Goal: Information Seeking & Learning: Learn about a topic

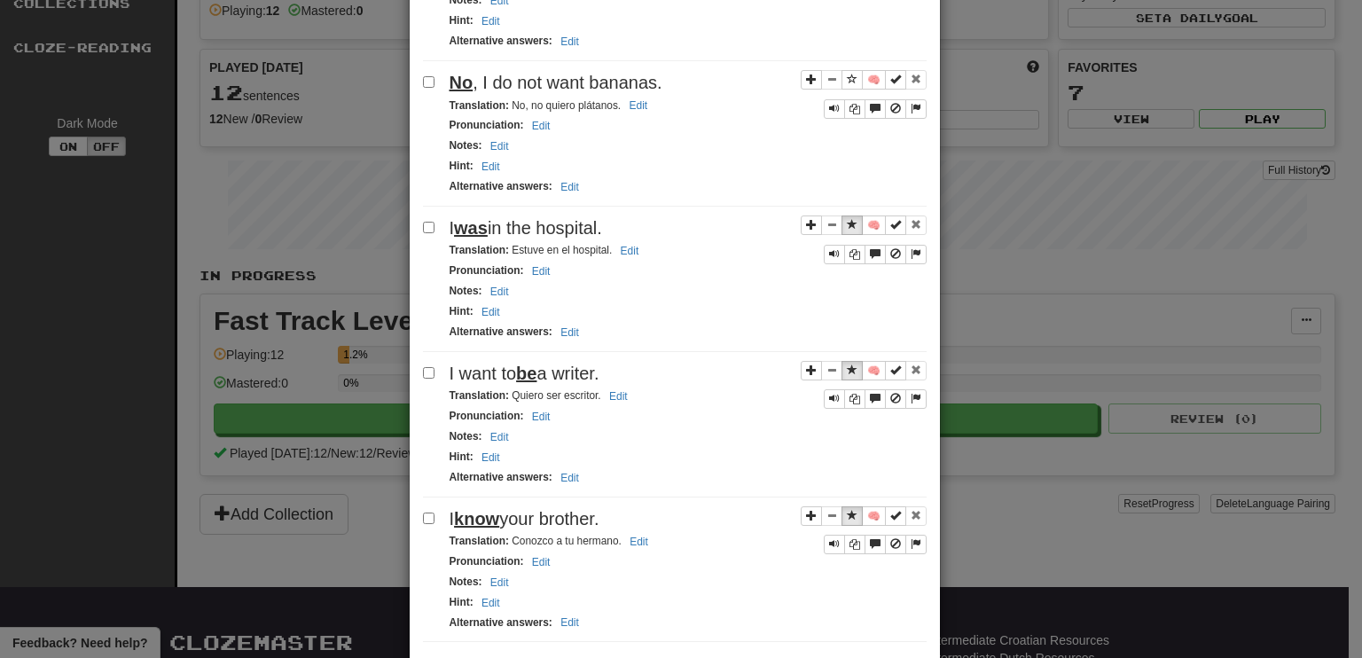
scroll to position [2903, 0]
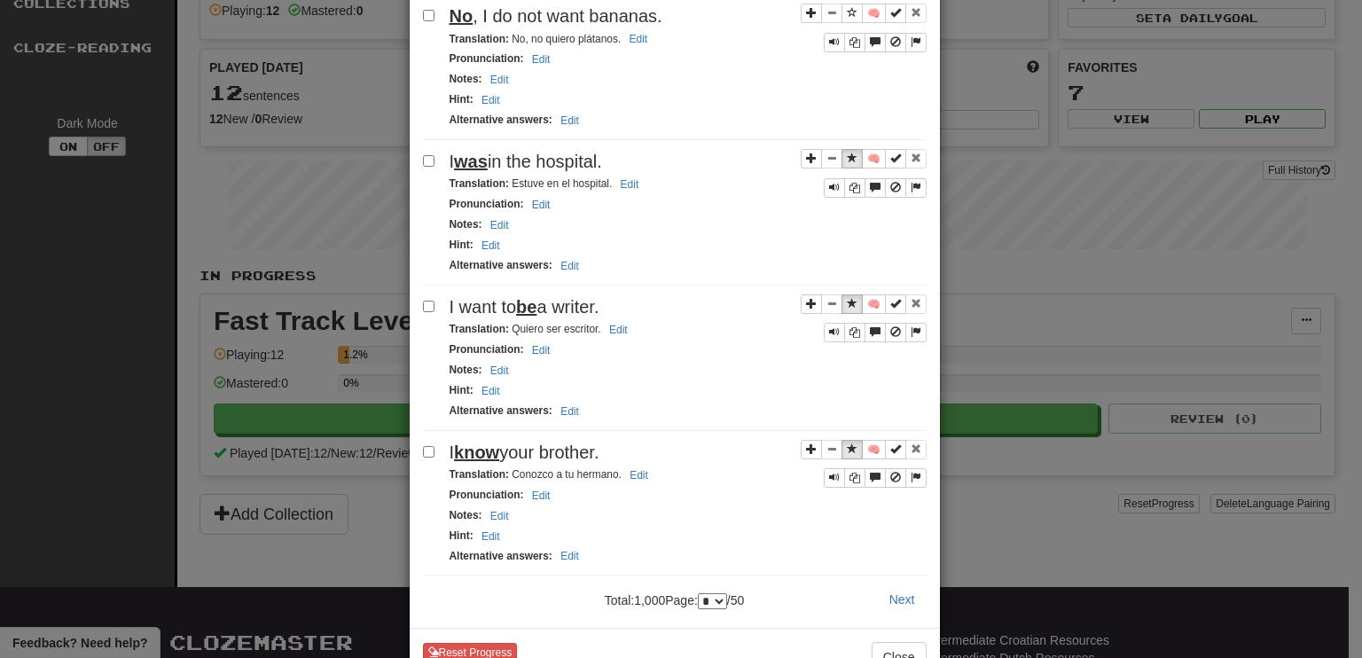
click at [727, 593] on select "* * * * * * * * * ** ** ** ** ** ** ** ** ** ** ** ** ** ** ** ** ** ** ** ** *…" at bounding box center [712, 601] width 29 height 16
click at [809, 584] on div "Next" at bounding box center [850, 599] width 176 height 30
click at [901, 584] on button "Next" at bounding box center [902, 599] width 49 height 30
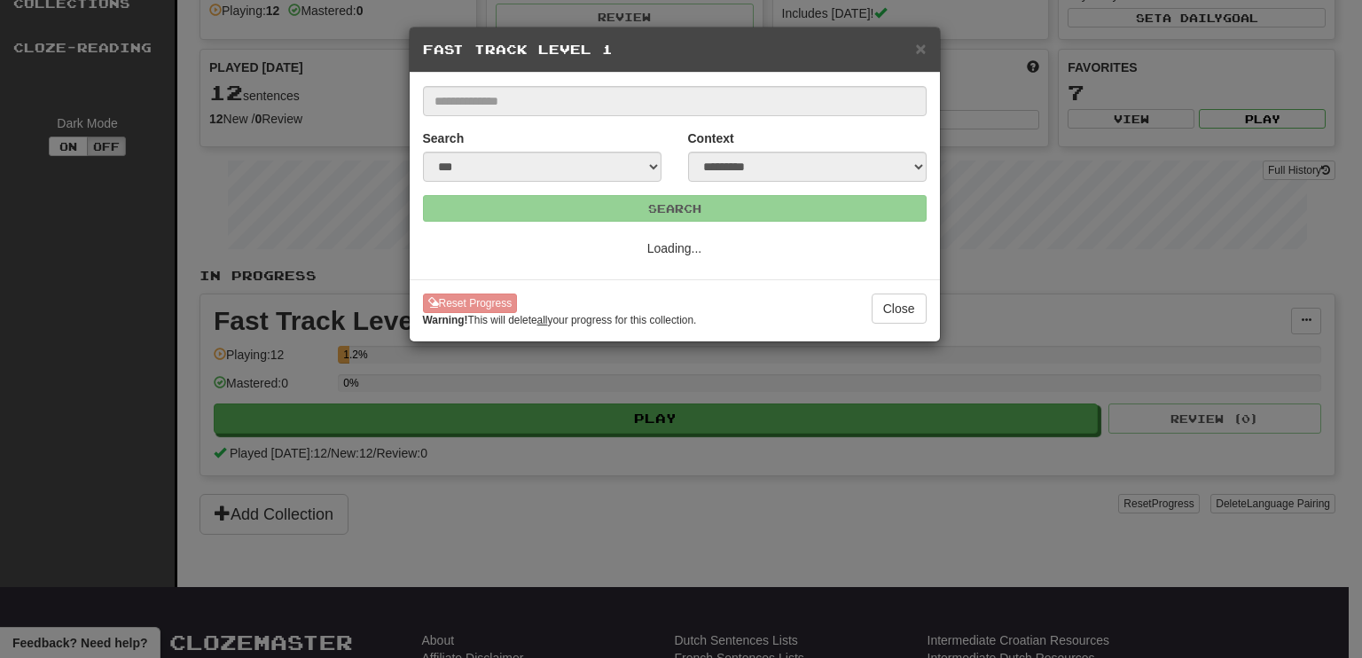
scroll to position [0, 0]
select select "*"
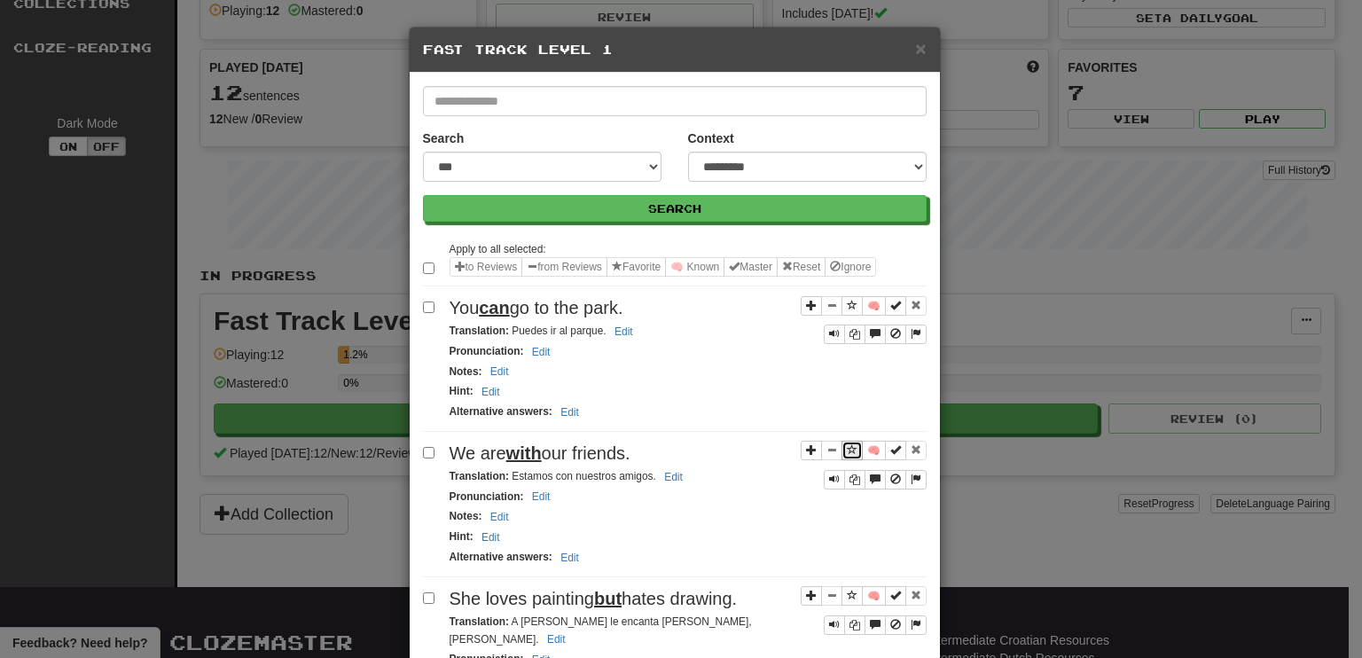
click at [848, 444] on span "Sentence controls" at bounding box center [852, 449] width 11 height 11
click at [847, 590] on span "Sentence controls" at bounding box center [852, 595] width 11 height 11
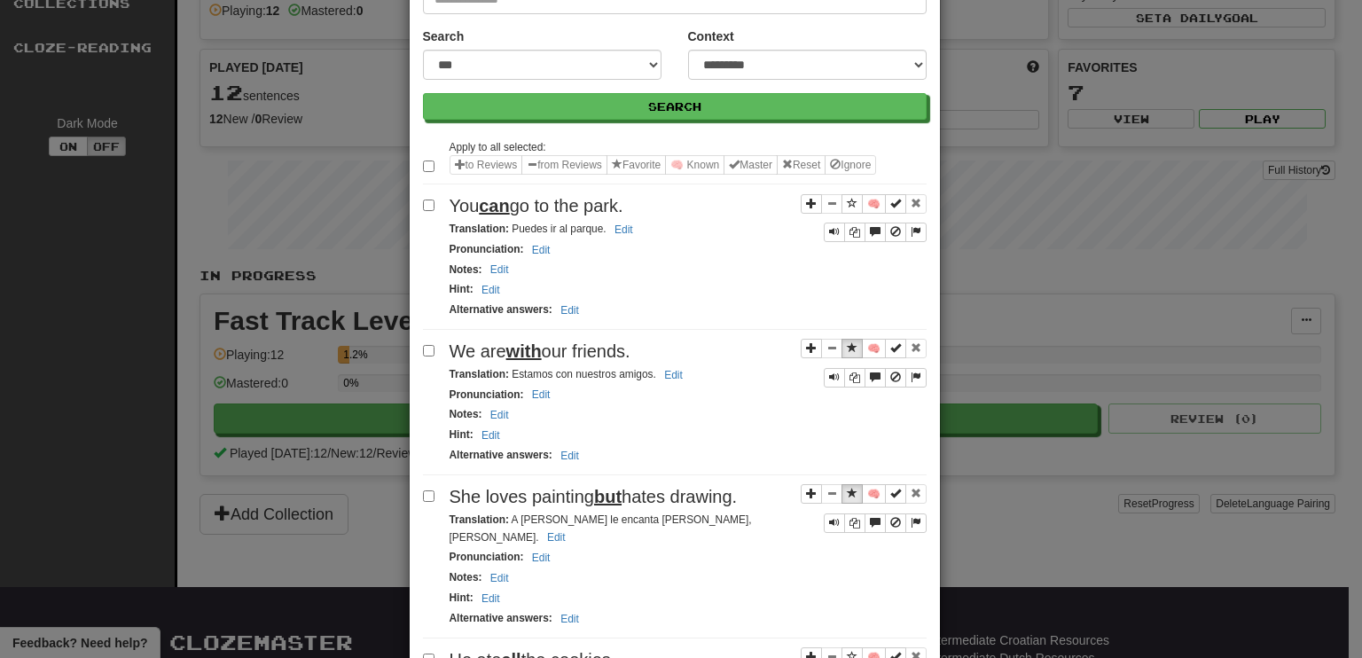
scroll to position [105, 0]
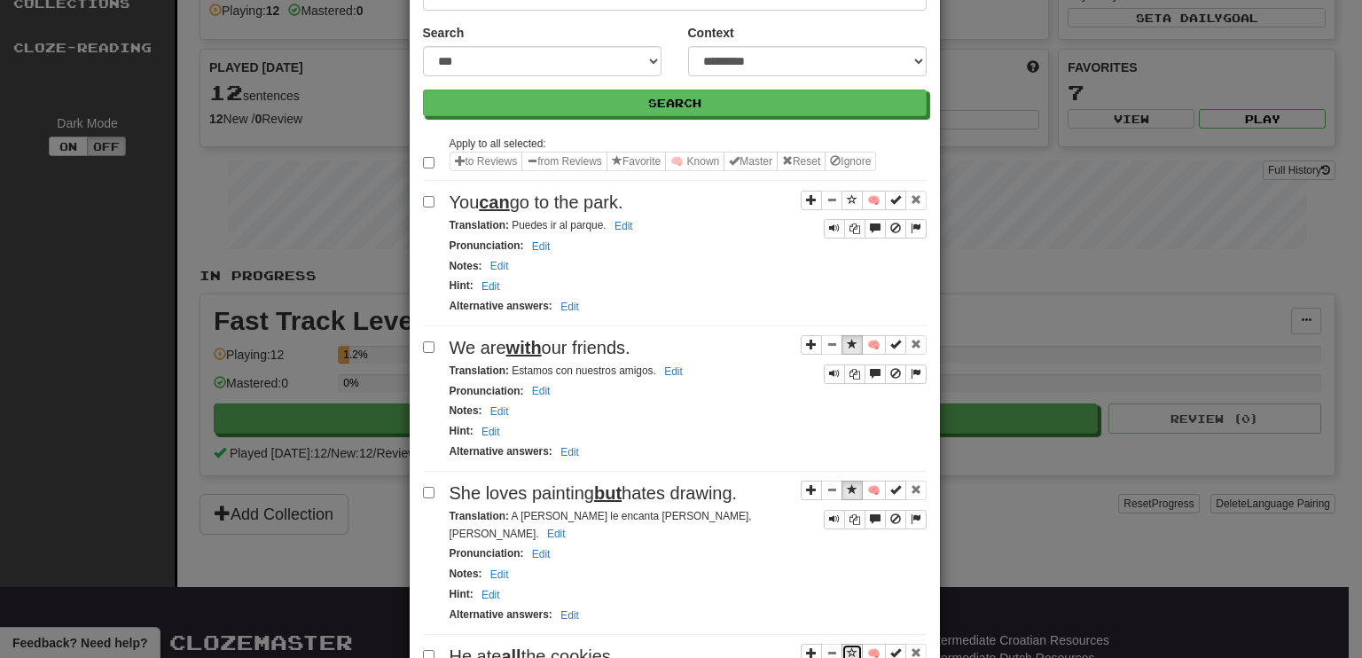
click at [847, 647] on span "Sentence controls" at bounding box center [852, 652] width 11 height 11
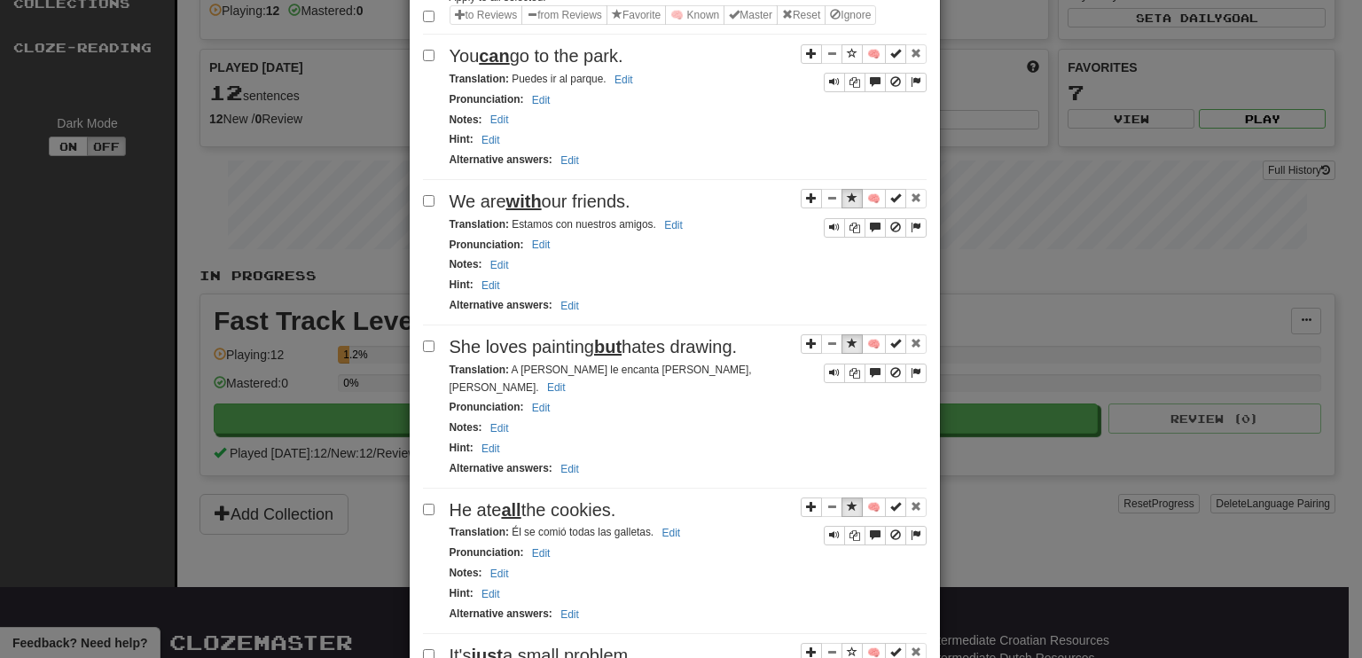
scroll to position [248, 0]
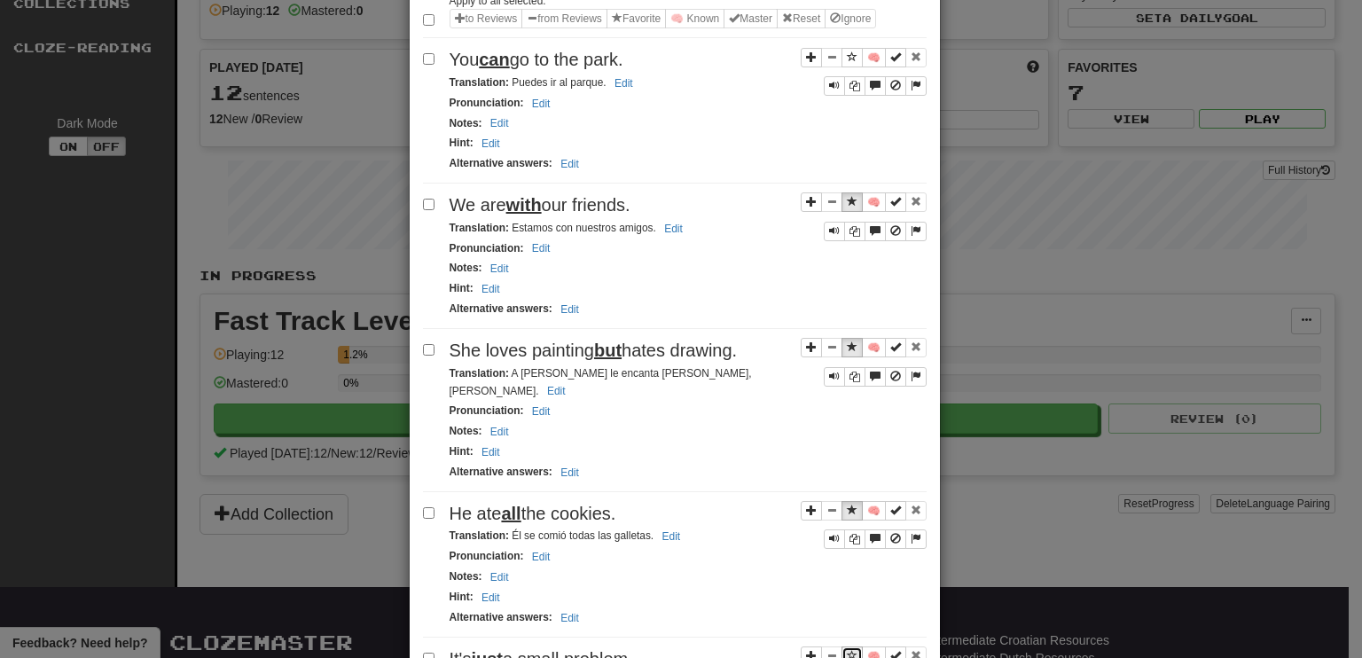
click at [841, 646] on button "Sentence controls" at bounding box center [851, 656] width 21 height 20
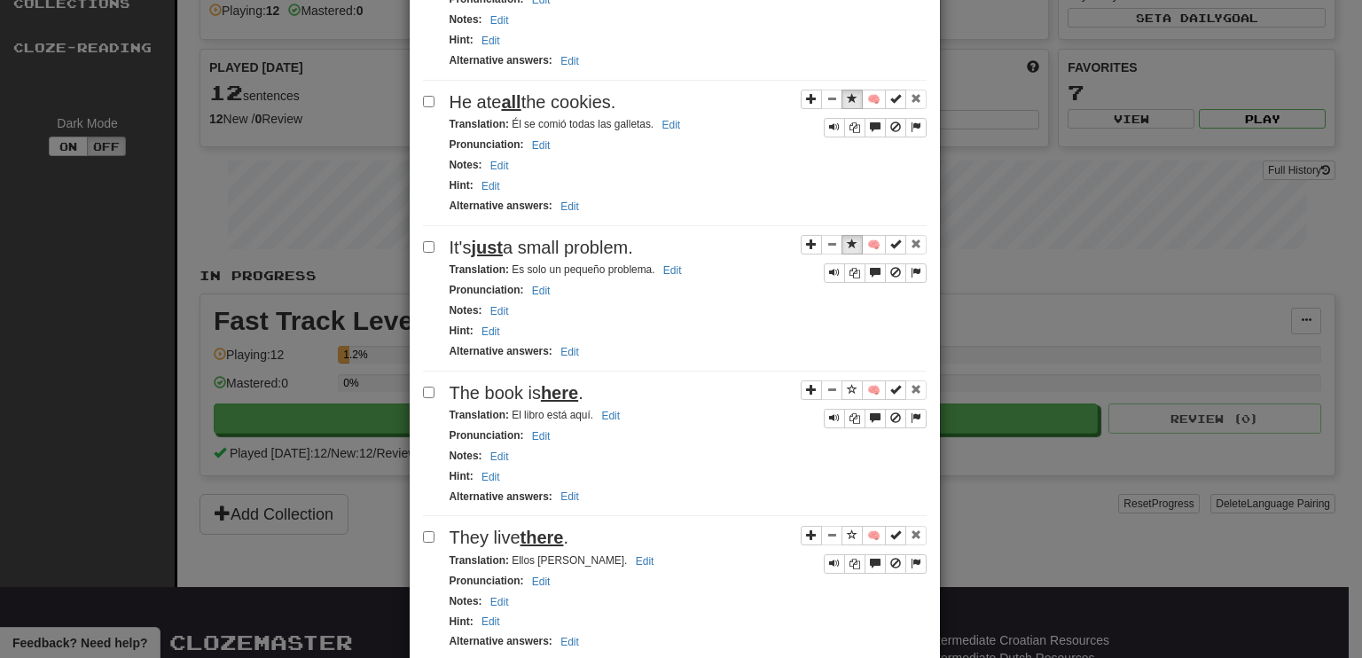
scroll to position [675, 0]
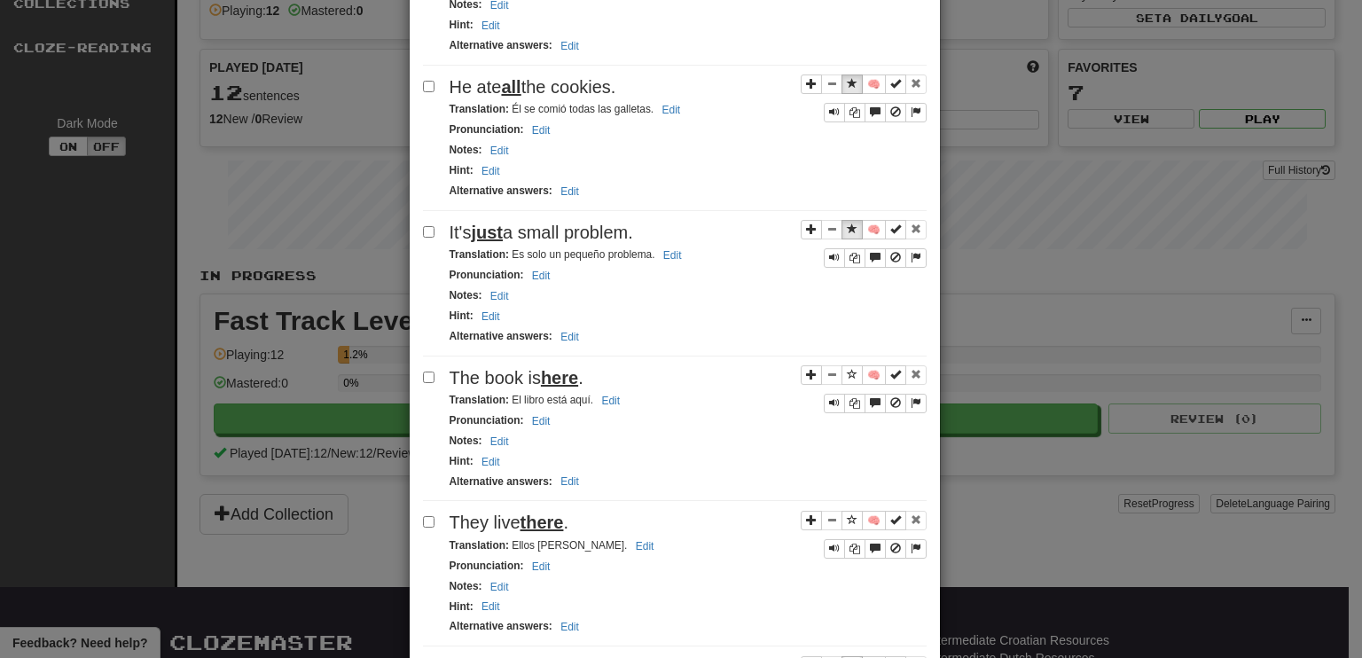
click at [847, 657] on span "Sentence controls" at bounding box center [852, 665] width 11 height 11
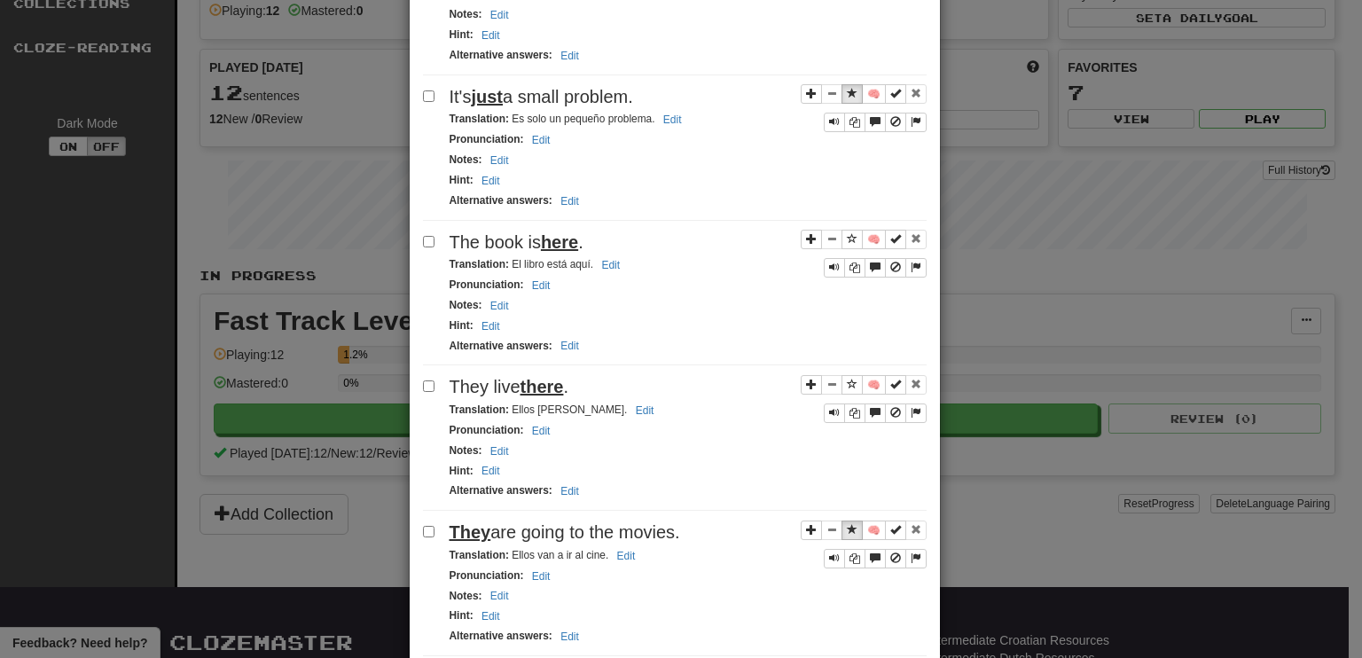
scroll to position [822, 0]
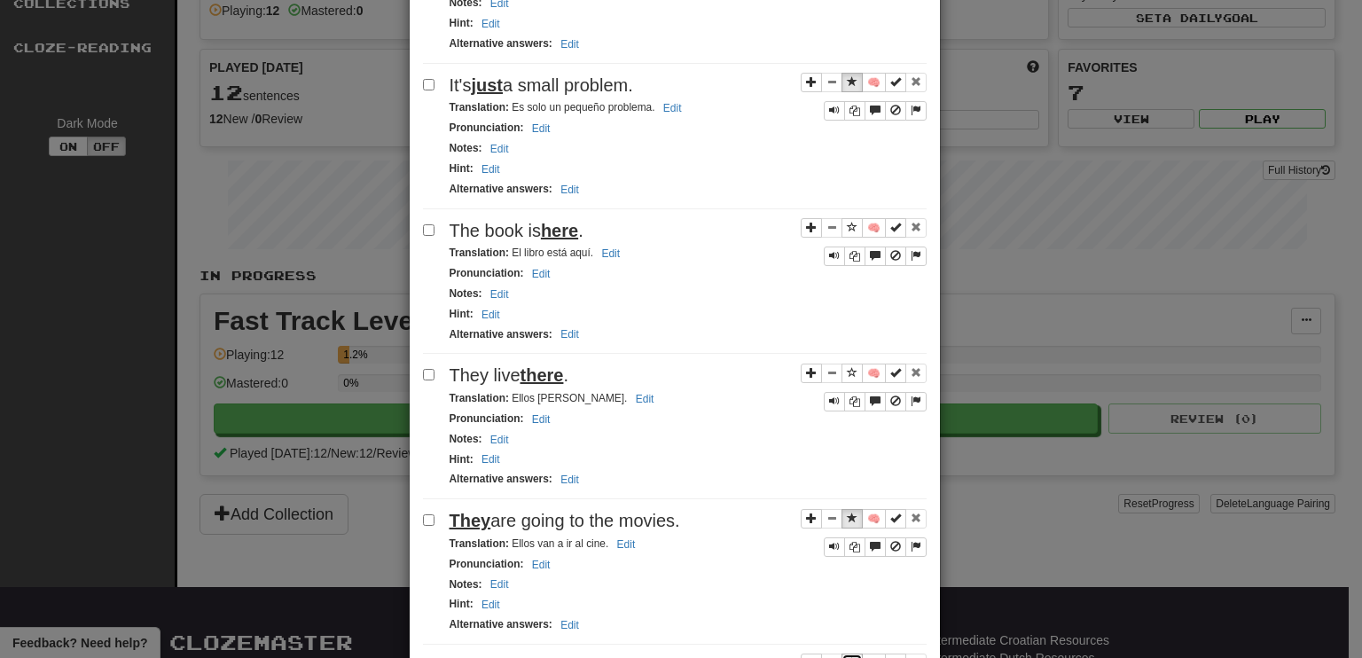
click at [847, 657] on span "Sentence controls" at bounding box center [852, 662] width 11 height 11
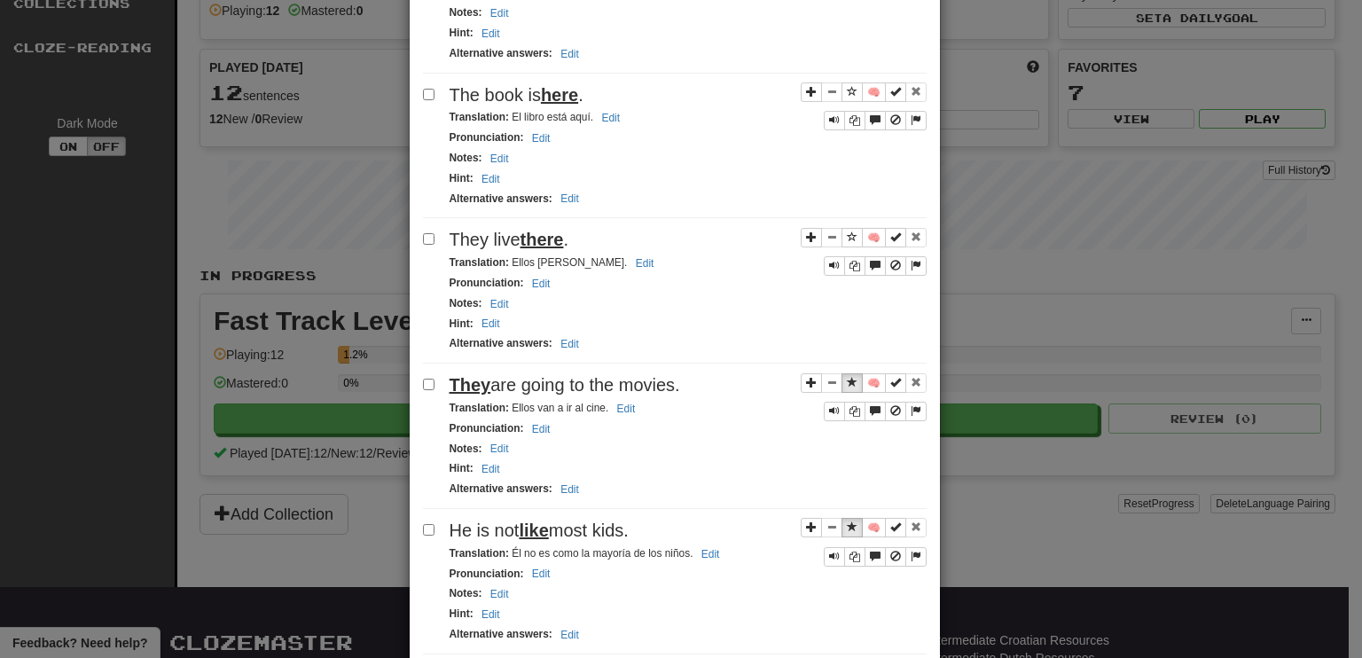
scroll to position [961, 0]
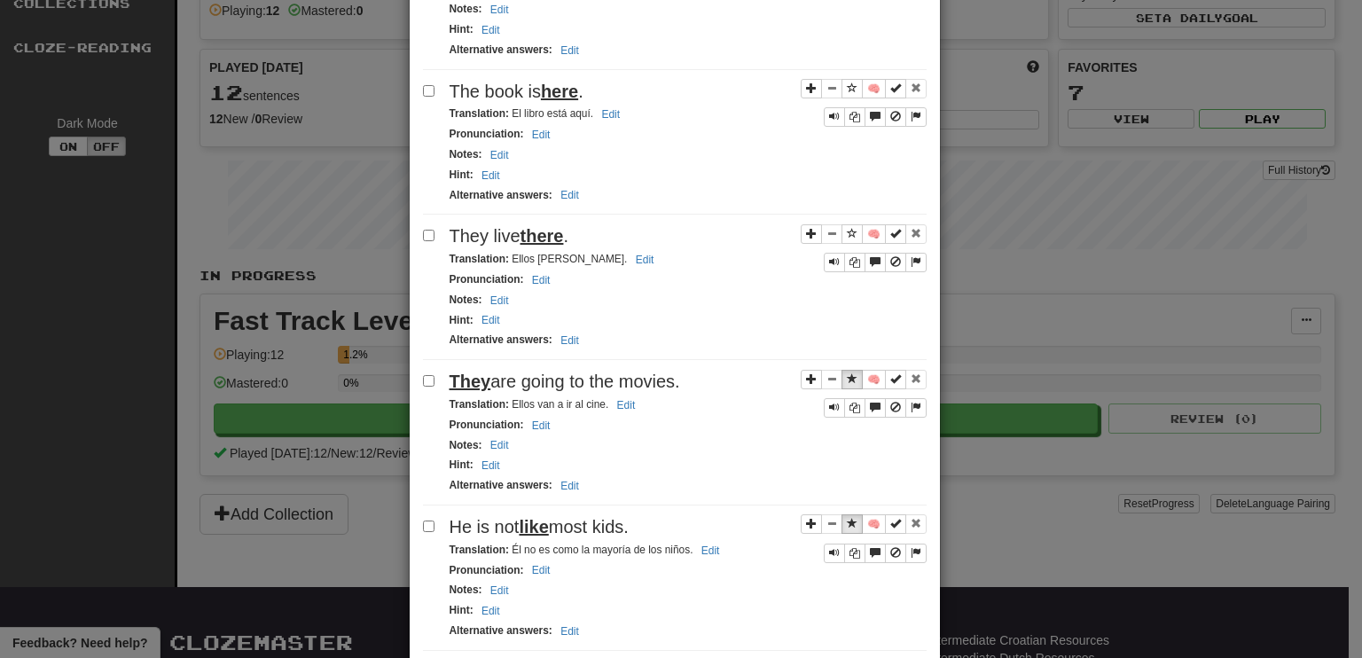
click at [847, 657] on span "Sentence controls" at bounding box center [852, 668] width 11 height 11
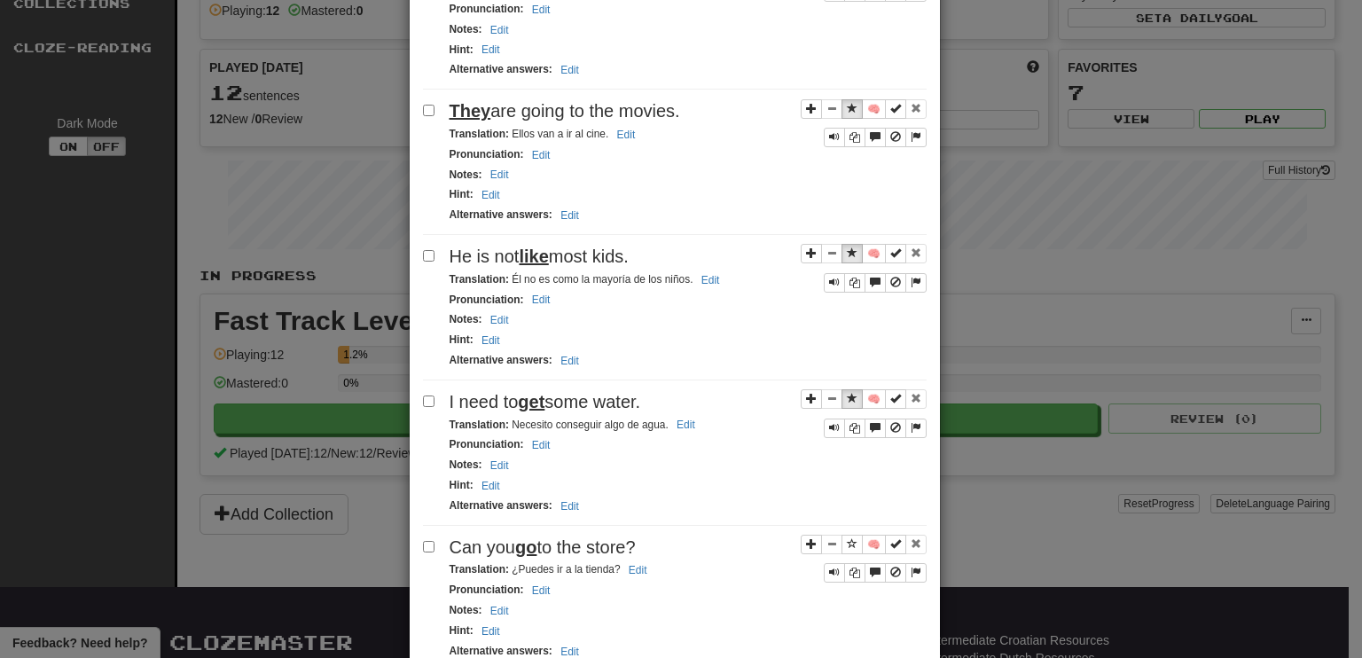
scroll to position [1243, 0]
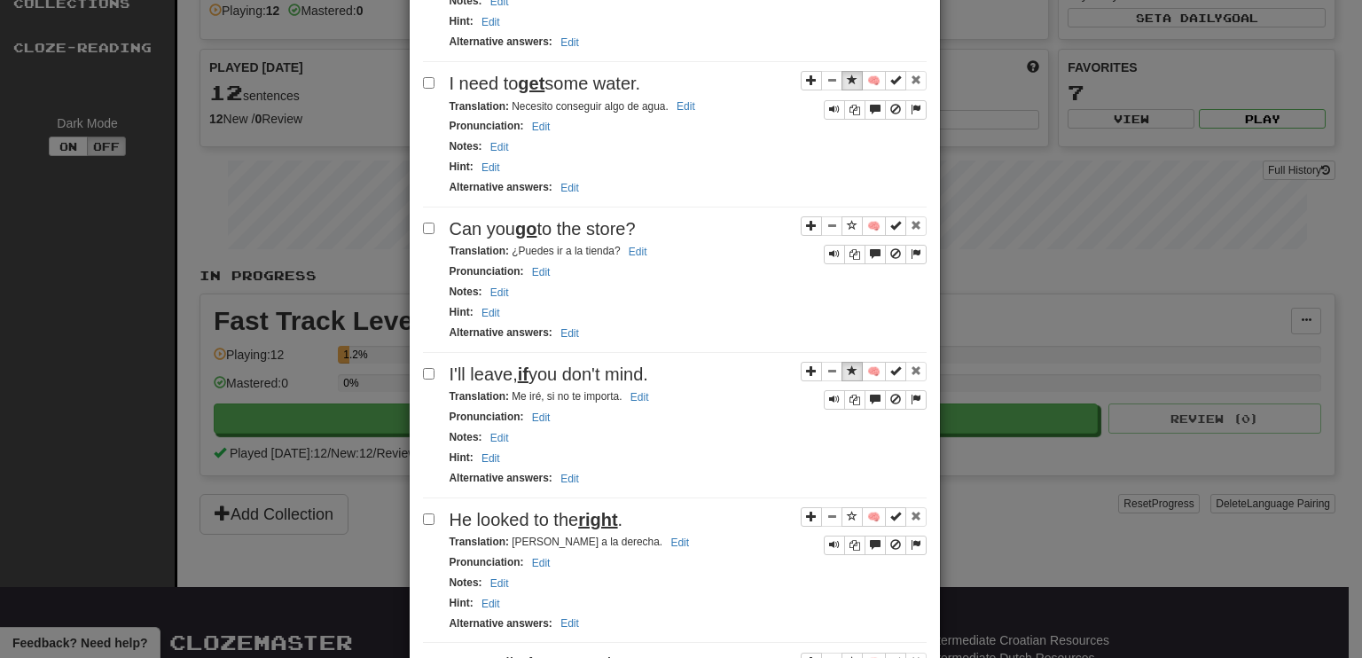
scroll to position [1528, 0]
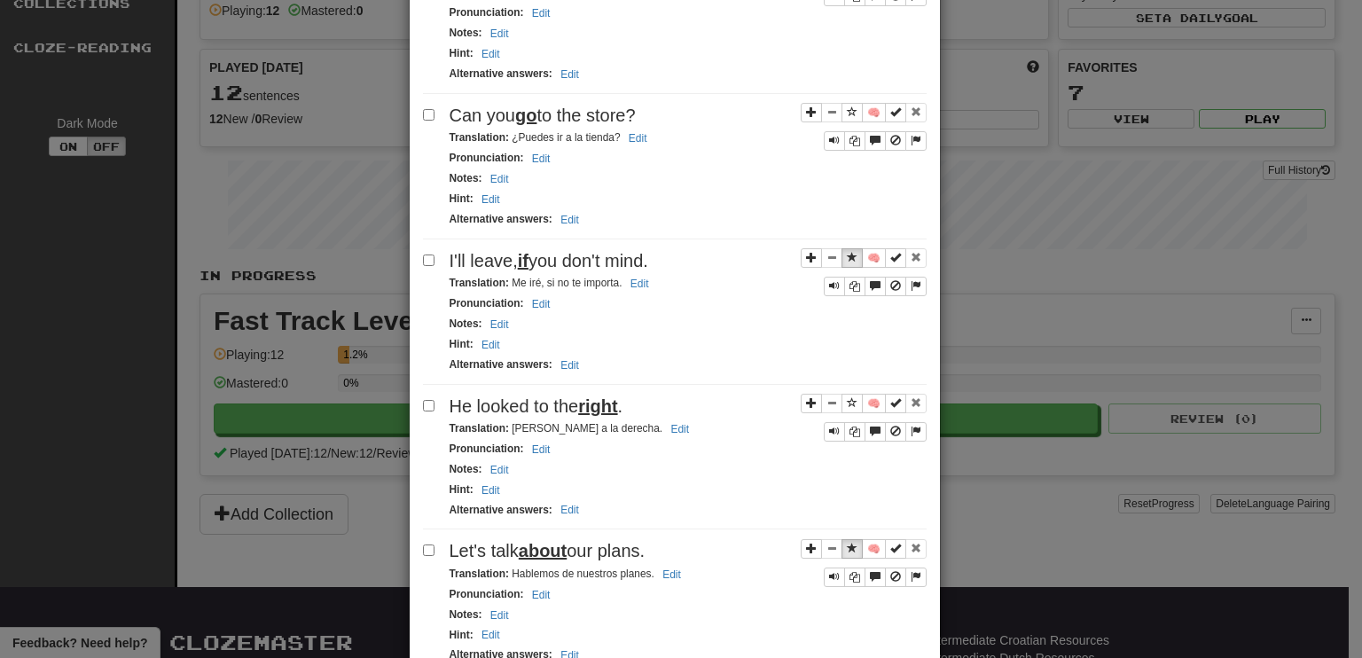
scroll to position [1670, 0]
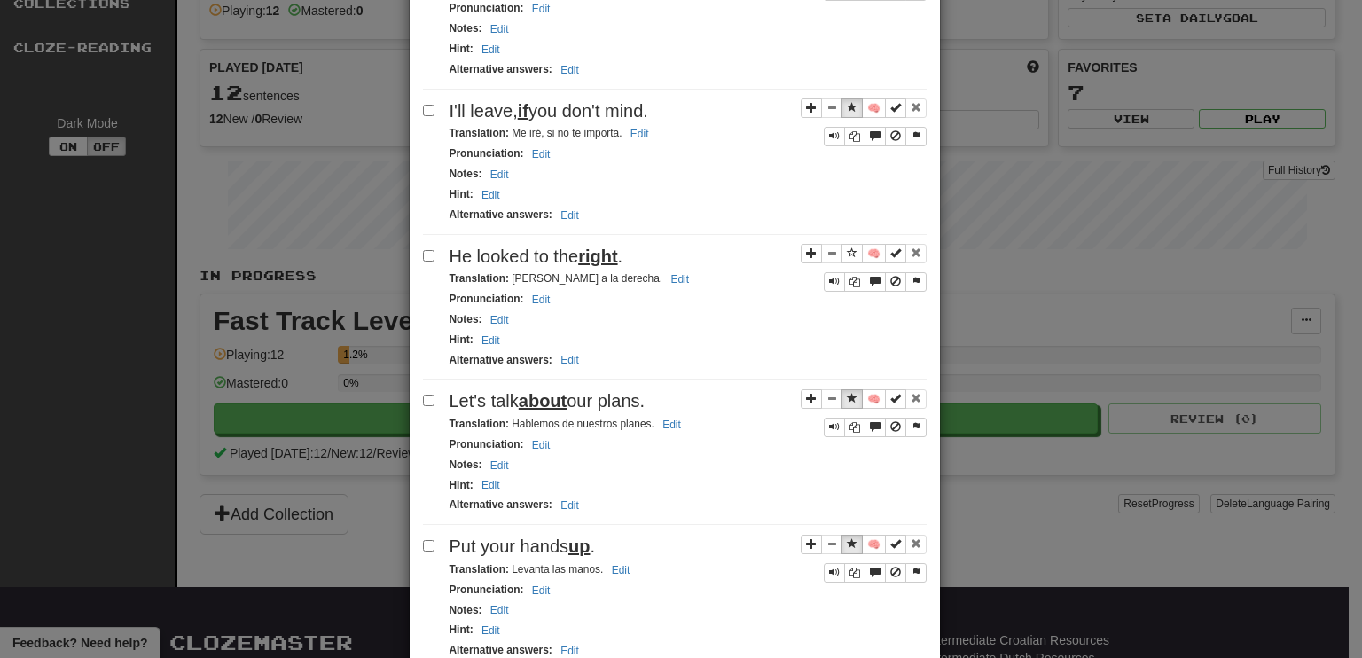
scroll to position [1809, 0]
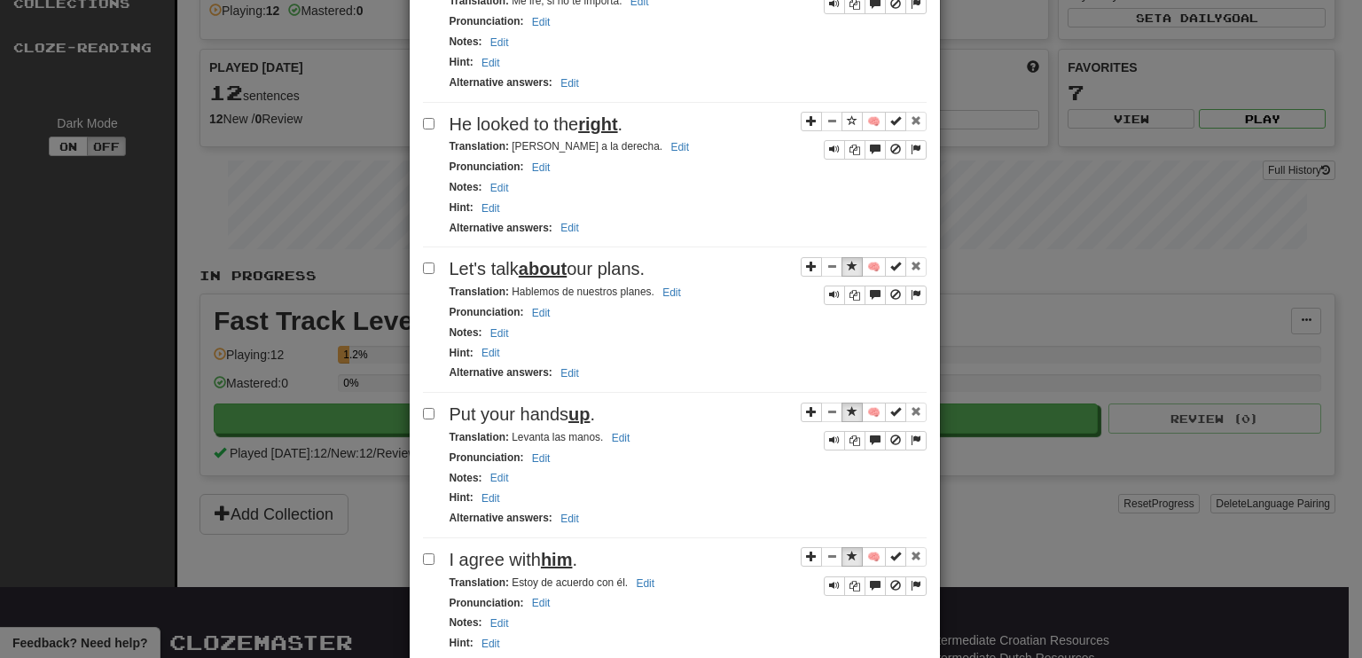
scroll to position [1953, 0]
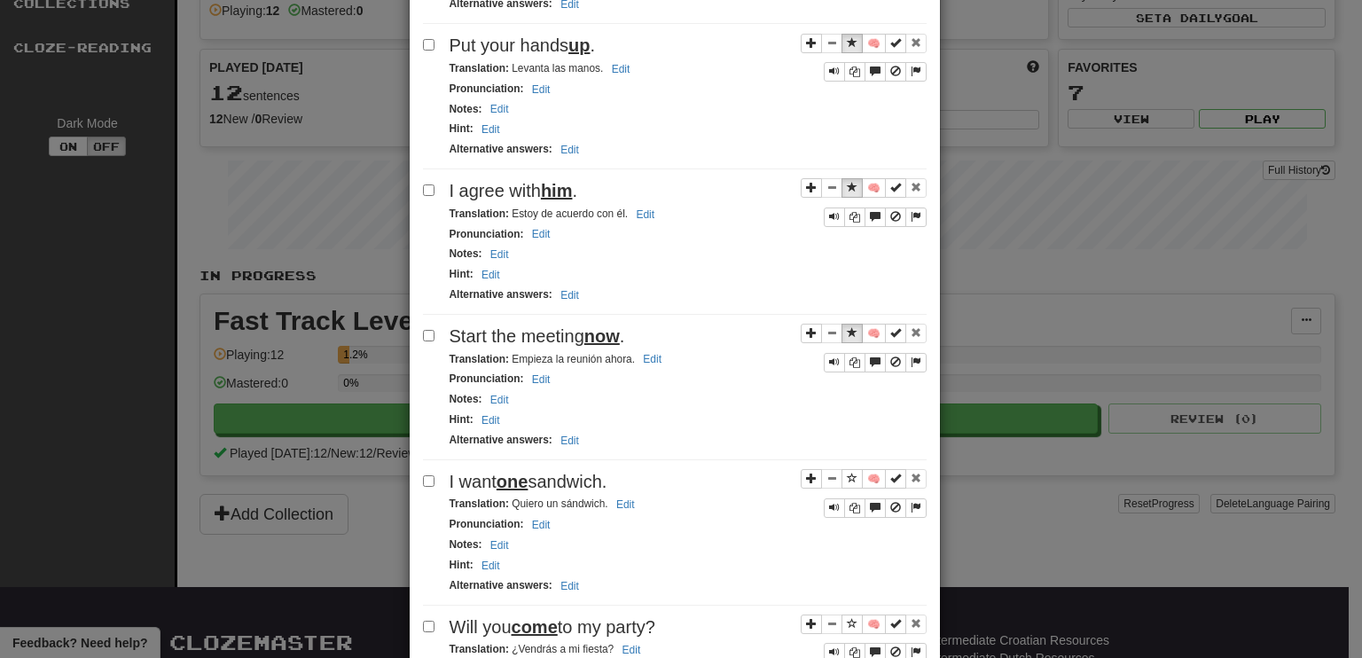
scroll to position [2358, 0]
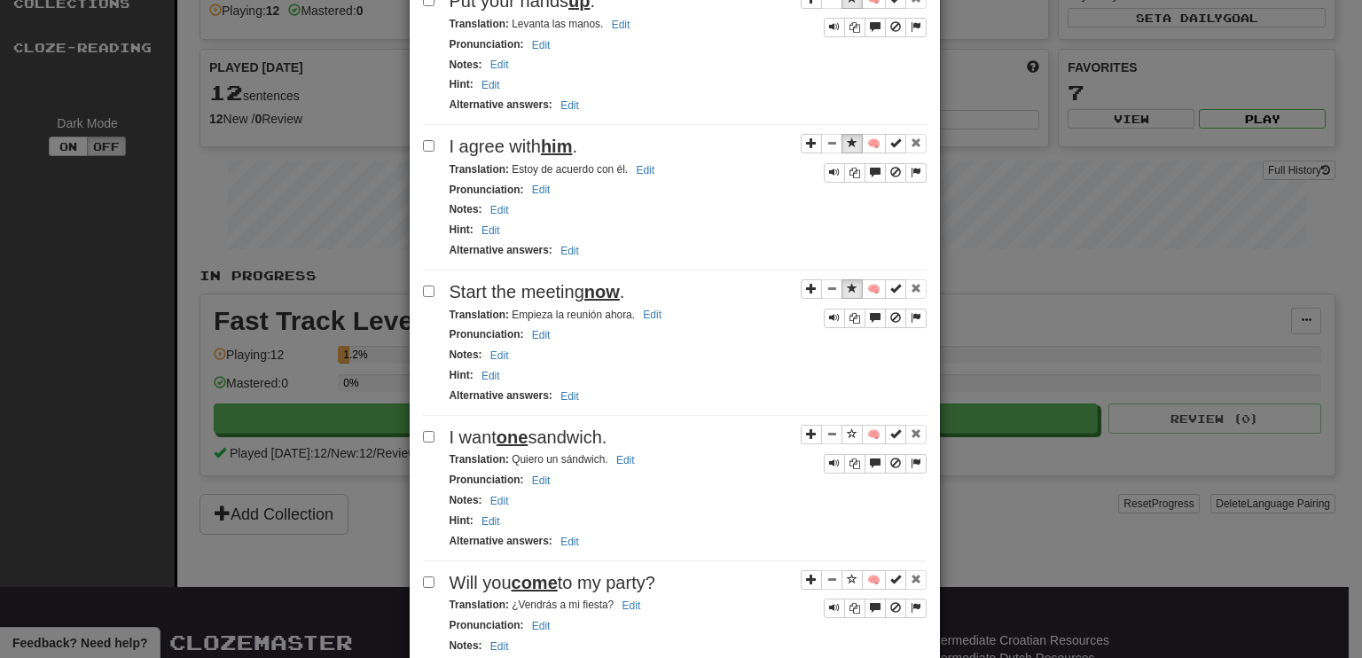
click at [1316, 502] on div "**********" at bounding box center [681, 329] width 1362 height 658
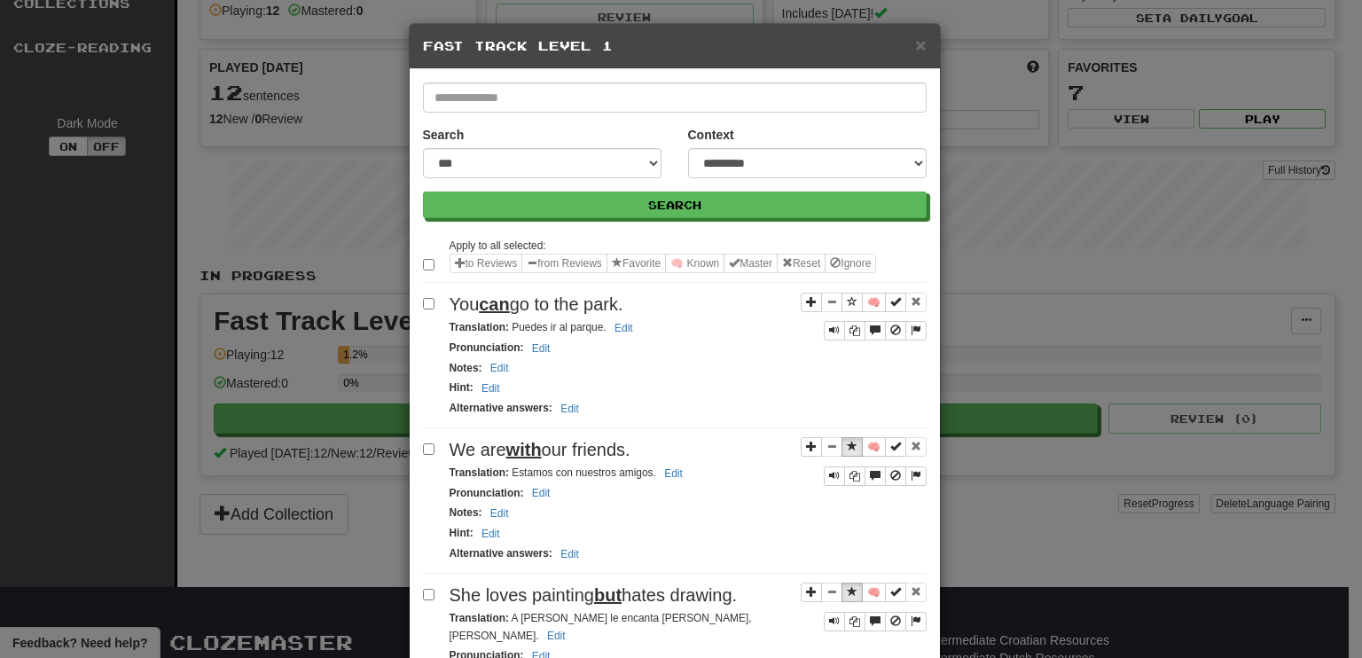
scroll to position [0, 0]
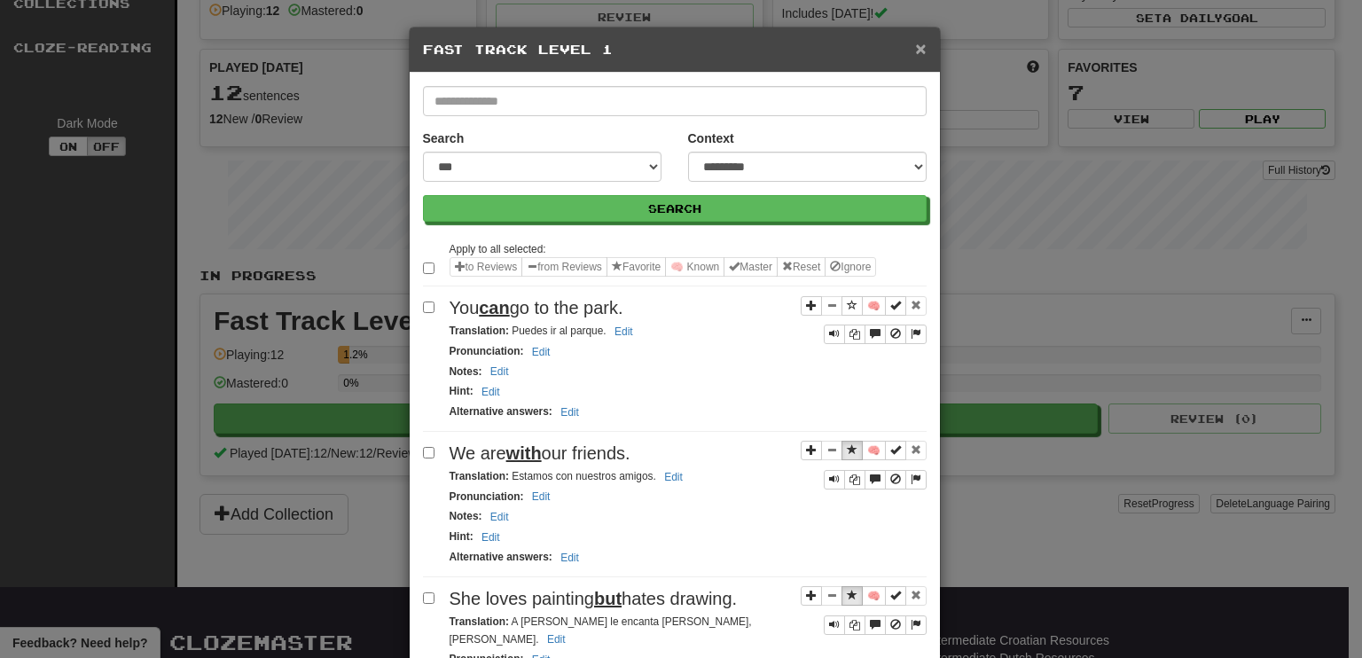
click at [915, 45] on span "×" at bounding box center [920, 48] width 11 height 20
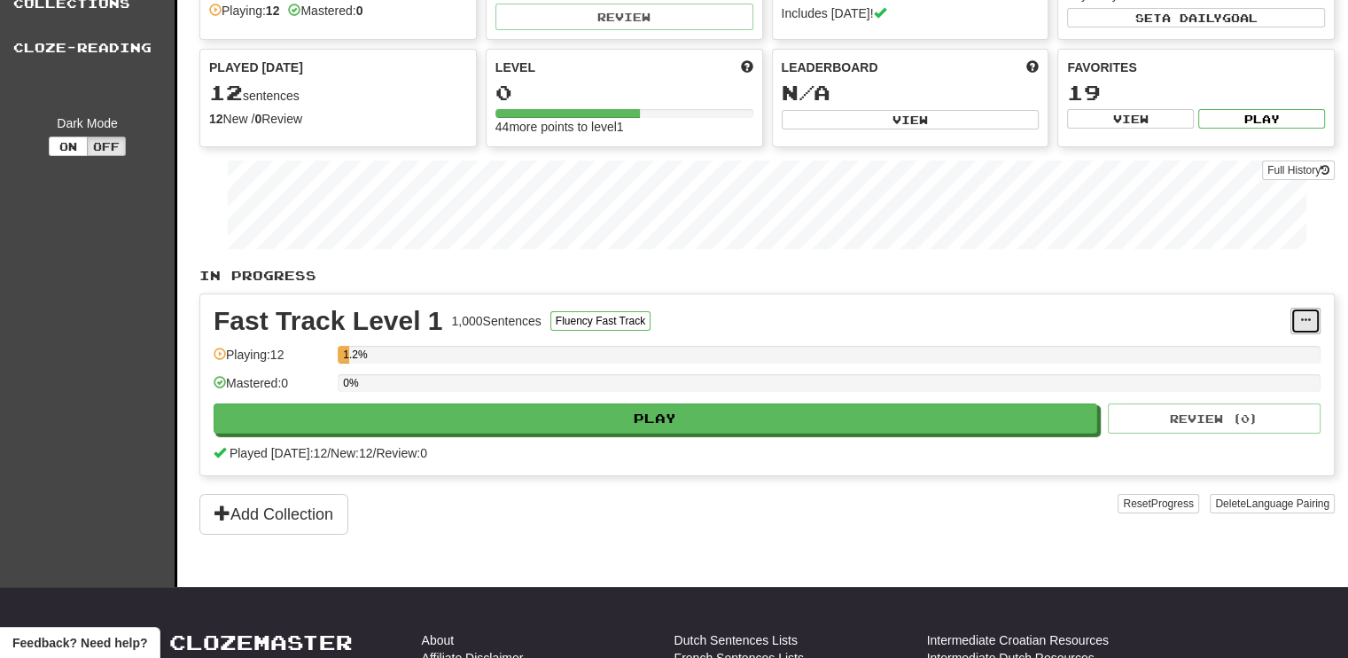
click at [1306, 315] on span at bounding box center [1306, 320] width 11 height 11
click at [1237, 350] on span "Manage Sentences" at bounding box center [1230, 353] width 107 height 14
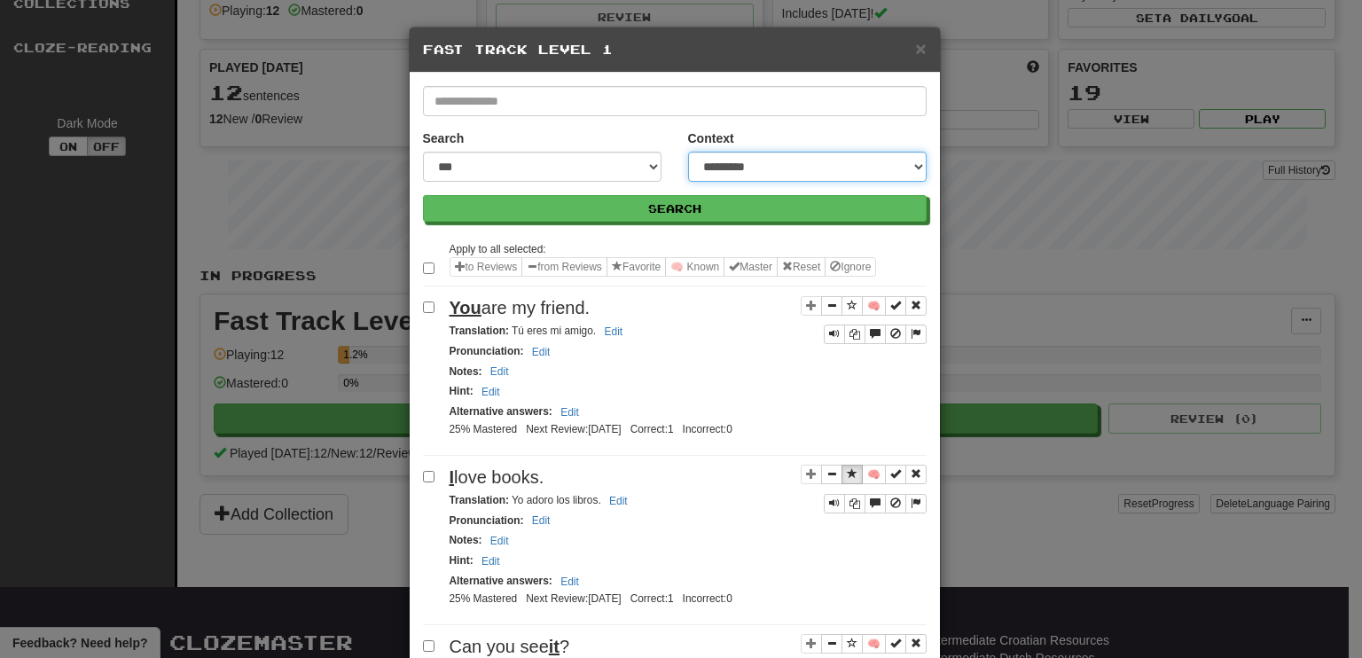
click at [908, 164] on select "**********" at bounding box center [807, 167] width 238 height 30
click at [688, 152] on select "**********" at bounding box center [807, 167] width 238 height 30
click at [909, 165] on select "**********" at bounding box center [807, 167] width 238 height 30
select select "********"
click at [688, 152] on select "**********" at bounding box center [807, 167] width 238 height 30
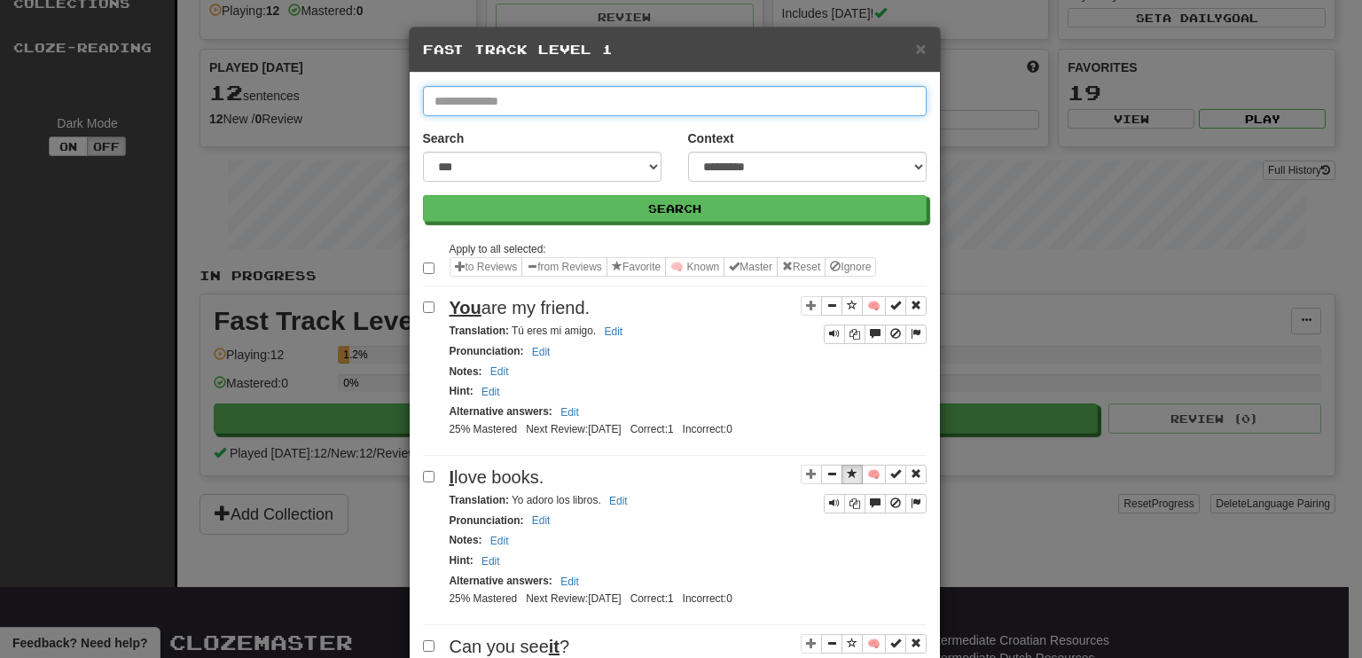
click at [535, 87] on input "text" at bounding box center [675, 101] width 504 height 30
click at [578, 109] on input "text" at bounding box center [675, 101] width 504 height 30
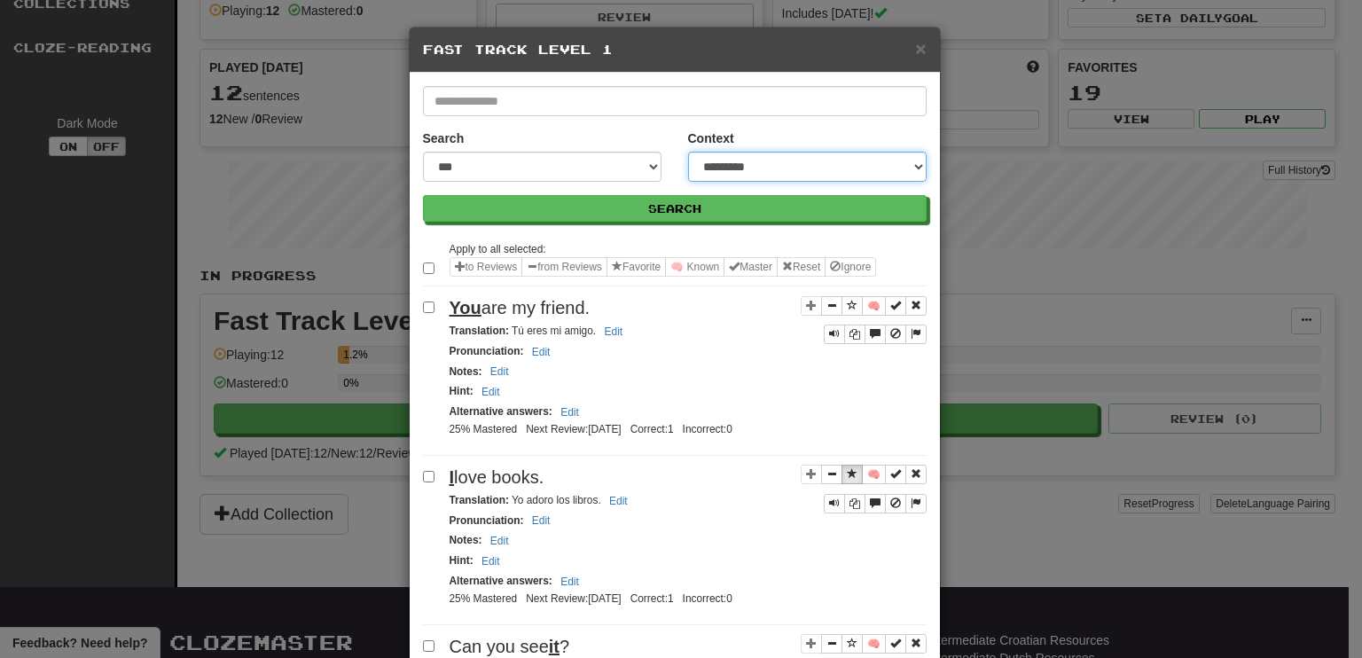
click at [823, 164] on select "**********" at bounding box center [807, 167] width 238 height 30
click at [918, 48] on span "×" at bounding box center [920, 48] width 11 height 20
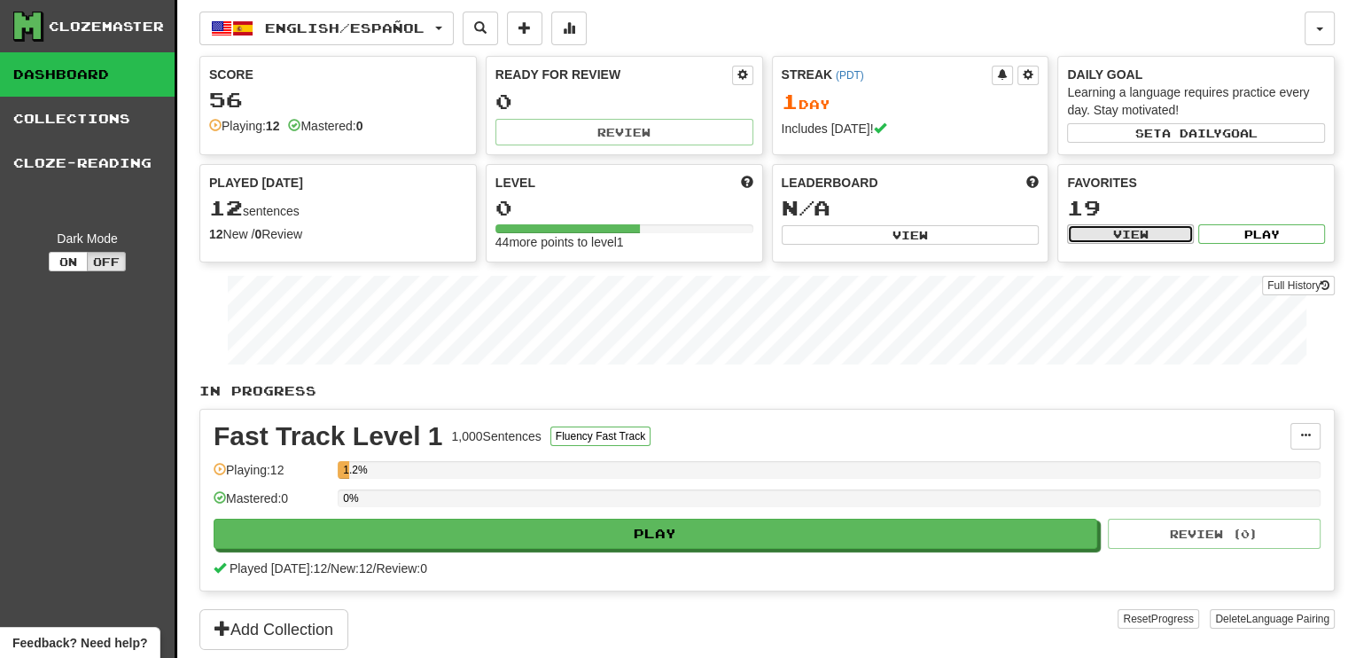
click at [1121, 230] on button "View" at bounding box center [1130, 234] width 127 height 20
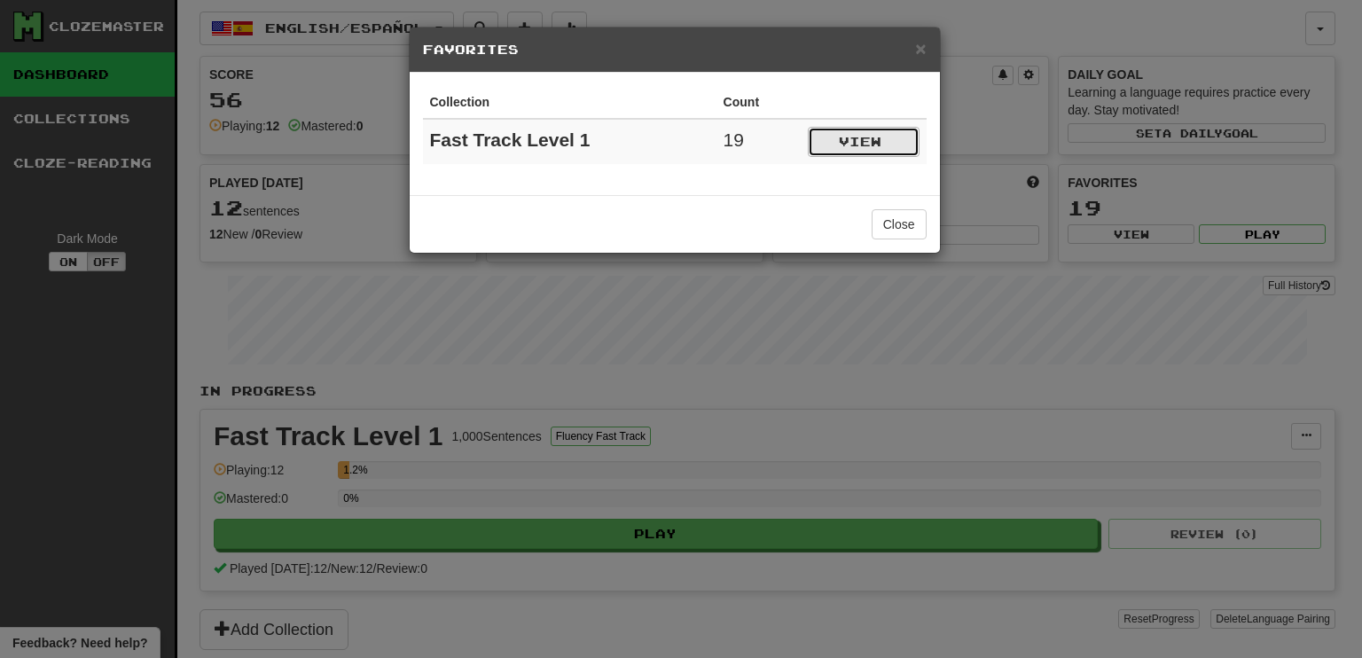
click at [856, 141] on button "View" at bounding box center [864, 142] width 112 height 30
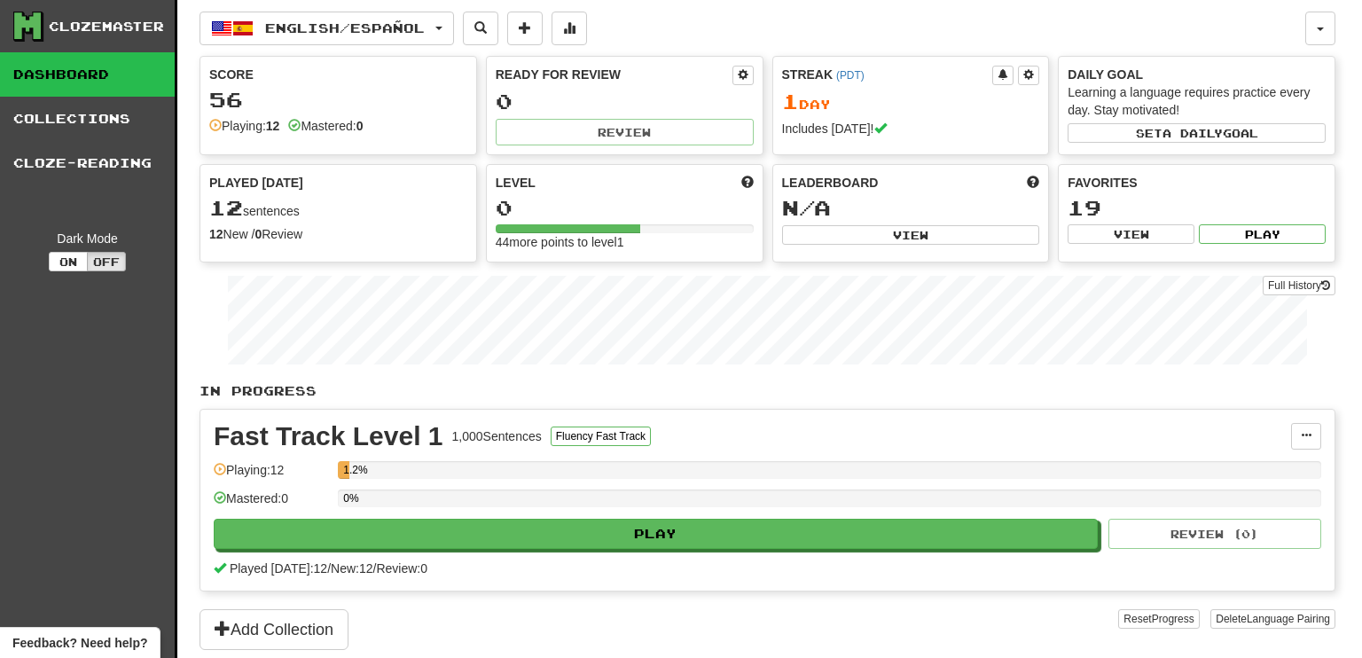
select select "*********"
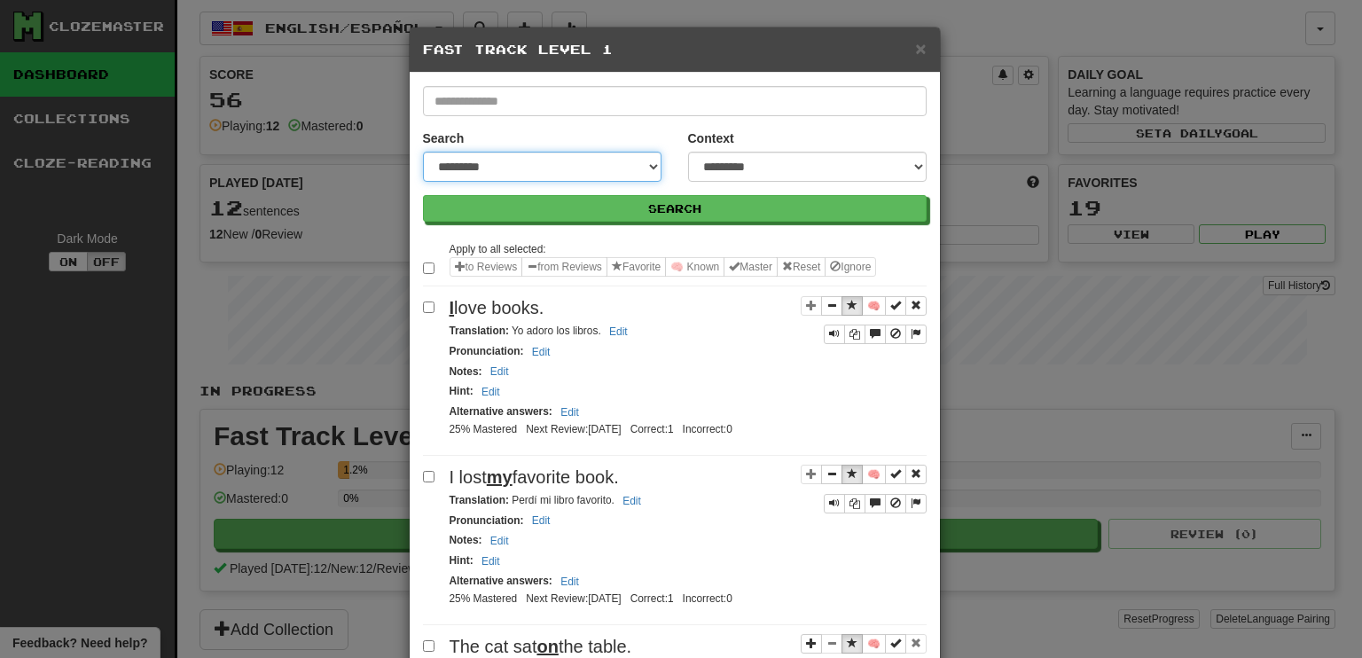
click at [645, 168] on select "**********" at bounding box center [542, 167] width 238 height 30
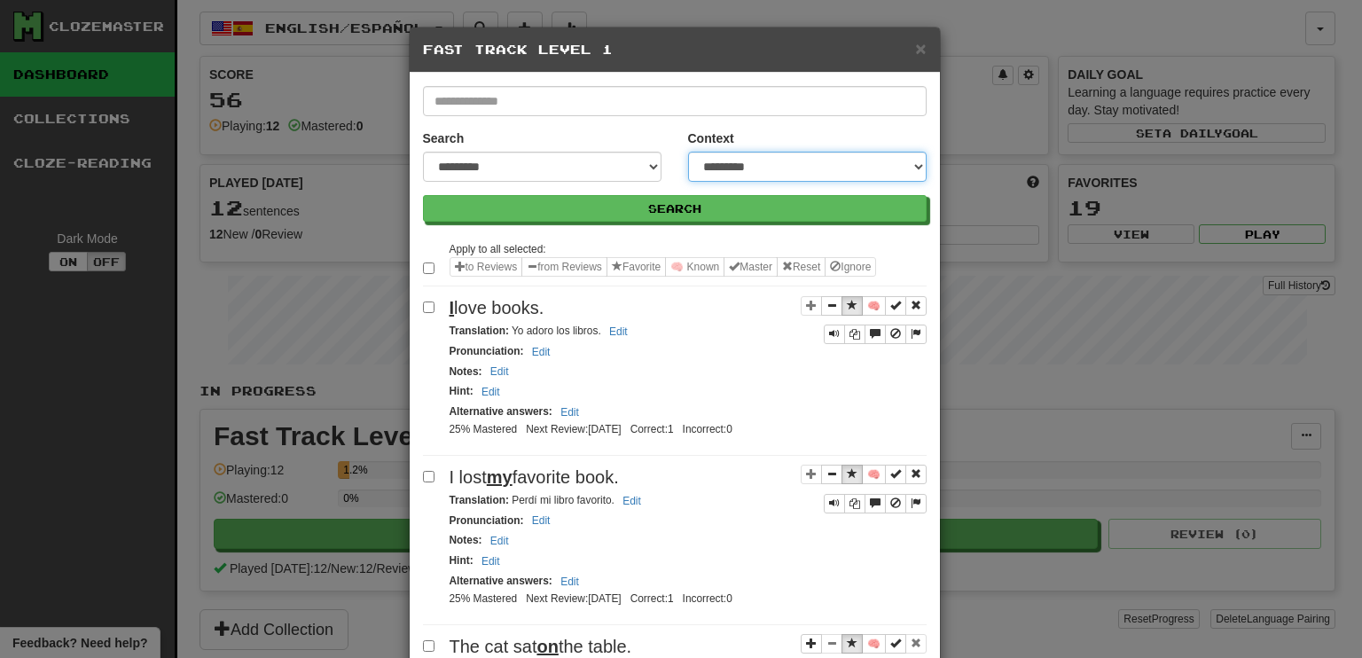
click at [914, 167] on select "**********" at bounding box center [807, 167] width 238 height 30
click at [688, 152] on select "**********" at bounding box center [807, 167] width 238 height 30
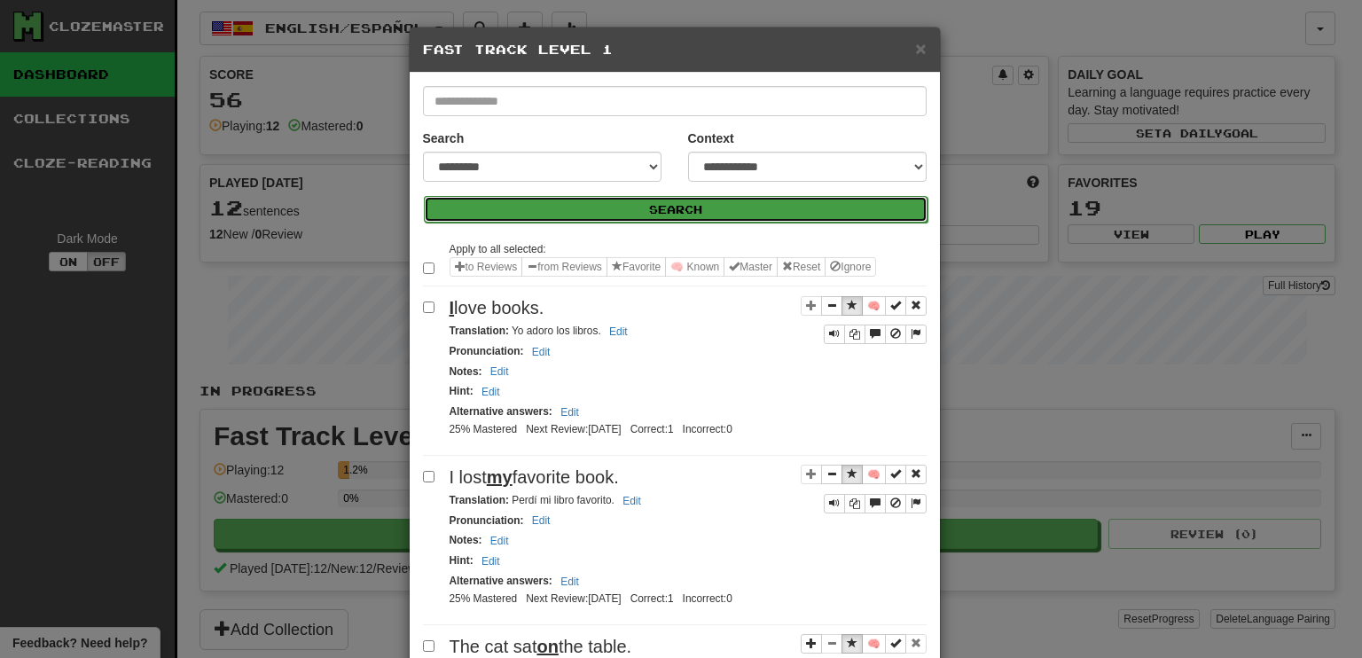
click at [754, 215] on button "Search" at bounding box center [676, 209] width 504 height 27
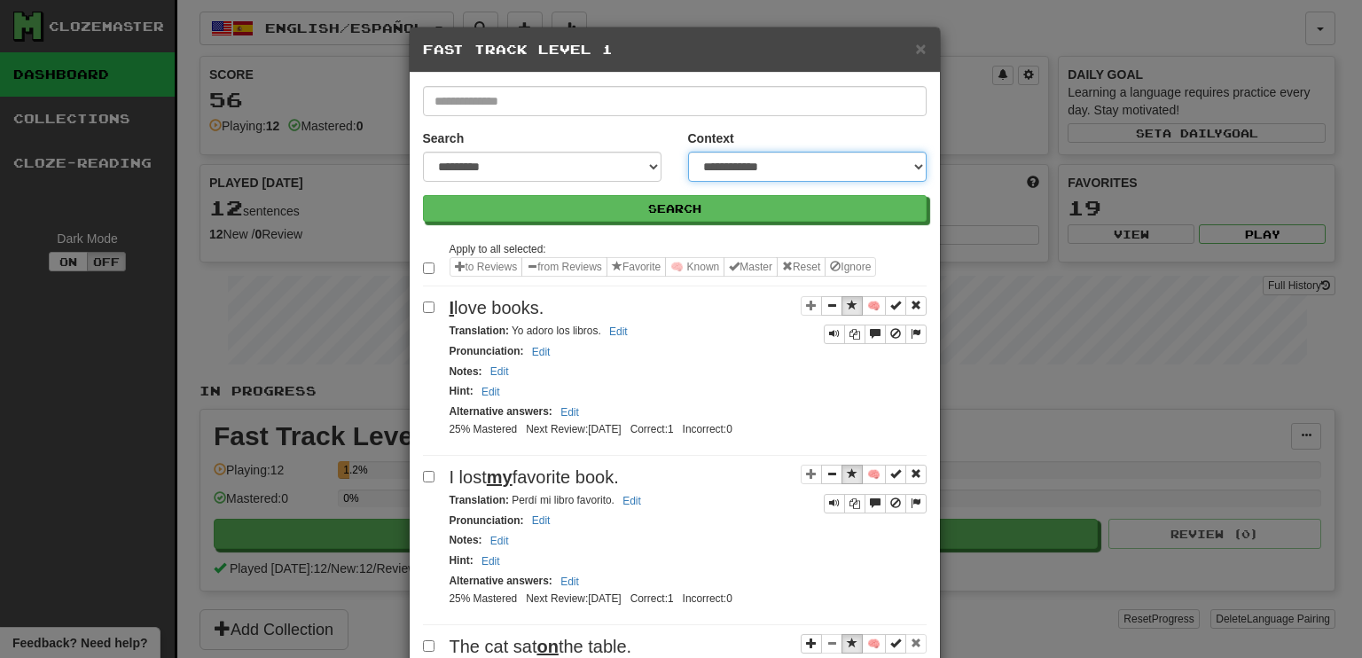
click at [911, 168] on select "**********" at bounding box center [807, 167] width 238 height 30
select select "********"
click at [688, 152] on select "**********" at bounding box center [807, 167] width 238 height 30
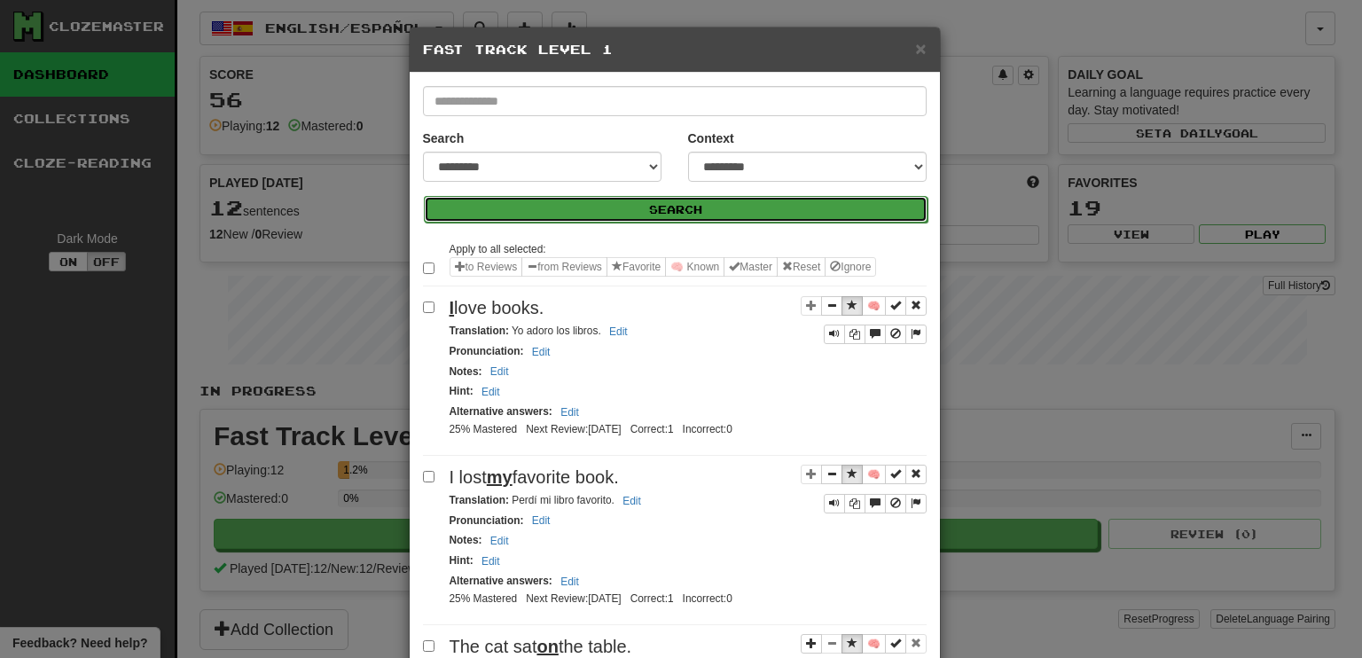
click at [810, 208] on button "Search" at bounding box center [676, 209] width 504 height 27
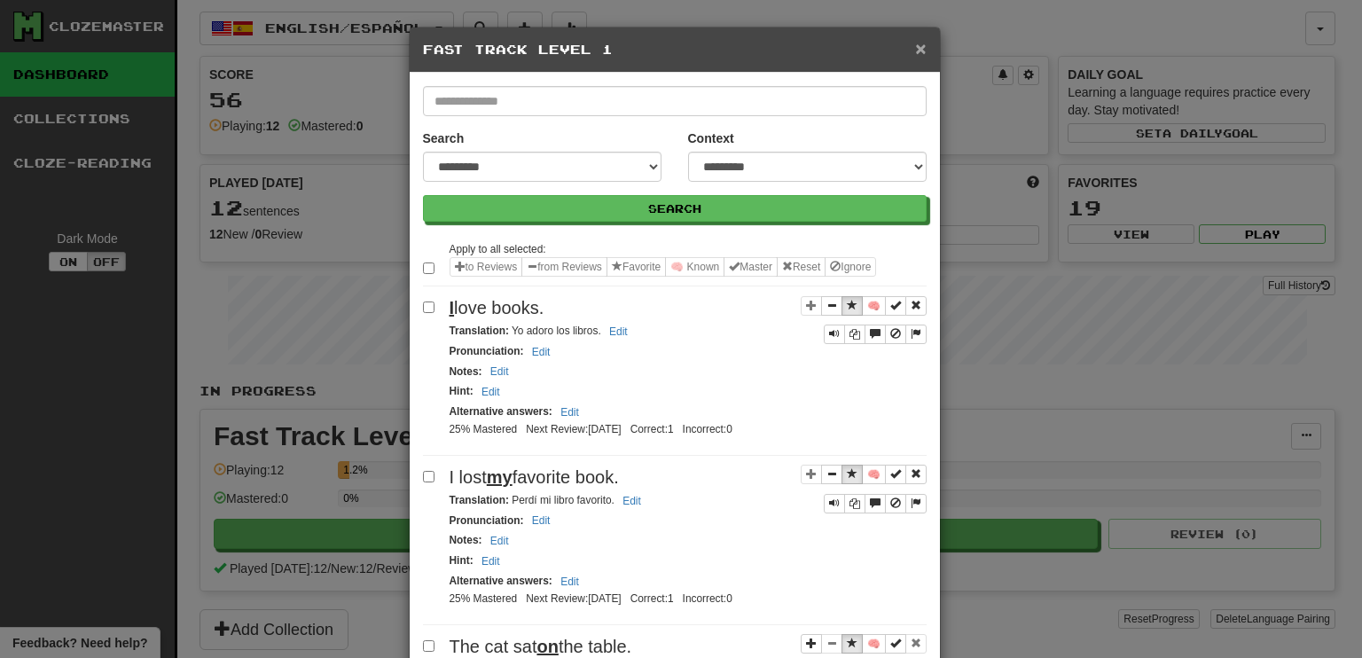
click at [915, 51] on span "×" at bounding box center [920, 48] width 11 height 20
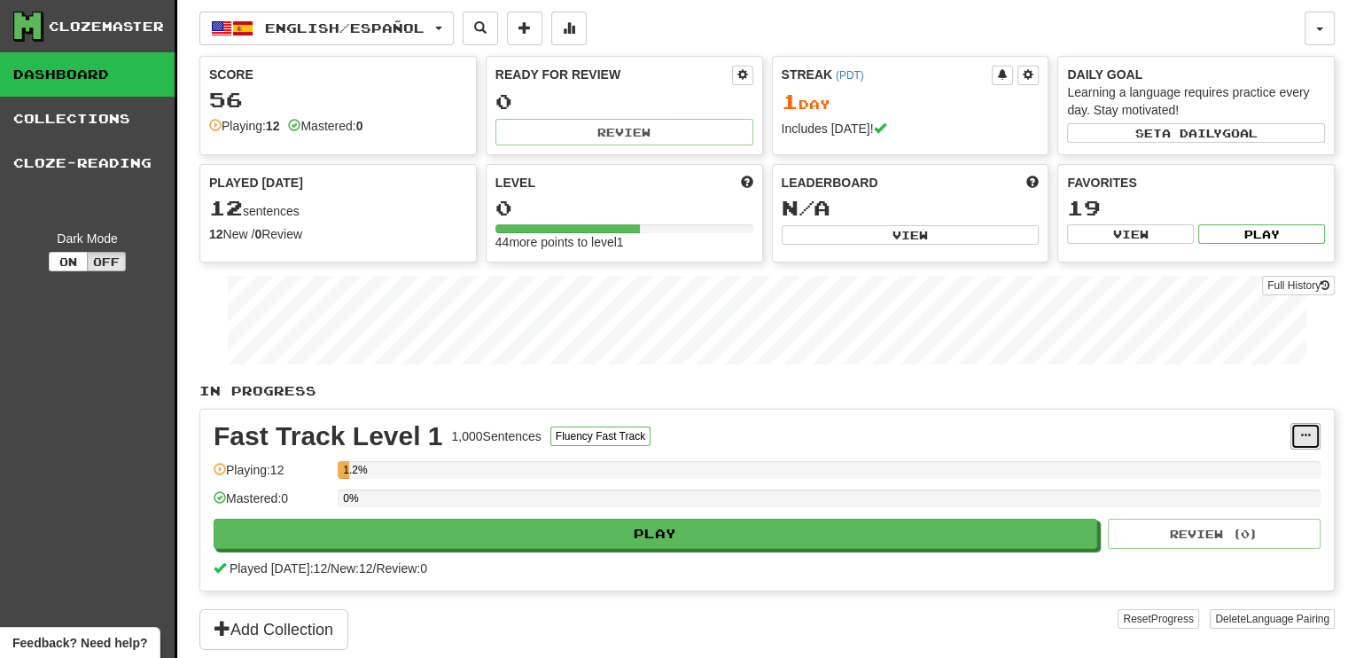
click at [1301, 432] on span at bounding box center [1306, 435] width 11 height 11
click at [1230, 463] on span "Manage Sentences" at bounding box center [1230, 468] width 107 height 14
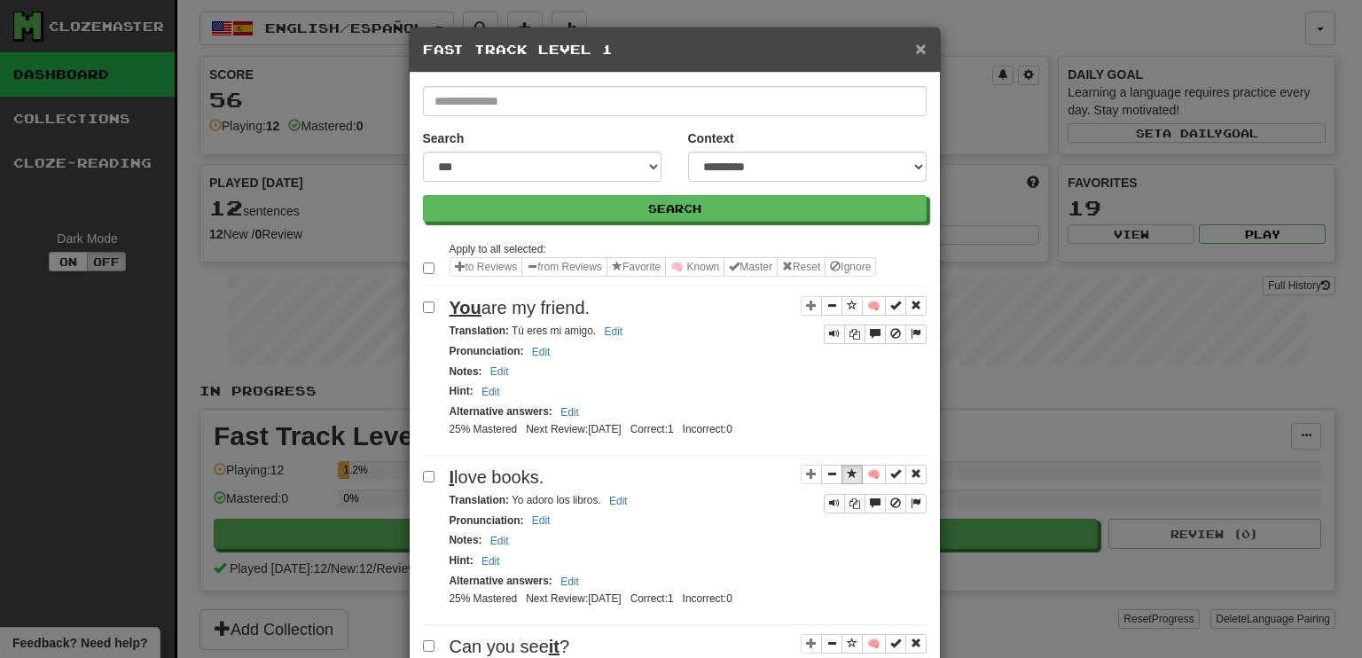
click at [916, 46] on span "×" at bounding box center [920, 48] width 11 height 20
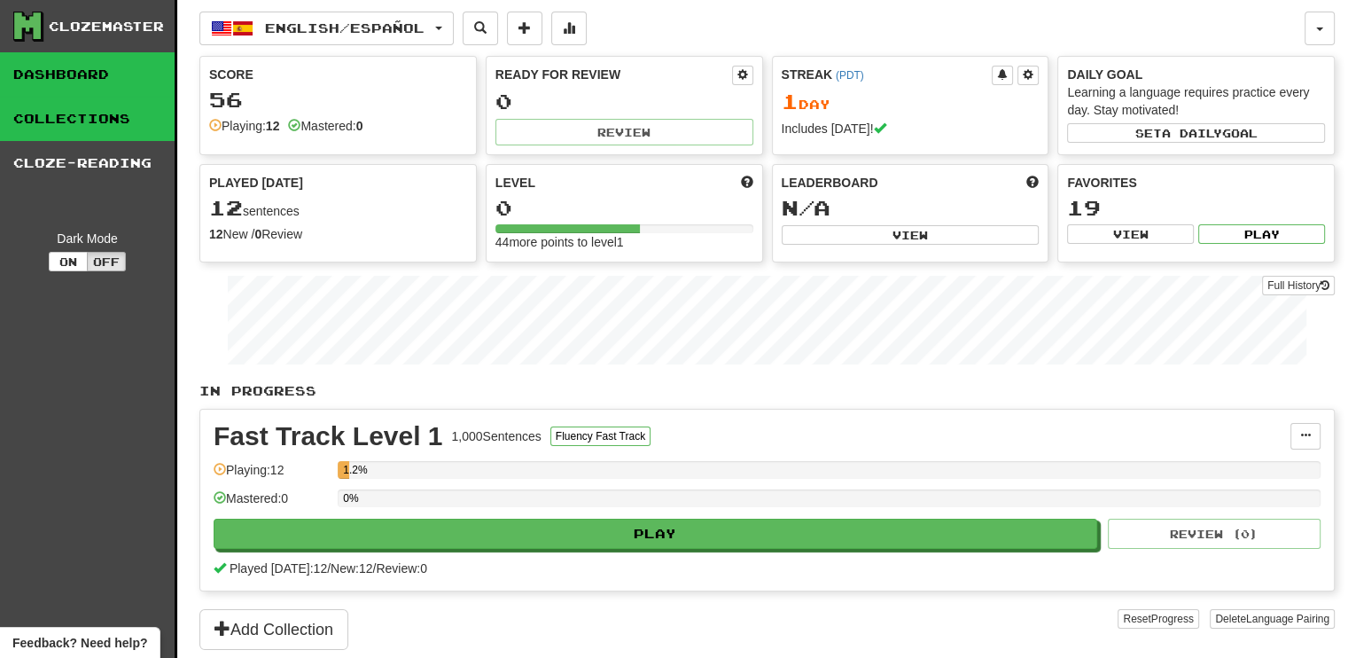
click at [96, 123] on link "Collections" at bounding box center [87, 119] width 175 height 44
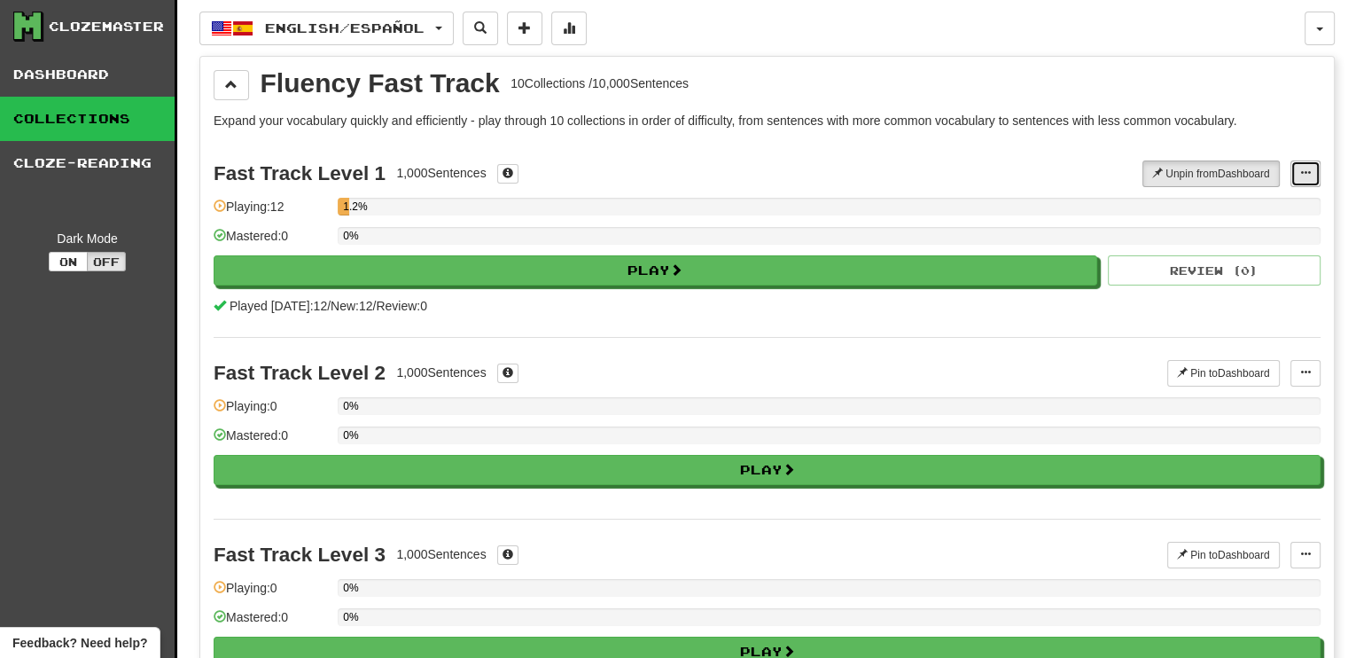
click at [1301, 168] on span at bounding box center [1306, 173] width 11 height 11
click at [1293, 201] on span "Manage Sentences" at bounding box center [1248, 206] width 107 height 14
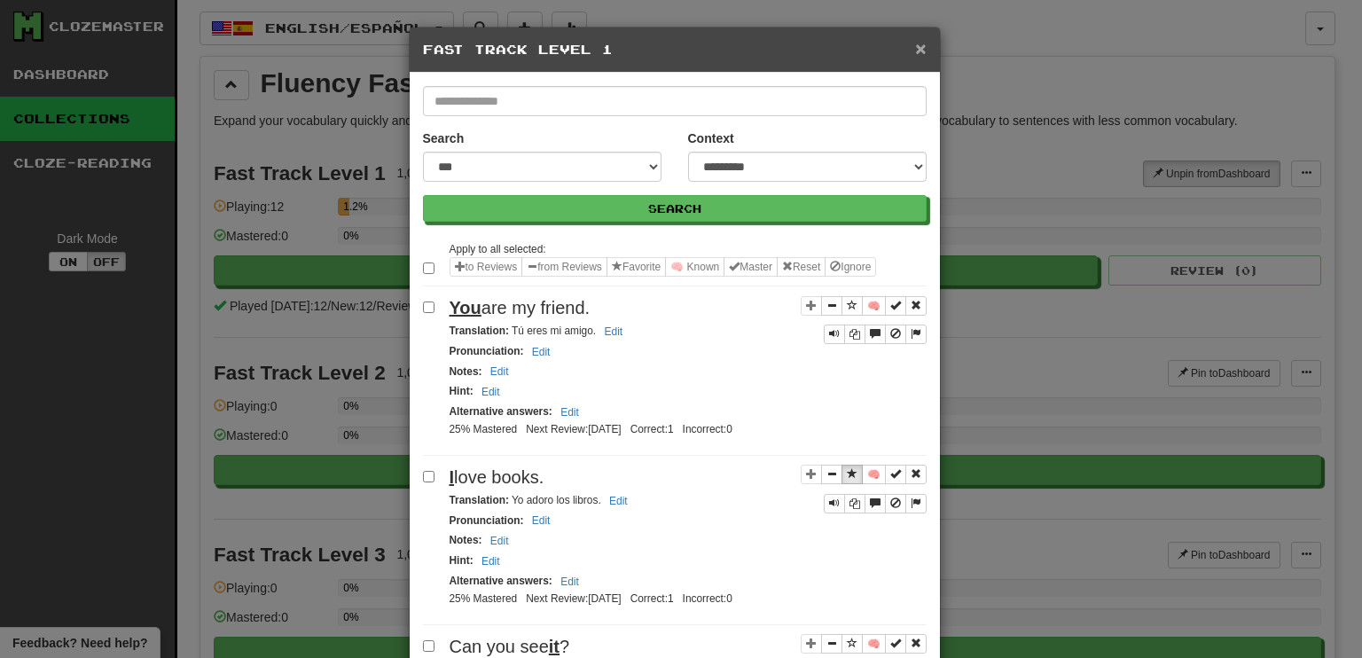
click at [915, 50] on span "×" at bounding box center [920, 48] width 11 height 20
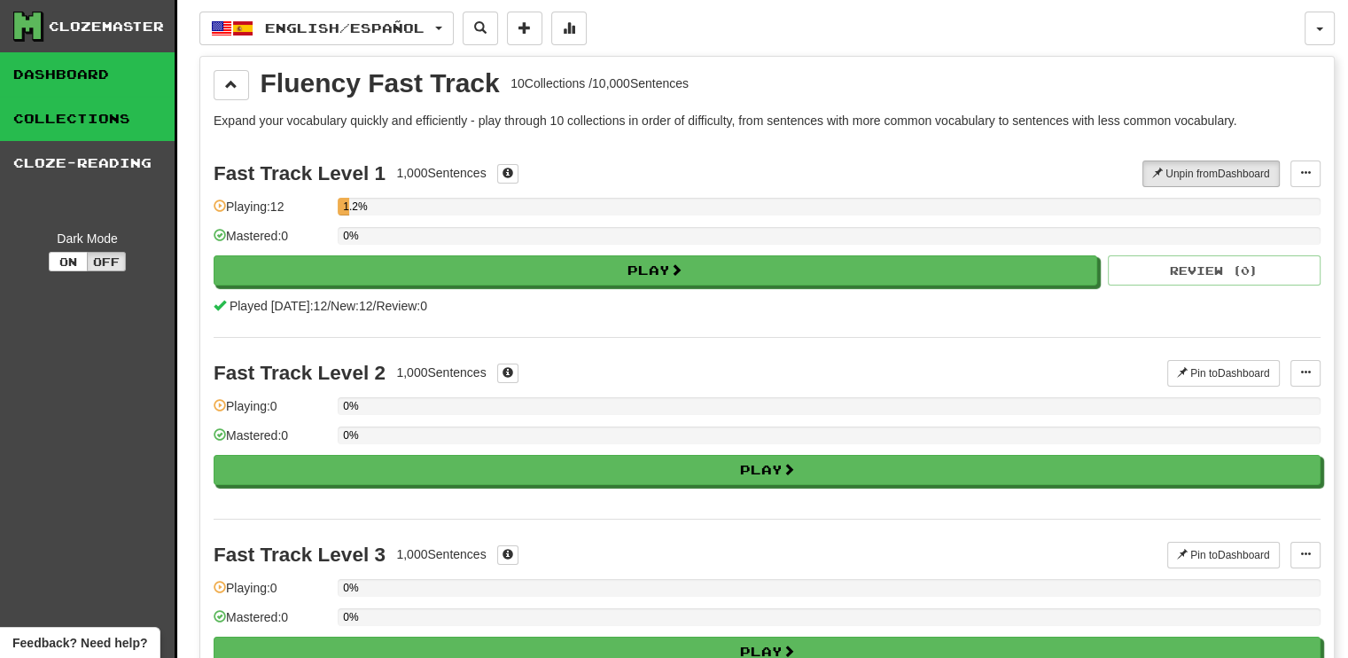
click at [60, 56] on link "Dashboard" at bounding box center [87, 74] width 175 height 44
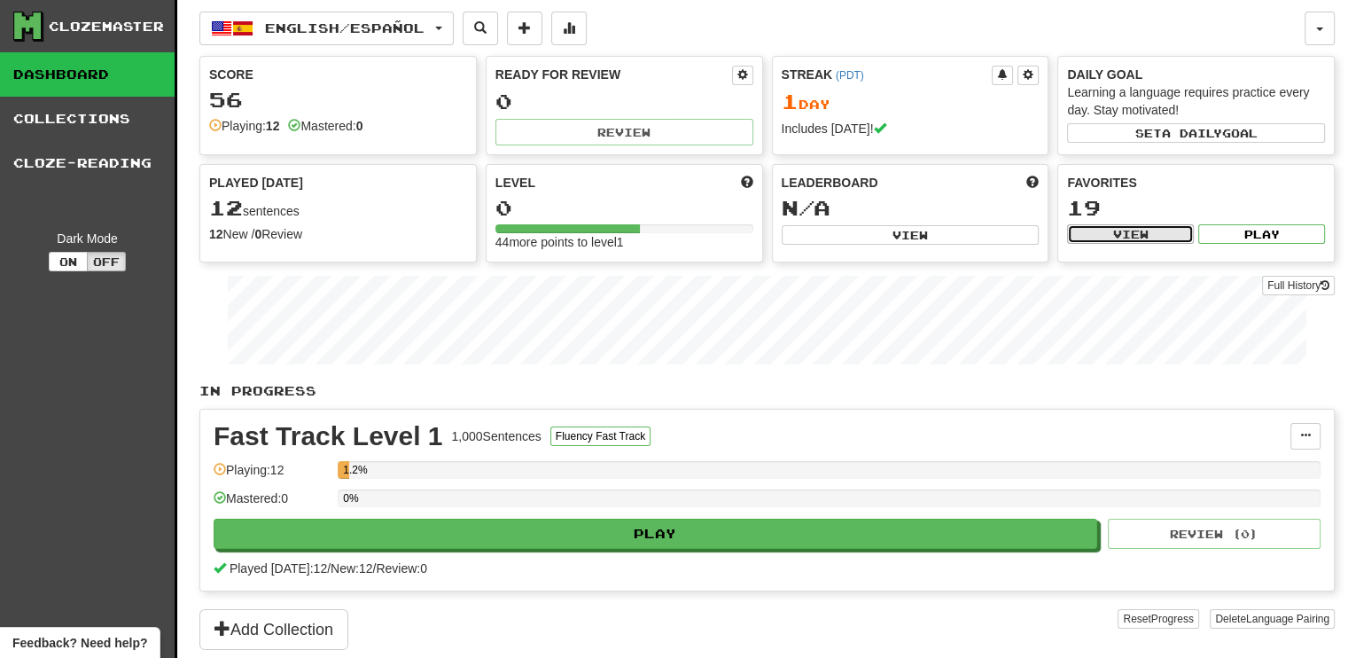
click at [1153, 231] on button "View" at bounding box center [1130, 234] width 127 height 20
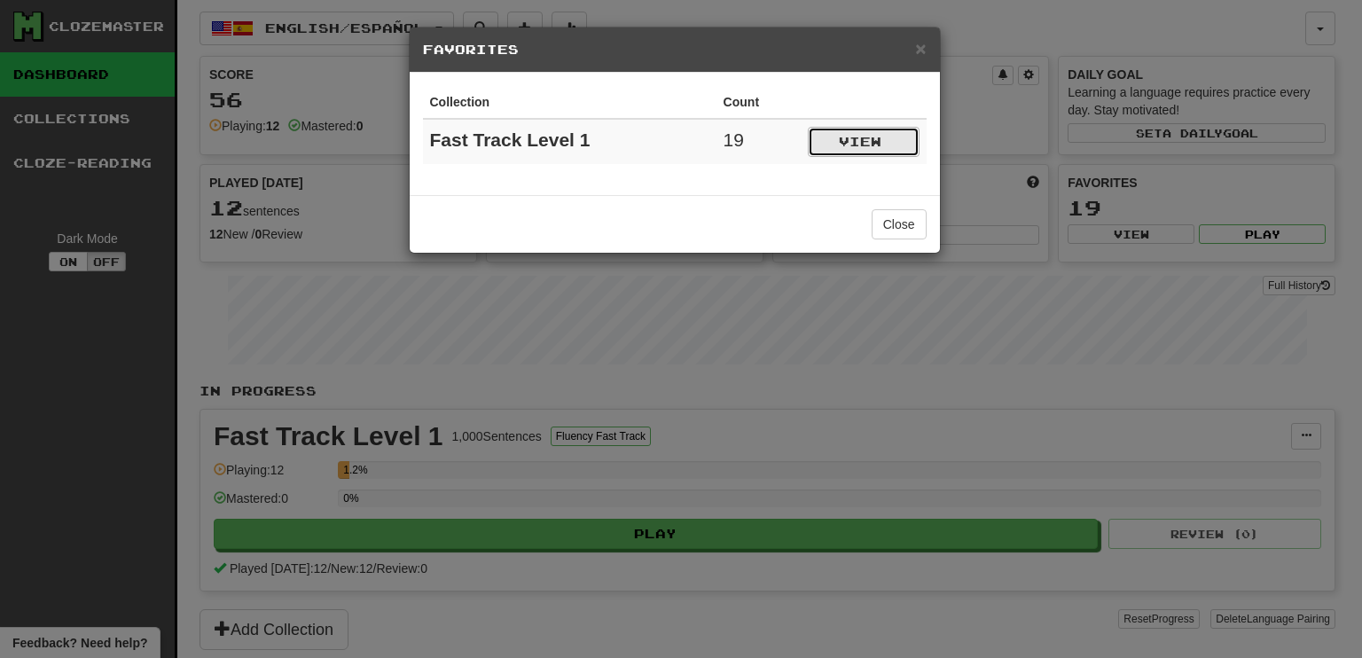
click at [886, 141] on button "View" at bounding box center [864, 142] width 112 height 30
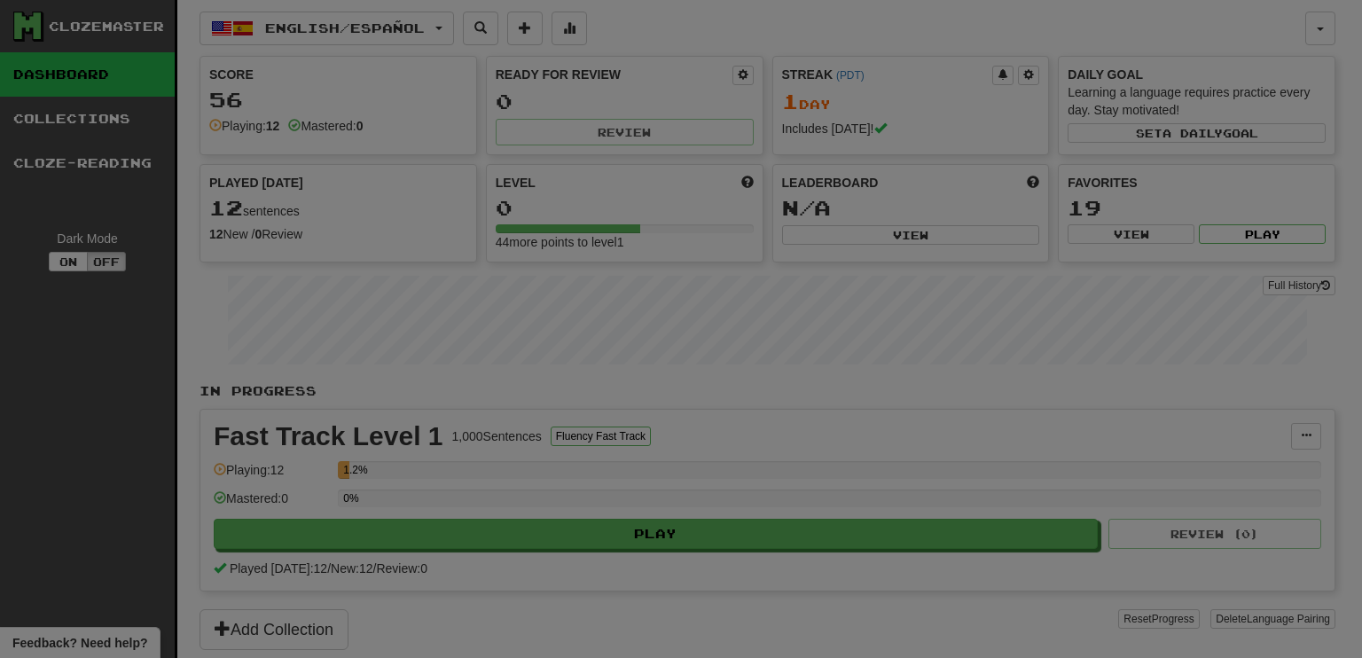
select select "*********"
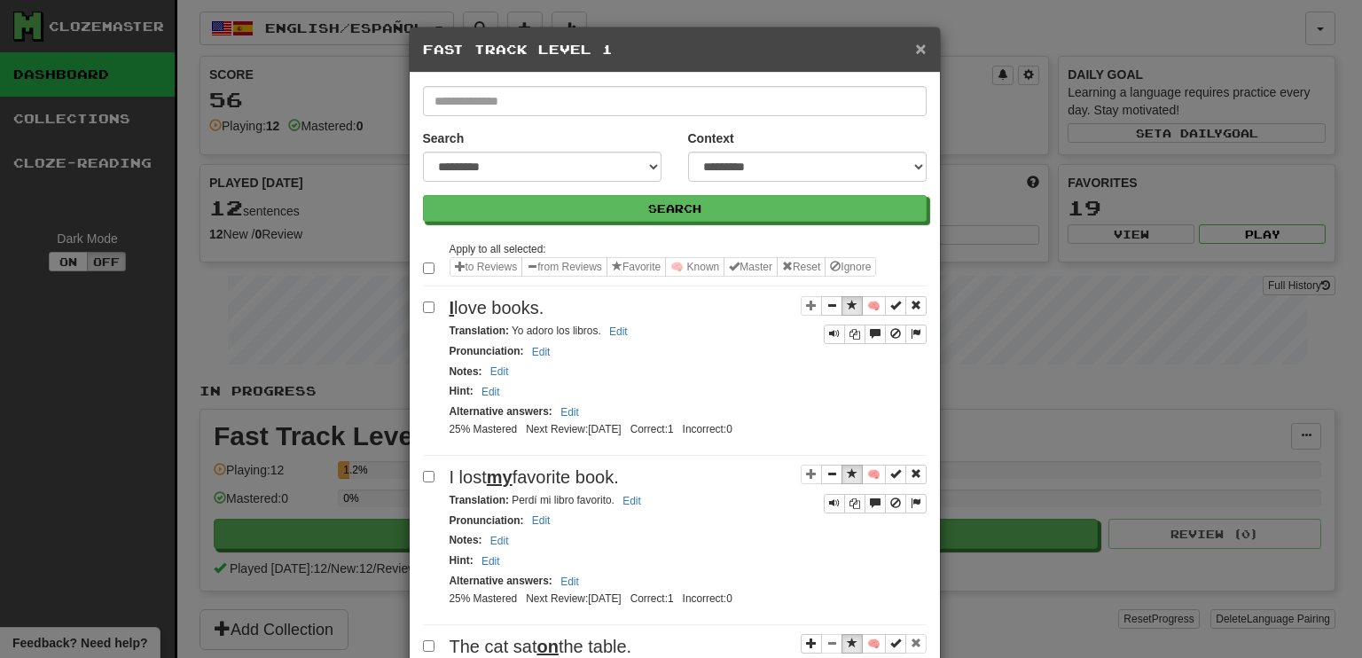
click at [915, 41] on span "×" at bounding box center [920, 48] width 11 height 20
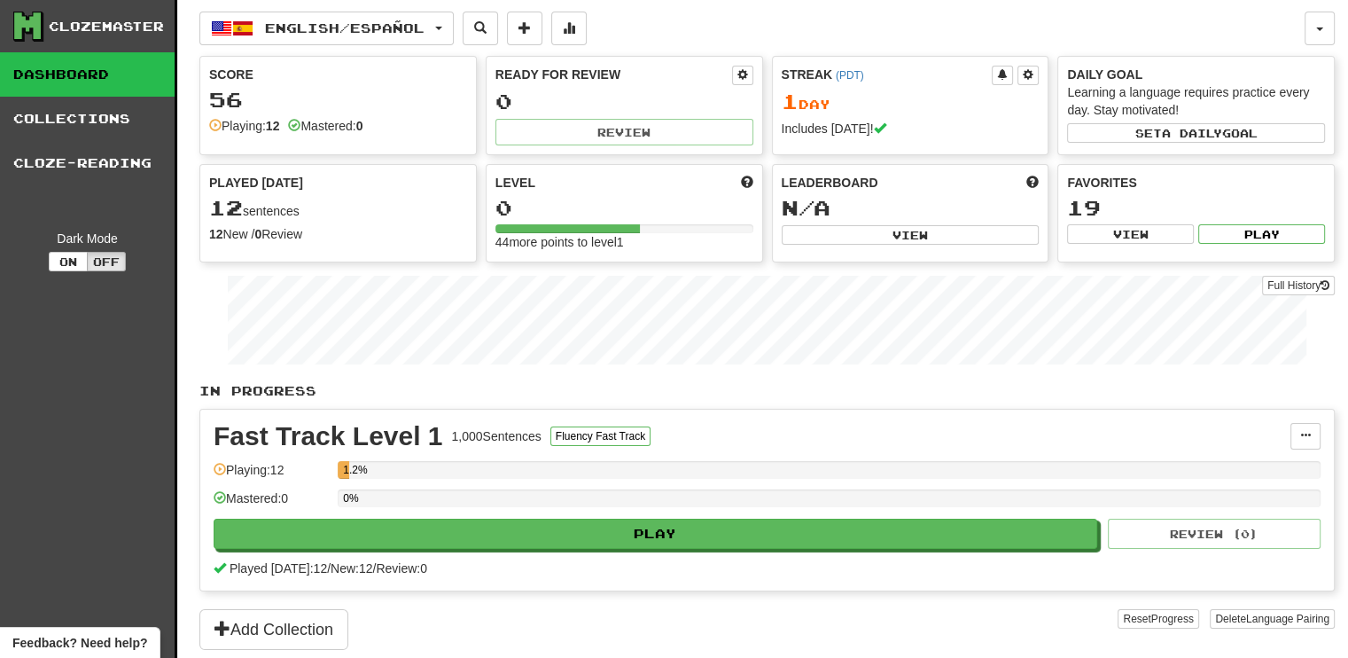
click at [1207, 190] on div "Favorites 19 View Play" at bounding box center [1197, 209] width 276 height 89
click at [1205, 190] on div "Favorites 19 View Play" at bounding box center [1197, 209] width 276 height 89
drag, startPoint x: 1201, startPoint y: 189, endPoint x: 1191, endPoint y: 186, distance: 10.1
click at [1198, 189] on div "Favorites" at bounding box center [1196, 183] width 258 height 18
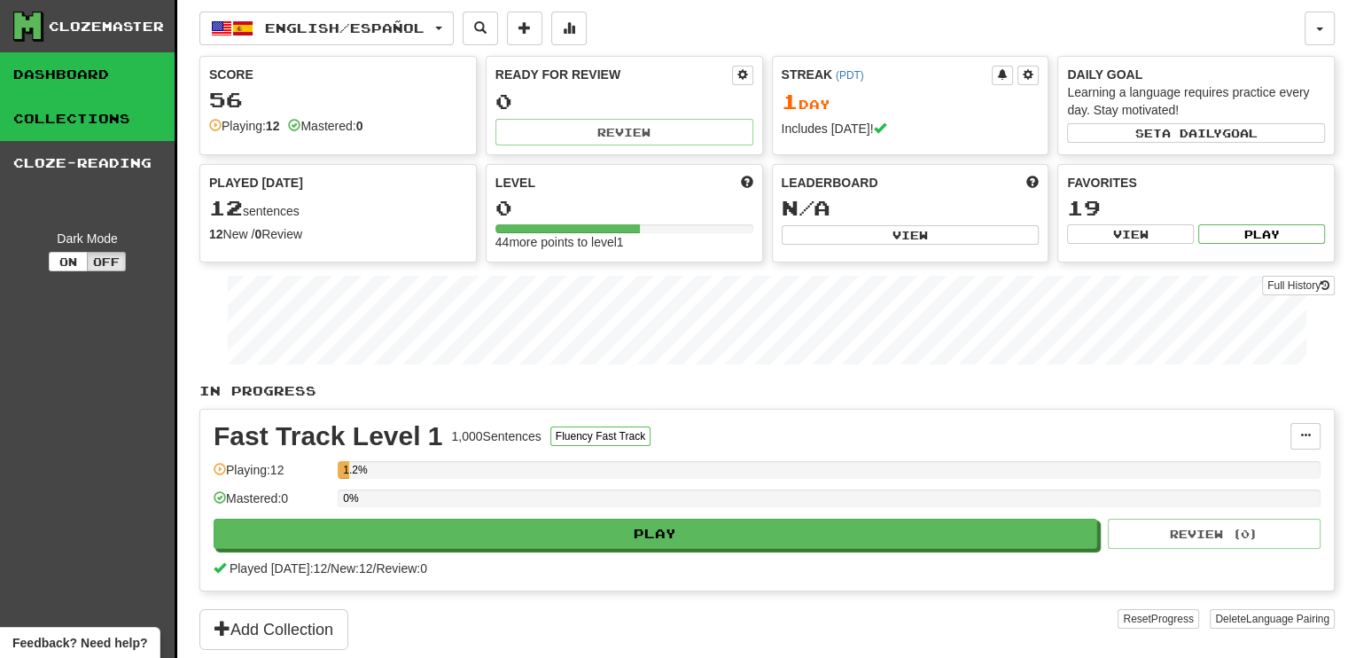
click at [73, 122] on link "Collections" at bounding box center [87, 119] width 175 height 44
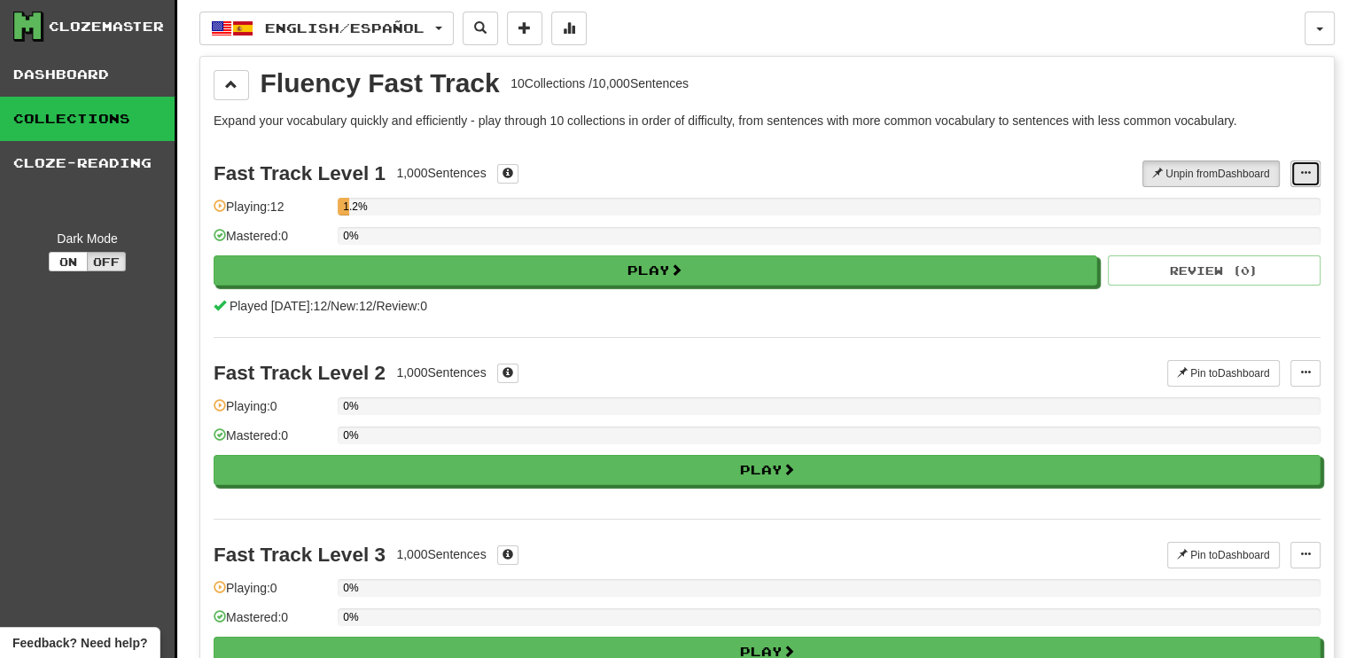
click at [1307, 176] on span at bounding box center [1306, 173] width 11 height 11
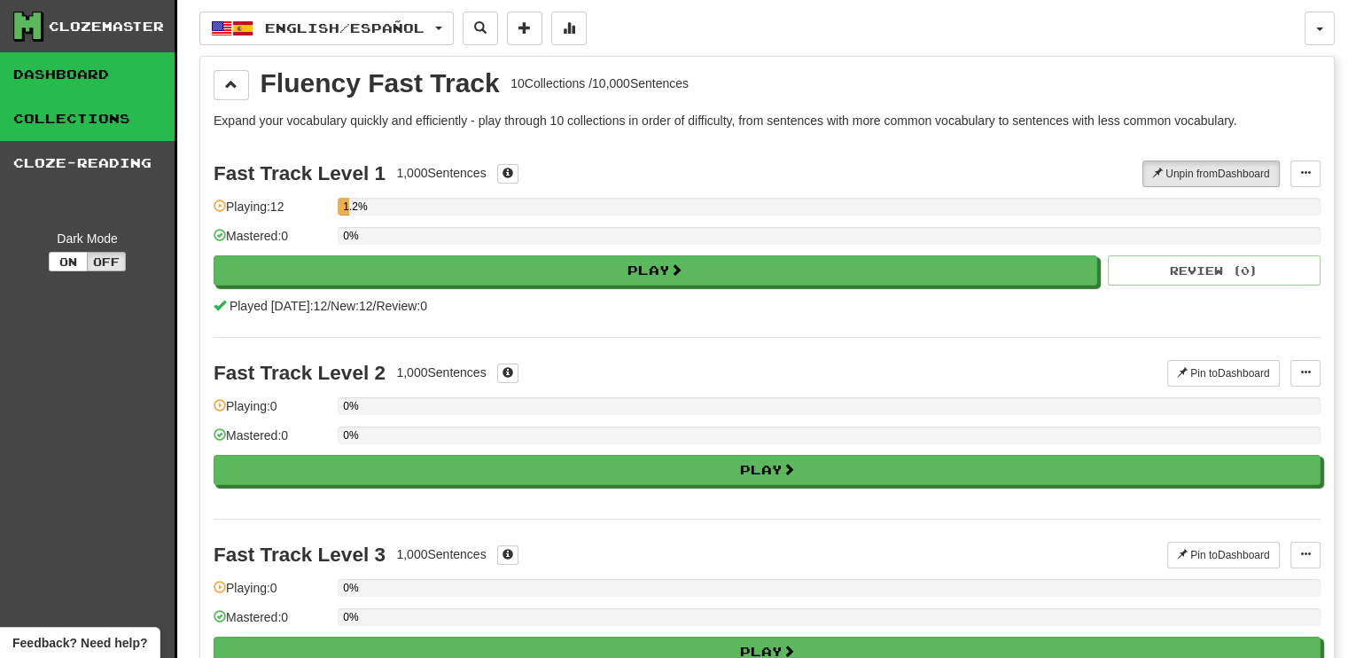
click at [75, 62] on link "Dashboard" at bounding box center [87, 74] width 175 height 44
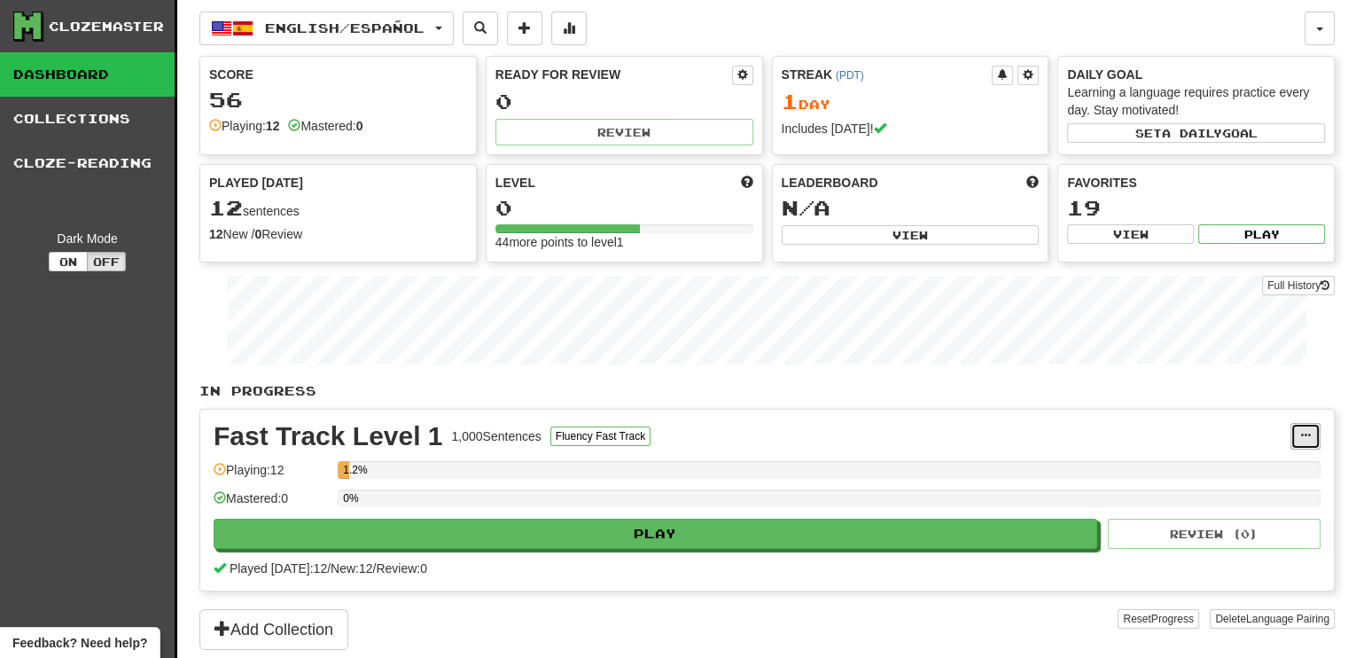
click at [1308, 434] on span at bounding box center [1306, 435] width 11 height 11
click at [1232, 465] on span "Manage Sentences" at bounding box center [1230, 468] width 107 height 14
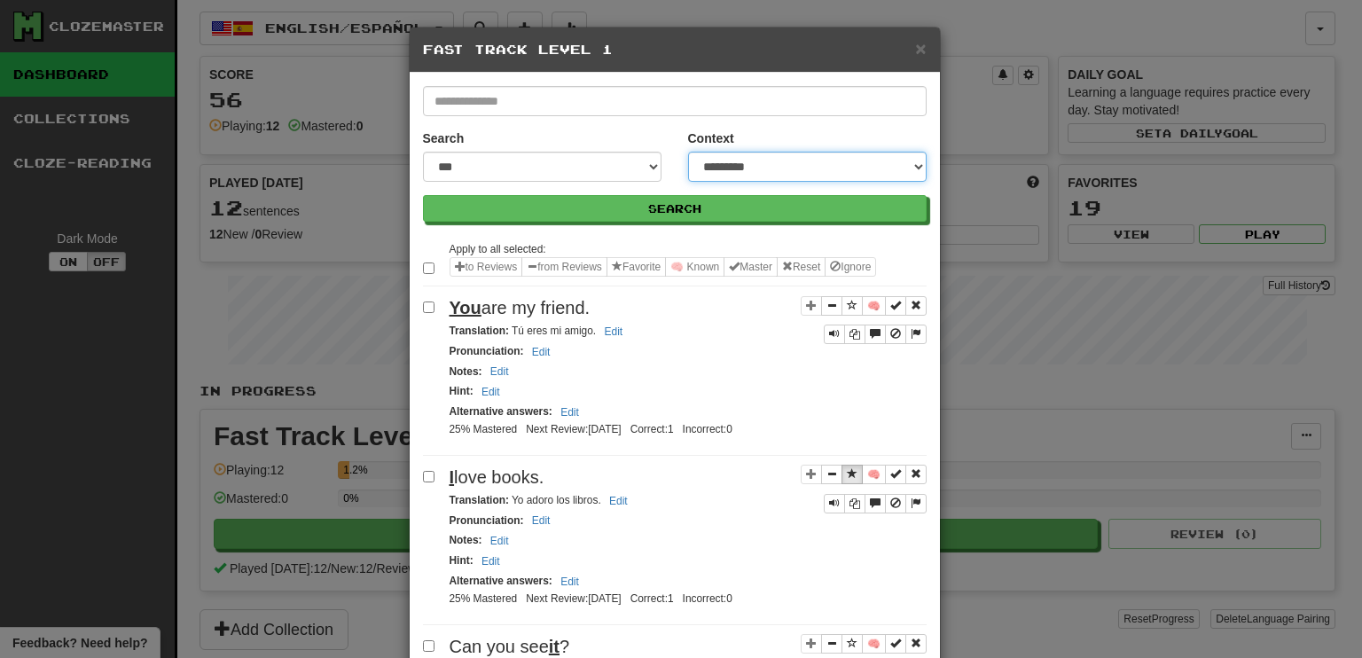
click at [908, 167] on select "**********" at bounding box center [807, 167] width 238 height 30
click at [688, 152] on select "**********" at bounding box center [807, 167] width 238 height 30
click at [911, 163] on select "**********" at bounding box center [807, 167] width 238 height 30
select select "********"
click at [688, 152] on select "**********" at bounding box center [807, 167] width 238 height 30
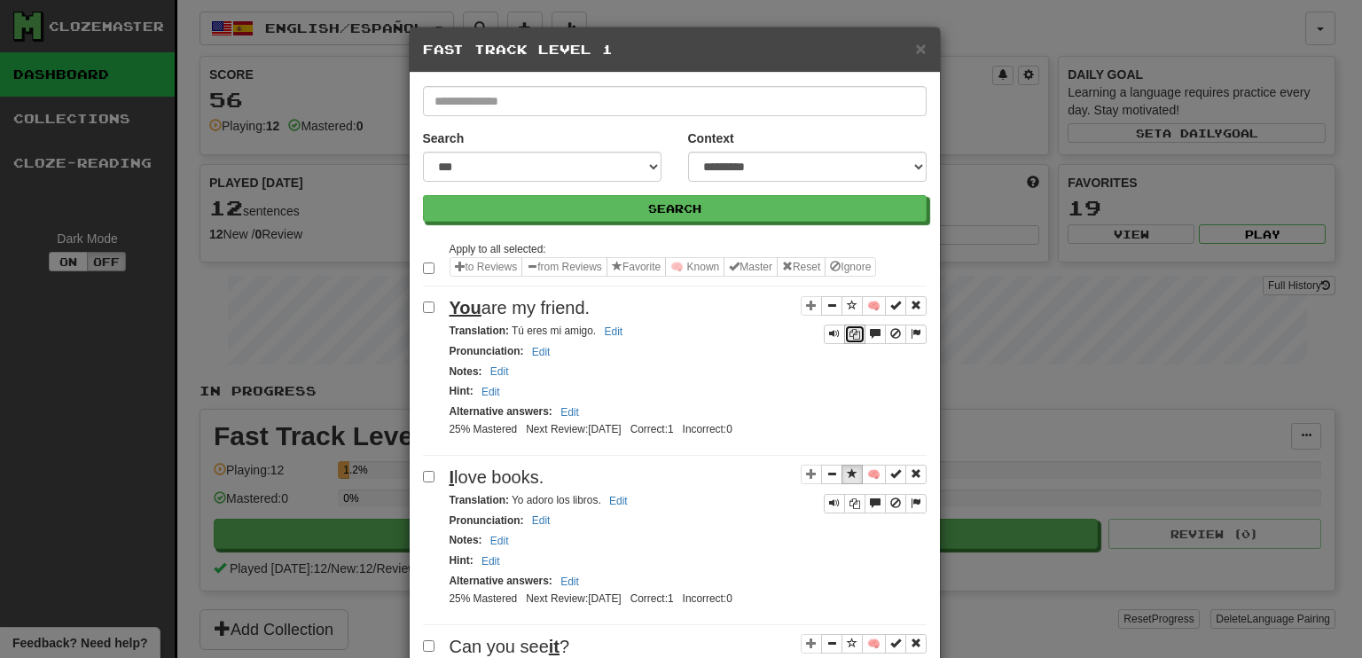
click at [851, 329] on icon "Sentence controls" at bounding box center [854, 334] width 11 height 11
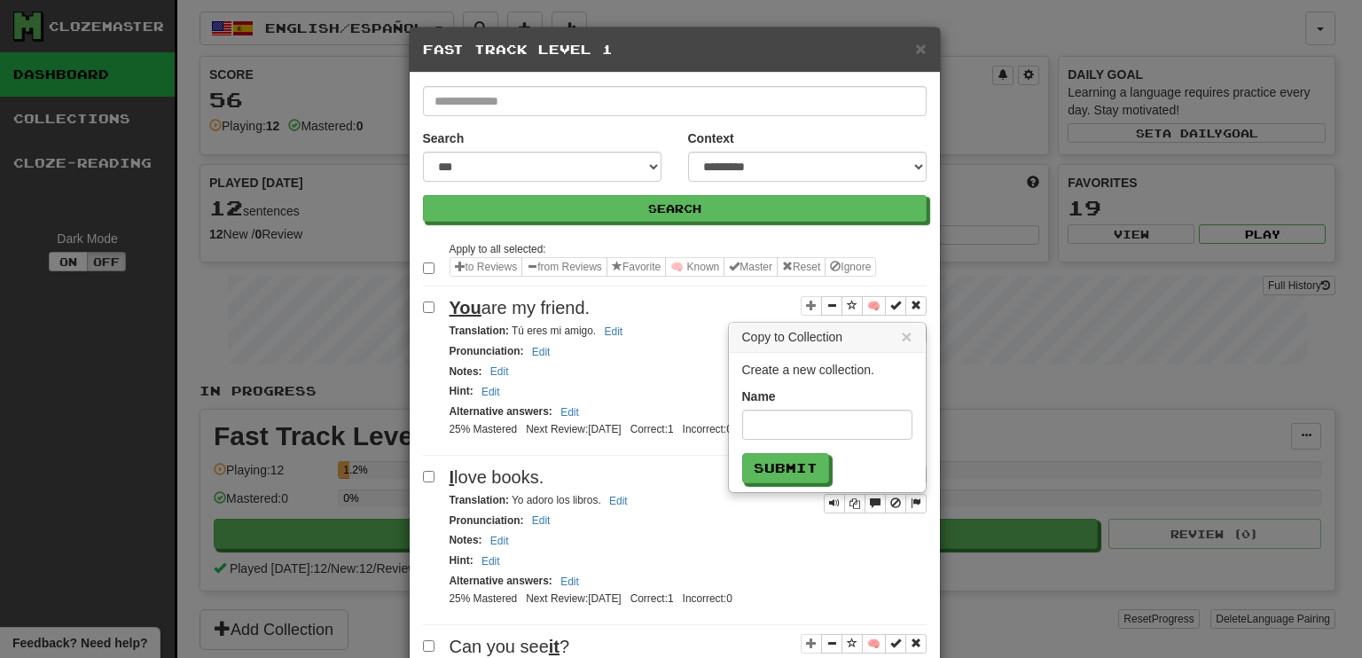
click at [702, 52] on h5 "Fast Track Level 1" at bounding box center [675, 50] width 504 height 18
click at [767, 425] on input "text" at bounding box center [827, 425] width 170 height 30
click at [767, 422] on input "text" at bounding box center [827, 425] width 170 height 30
type input "********"
click at [742, 453] on button "Submit" at bounding box center [785, 468] width 87 height 30
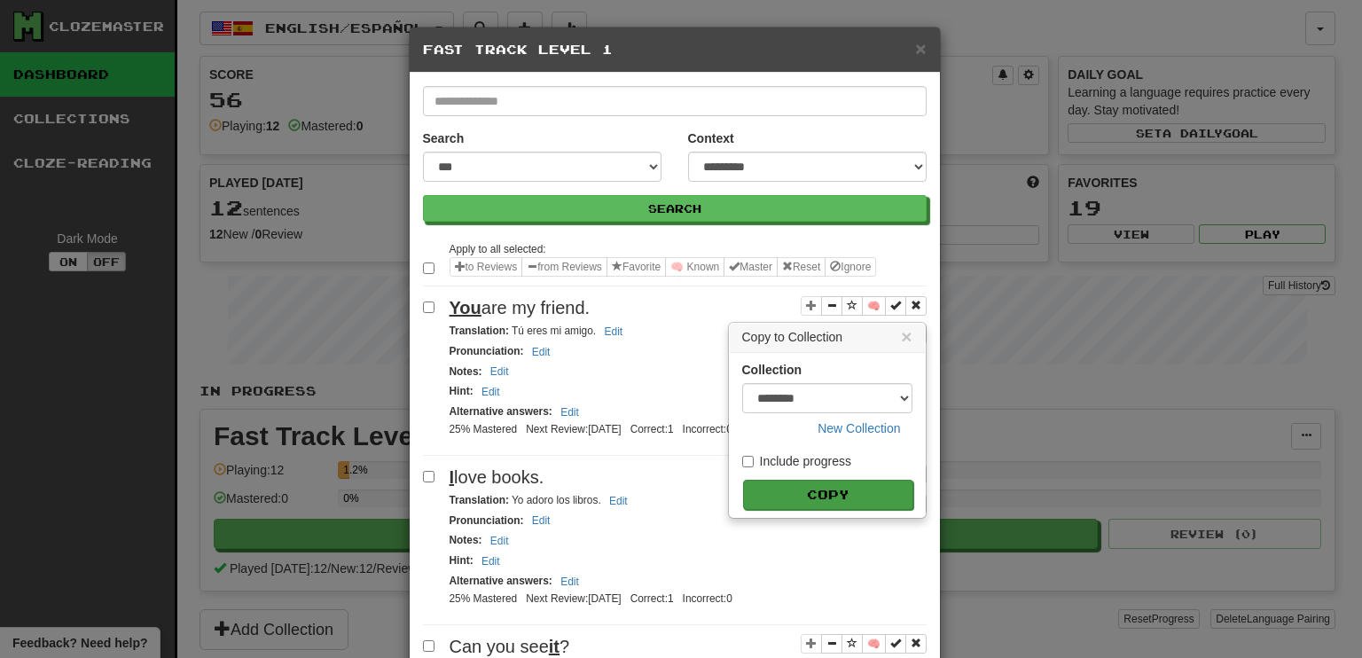
click at [832, 489] on button "Copy" at bounding box center [828, 495] width 170 height 30
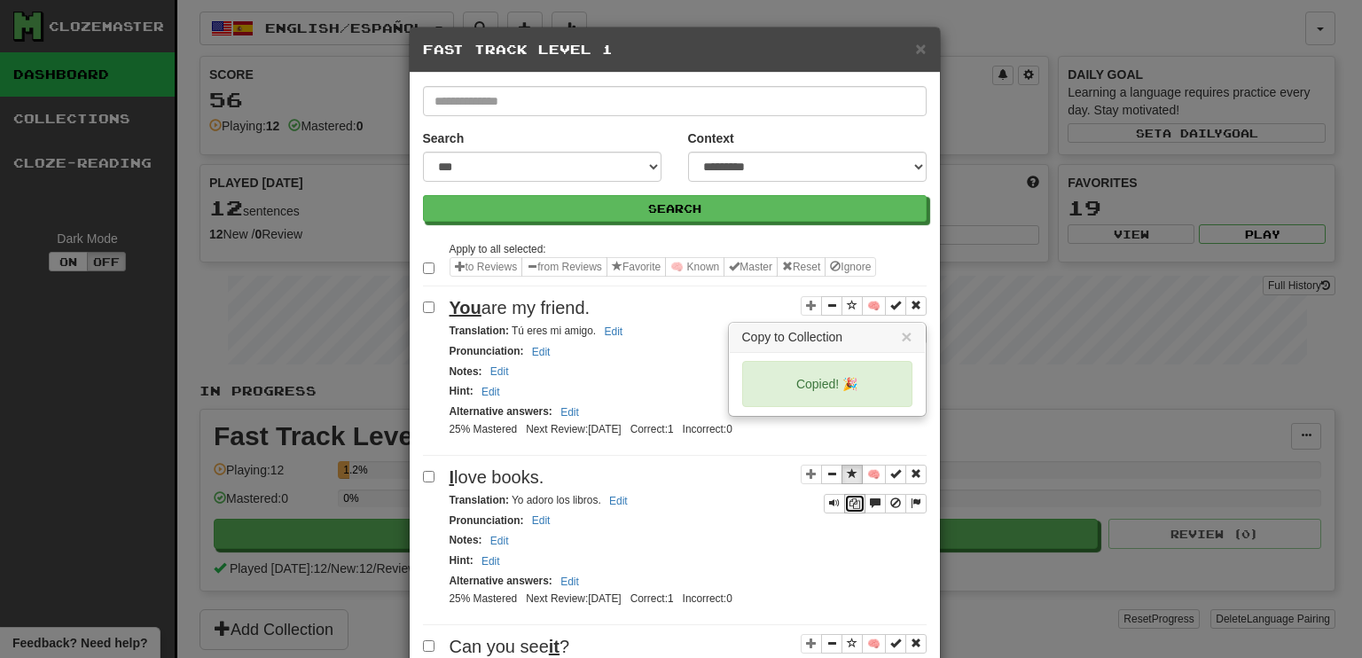
click at [851, 500] on icon "Sentence controls" at bounding box center [854, 503] width 11 height 11
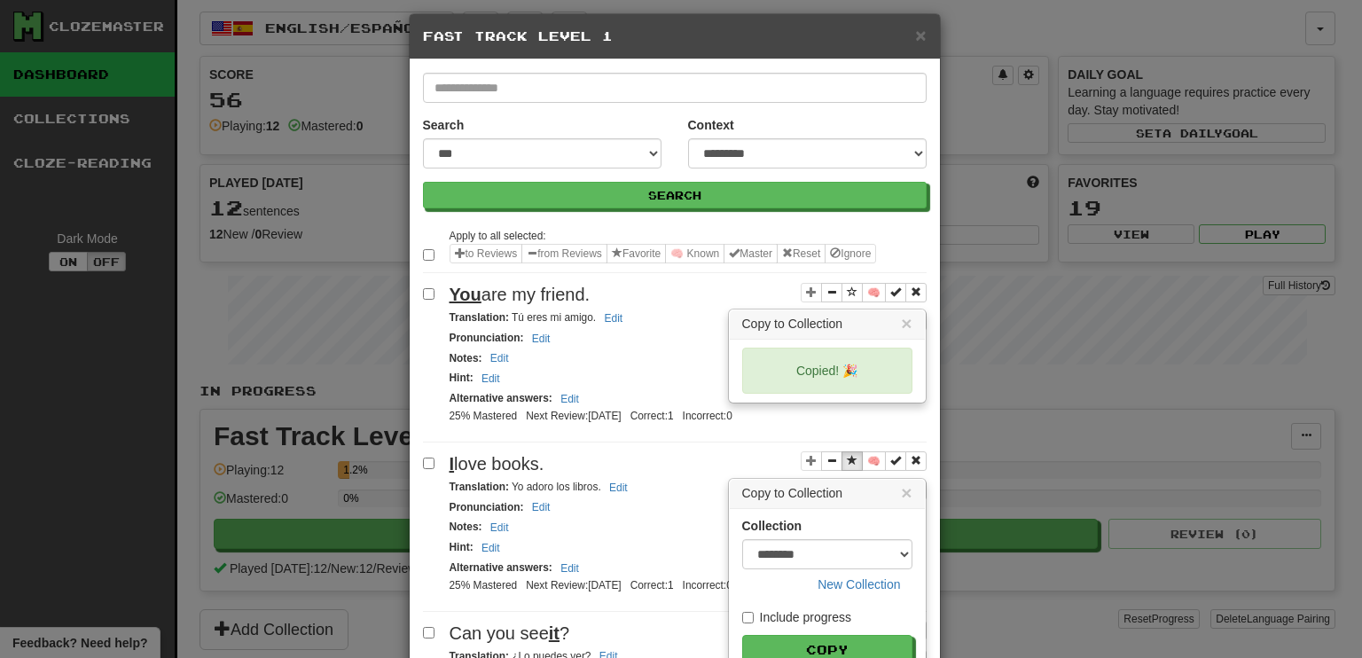
scroll to position [102, 0]
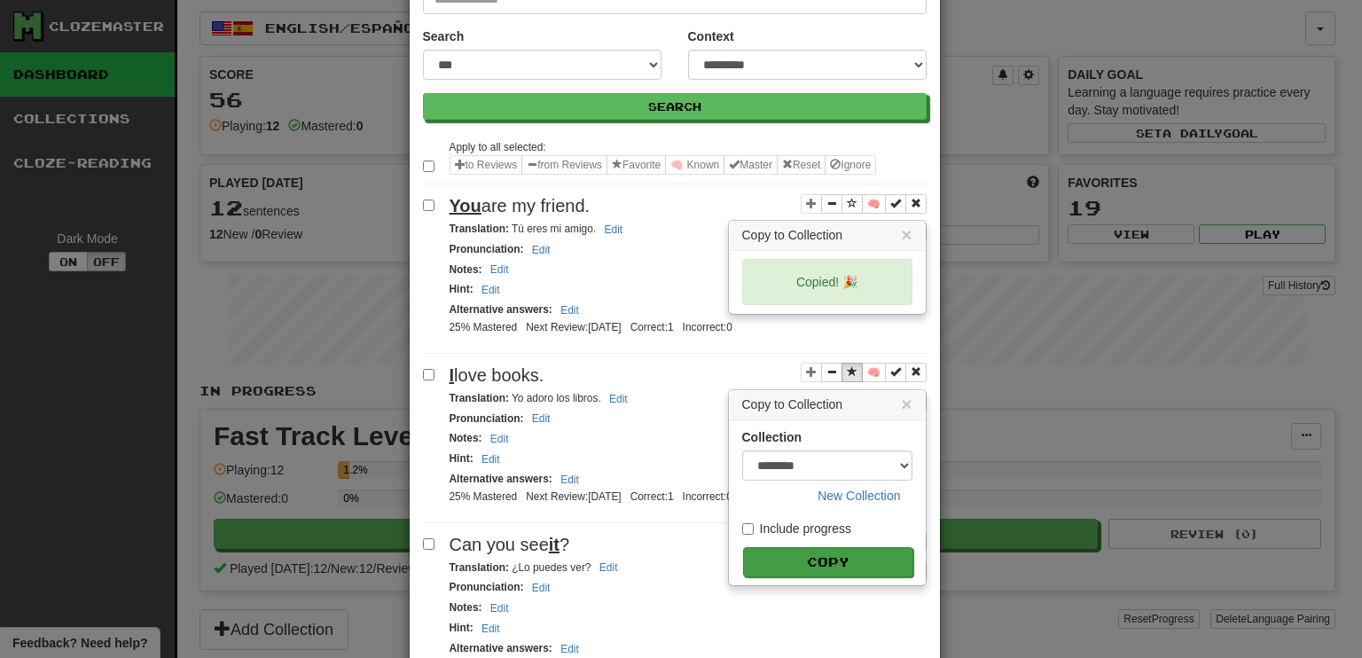
click at [831, 552] on button "Copy" at bounding box center [828, 562] width 170 height 30
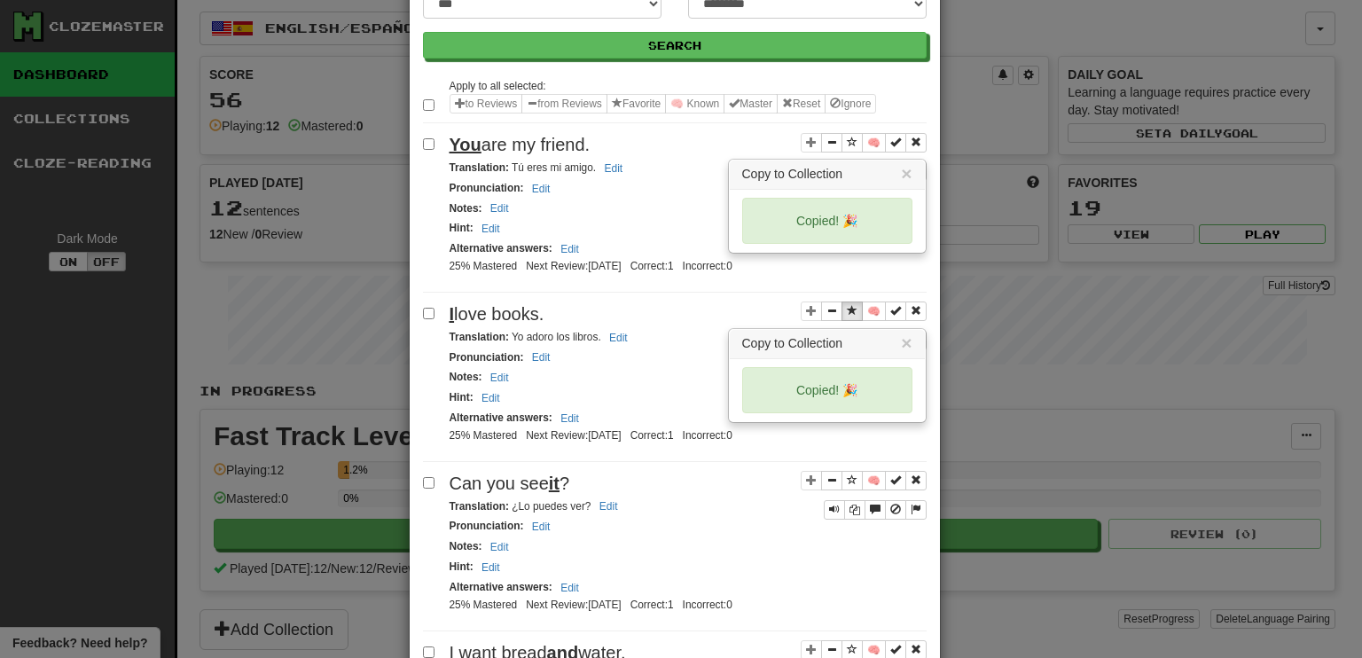
scroll to position [191, 0]
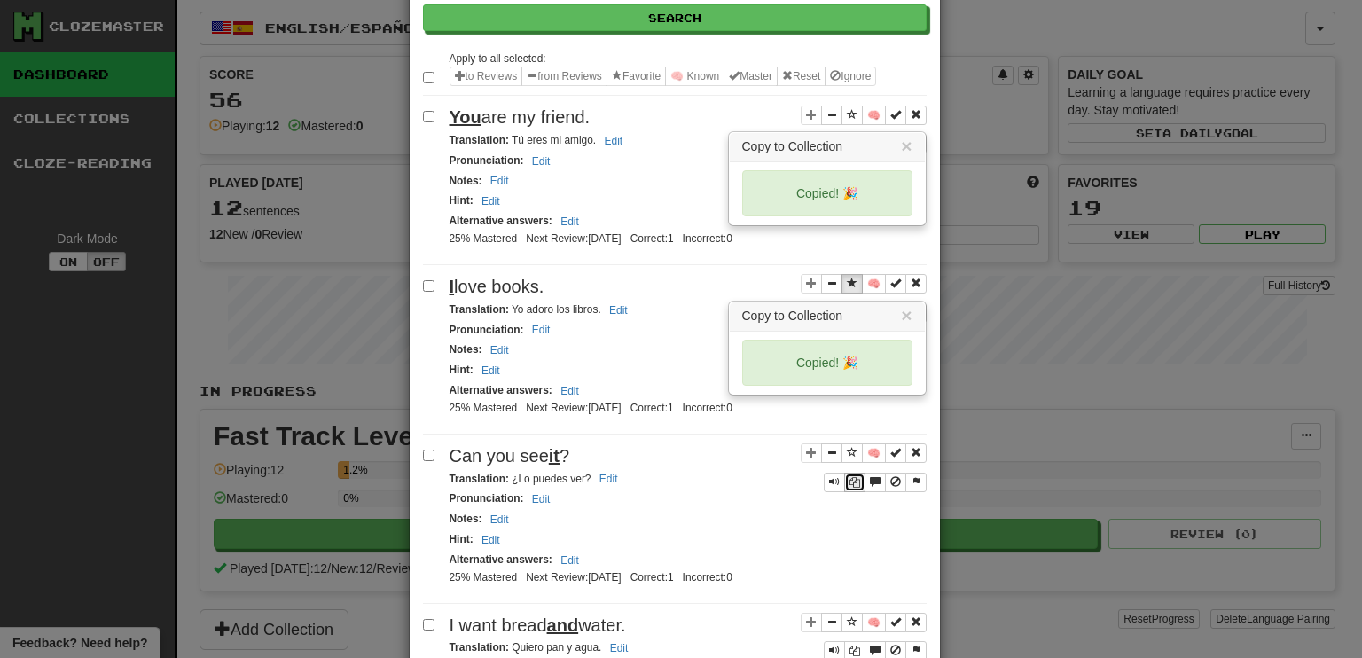
click at [849, 477] on icon "Sentence controls" at bounding box center [854, 482] width 11 height 11
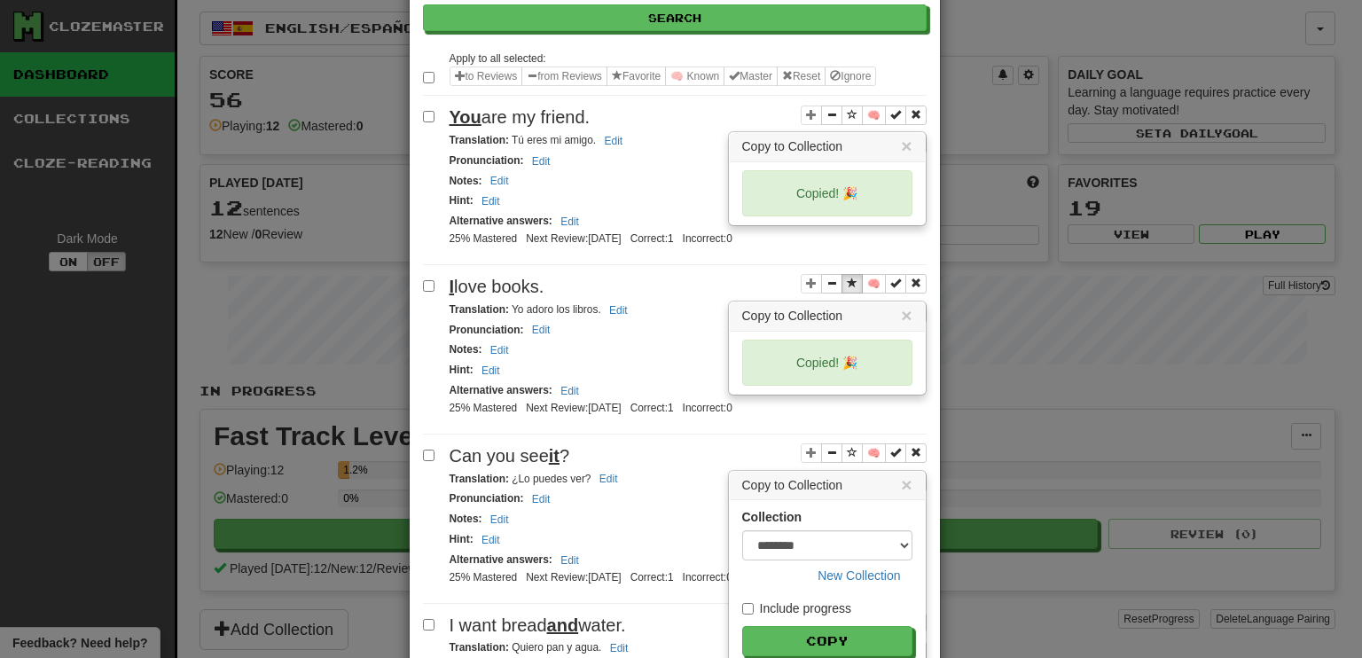
click at [821, 630] on button "Copy" at bounding box center [827, 641] width 170 height 30
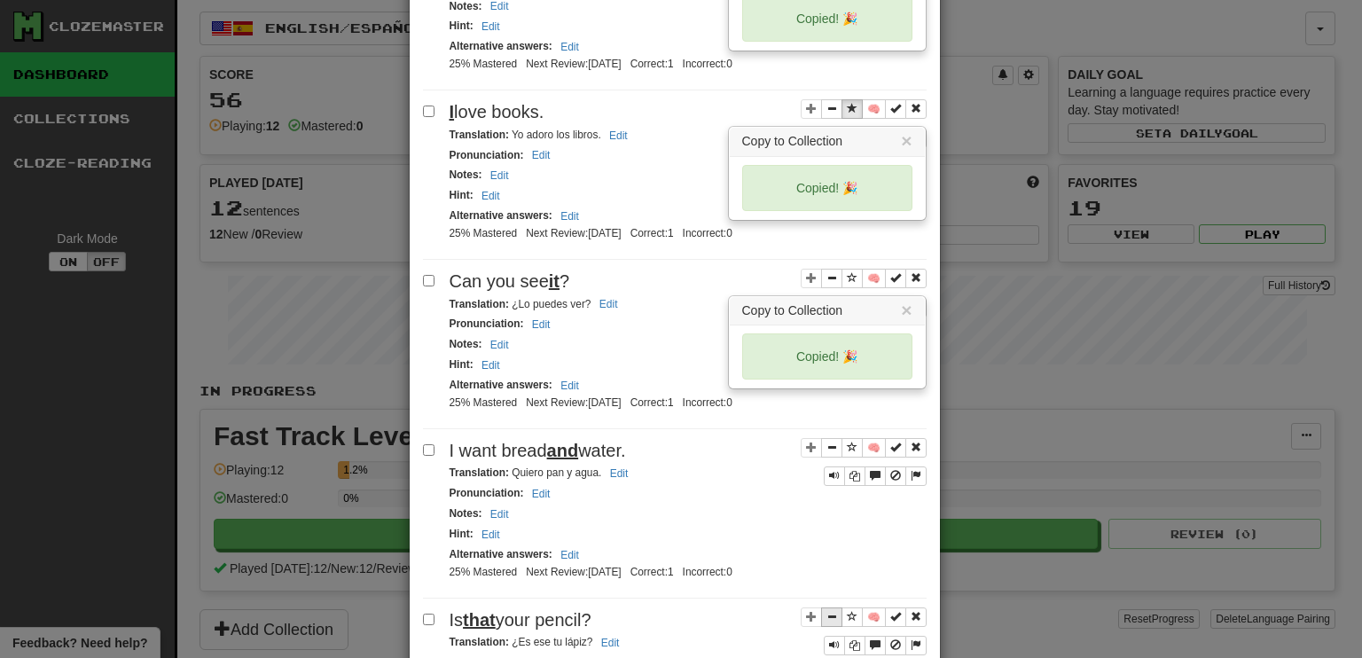
scroll to position [368, 0]
click at [850, 468] on icon "Sentence controls" at bounding box center [854, 473] width 11 height 11
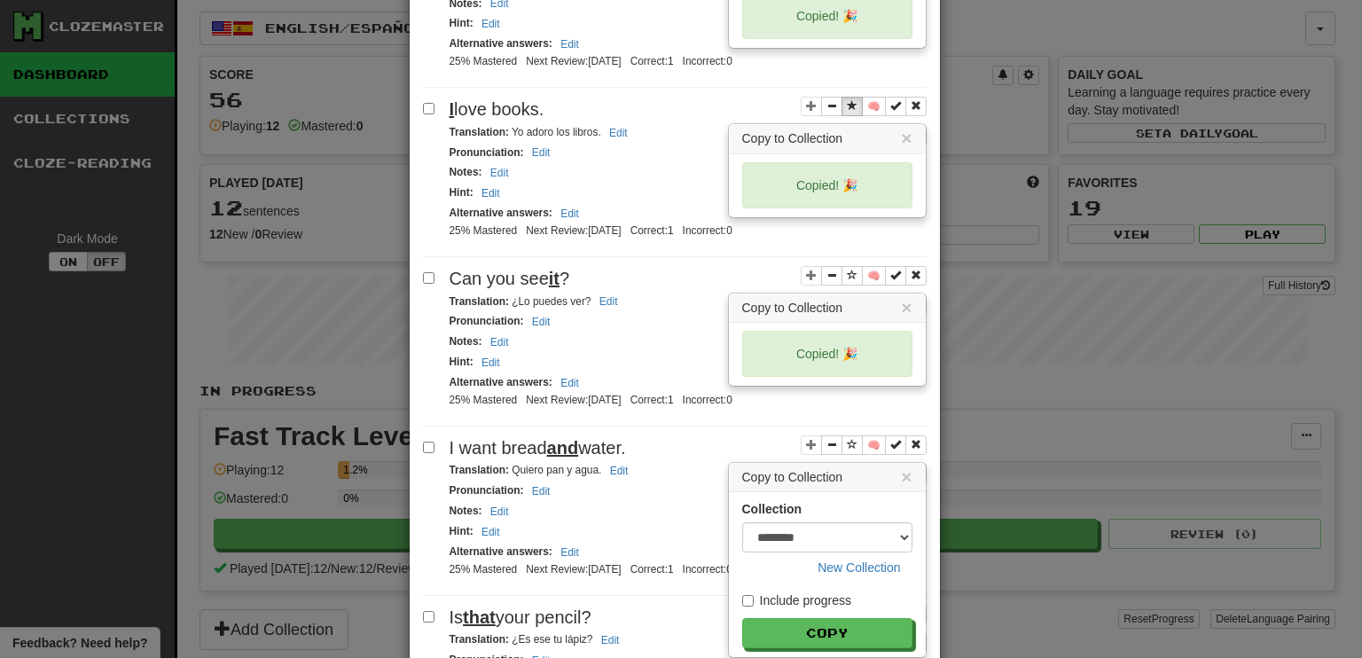
click at [809, 618] on button "Copy" at bounding box center [827, 633] width 170 height 30
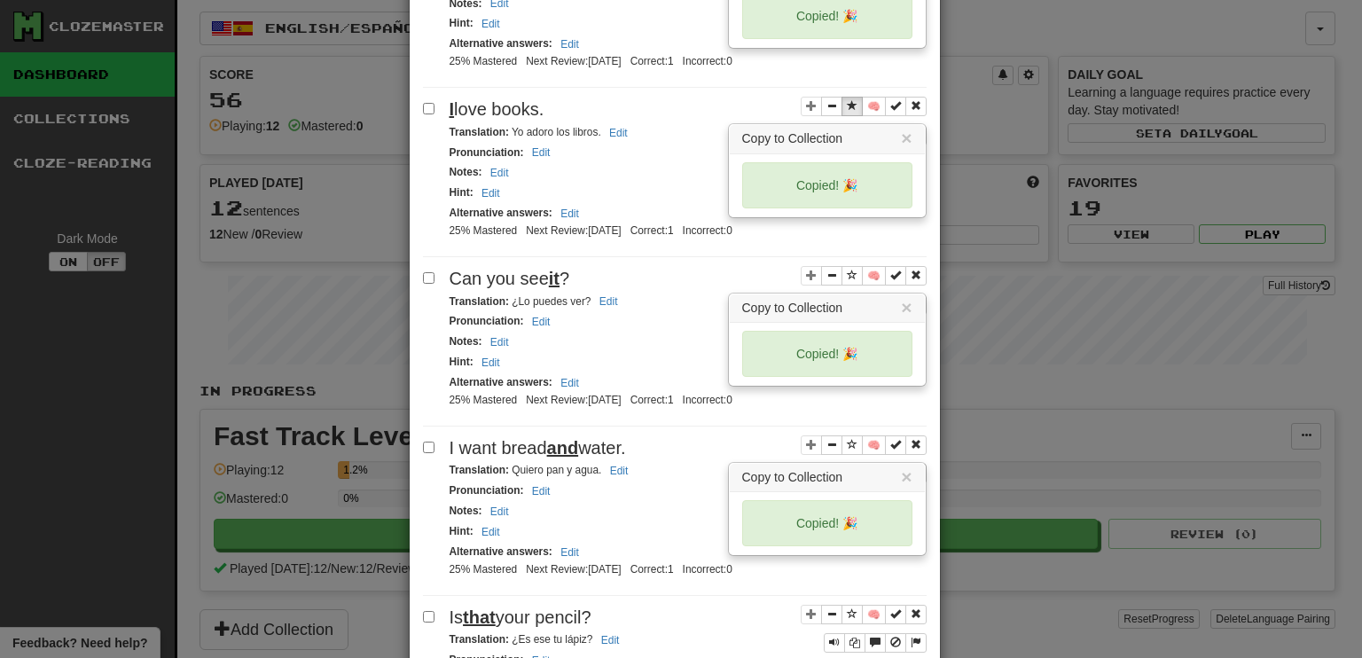
scroll to position [457, 0]
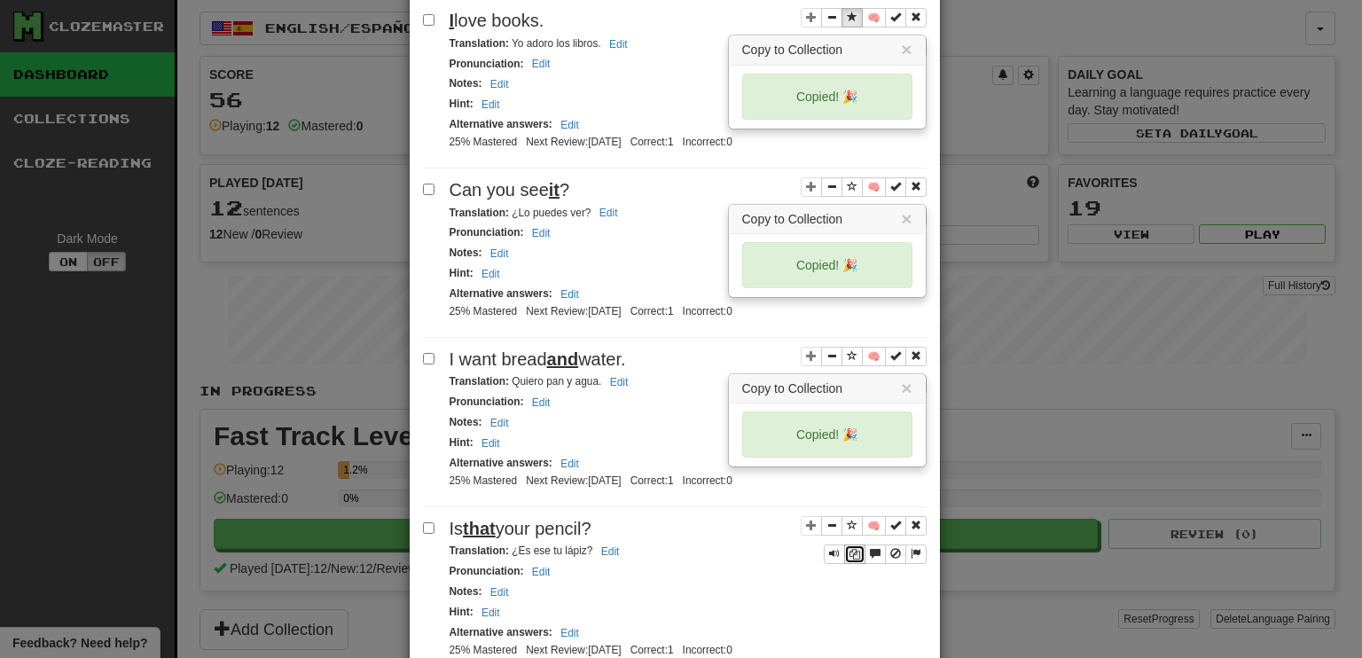
click at [850, 549] on icon "Sentence controls" at bounding box center [854, 554] width 11 height 11
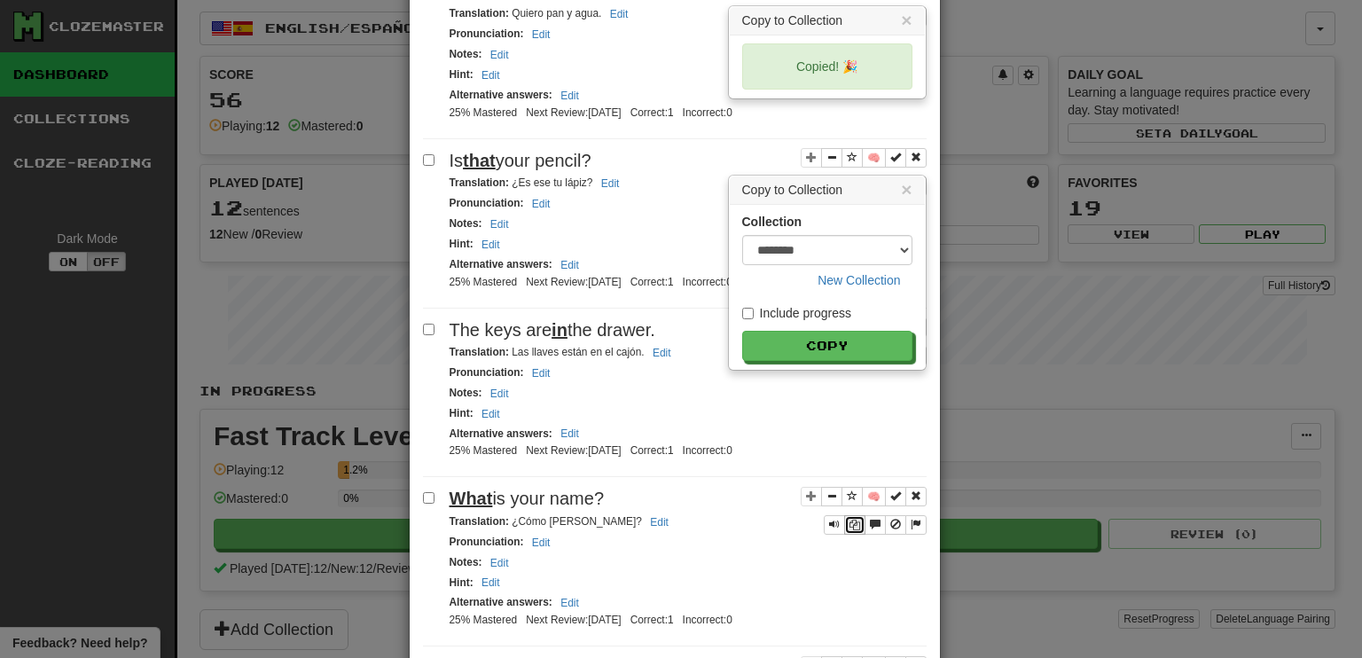
click at [849, 519] on icon "Sentence controls" at bounding box center [854, 524] width 11 height 11
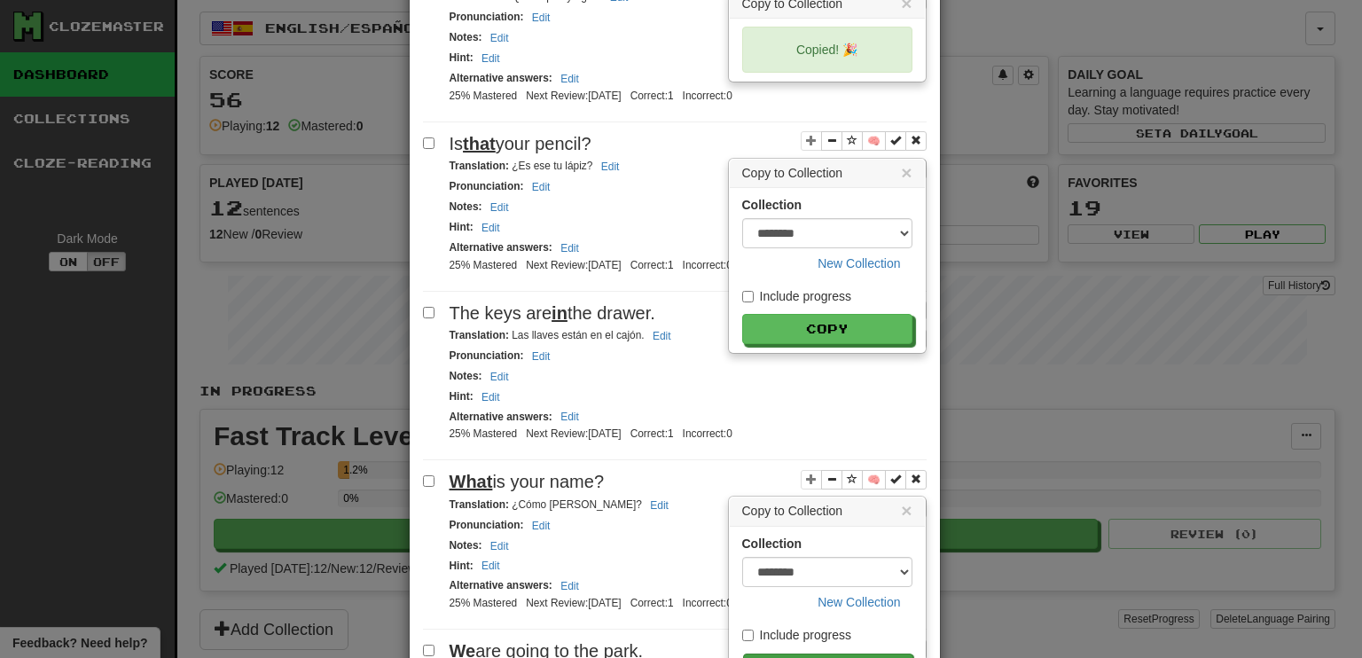
click at [822, 653] on button "Copy" at bounding box center [828, 668] width 170 height 30
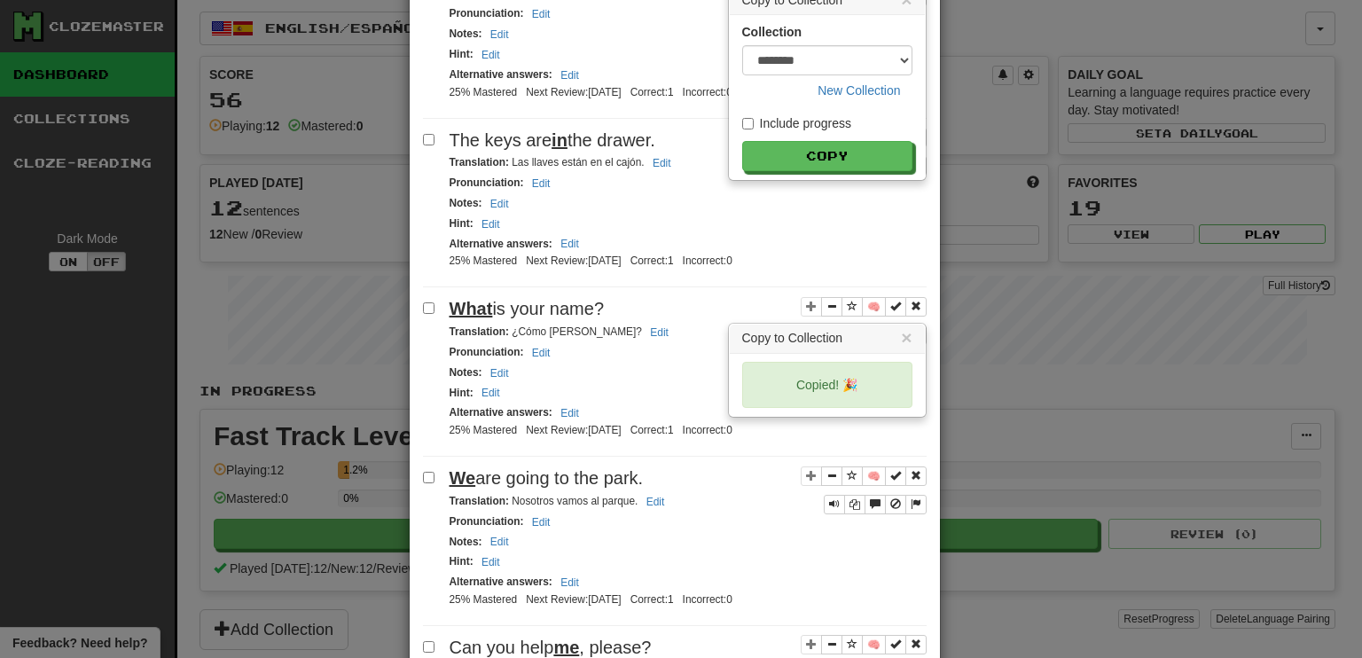
scroll to position [1019, 0]
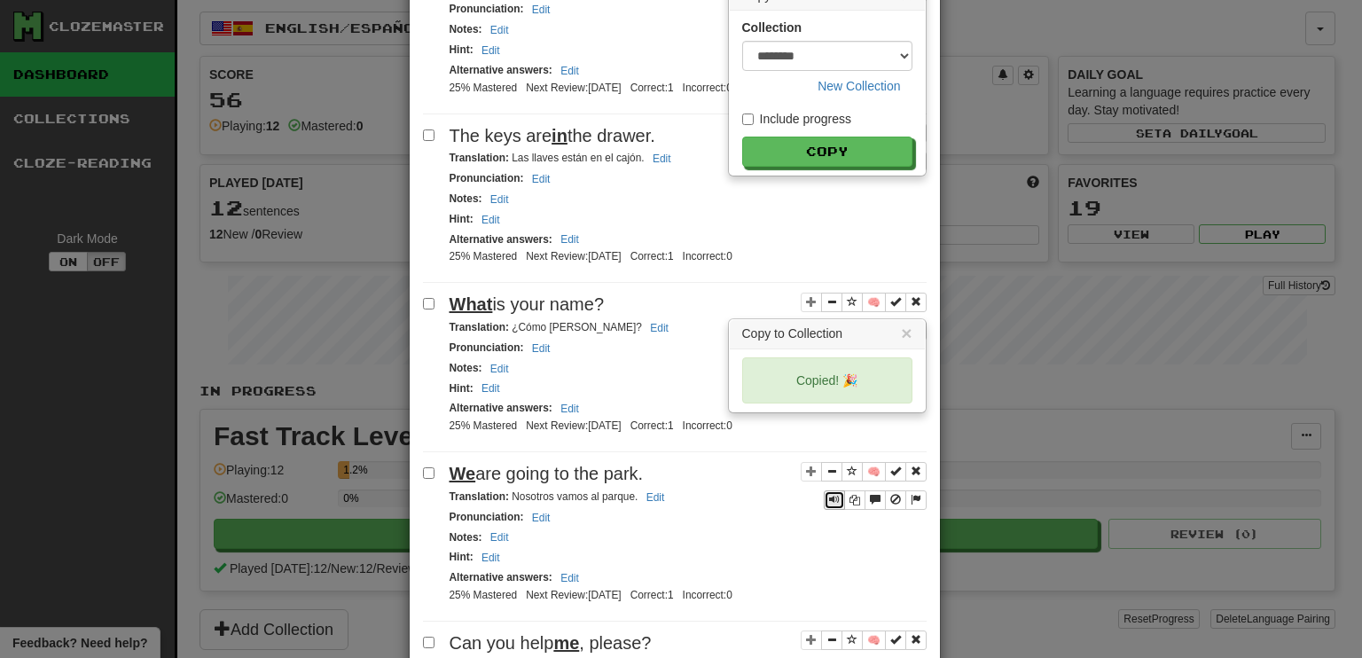
click at [829, 494] on span "Sentence controls" at bounding box center [834, 499] width 11 height 11
click at [851, 495] on icon "Sentence controls" at bounding box center [854, 500] width 11 height 11
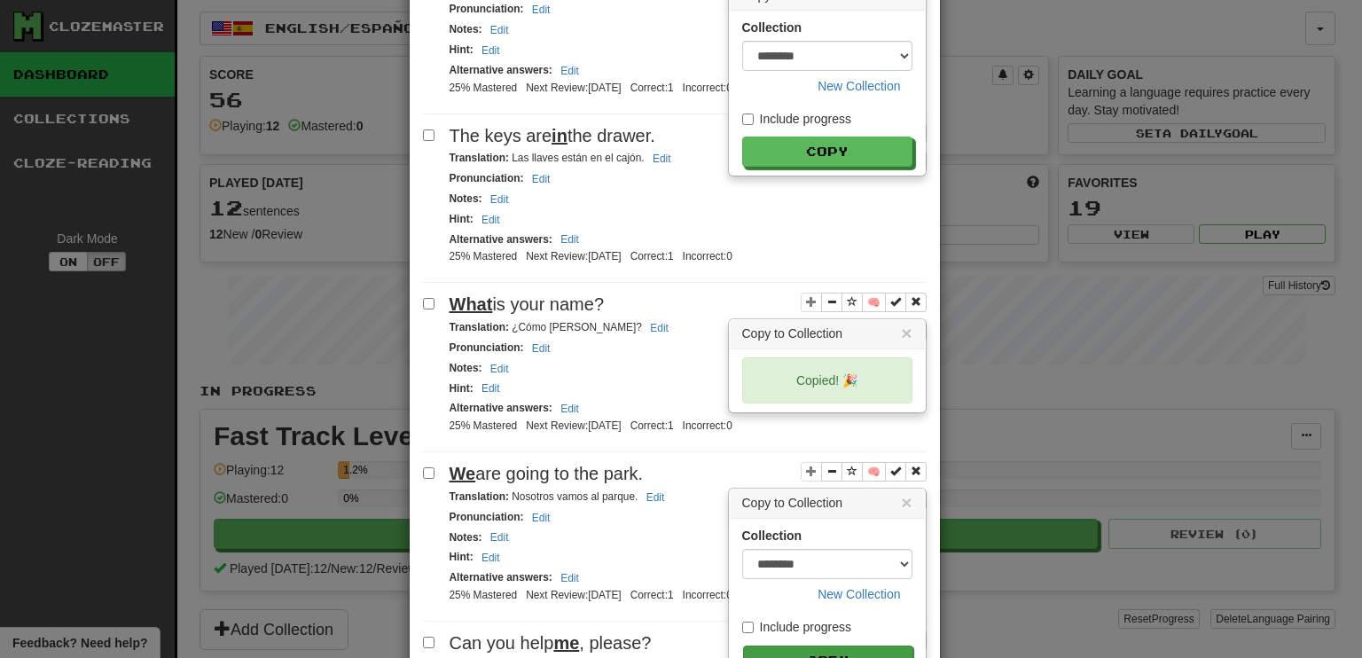
click at [813, 645] on button "Copy" at bounding box center [828, 660] width 170 height 30
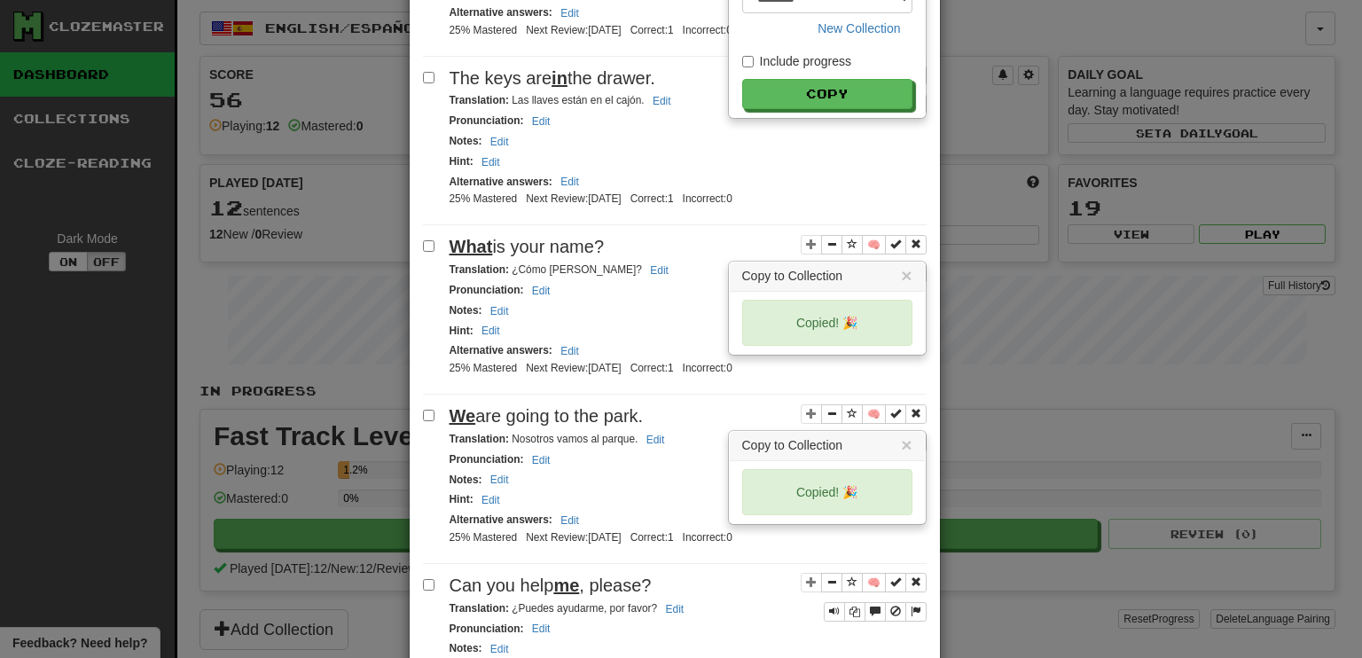
scroll to position [1107, 0]
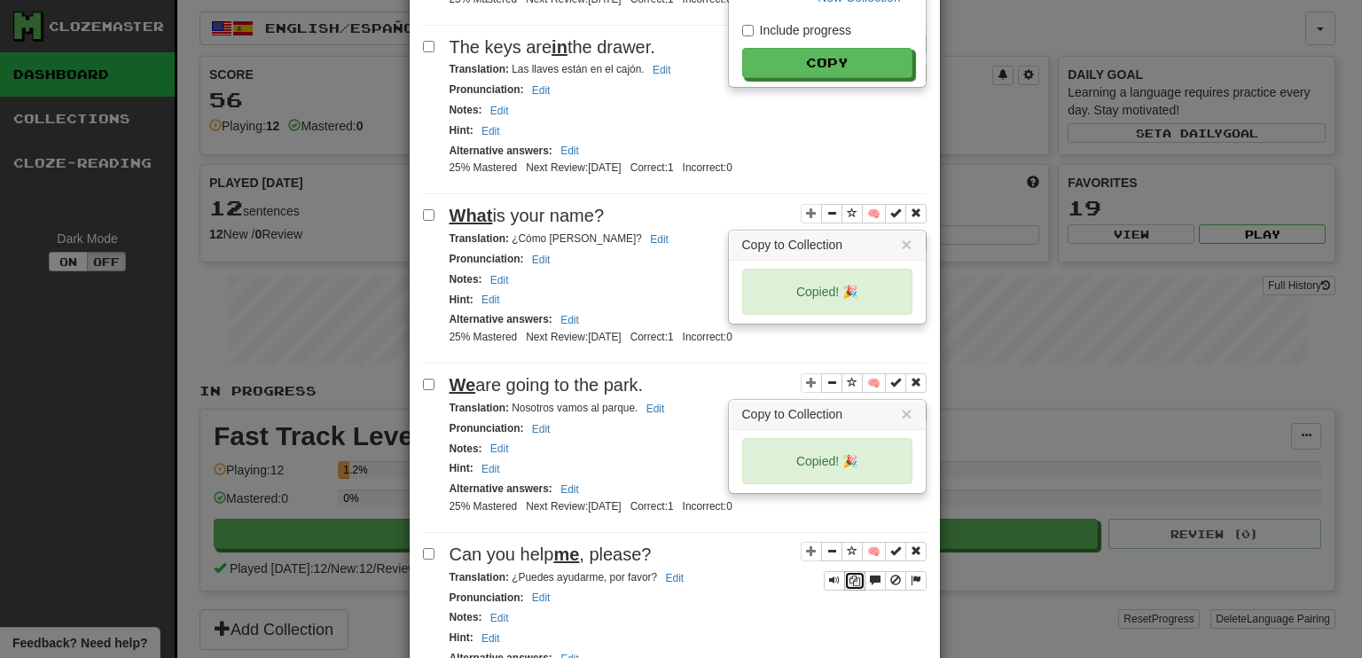
click at [849, 575] on icon "Sentence controls" at bounding box center [854, 580] width 11 height 11
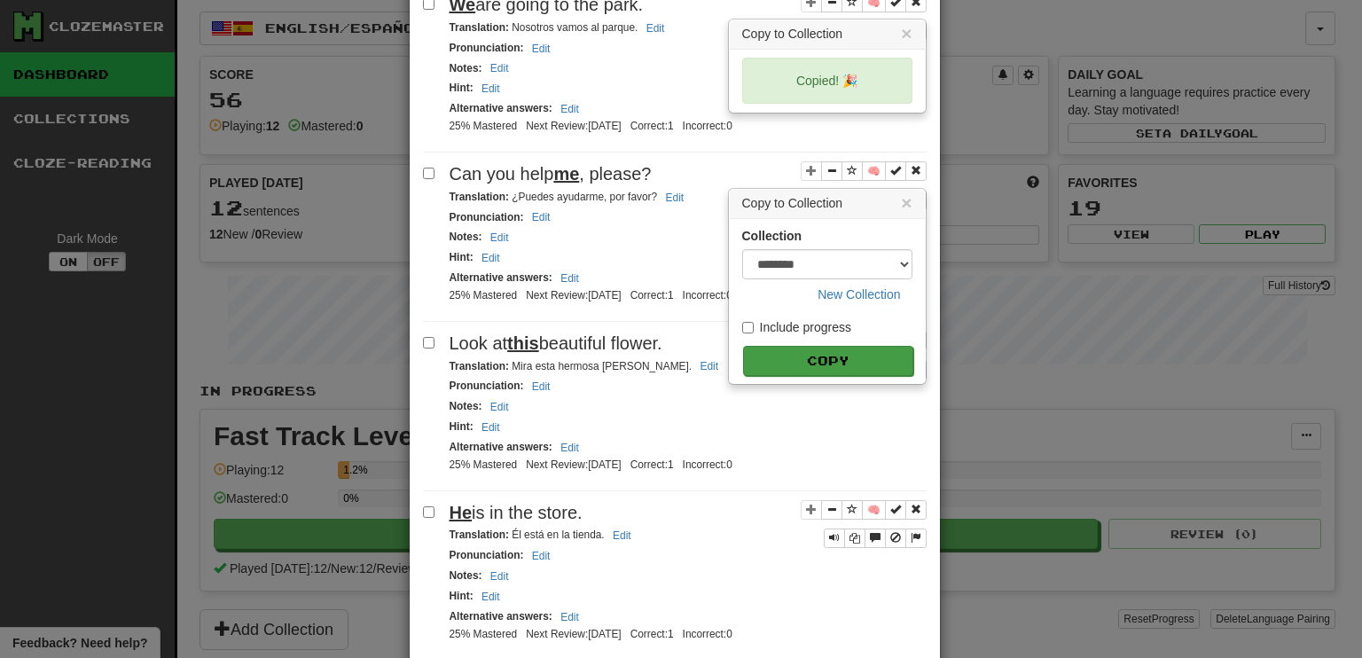
click at [816, 346] on button "Copy" at bounding box center [828, 361] width 170 height 30
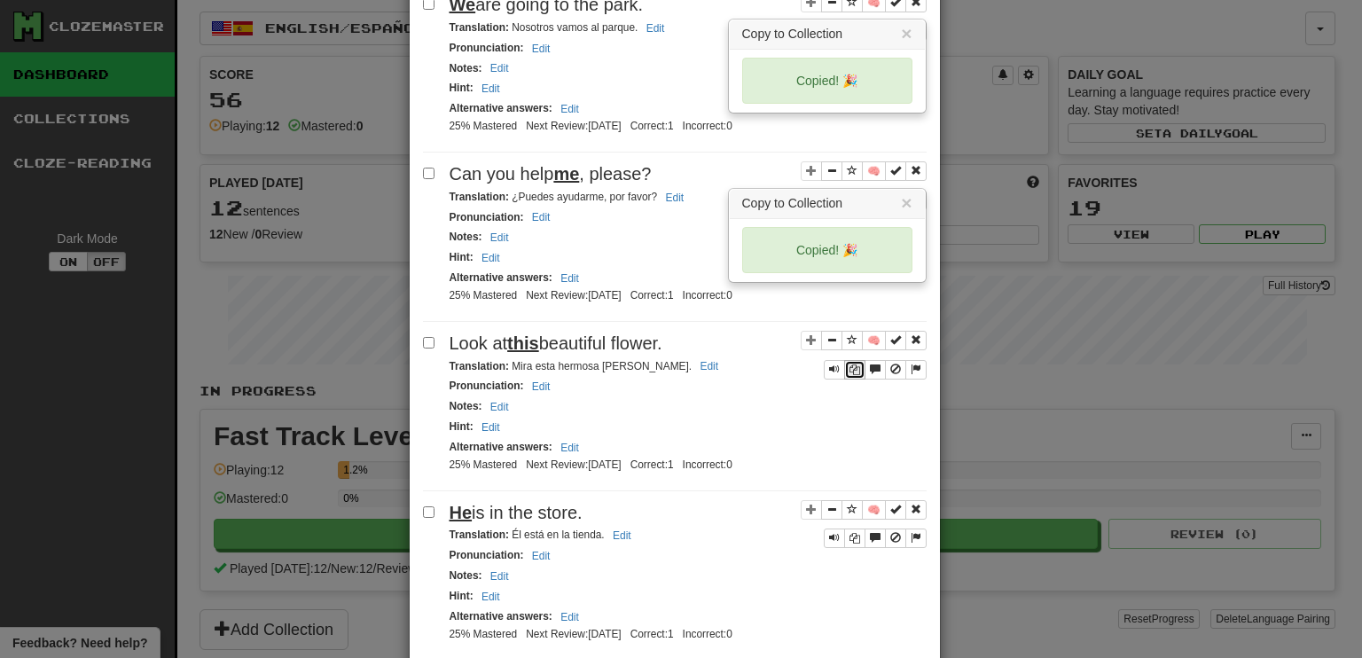
click at [849, 364] on icon "Sentence controls" at bounding box center [854, 369] width 11 height 11
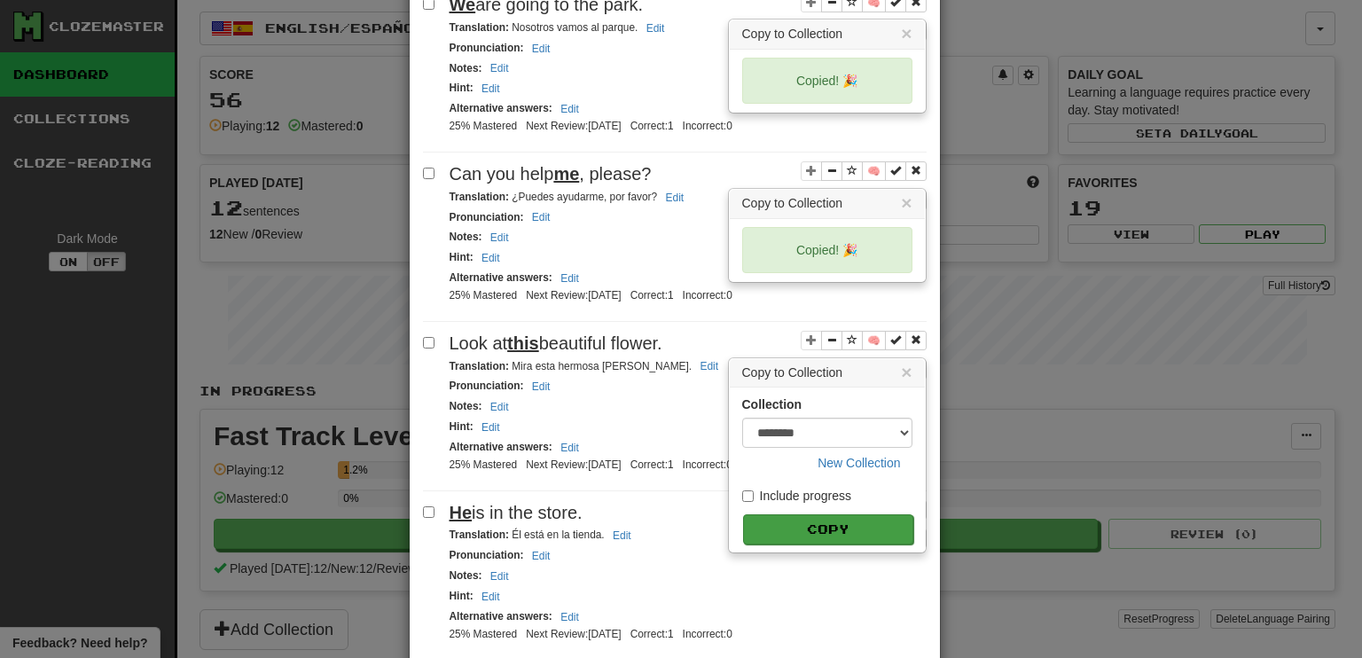
click at [816, 514] on button "Copy" at bounding box center [828, 529] width 170 height 30
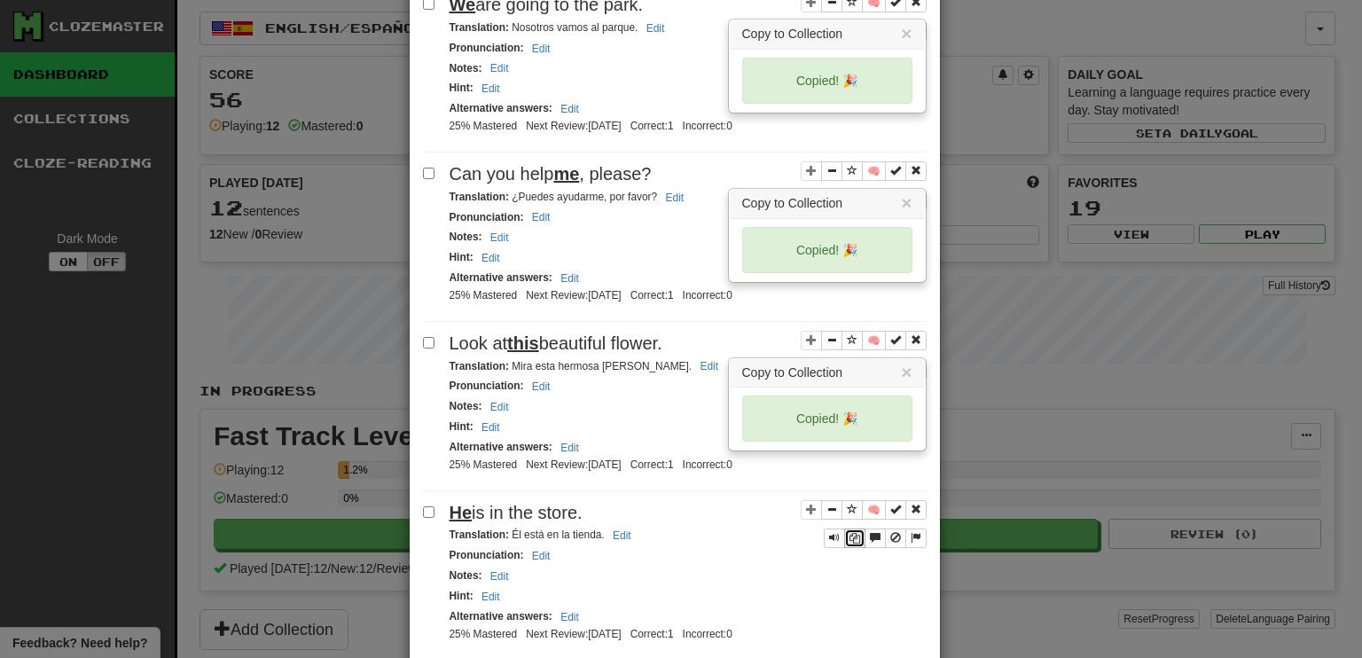
click at [849, 533] on icon "Sentence controls" at bounding box center [854, 538] width 11 height 11
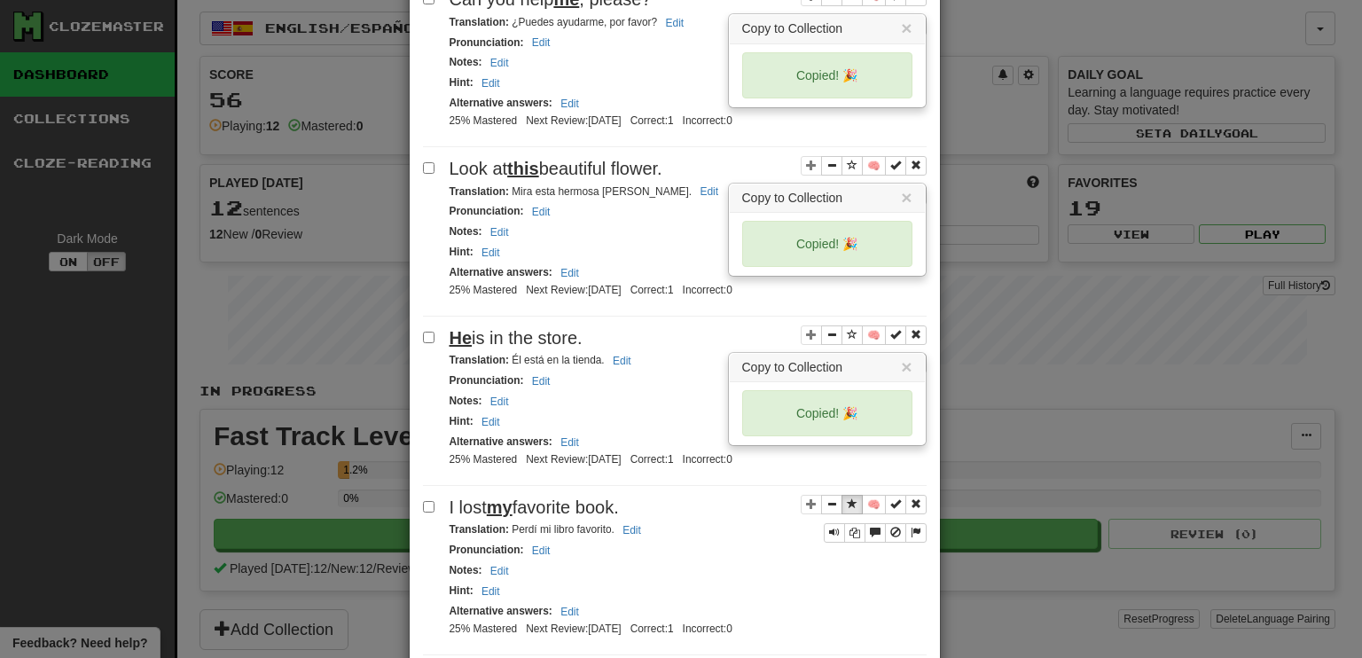
scroll to position [1682, 0]
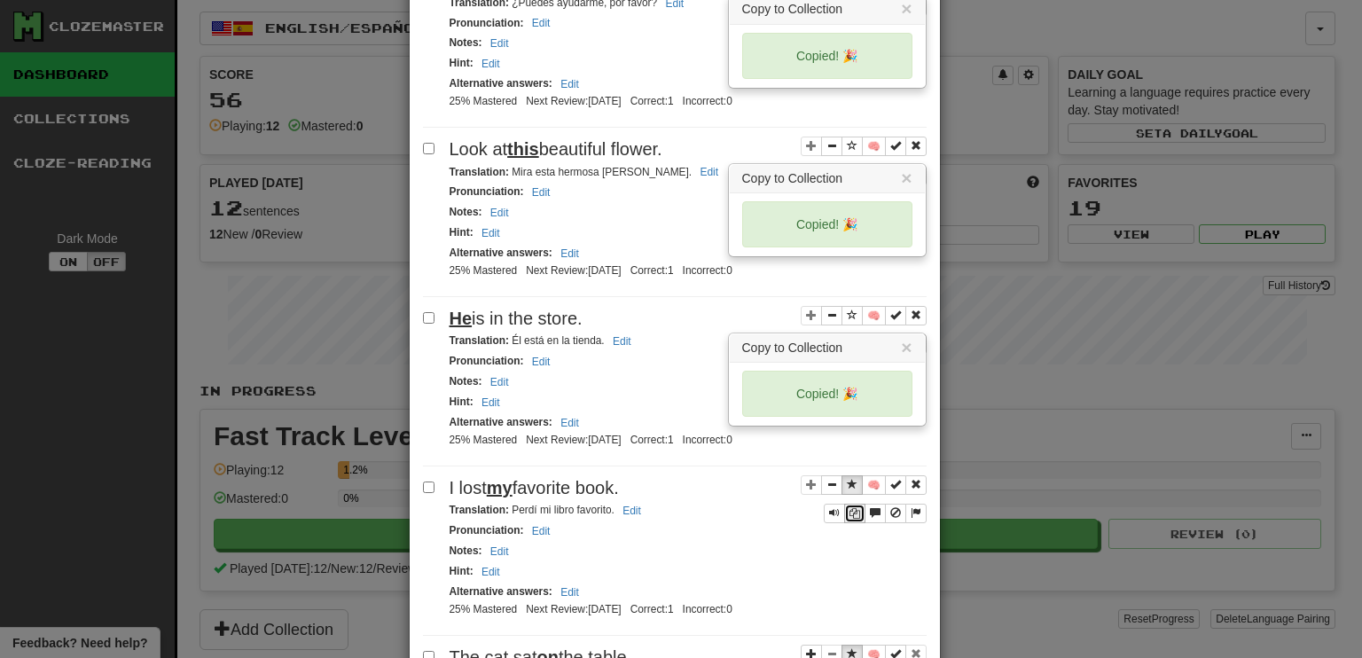
click at [851, 508] on icon "Sentence controls" at bounding box center [854, 513] width 11 height 11
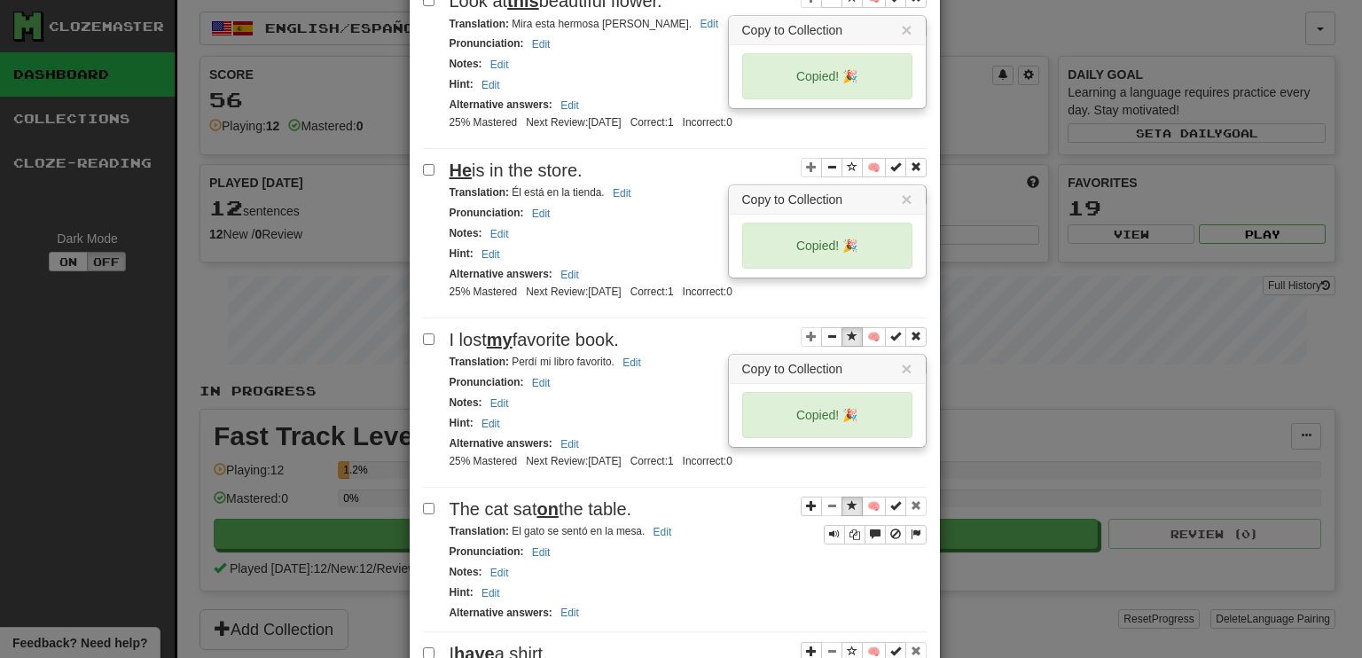
scroll to position [1859, 0]
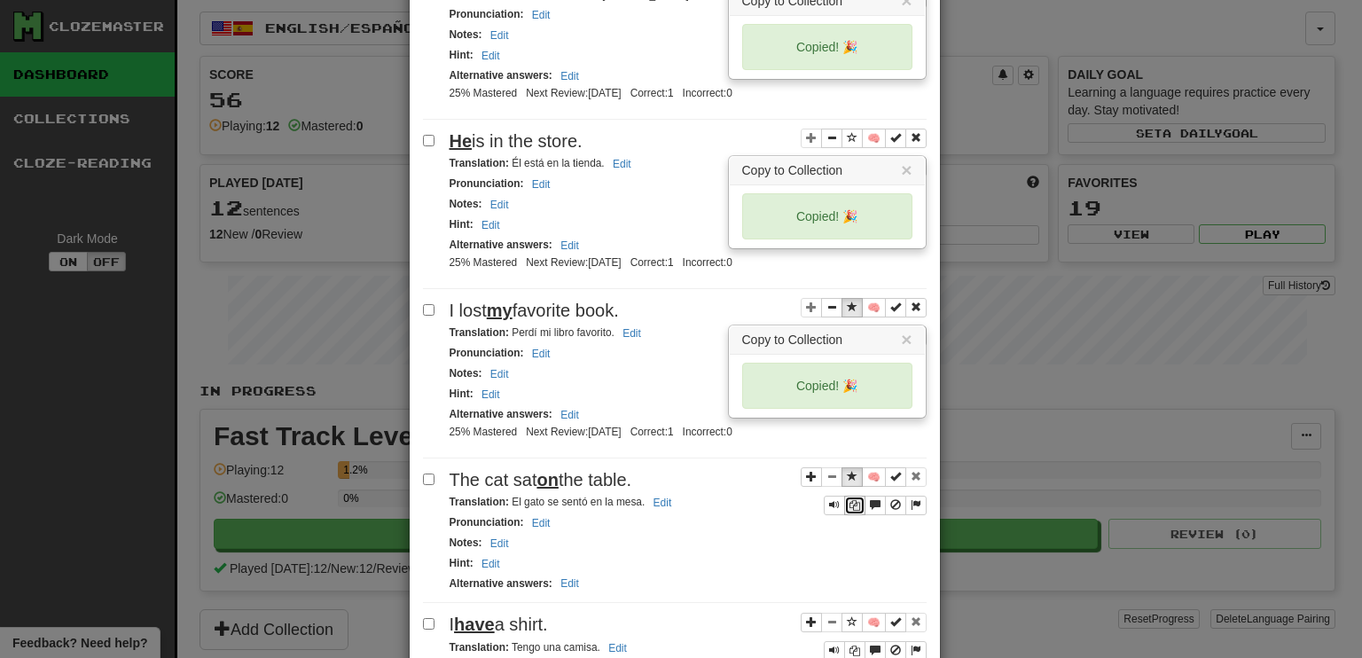
click at [847, 496] on button "Sentence controls" at bounding box center [854, 506] width 21 height 20
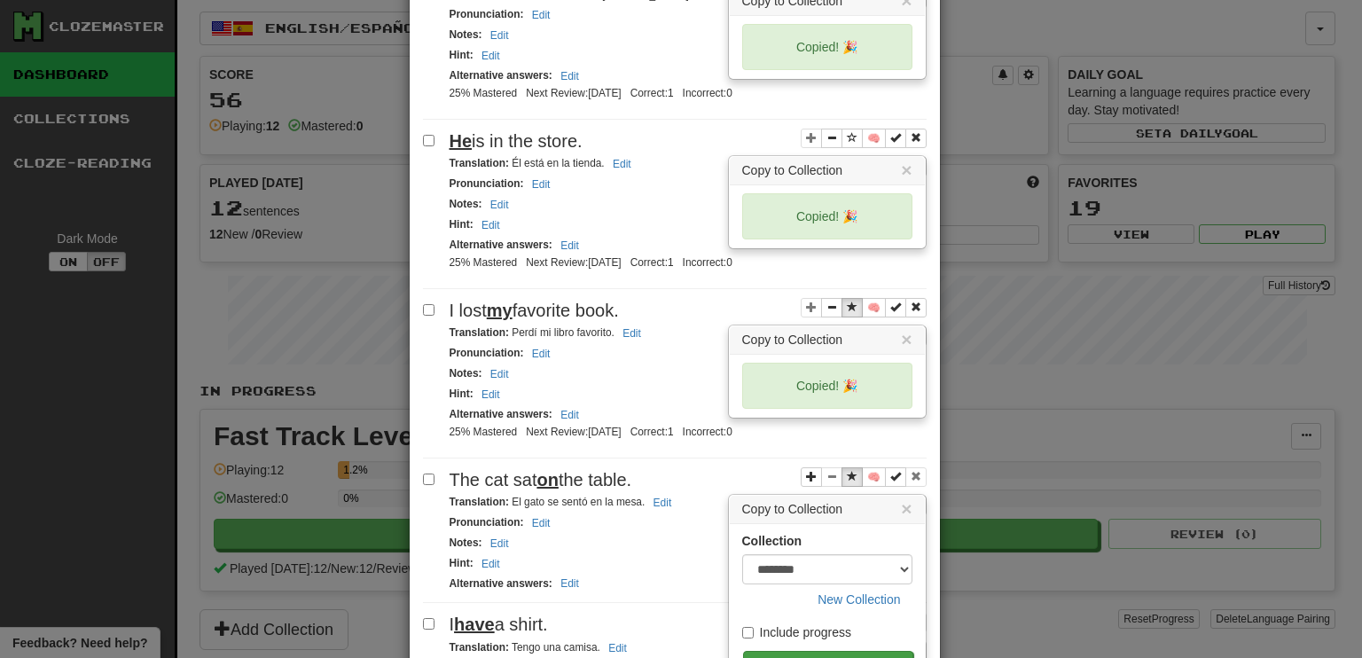
click at [818, 651] on button "Copy" at bounding box center [828, 666] width 170 height 30
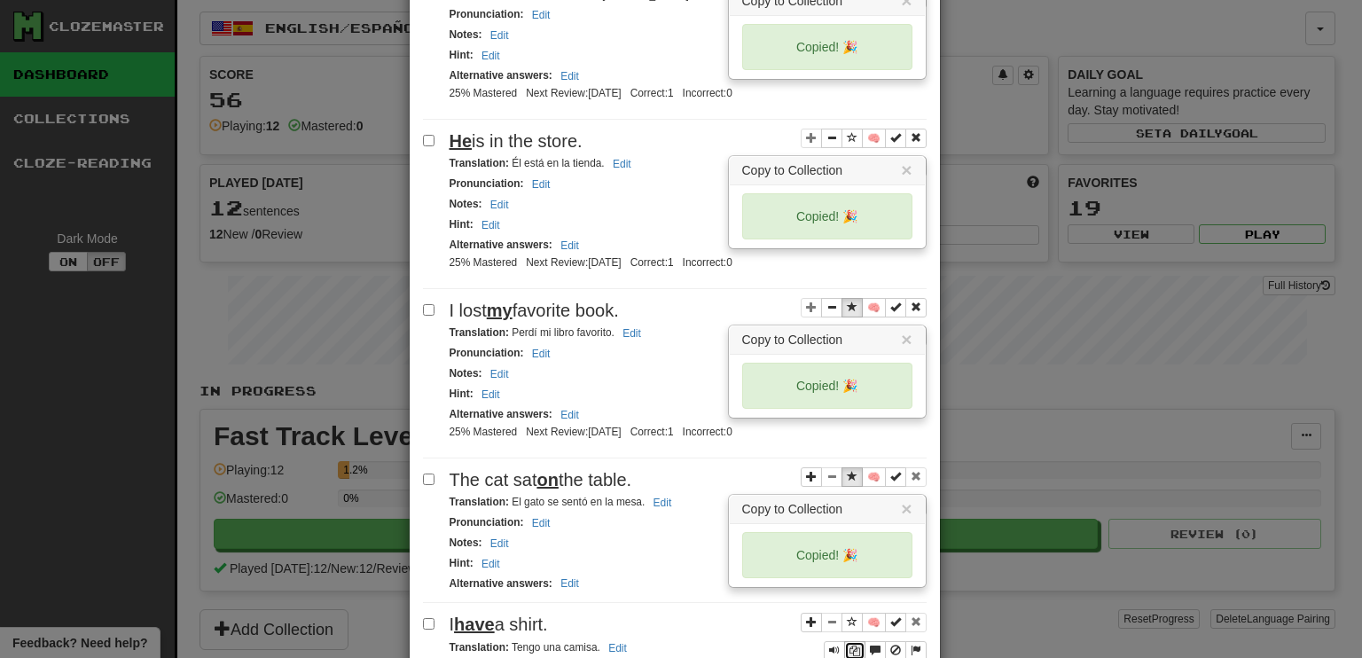
click at [849, 645] on icon "Sentence controls" at bounding box center [854, 650] width 11 height 11
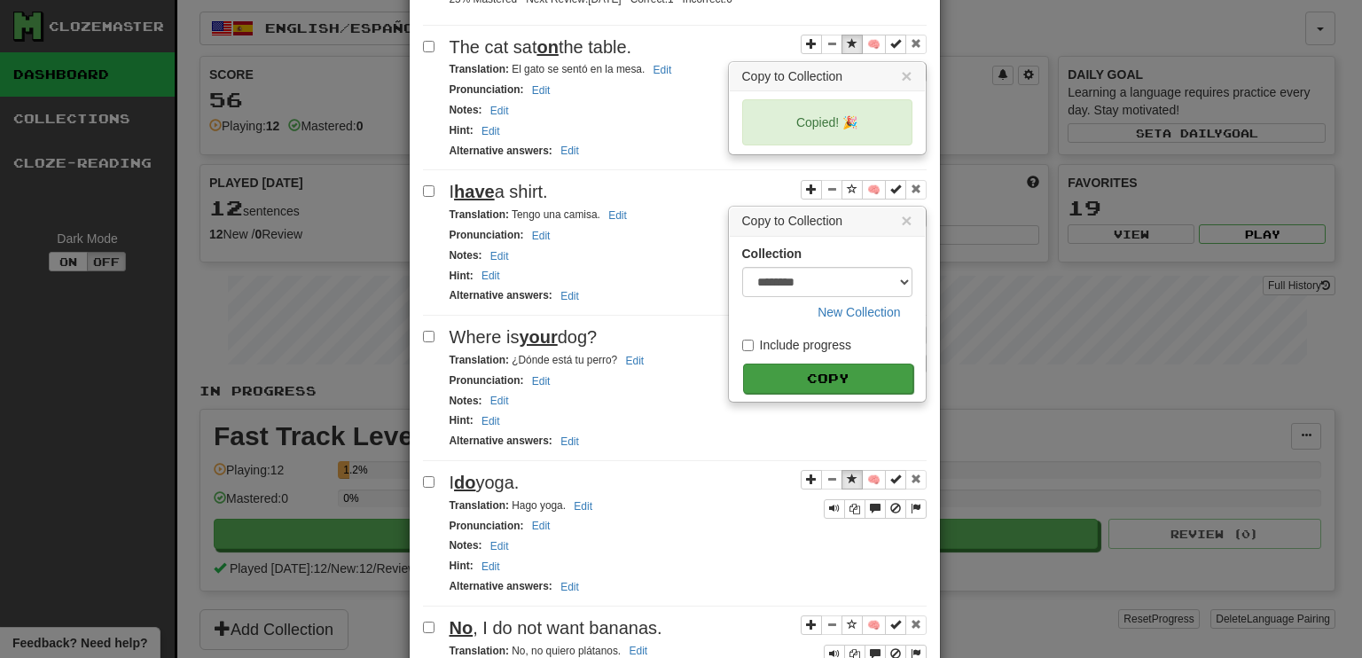
click at [830, 363] on button "Copy" at bounding box center [828, 378] width 170 height 30
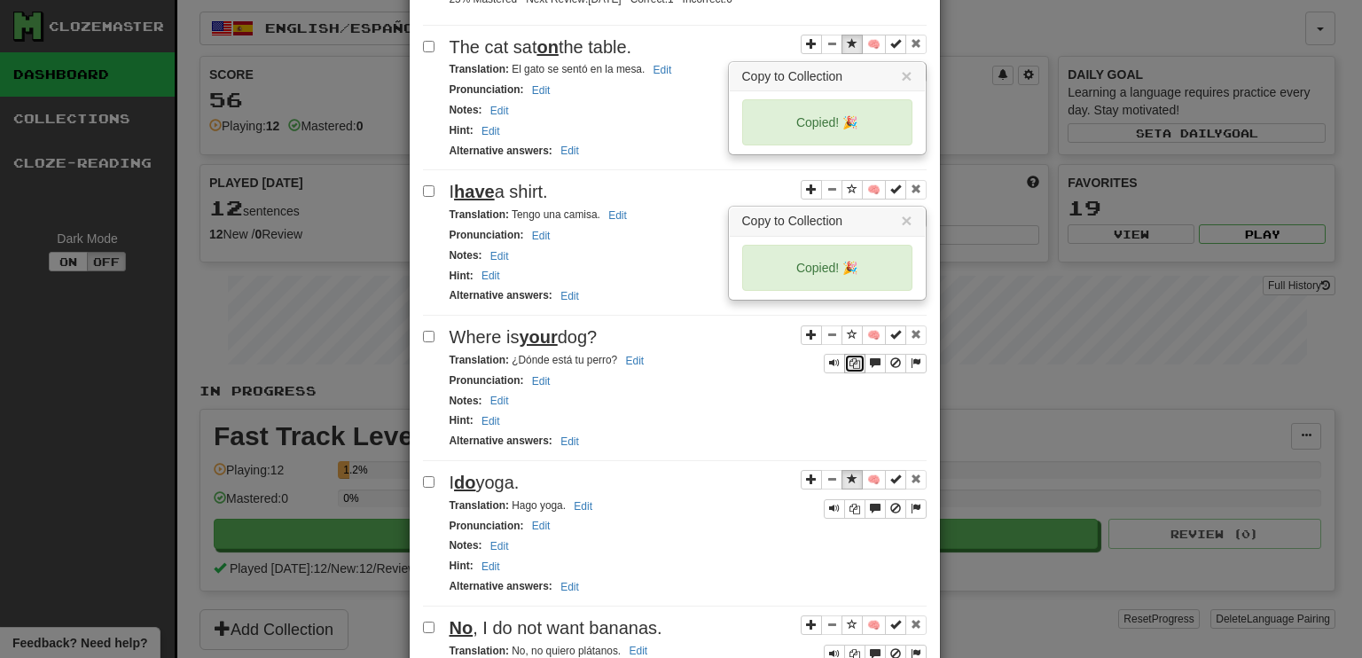
click at [852, 358] on icon "Sentence controls" at bounding box center [854, 363] width 11 height 11
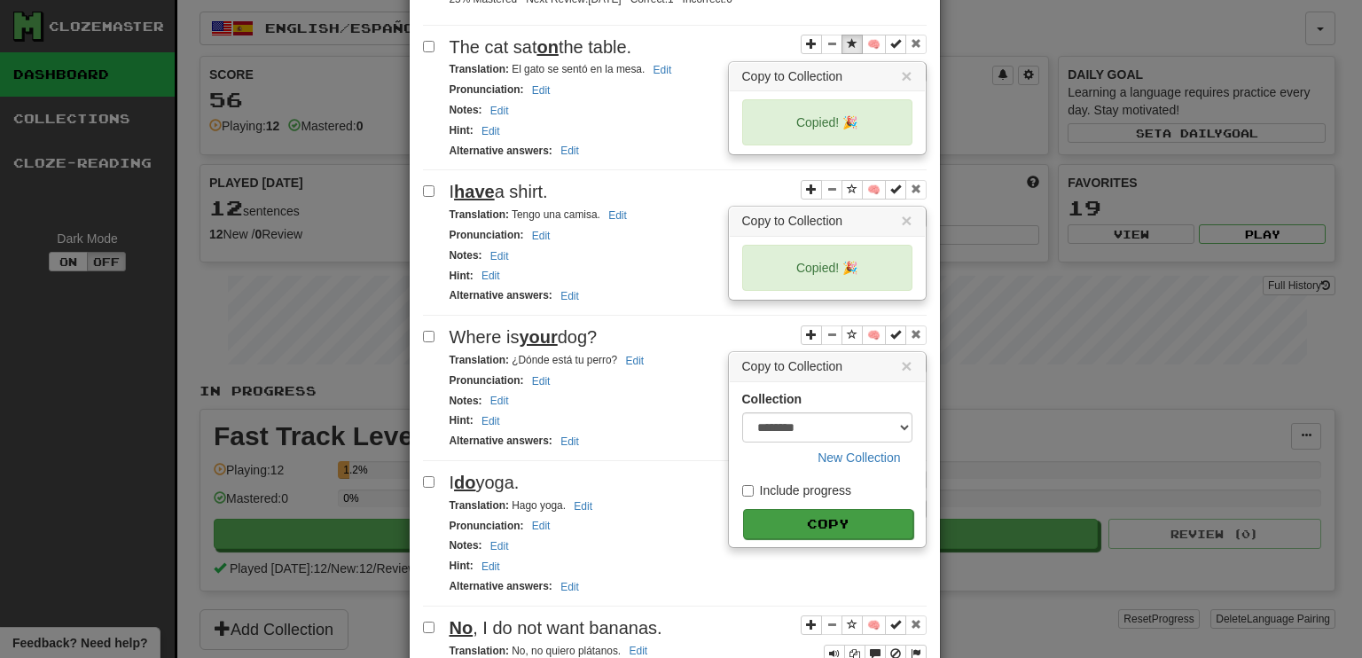
click at [825, 509] on button "Copy" at bounding box center [828, 524] width 170 height 30
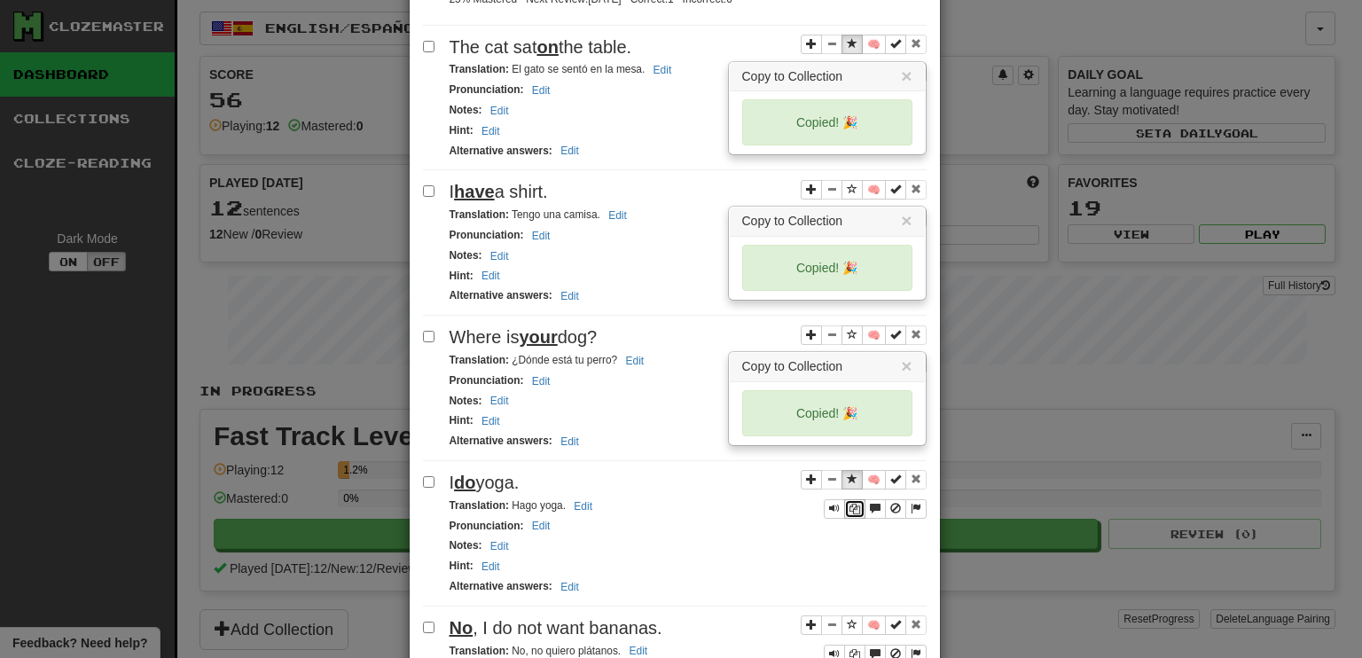
click at [849, 504] on icon "Sentence controls" at bounding box center [854, 509] width 11 height 11
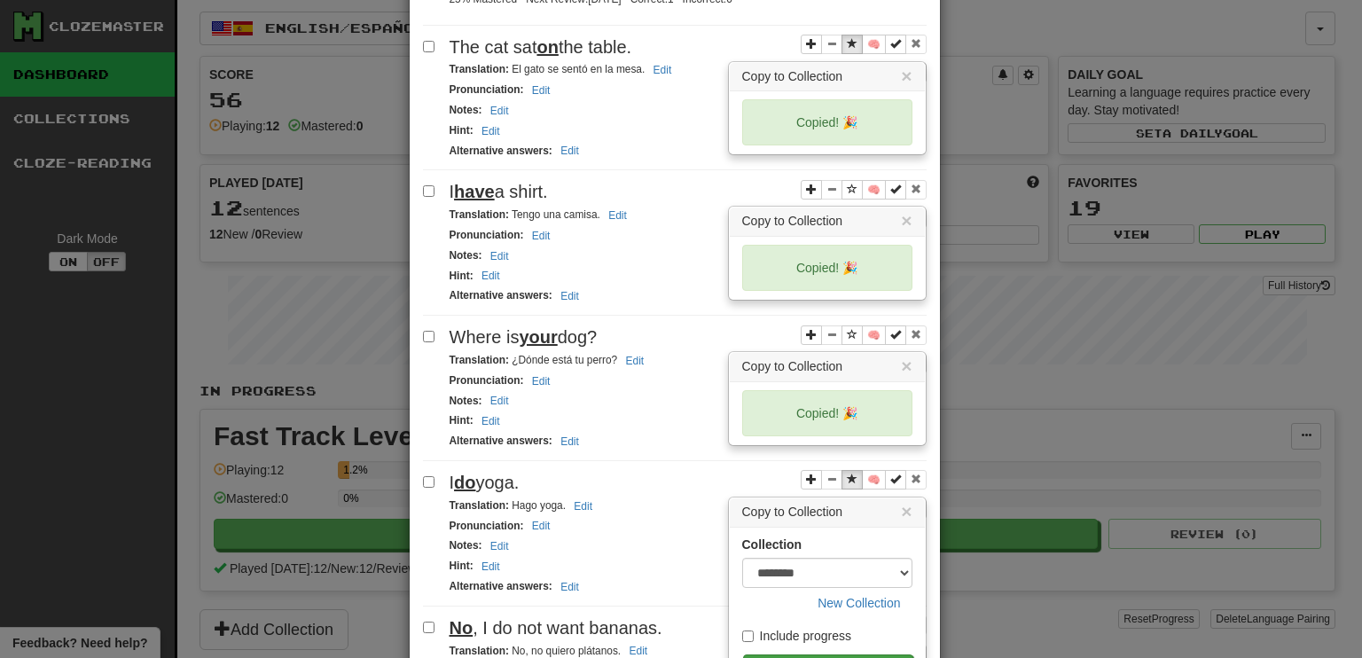
click at [829, 654] on button "Copy" at bounding box center [828, 669] width 170 height 30
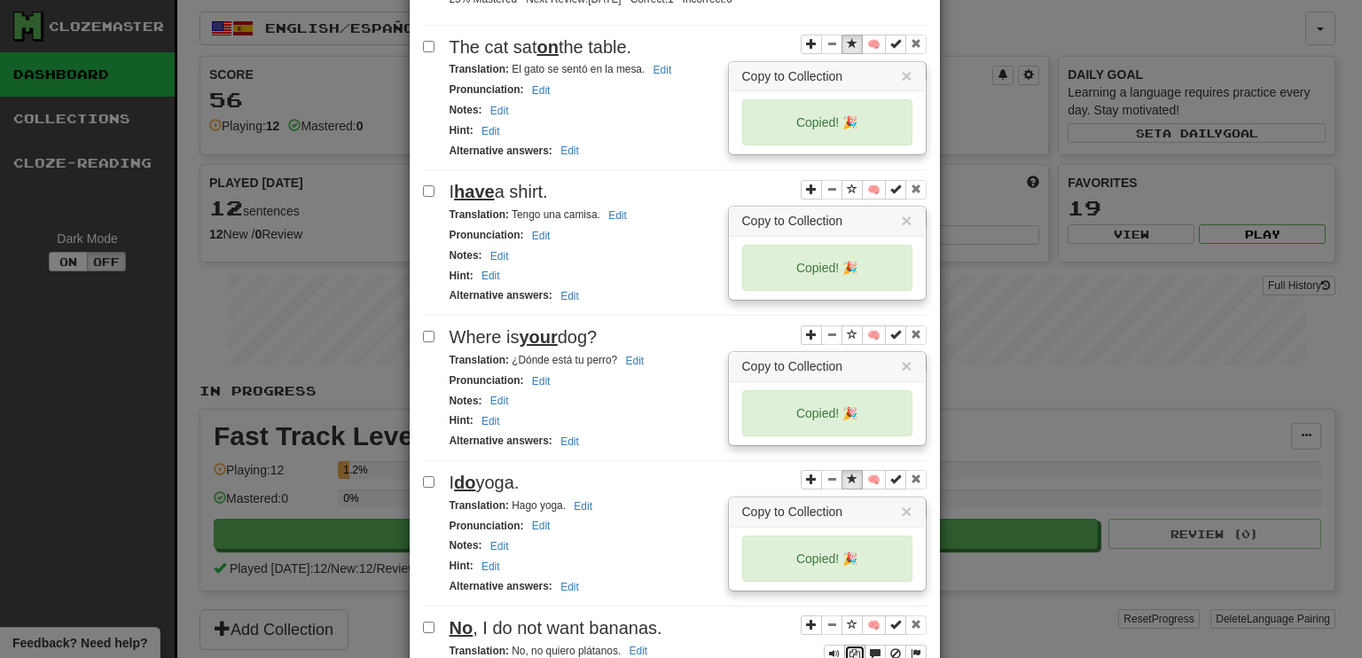
click at [849, 649] on icon "Sentence controls" at bounding box center [854, 654] width 11 height 11
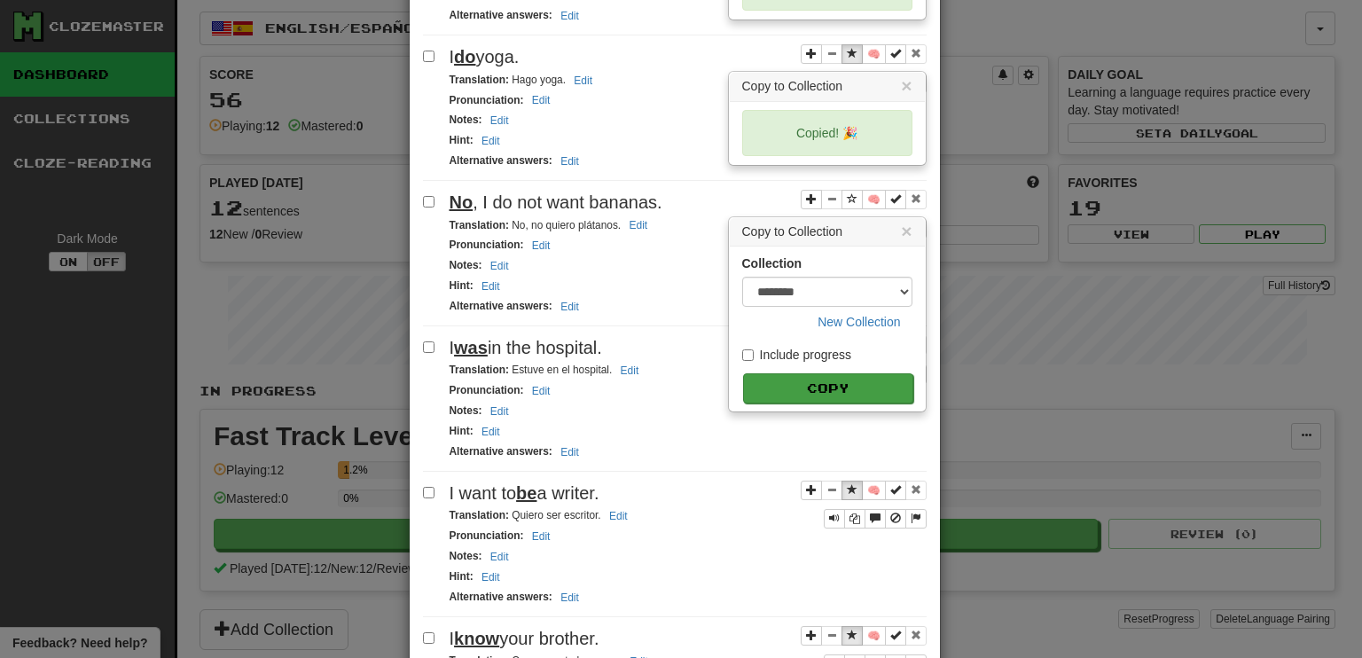
click at [835, 373] on button "Copy" at bounding box center [828, 388] width 170 height 30
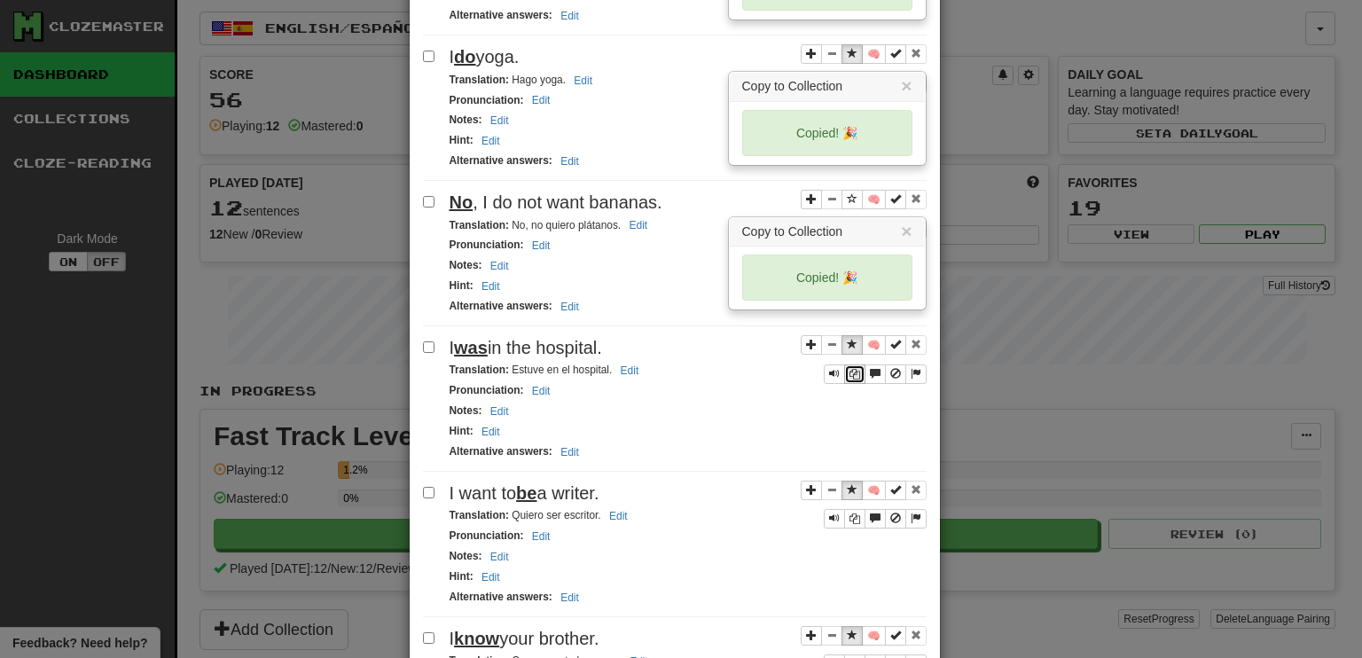
click at [849, 369] on icon "Sentence controls" at bounding box center [854, 374] width 11 height 11
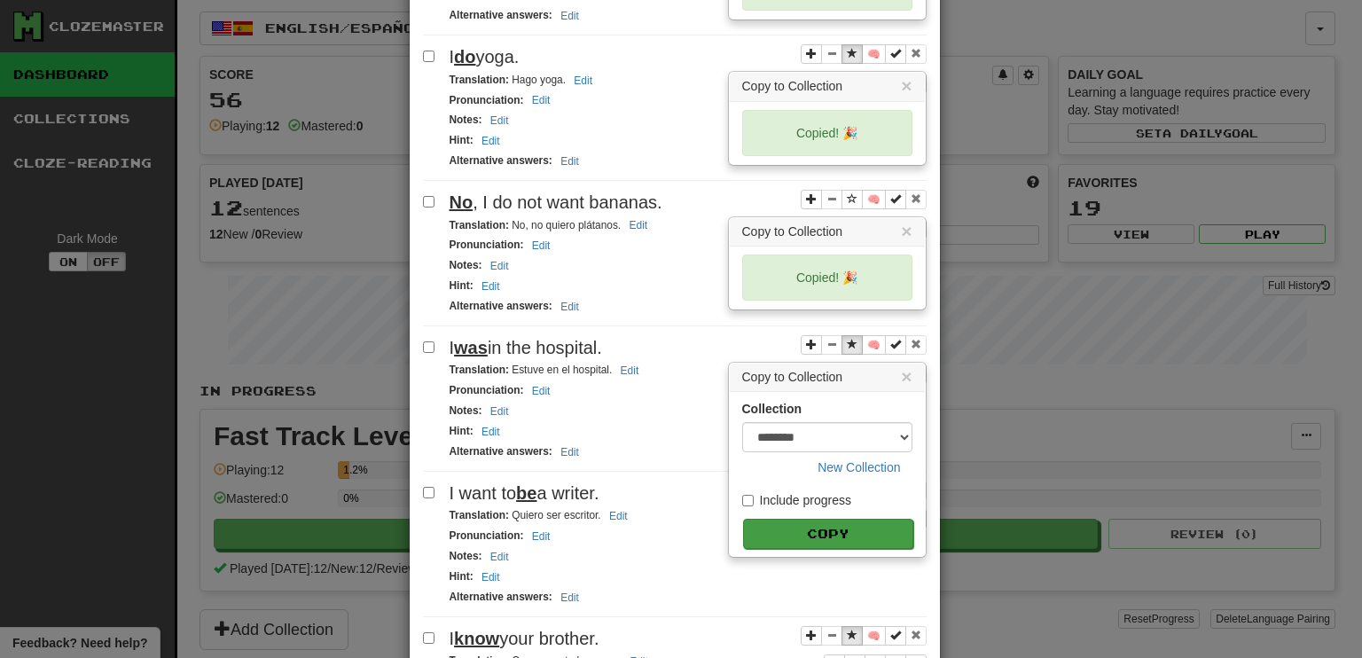
click at [844, 519] on button "Copy" at bounding box center [828, 534] width 170 height 30
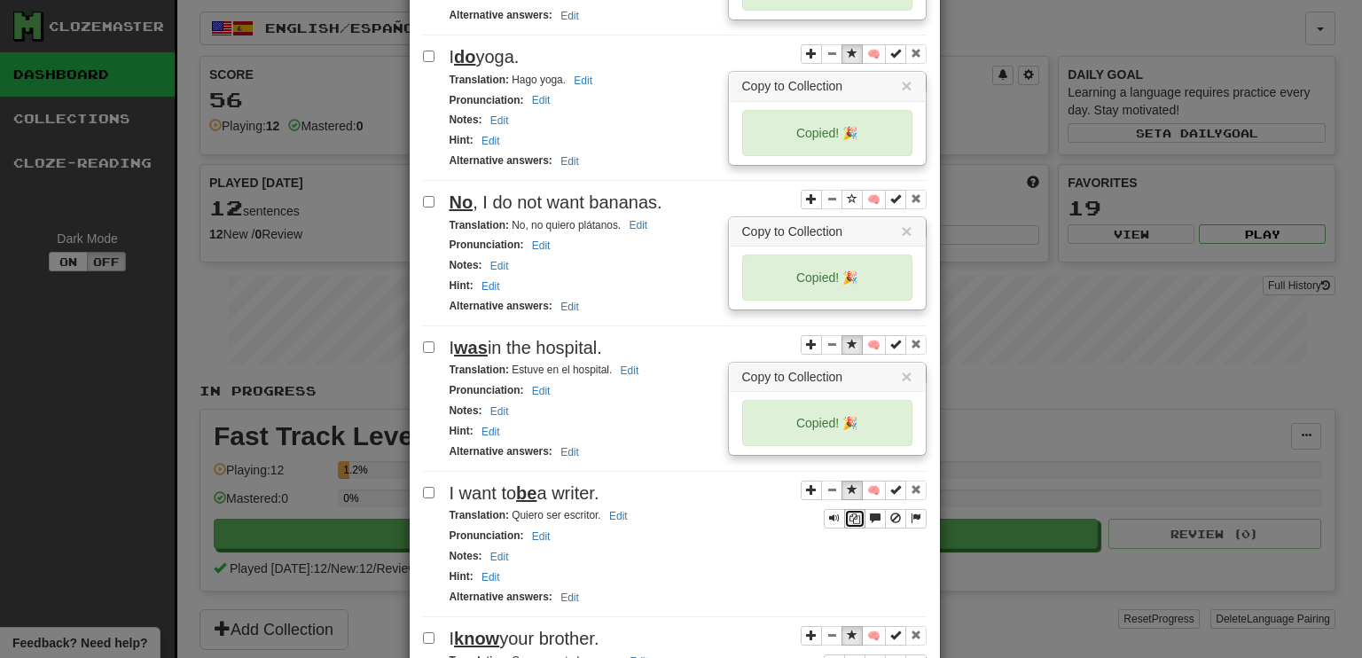
click at [849, 513] on icon "Sentence controls" at bounding box center [854, 518] width 11 height 11
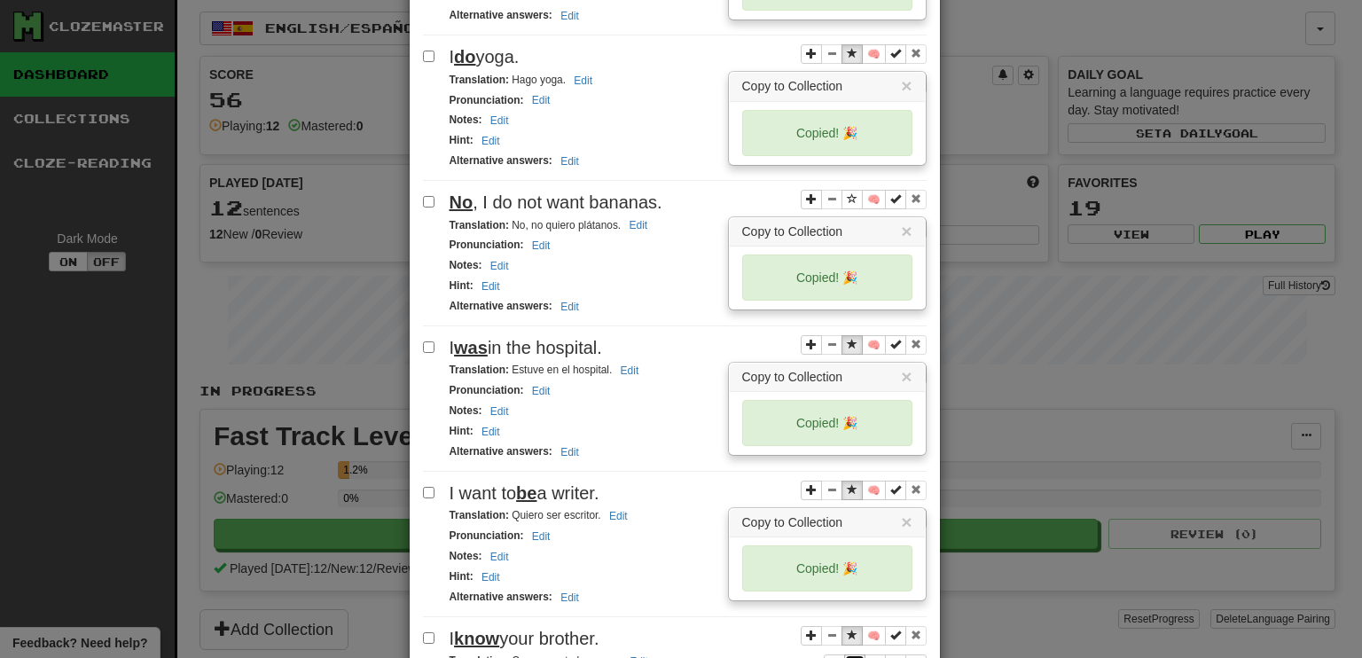
click at [849, 657] on icon "Sentence controls" at bounding box center [854, 664] width 11 height 11
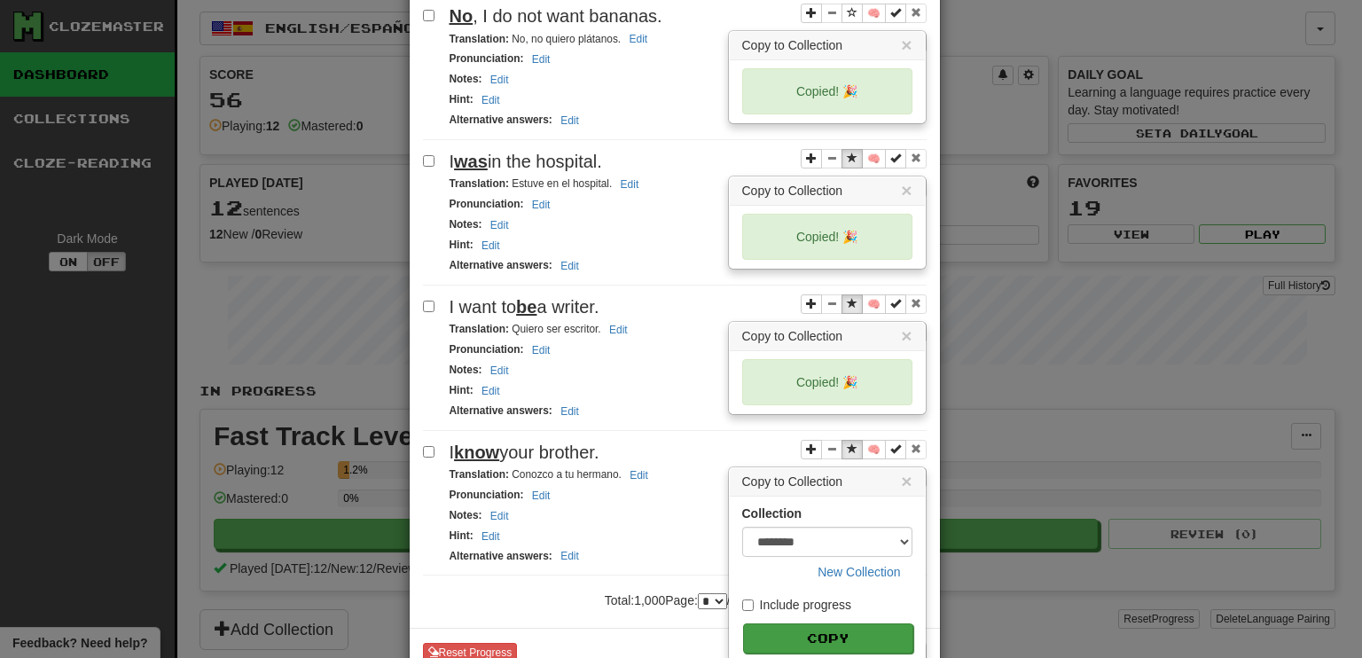
click at [840, 623] on button "Copy" at bounding box center [828, 638] width 170 height 30
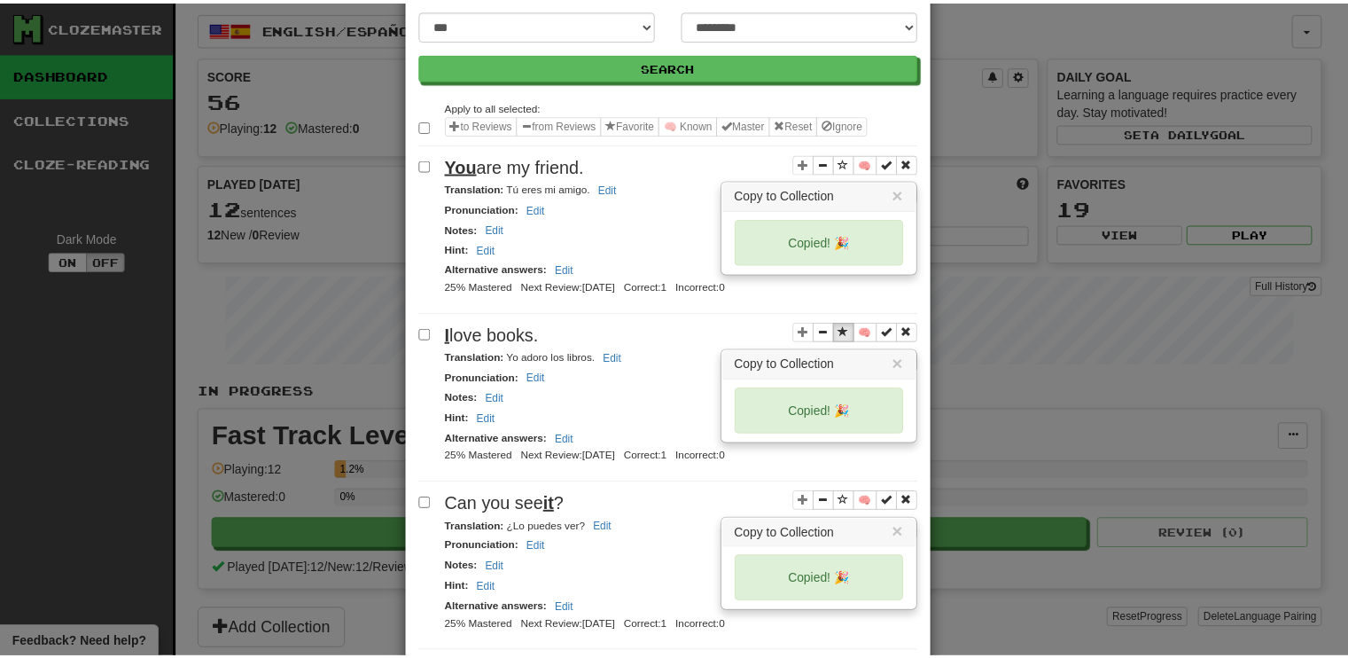
scroll to position [0, 0]
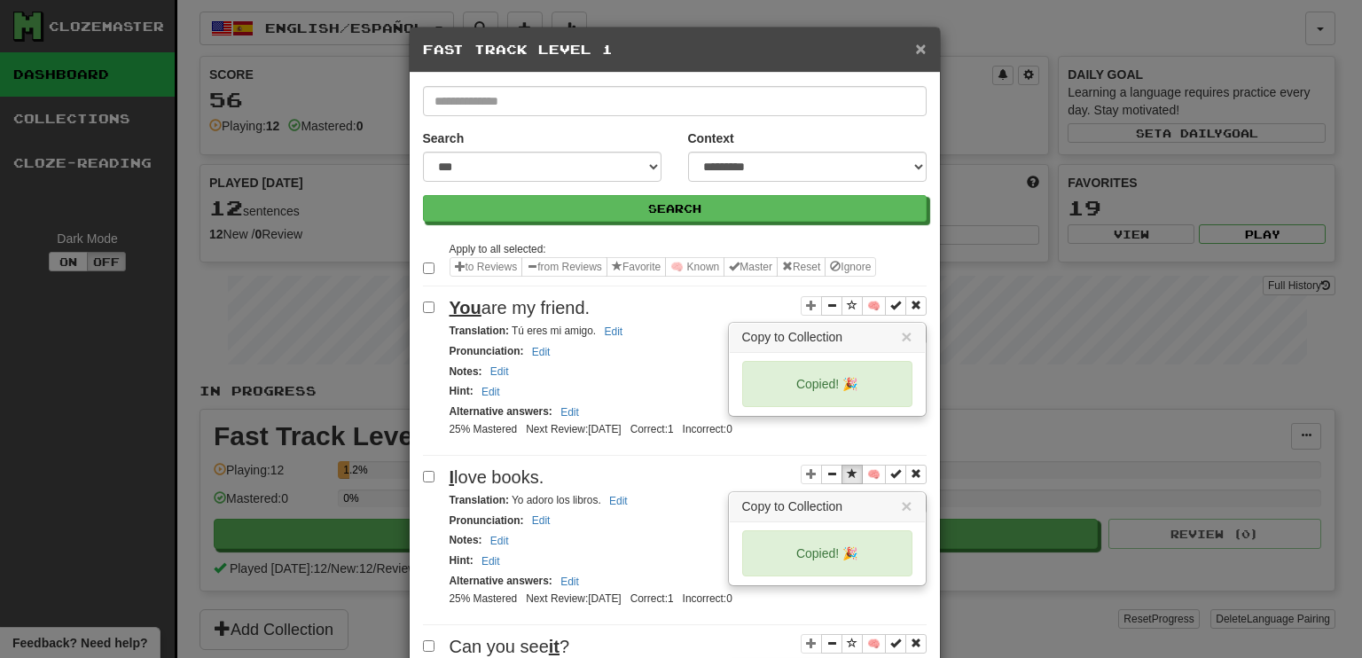
click at [915, 45] on span "×" at bounding box center [920, 48] width 11 height 20
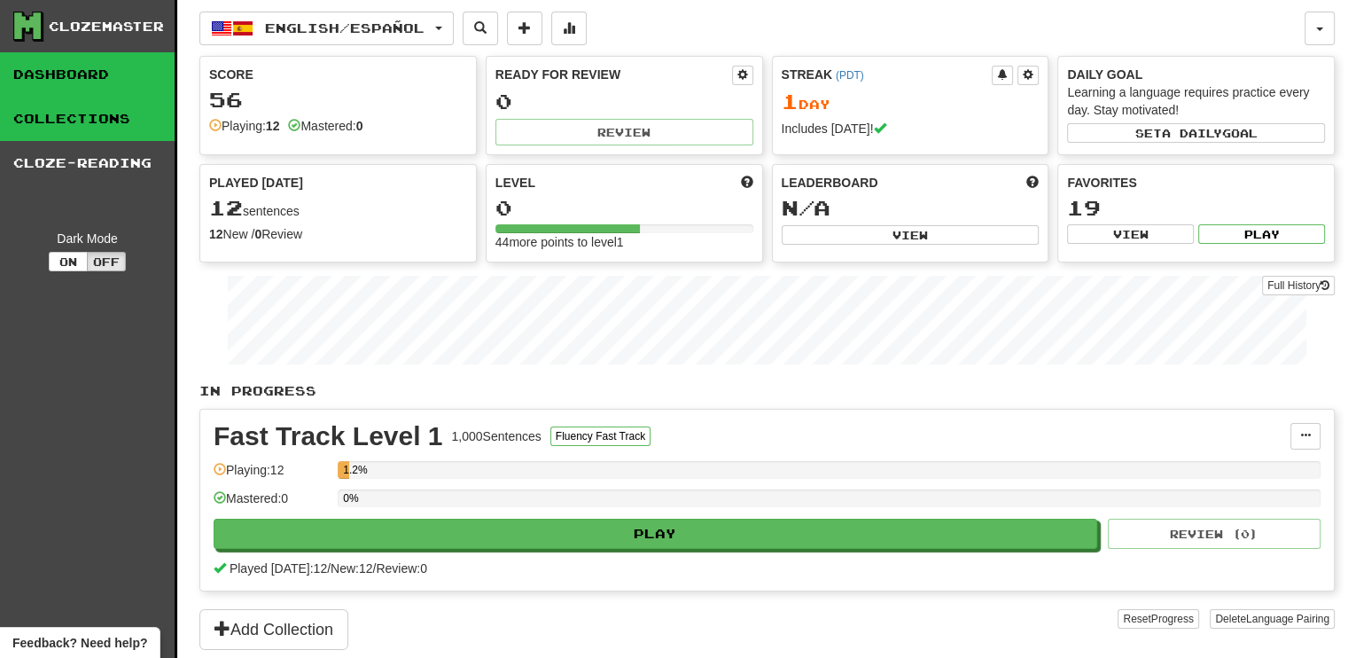
click at [69, 126] on link "Collections" at bounding box center [87, 119] width 175 height 44
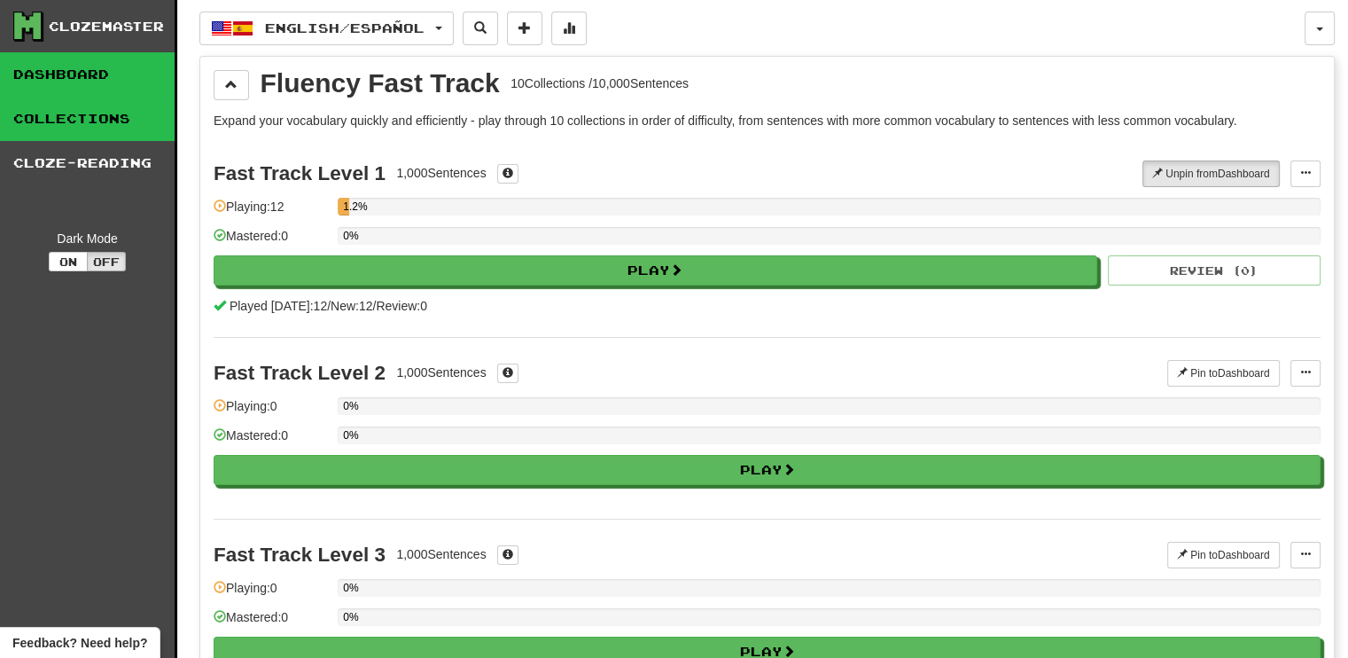
click at [99, 70] on link "Dashboard" at bounding box center [87, 74] width 175 height 44
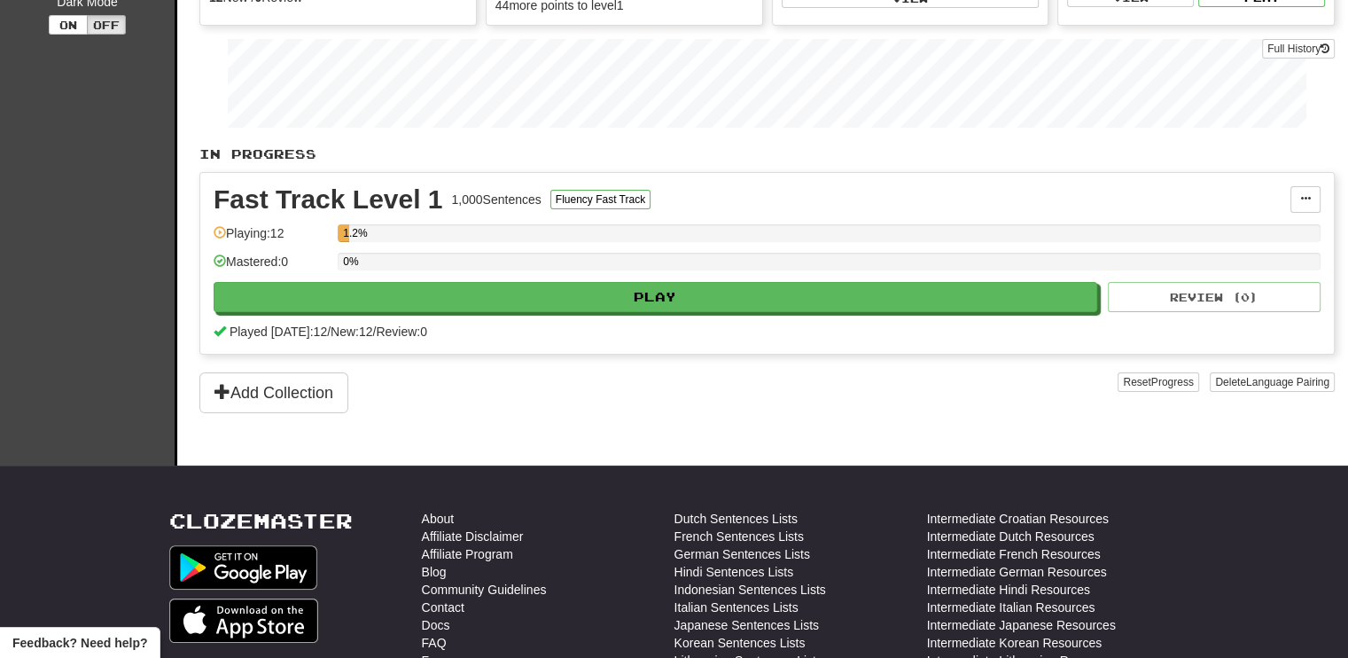
scroll to position [266, 0]
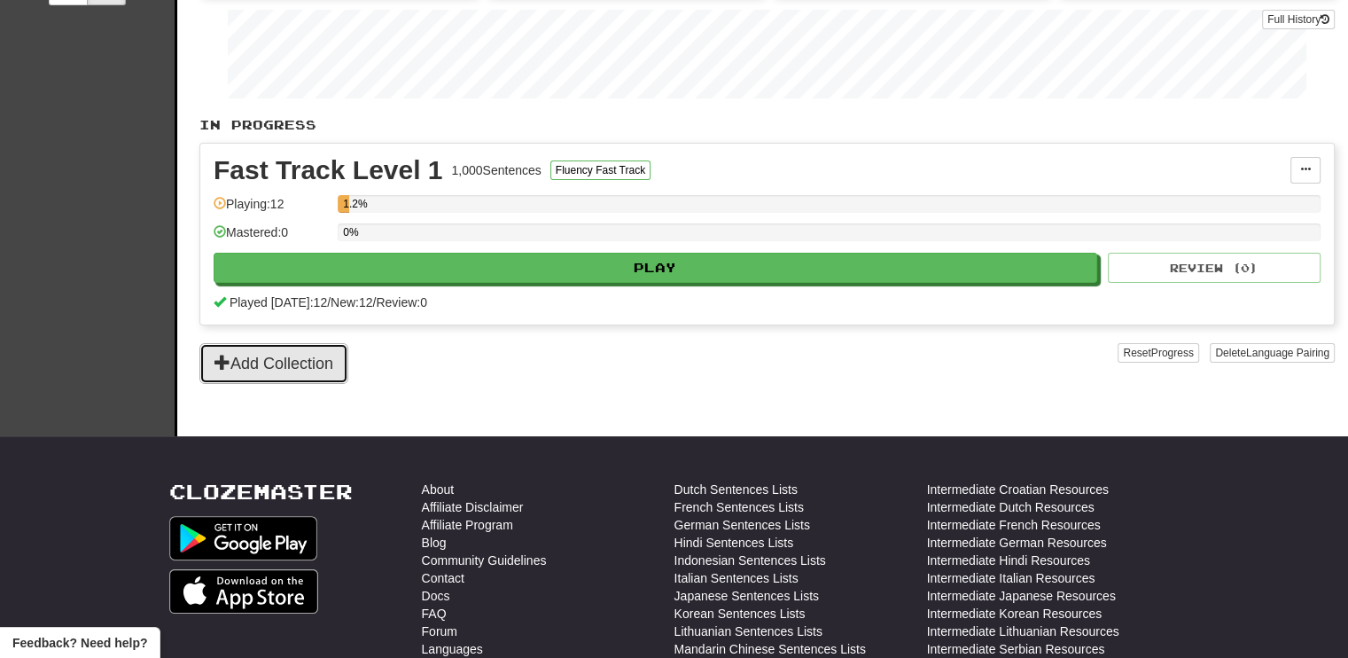
click at [309, 363] on button "Add Collection" at bounding box center [273, 363] width 149 height 41
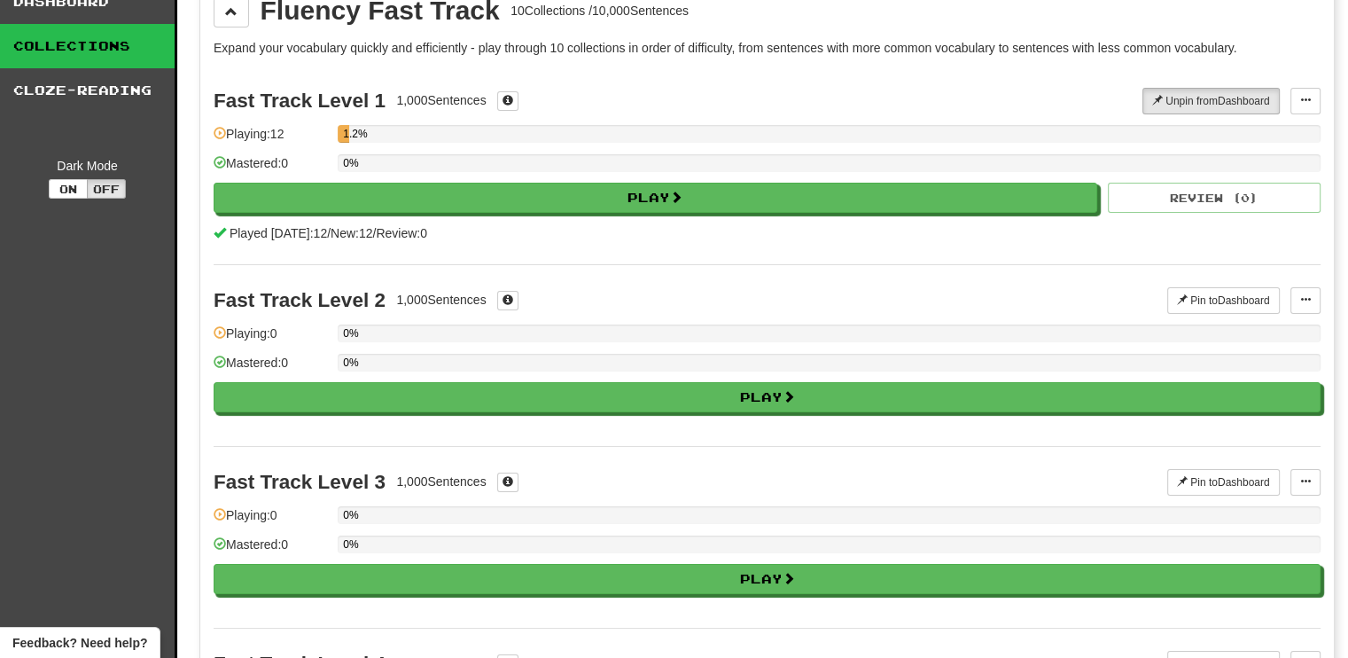
scroll to position [0, 0]
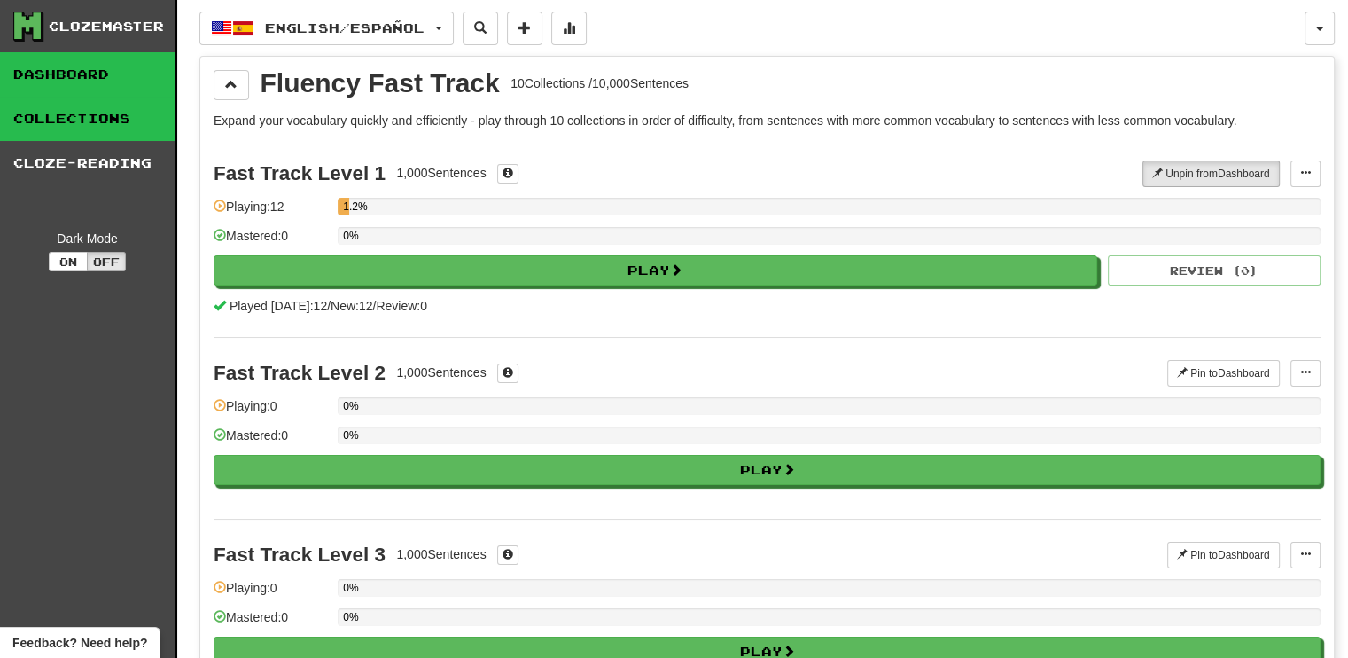
click at [68, 68] on link "Dashboard" at bounding box center [87, 74] width 175 height 44
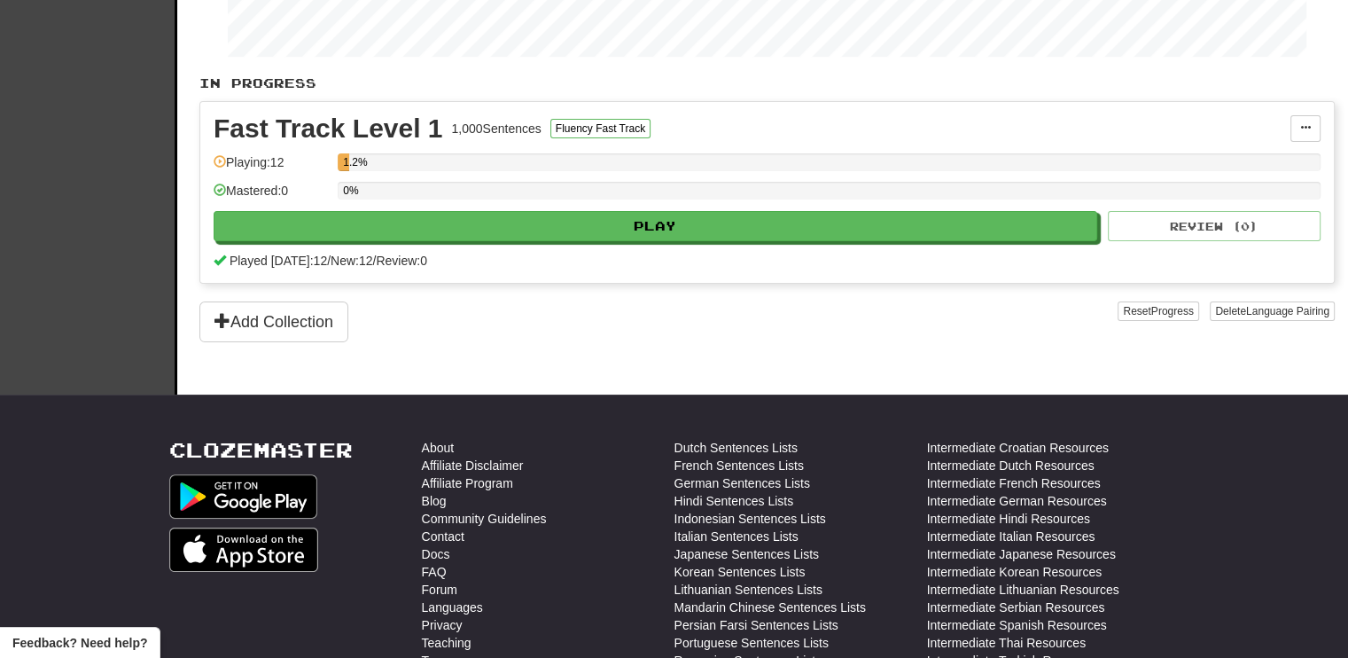
scroll to position [266, 0]
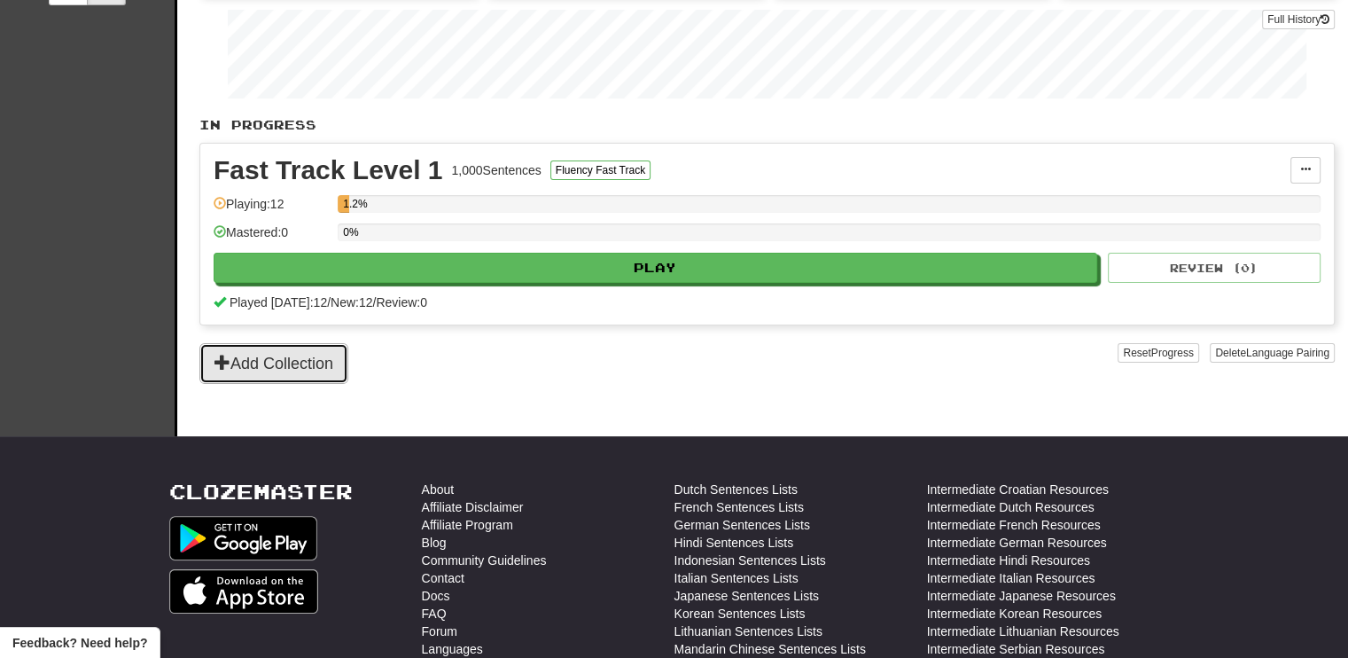
click at [293, 366] on button "Add Collection" at bounding box center [273, 363] width 149 height 41
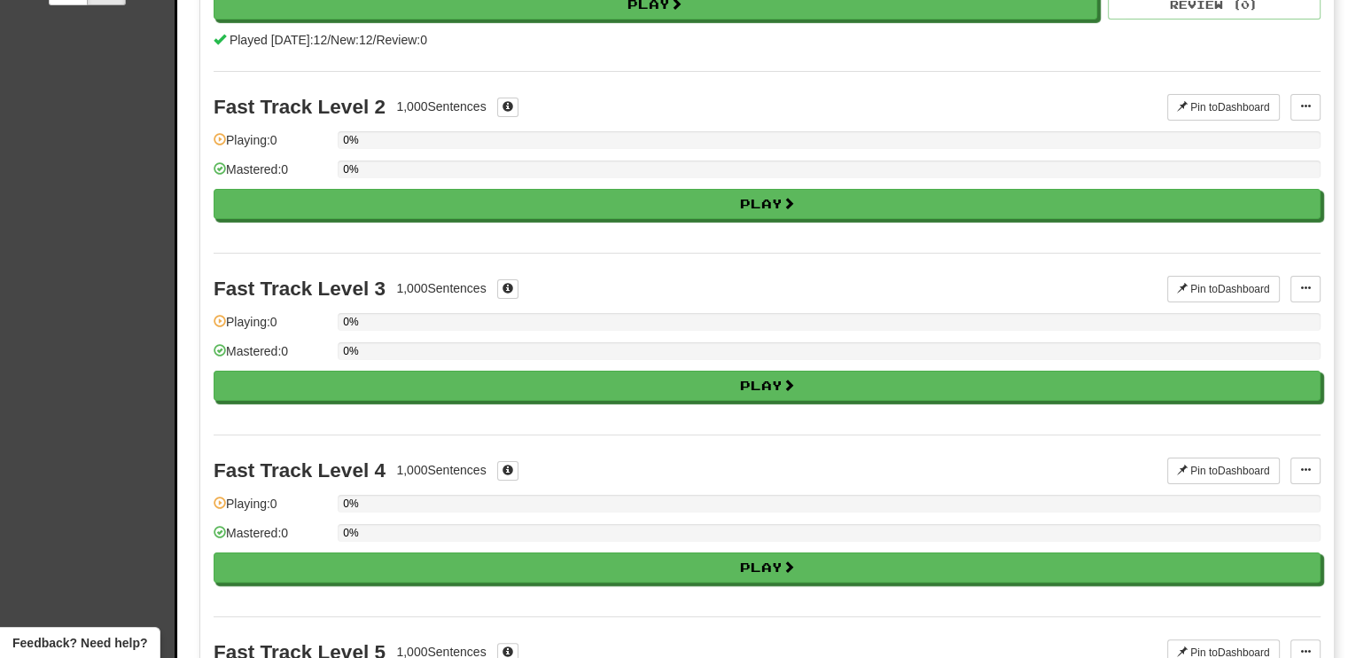
scroll to position [0, 0]
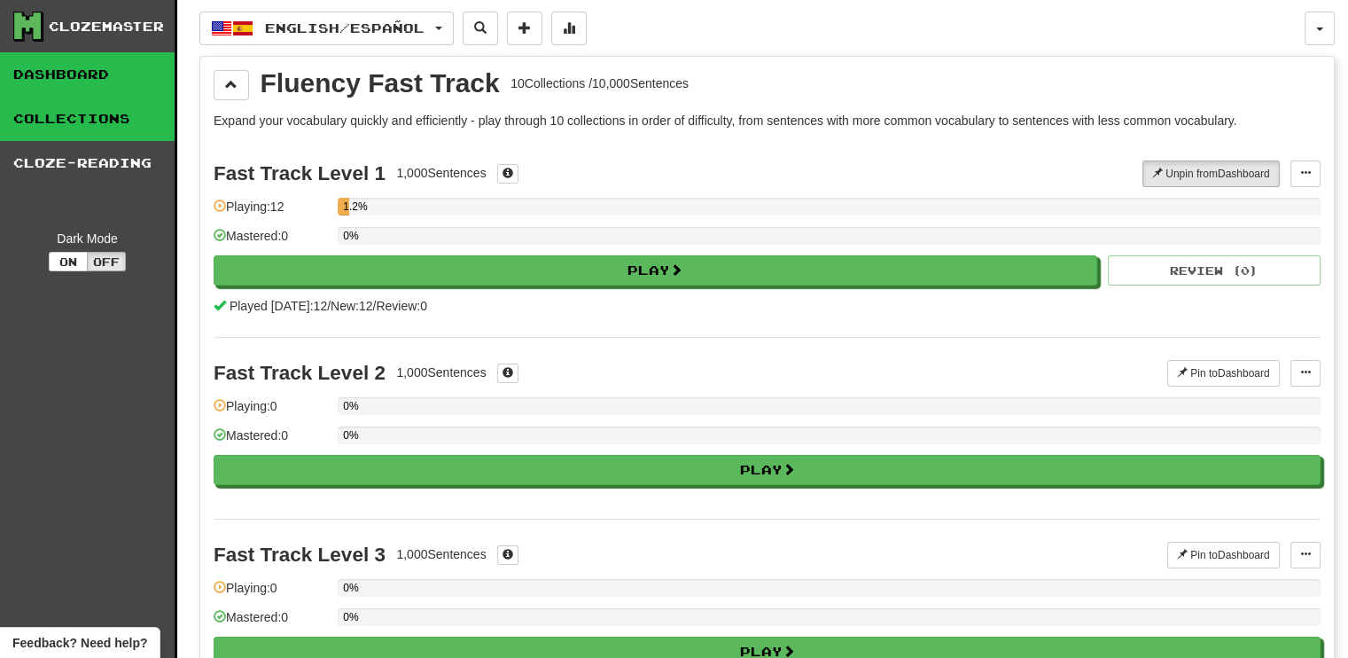
click at [113, 65] on link "Dashboard" at bounding box center [87, 74] width 175 height 44
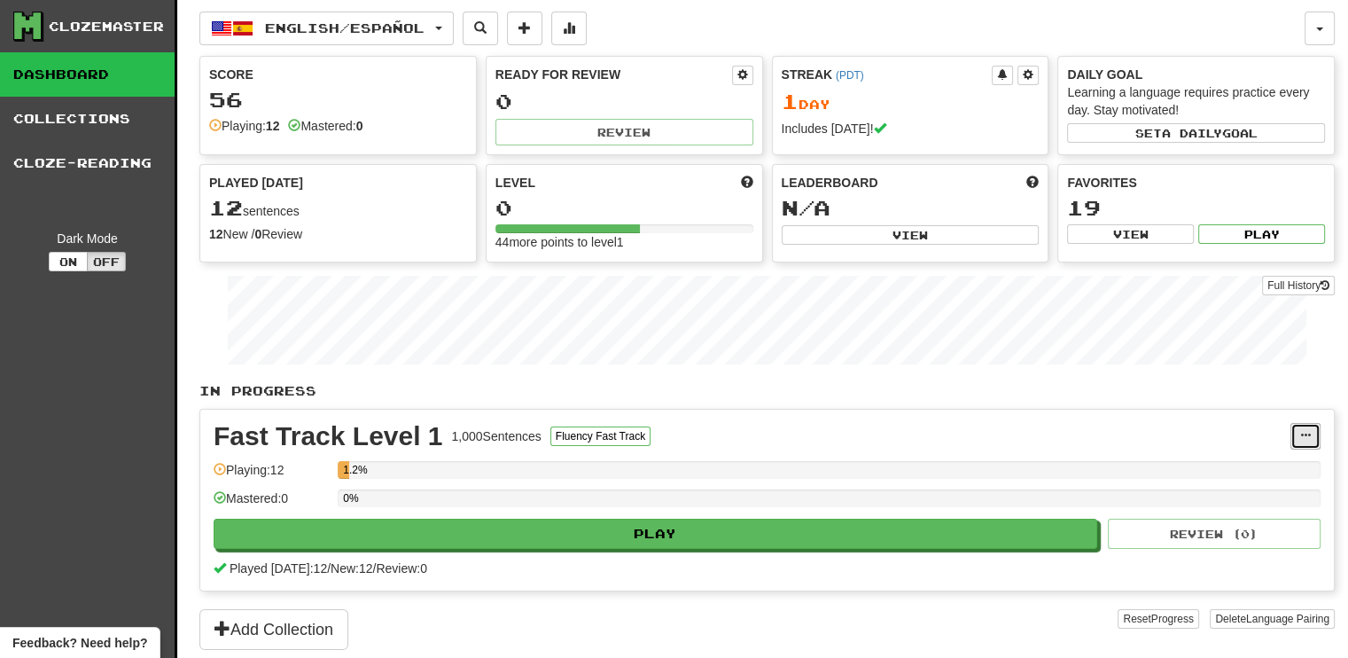
click at [1308, 430] on span at bounding box center [1306, 435] width 11 height 11
click at [1278, 461] on span "Manage Sentences" at bounding box center [1230, 468] width 107 height 14
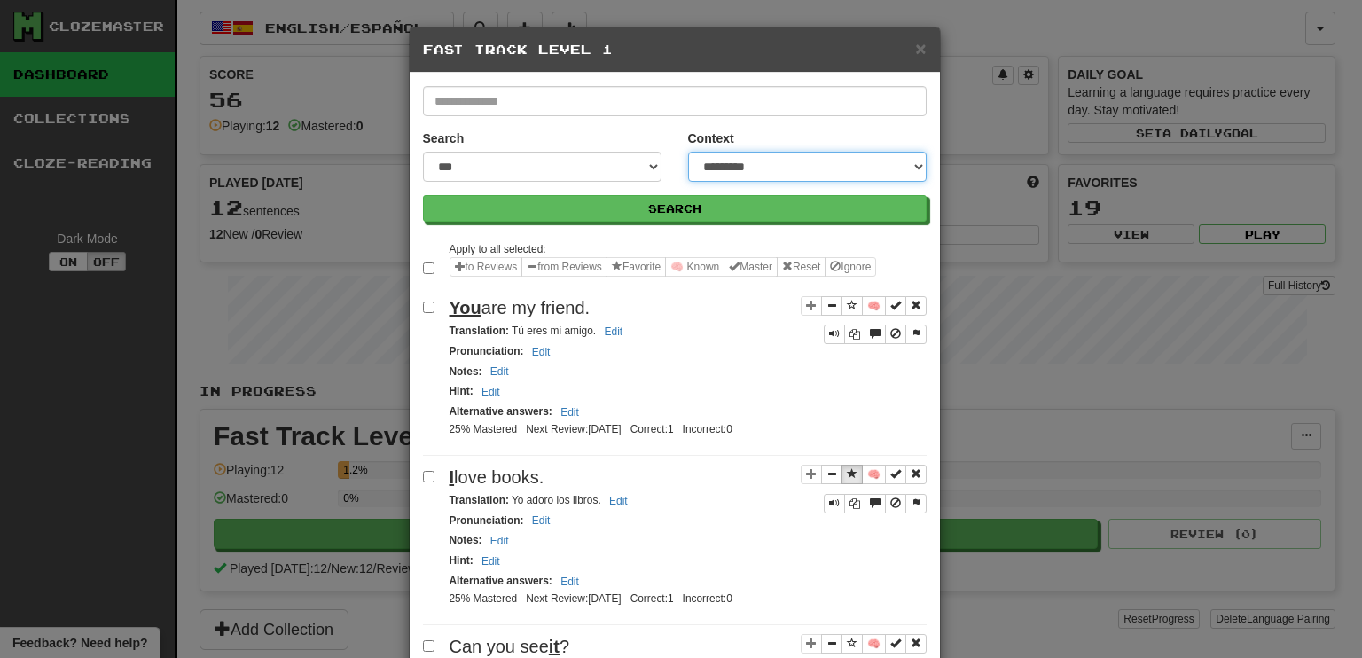
click at [909, 167] on select "**********" at bounding box center [807, 167] width 238 height 30
click at [688, 152] on select "**********" at bounding box center [807, 167] width 238 height 30
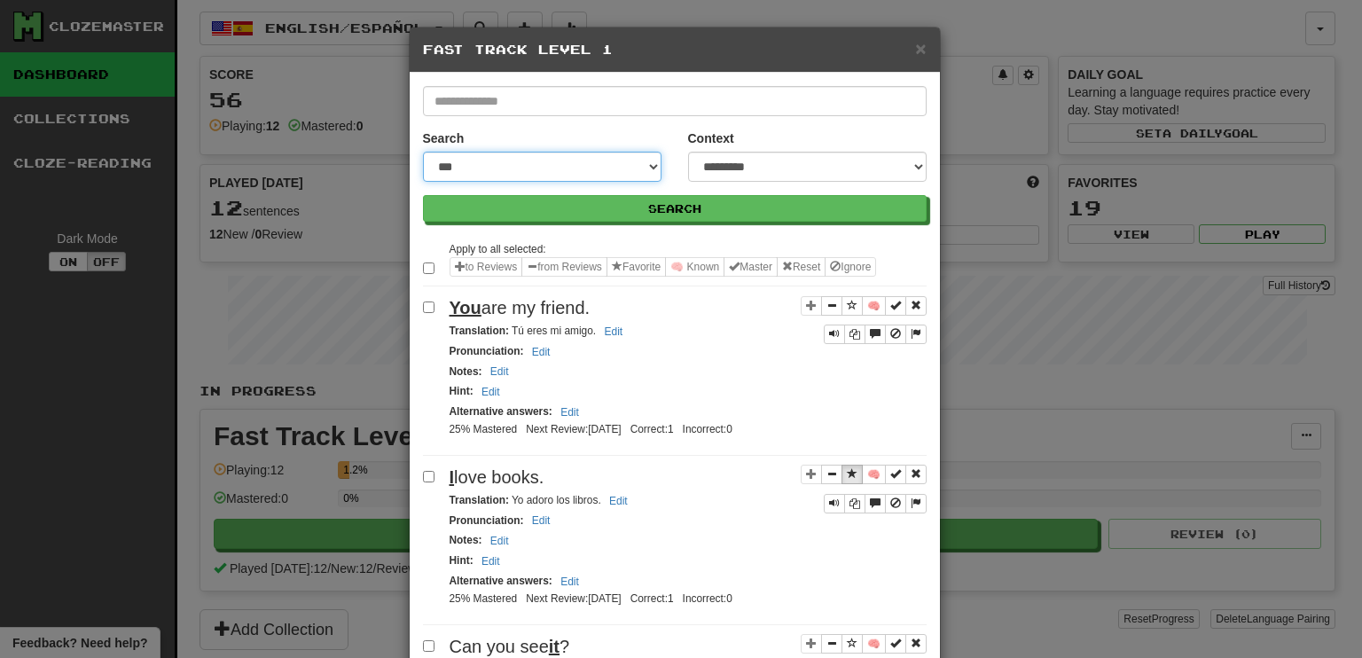
click at [641, 162] on select "**********" at bounding box center [542, 167] width 238 height 30
select select "*********"
click at [423, 152] on select "**********" at bounding box center [542, 167] width 238 height 30
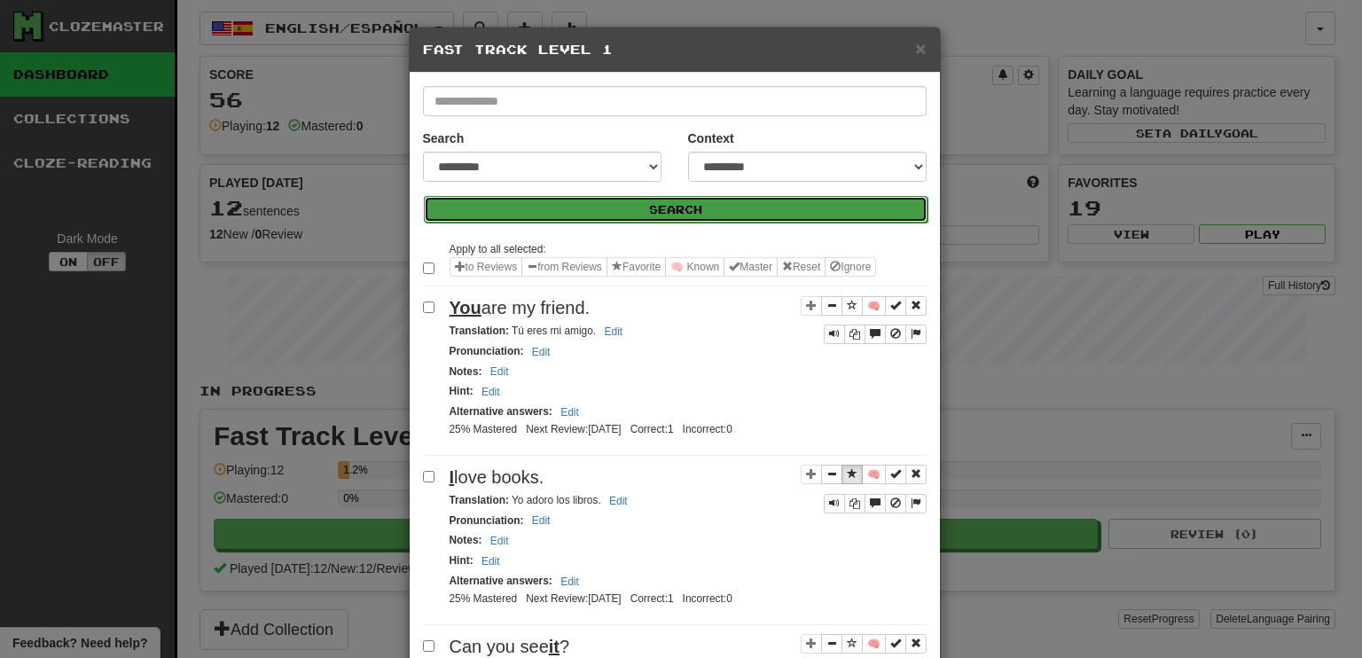
click at [645, 199] on button "Search" at bounding box center [676, 209] width 504 height 27
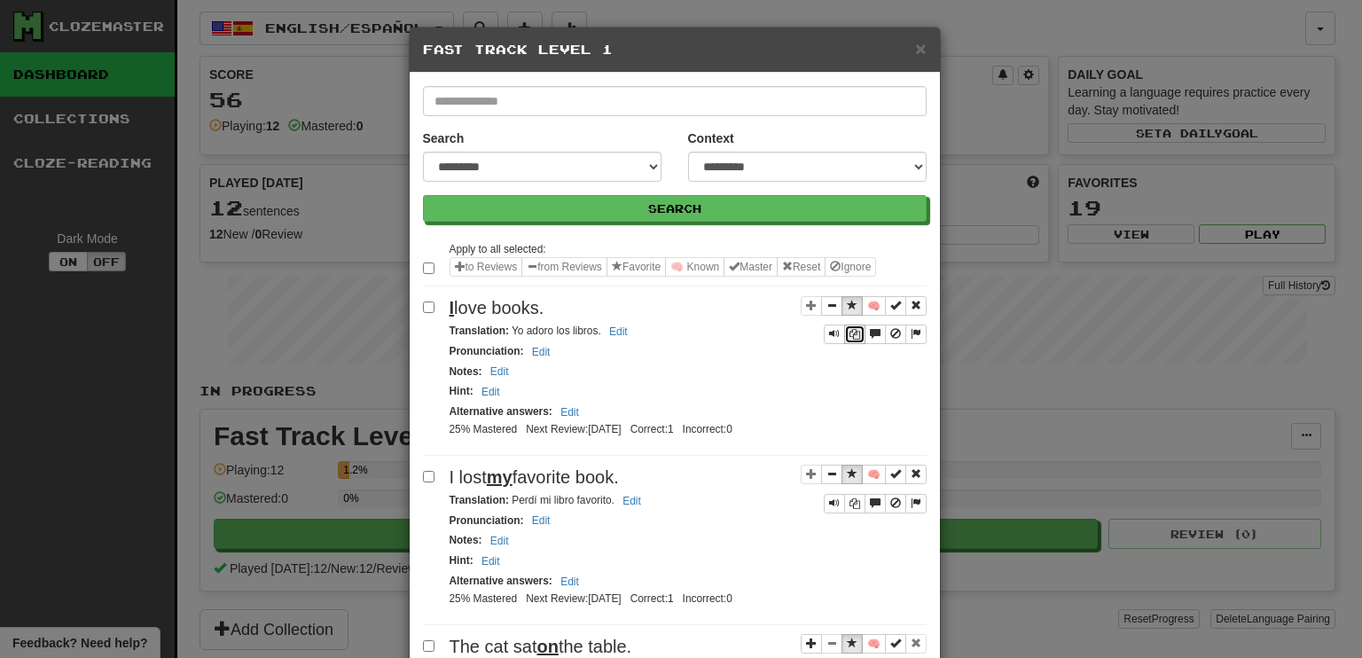
click at [849, 329] on icon "Sentence controls" at bounding box center [854, 334] width 11 height 11
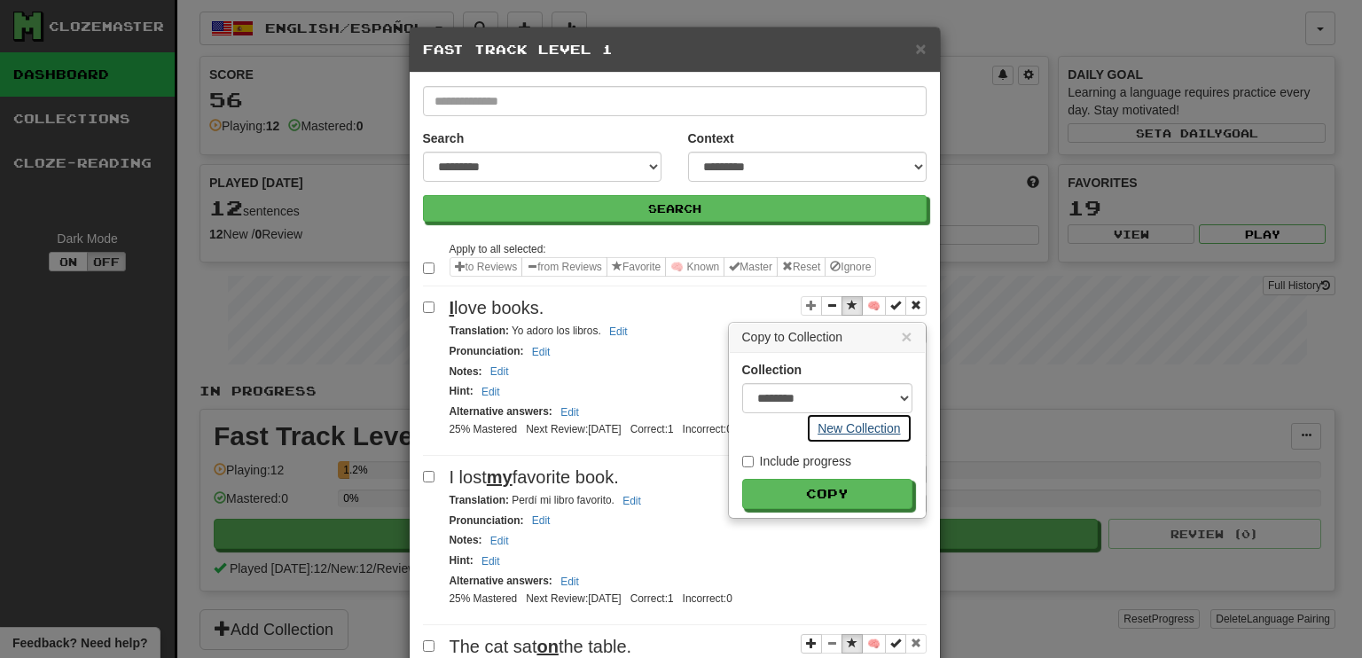
click at [832, 430] on button "New Collection" at bounding box center [858, 428] width 105 height 30
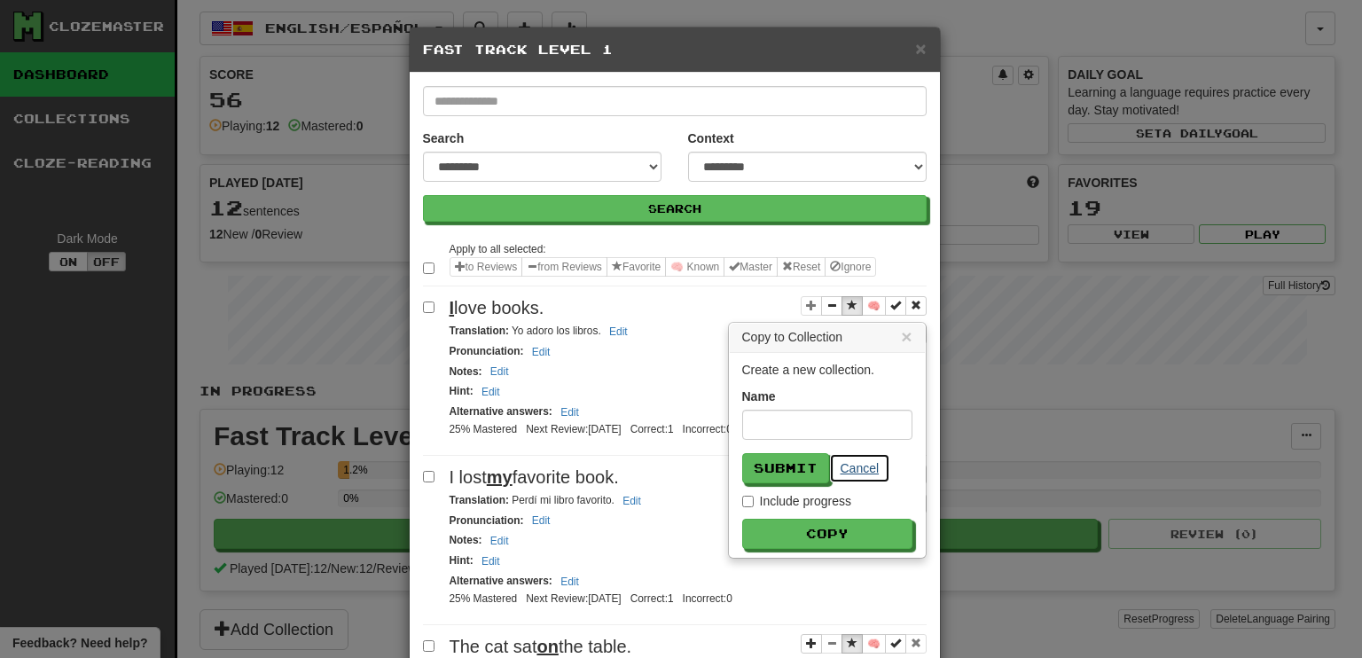
click at [859, 464] on button "Cancel" at bounding box center [860, 468] width 62 height 30
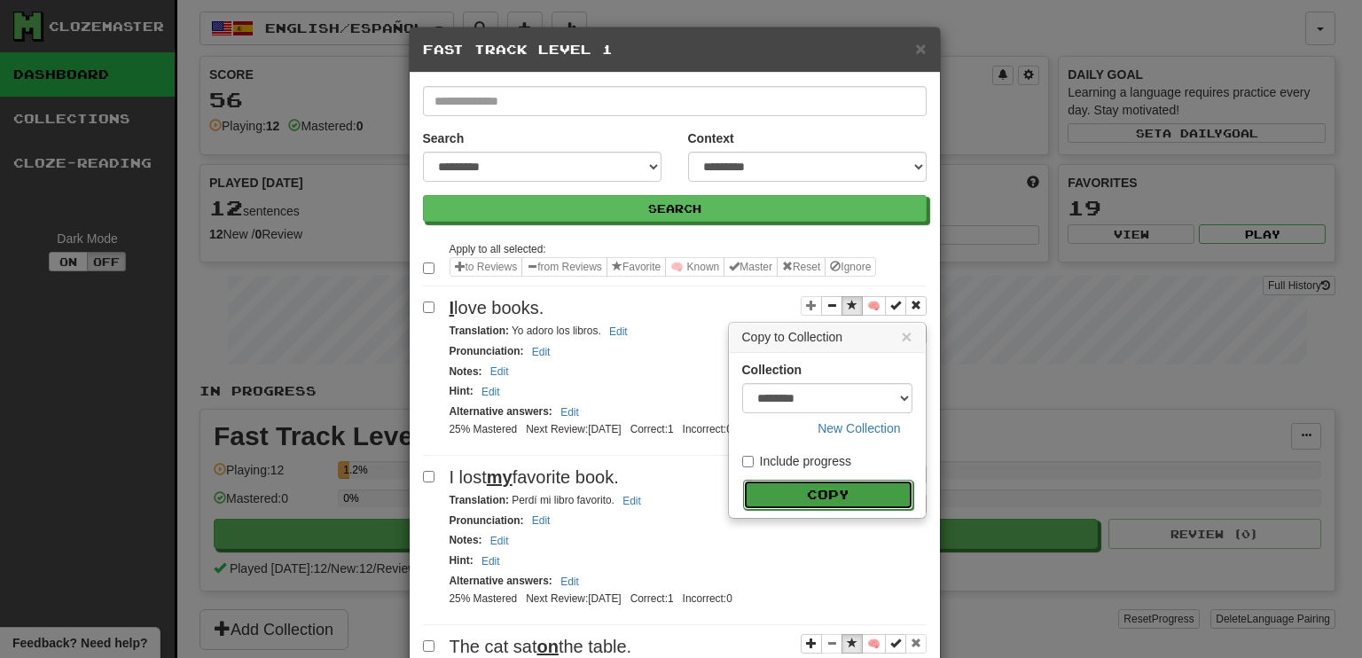
click at [794, 487] on button "Copy" at bounding box center [828, 495] width 170 height 30
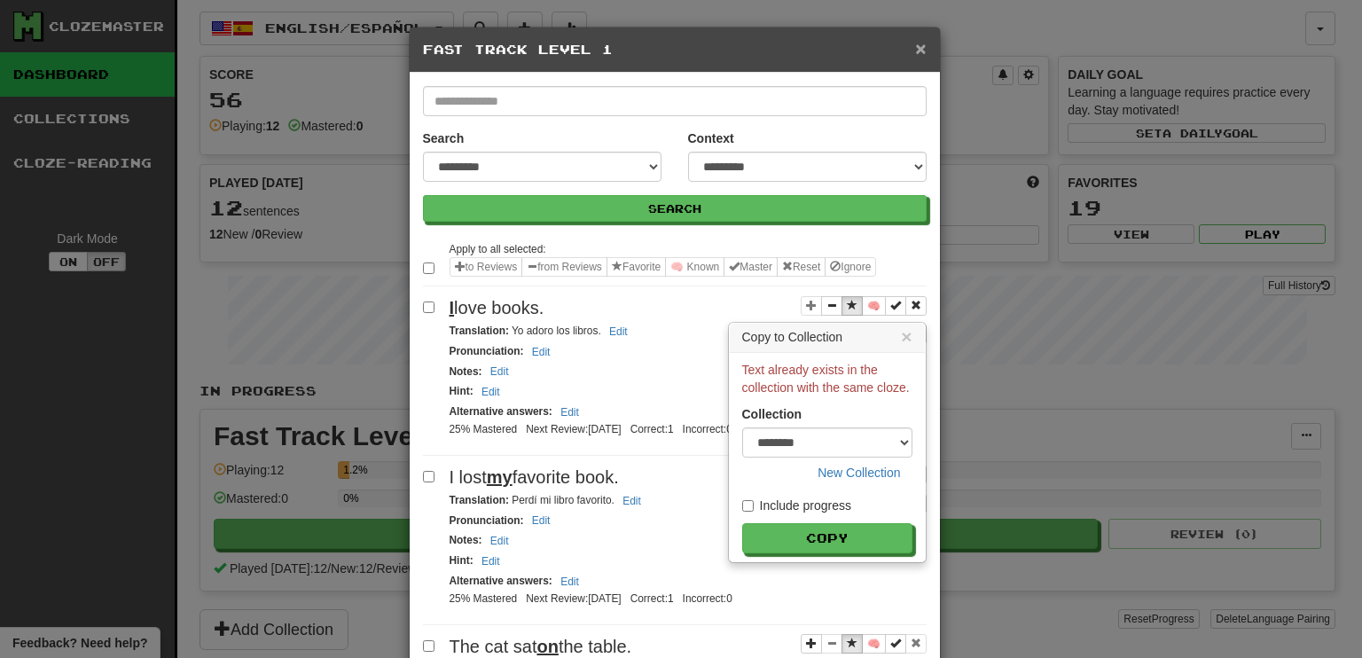
click at [915, 48] on span "×" at bounding box center [920, 48] width 11 height 20
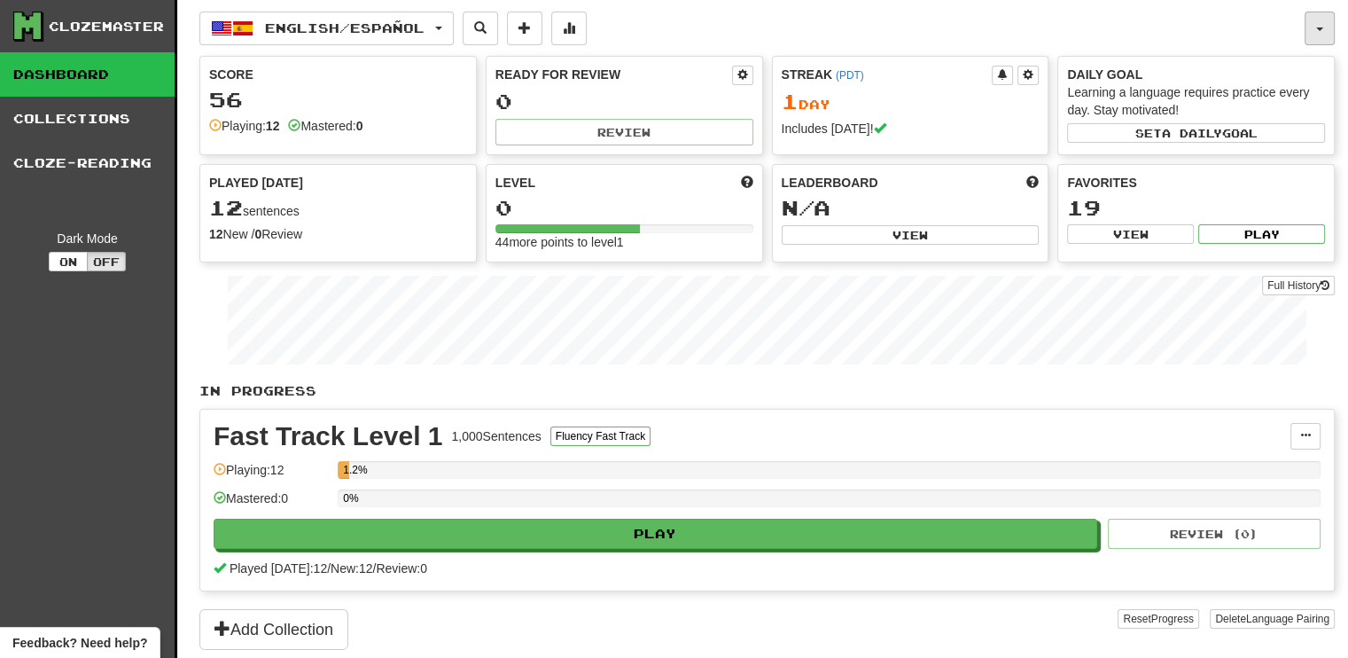
click at [1323, 14] on button "button" at bounding box center [1320, 29] width 30 height 34
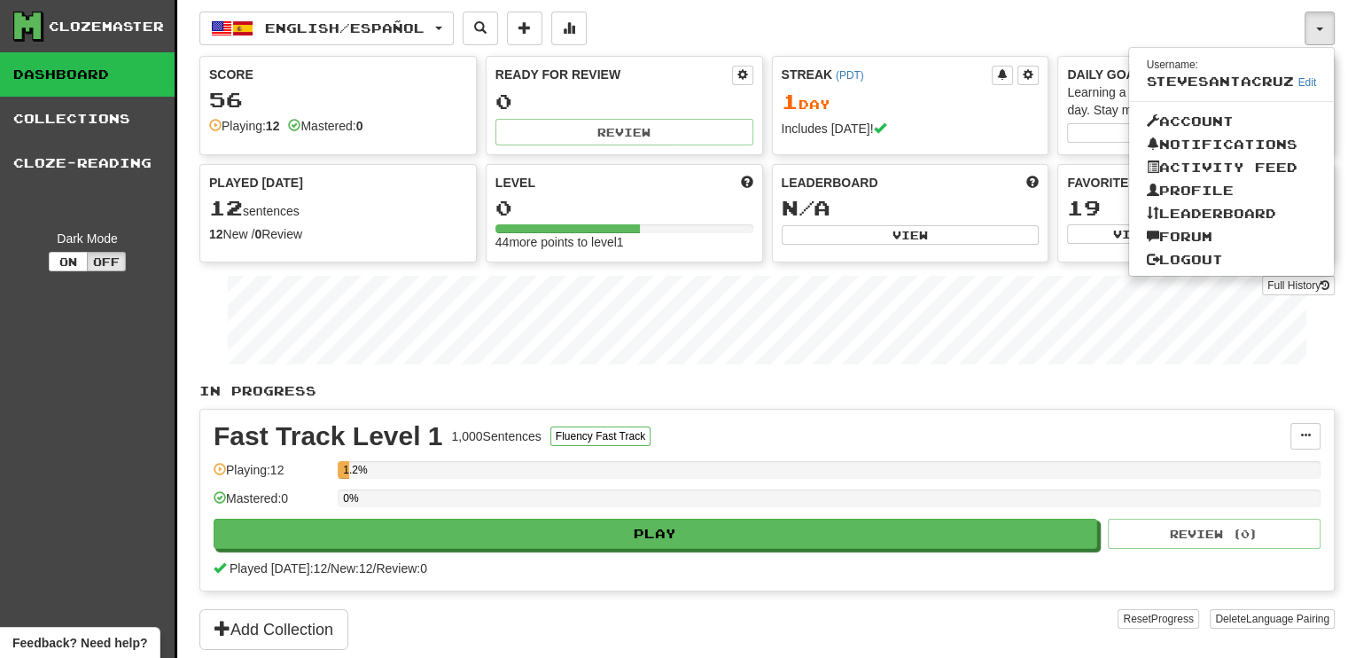
click at [1035, 384] on p "In Progress" at bounding box center [767, 391] width 1136 height 18
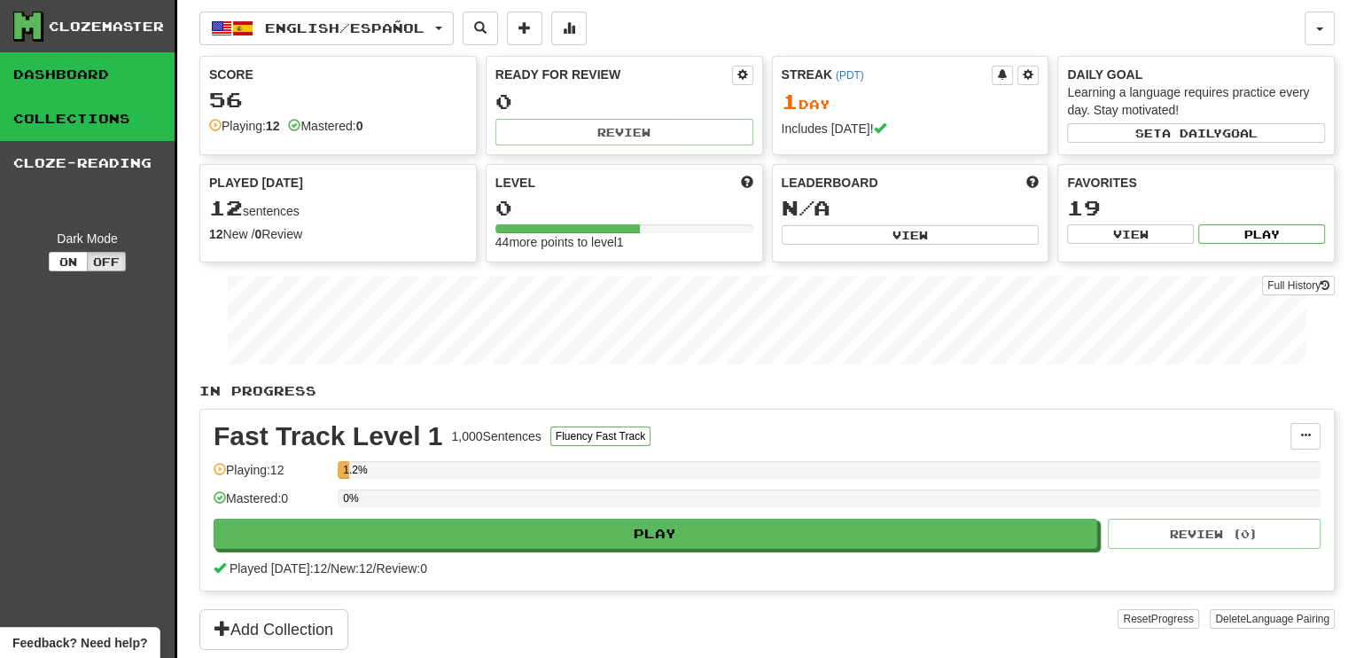
click at [108, 116] on link "Collections" at bounding box center [87, 119] width 175 height 44
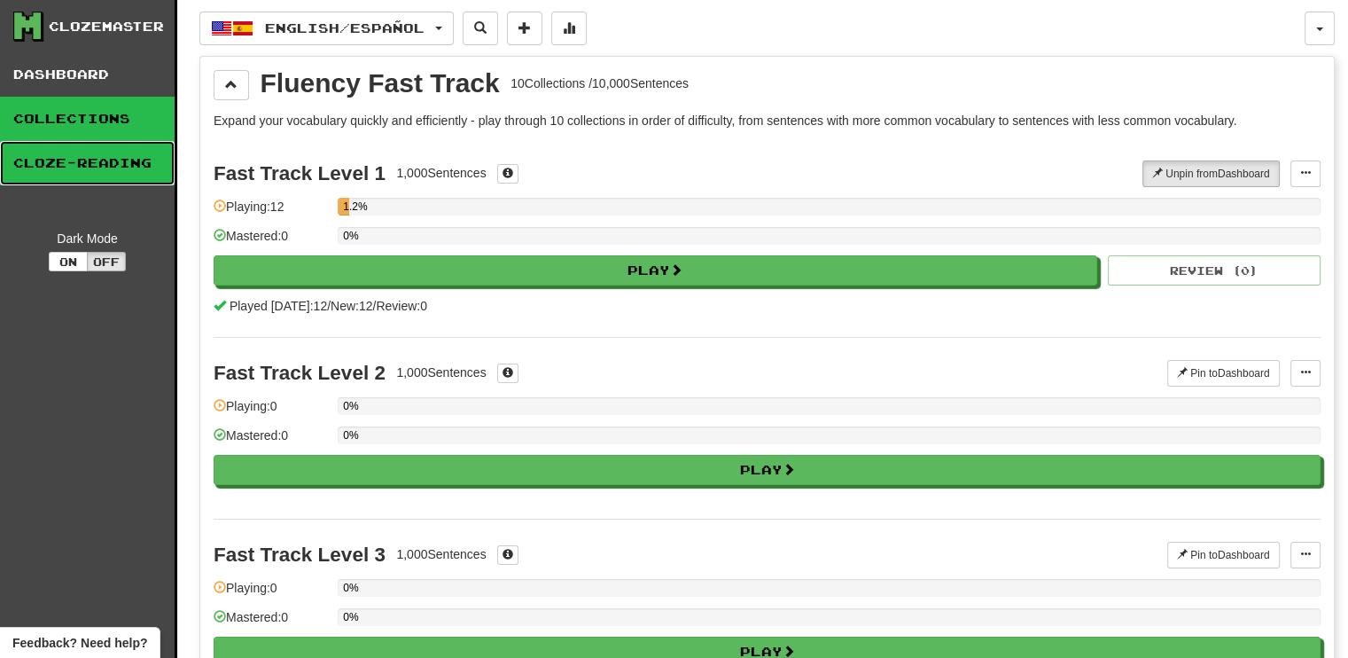
click at [106, 166] on link "Cloze-Reading" at bounding box center [87, 163] width 175 height 44
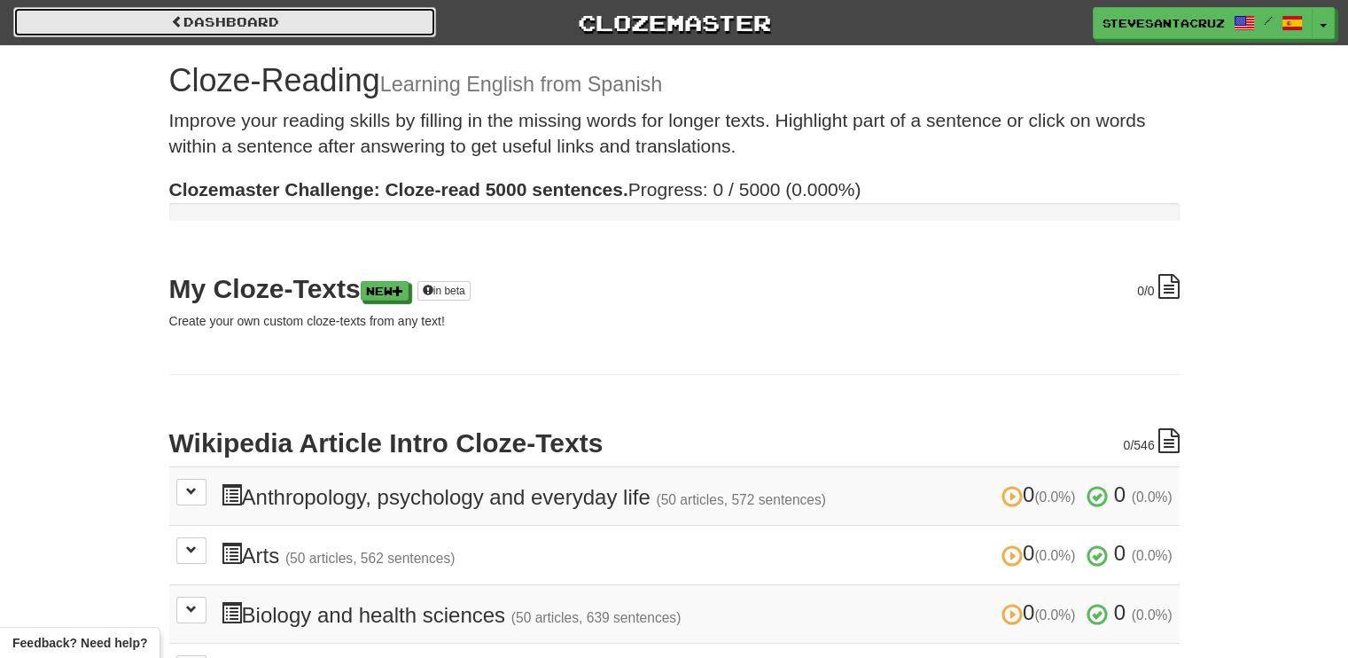
click at [68, 20] on link "Dashboard" at bounding box center [224, 22] width 423 height 30
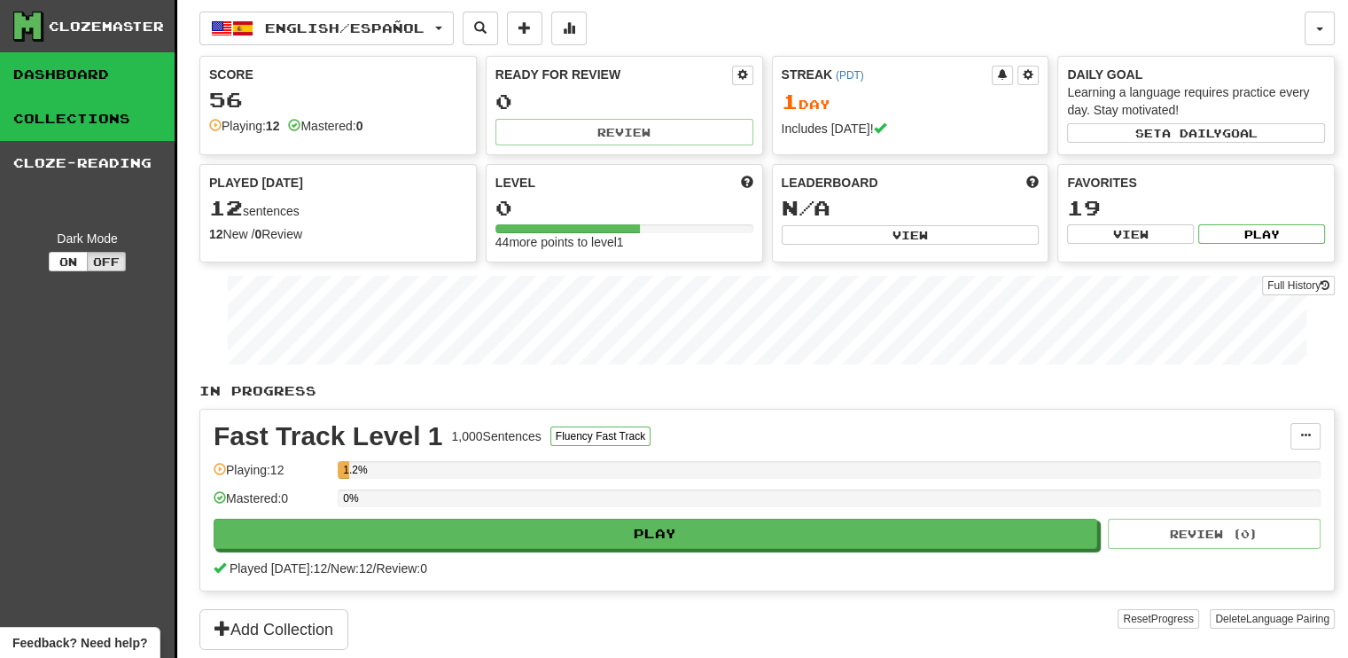
click at [78, 120] on link "Collections" at bounding box center [87, 119] width 175 height 44
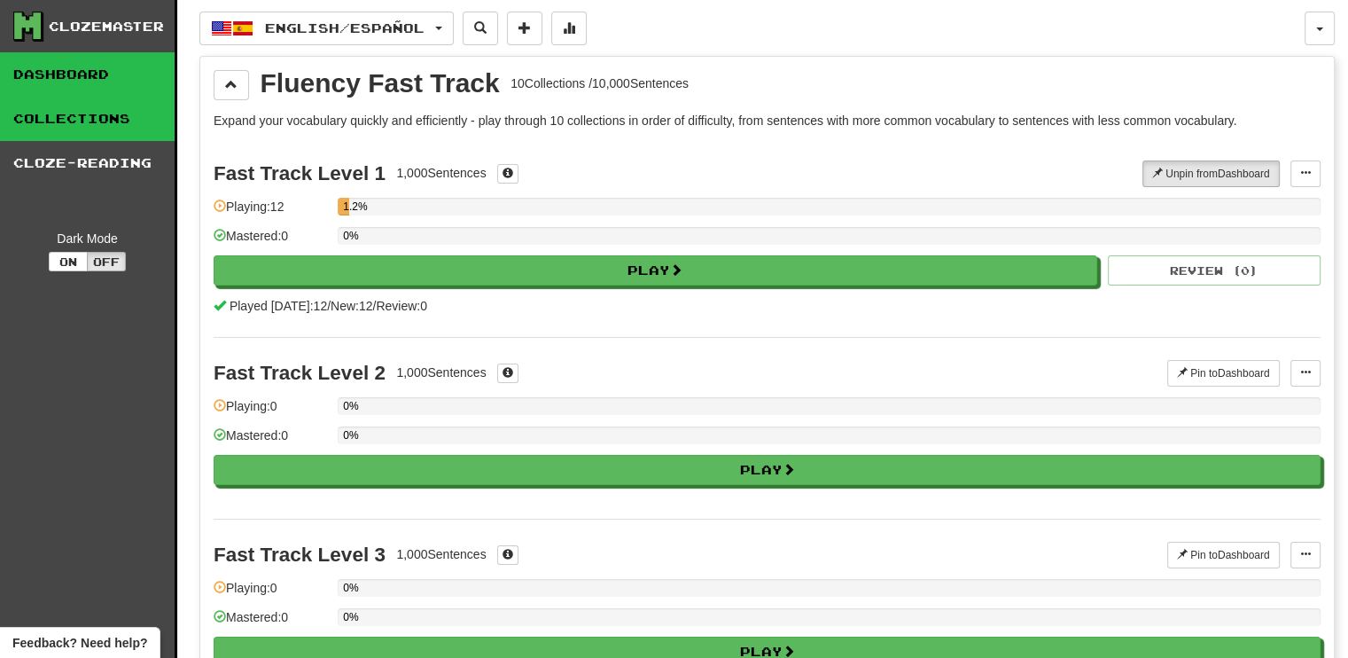
click at [67, 71] on link "Dashboard" at bounding box center [87, 74] width 175 height 44
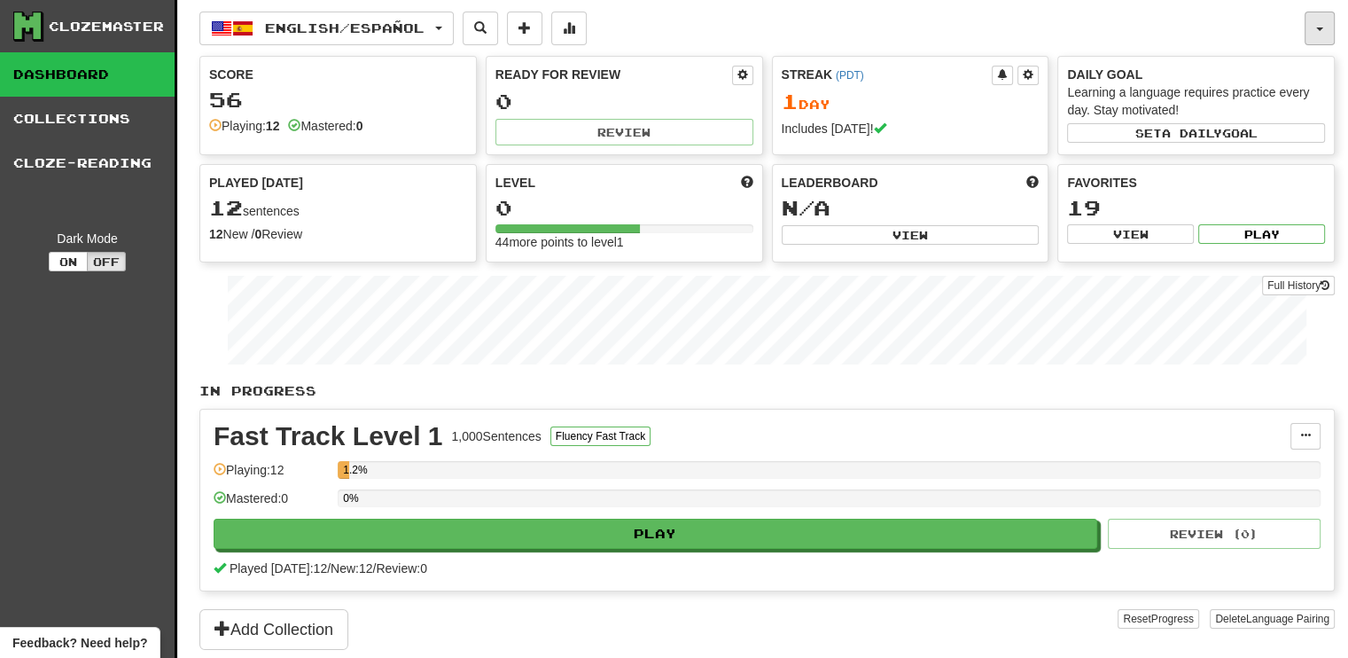
click at [1323, 35] on button "button" at bounding box center [1320, 29] width 30 height 34
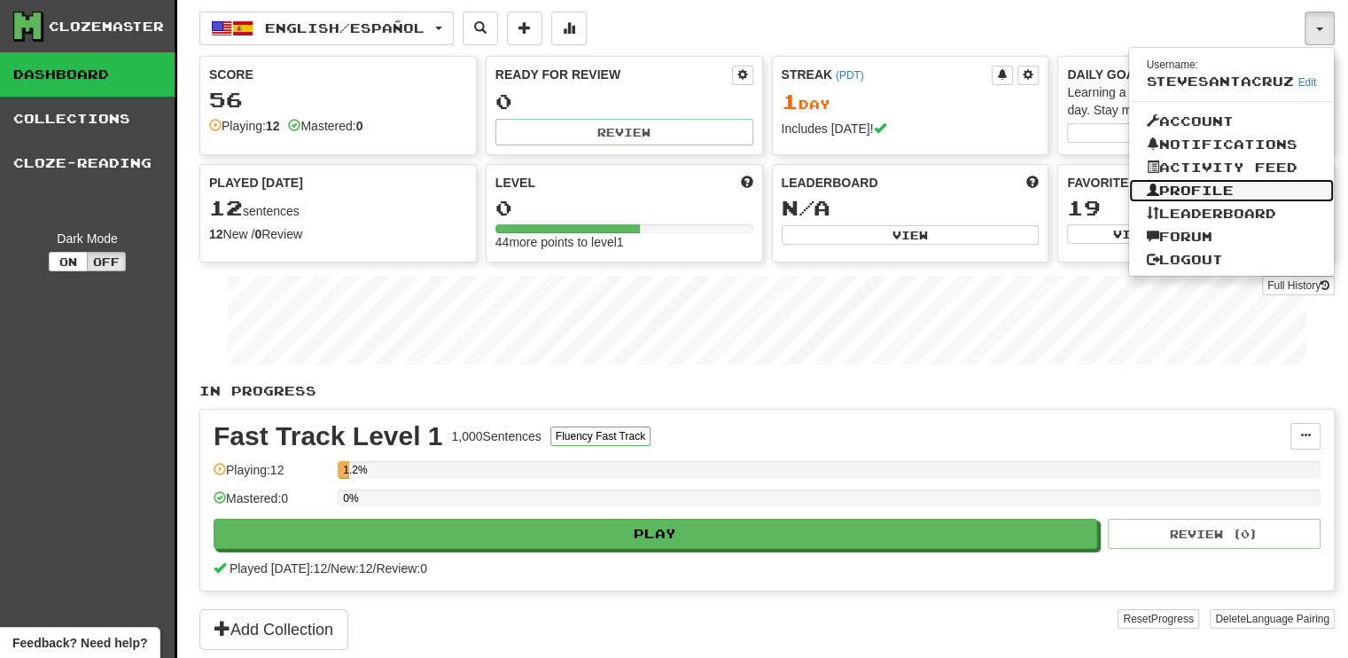
click at [1245, 190] on link "Profile" at bounding box center [1232, 190] width 206 height 23
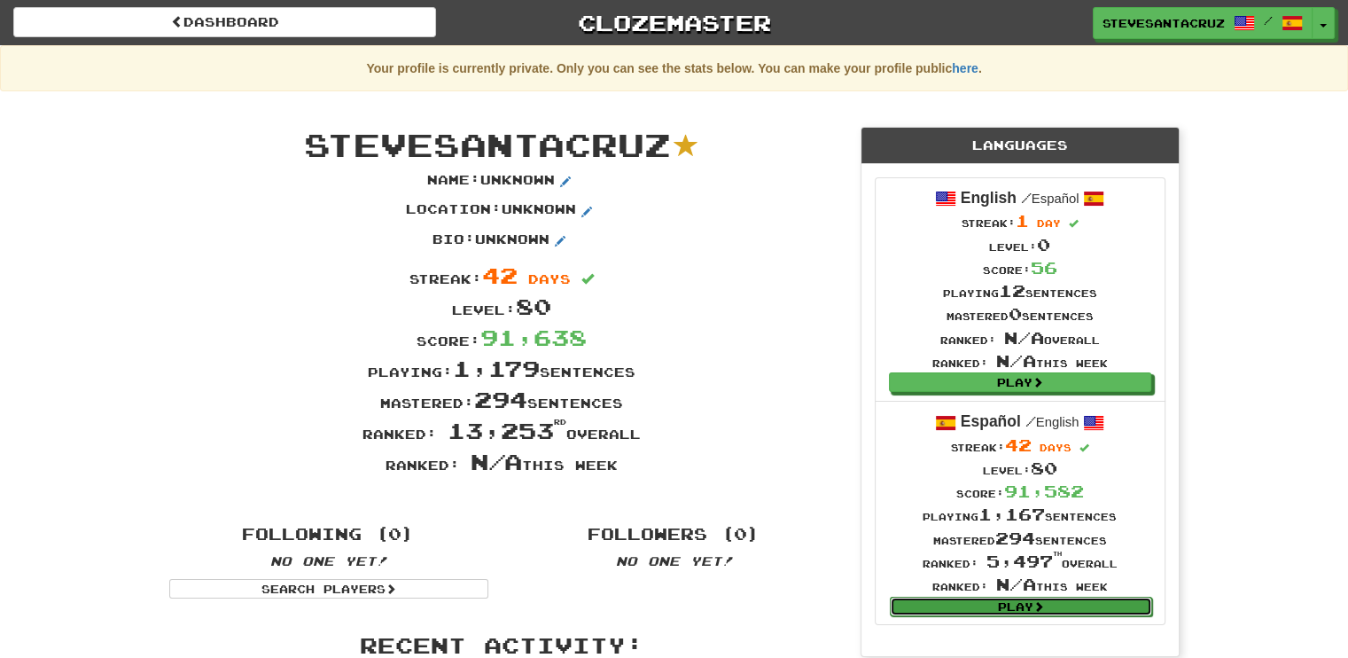
click at [1024, 602] on link "Play" at bounding box center [1021, 607] width 262 height 20
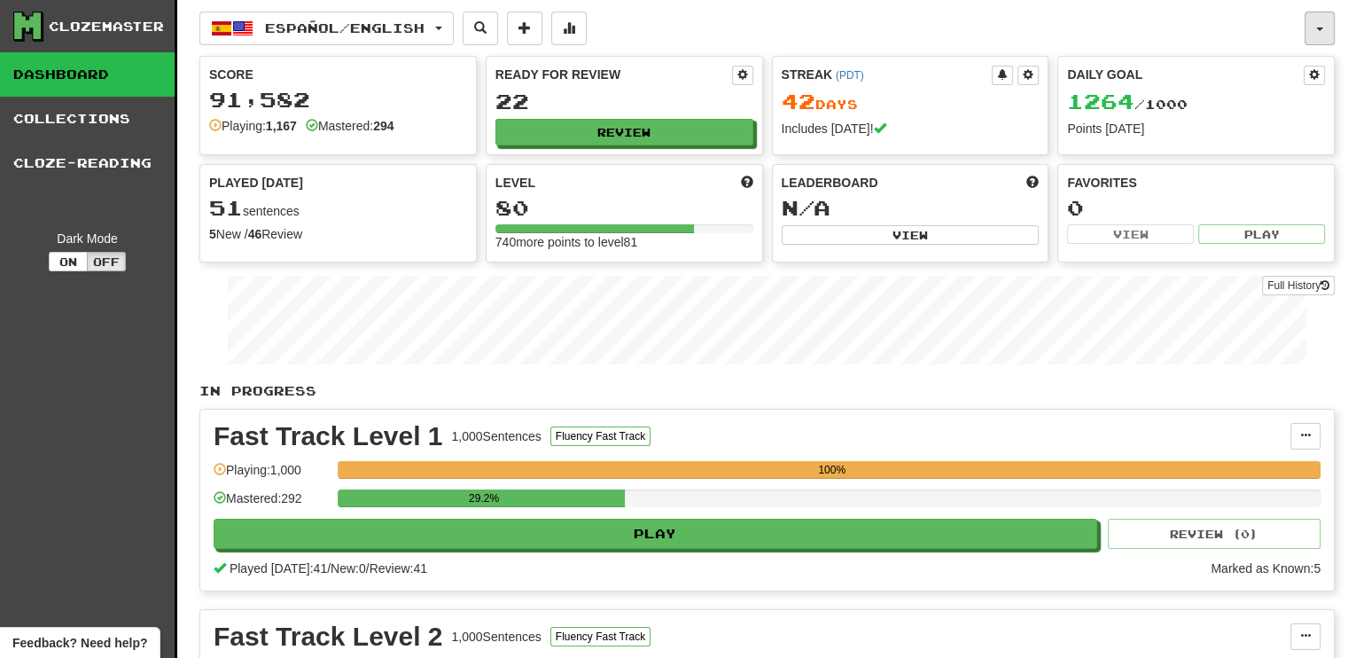
click at [1317, 28] on span "button" at bounding box center [1319, 29] width 7 height 4
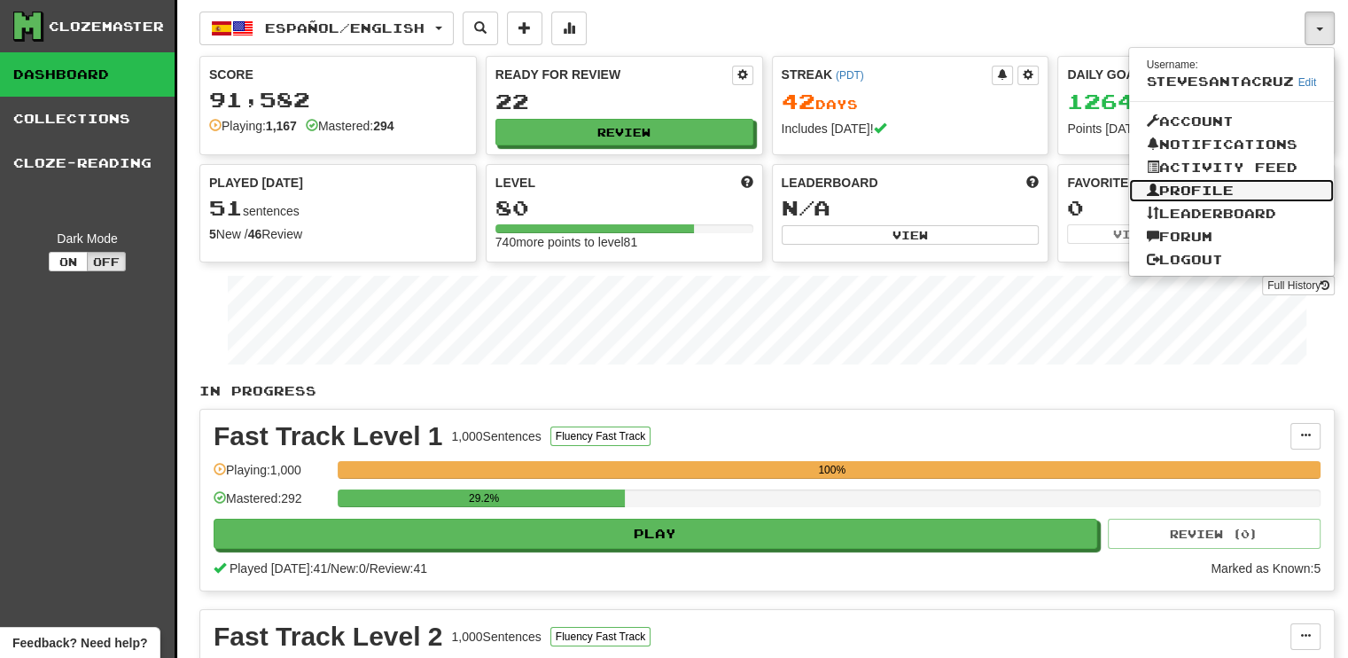
click at [1193, 184] on link "Profile" at bounding box center [1232, 190] width 206 height 23
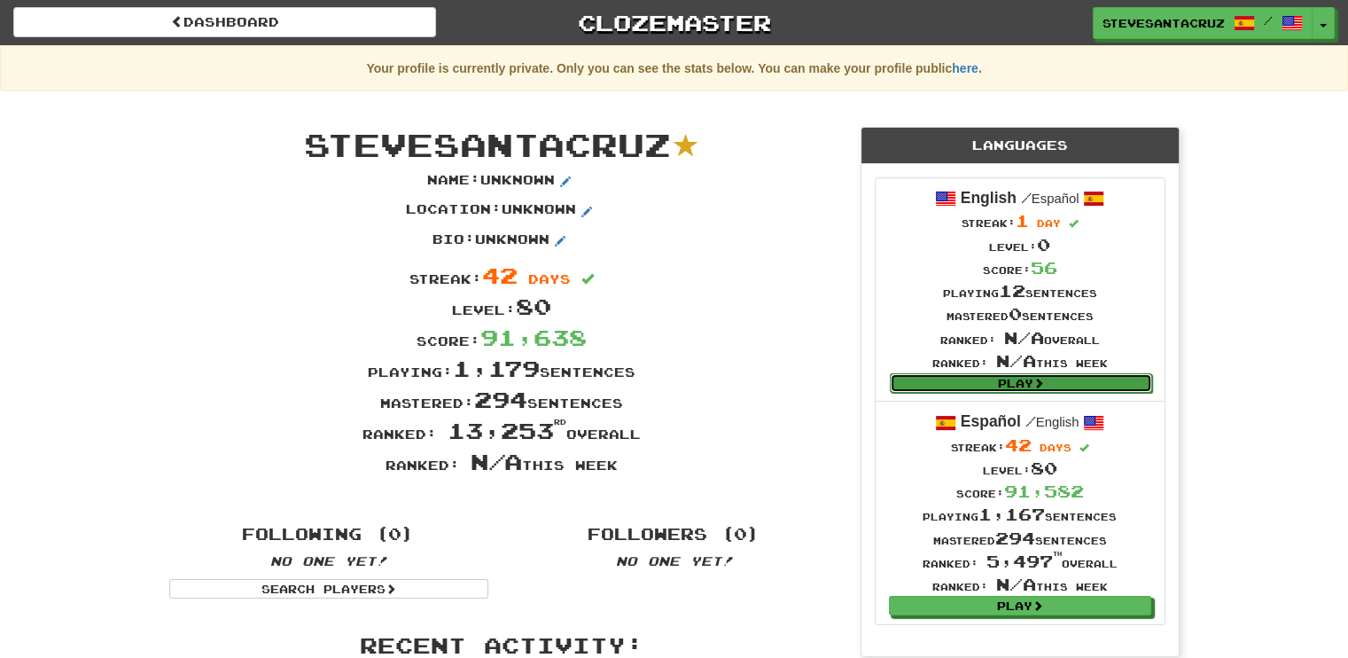
click at [1035, 381] on link "Play" at bounding box center [1021, 383] width 262 height 20
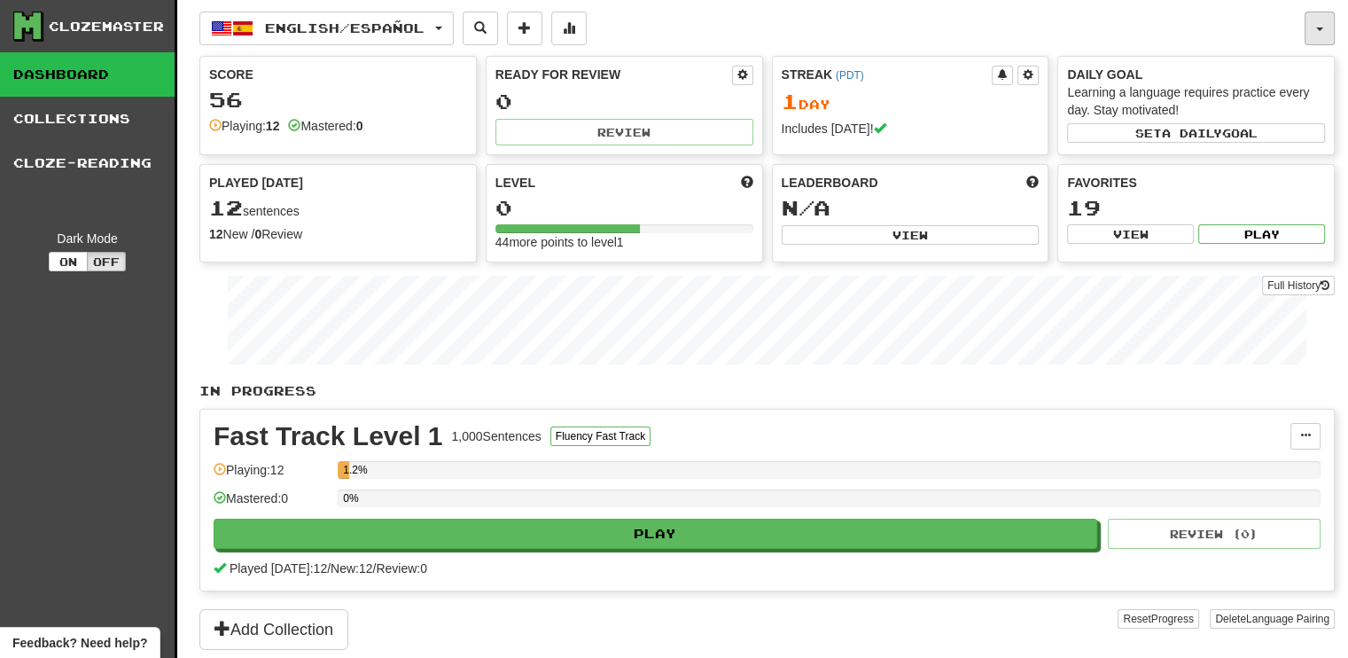
click at [1323, 20] on button "button" at bounding box center [1320, 29] width 30 height 34
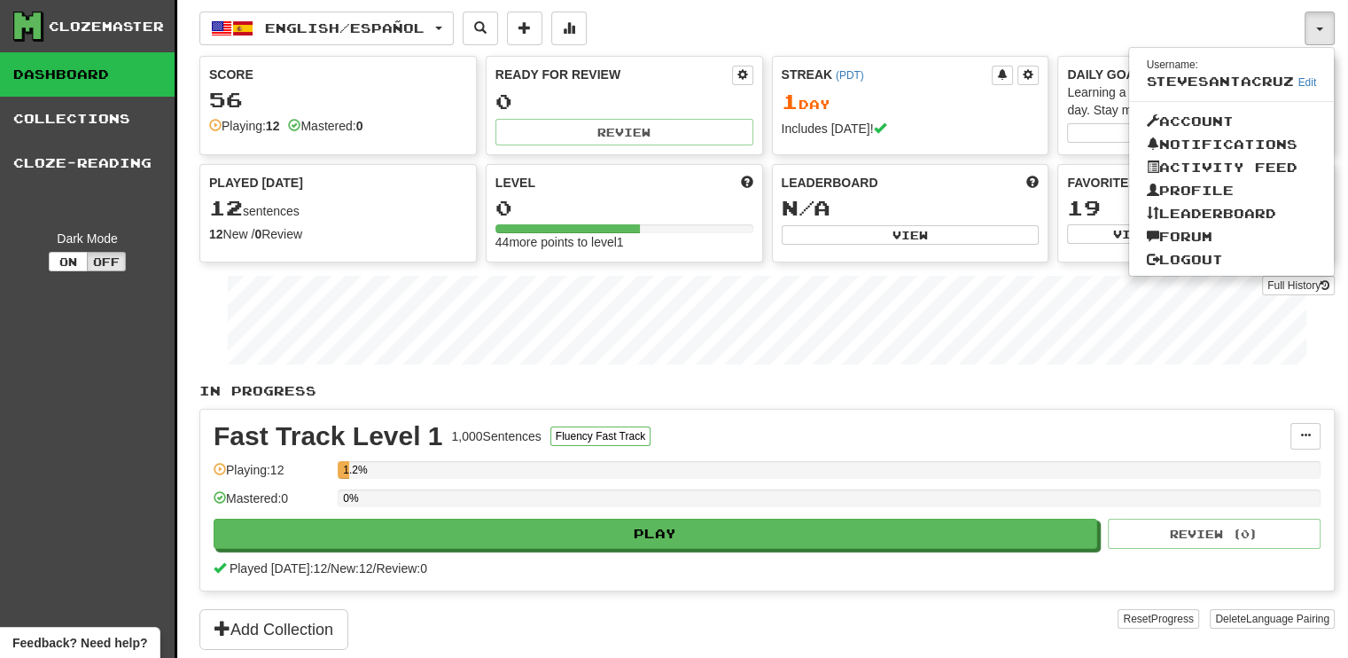
click at [1093, 17] on div "English / Español English / Español Streak: 1 Review: 0 Points today: 56 Españo…" at bounding box center [751, 29] width 1105 height 34
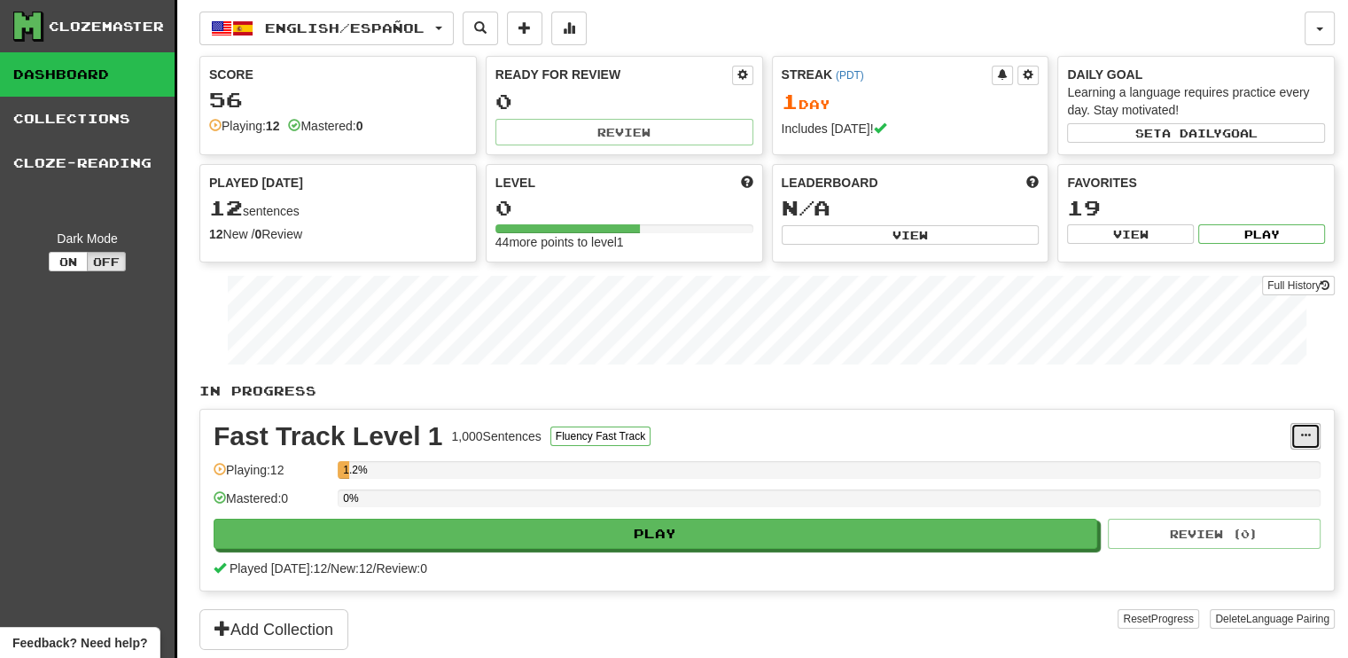
click at [1306, 437] on span at bounding box center [1306, 435] width 11 height 11
click at [1176, 464] on link "Manage Sentences" at bounding box center [1229, 468] width 184 height 23
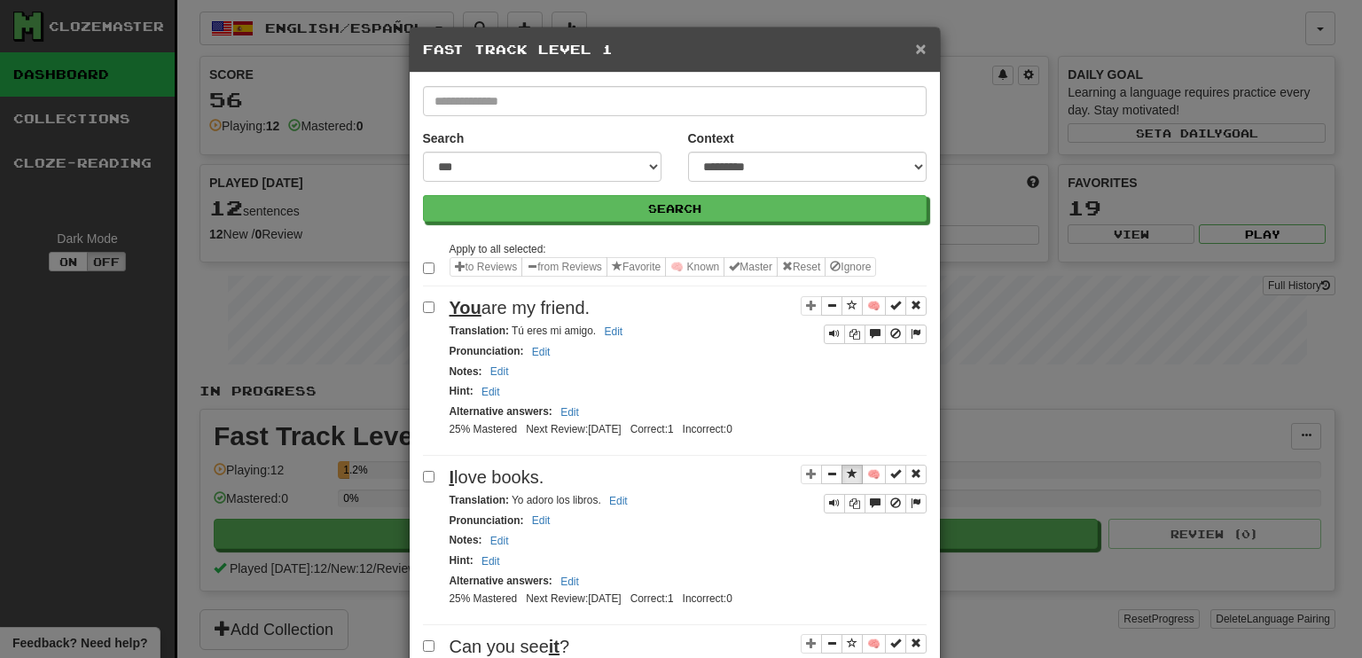
click at [915, 44] on span "×" at bounding box center [920, 48] width 11 height 20
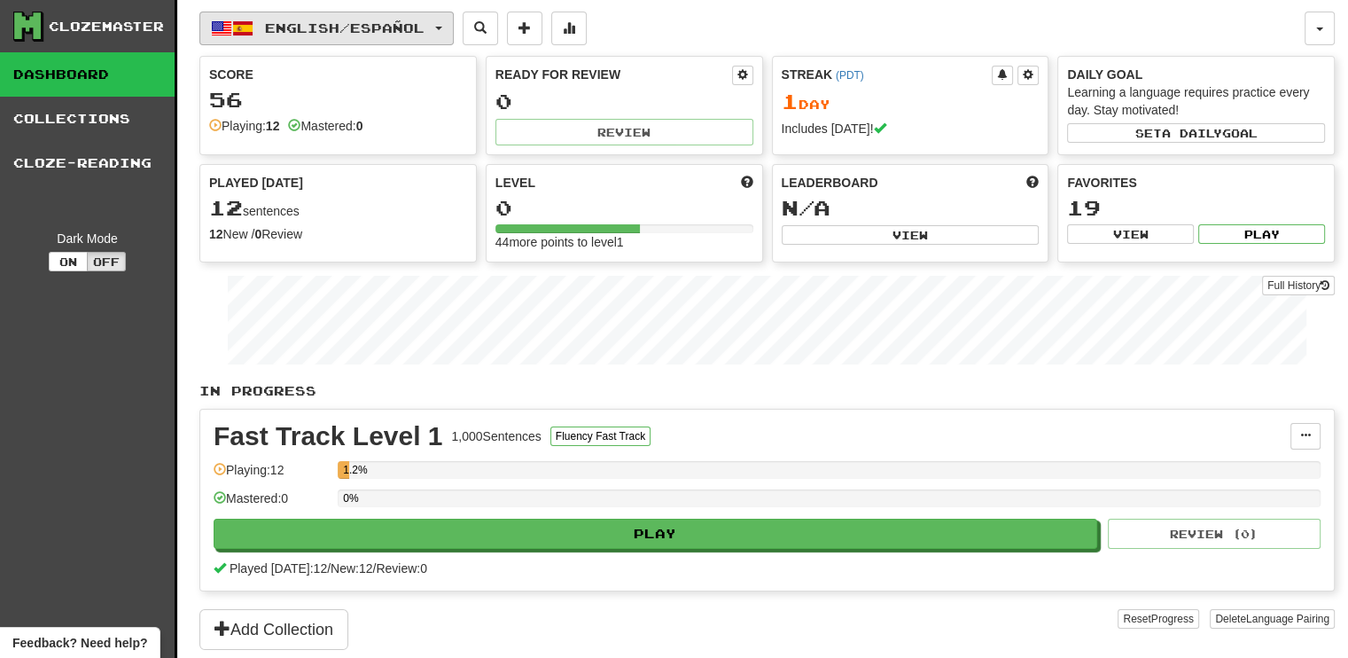
click at [442, 27] on span "button" at bounding box center [438, 29] width 7 height 4
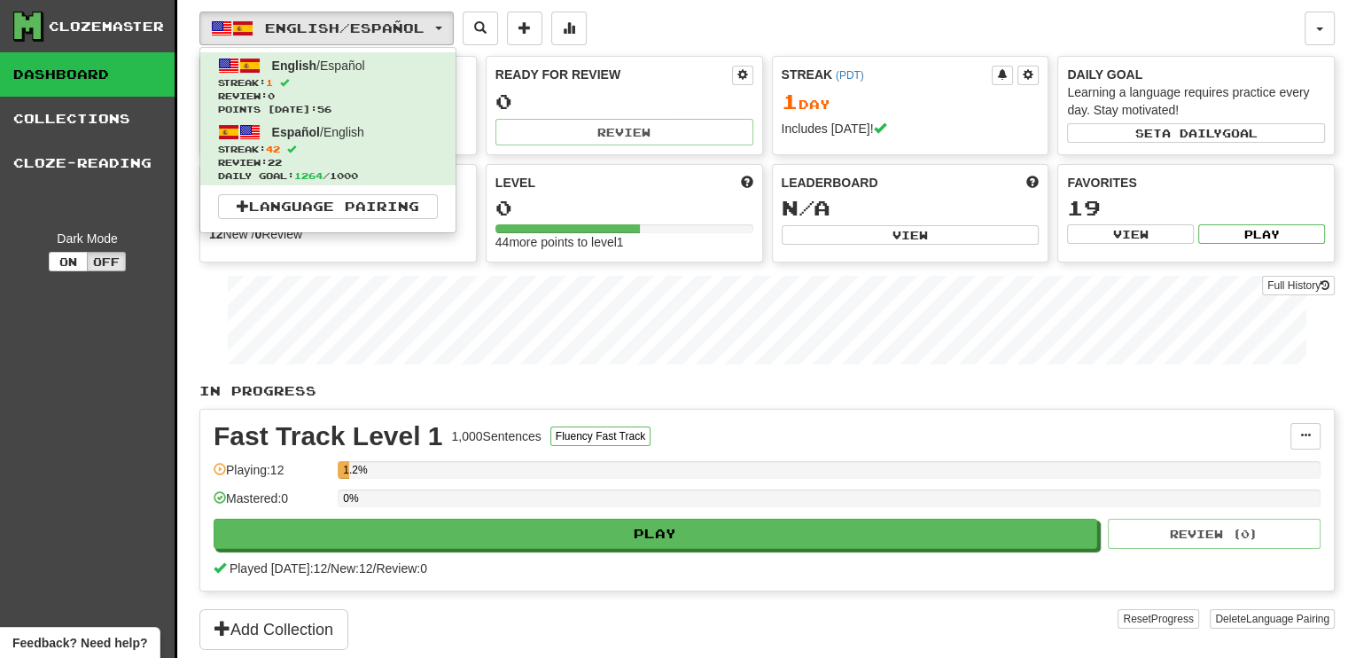
click at [674, 24] on div "English / Español English / Español Streak: 1 Review: 0 Points today: 56 Españo…" at bounding box center [751, 29] width 1105 height 34
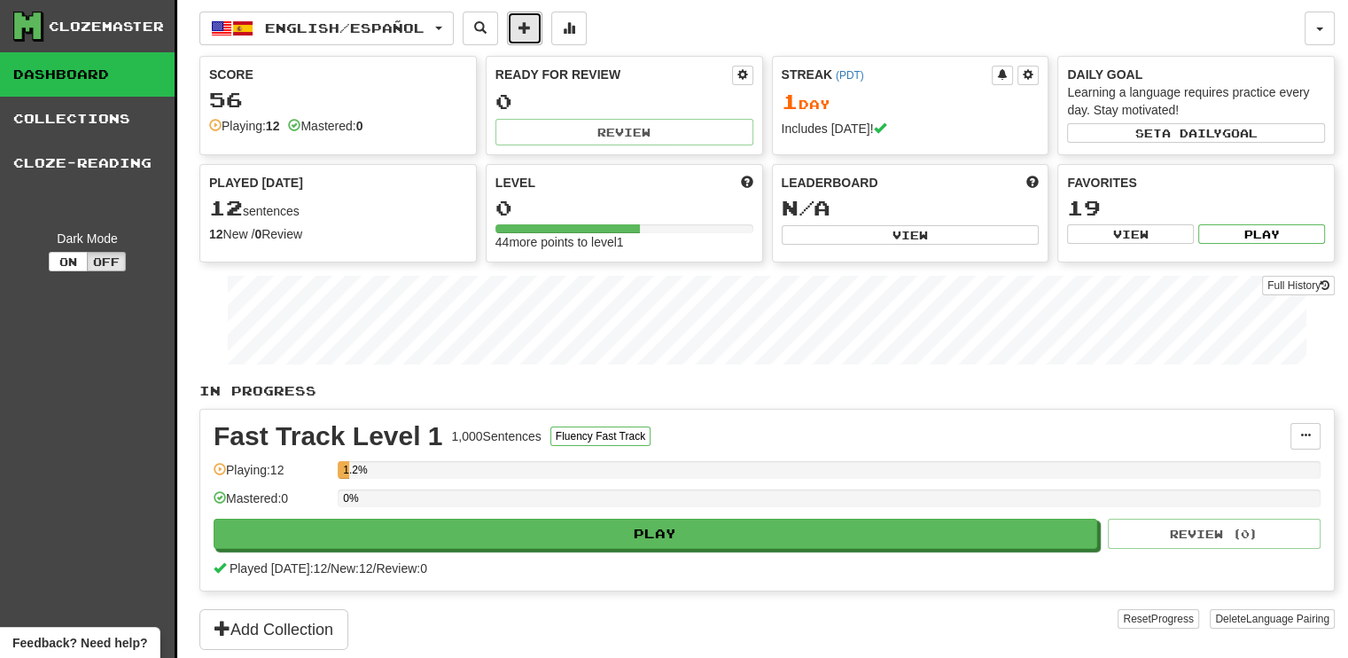
click at [531, 21] on span at bounding box center [525, 27] width 12 height 12
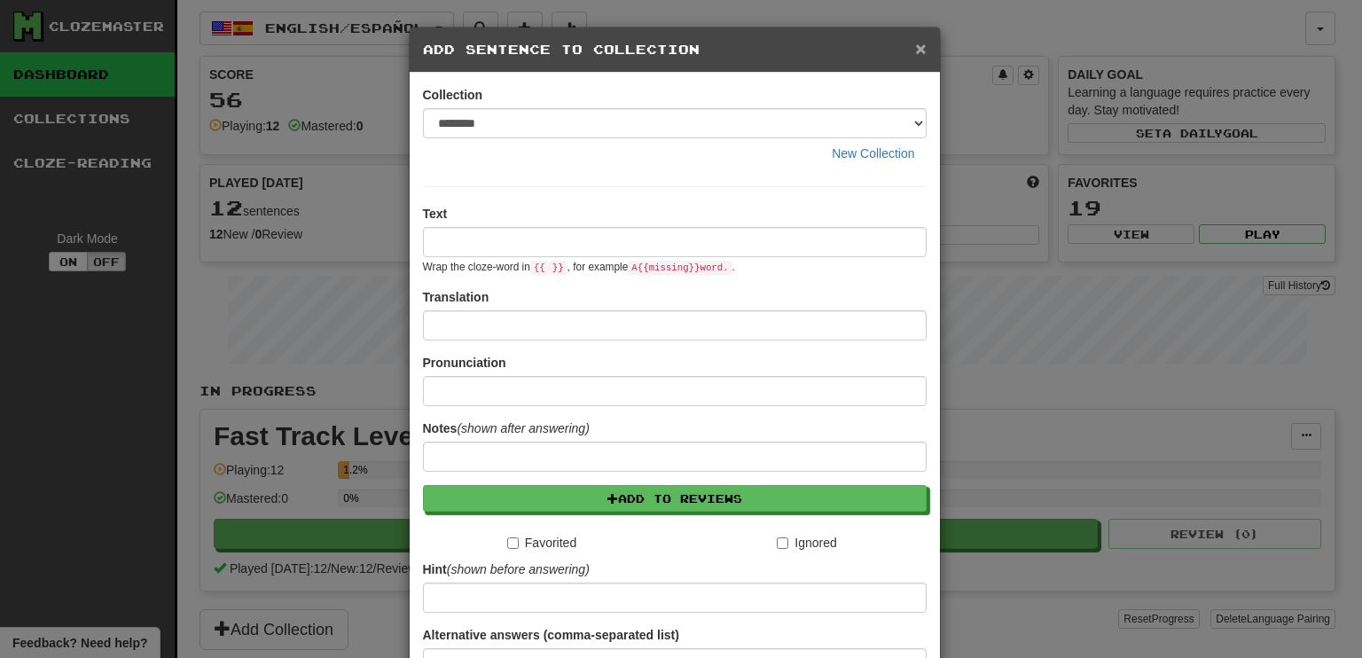
click at [915, 48] on span "×" at bounding box center [920, 48] width 11 height 20
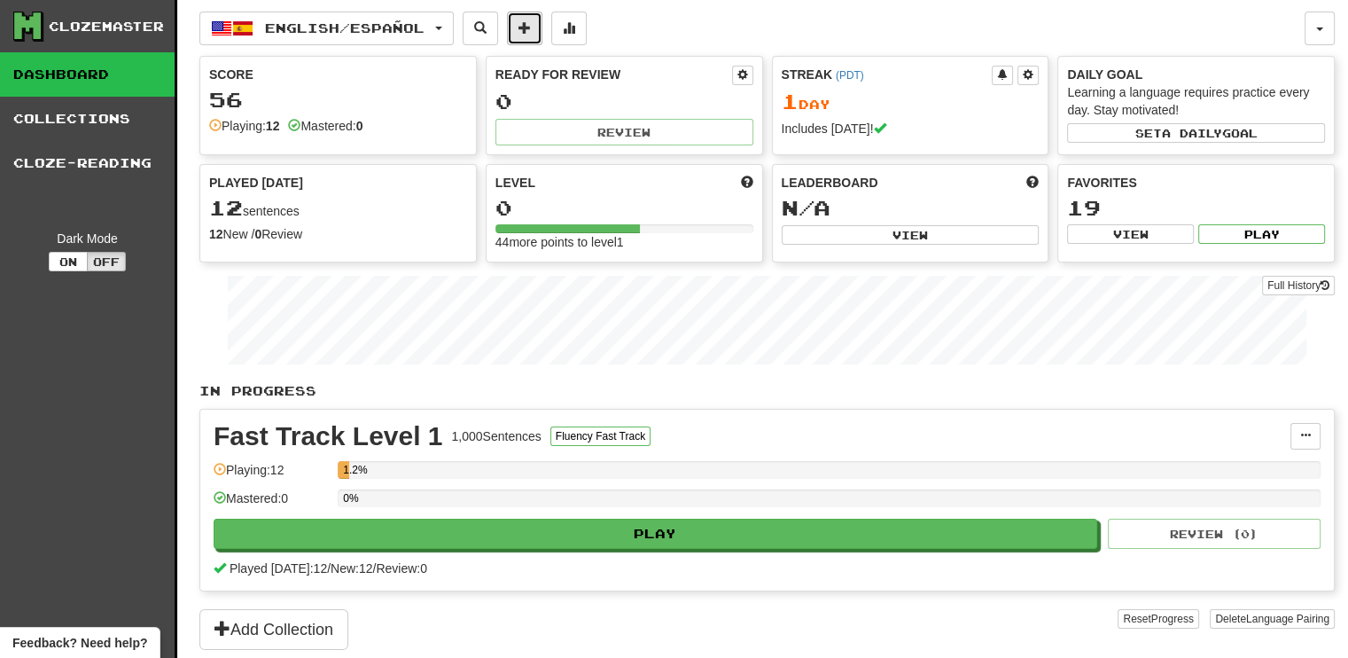
click at [531, 33] on span at bounding box center [525, 27] width 12 height 12
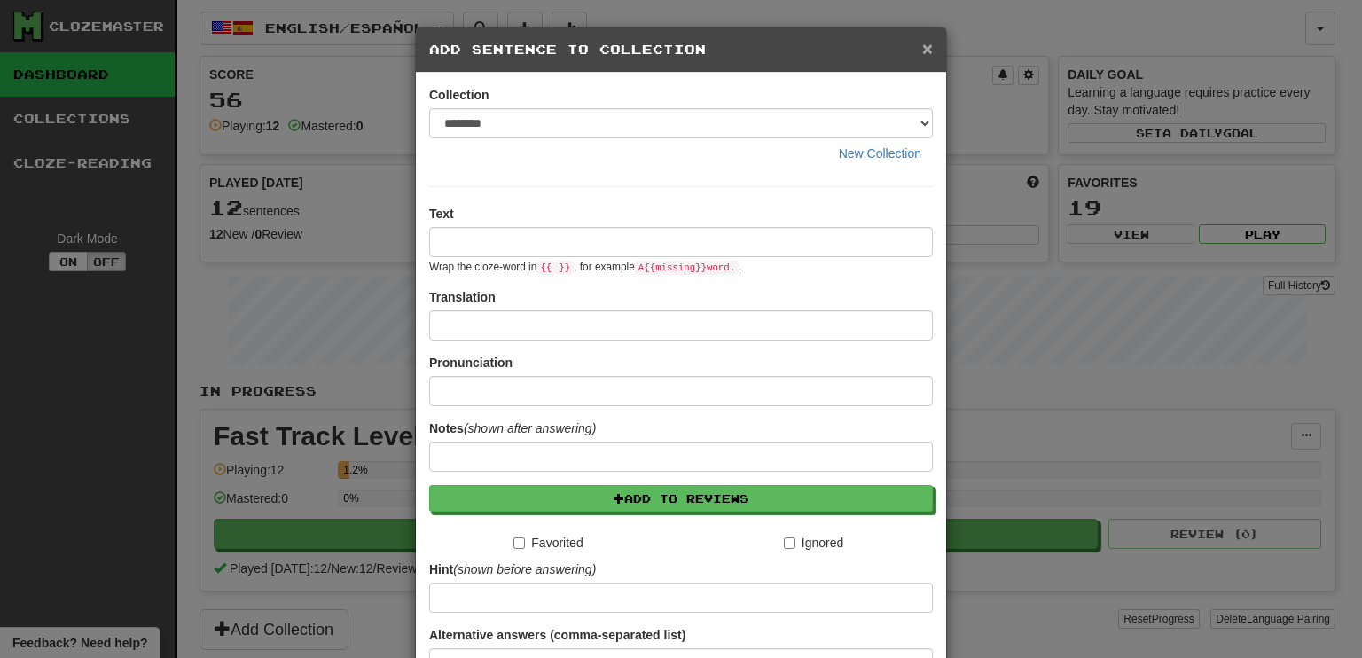
click at [922, 47] on span "×" at bounding box center [927, 48] width 11 height 20
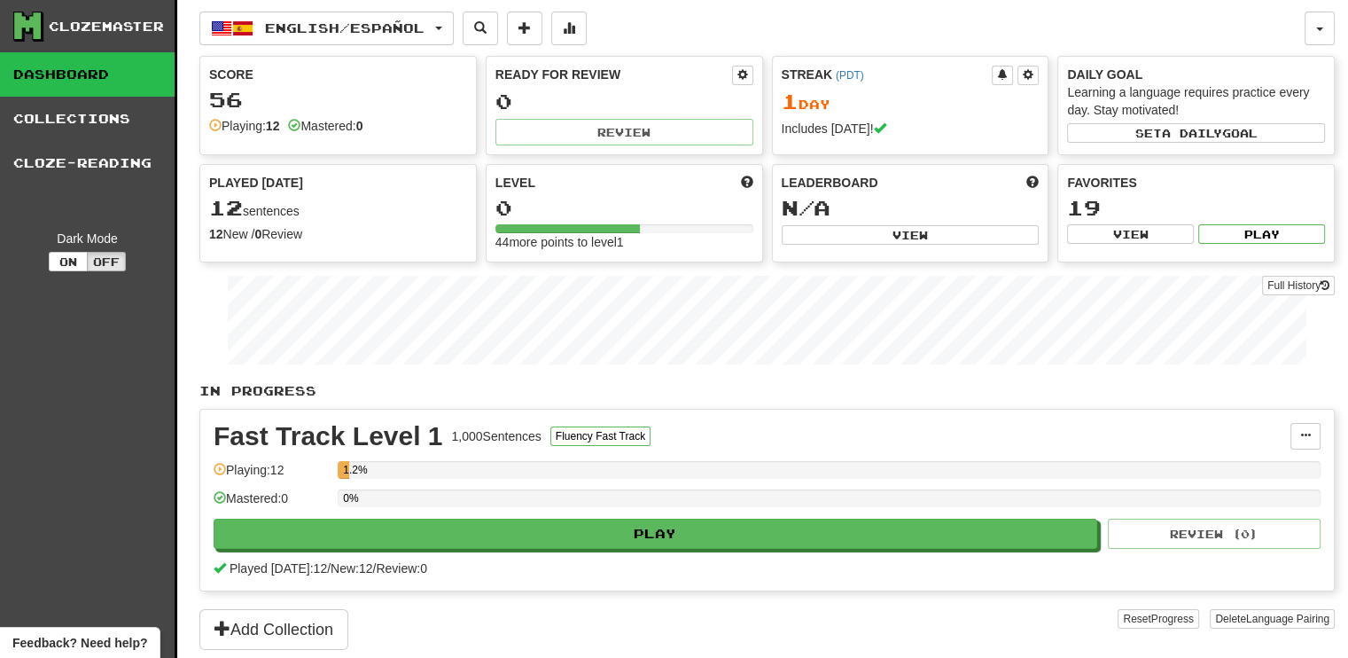
click at [794, 24] on div "English / Español English / Español Streak: 1 Review: 0 Points today: 56 Españo…" at bounding box center [751, 29] width 1105 height 34
click at [575, 27] on span at bounding box center [569, 27] width 12 height 12
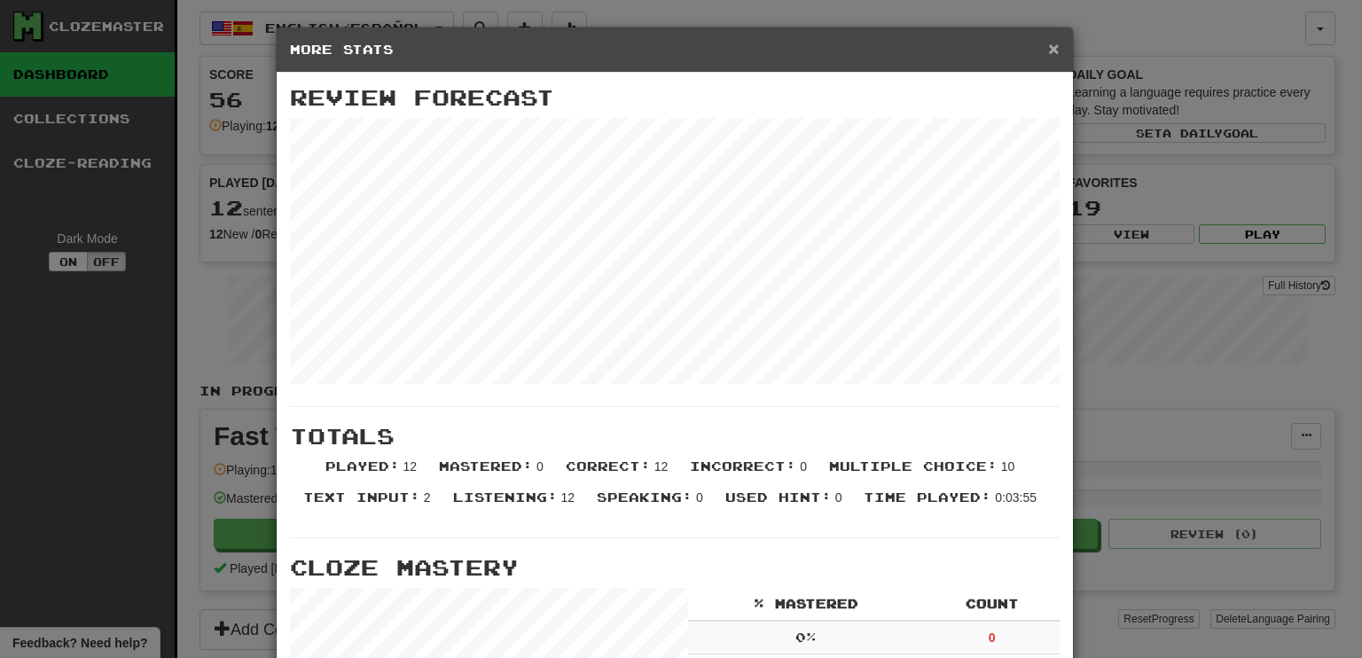
drag, startPoint x: 1057, startPoint y: 45, endPoint x: 1047, endPoint y: 43, distance: 10.1
click at [1052, 45] on div "× More Stats" at bounding box center [675, 49] width 796 height 45
click at [1048, 42] on span "×" at bounding box center [1053, 48] width 11 height 20
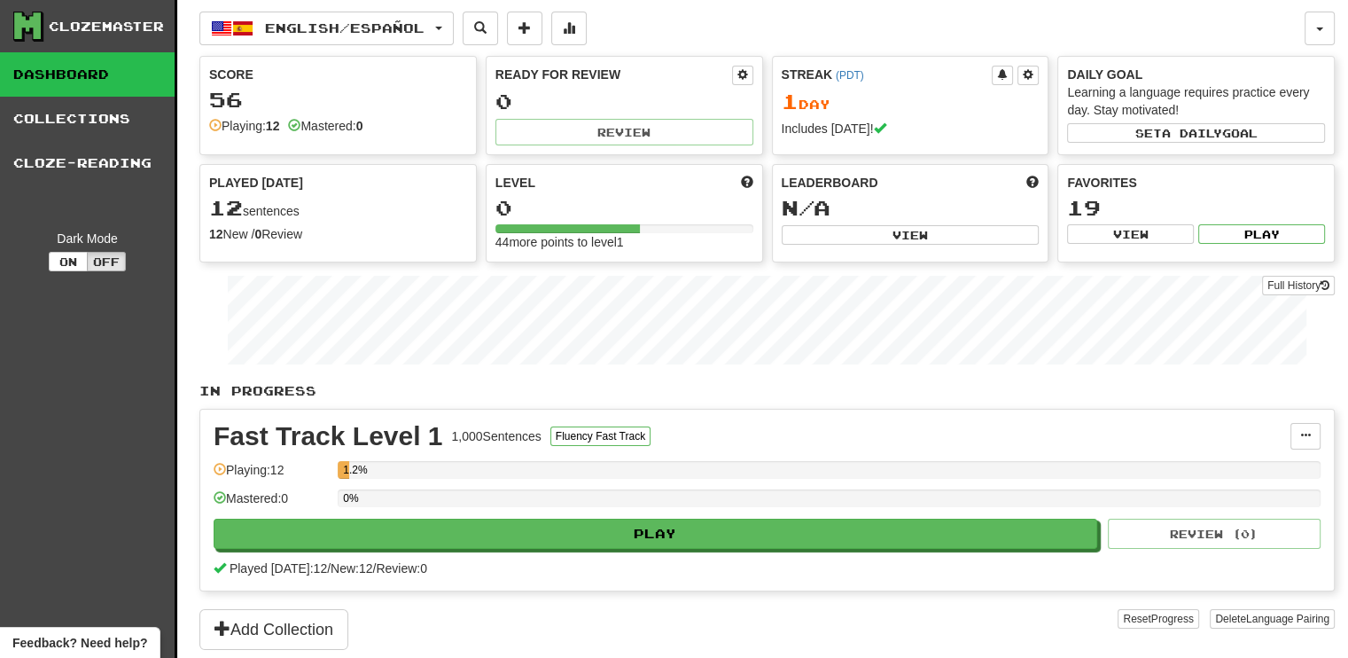
click at [953, 21] on div "English / Español English / Español Streak: 1 Review: 0 Points today: 56 Españo…" at bounding box center [751, 29] width 1105 height 34
click at [1323, 20] on button "button" at bounding box center [1320, 29] width 30 height 34
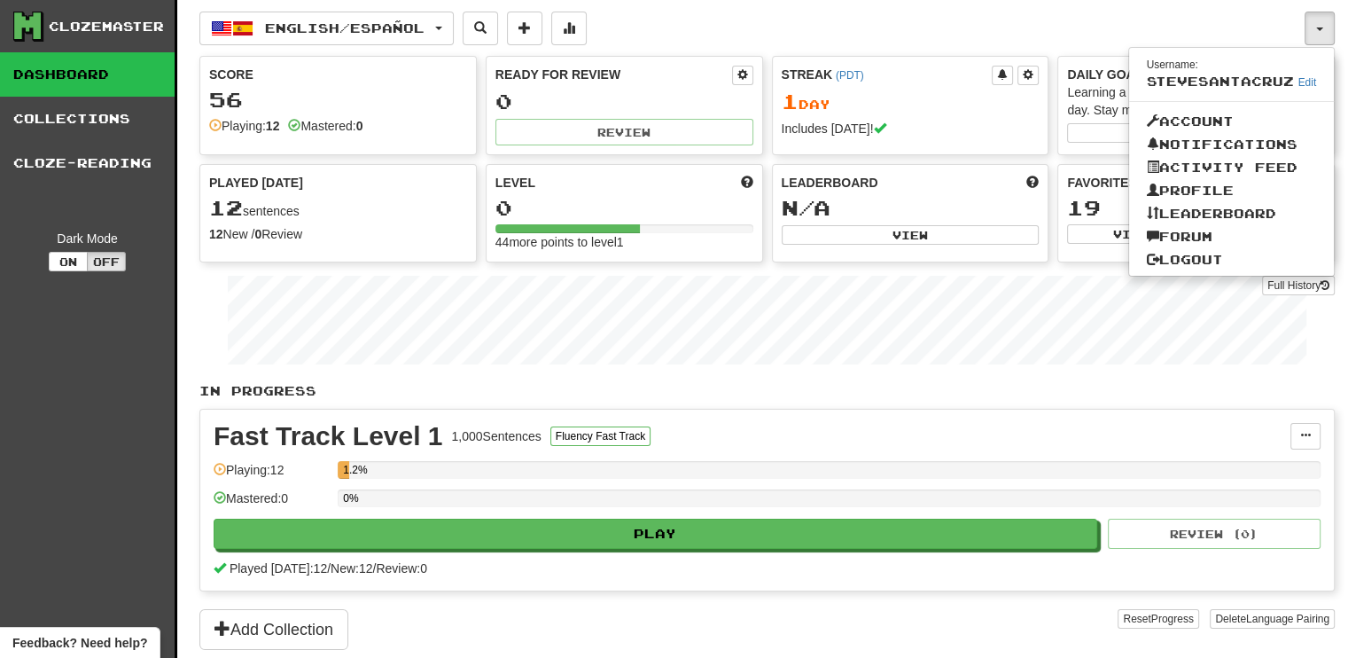
click at [1199, 25] on div "English / Español English / Español Streak: 1 Review: 0 Points today: 56 Españo…" at bounding box center [751, 29] width 1105 height 34
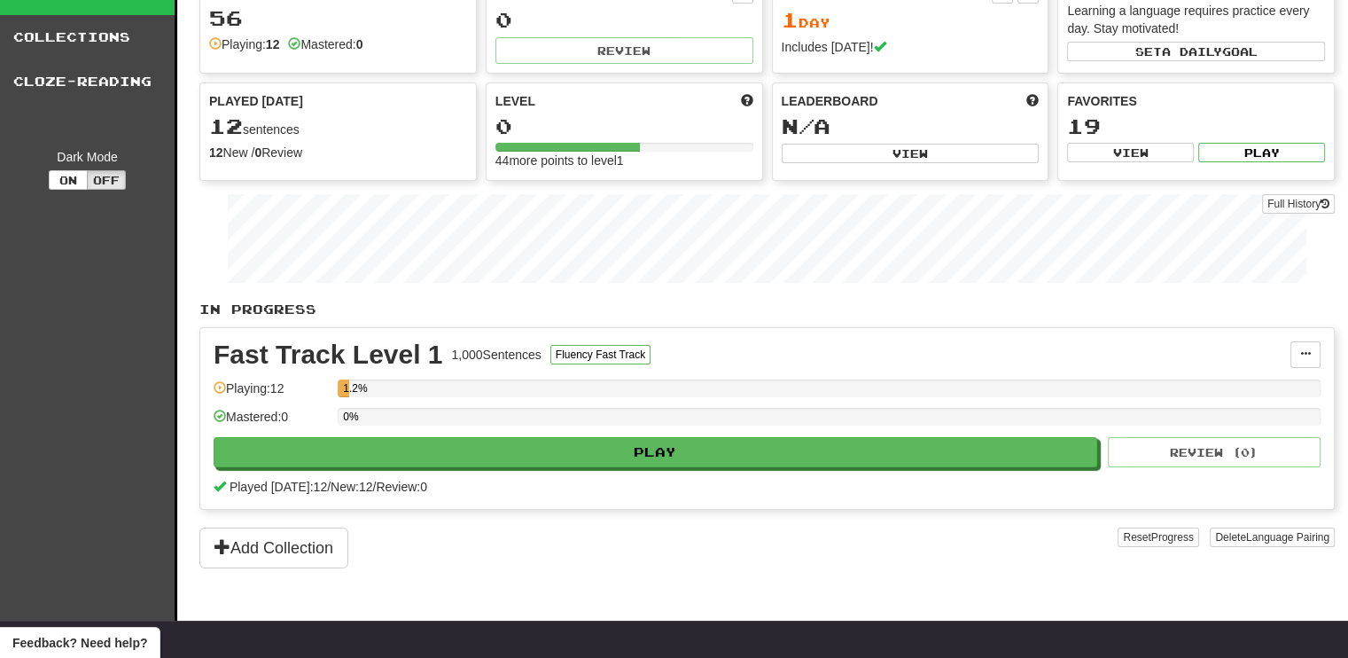
scroll to position [177, 0]
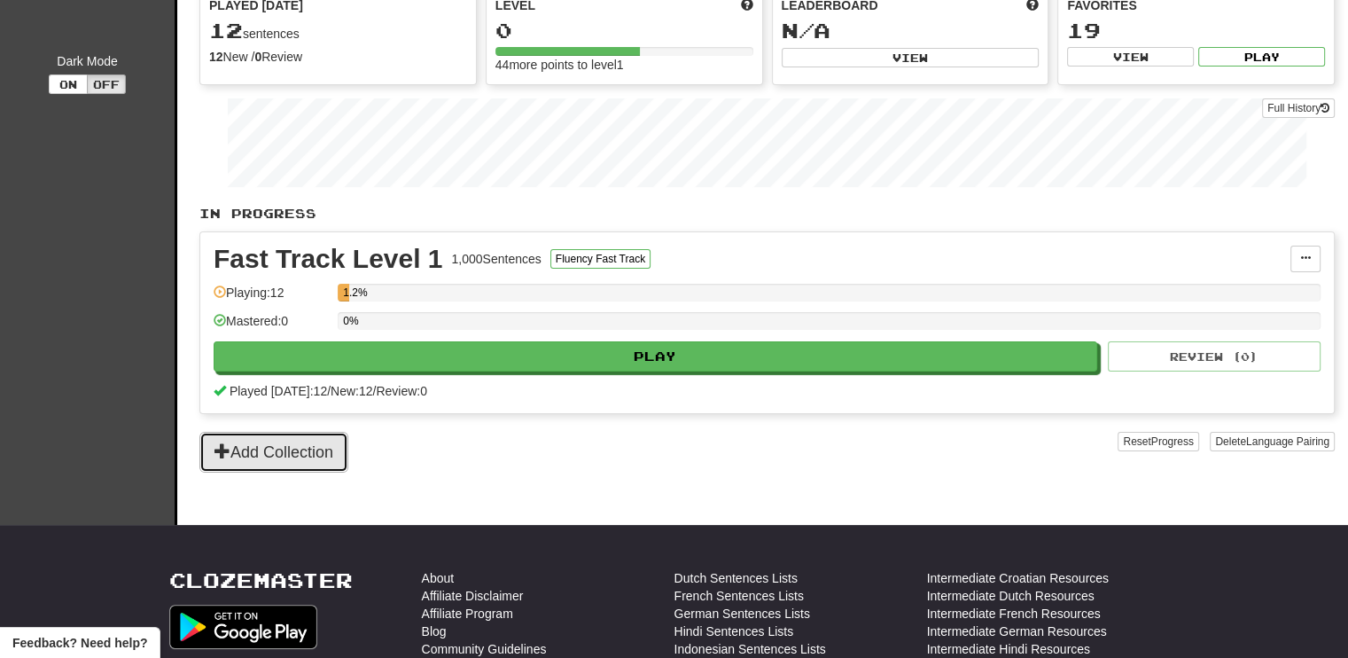
click at [269, 448] on button "Add Collection" at bounding box center [273, 452] width 149 height 41
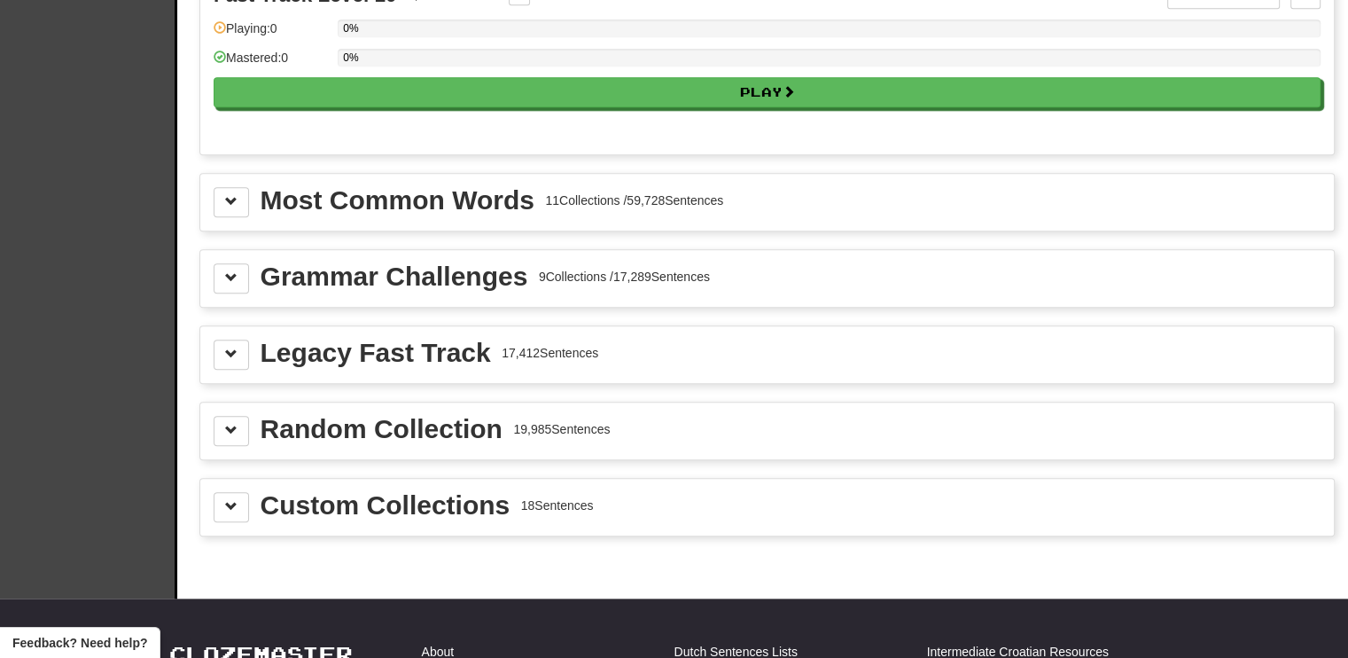
scroll to position [1862, 0]
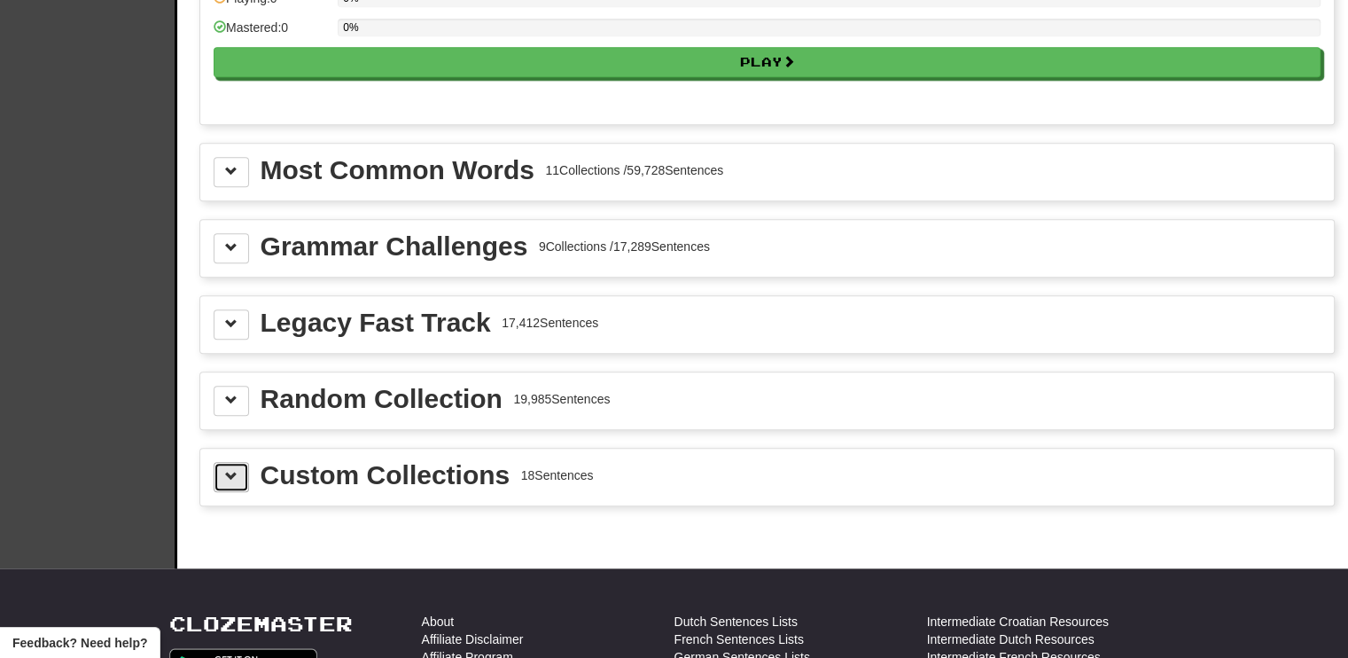
click at [230, 470] on span at bounding box center [231, 476] width 12 height 12
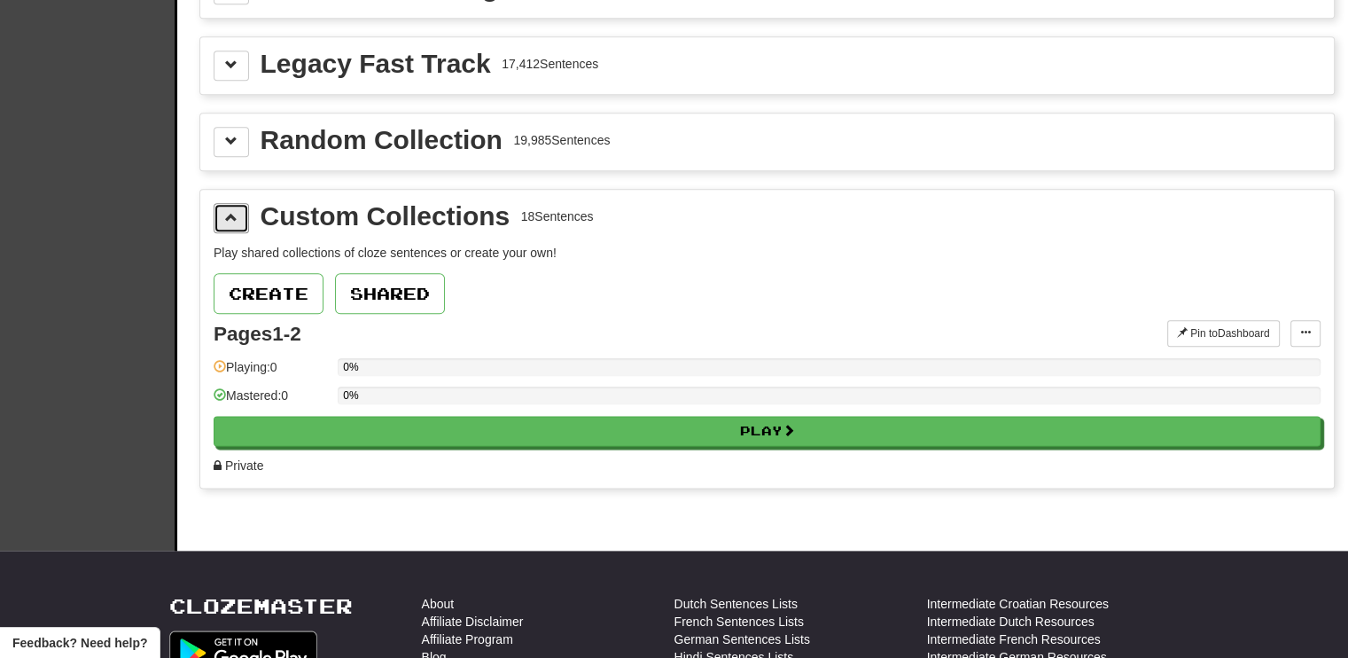
scroll to position [2128, 0]
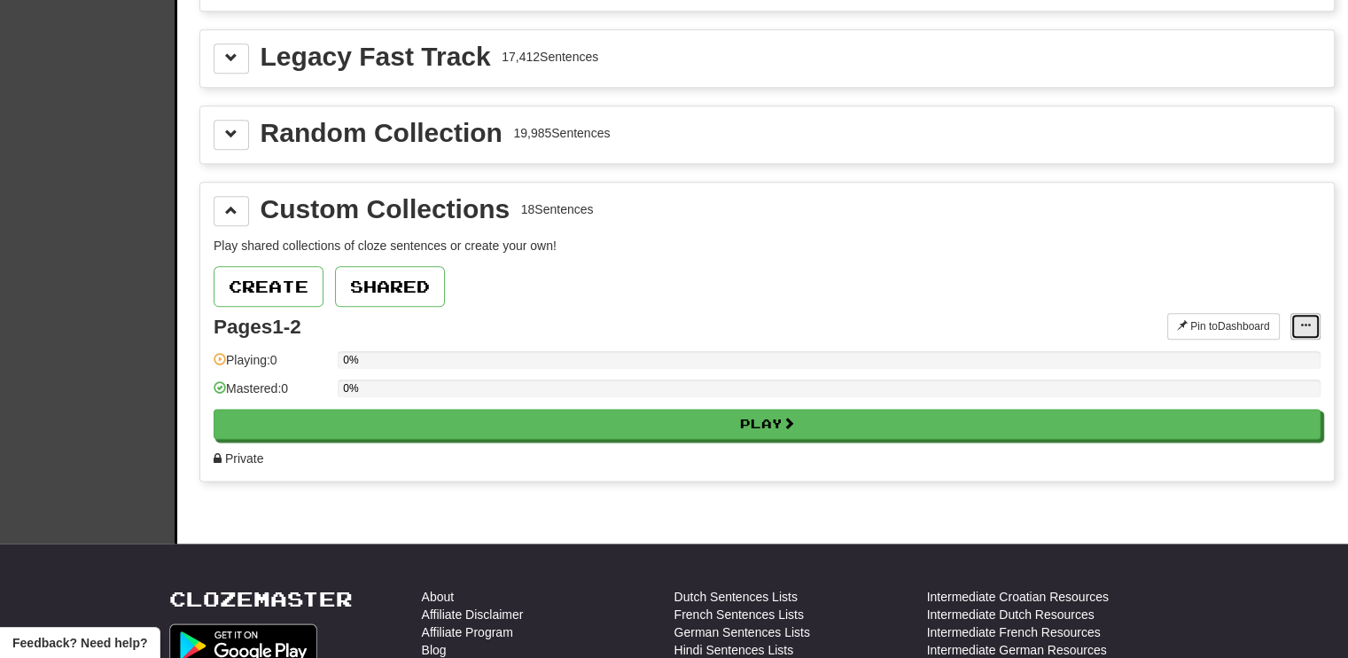
click at [1308, 320] on span at bounding box center [1306, 325] width 11 height 11
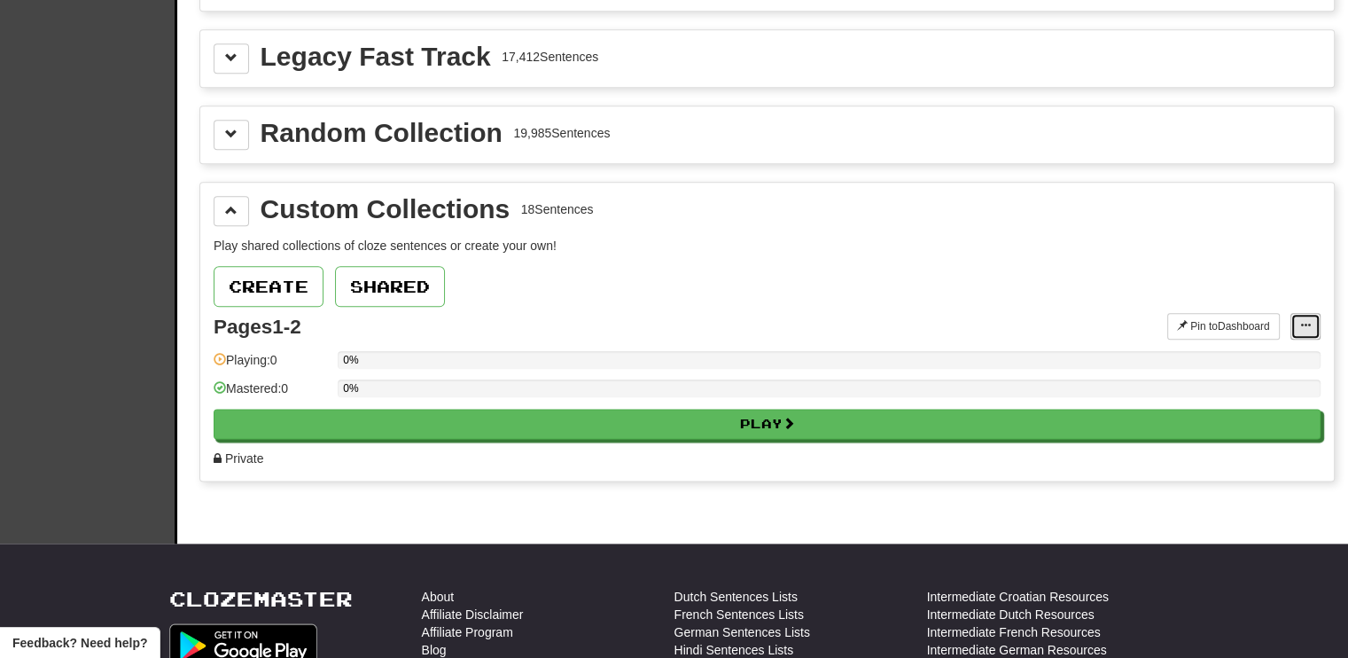
click at [1301, 318] on button at bounding box center [1306, 326] width 30 height 27
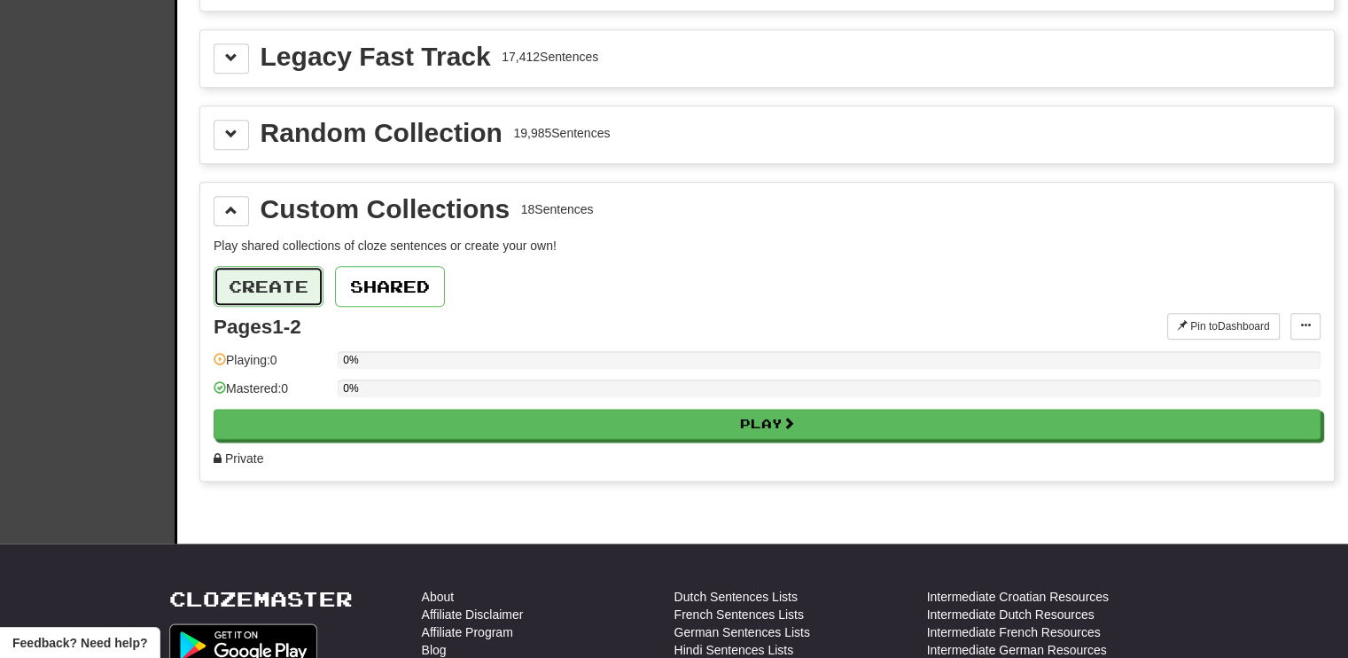
click at [262, 280] on button "Create" at bounding box center [269, 286] width 110 height 41
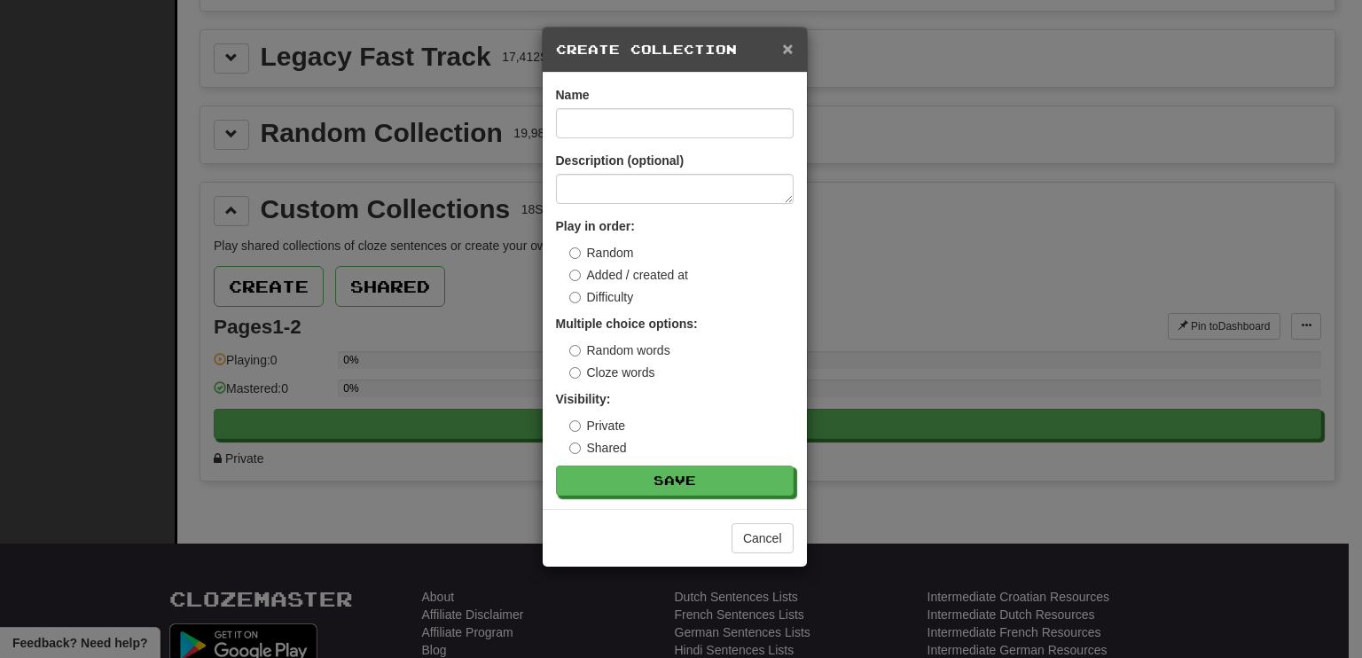
click at [792, 40] on span "×" at bounding box center [787, 48] width 11 height 20
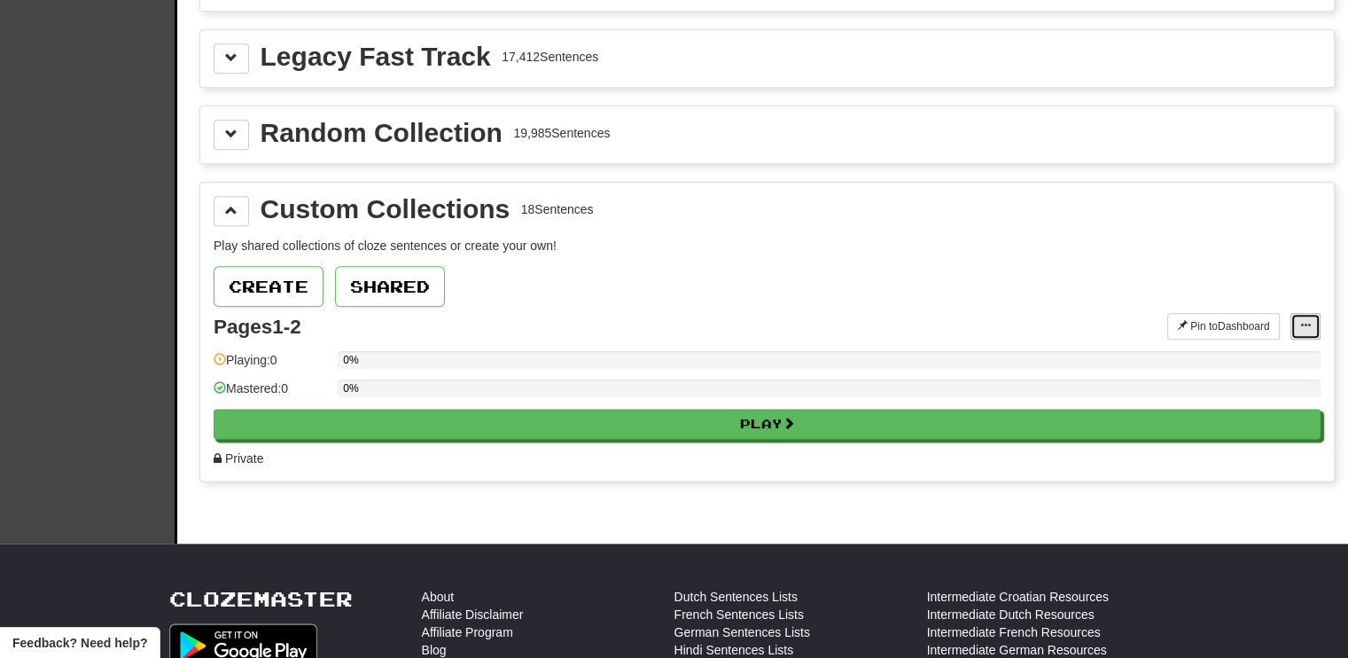
click at [1316, 315] on button at bounding box center [1306, 326] width 30 height 27
click at [1238, 397] on span "Edit Collection" at bounding box center [1235, 404] width 80 height 14
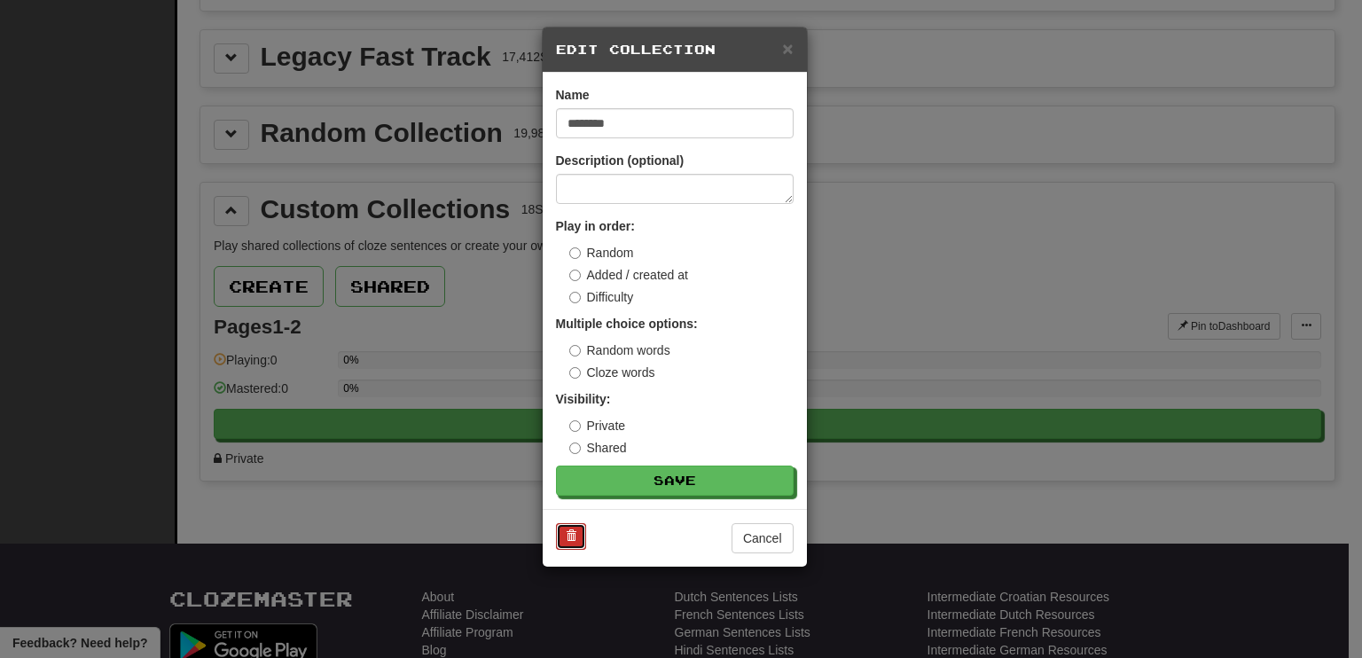
click at [567, 534] on span at bounding box center [571, 535] width 11 height 11
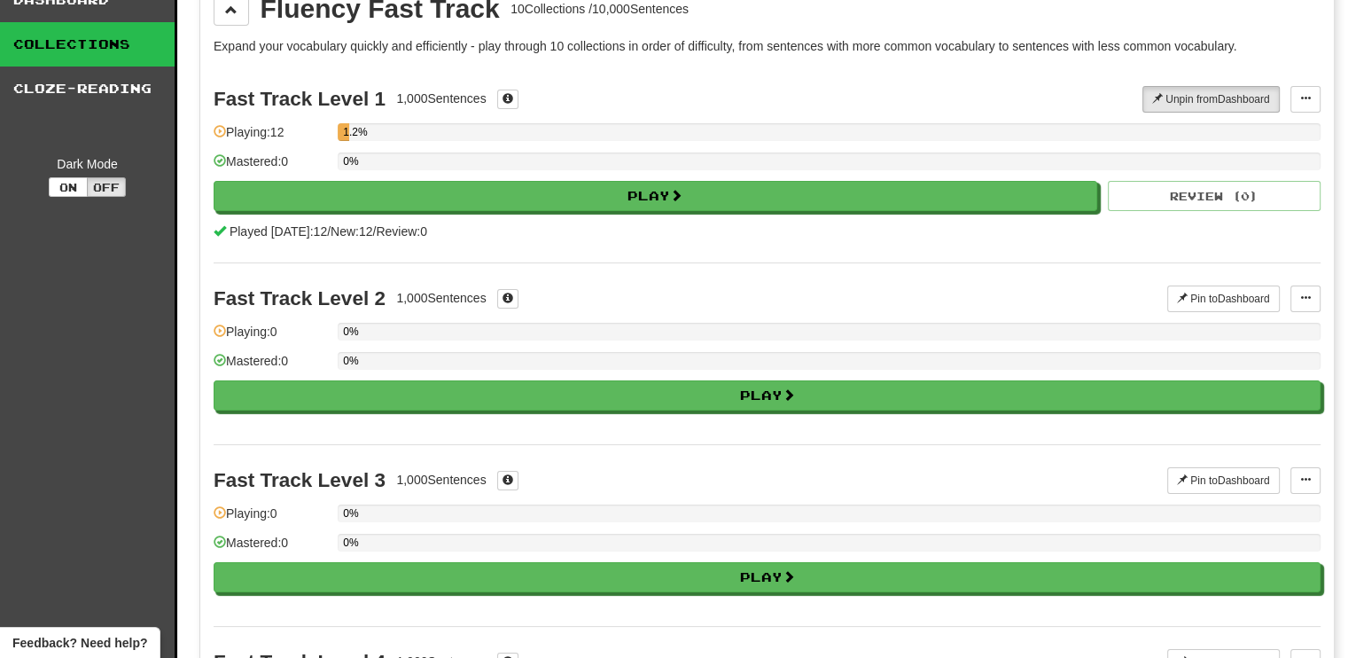
scroll to position [0, 0]
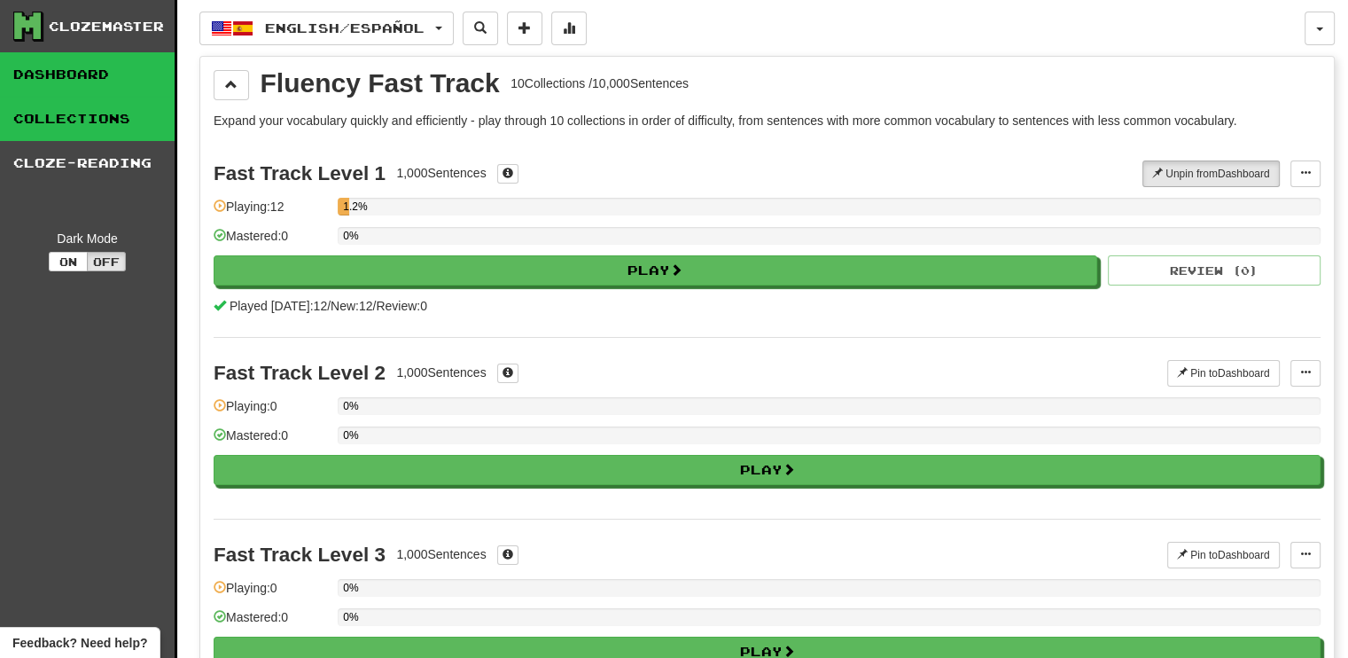
click at [106, 81] on link "Dashboard" at bounding box center [87, 74] width 175 height 44
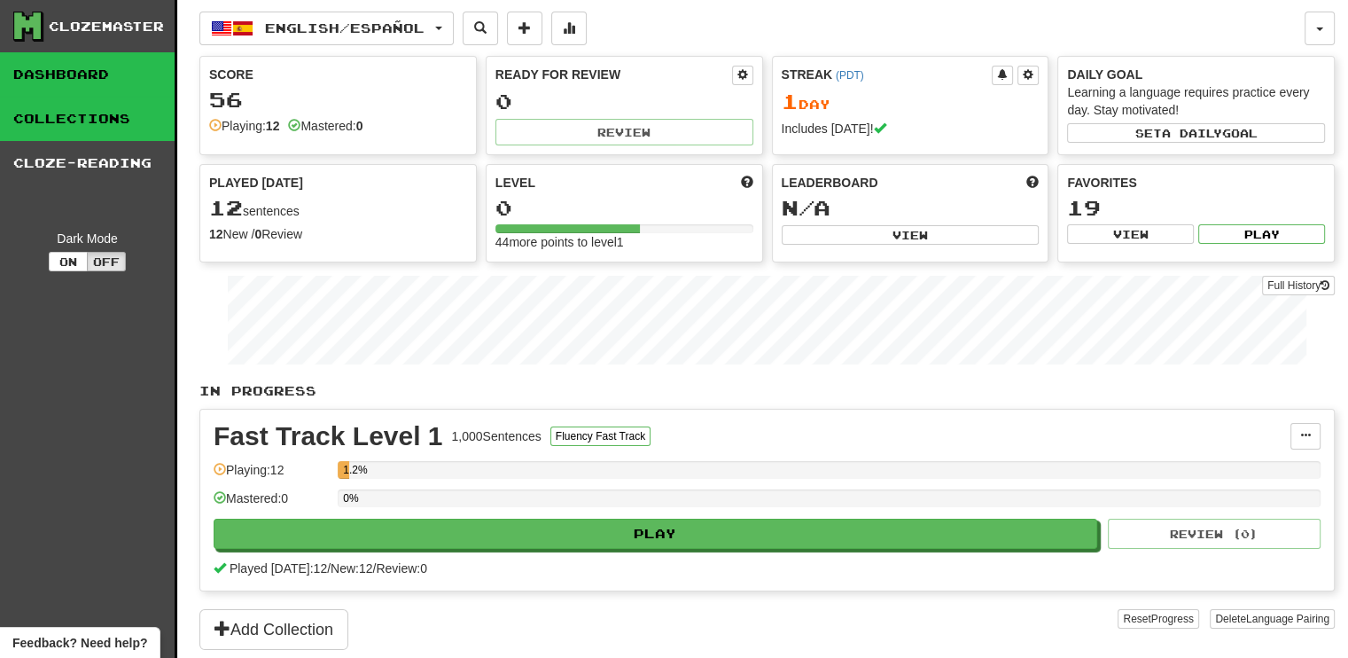
click at [88, 113] on link "Collections" at bounding box center [87, 119] width 175 height 44
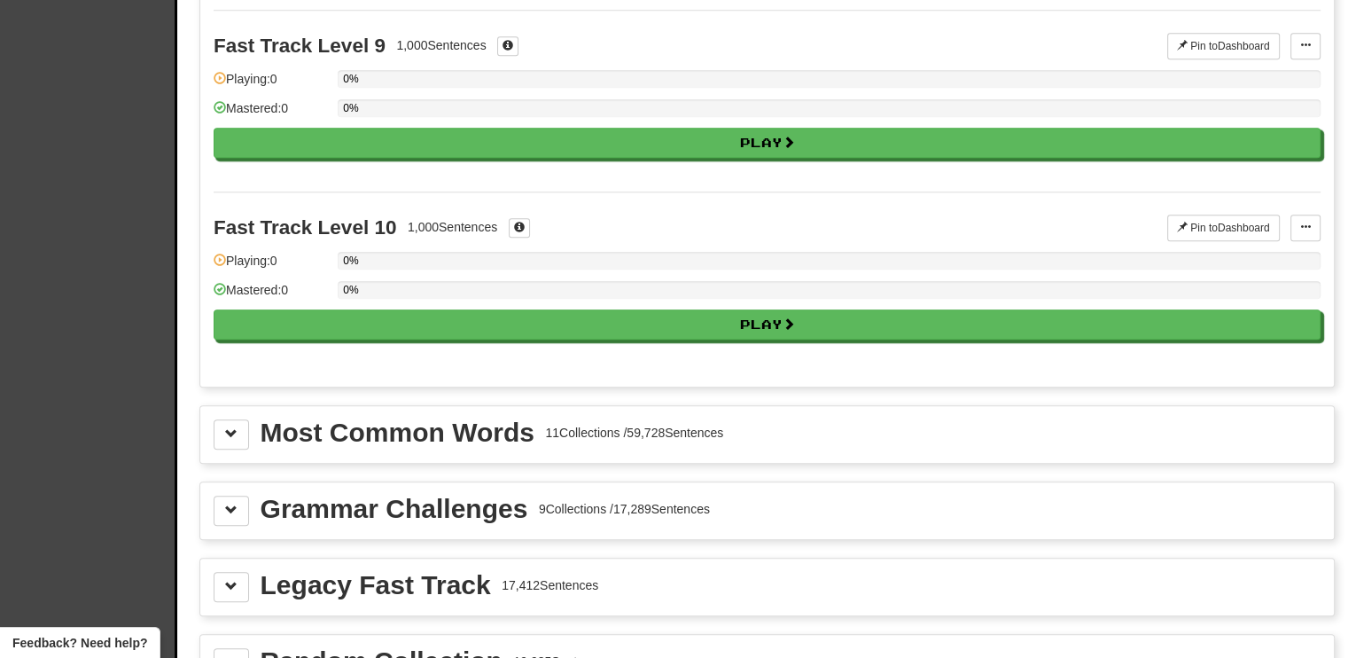
scroll to position [1862, 0]
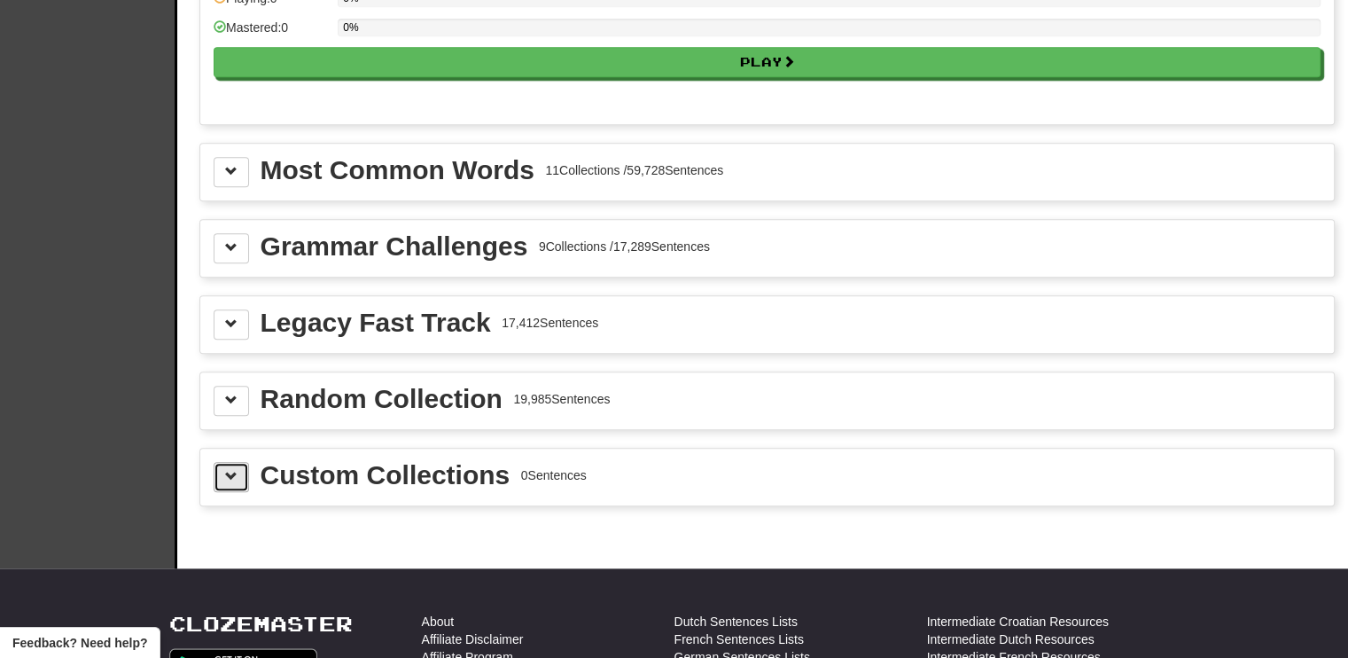
click at [235, 470] on span at bounding box center [231, 476] width 12 height 12
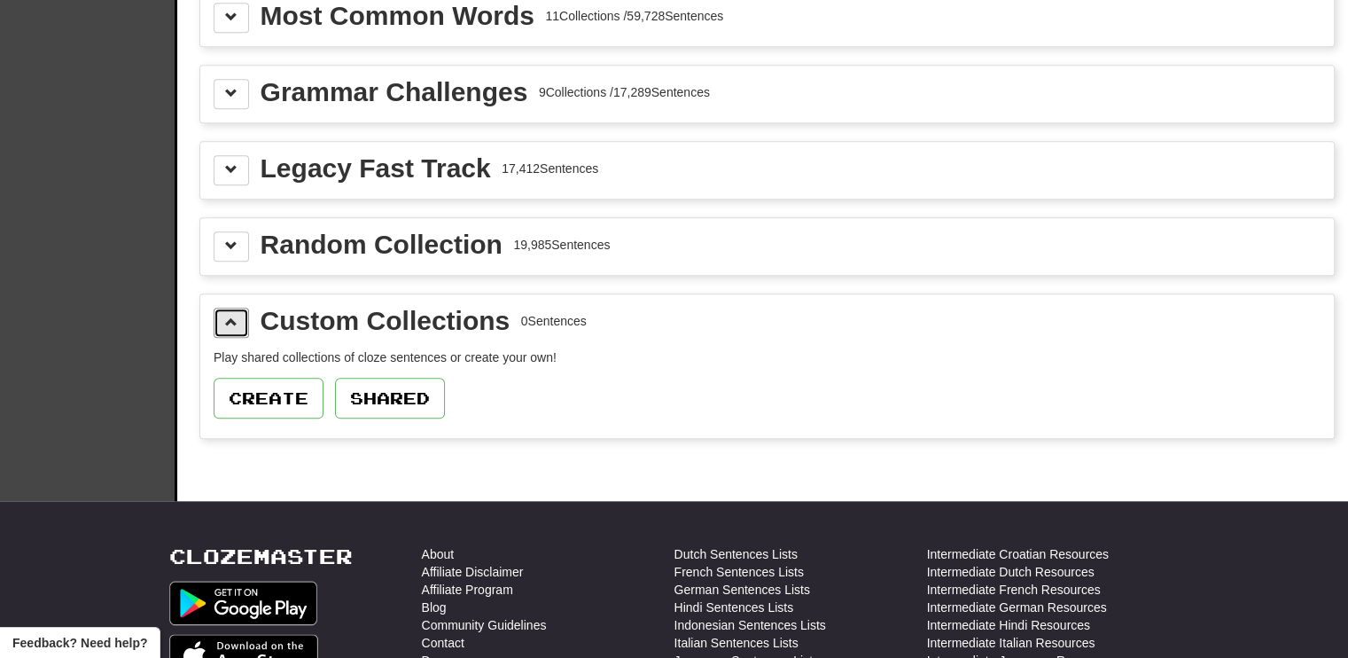
scroll to position [2128, 0]
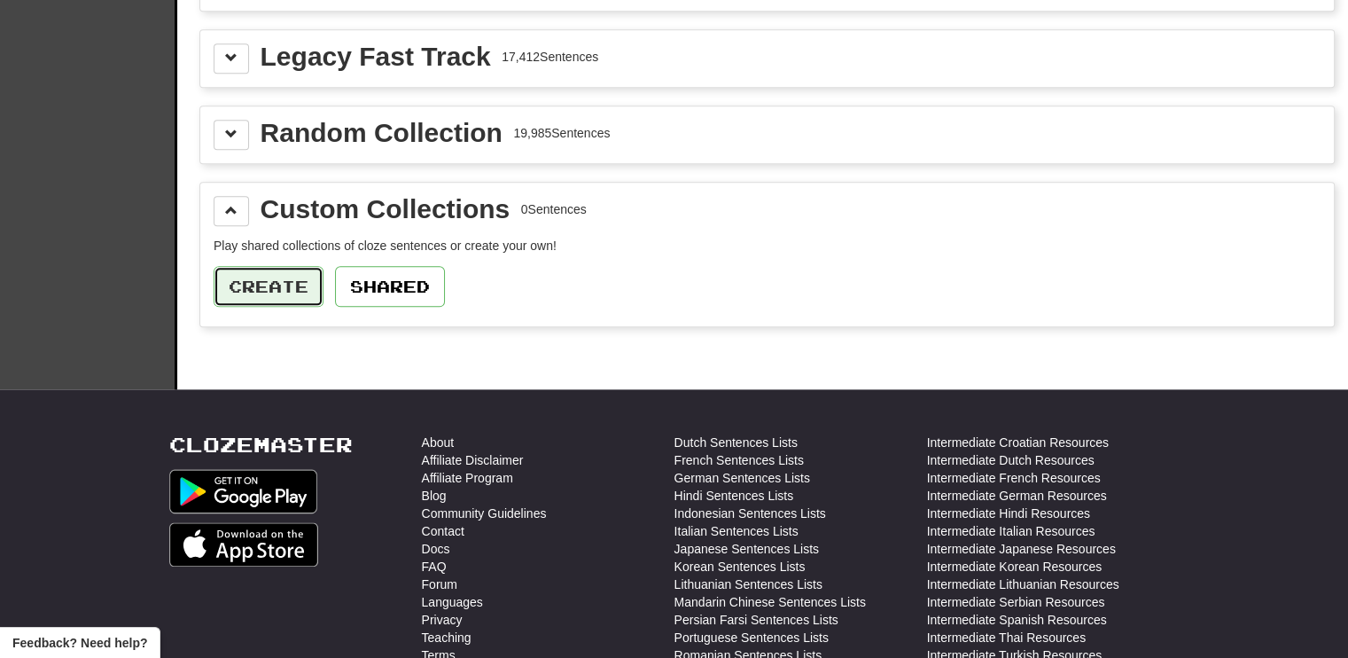
click at [248, 270] on button "Create" at bounding box center [269, 286] width 110 height 41
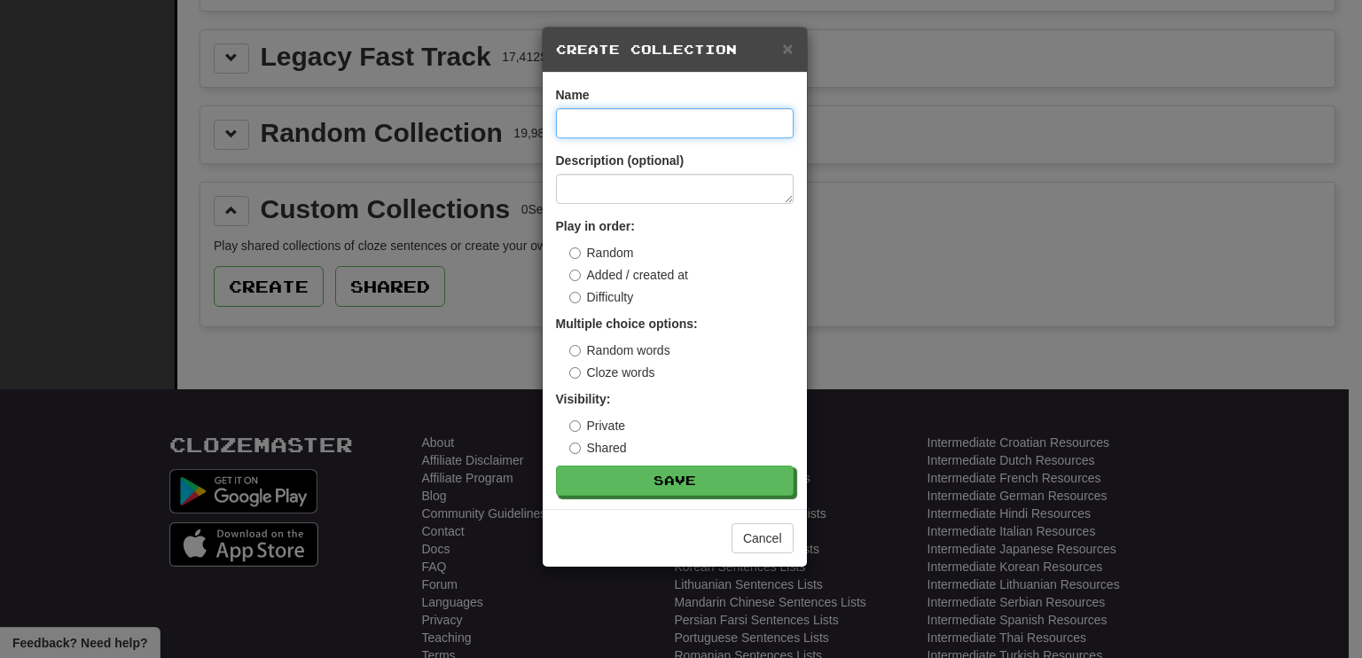
click at [623, 130] on input at bounding box center [675, 123] width 238 height 30
click at [621, 127] on input at bounding box center [675, 123] width 238 height 30
type input "********"
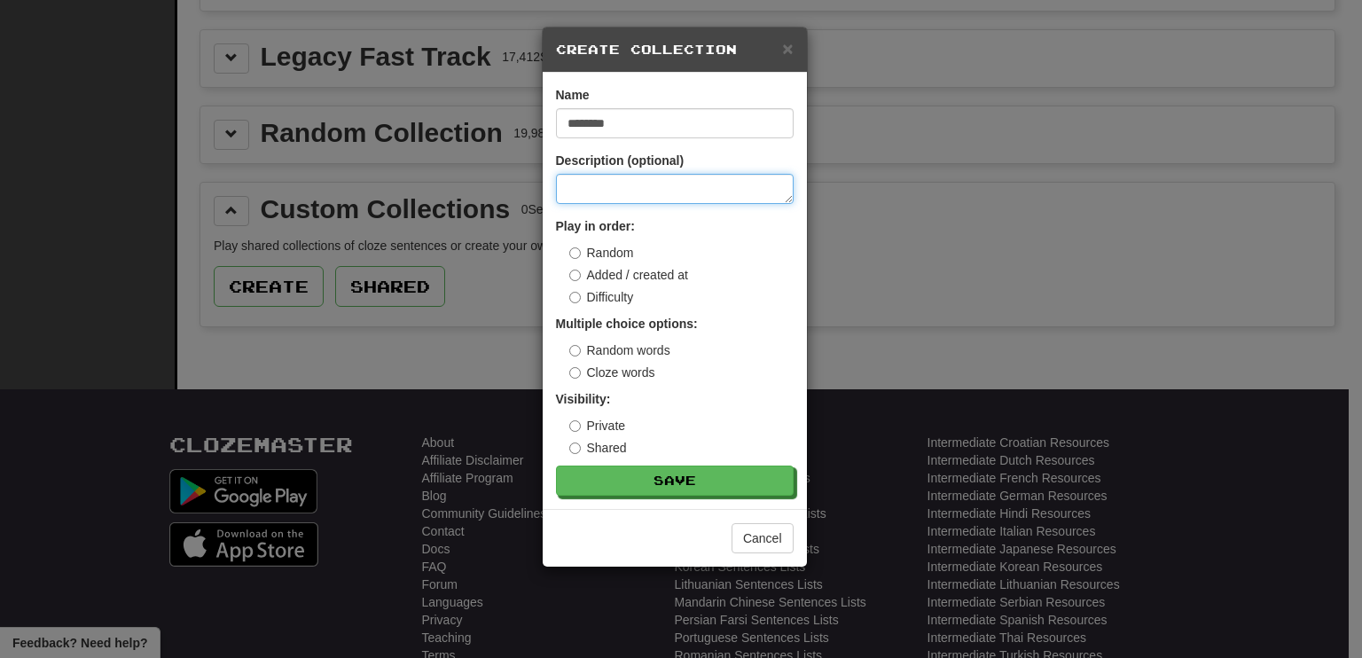
click at [611, 184] on textarea at bounding box center [675, 189] width 238 height 30
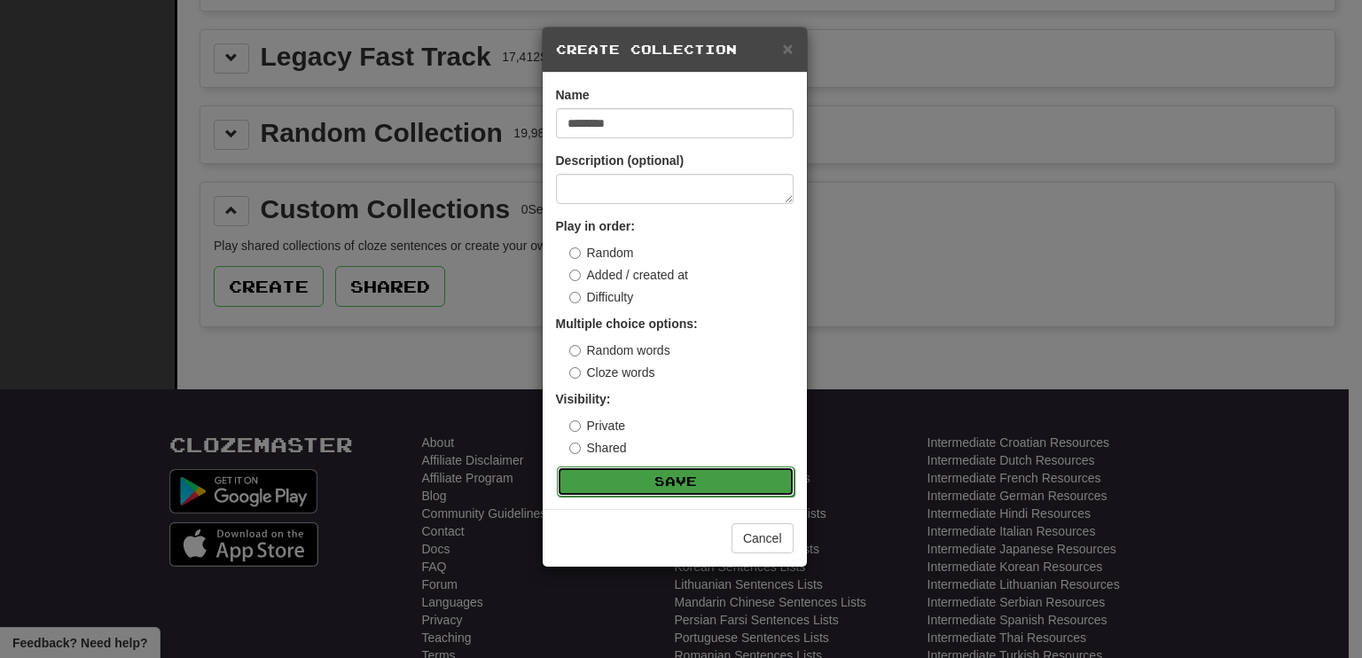
click at [677, 482] on button "Save" at bounding box center [676, 481] width 238 height 30
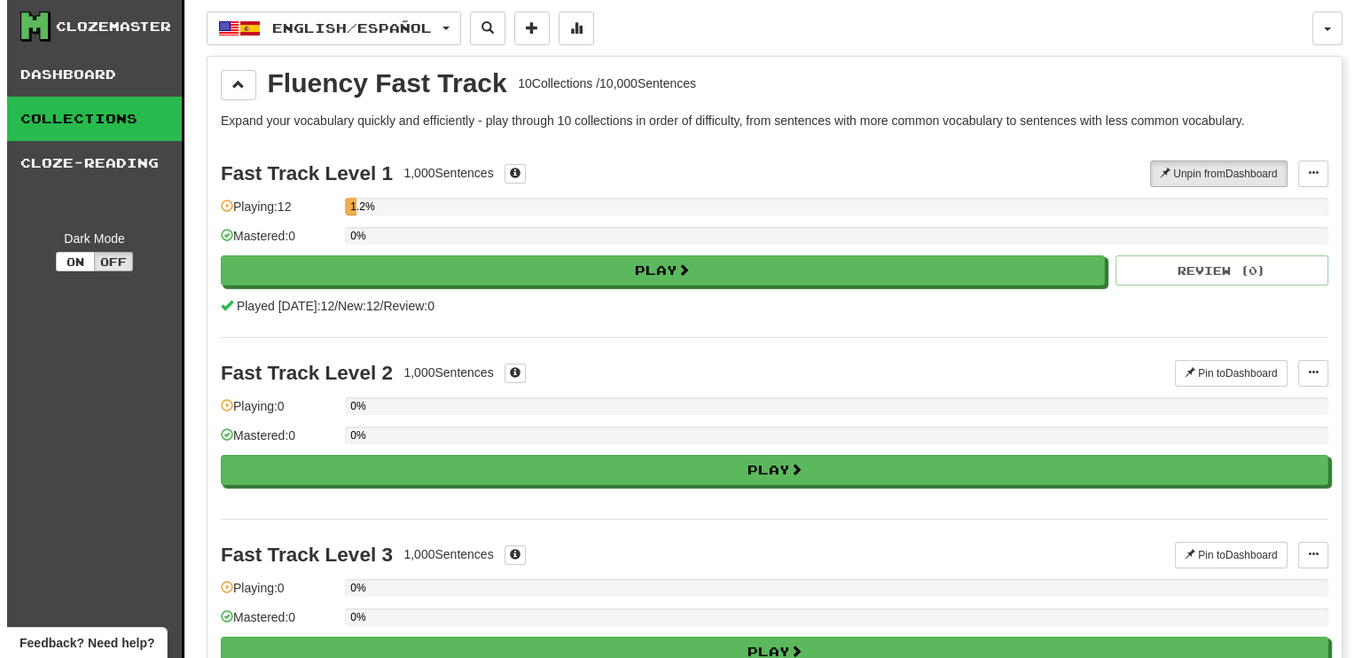
scroll to position [0, 0]
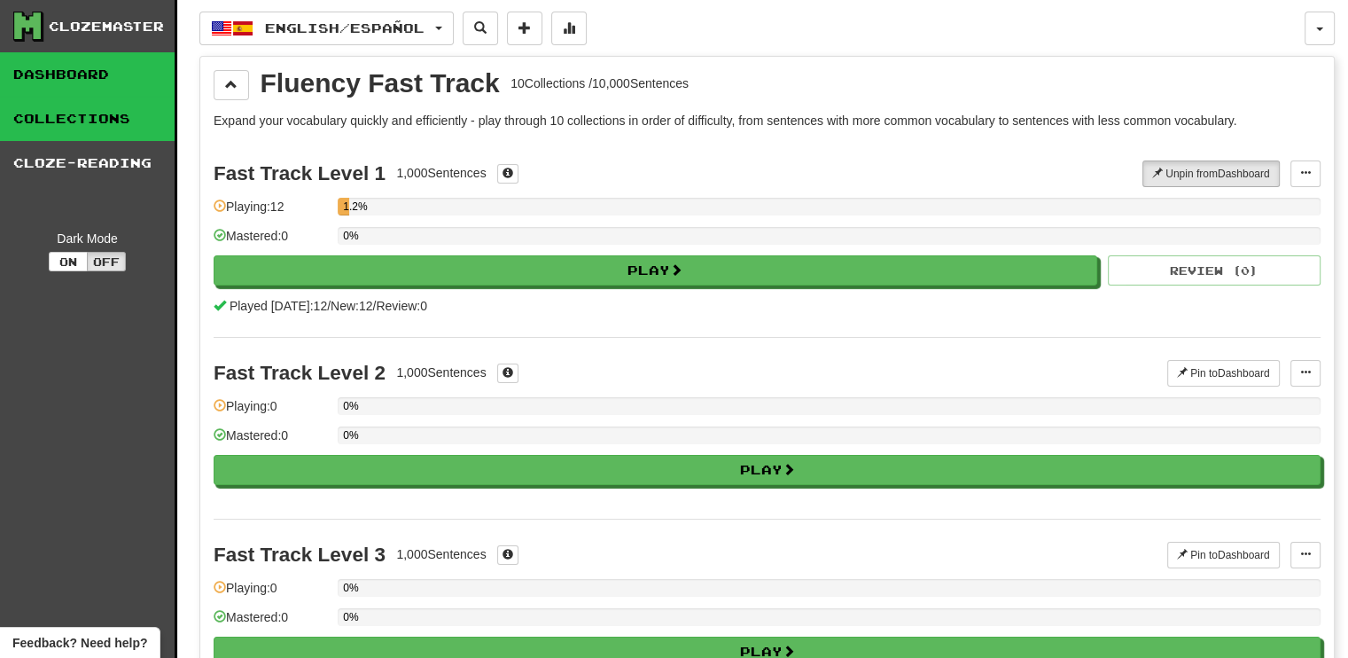
click at [77, 74] on link "Dashboard" at bounding box center [87, 74] width 175 height 44
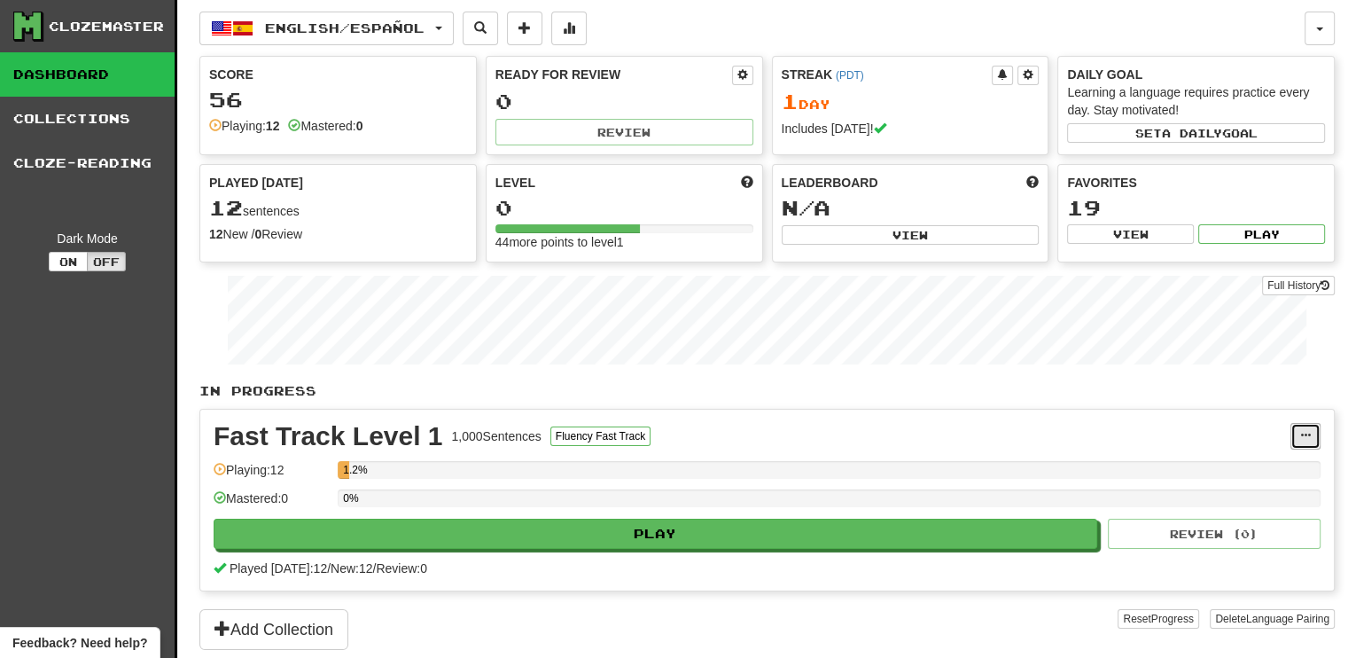
click at [1311, 437] on button at bounding box center [1306, 436] width 30 height 27
click at [1262, 461] on span "Manage Sentences" at bounding box center [1230, 468] width 107 height 14
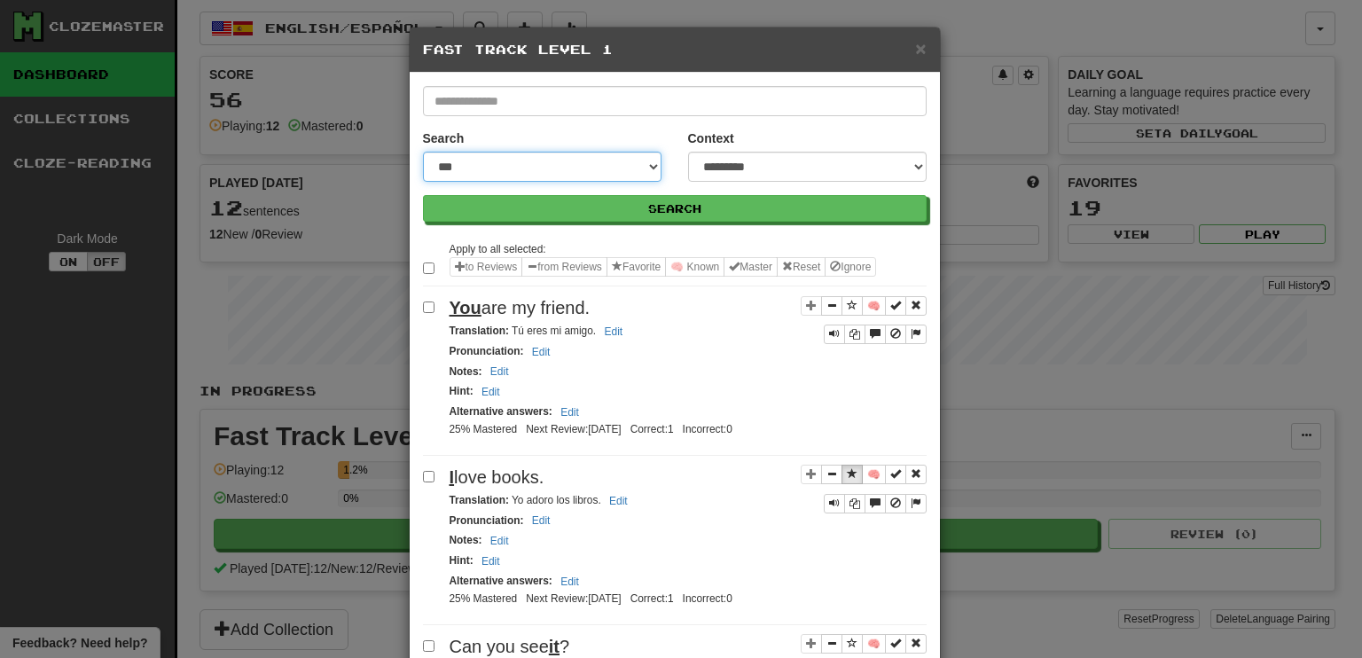
click at [642, 162] on select "**********" at bounding box center [542, 167] width 238 height 30
select select "*********"
click at [423, 152] on select "**********" at bounding box center [542, 167] width 238 height 30
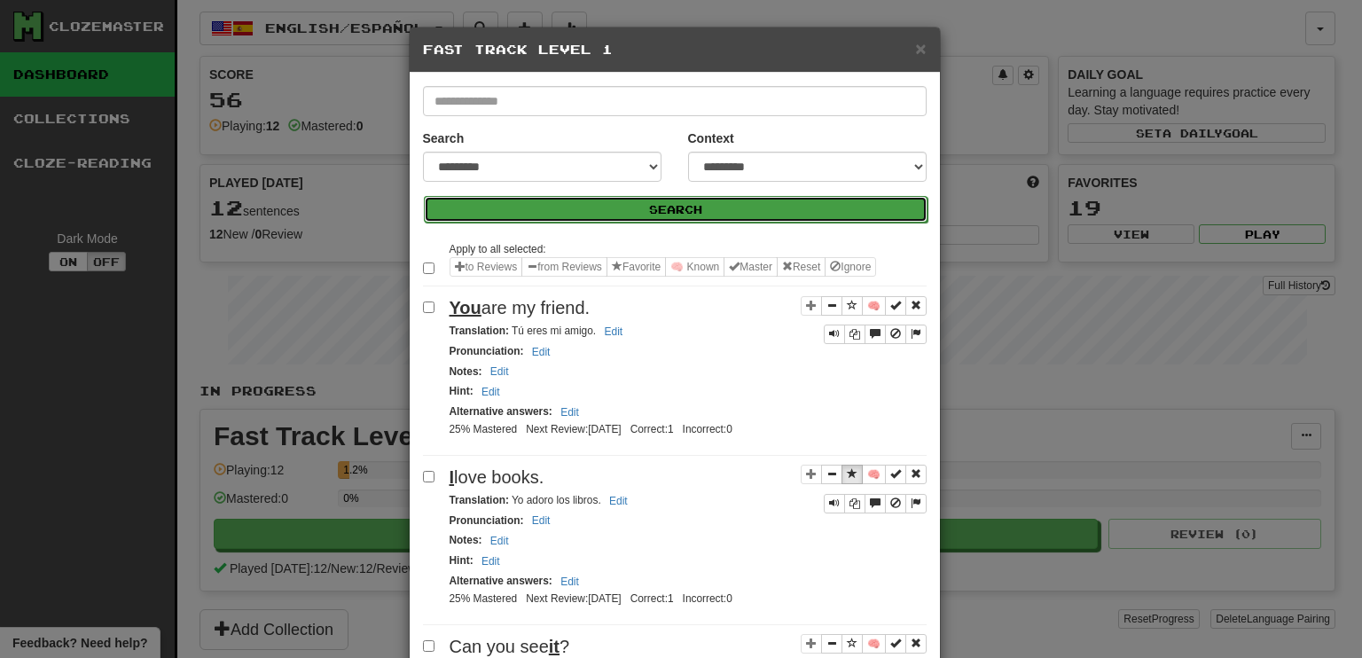
click at [727, 206] on button "Search" at bounding box center [676, 209] width 504 height 27
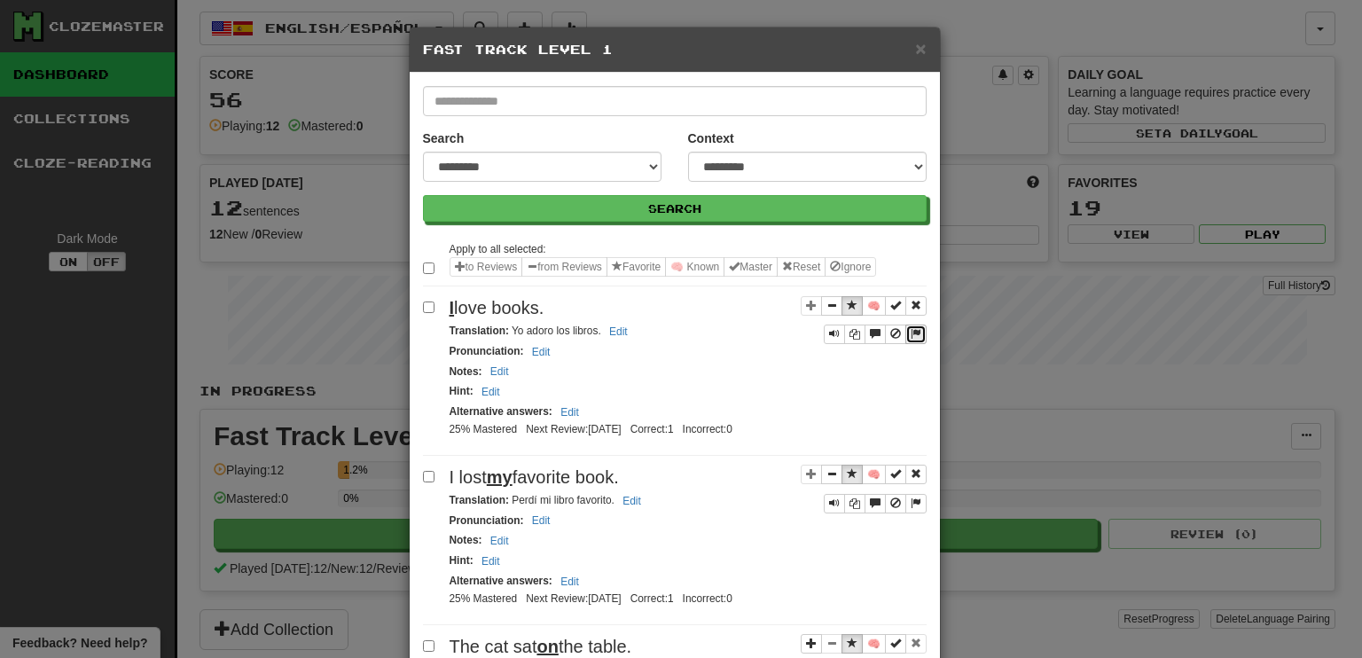
click at [910, 328] on span "Sentence controls" at bounding box center [915, 333] width 11 height 11
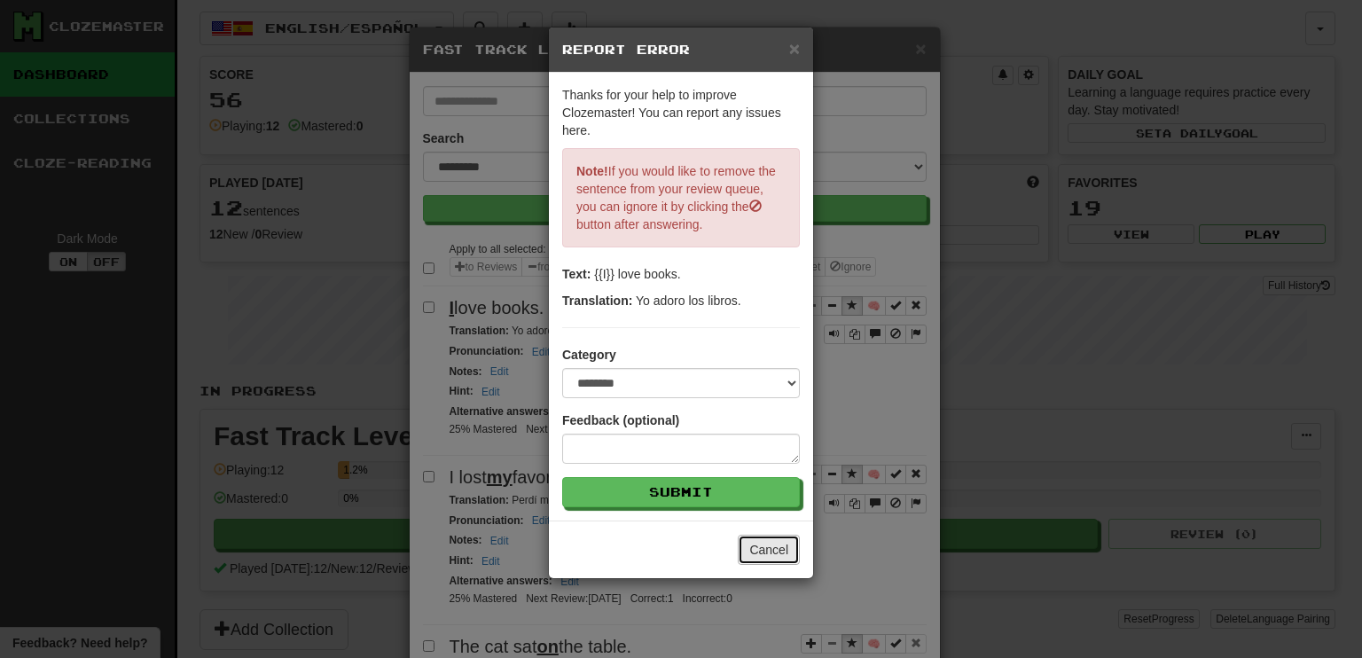
click at [752, 546] on button "Cancel" at bounding box center [769, 550] width 62 height 30
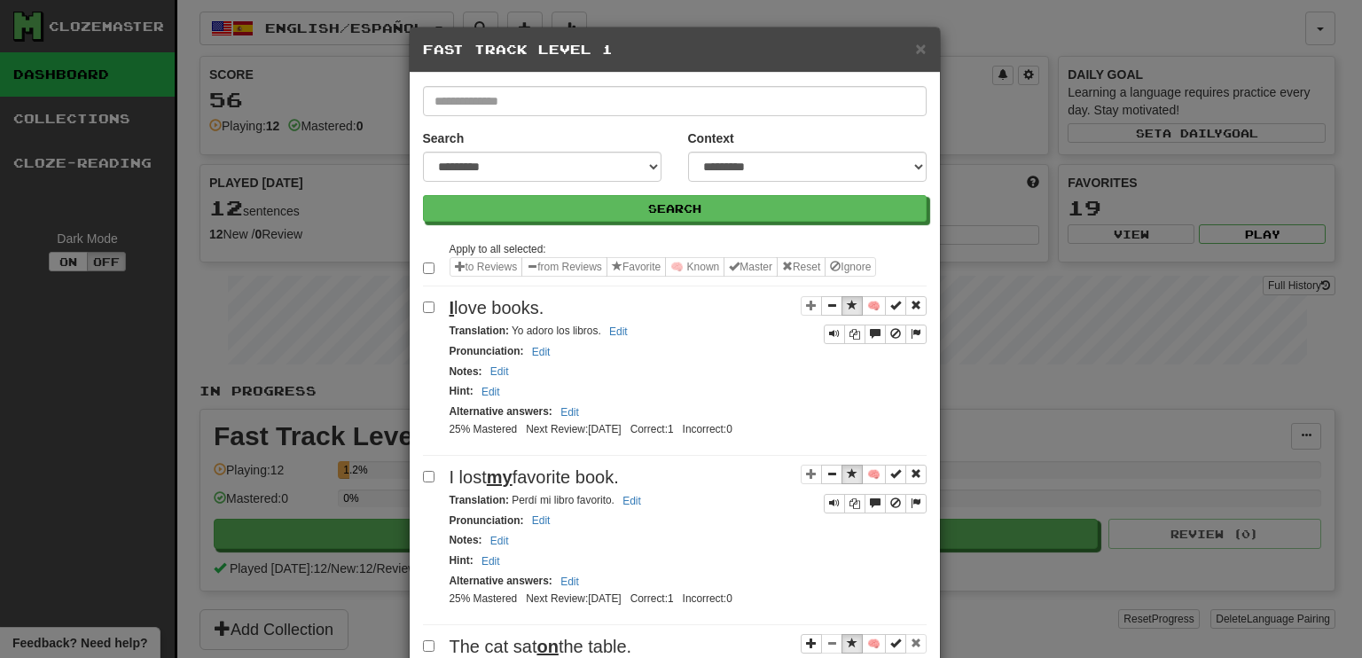
click at [481, 301] on span "I love books." at bounding box center [496, 308] width 95 height 20
click at [567, 410] on button "Edit" at bounding box center [569, 412] width 29 height 20
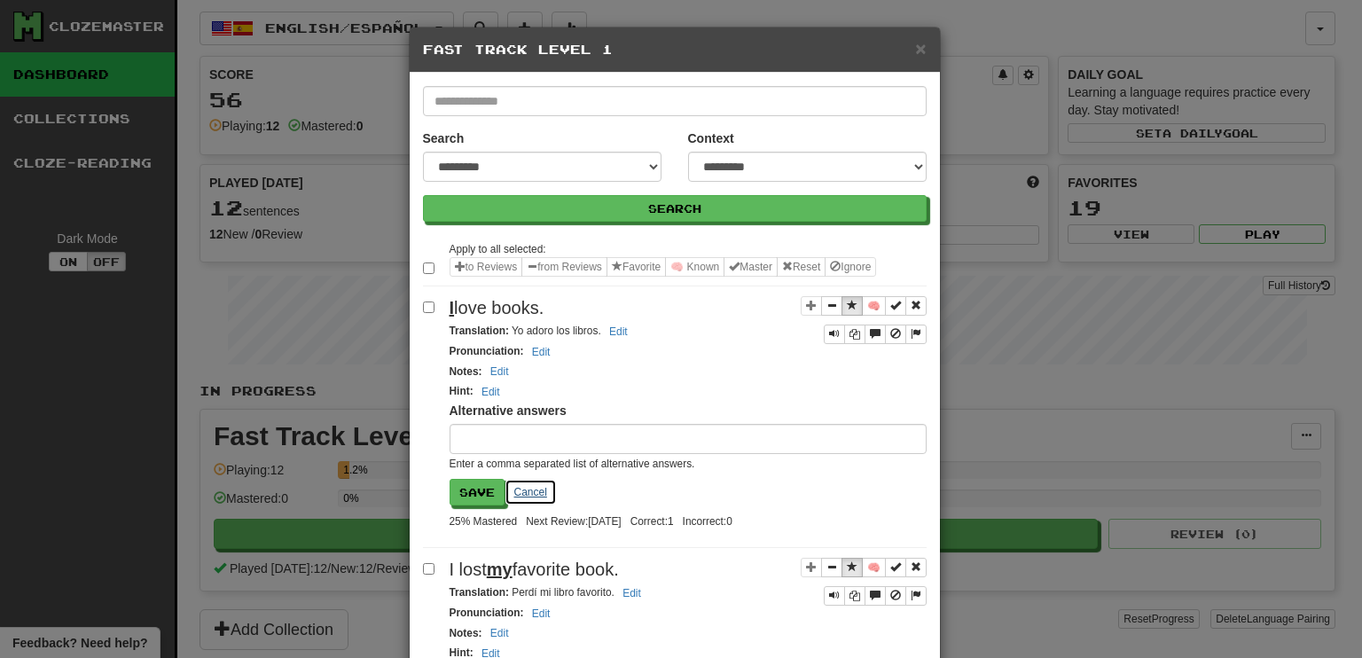
click at [522, 486] on button "Cancel" at bounding box center [530, 492] width 52 height 27
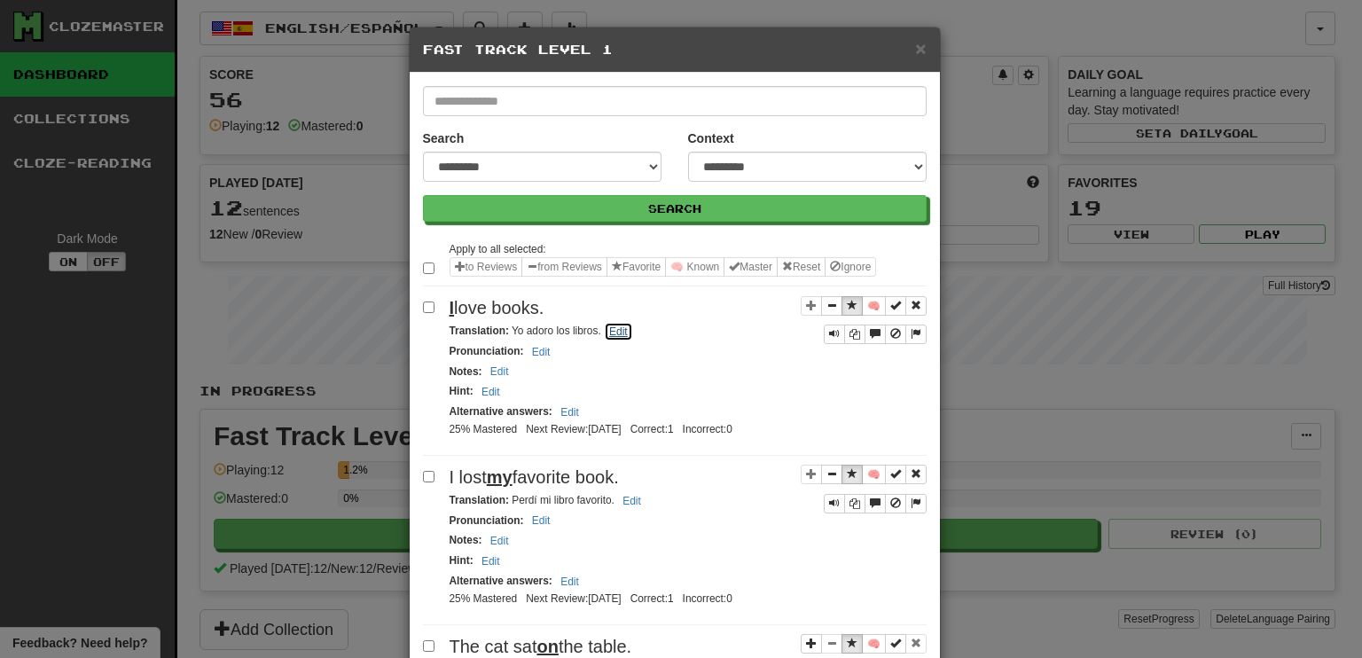
click at [610, 329] on button "Edit" at bounding box center [618, 332] width 29 height 20
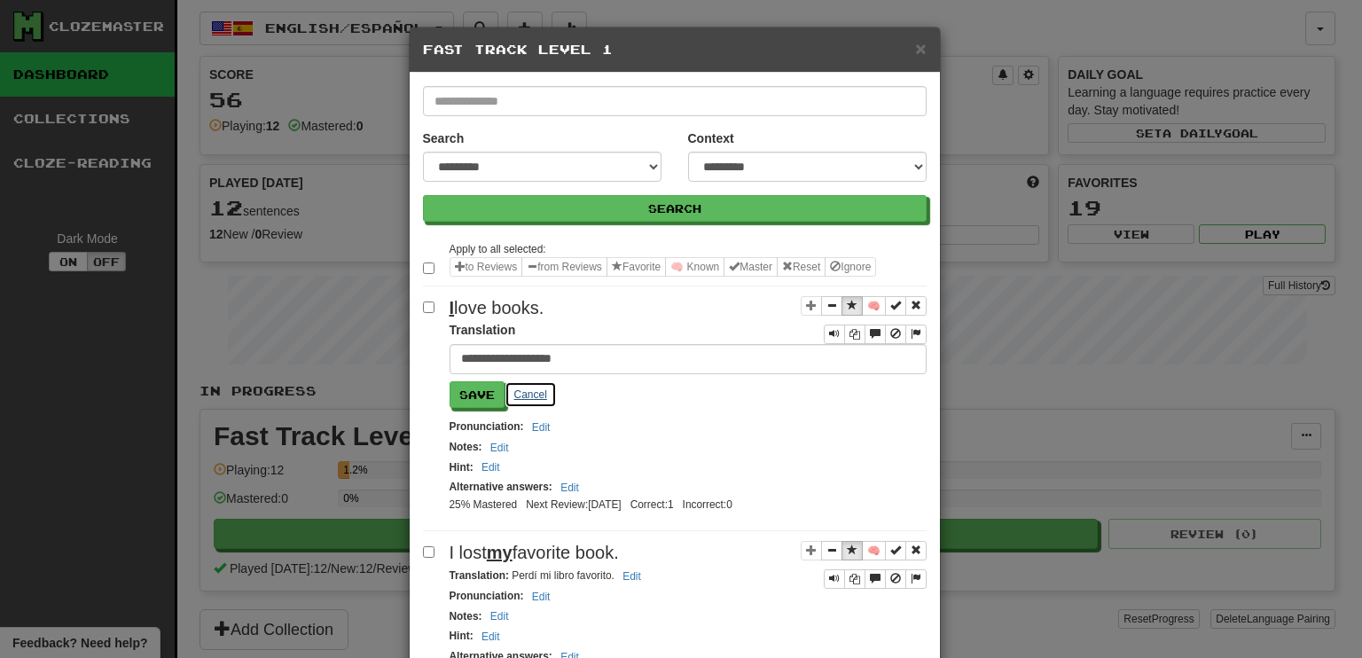
click at [532, 389] on button "Cancel" at bounding box center [530, 394] width 52 height 27
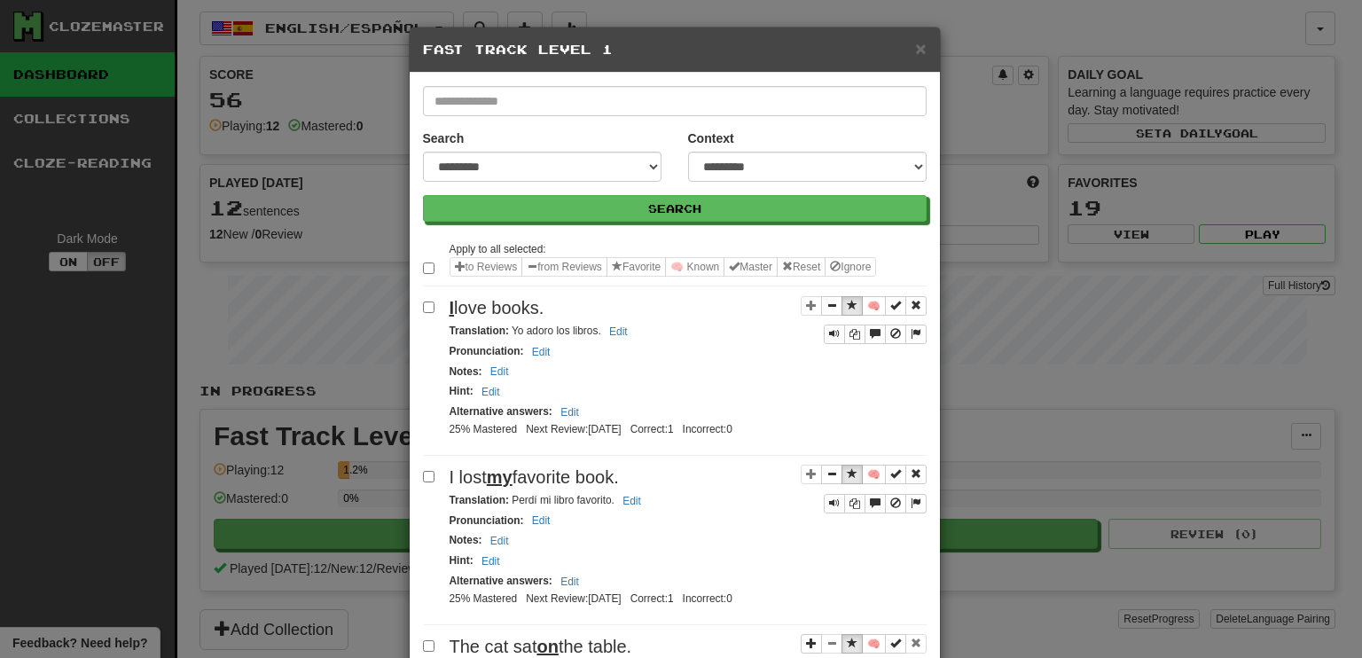
click at [509, 310] on span "I love books." at bounding box center [496, 308] width 95 height 20
click at [482, 304] on span "I love books." at bounding box center [496, 308] width 95 height 20
click at [849, 329] on icon "Sentence controls" at bounding box center [854, 334] width 11 height 11
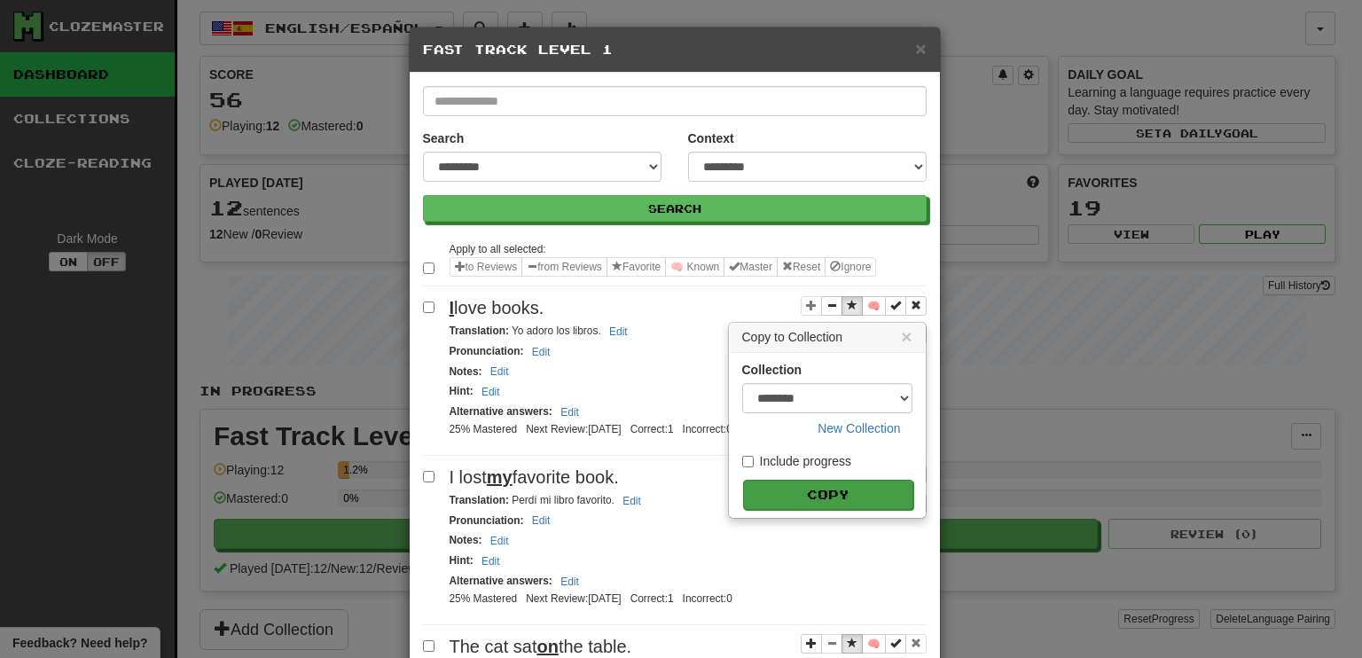
click at [832, 492] on button "Copy" at bounding box center [828, 495] width 170 height 30
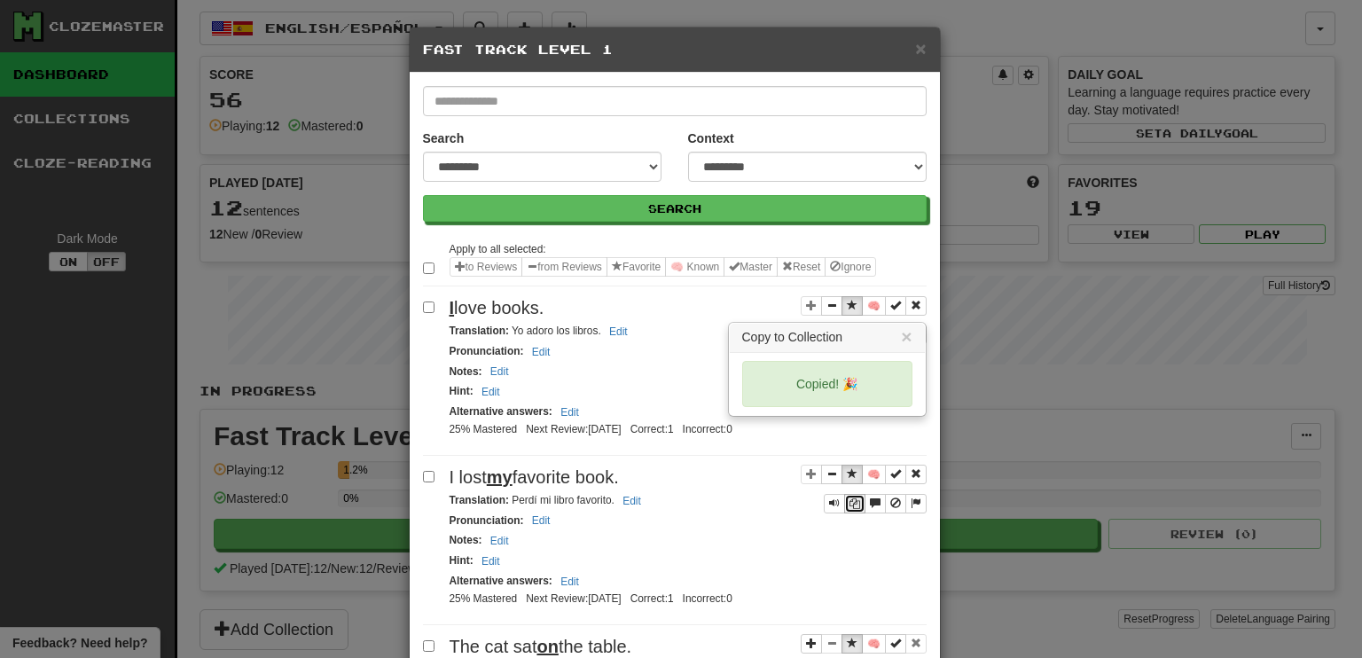
click at [849, 501] on icon "Sentence controls" at bounding box center [854, 503] width 11 height 11
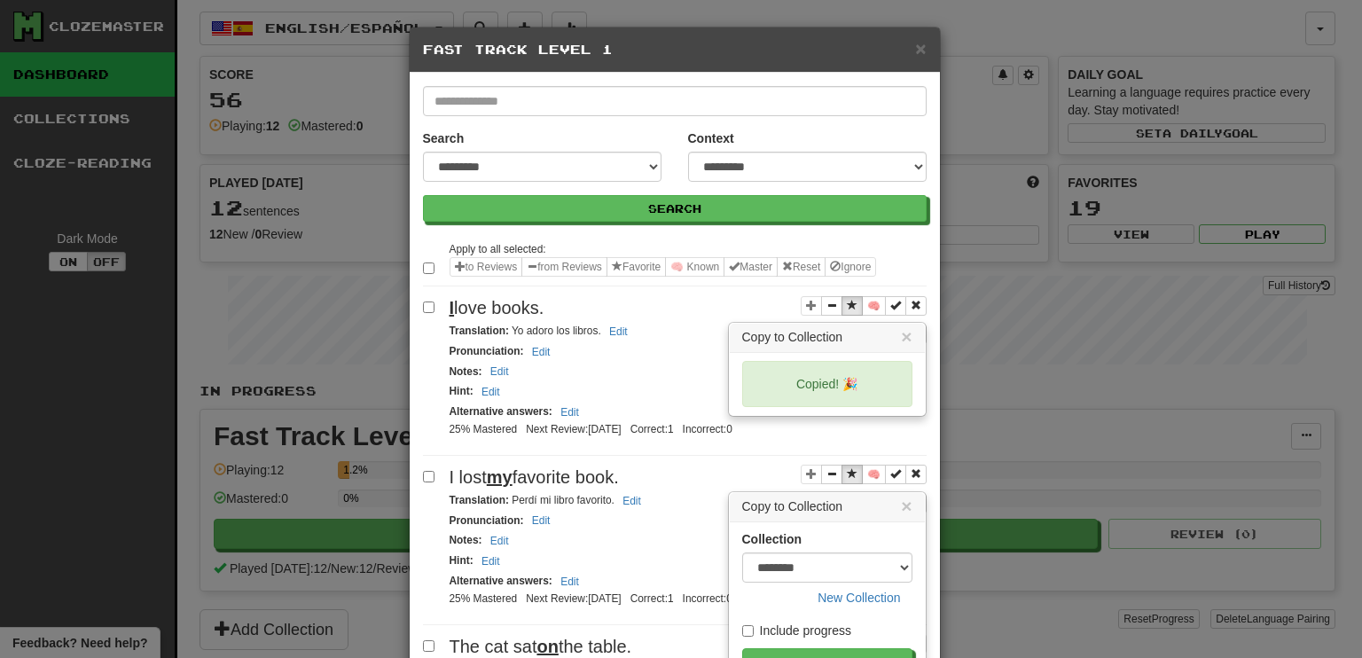
scroll to position [13, 0]
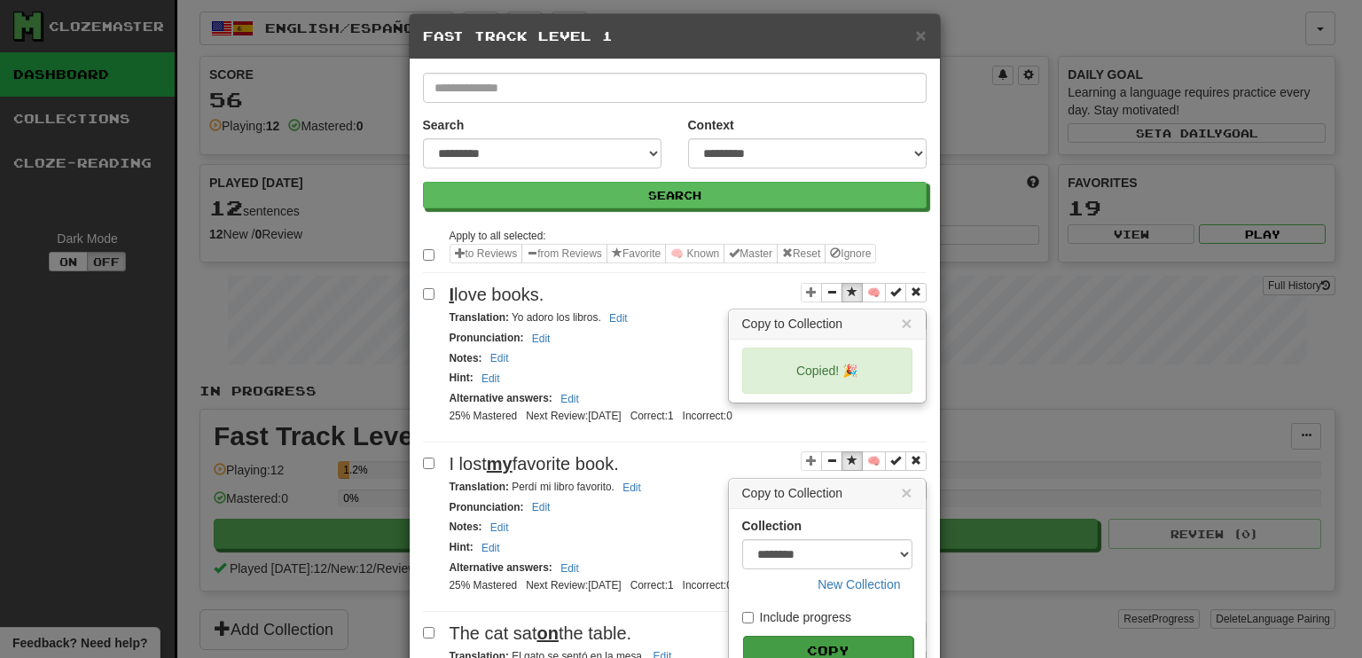
click at [836, 644] on button "Copy" at bounding box center [828, 651] width 170 height 30
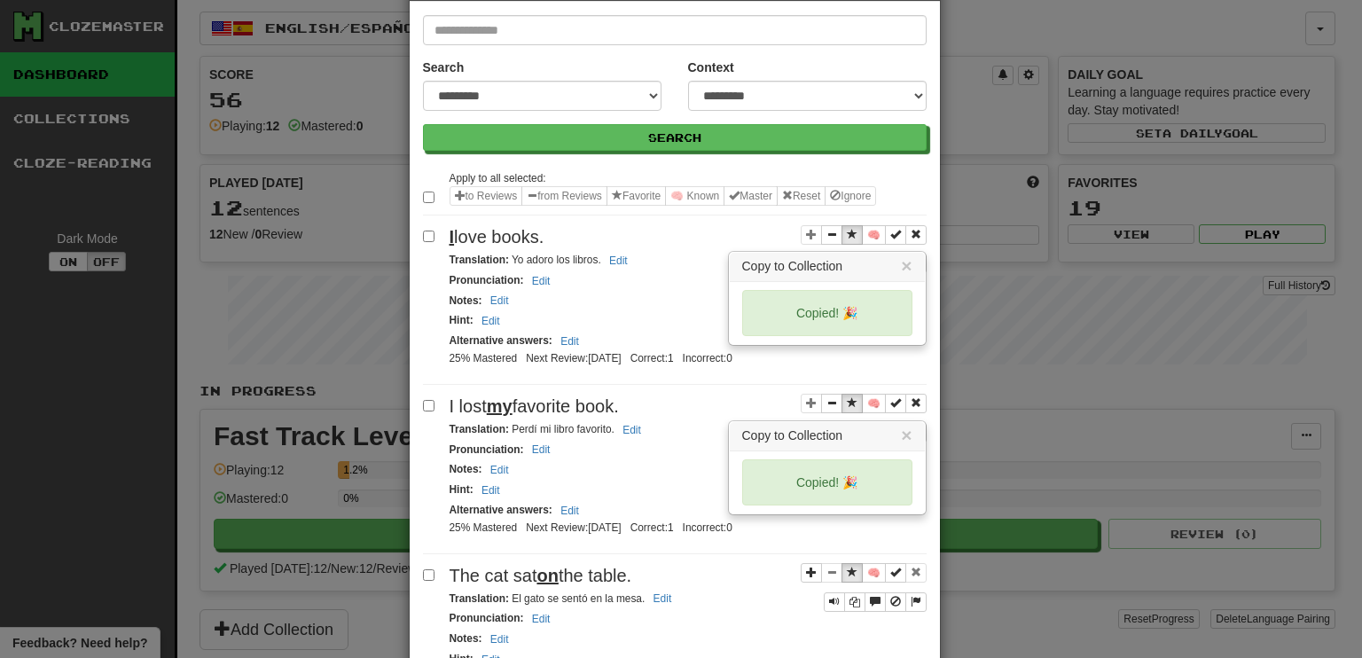
scroll to position [102, 0]
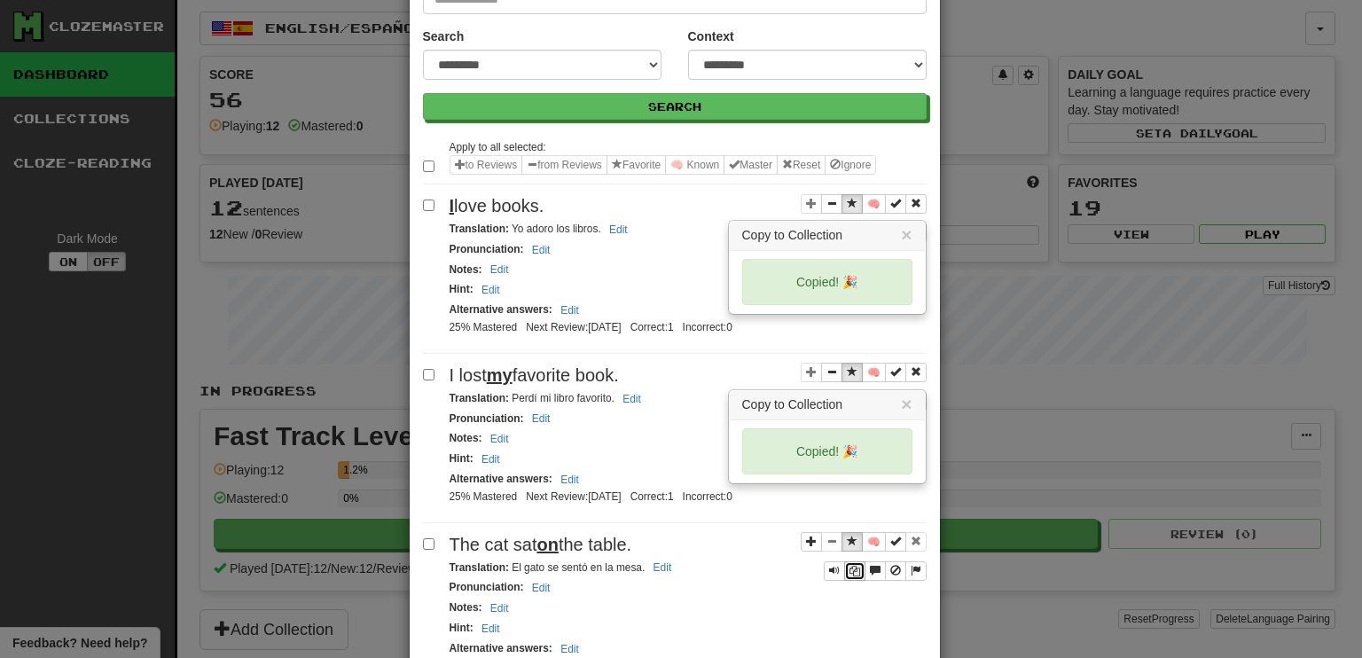
click at [849, 566] on icon "Sentence controls" at bounding box center [854, 571] width 11 height 11
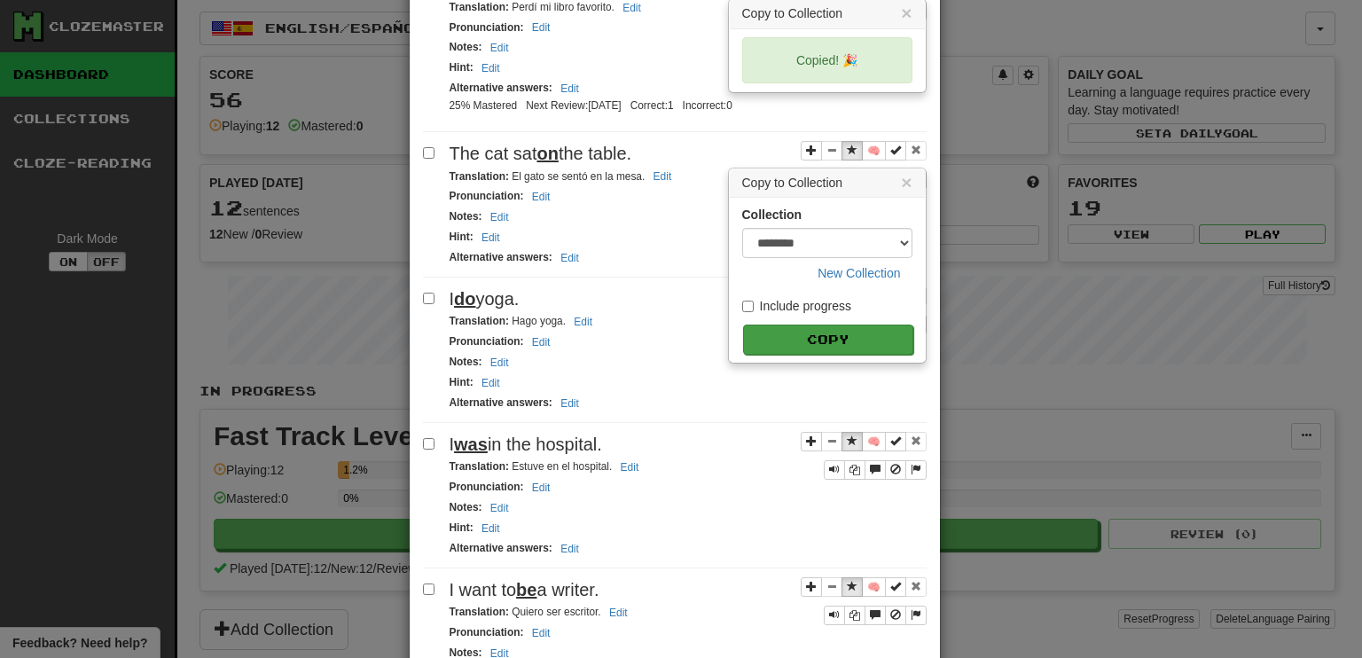
click at [799, 328] on button "Copy" at bounding box center [828, 339] width 170 height 30
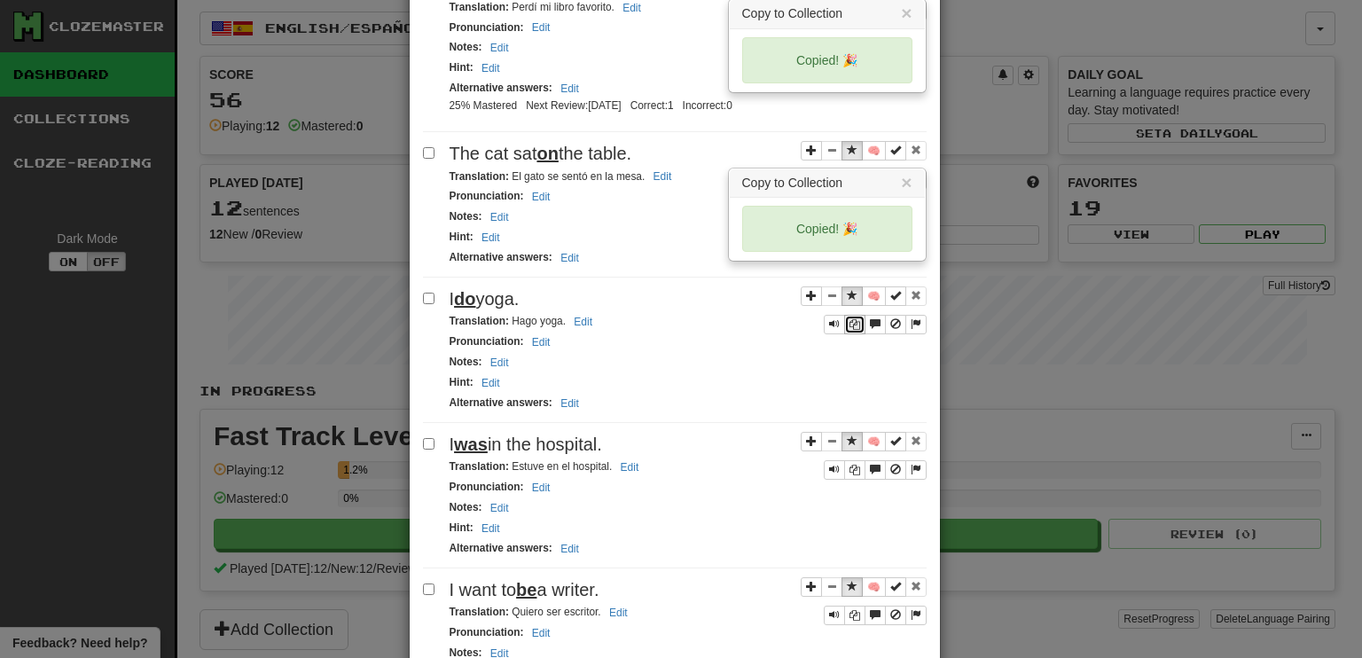
click at [849, 319] on icon "Sentence controls" at bounding box center [854, 324] width 11 height 11
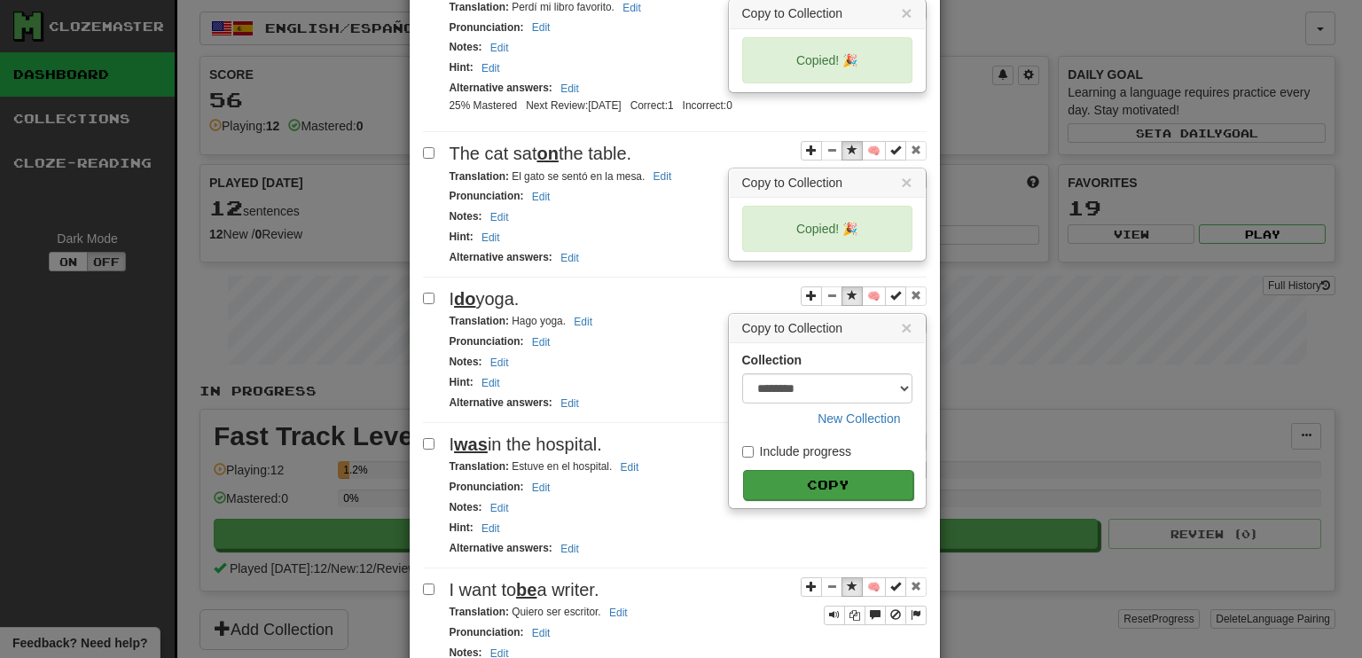
click at [802, 470] on button "Copy" at bounding box center [828, 485] width 170 height 30
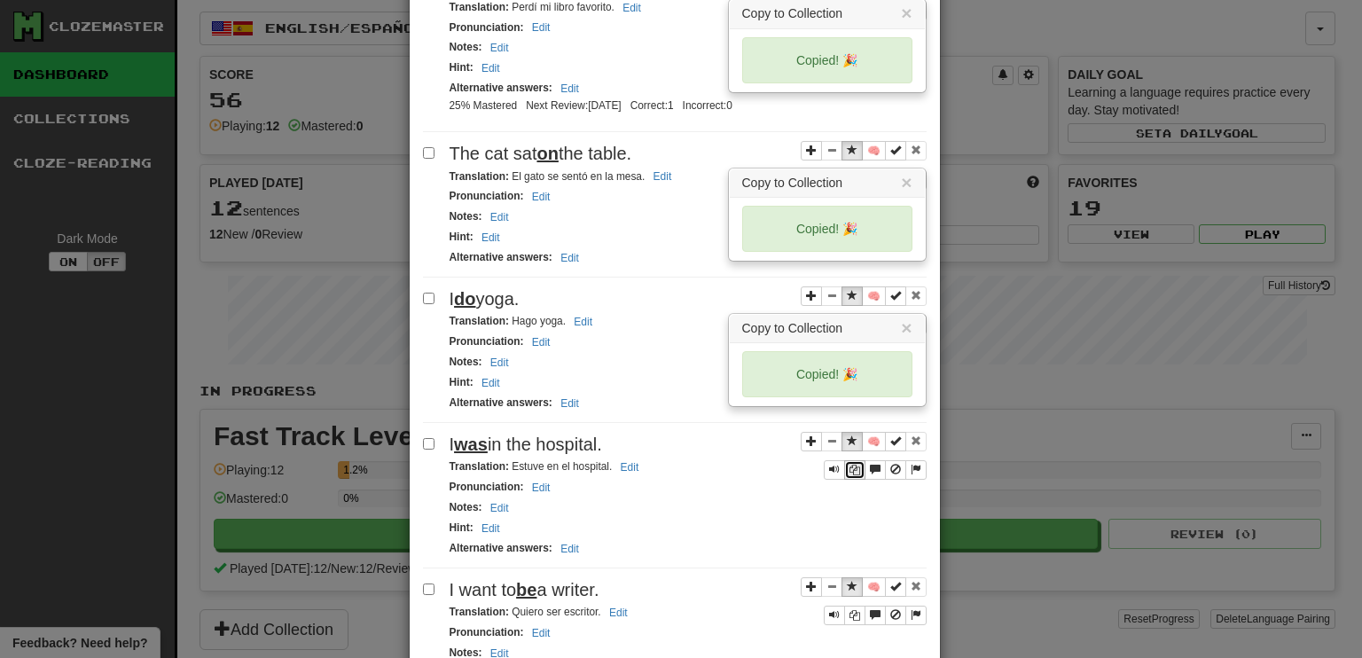
click at [849, 465] on icon "Sentence controls" at bounding box center [854, 470] width 11 height 11
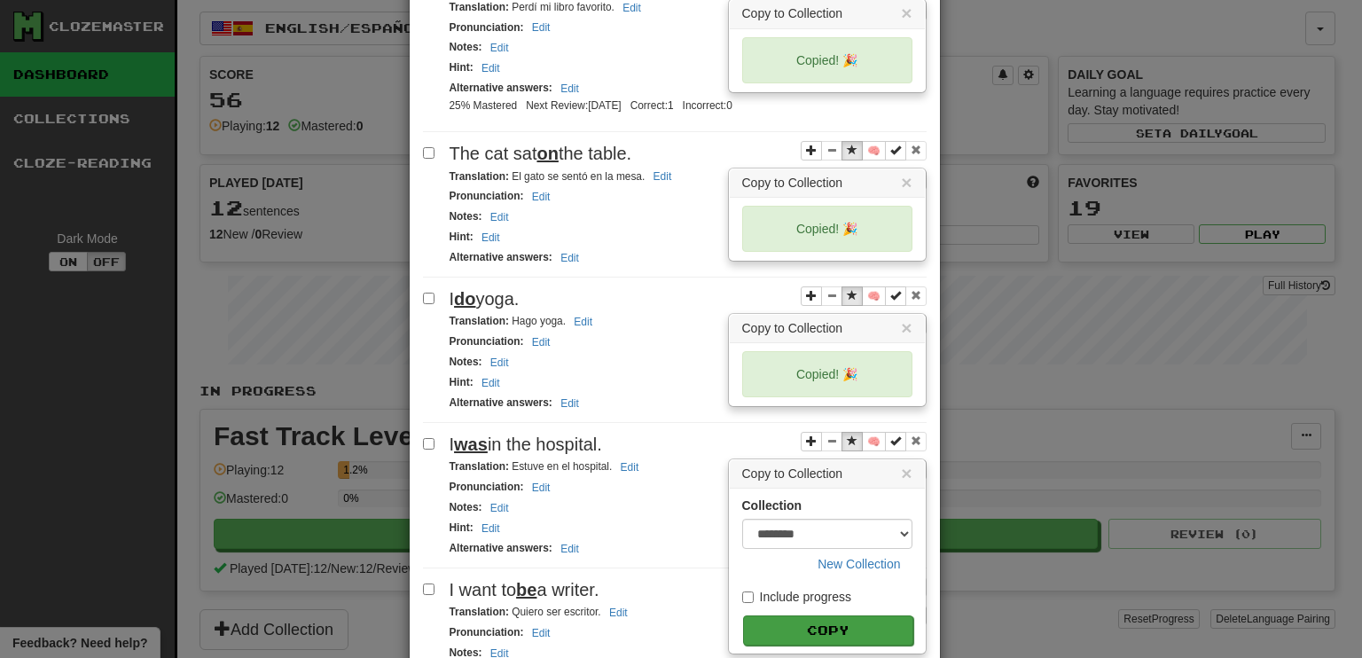
click at [845, 615] on button "Copy" at bounding box center [828, 630] width 170 height 30
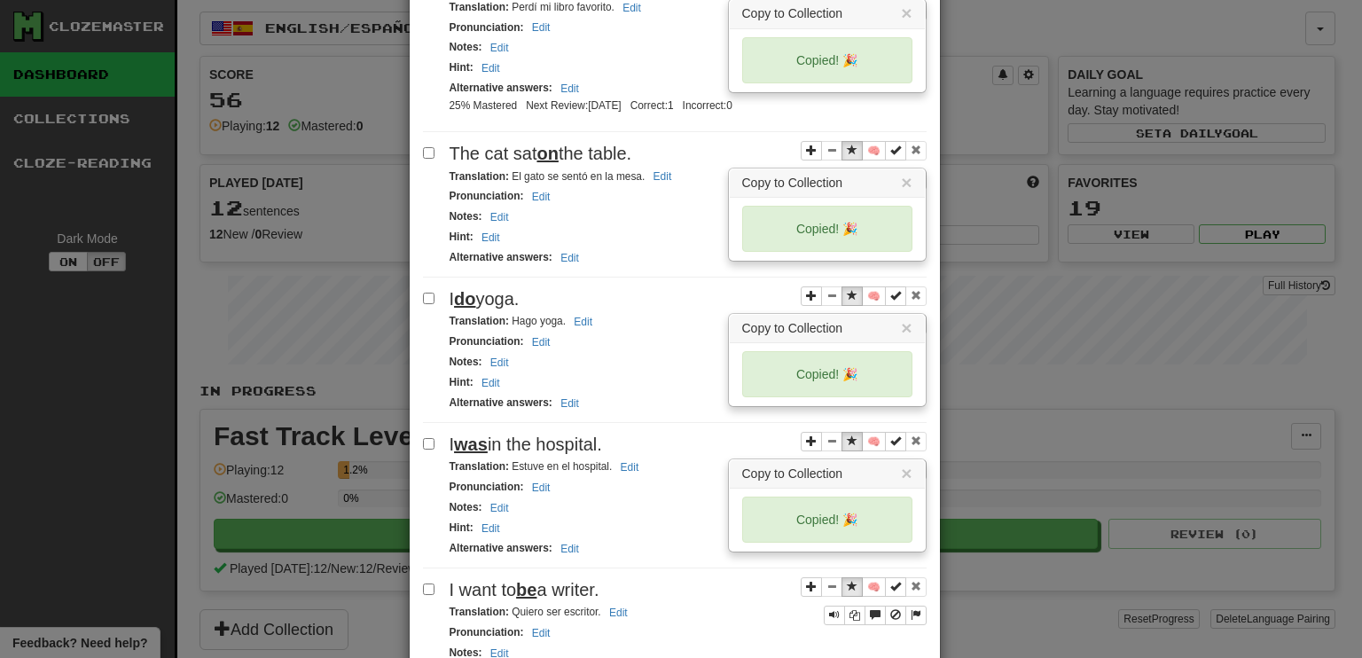
scroll to position [582, 0]
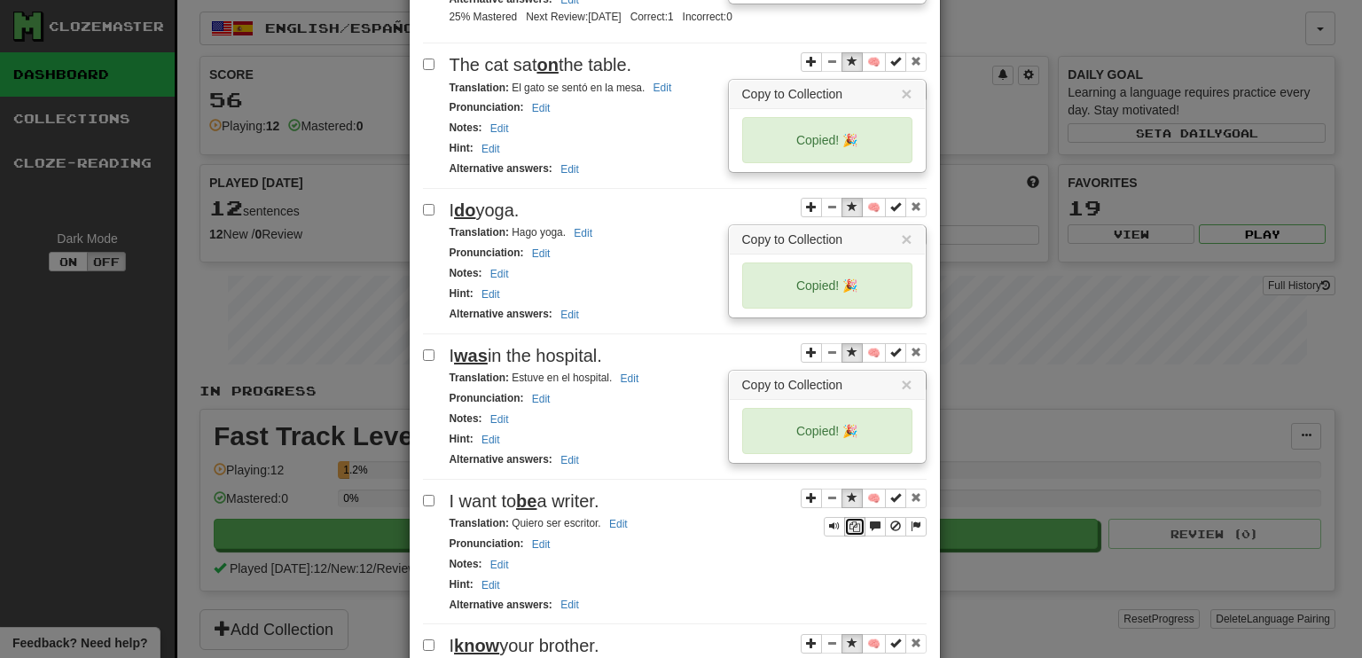
click at [849, 521] on icon "Sentence controls" at bounding box center [854, 526] width 11 height 11
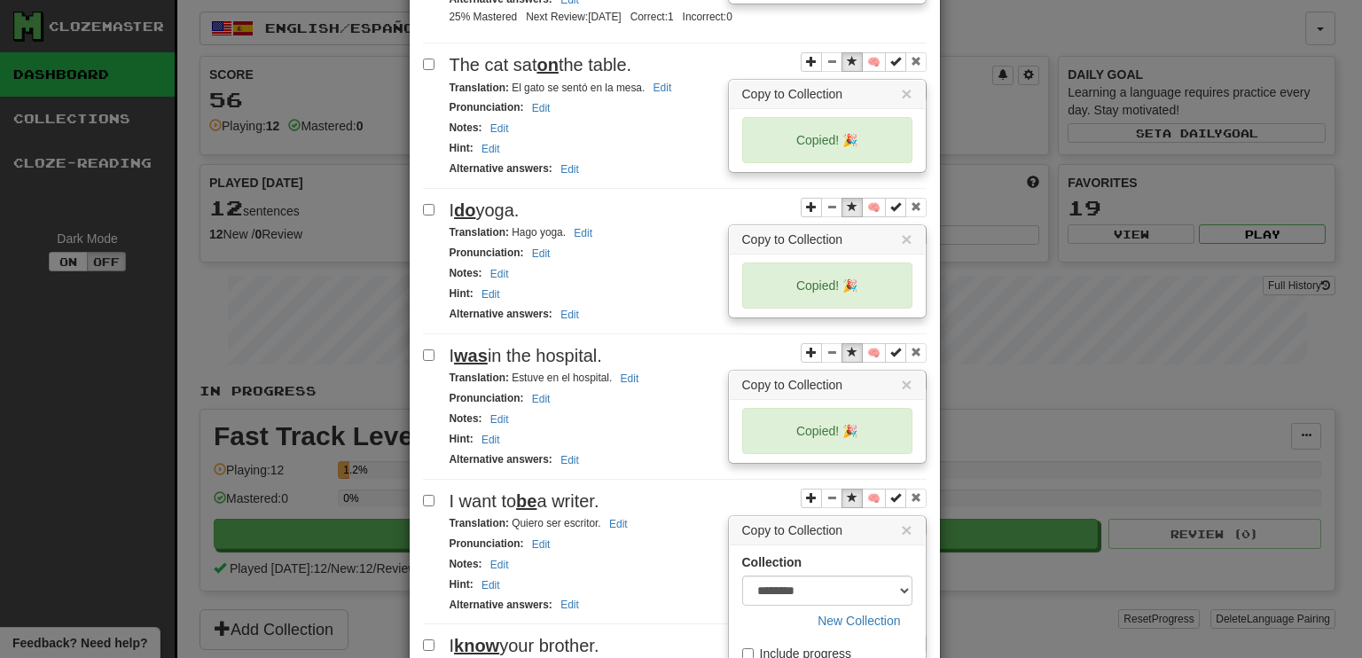
scroll to position [605, 0]
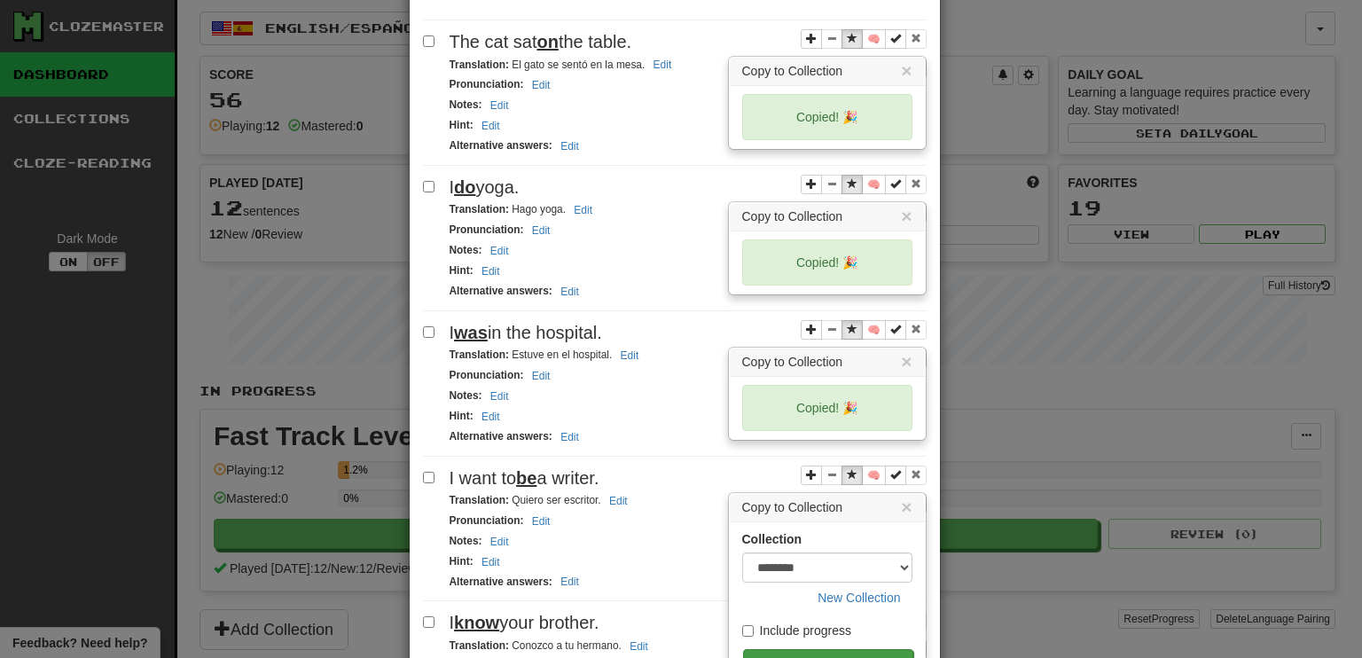
click at [829, 649] on button "Copy" at bounding box center [828, 664] width 170 height 30
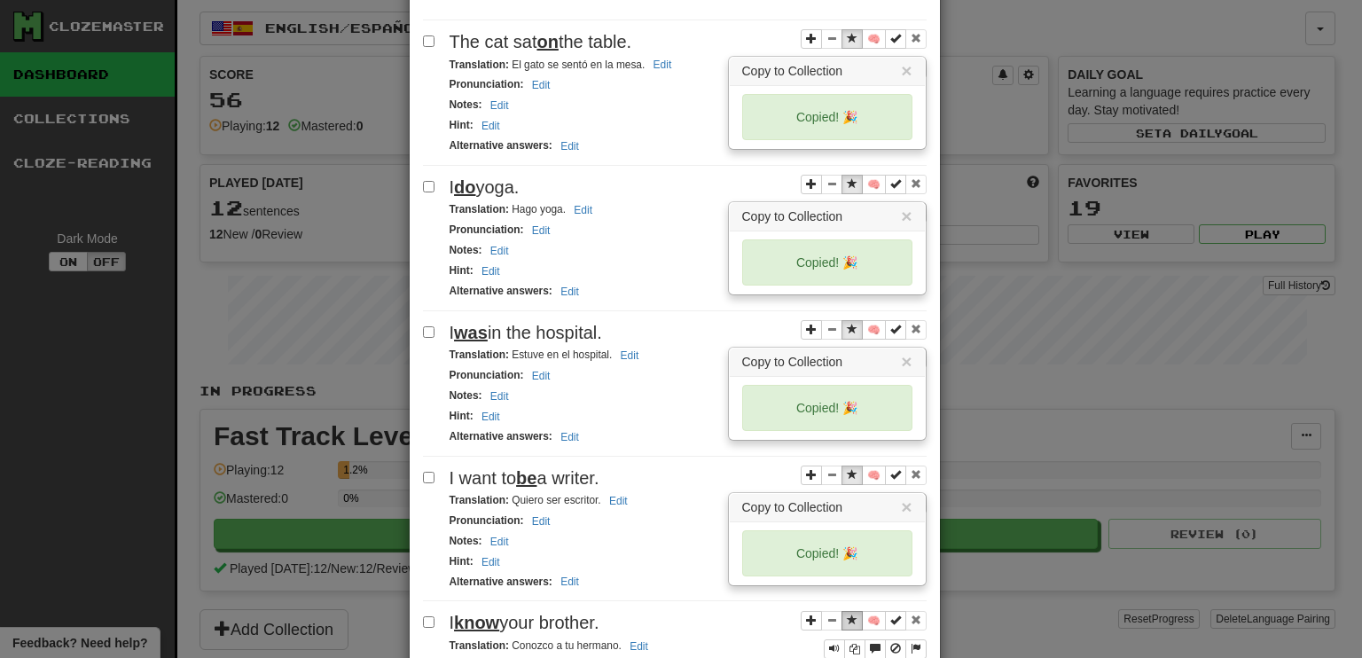
scroll to position [693, 0]
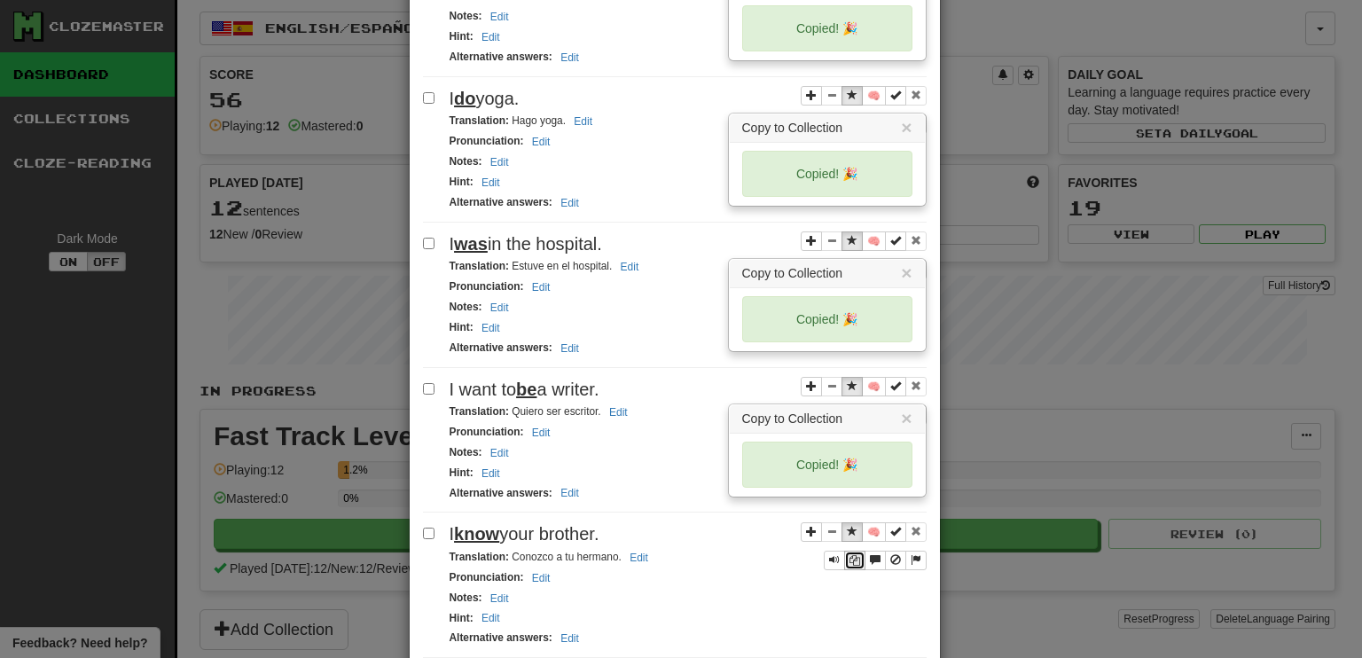
click at [849, 555] on icon "Sentence controls" at bounding box center [854, 560] width 11 height 11
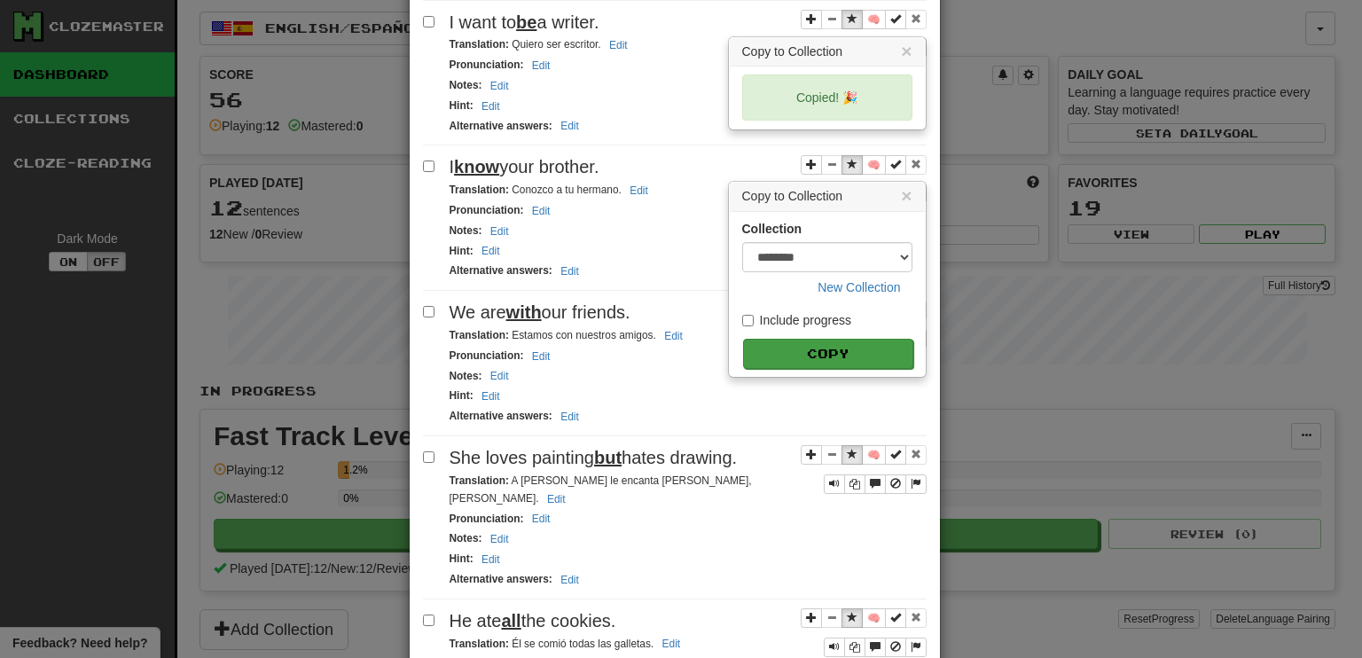
click at [831, 339] on button "Copy" at bounding box center [828, 354] width 170 height 30
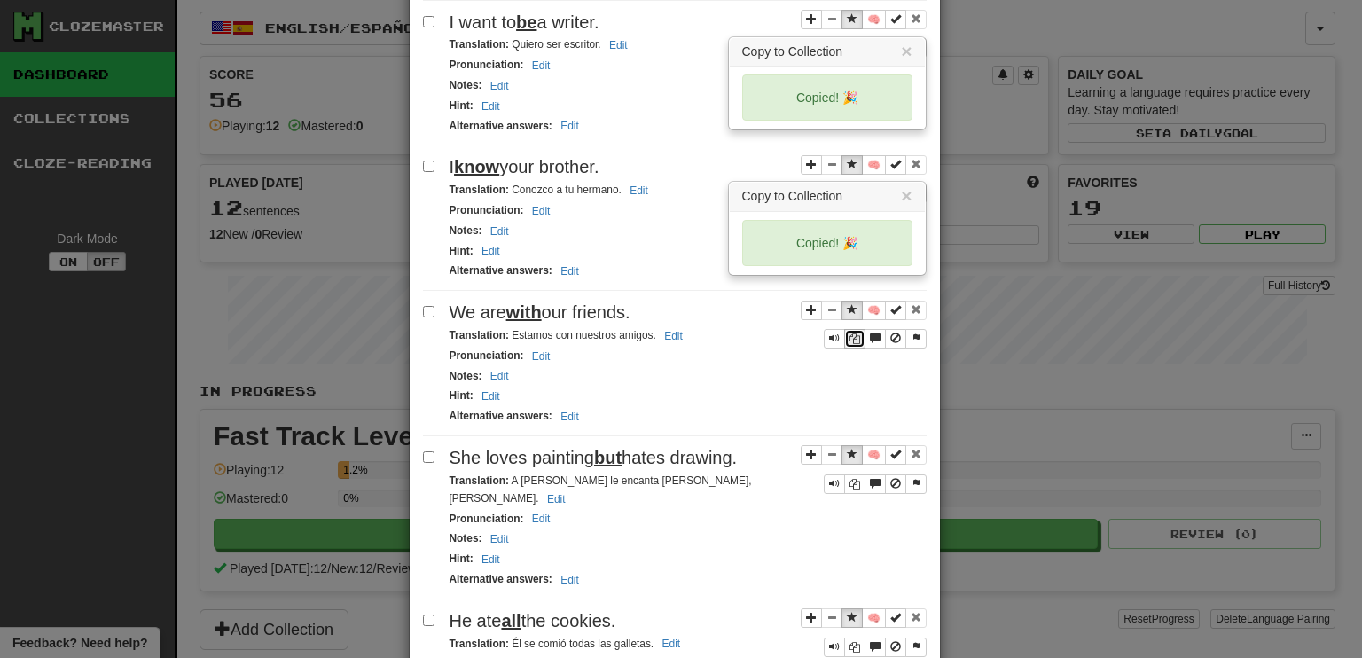
click at [849, 333] on icon "Sentence controls" at bounding box center [854, 338] width 11 height 11
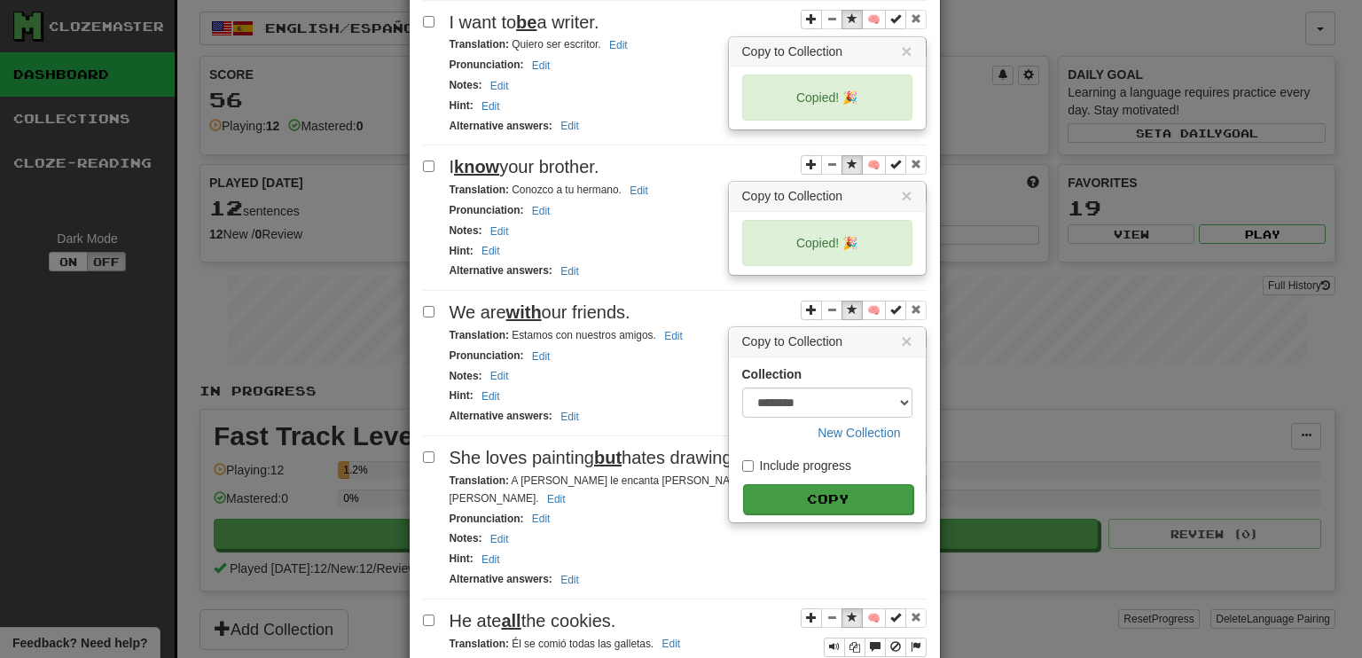
click at [822, 484] on button "Copy" at bounding box center [828, 499] width 170 height 30
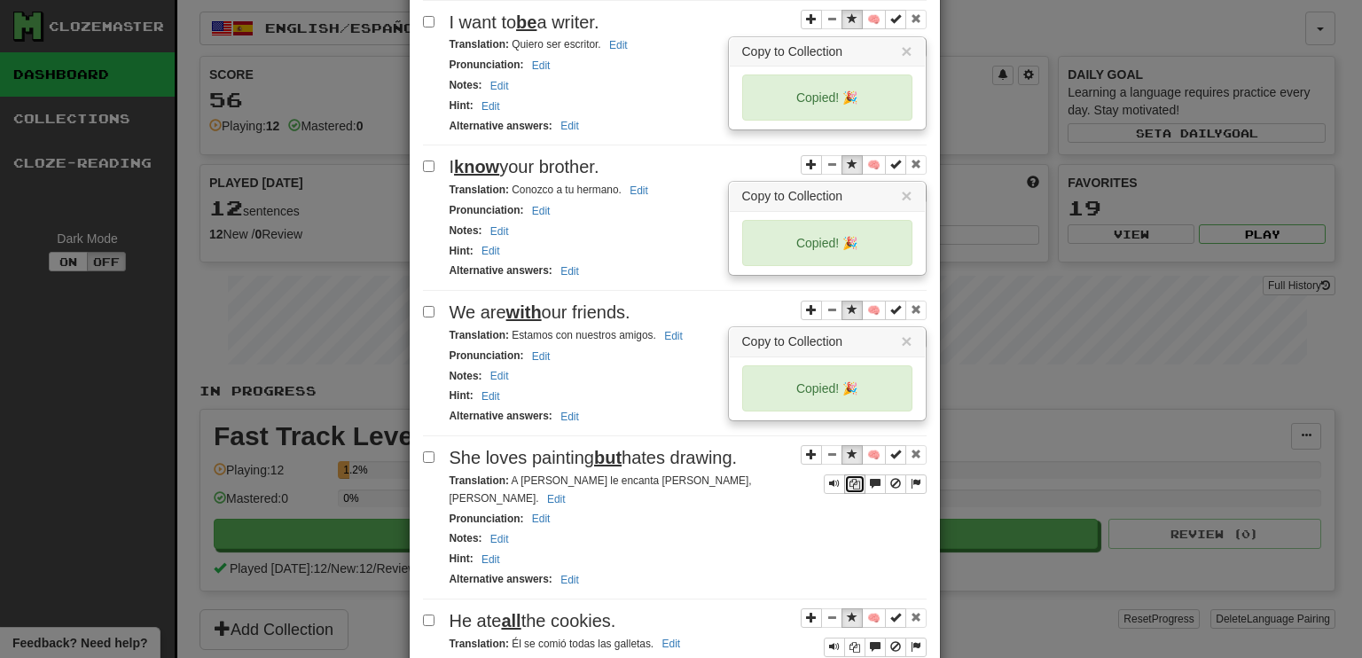
click at [849, 479] on icon "Sentence controls" at bounding box center [854, 484] width 11 height 11
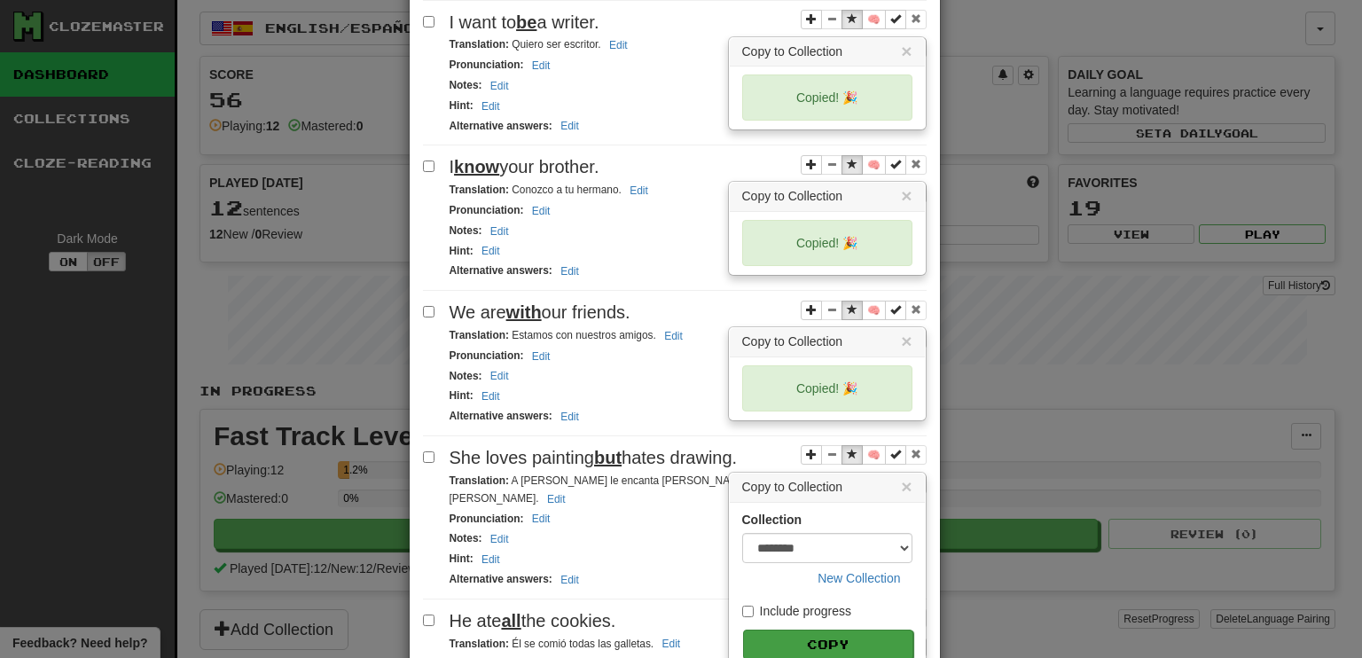
click at [838, 629] on button "Copy" at bounding box center [828, 644] width 170 height 30
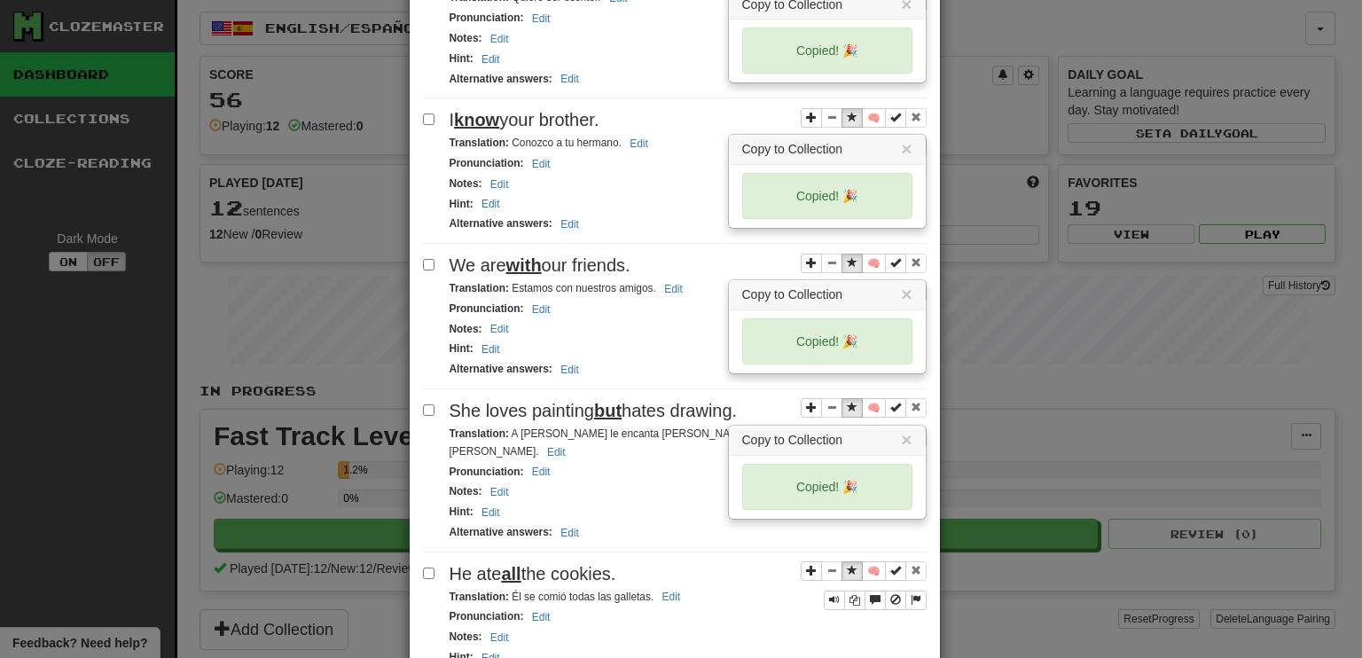
scroll to position [1238, 0]
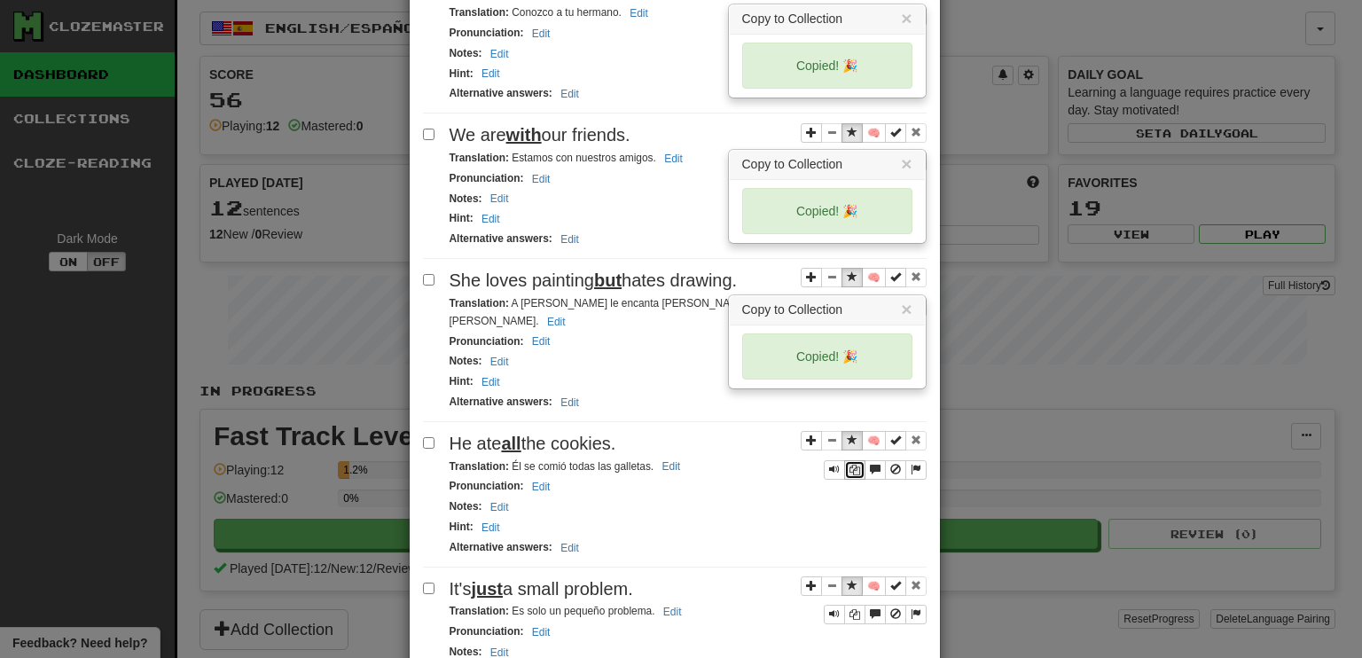
click at [850, 465] on icon "Sentence controls" at bounding box center [854, 470] width 11 height 11
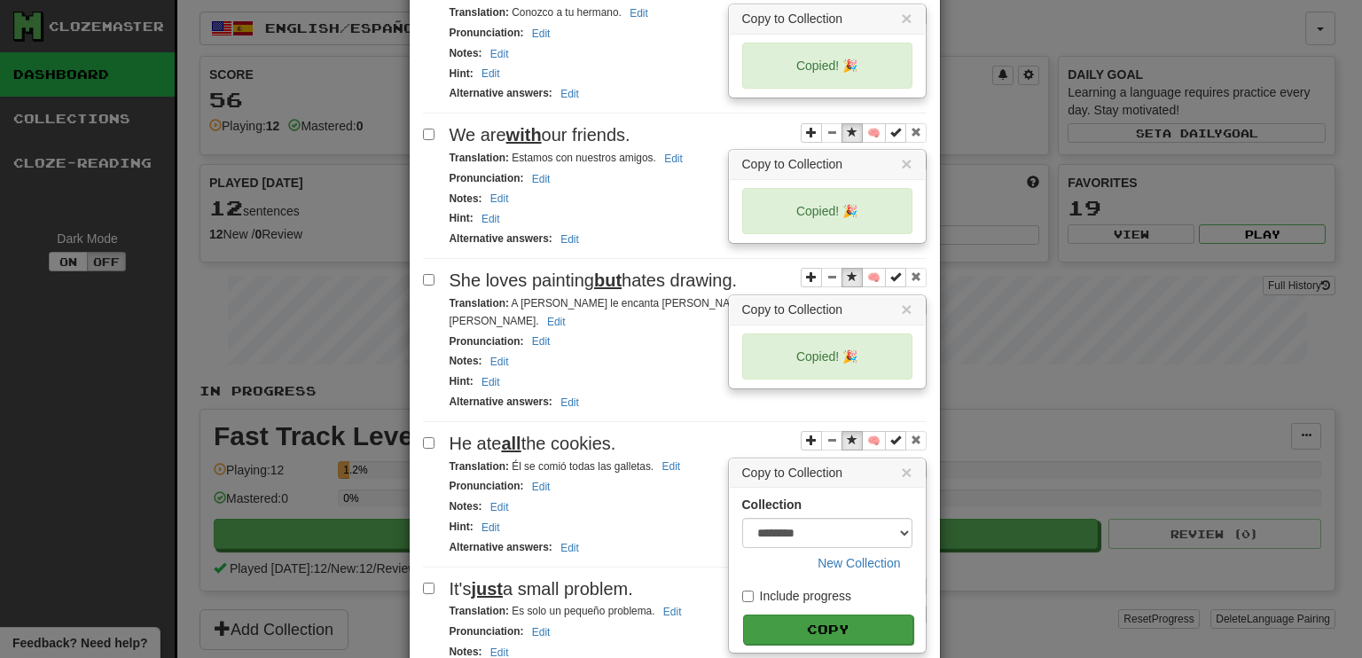
click at [843, 614] on button "Copy" at bounding box center [828, 629] width 170 height 30
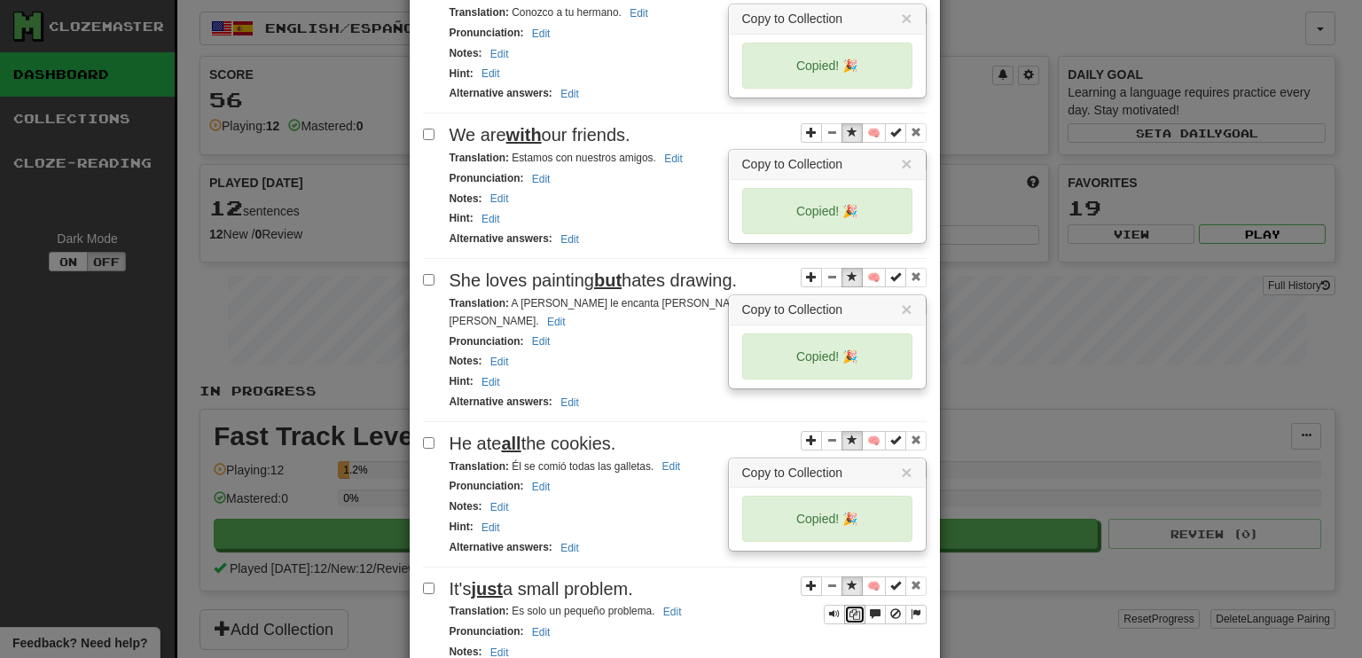
click at [849, 609] on icon "Sentence controls" at bounding box center [854, 614] width 11 height 11
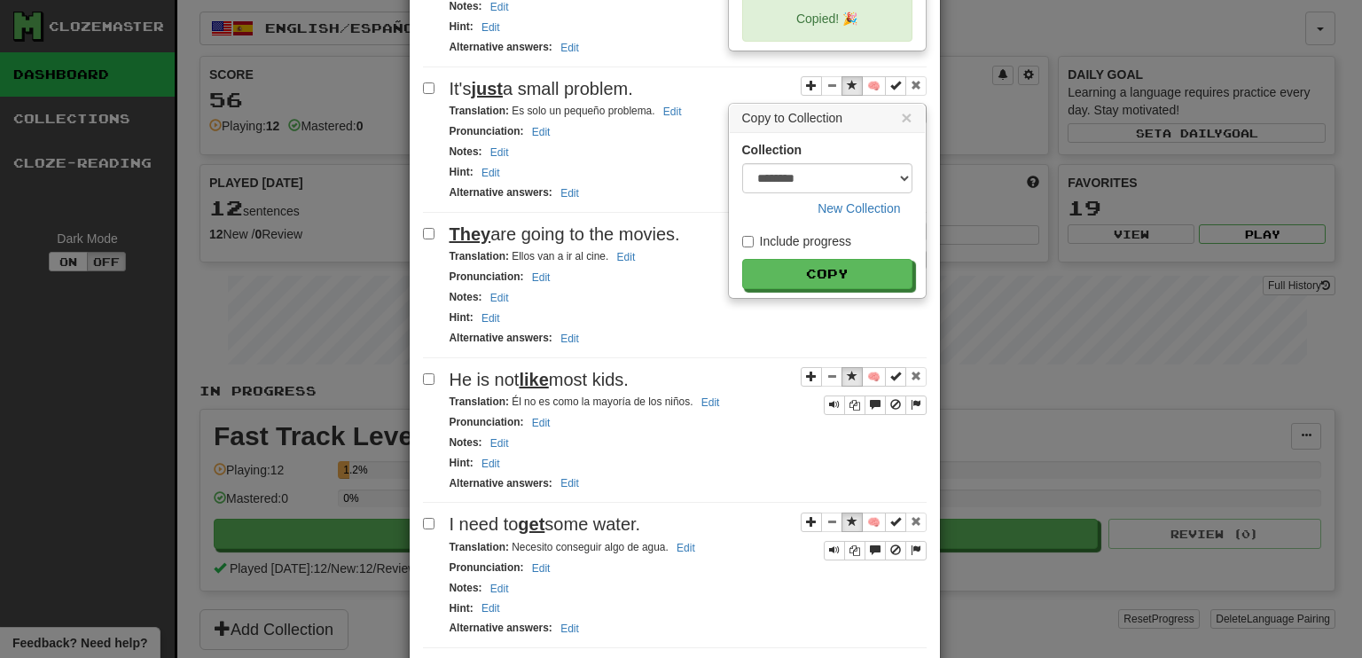
scroll to position [1716, 0]
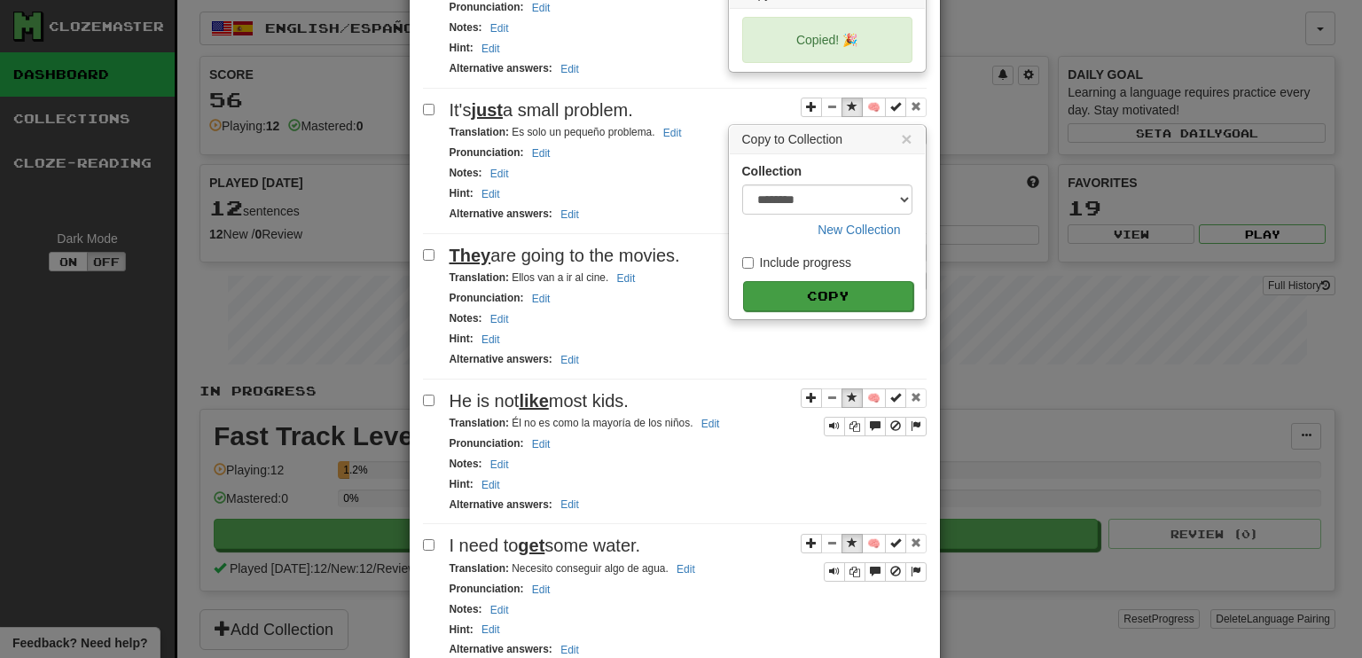
click at [823, 281] on button "Copy" at bounding box center [828, 296] width 170 height 30
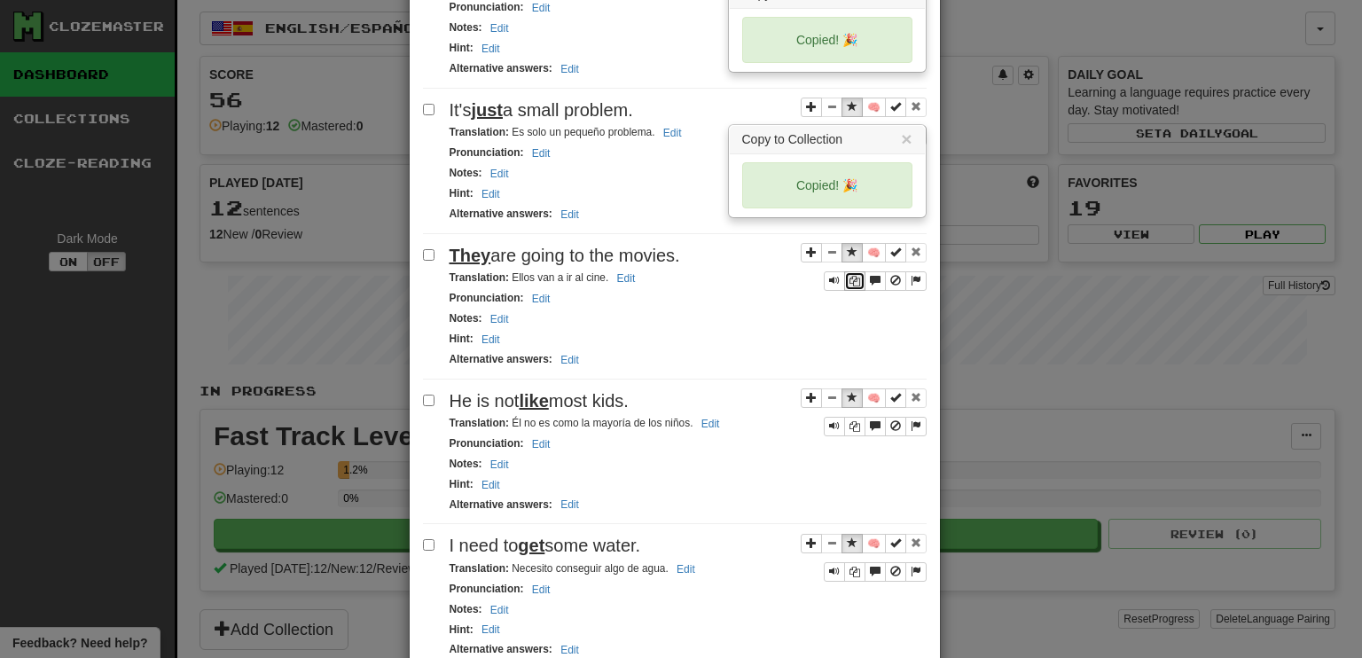
click at [849, 276] on icon "Sentence controls" at bounding box center [854, 281] width 11 height 11
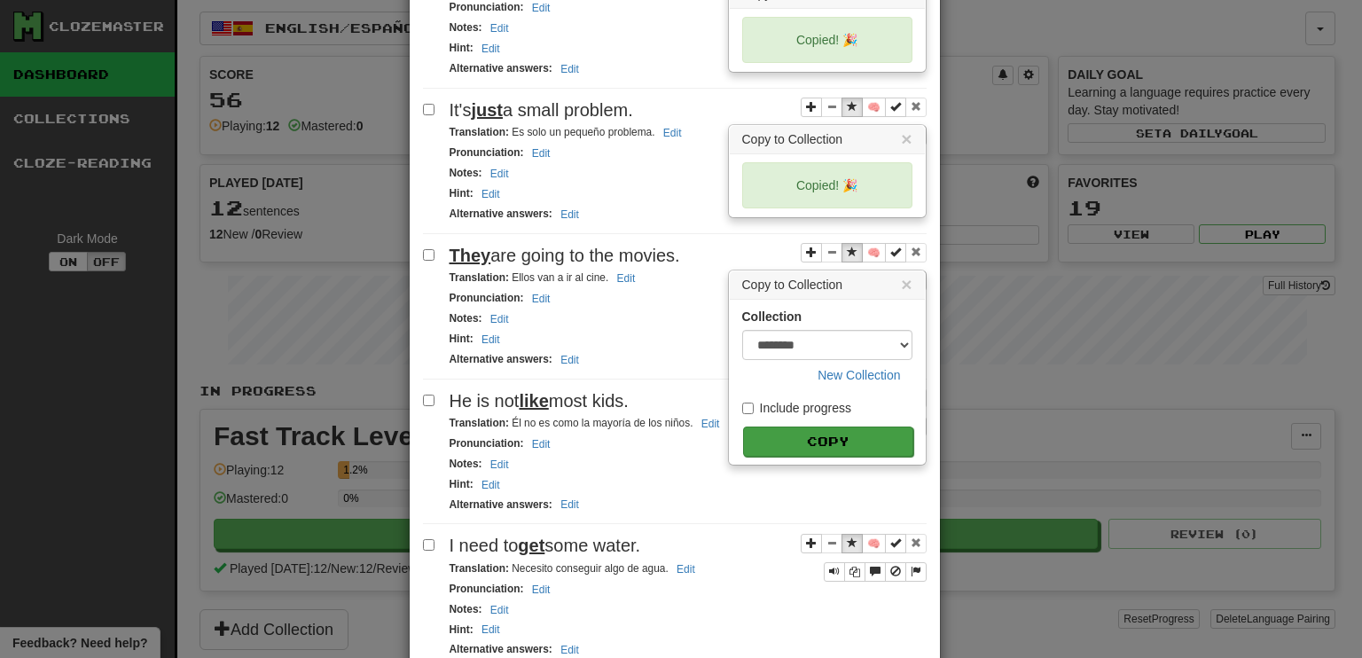
click at [807, 426] on button "Copy" at bounding box center [828, 441] width 170 height 30
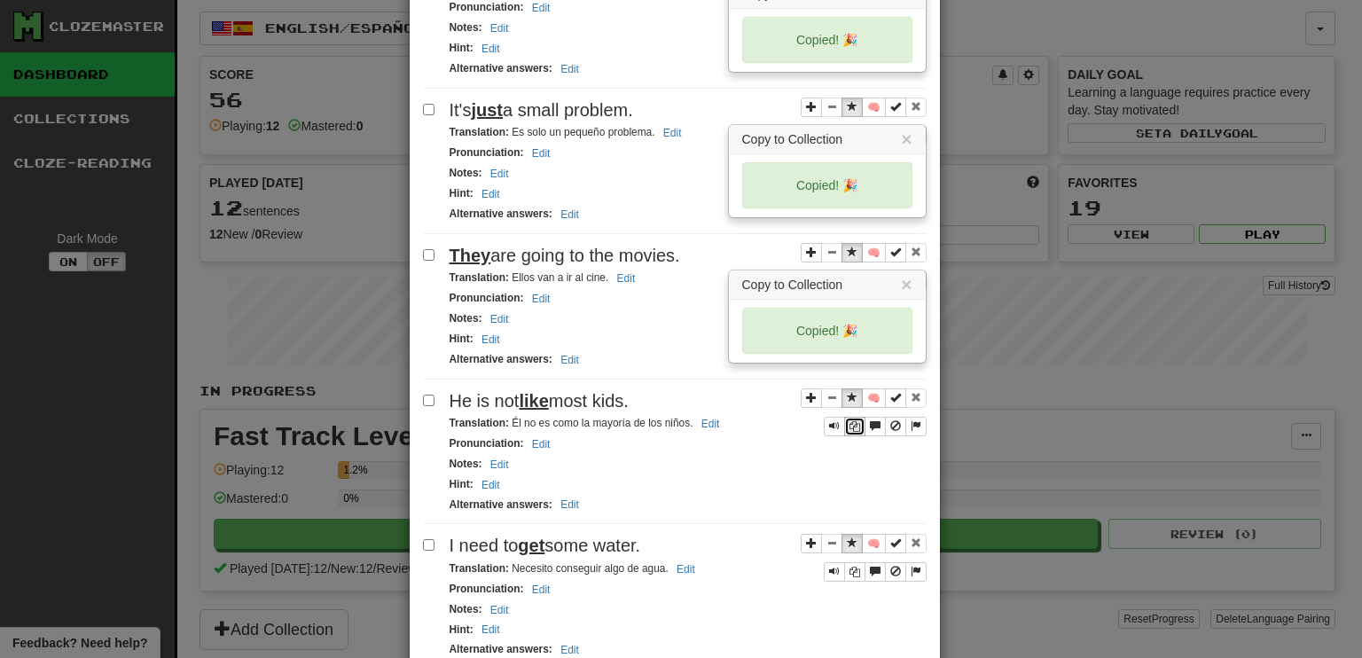
click at [849, 421] on icon "Sentence controls" at bounding box center [854, 426] width 11 height 11
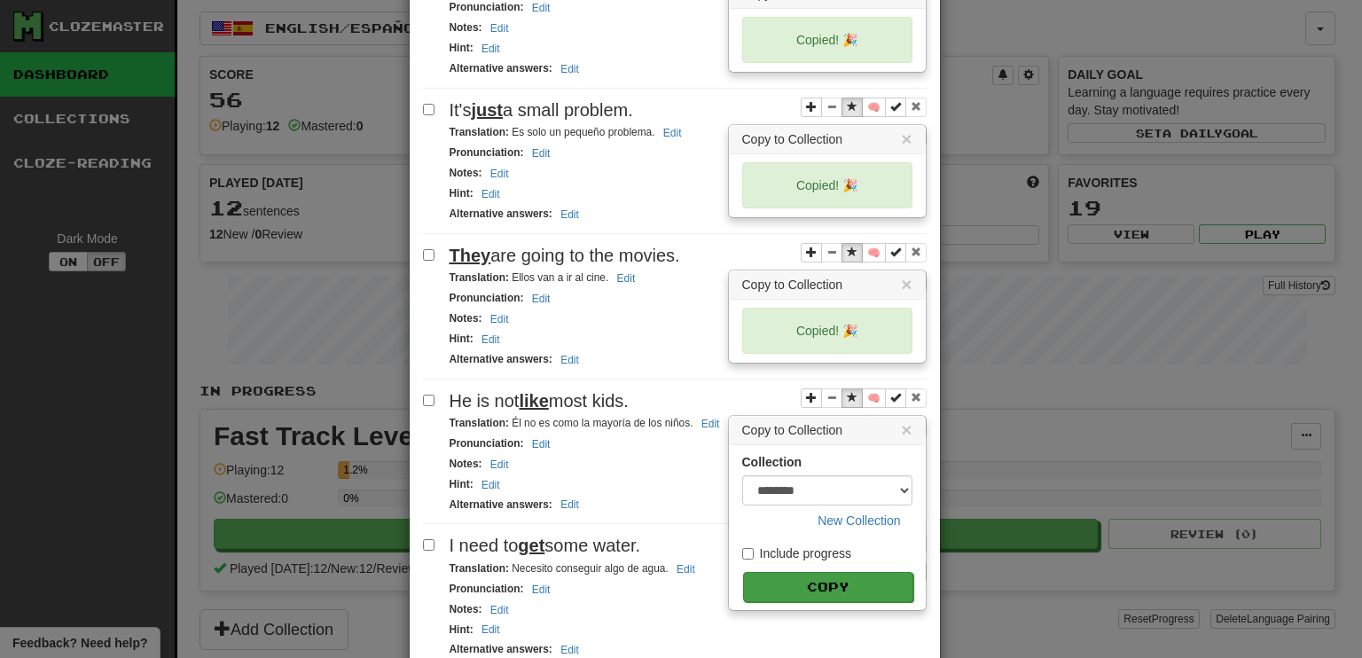
click at [834, 572] on button "Copy" at bounding box center [828, 587] width 170 height 30
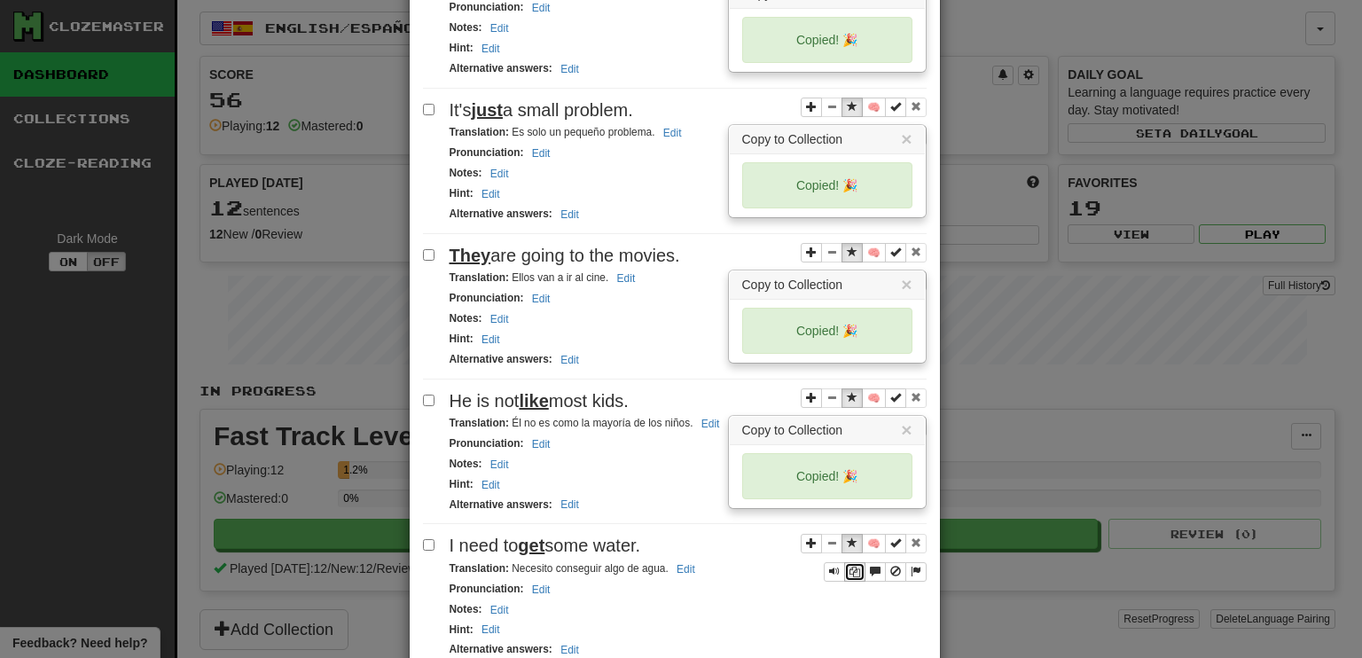
click at [849, 566] on icon "Sentence controls" at bounding box center [854, 571] width 11 height 11
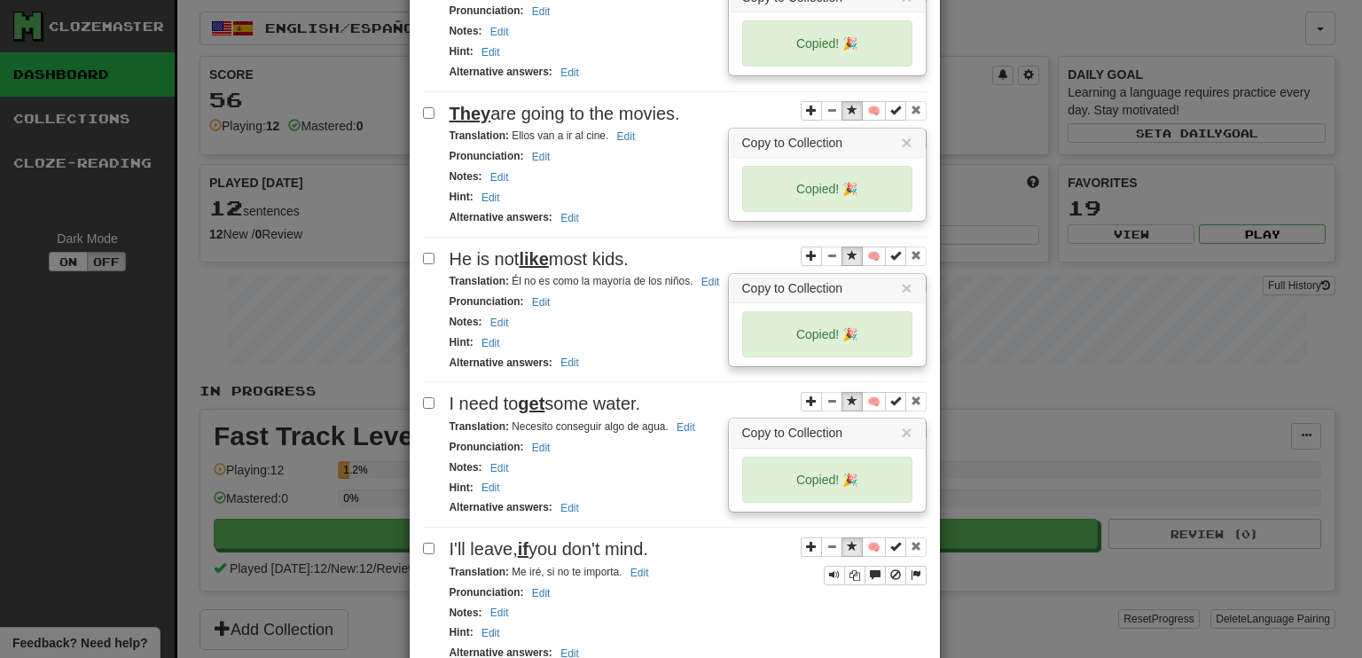
scroll to position [1916, 0]
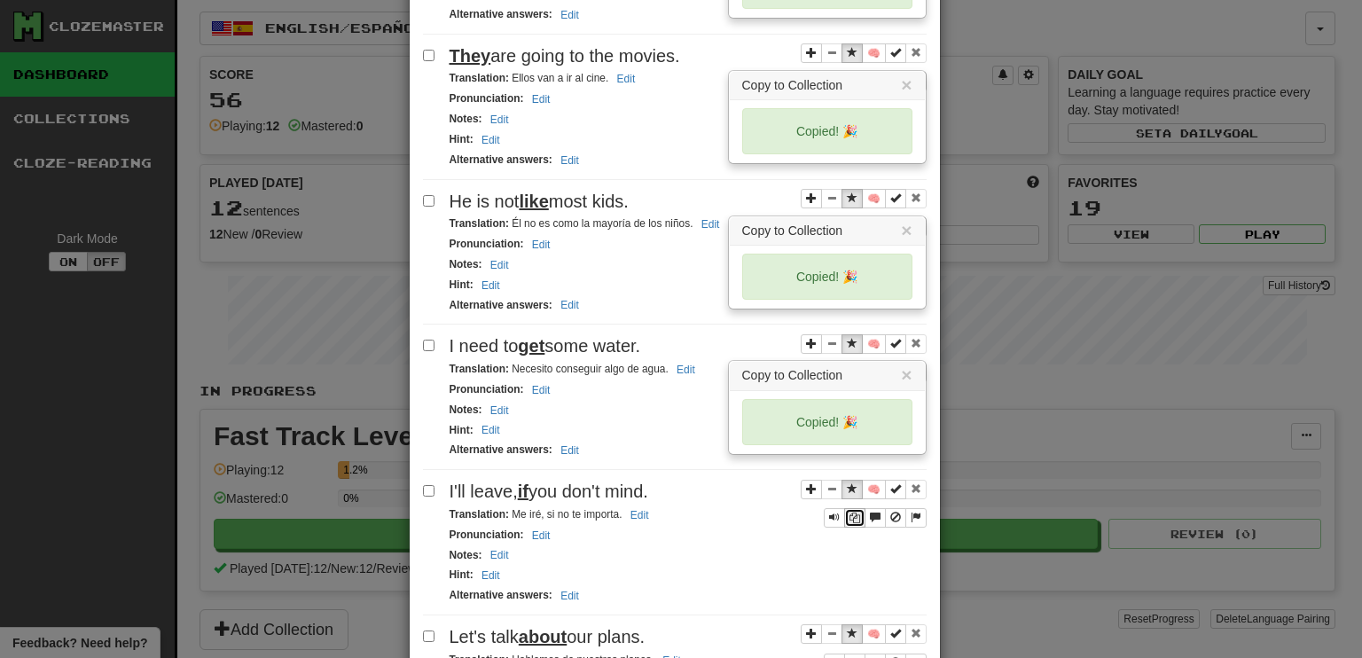
click at [849, 512] on icon "Sentence controls" at bounding box center [854, 517] width 11 height 11
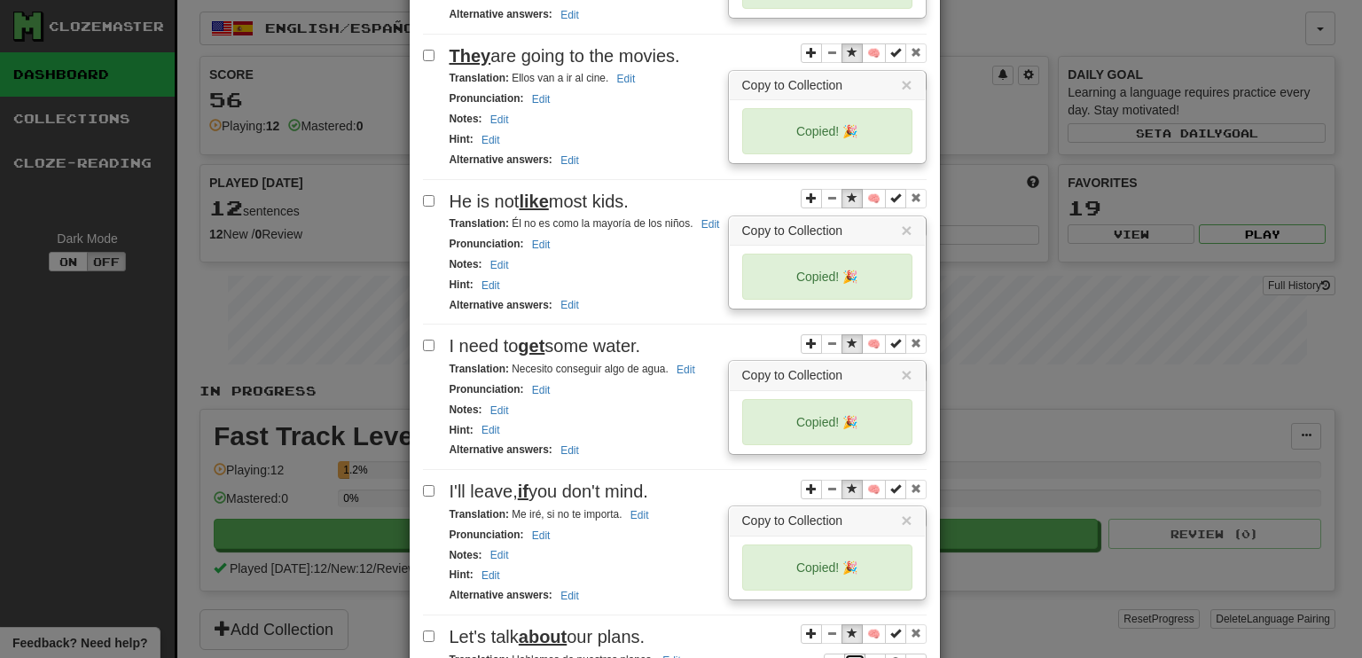
click at [849, 657] on icon "Sentence controls" at bounding box center [854, 663] width 11 height 11
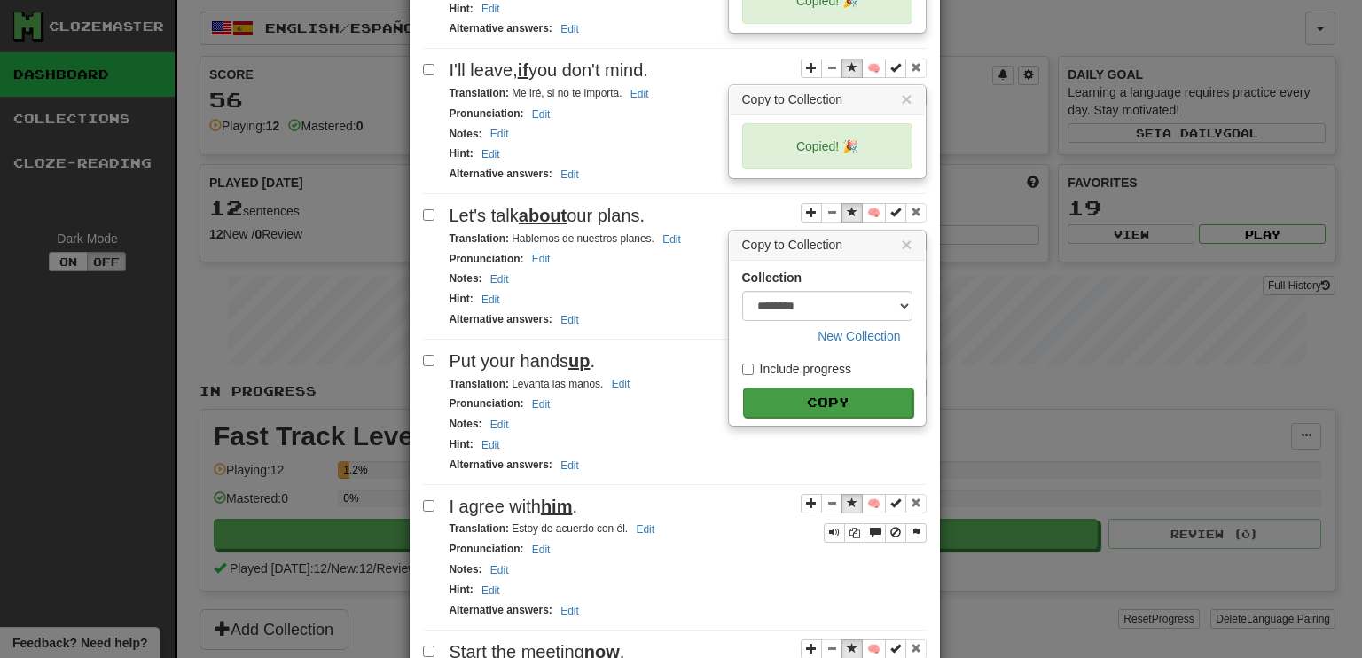
click at [798, 387] on button "Copy" at bounding box center [828, 402] width 170 height 30
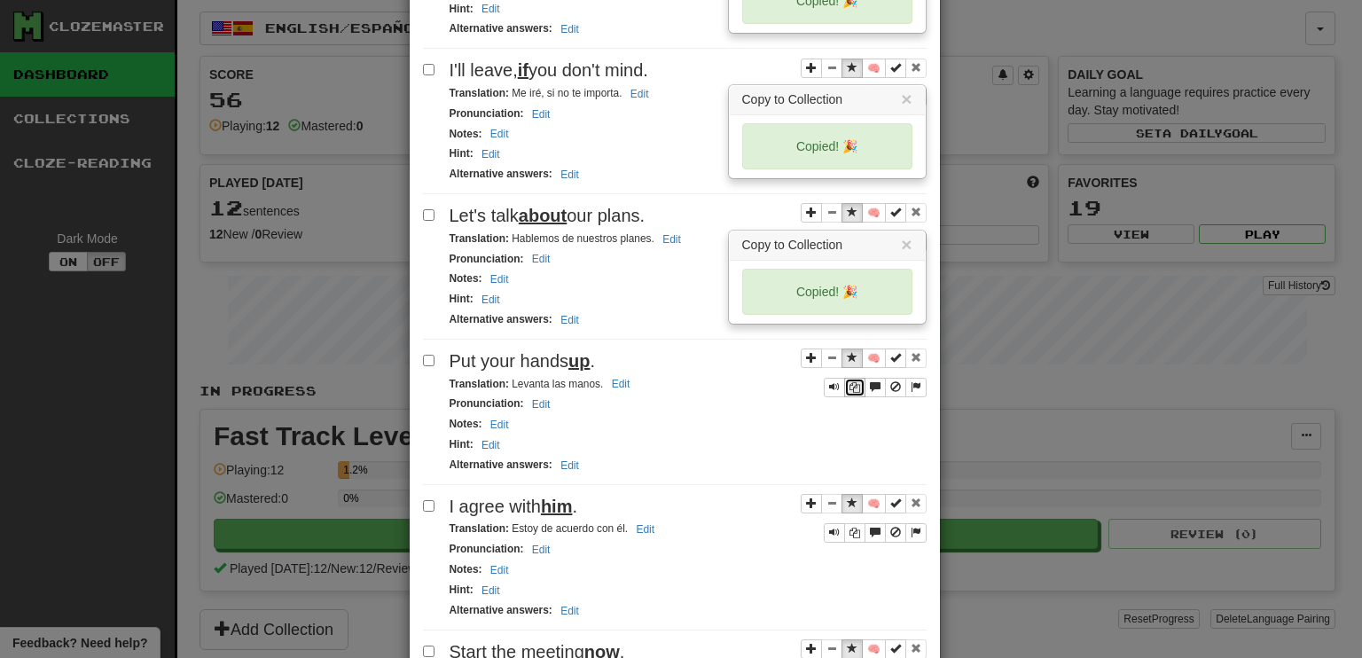
click at [849, 382] on icon "Sentence controls" at bounding box center [854, 387] width 11 height 11
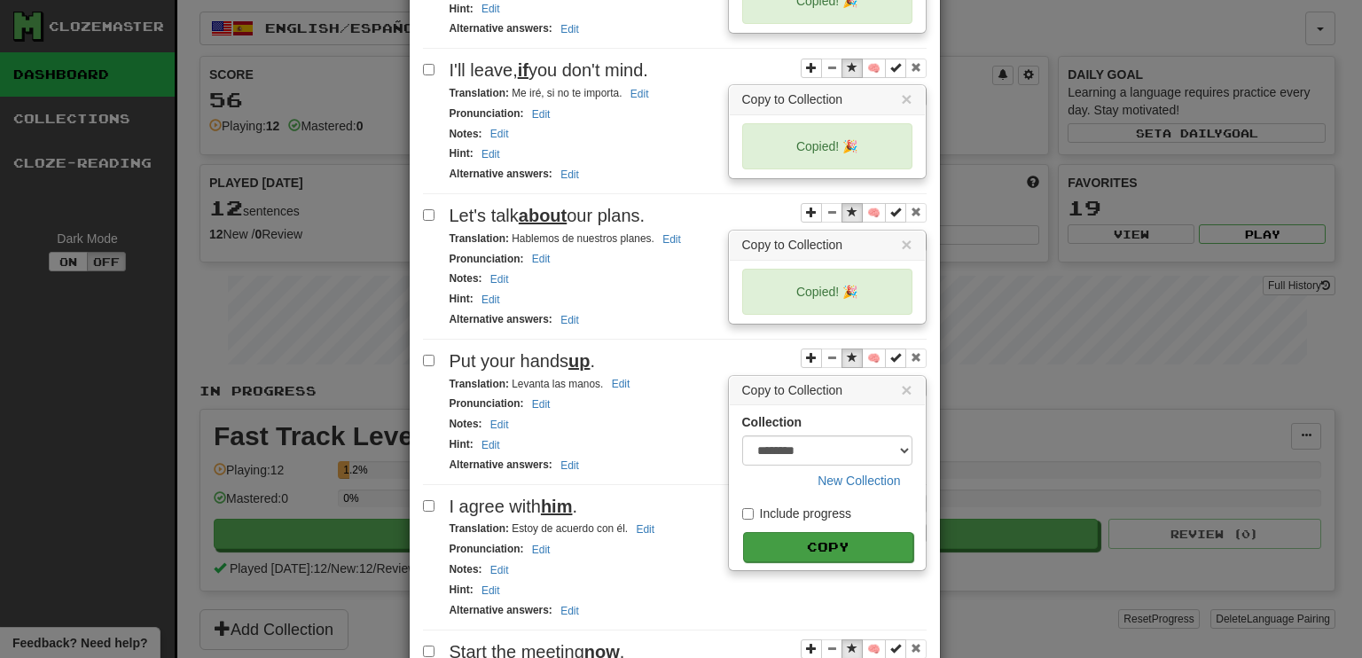
click at [812, 532] on button "Copy" at bounding box center [828, 547] width 170 height 30
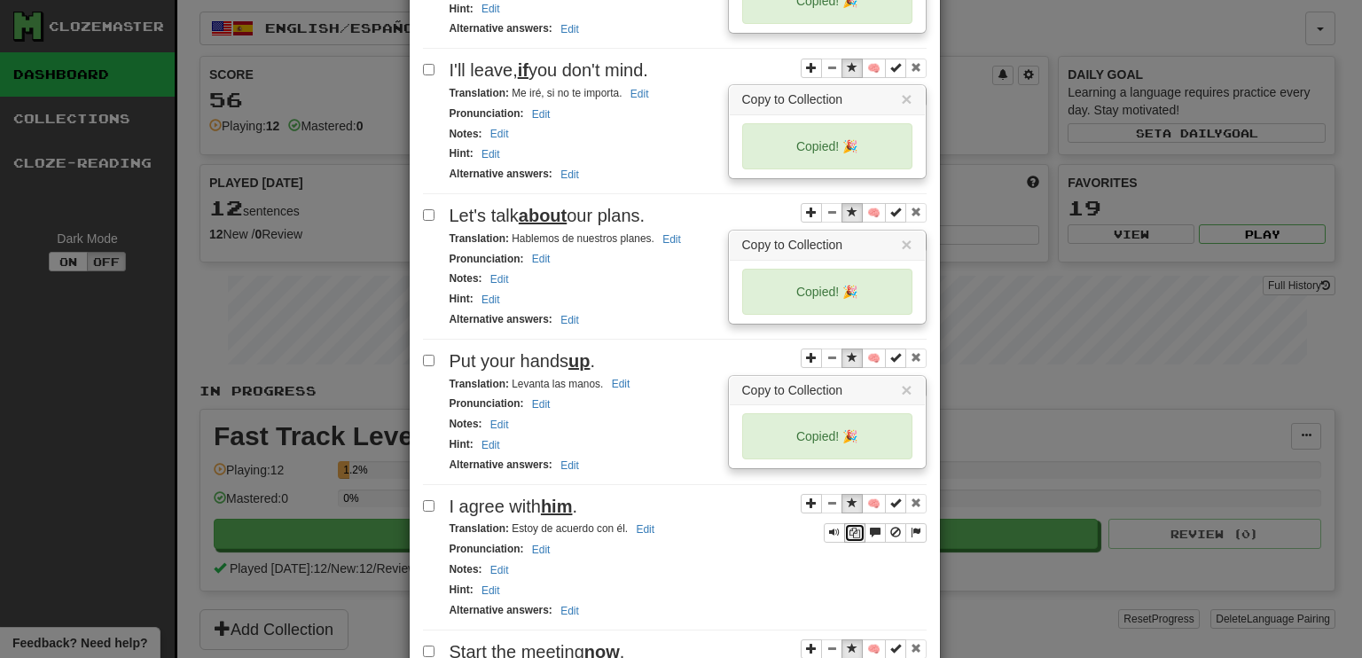
click at [849, 523] on button "Sentence controls" at bounding box center [854, 533] width 21 height 20
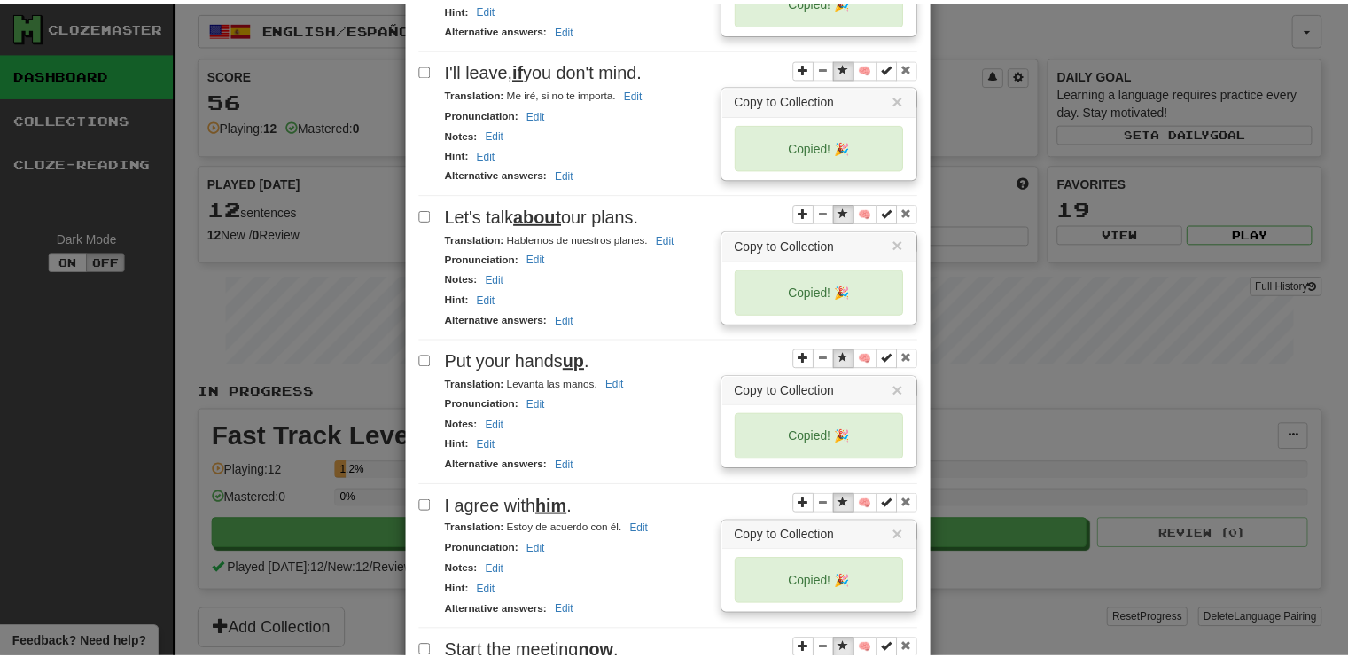
scroll to position [2504, 0]
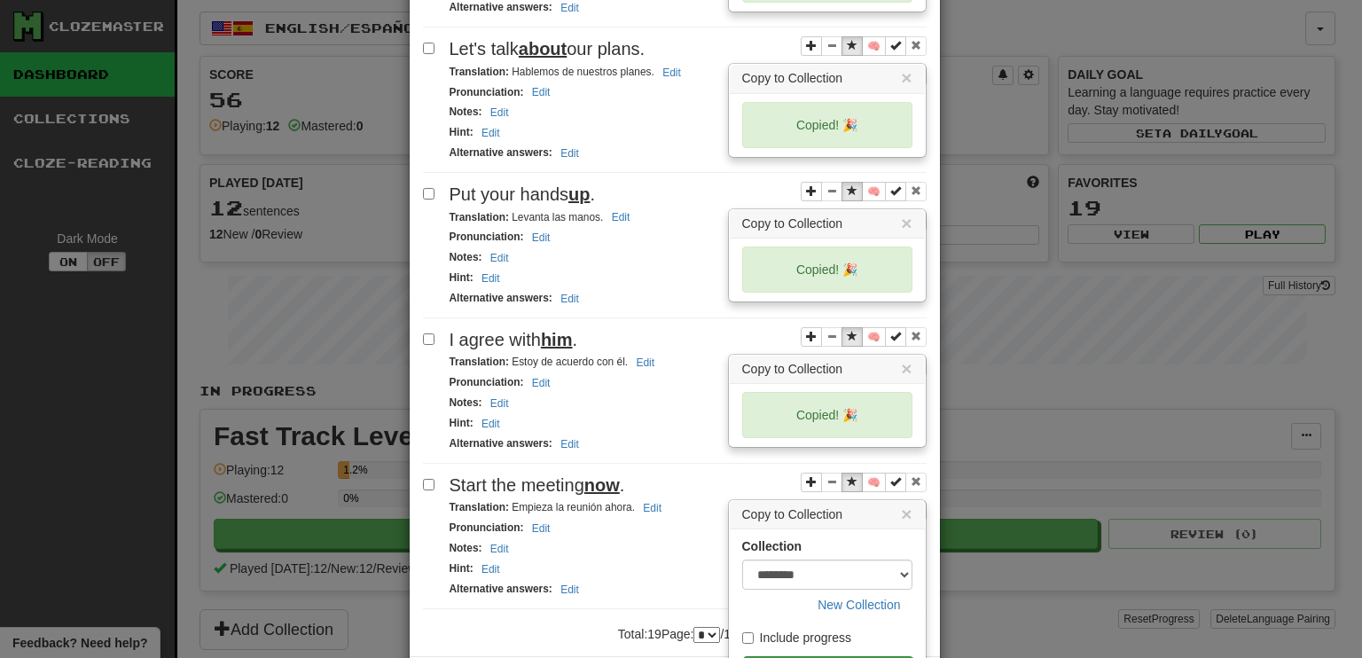
click at [840, 656] on button "Copy" at bounding box center [828, 671] width 170 height 30
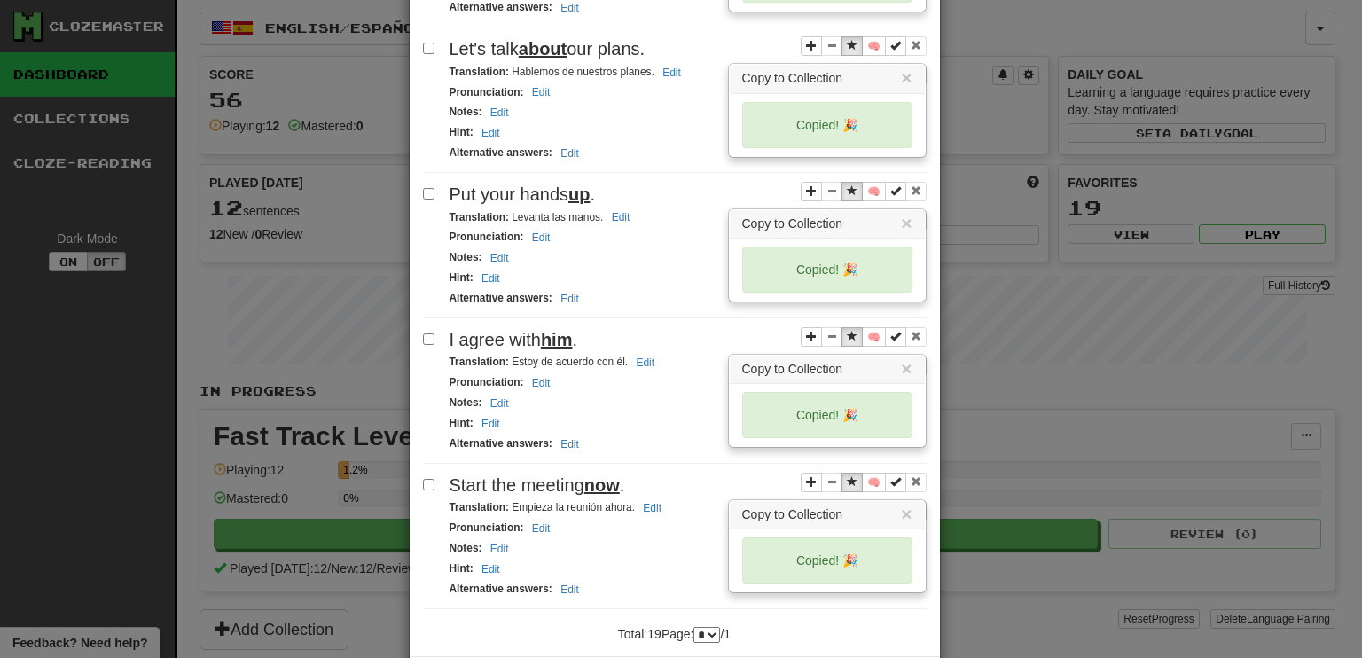
click at [587, 475] on u "now" at bounding box center [601, 485] width 35 height 20
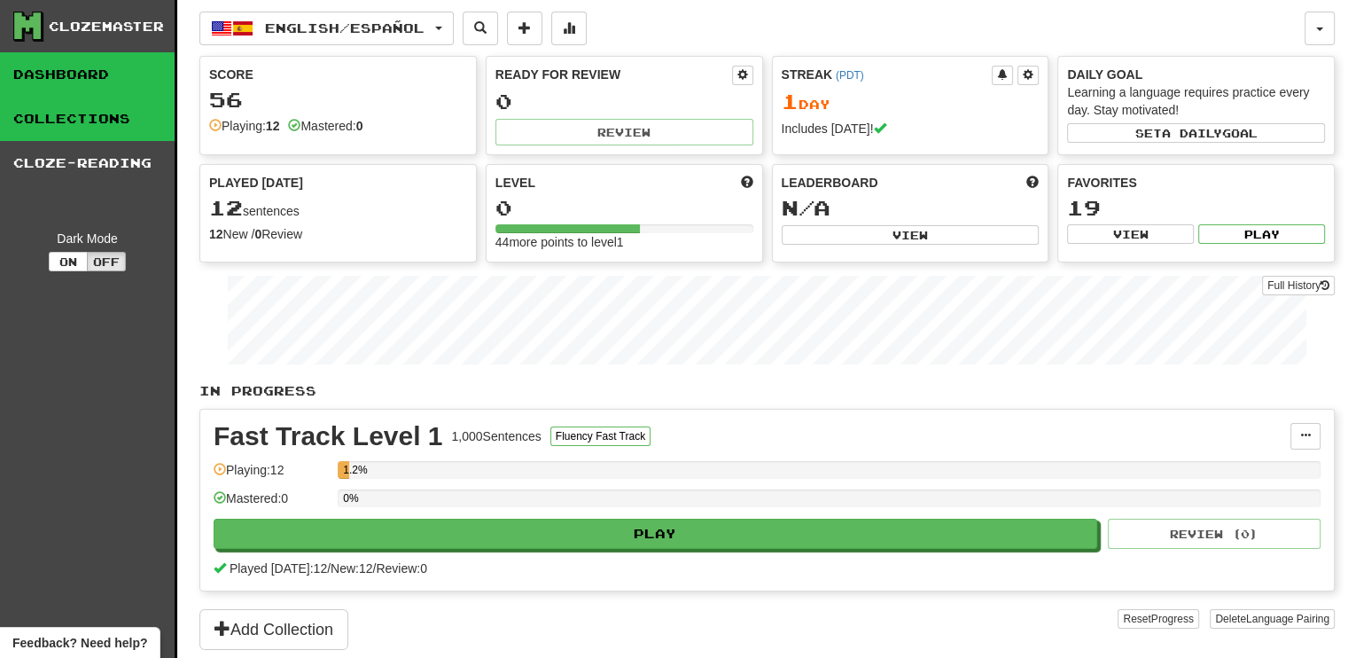
click at [88, 119] on link "Collections" at bounding box center [87, 119] width 175 height 44
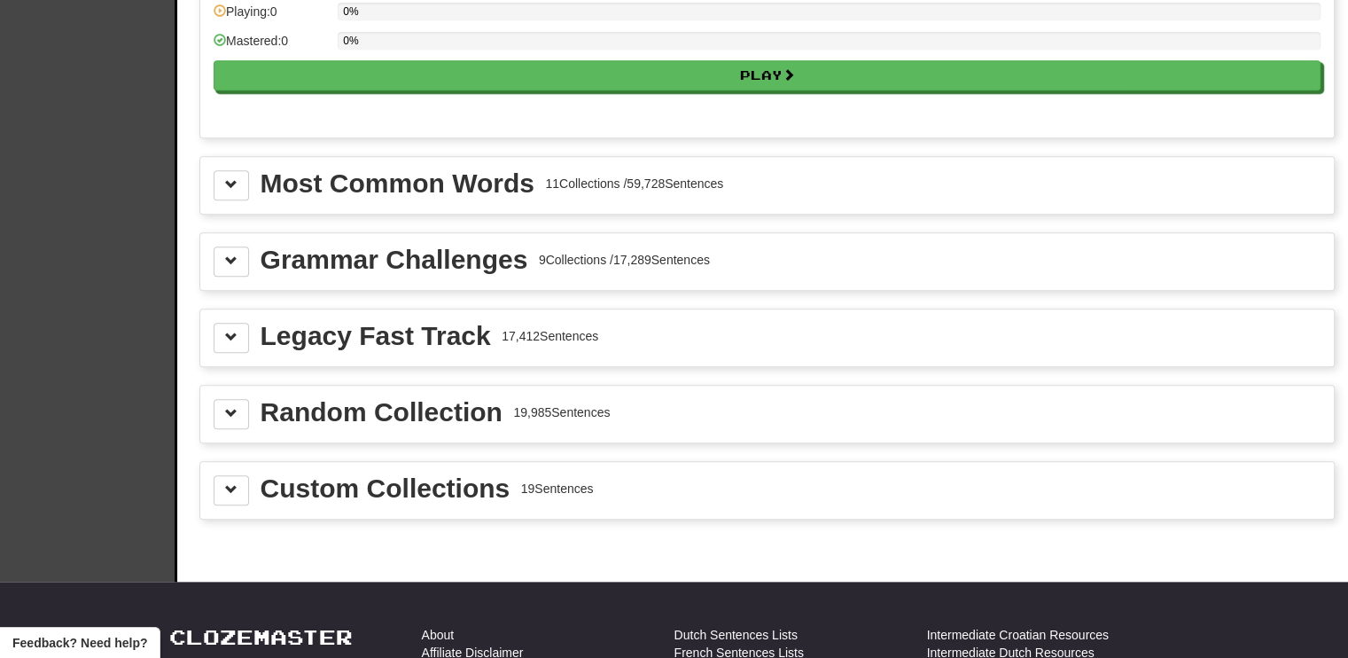
scroll to position [1862, 0]
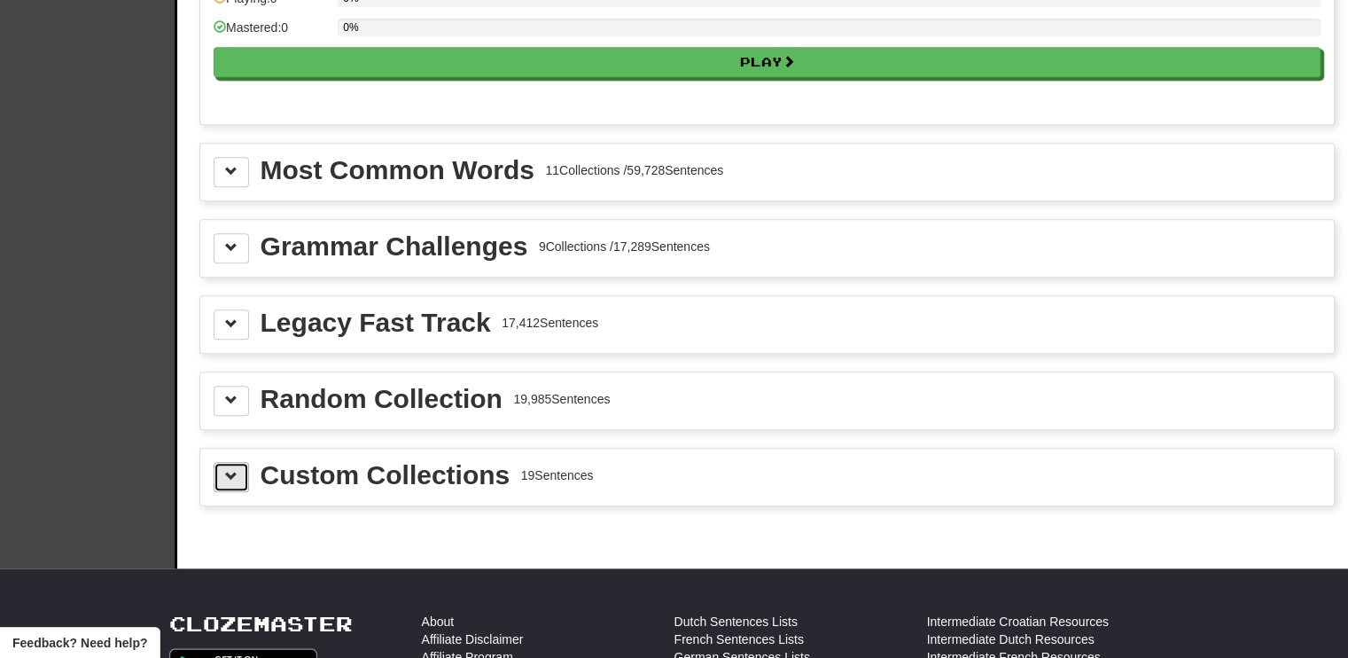
click at [229, 470] on span at bounding box center [231, 476] width 12 height 12
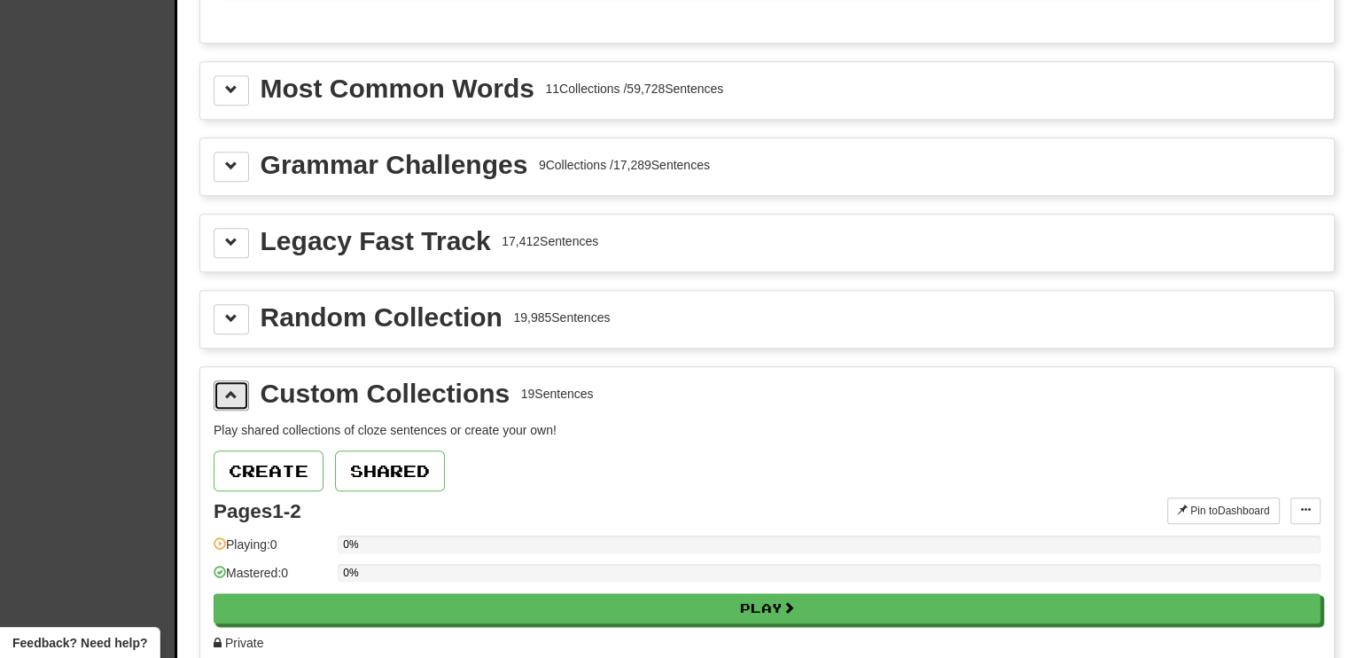
scroll to position [2128, 0]
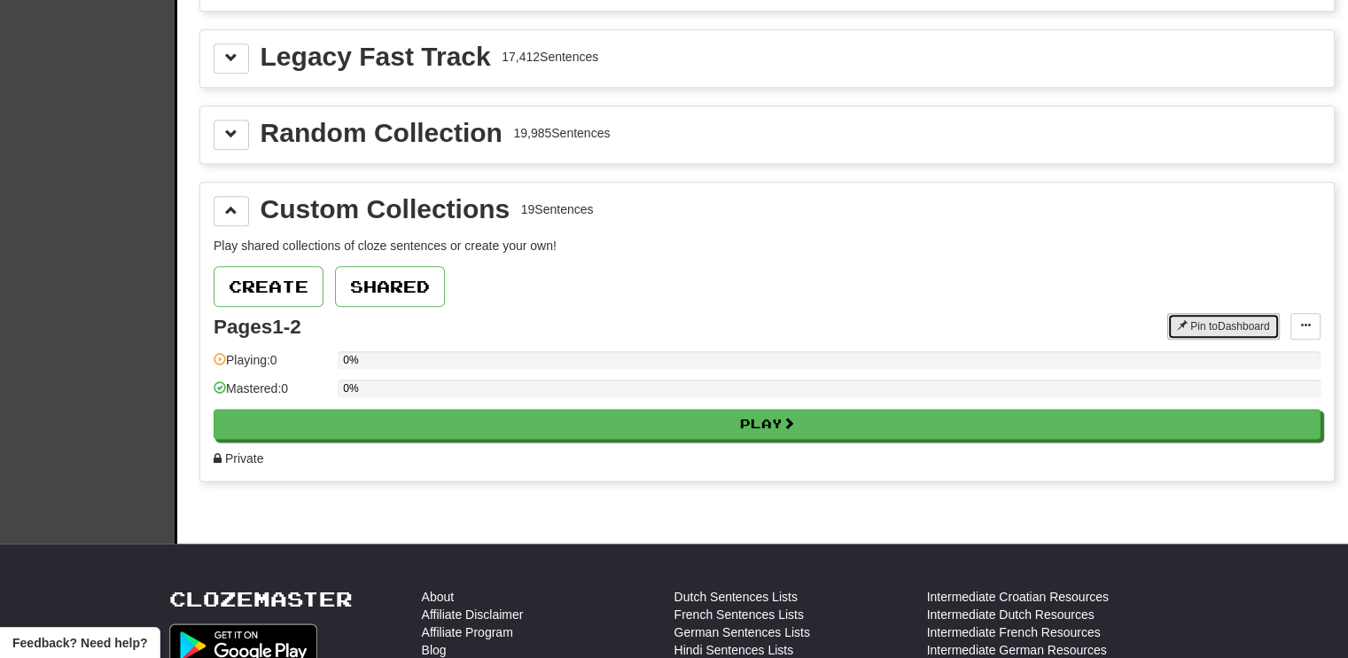
click at [1245, 313] on button "Pin to Dashboard" at bounding box center [1224, 326] width 113 height 27
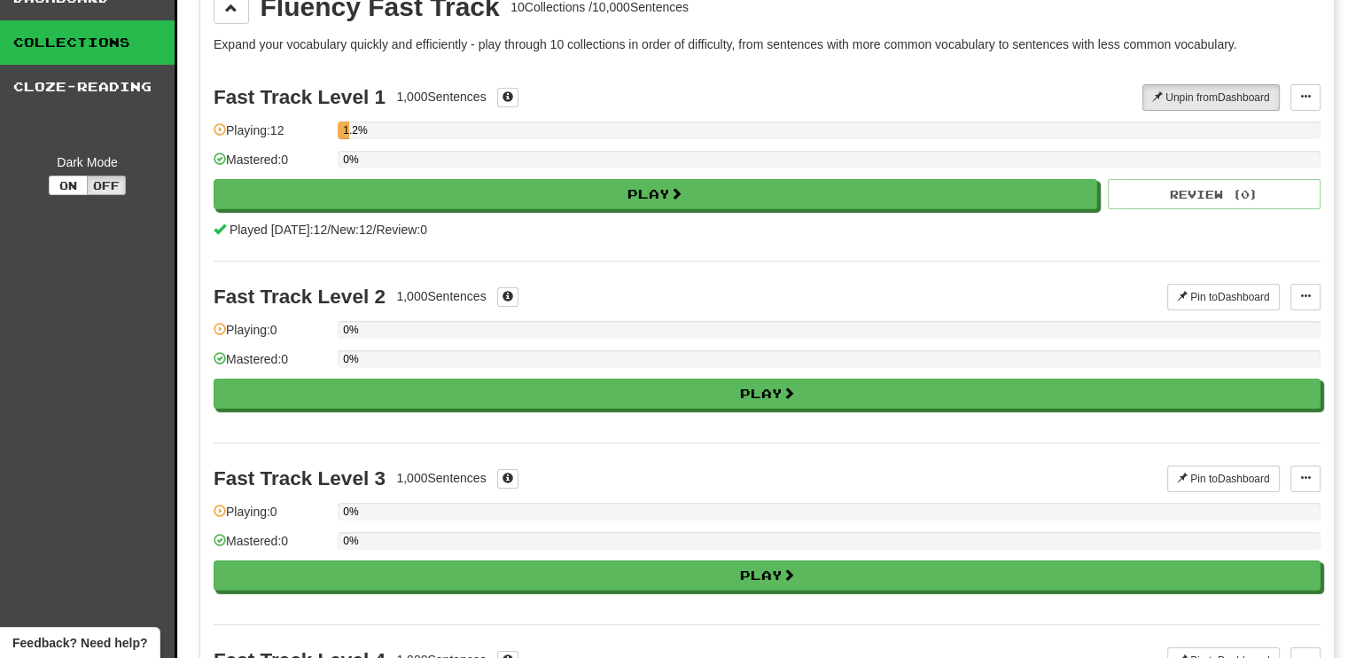
scroll to position [0, 0]
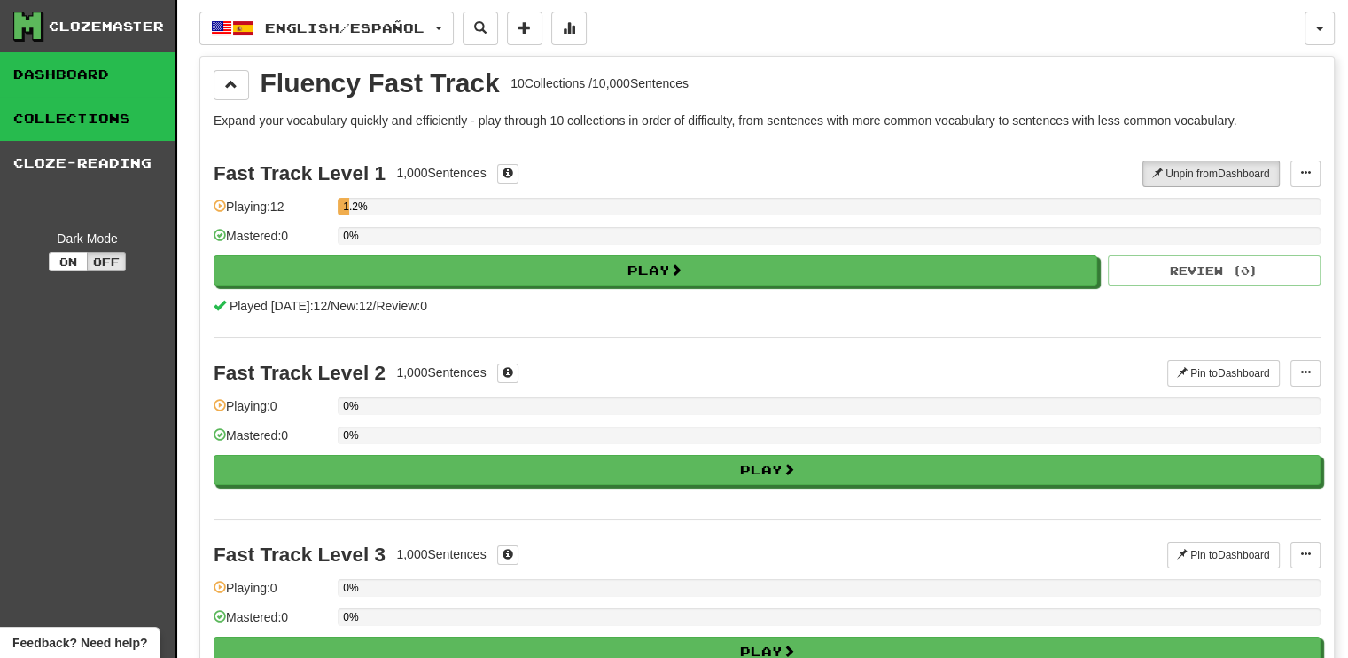
click at [82, 71] on link "Dashboard" at bounding box center [87, 74] width 175 height 44
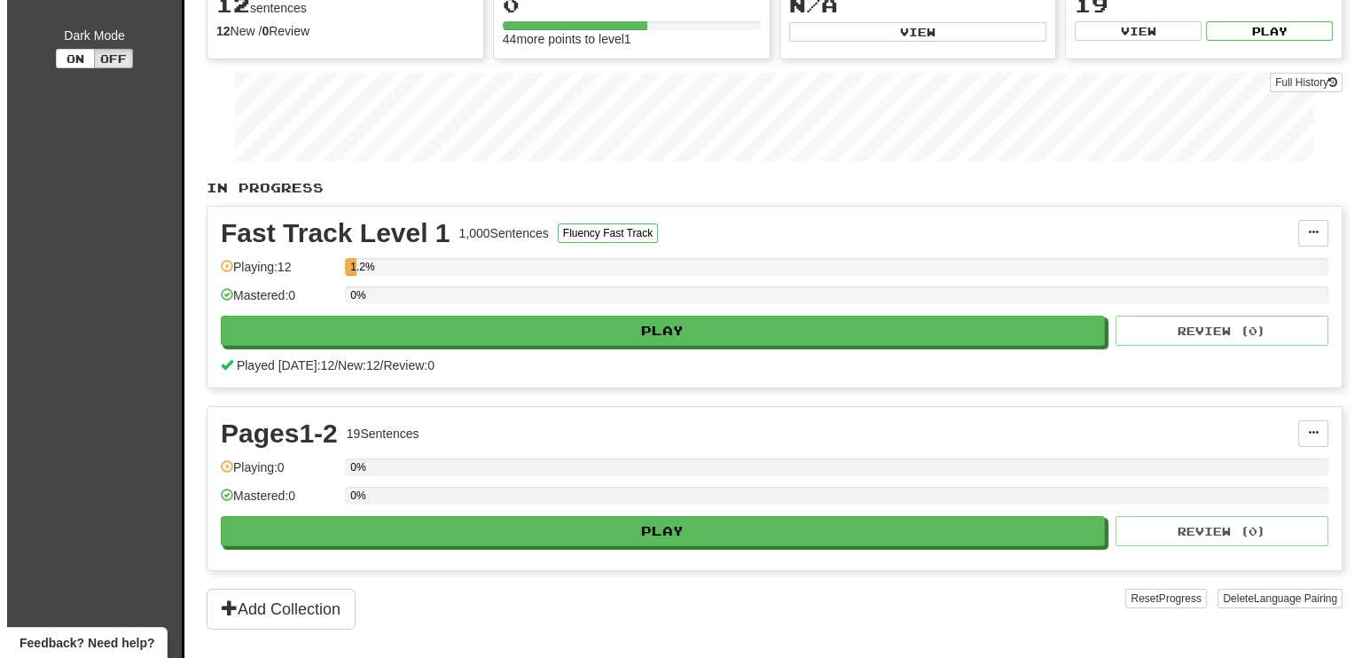
scroll to position [355, 0]
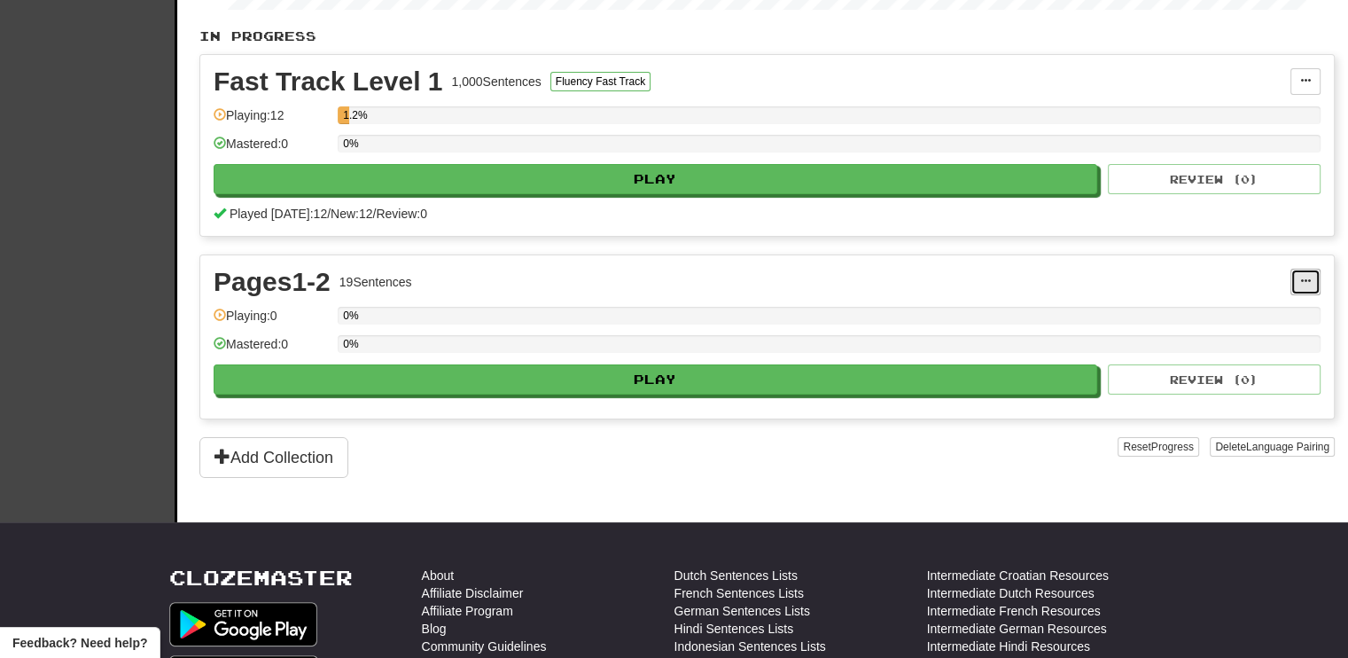
click at [1316, 283] on button at bounding box center [1306, 282] width 30 height 27
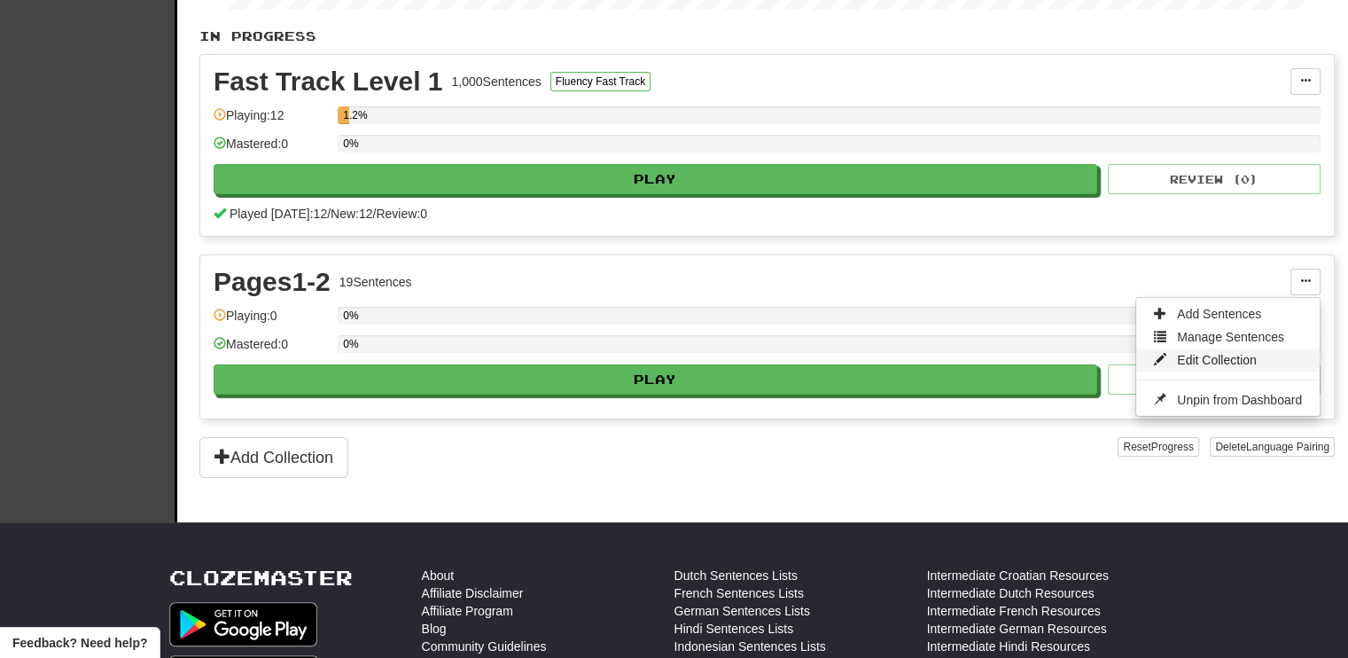
click at [1181, 354] on span "Edit Collection" at bounding box center [1217, 360] width 80 height 14
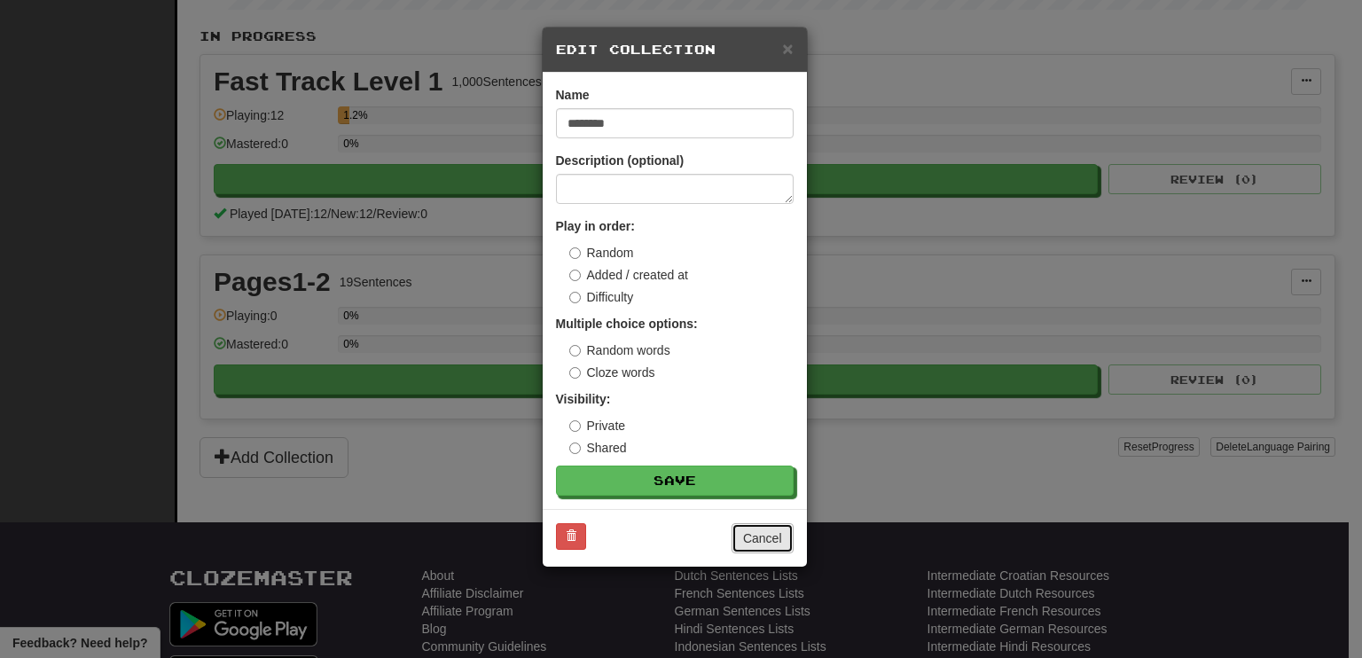
click at [750, 539] on button "Cancel" at bounding box center [762, 538] width 62 height 30
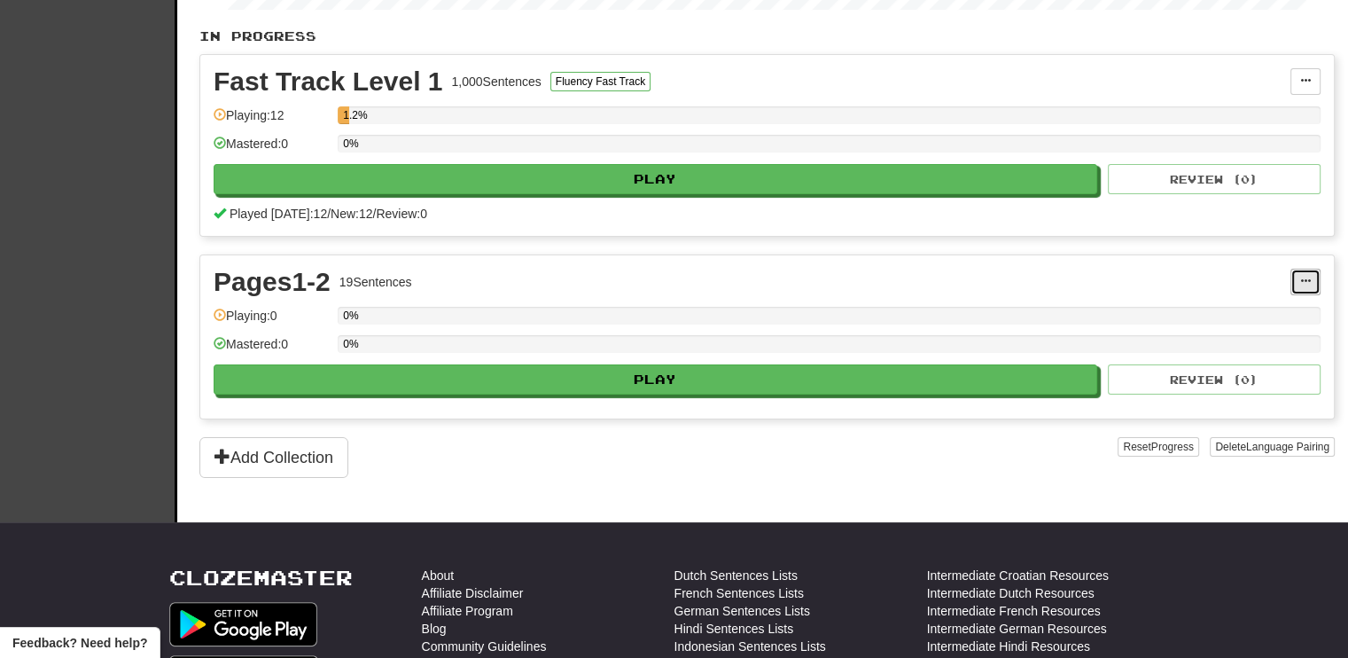
click at [1296, 283] on button at bounding box center [1306, 282] width 30 height 27
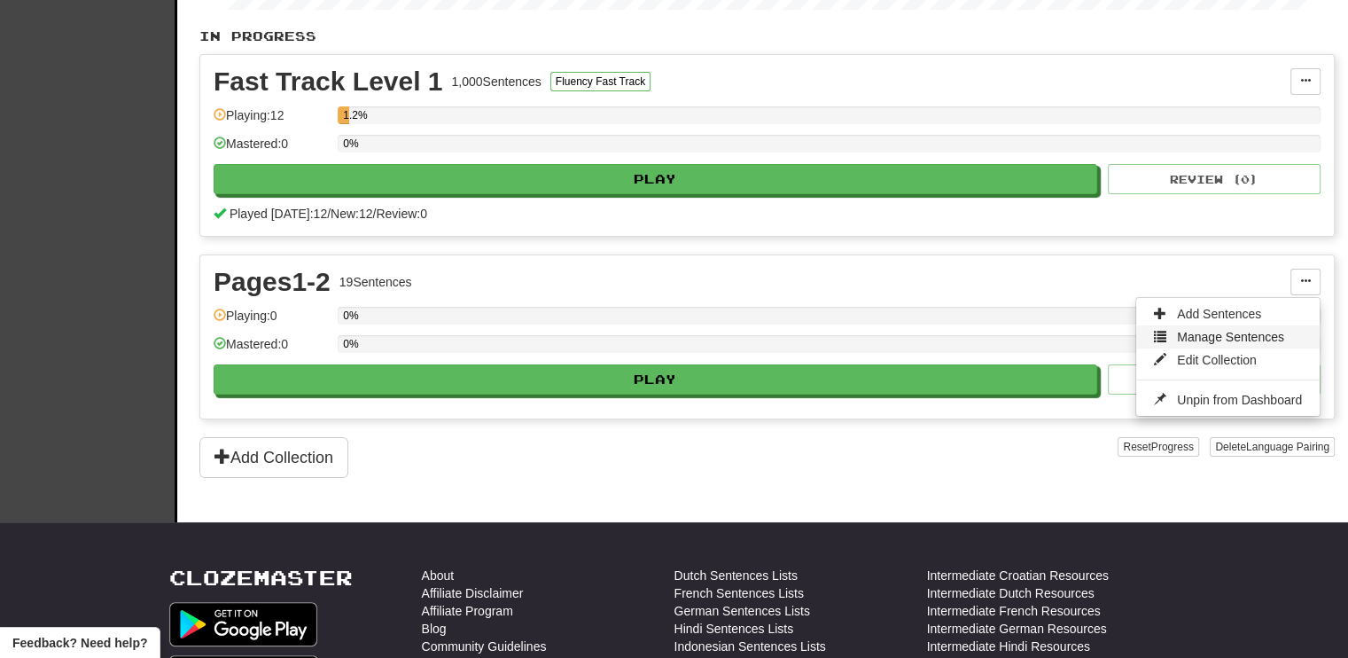
click at [1184, 330] on span "Manage Sentences" at bounding box center [1230, 337] width 107 height 14
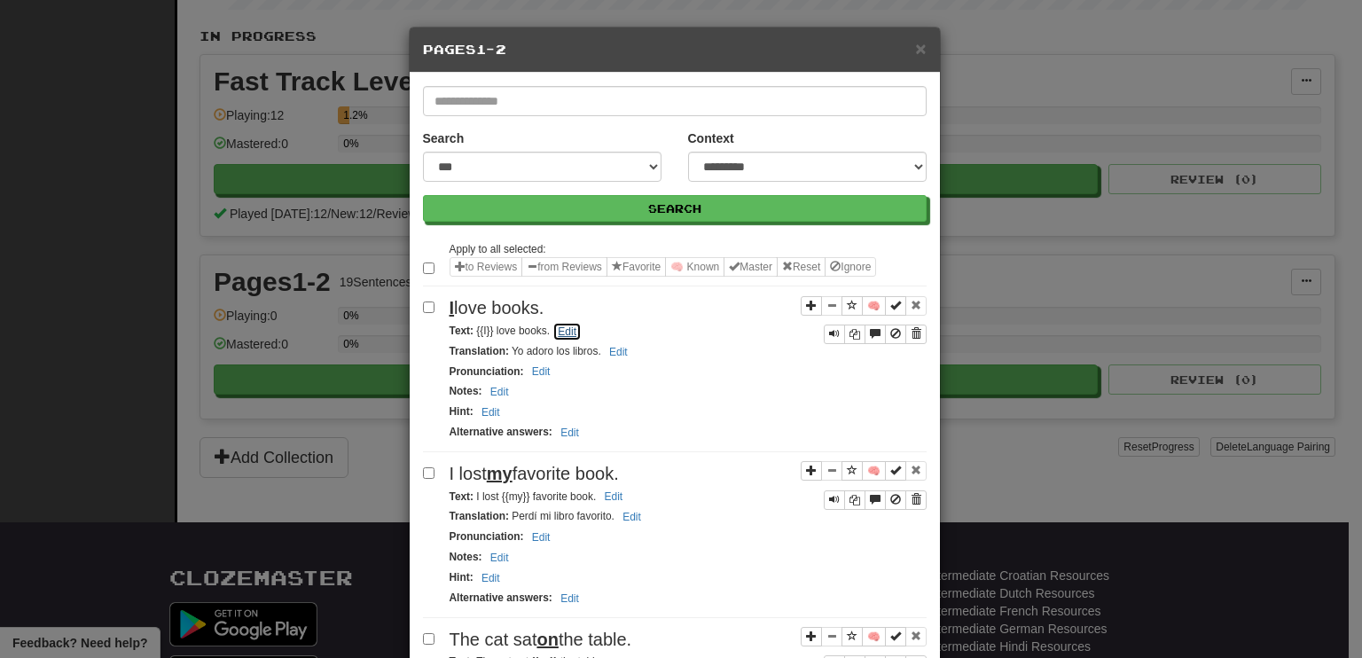
click at [564, 327] on button "Edit" at bounding box center [566, 332] width 29 height 20
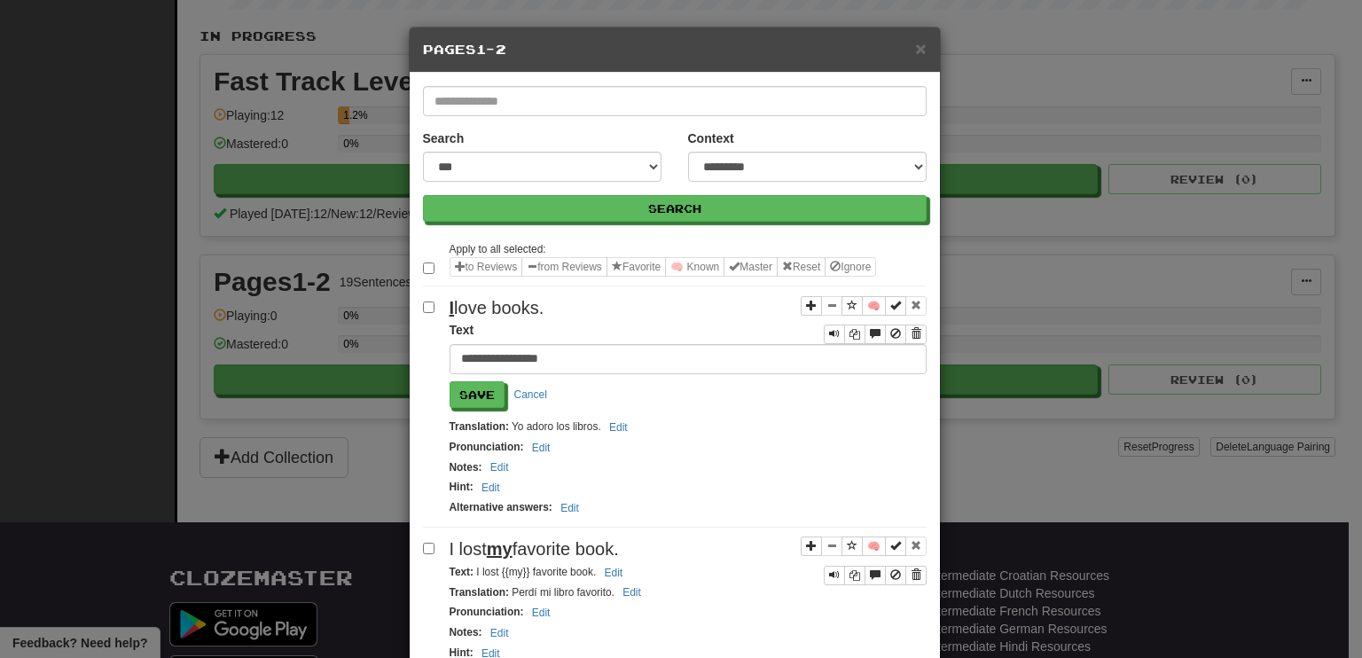
click at [475, 356] on input "**********" at bounding box center [687, 359] width 477 height 30
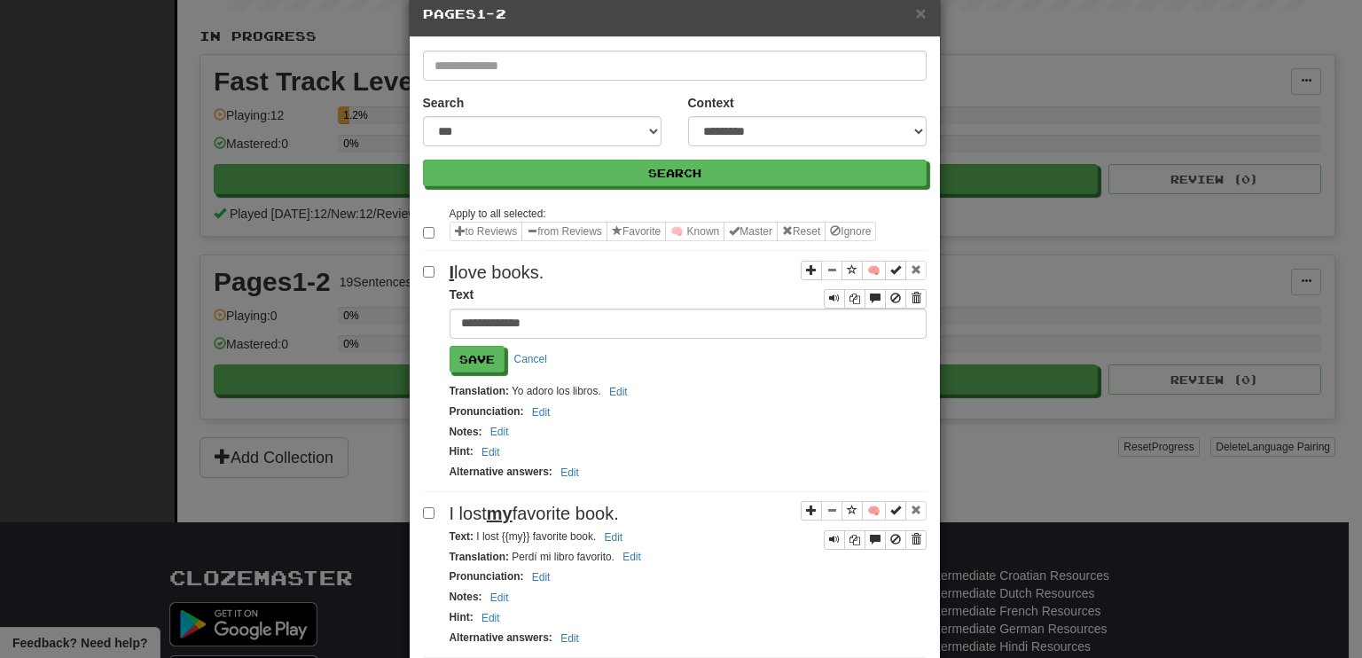
scroll to position [89, 0]
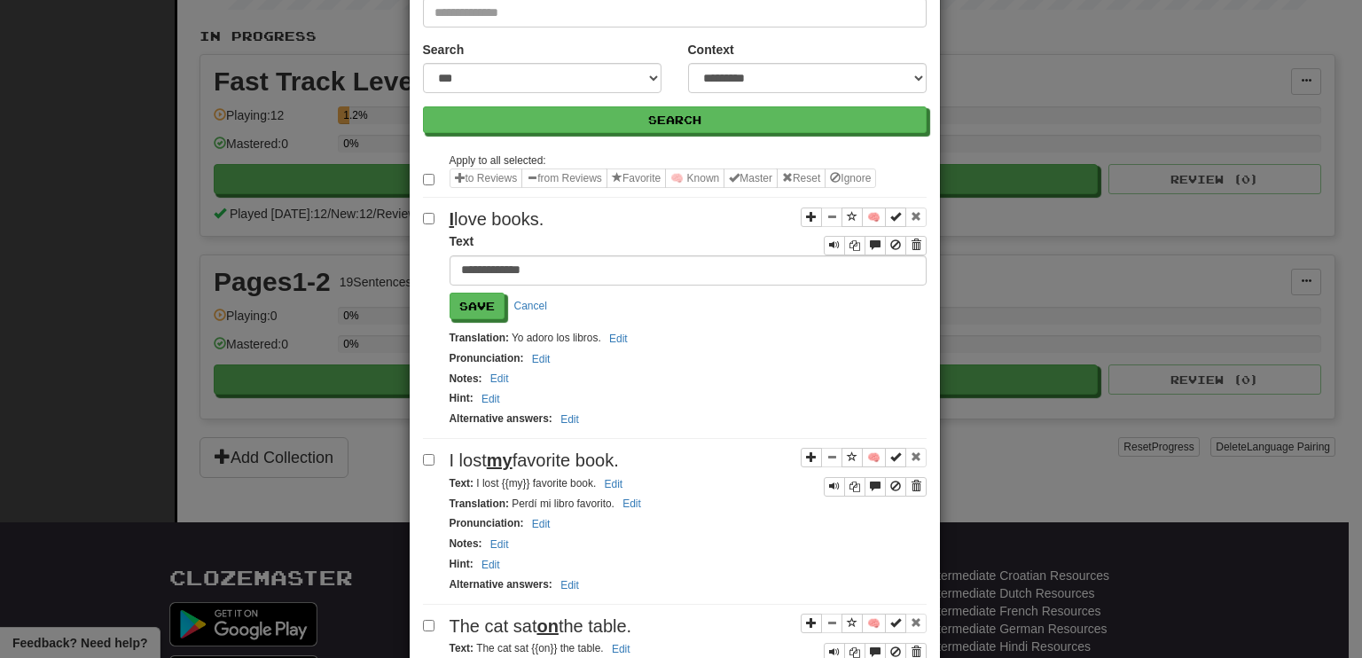
type input "**********"
click at [674, 494] on div "Translation : Perdí mi libro favorito. Edit" at bounding box center [687, 504] width 477 height 20
click at [602, 474] on button "Edit" at bounding box center [613, 484] width 29 height 20
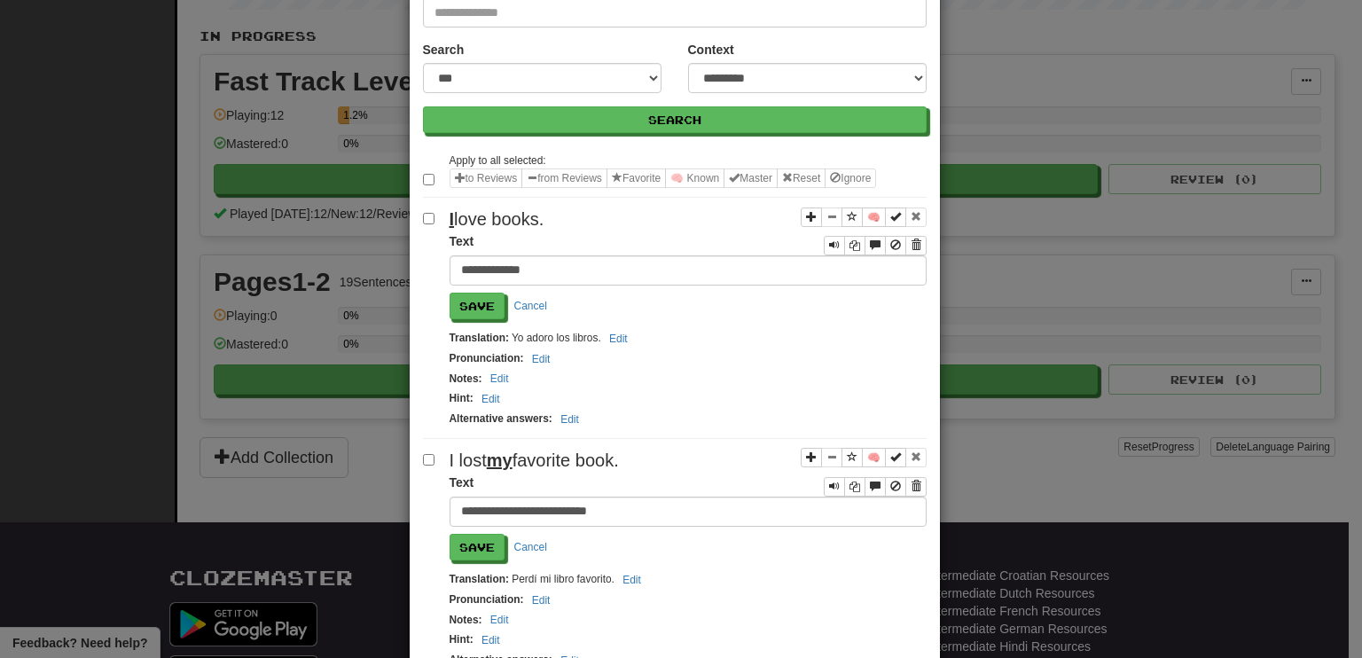
click at [517, 505] on input "**********" at bounding box center [687, 511] width 477 height 30
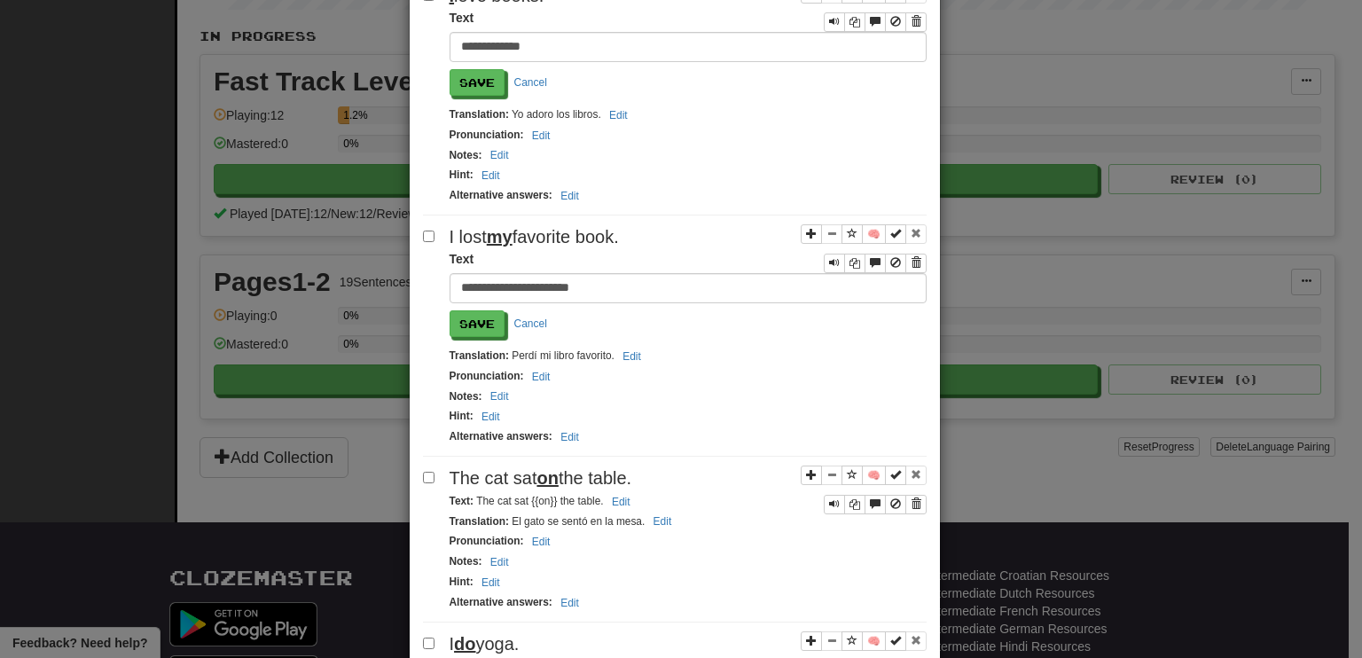
scroll to position [355, 0]
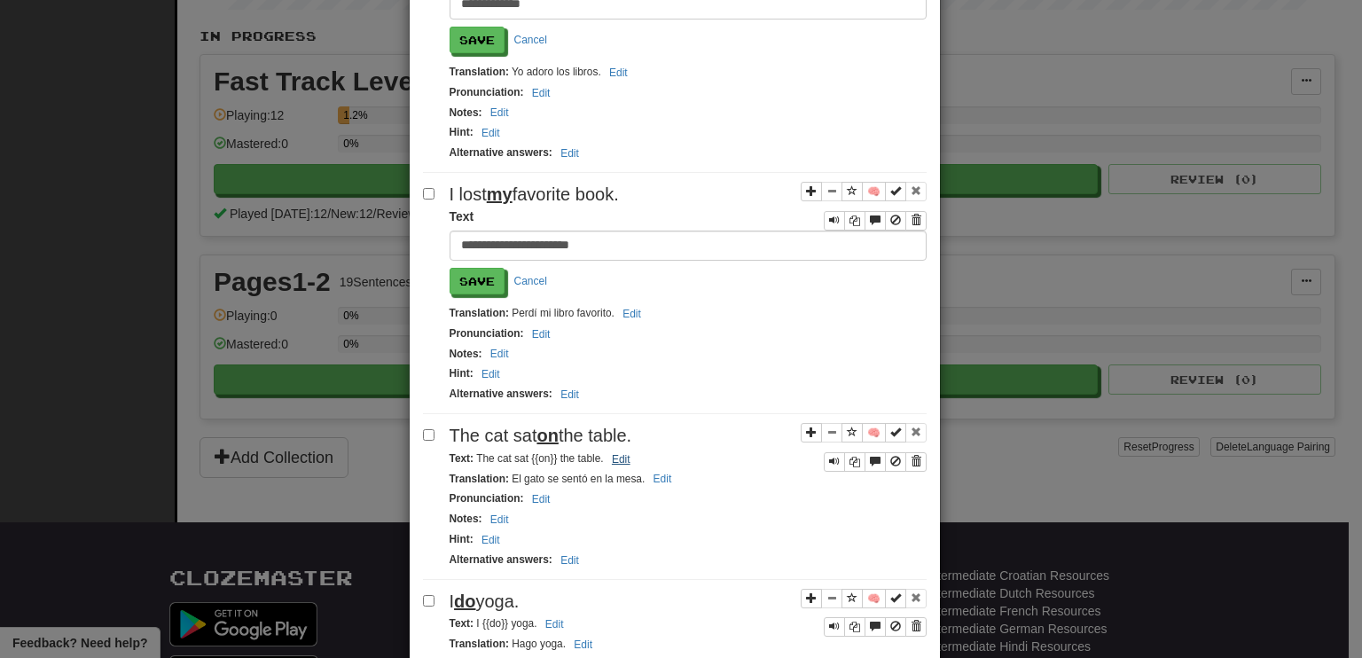
type input "**********"
click at [618, 449] on button "Edit" at bounding box center [620, 459] width 29 height 20
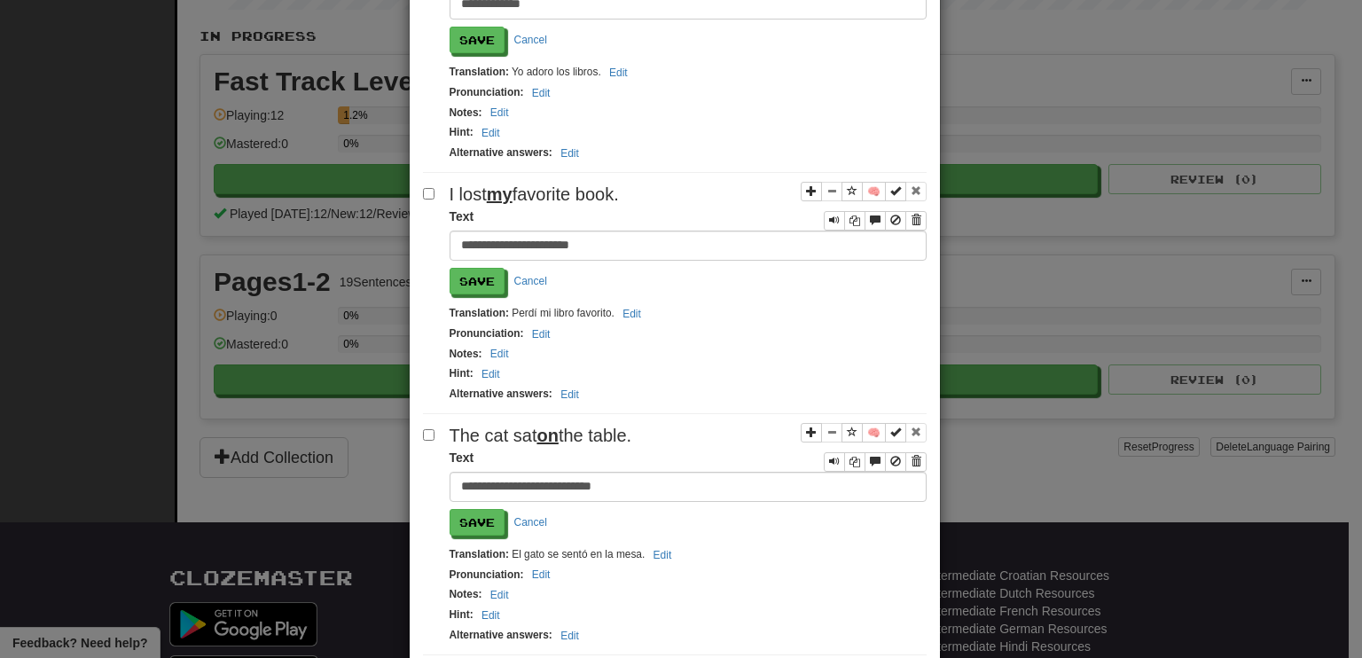
click at [547, 474] on input "**********" at bounding box center [687, 487] width 477 height 30
click at [523, 474] on input "**********" at bounding box center [687, 487] width 477 height 30
click at [529, 475] on input "**********" at bounding box center [687, 487] width 477 height 30
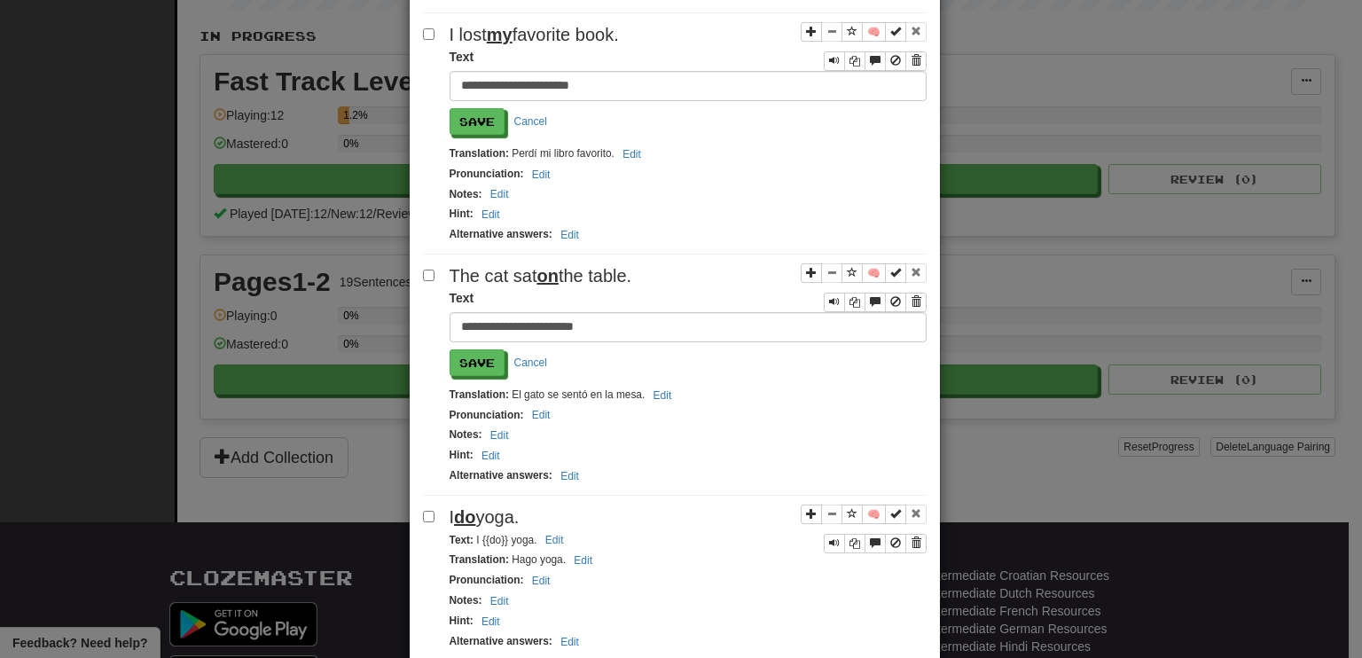
scroll to position [621, 0]
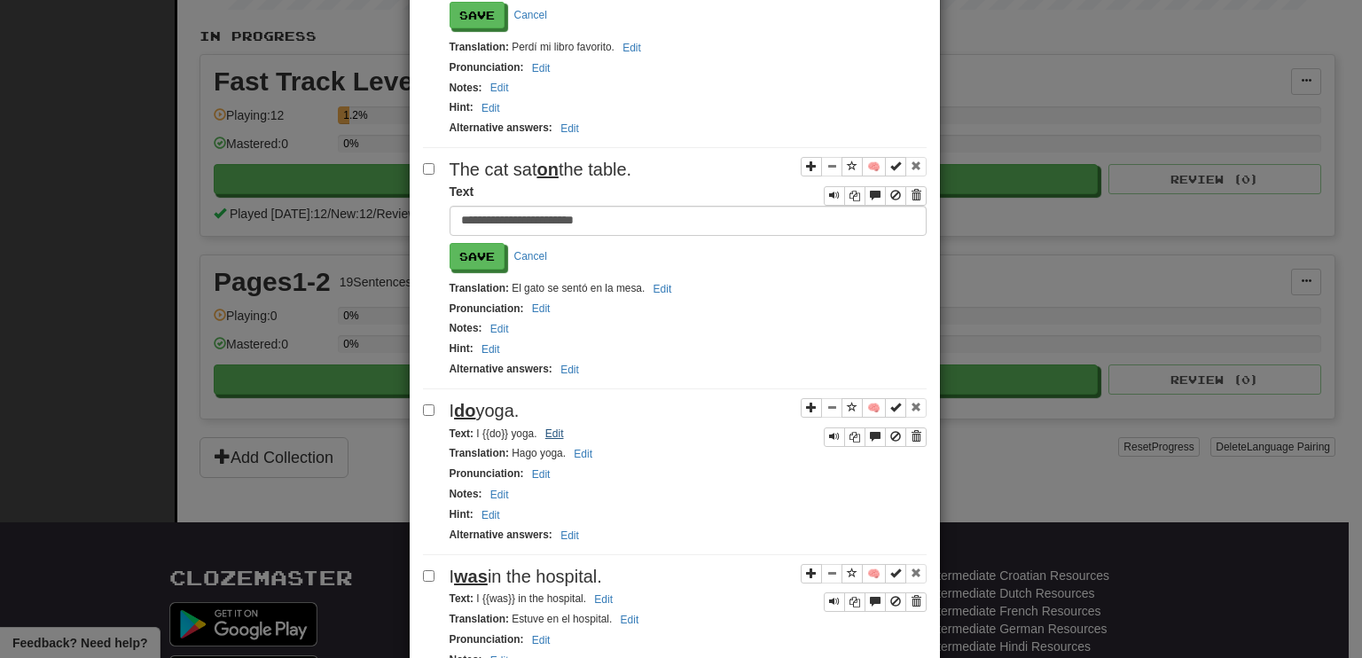
type input "**********"
click at [549, 424] on button "Edit" at bounding box center [554, 434] width 29 height 20
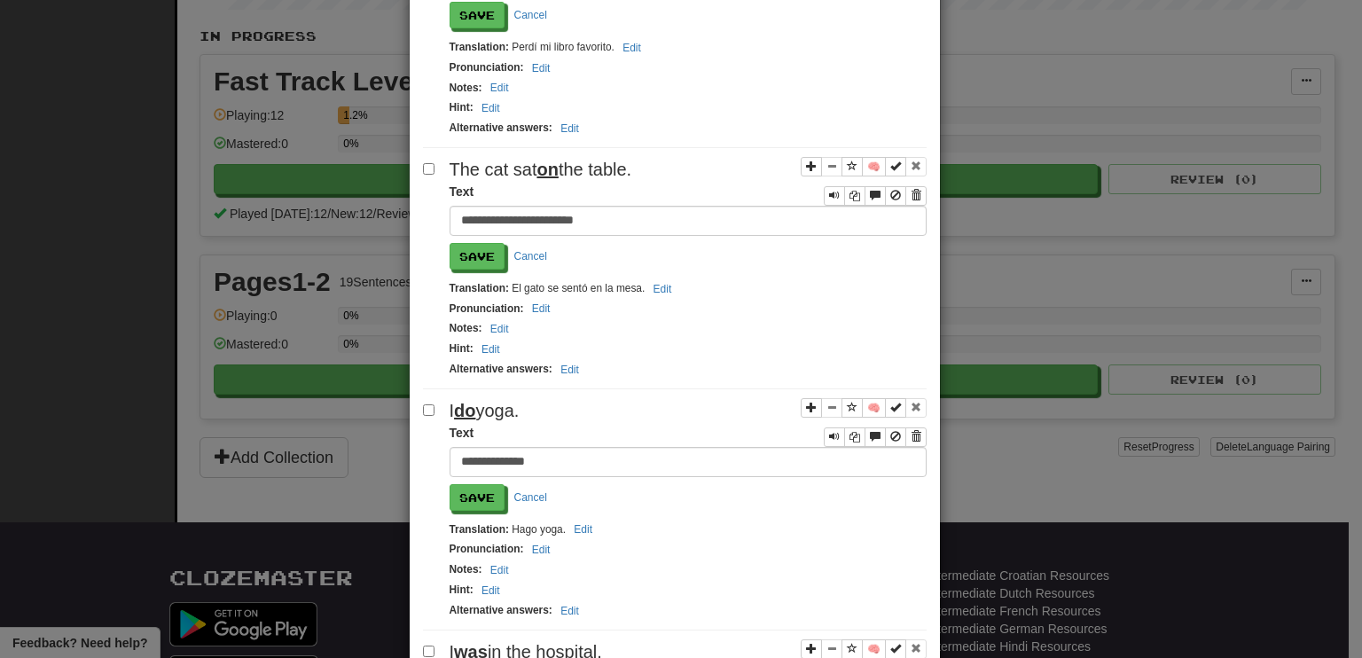
click at [490, 447] on input "**********" at bounding box center [687, 462] width 477 height 30
click at [472, 447] on input "**********" at bounding box center [687, 462] width 477 height 30
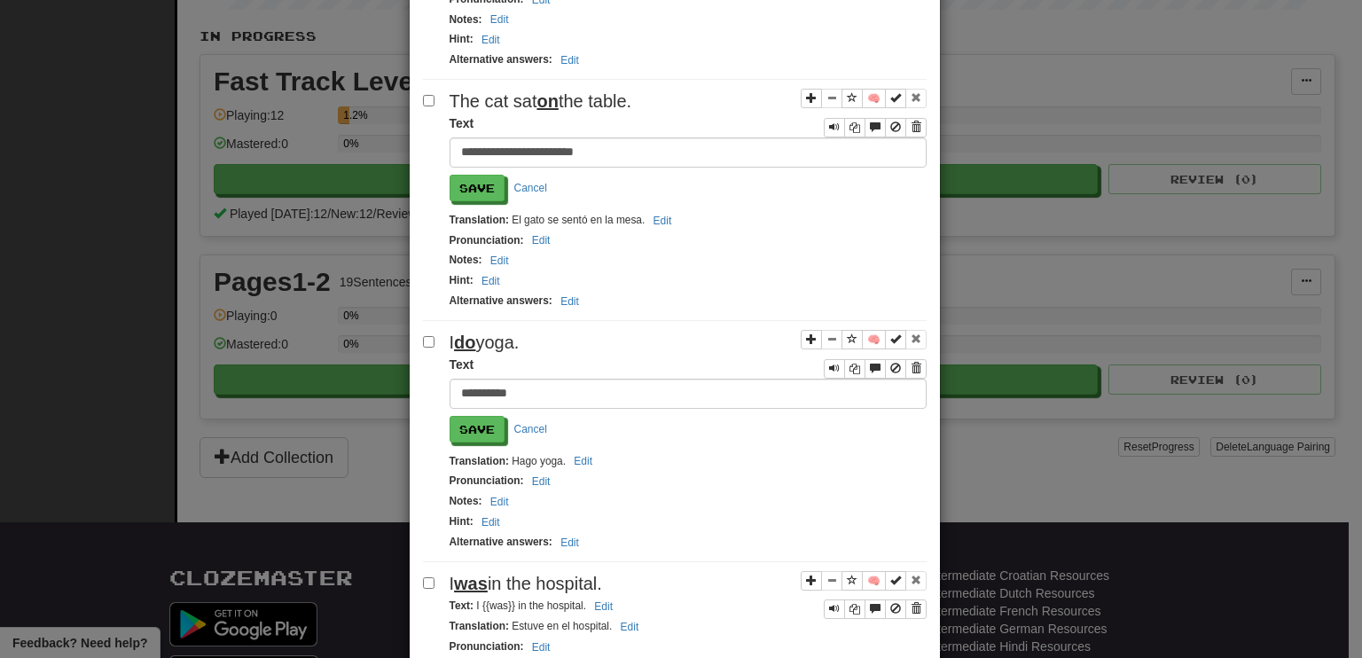
scroll to position [798, 0]
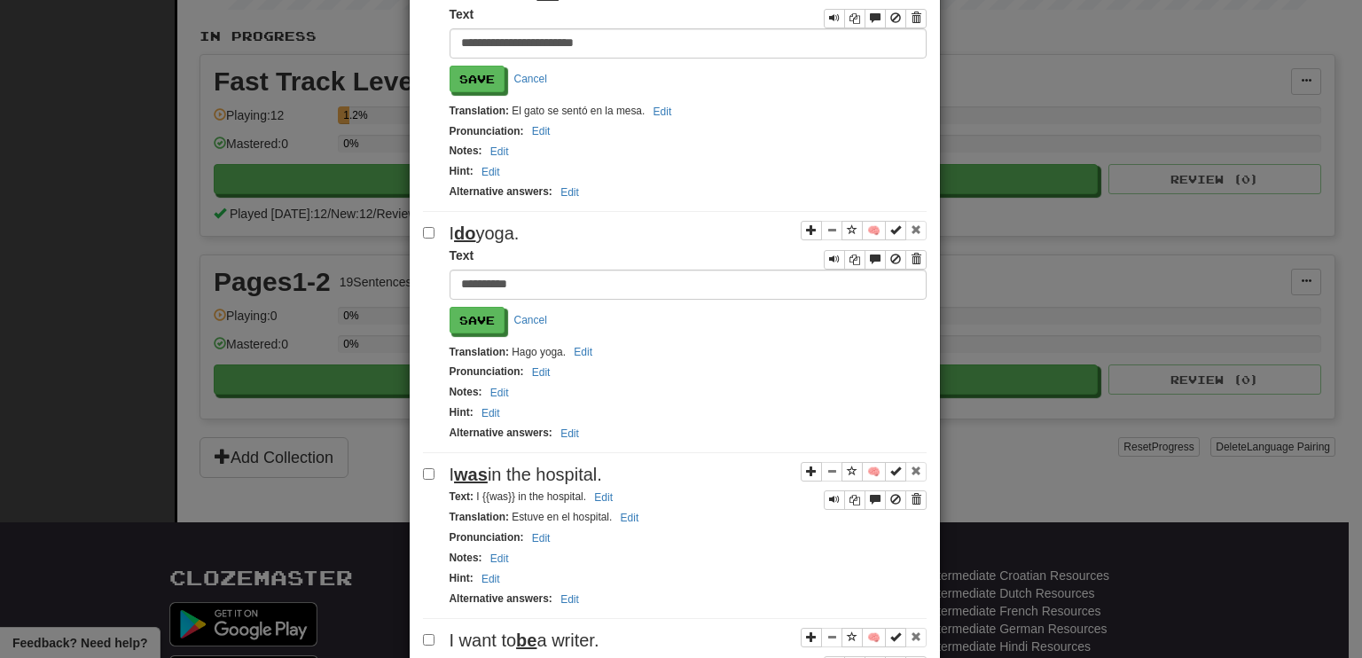
type input "**********"
click at [509, 490] on small "Text : I {{was}} in the hospital. Edit" at bounding box center [533, 496] width 168 height 12
click at [507, 490] on small "Text : I {{was}} in the hospital. Edit" at bounding box center [533, 496] width 168 height 12
click at [602, 488] on button "Edit" at bounding box center [603, 498] width 29 height 20
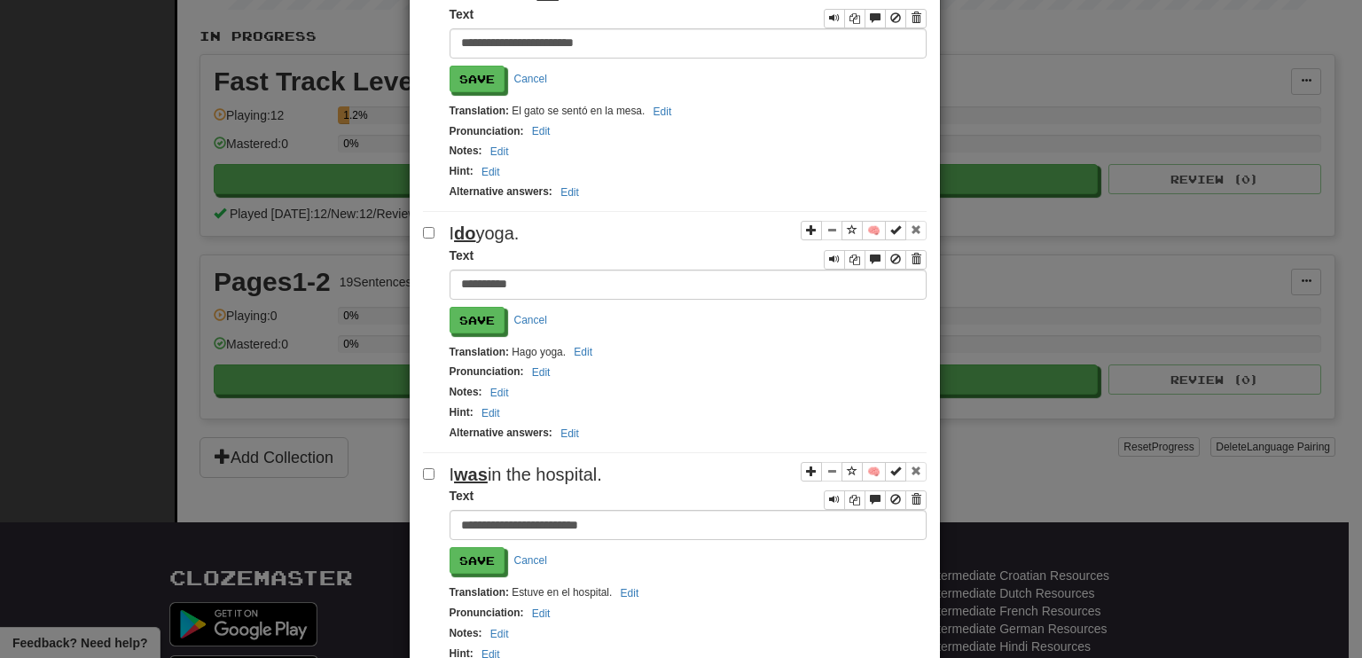
click at [499, 510] on input "**********" at bounding box center [687, 525] width 477 height 30
click at [469, 510] on input "**********" at bounding box center [687, 525] width 477 height 30
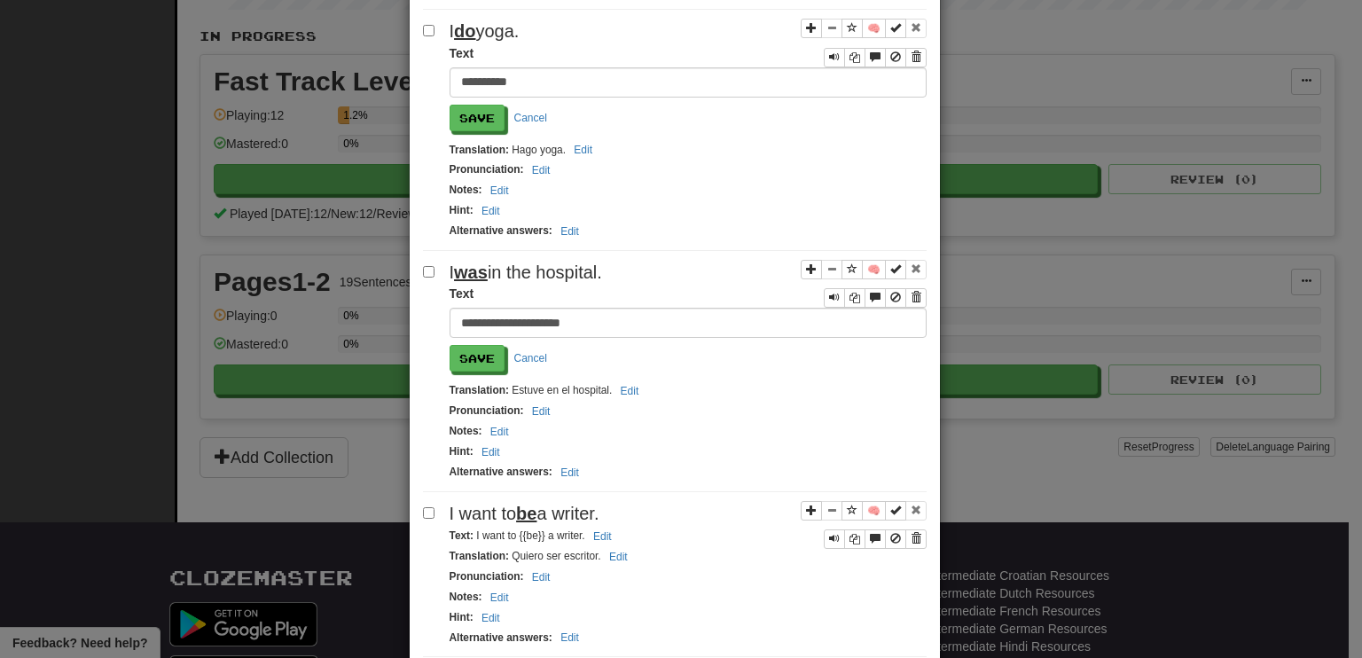
scroll to position [1064, 0]
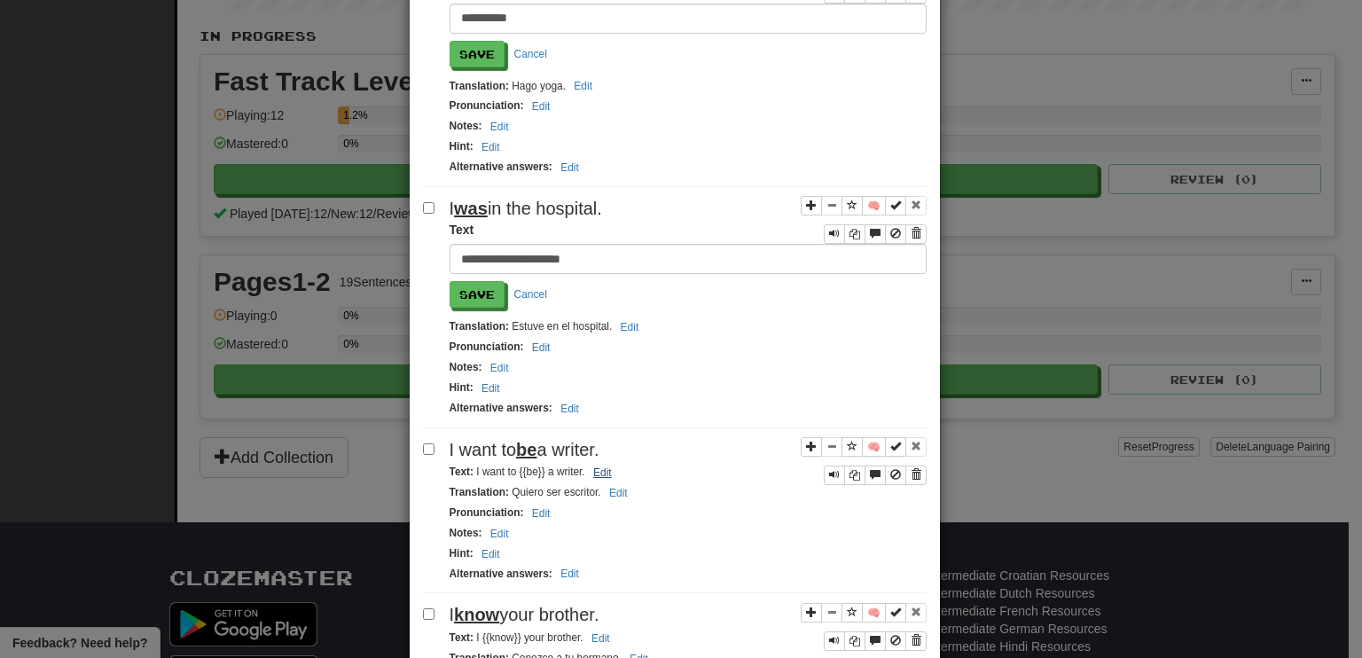
type input "**********"
click at [590, 463] on button "Edit" at bounding box center [602, 473] width 29 height 20
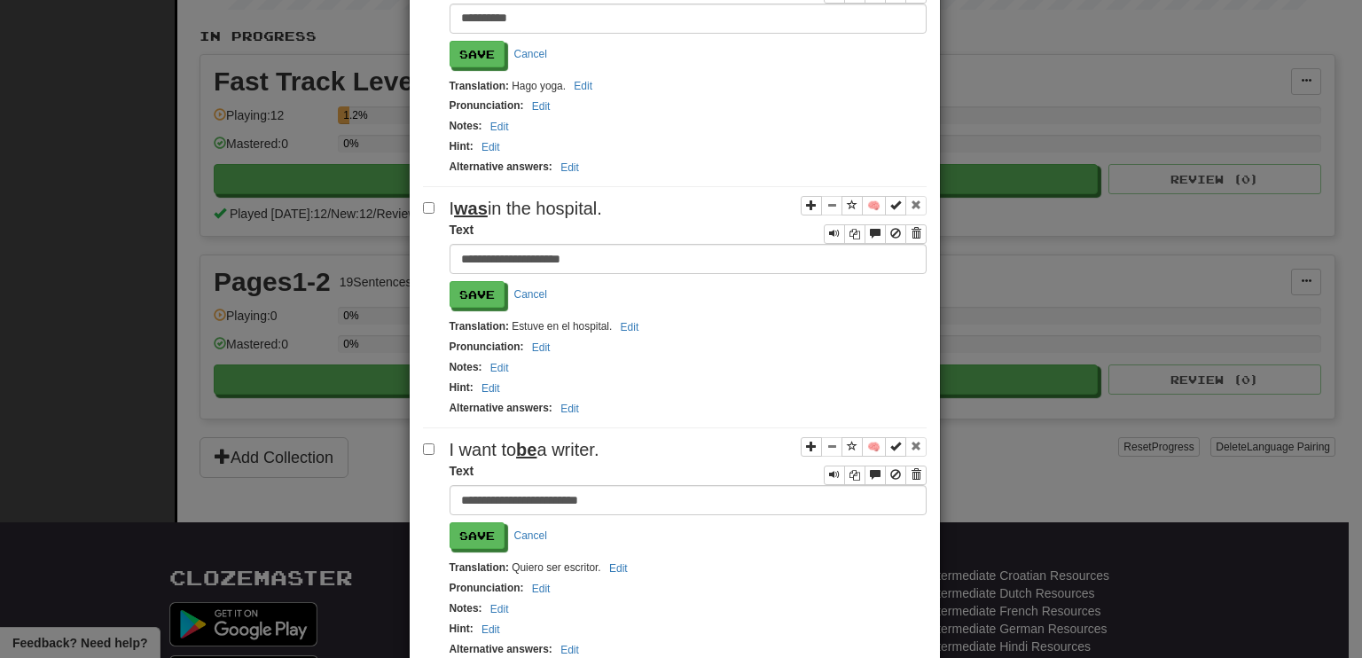
click at [535, 485] on input "**********" at bounding box center [687, 500] width 477 height 30
click at [514, 485] on input "**********" at bounding box center [687, 500] width 477 height 30
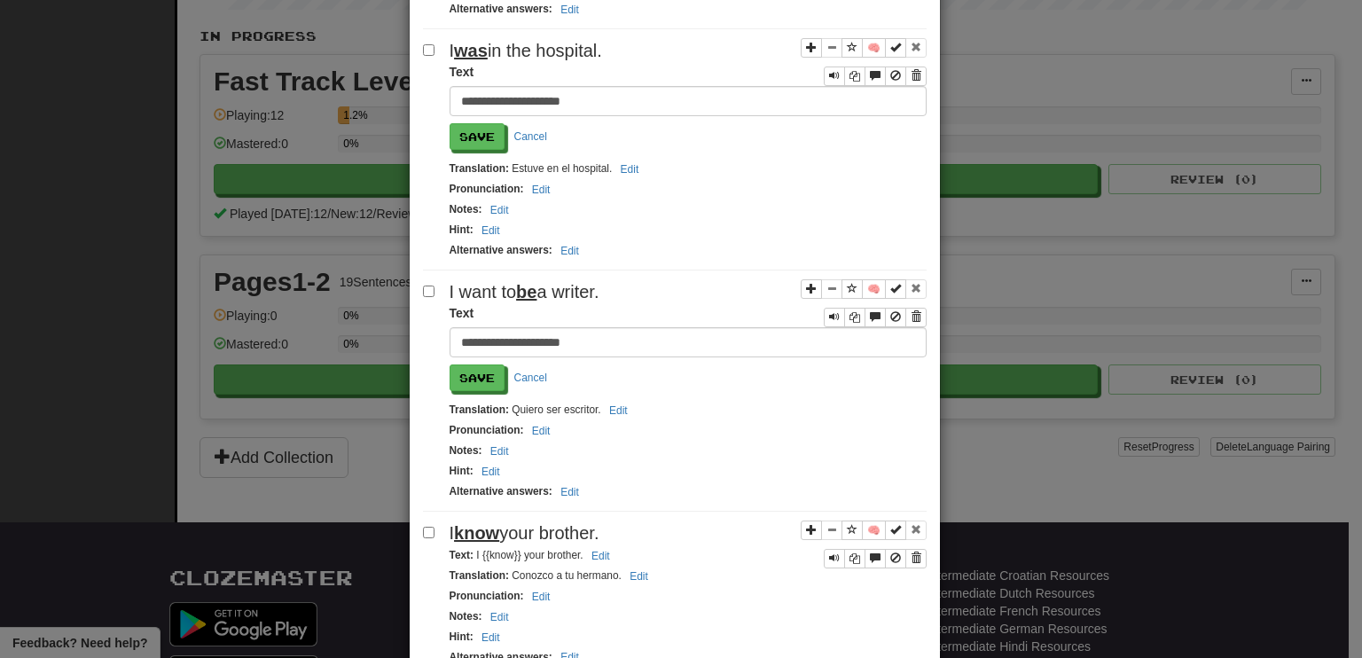
scroll to position [1241, 0]
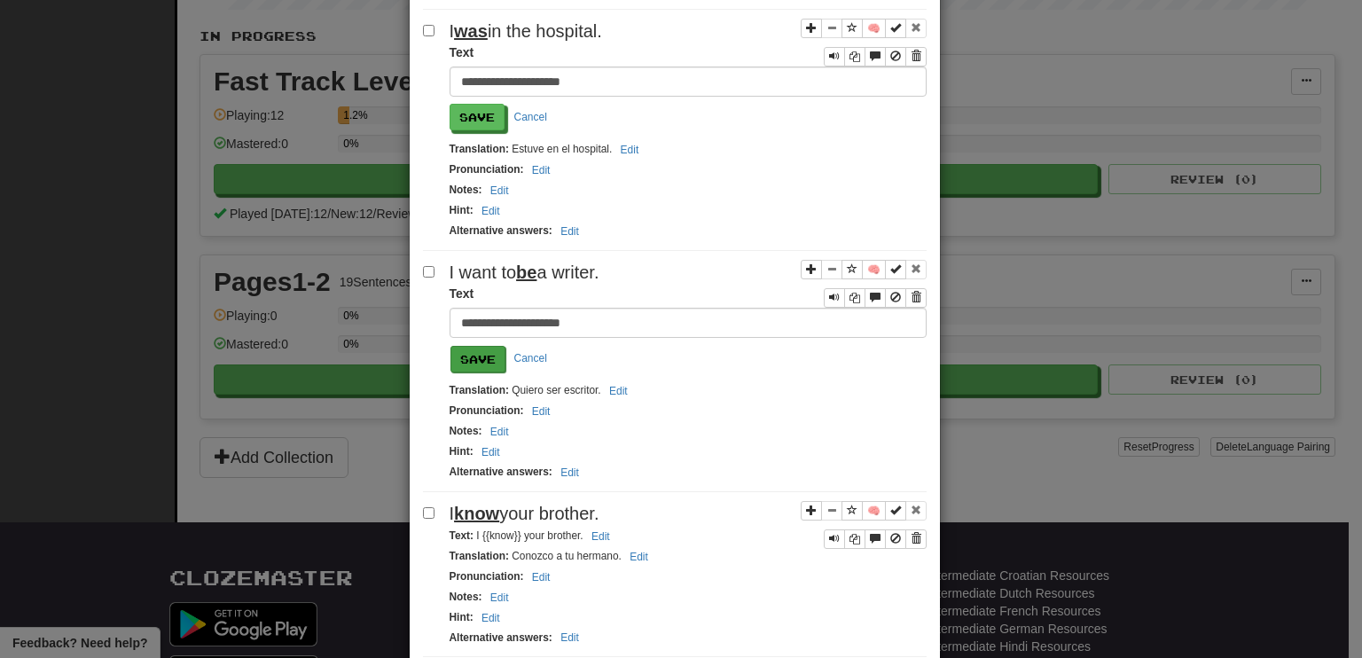
type input "**********"
click at [472, 346] on button "Save" at bounding box center [477, 359] width 55 height 27
click at [459, 346] on button "Save" at bounding box center [477, 359] width 55 height 27
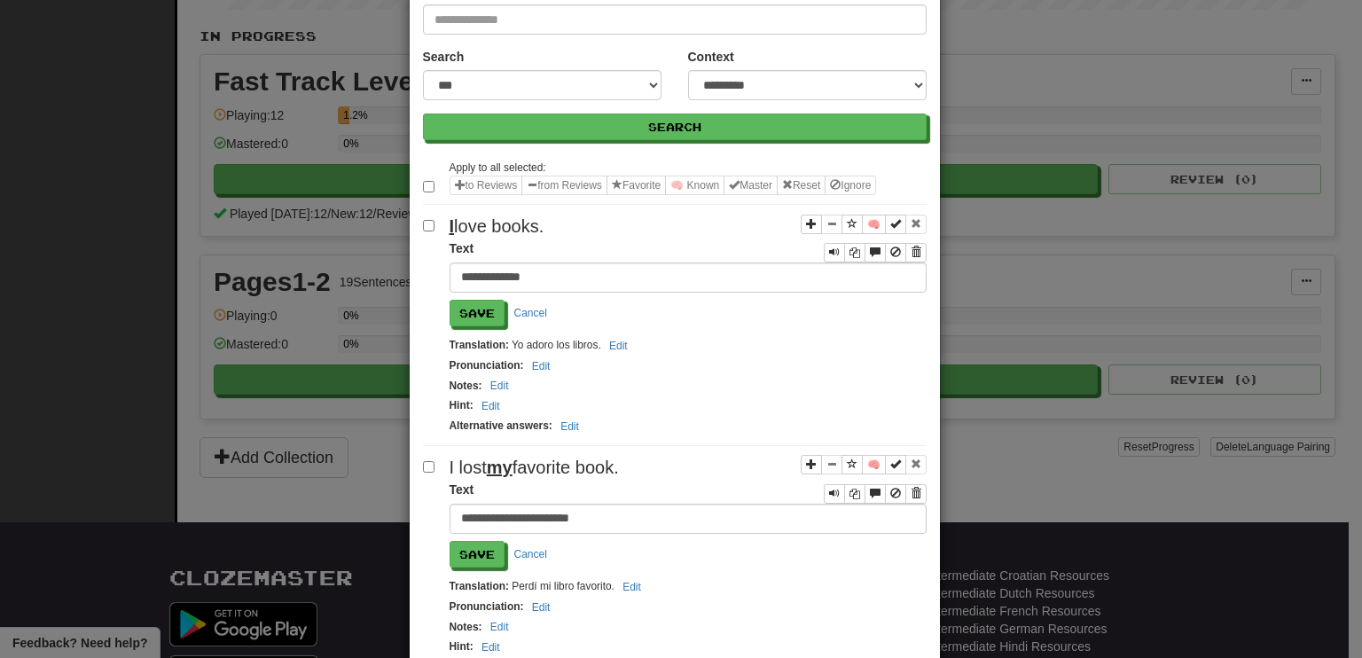
scroll to position [0, 0]
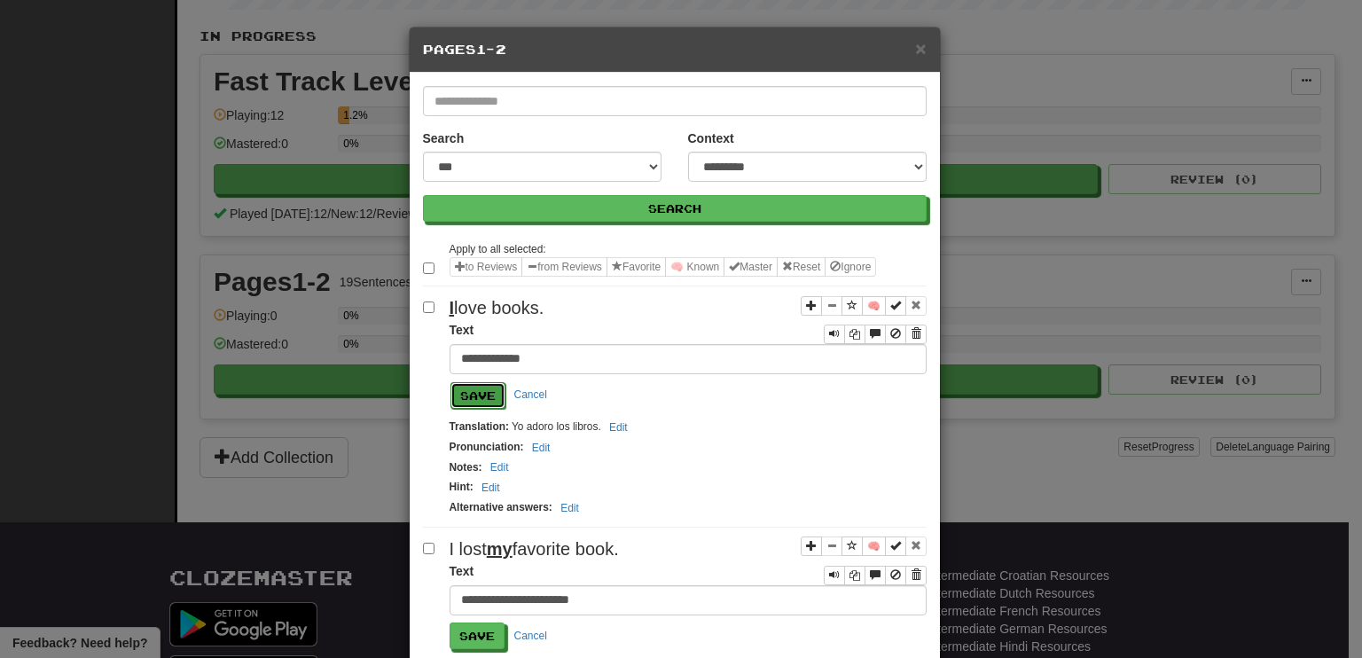
click at [478, 383] on button "Save" at bounding box center [477, 395] width 55 height 27
click at [468, 400] on button "Save" at bounding box center [477, 395] width 55 height 27
click at [486, 629] on button "Save" at bounding box center [477, 636] width 55 height 27
click at [915, 45] on span "×" at bounding box center [920, 48] width 11 height 20
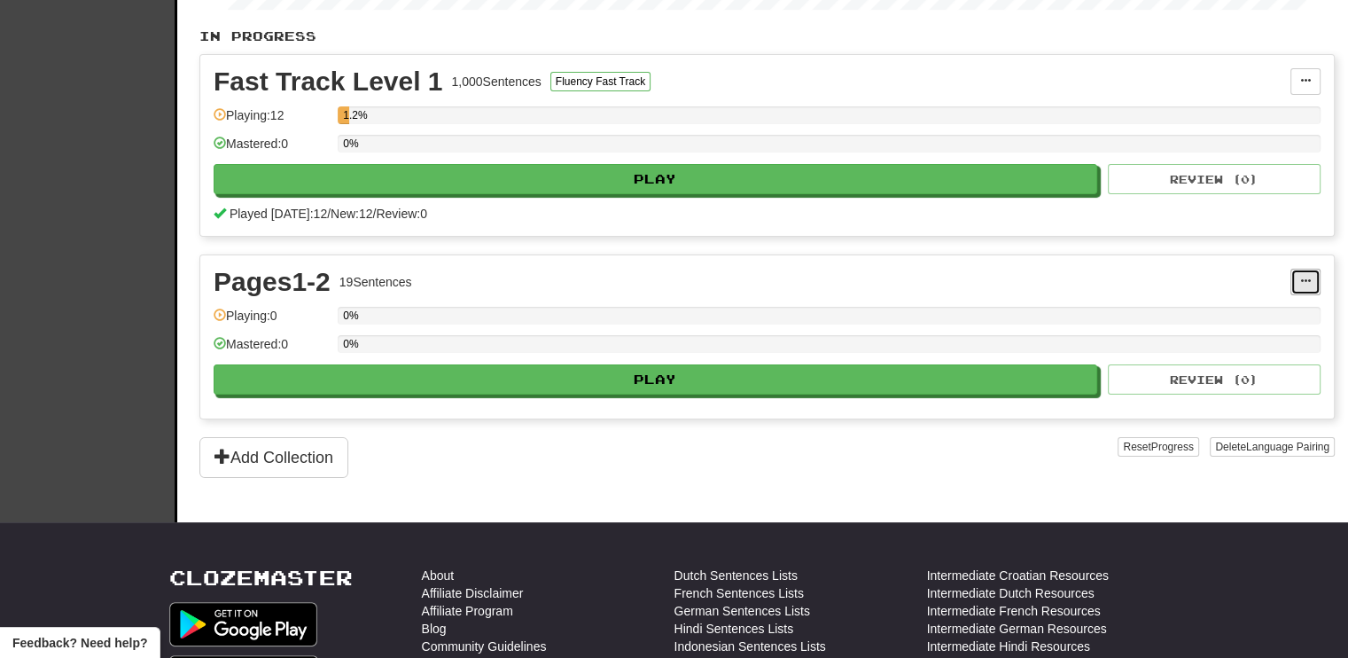
click at [1301, 277] on span at bounding box center [1306, 281] width 11 height 11
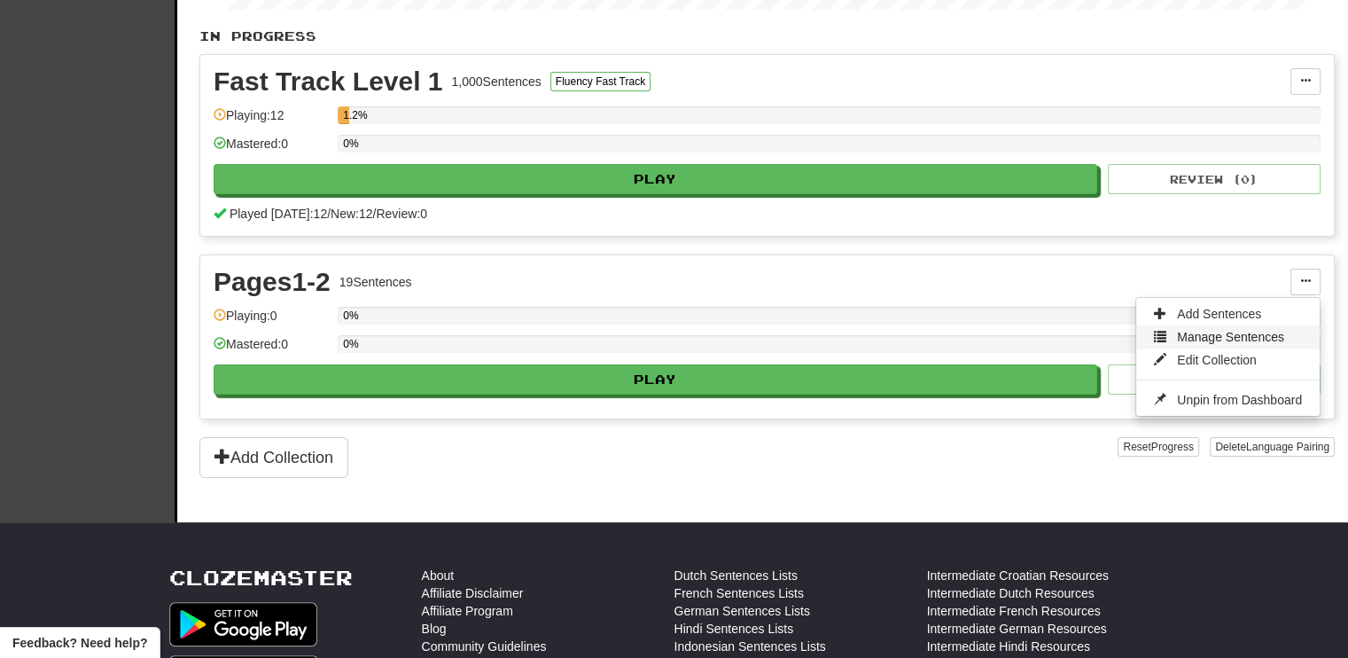
click at [1176, 325] on link "Manage Sentences" at bounding box center [1229, 336] width 184 height 23
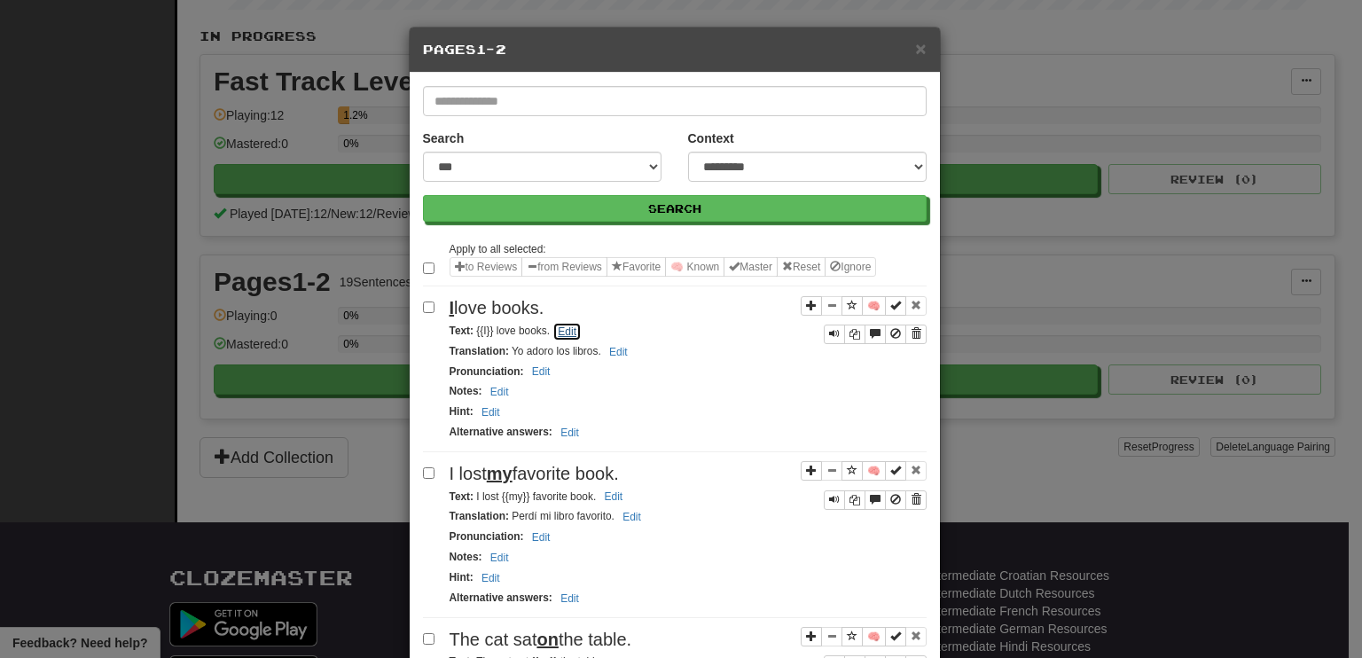
click at [566, 328] on button "Edit" at bounding box center [566, 332] width 29 height 20
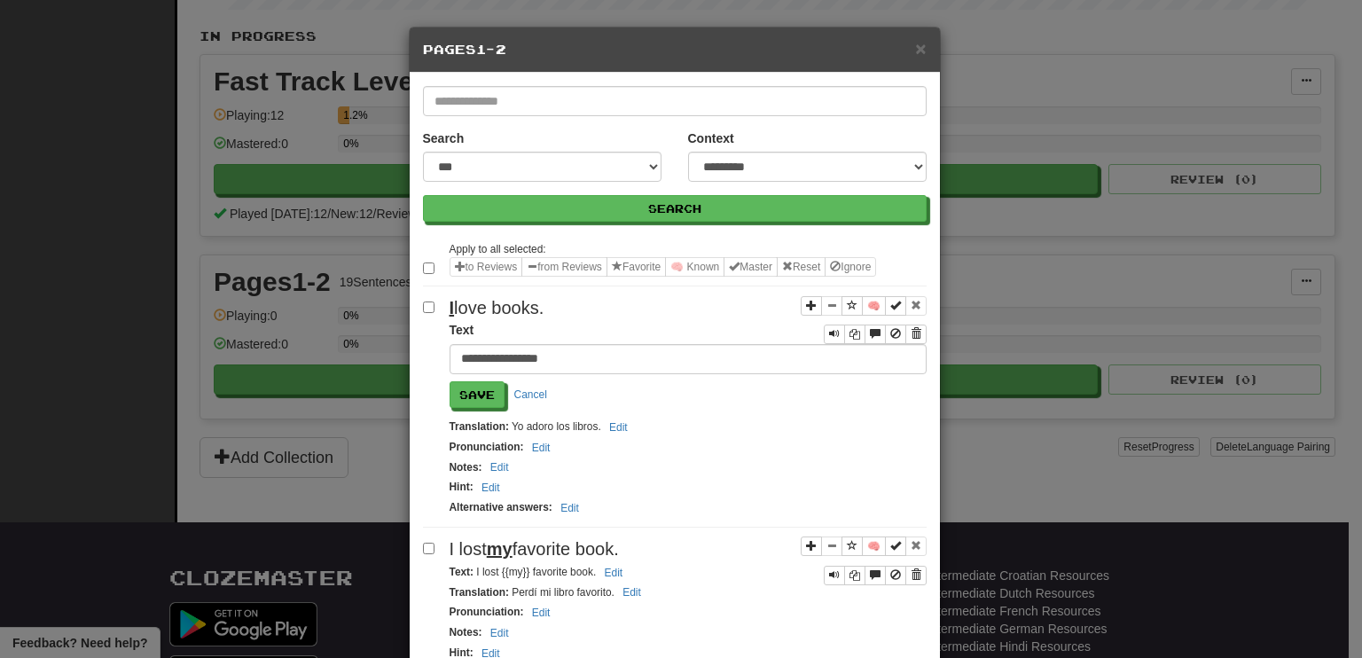
click at [472, 358] on input "**********" at bounding box center [687, 359] width 477 height 30
click at [462, 355] on input "**********" at bounding box center [687, 359] width 477 height 30
type input "**********"
click at [479, 398] on button "Save" at bounding box center [477, 395] width 55 height 27
click at [457, 383] on button "Save" at bounding box center [477, 395] width 55 height 27
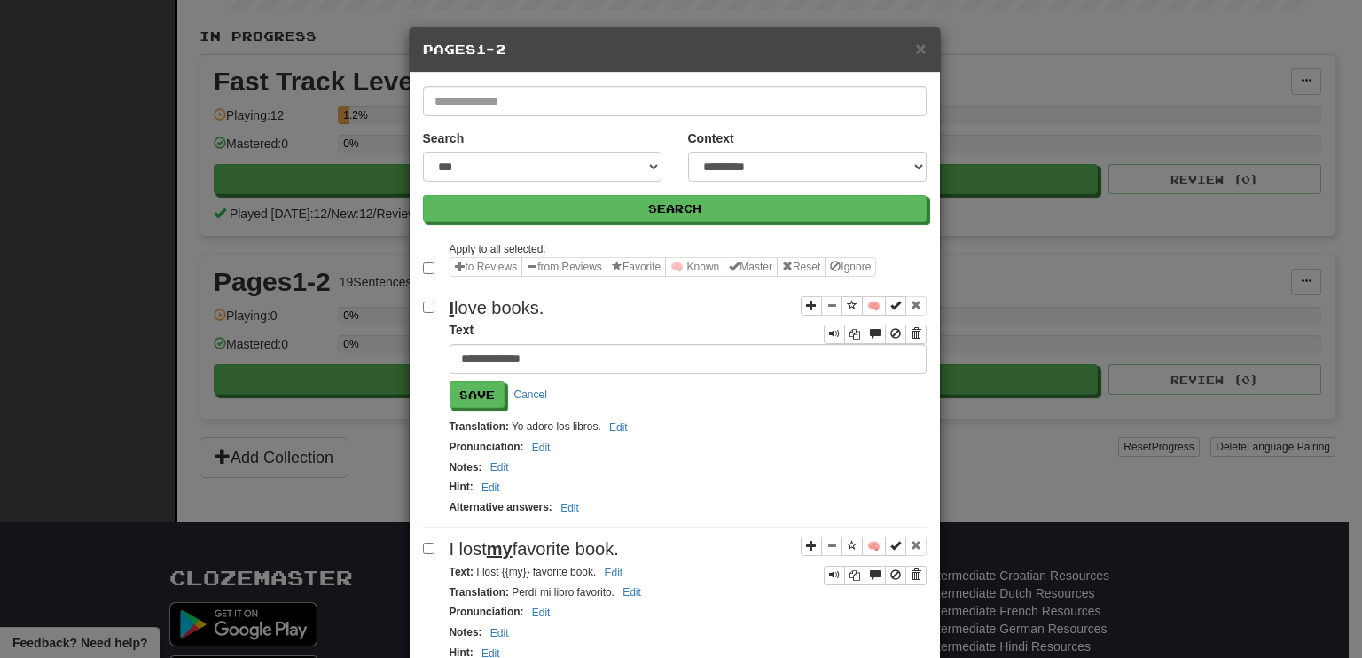
click at [906, 49] on h5 "Pages1-2" at bounding box center [675, 50] width 504 height 18
click at [915, 44] on span "×" at bounding box center [920, 48] width 11 height 20
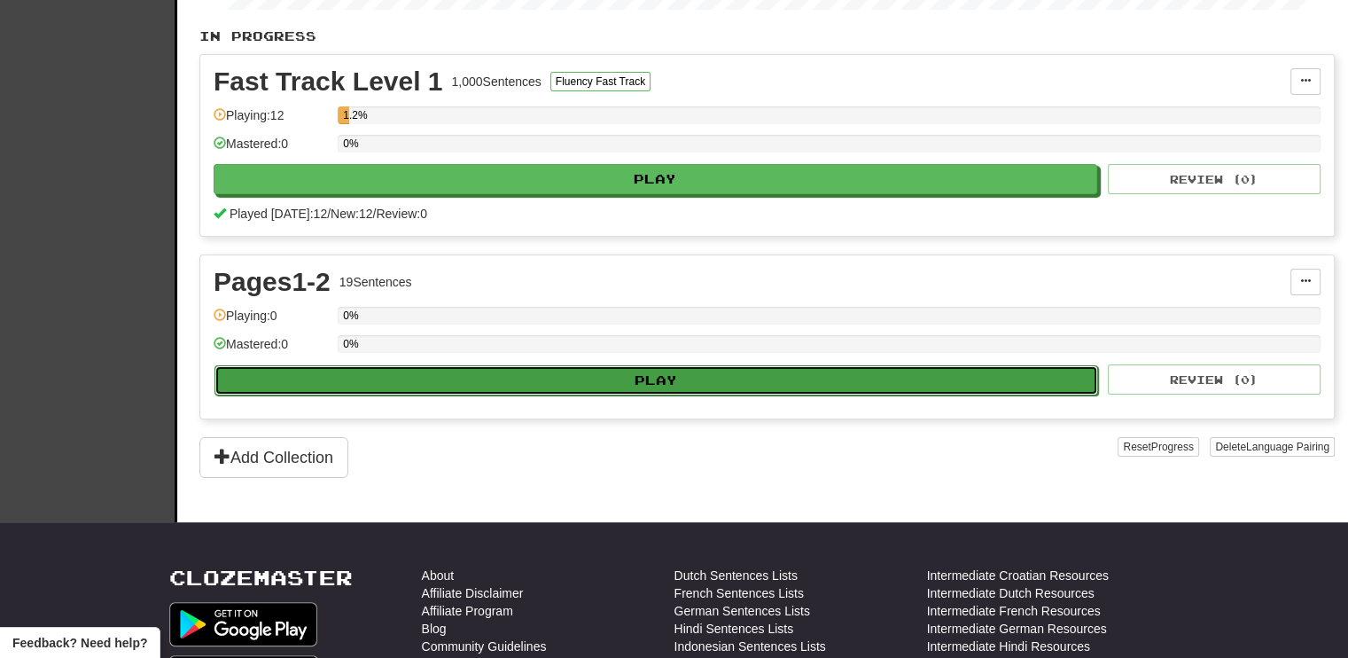
click at [783, 370] on button "Play" at bounding box center [657, 380] width 884 height 30
select select "**"
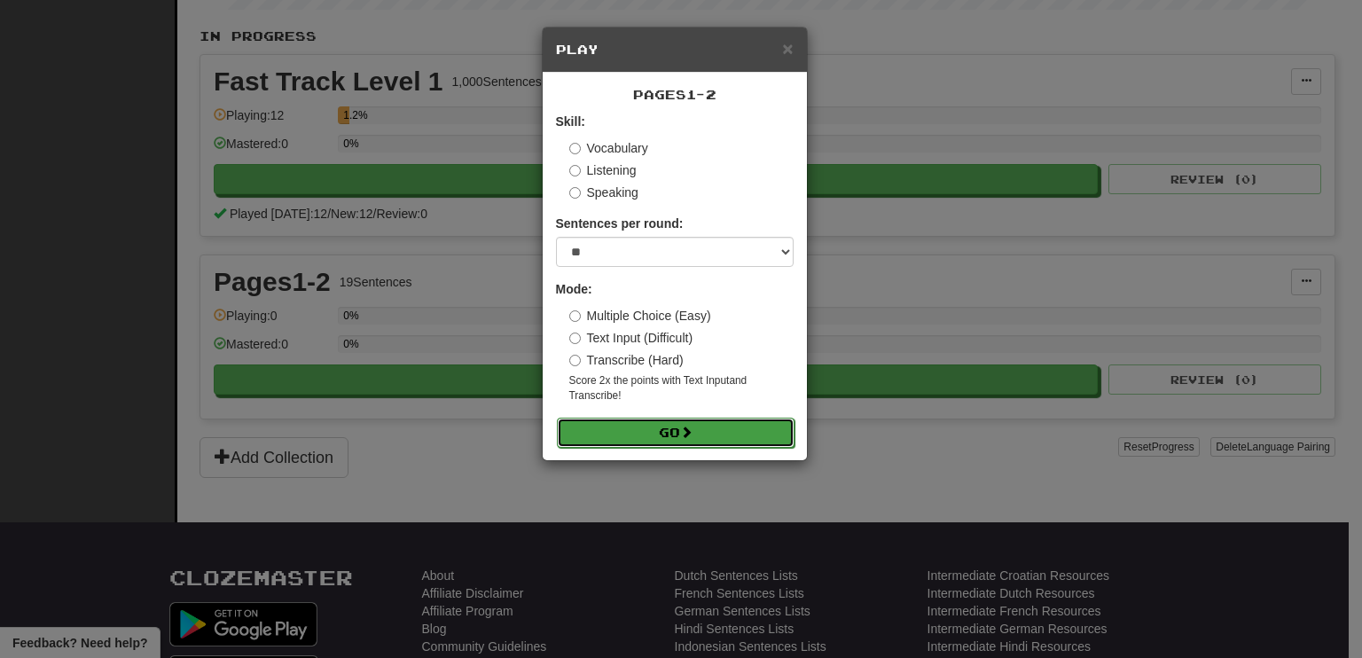
click at [628, 434] on button "Go" at bounding box center [676, 433] width 238 height 30
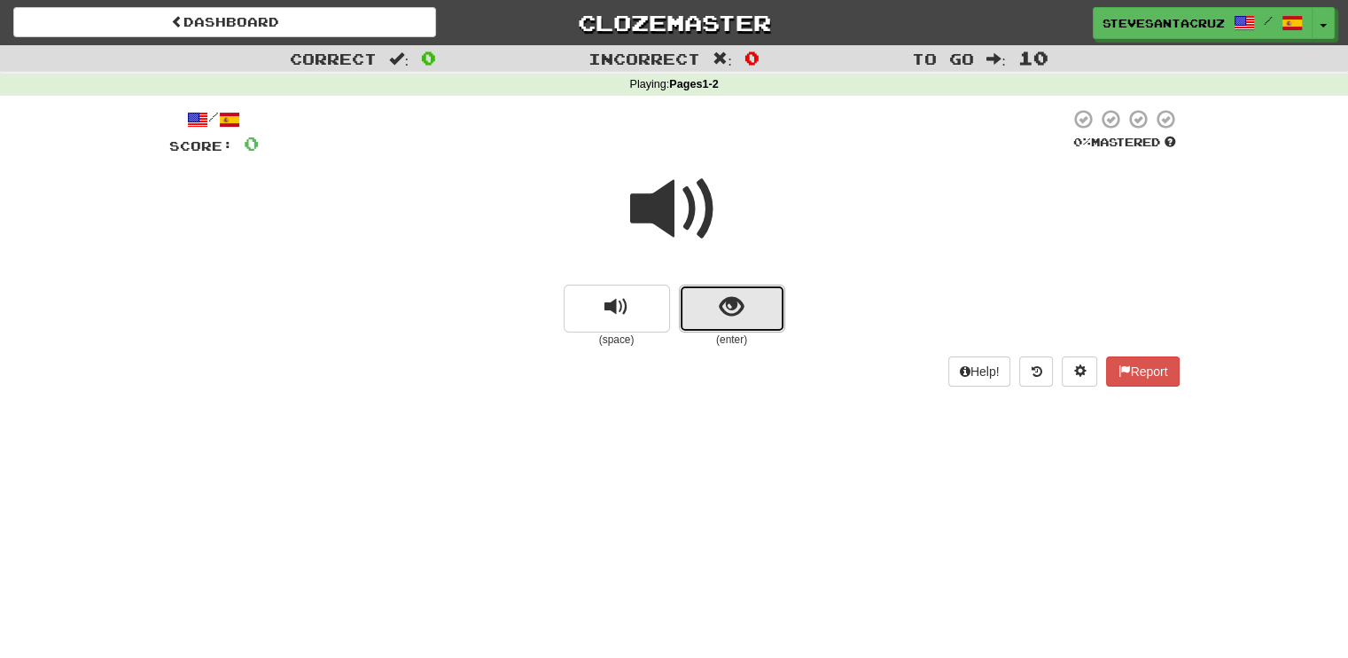
click at [730, 315] on span "show sentence" at bounding box center [732, 307] width 24 height 24
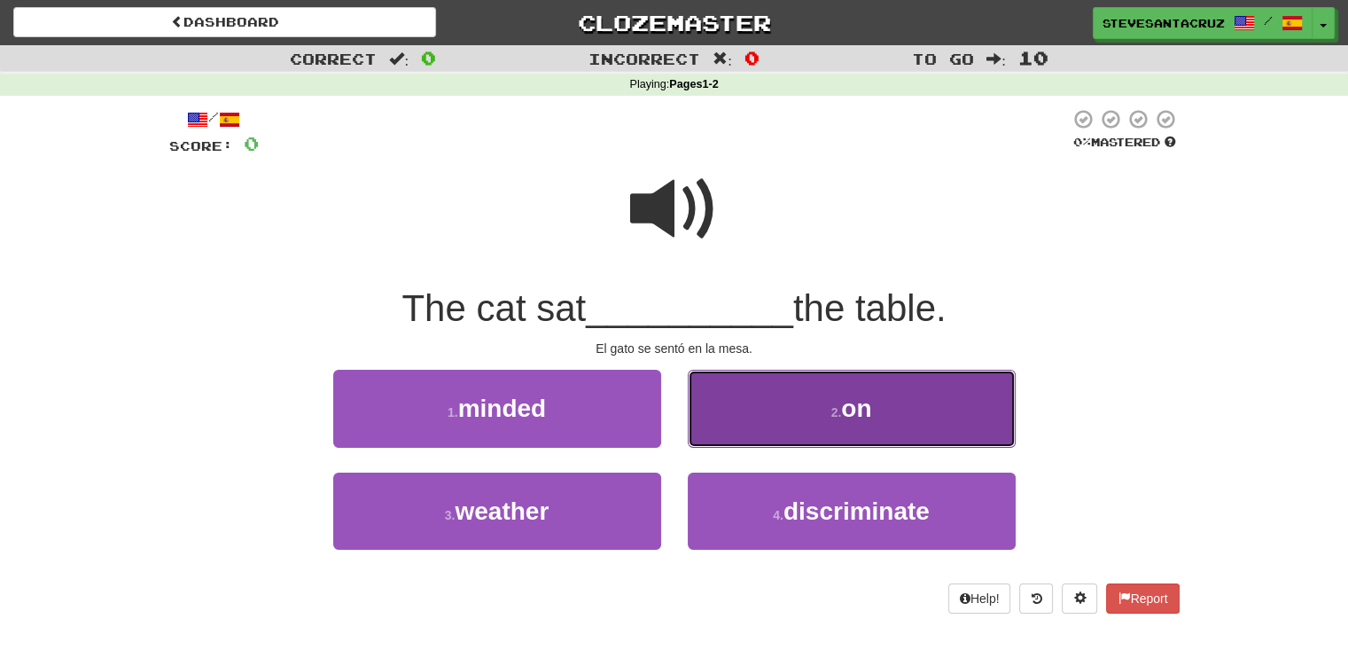
click at [862, 419] on span "on" at bounding box center [856, 408] width 30 height 27
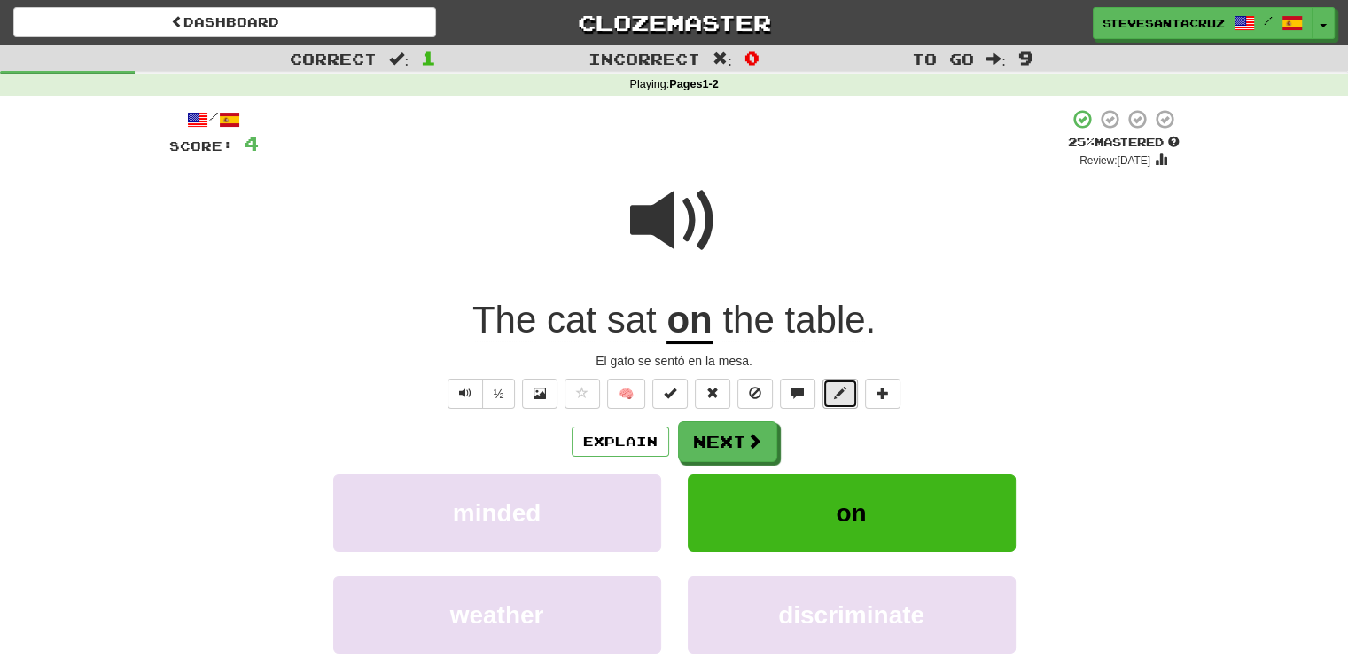
click at [847, 389] on button at bounding box center [840, 394] width 35 height 30
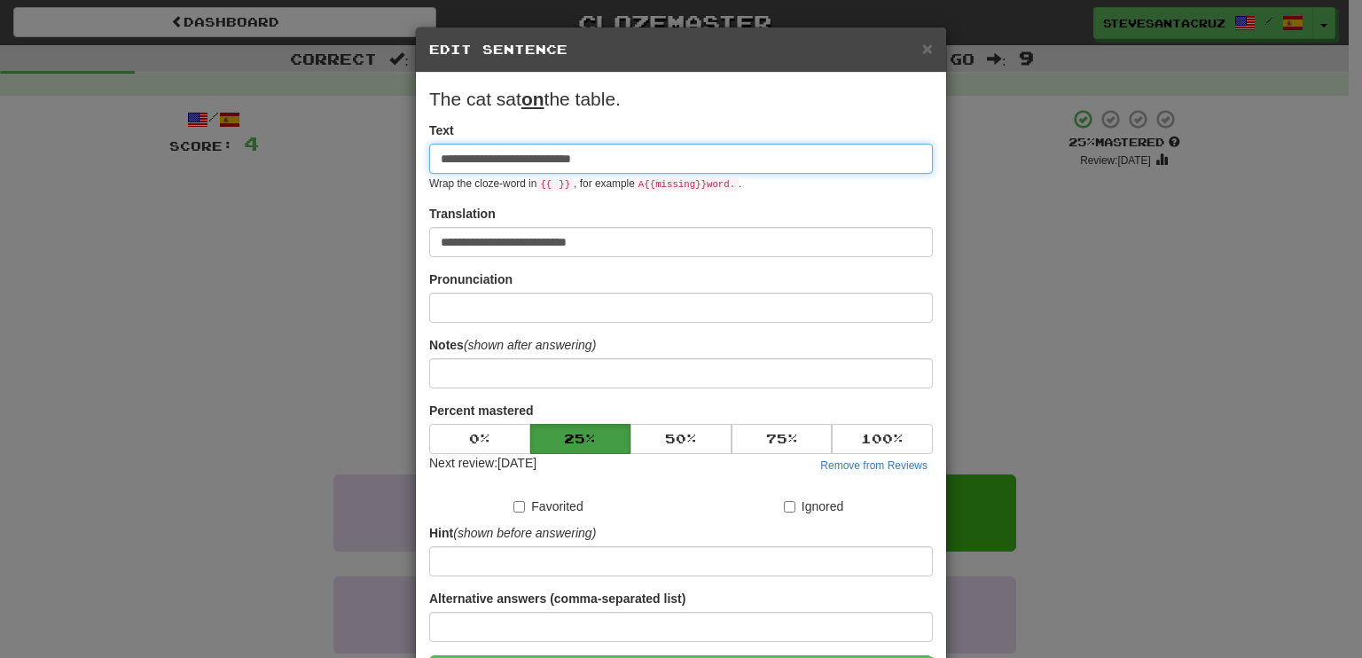
click at [530, 162] on input "**********" at bounding box center [681, 159] width 504 height 30
click at [506, 159] on input "**********" at bounding box center [681, 159] width 504 height 30
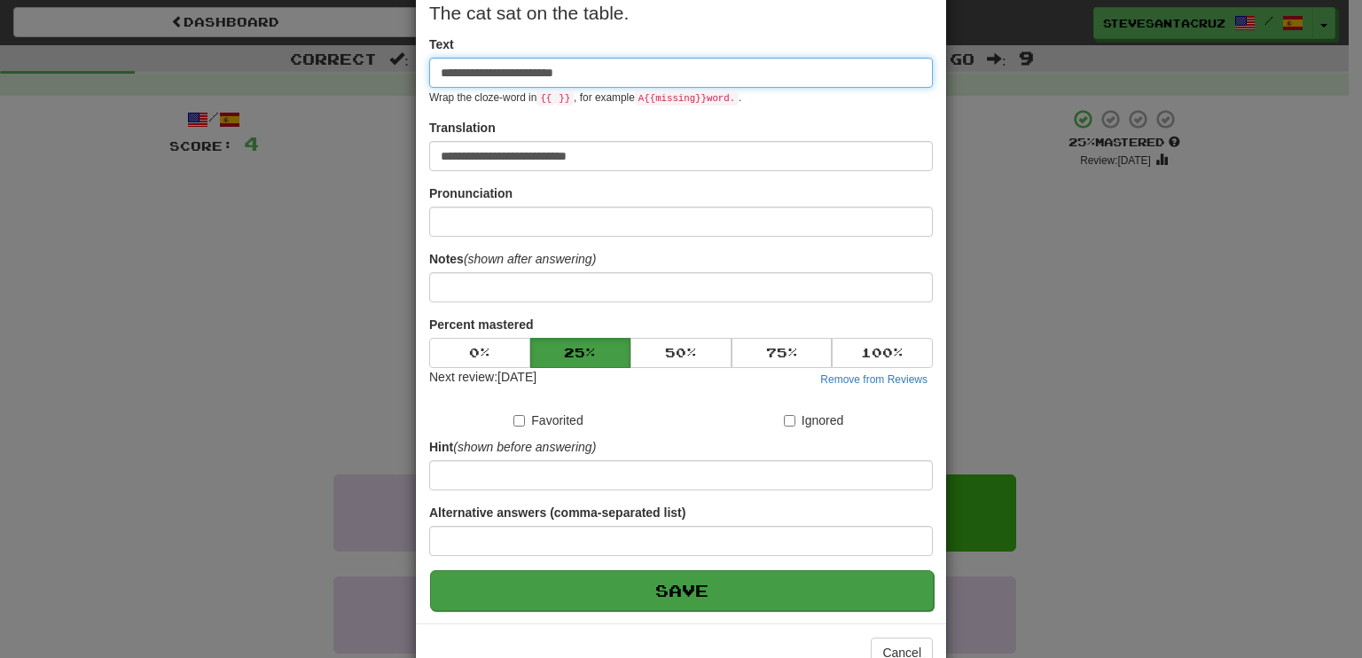
scroll to position [89, 0]
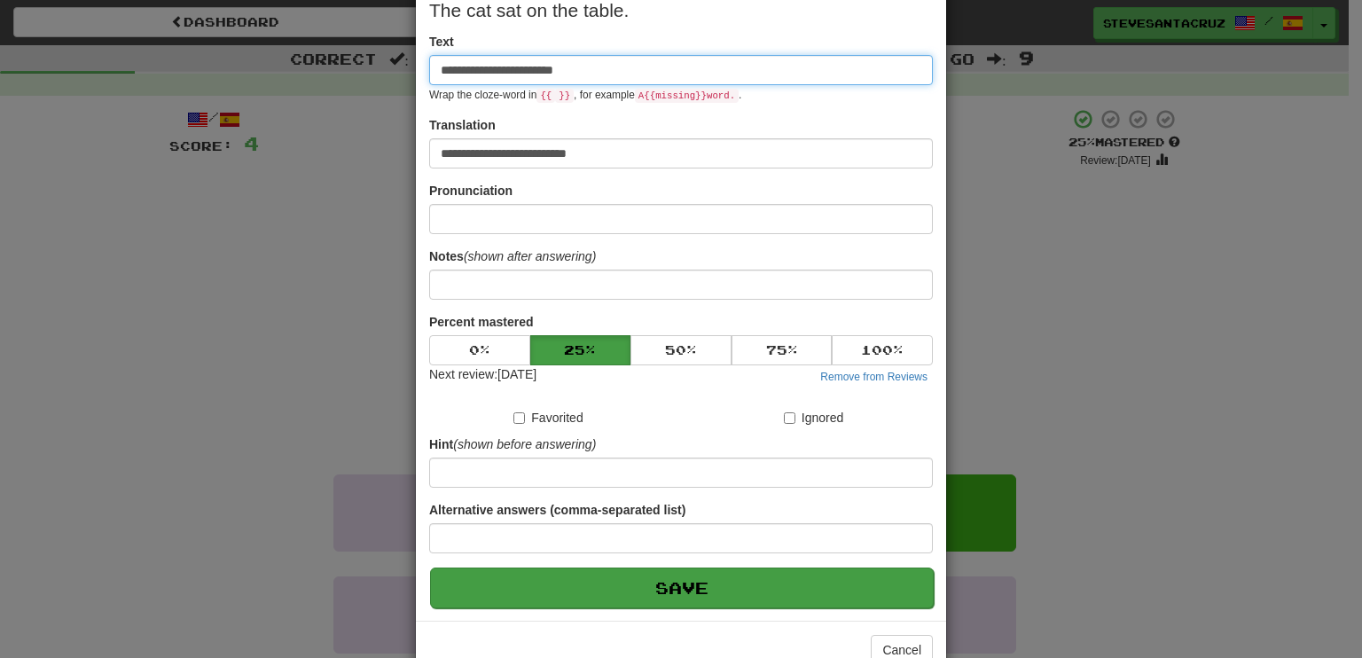
type input "**********"
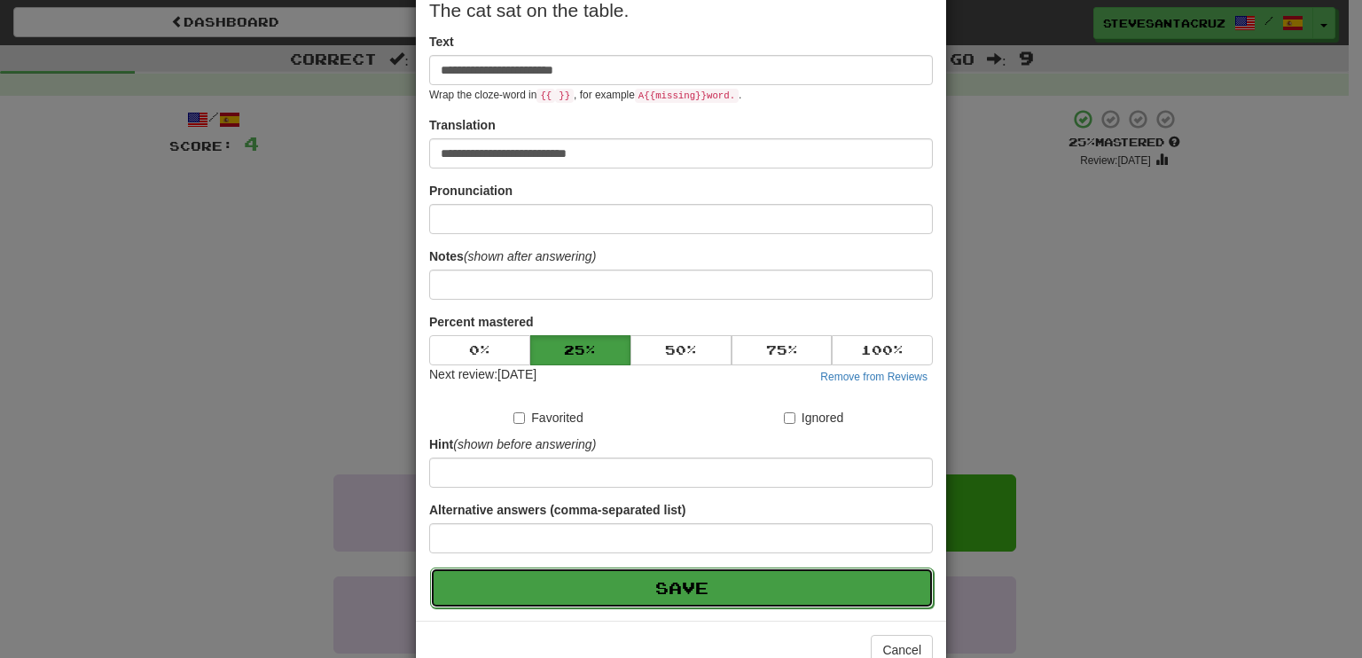
click at [699, 589] on button "Save" at bounding box center [682, 587] width 504 height 41
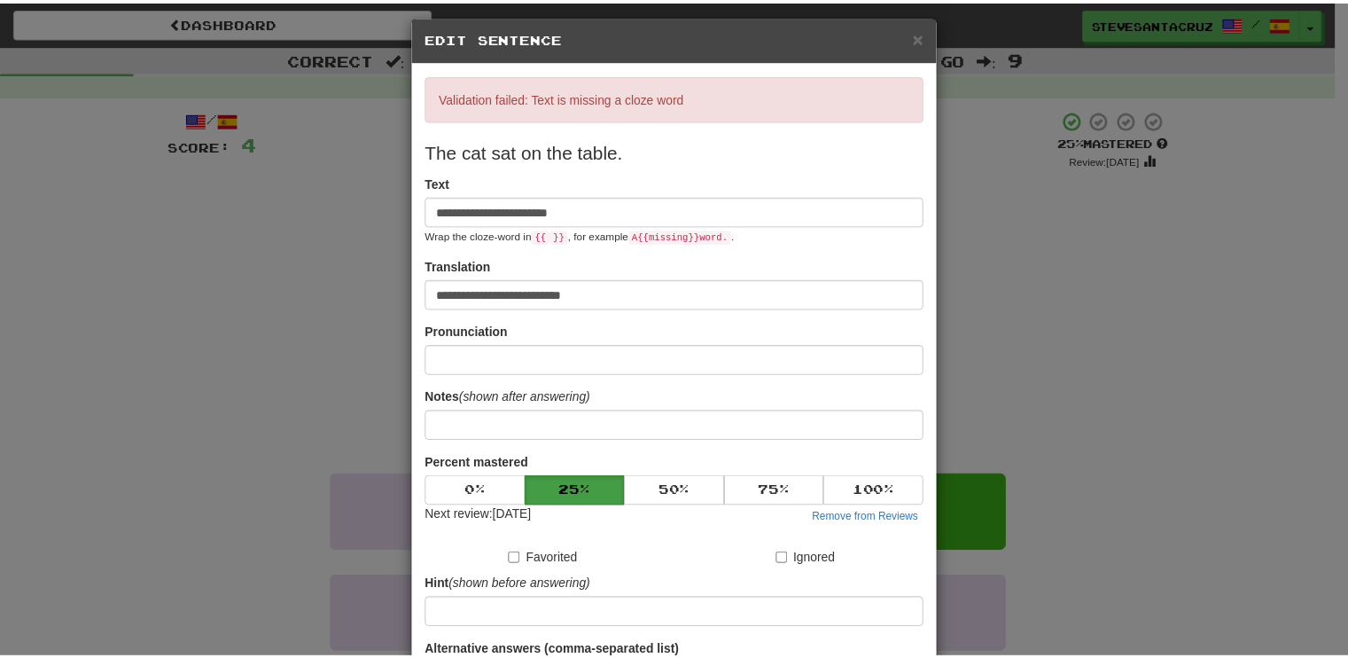
scroll to position [0, 0]
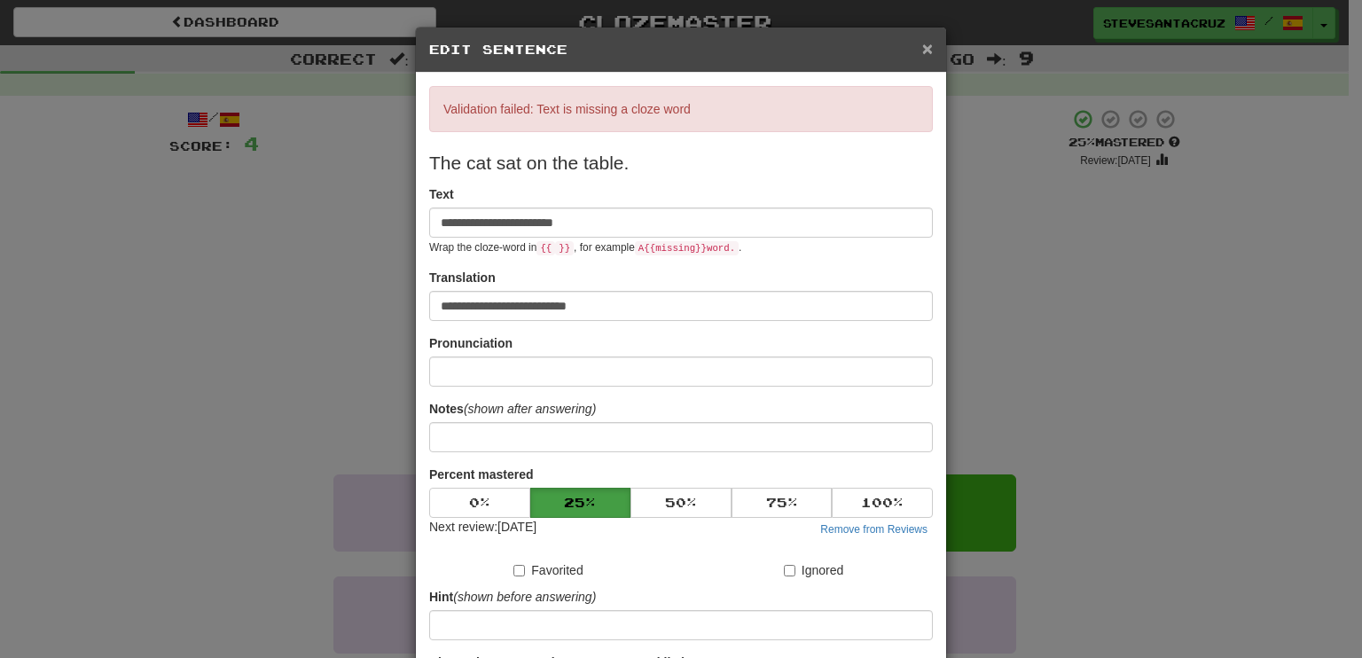
click at [923, 48] on span "×" at bounding box center [927, 48] width 11 height 20
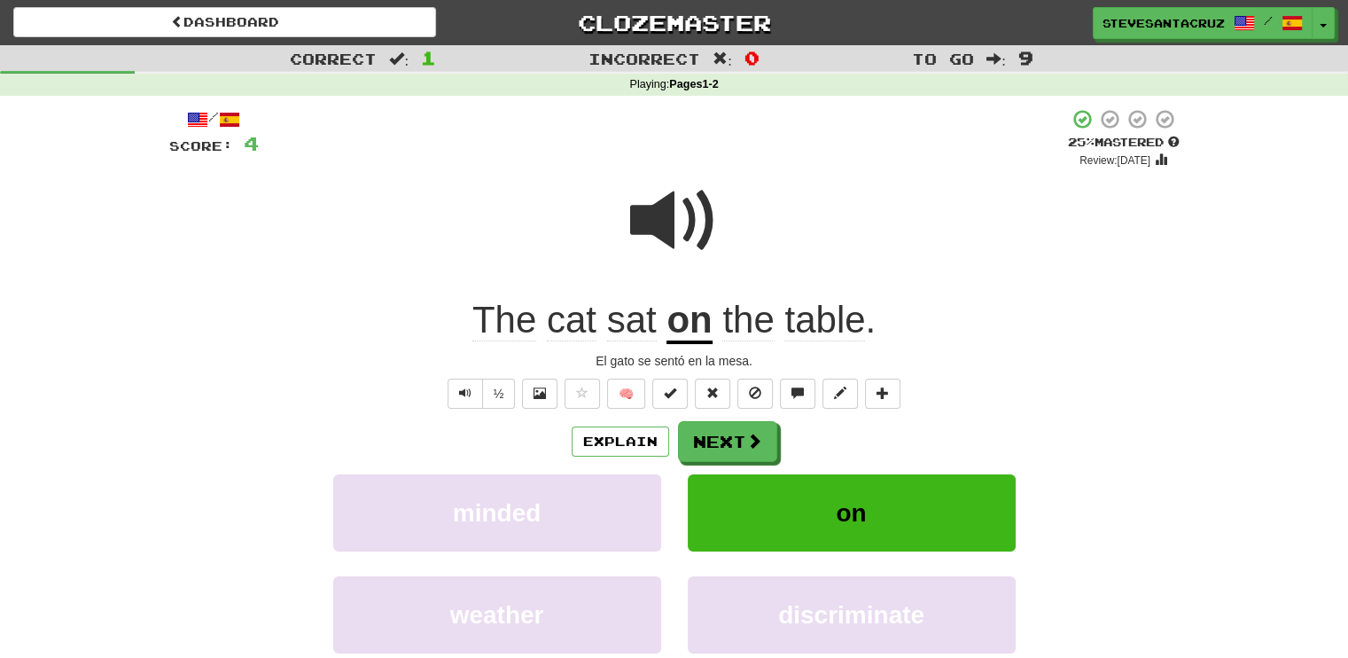
click at [1124, 301] on div "The cat sat on the table ." at bounding box center [674, 320] width 1011 height 49
click at [756, 436] on span at bounding box center [754, 441] width 16 height 16
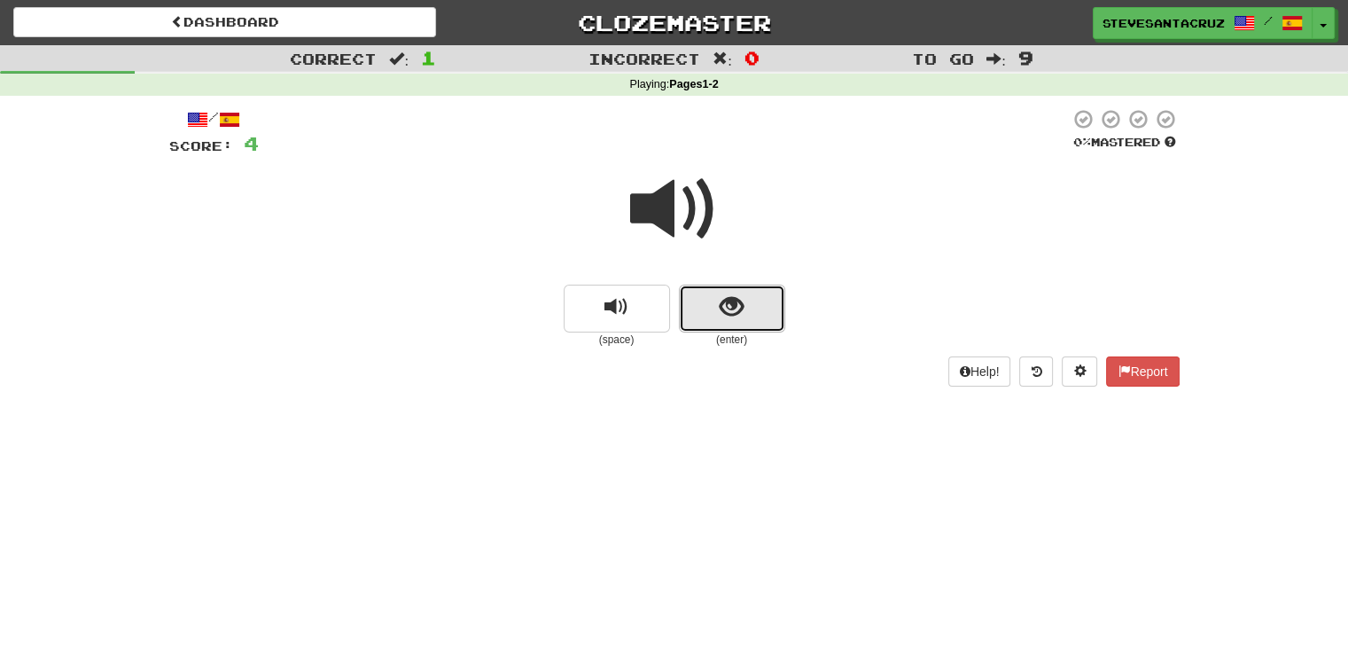
click at [718, 308] on button "show sentence" at bounding box center [732, 309] width 106 height 48
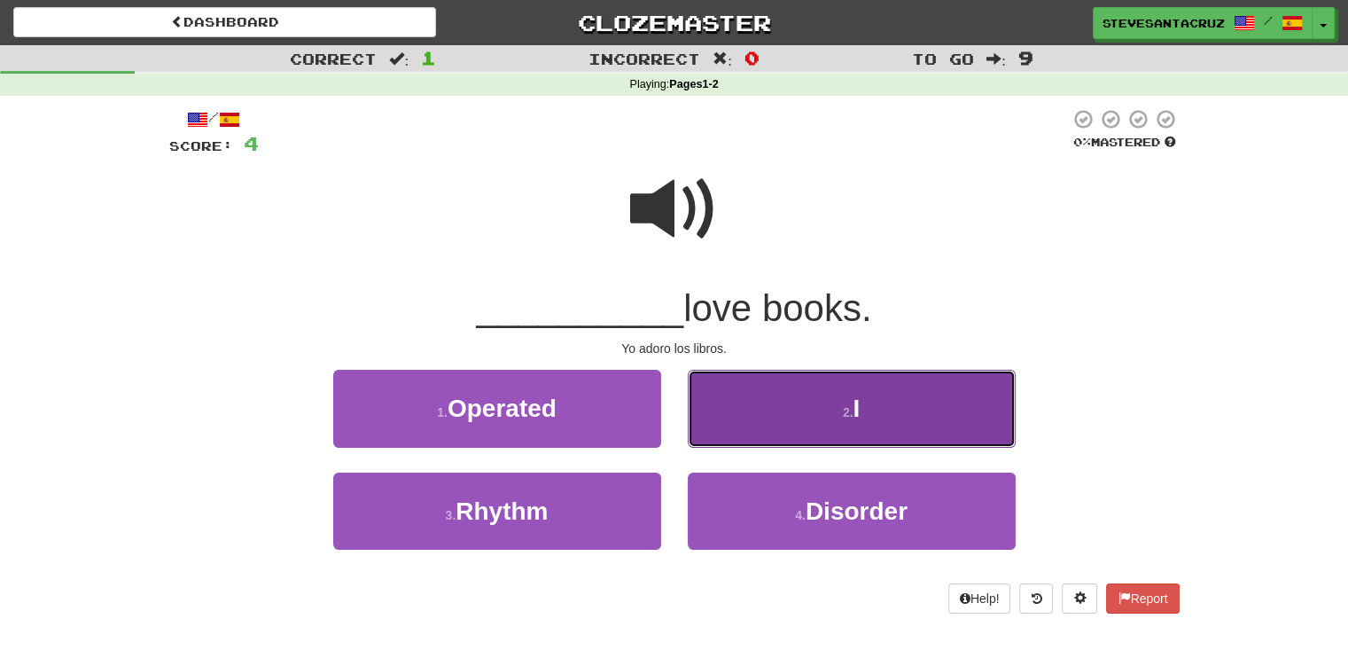
click at [748, 418] on button "2 . I" at bounding box center [852, 408] width 328 height 77
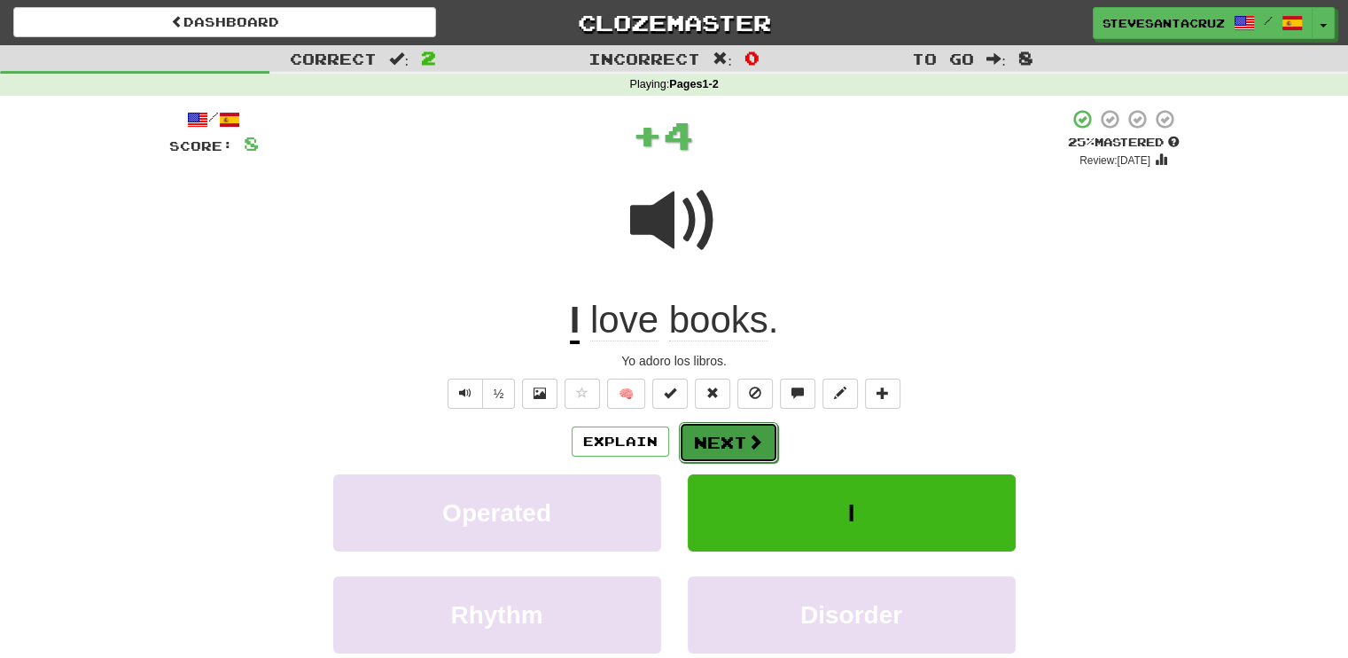
click at [739, 445] on button "Next" at bounding box center [728, 442] width 99 height 41
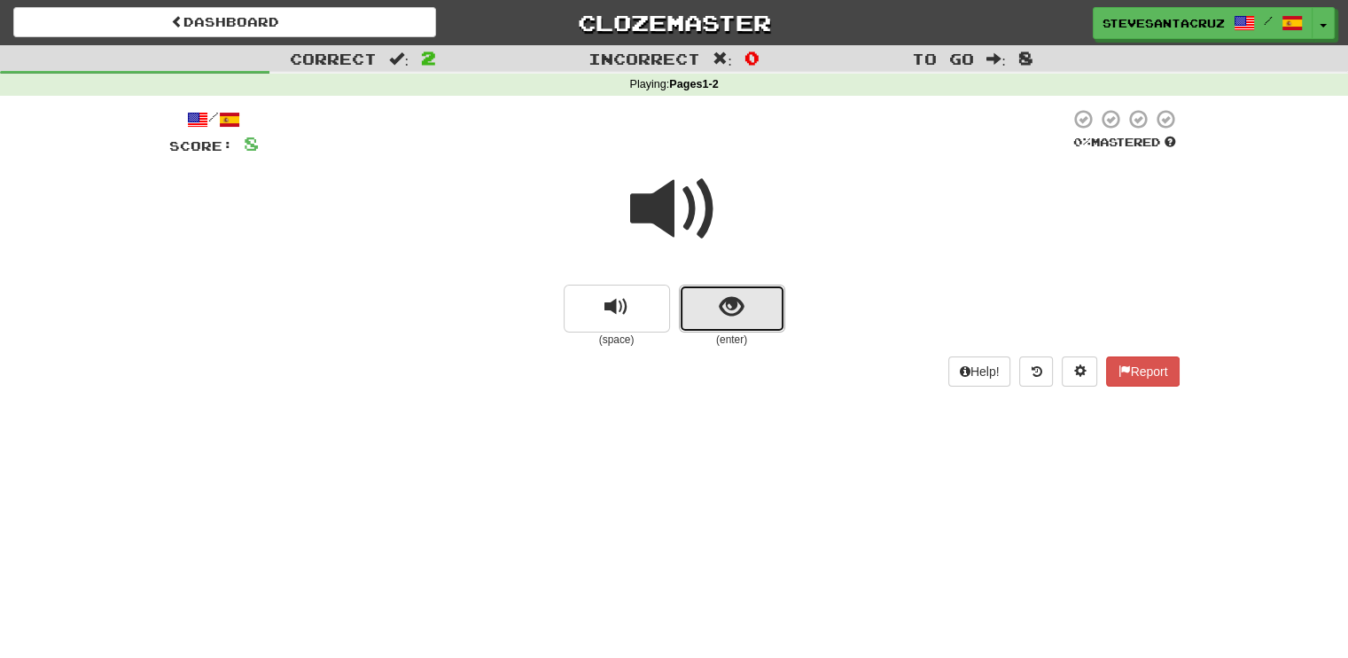
click at [725, 318] on span "show sentence" at bounding box center [732, 307] width 24 height 24
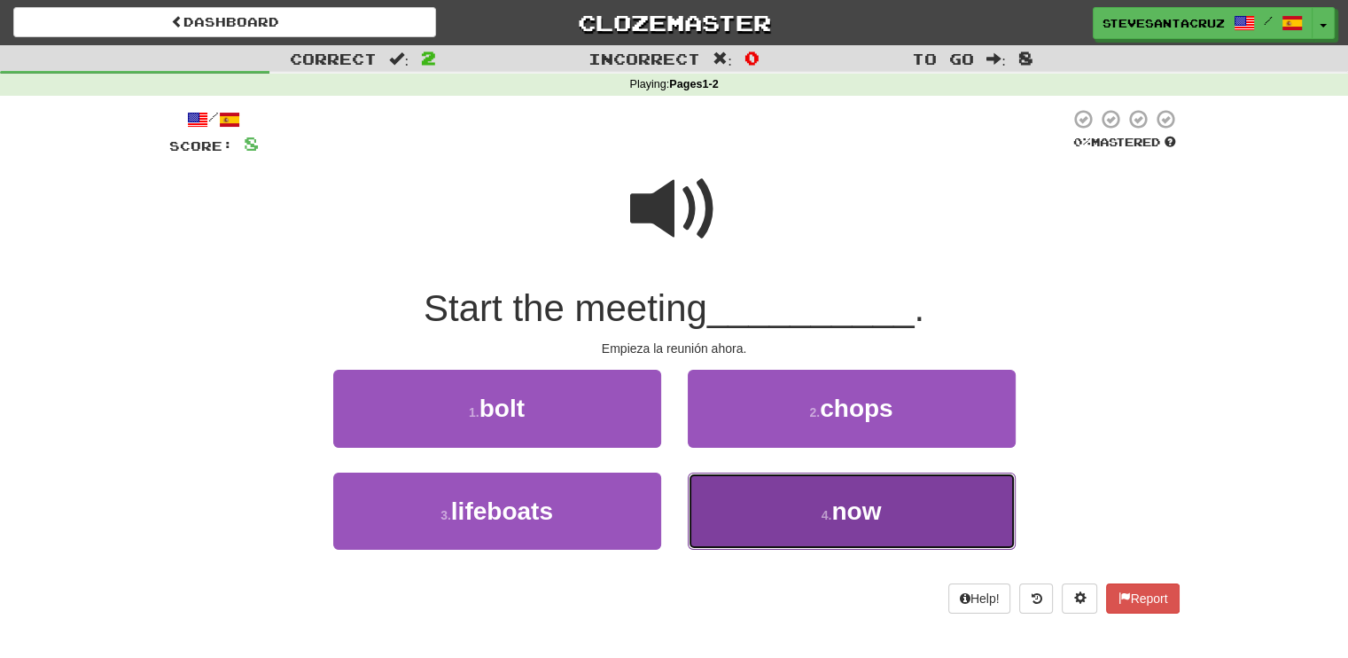
click at [793, 527] on button "4 . now" at bounding box center [852, 511] width 328 height 77
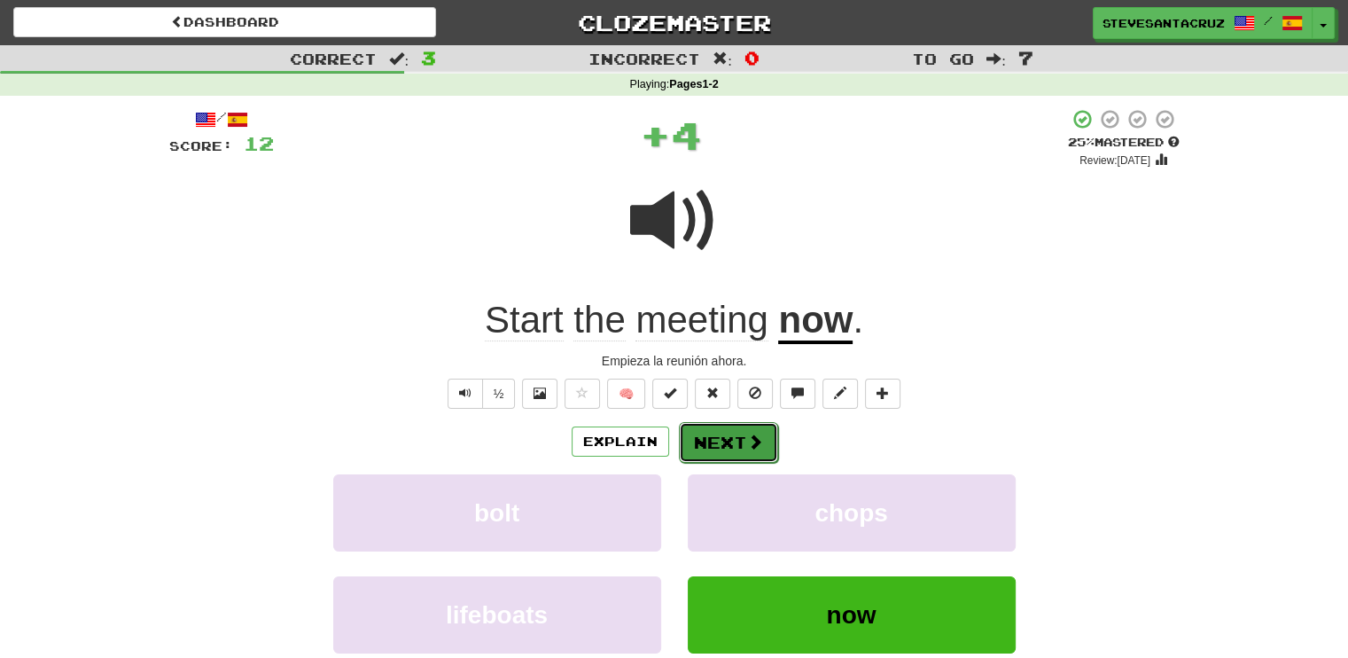
click at [715, 439] on button "Next" at bounding box center [728, 442] width 99 height 41
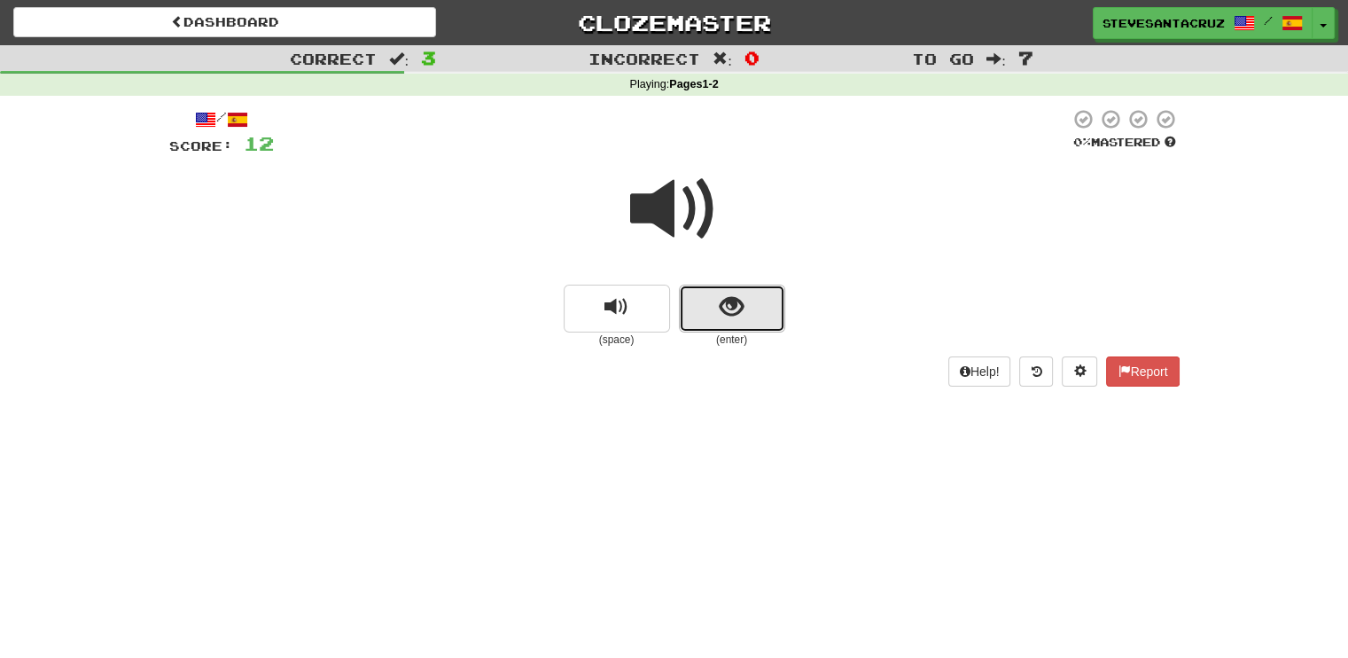
click at [726, 326] on button "show sentence" at bounding box center [732, 309] width 106 height 48
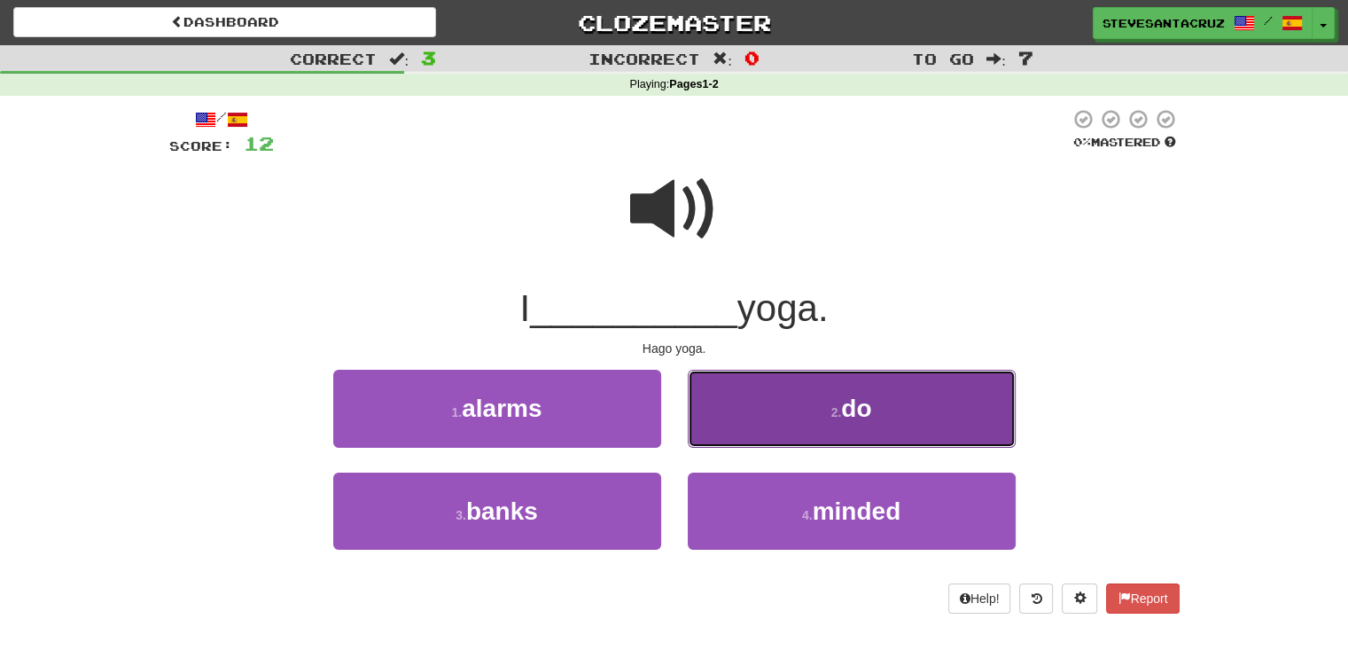
click at [766, 415] on button "2 . do" at bounding box center [852, 408] width 328 height 77
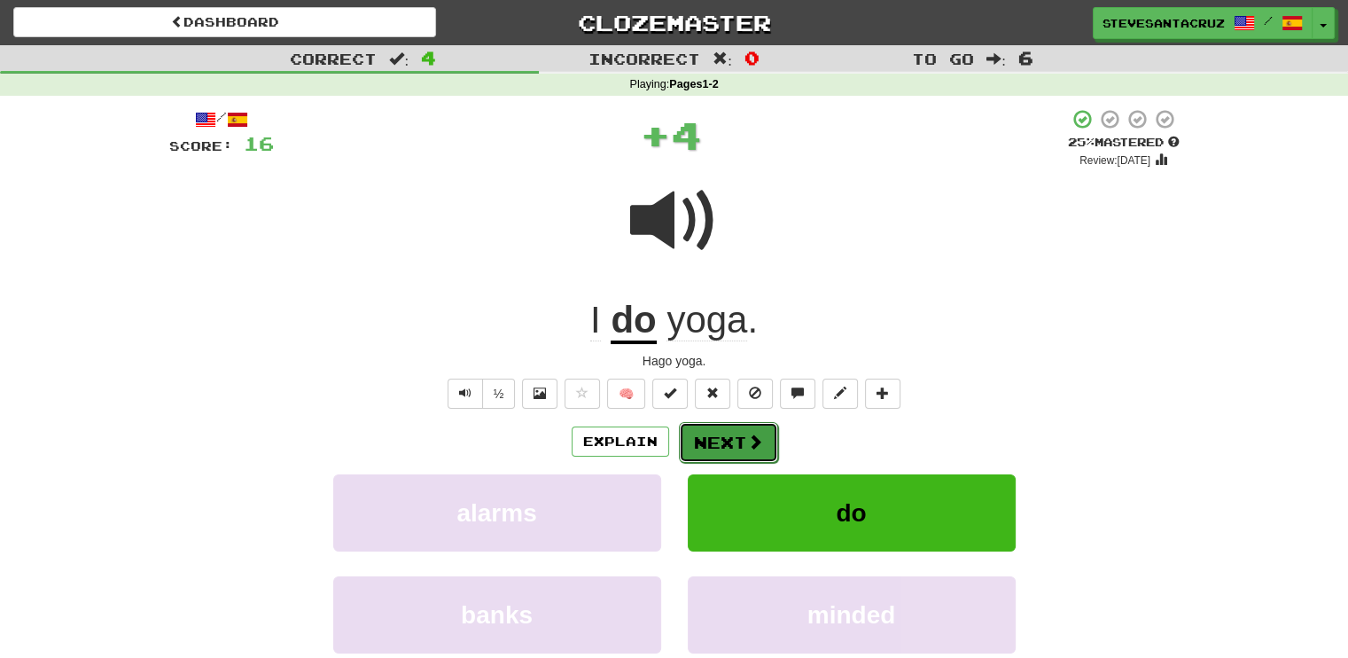
click at [752, 442] on span at bounding box center [755, 442] width 16 height 16
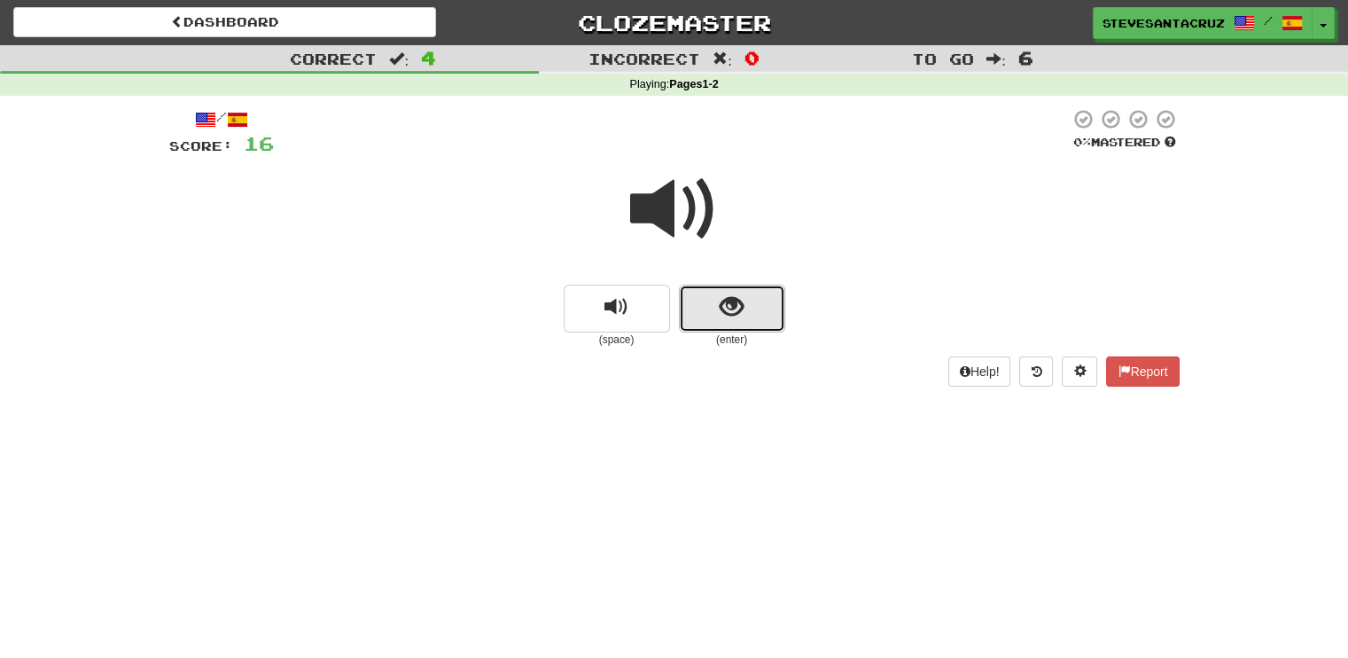
click at [723, 312] on span "show sentence" at bounding box center [732, 307] width 24 height 24
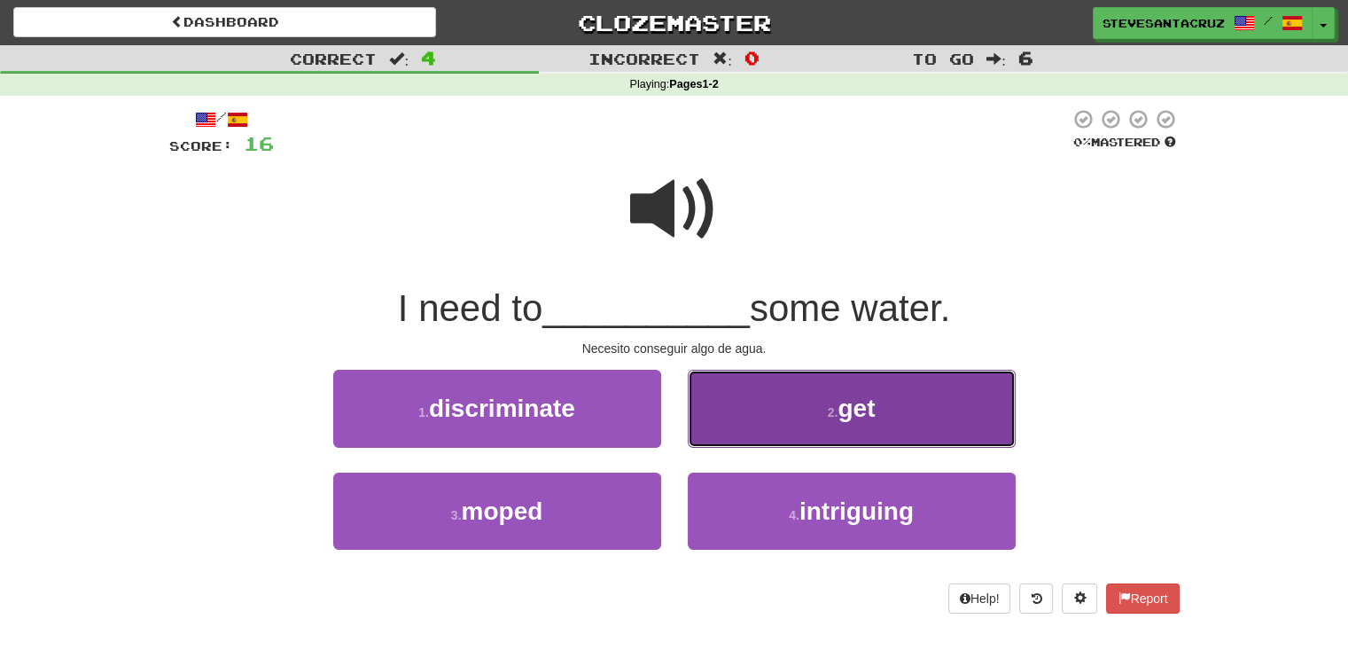
click at [754, 410] on button "2 . get" at bounding box center [852, 408] width 328 height 77
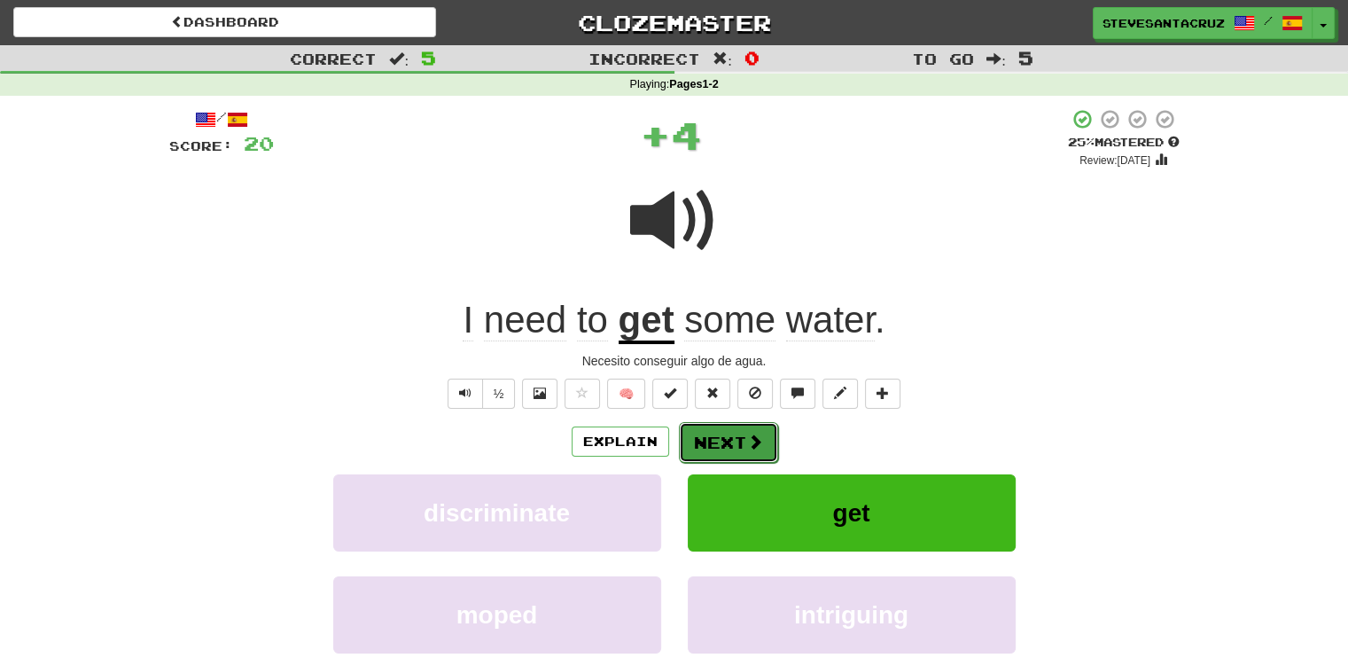
click at [738, 442] on button "Next" at bounding box center [728, 442] width 99 height 41
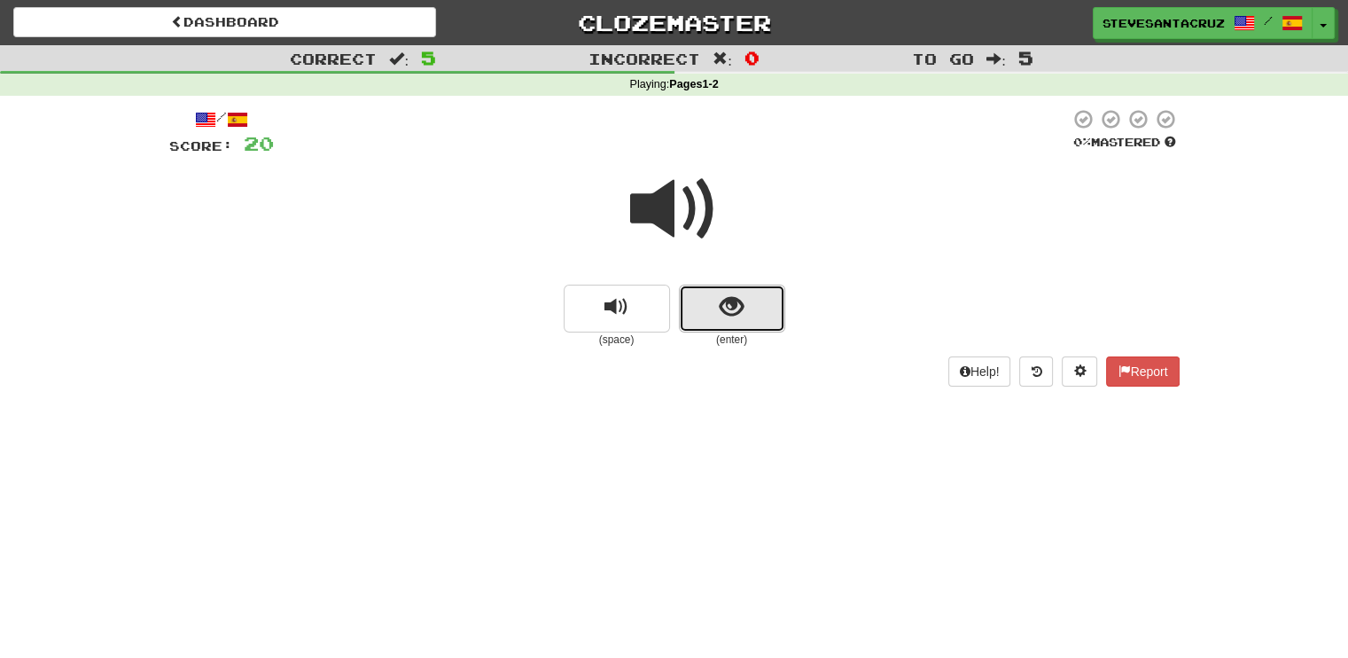
click at [755, 310] on button "show sentence" at bounding box center [732, 309] width 106 height 48
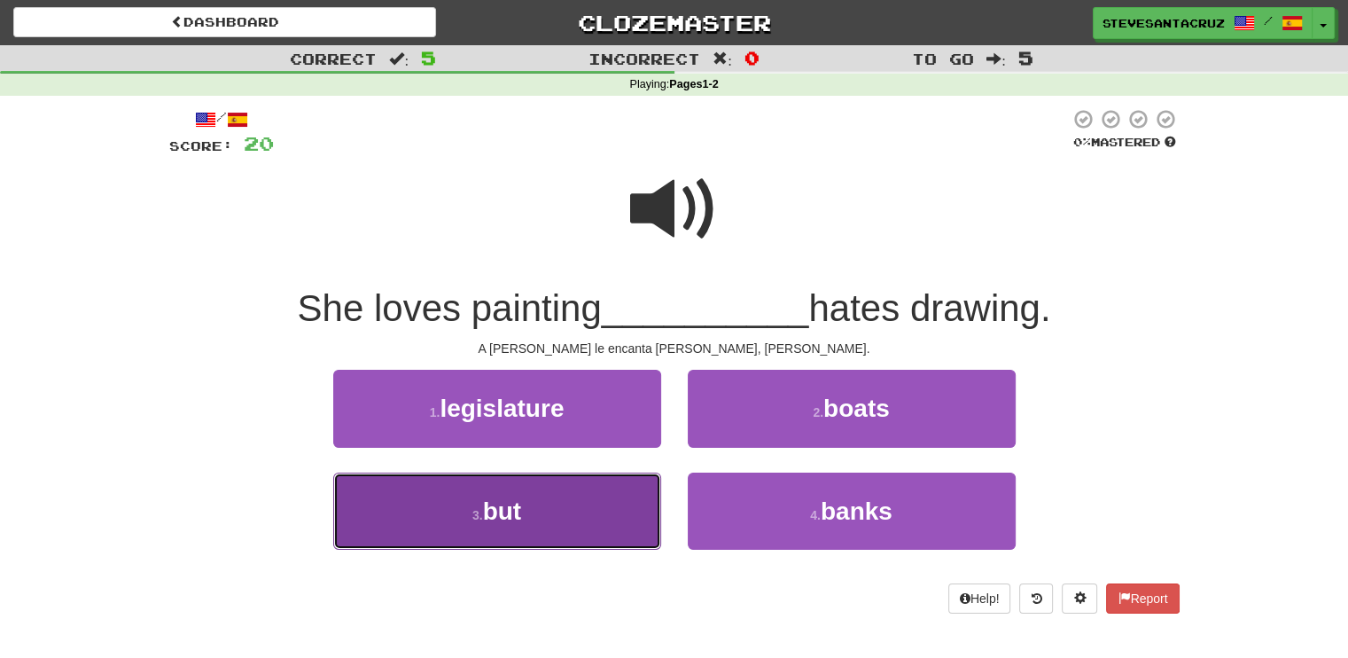
click at [492, 519] on span "but" at bounding box center [502, 510] width 39 height 27
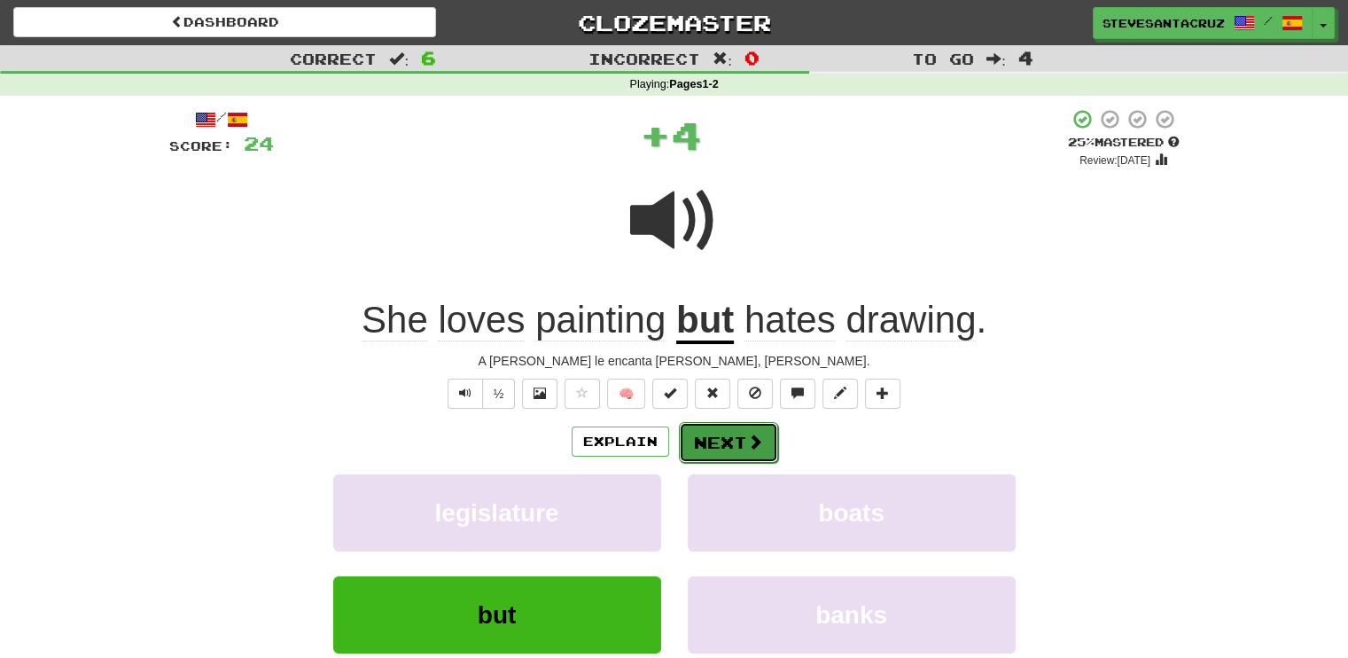
click at [716, 443] on button "Next" at bounding box center [728, 442] width 99 height 41
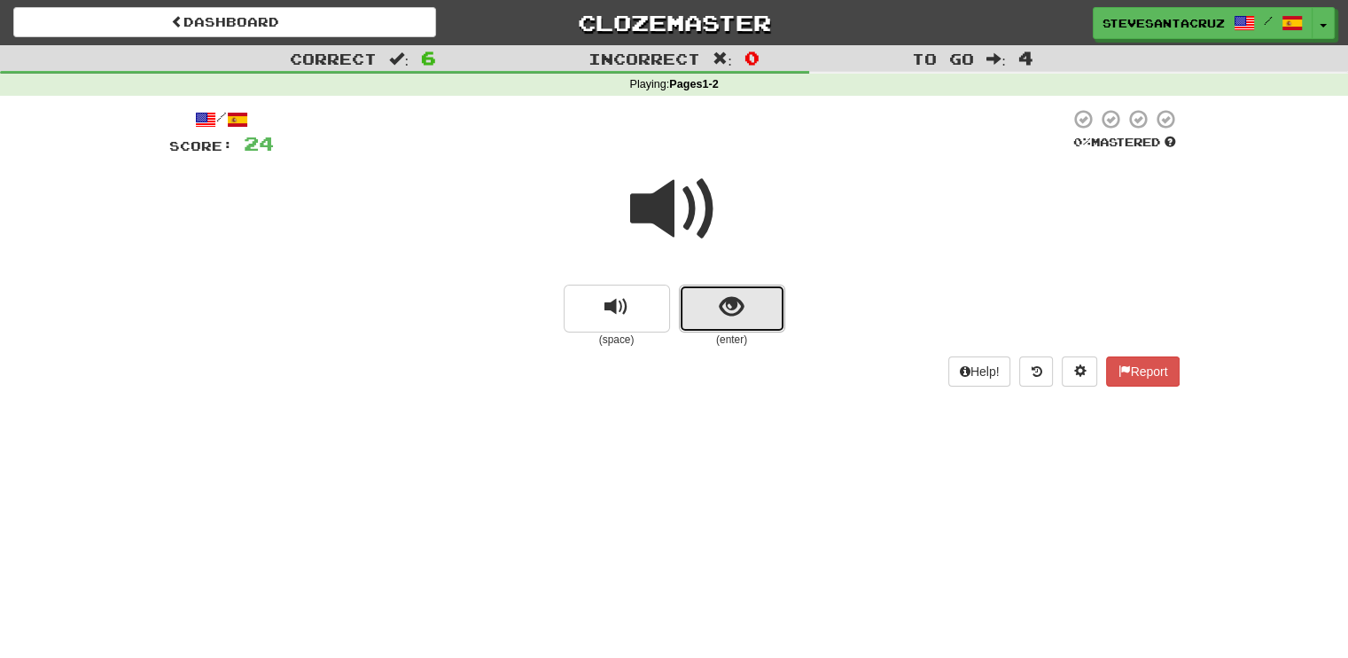
click at [741, 308] on span "show sentence" at bounding box center [732, 307] width 24 height 24
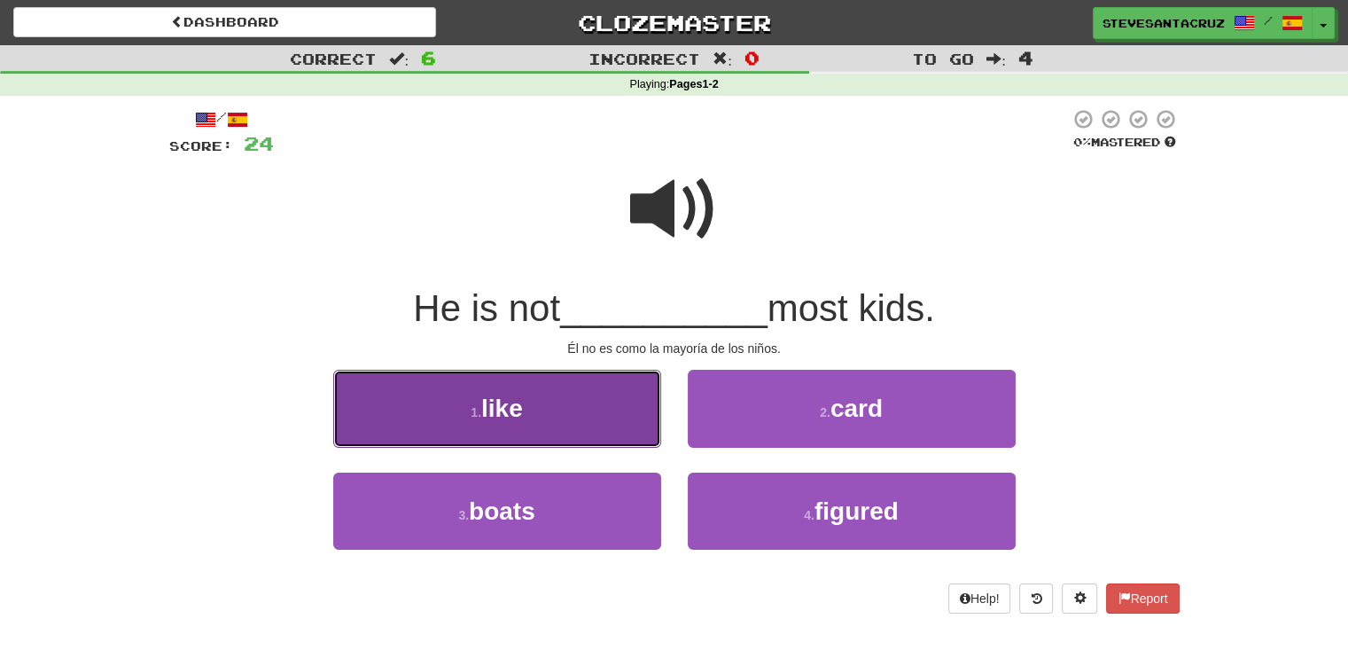
click at [605, 389] on button "1 . like" at bounding box center [497, 408] width 328 height 77
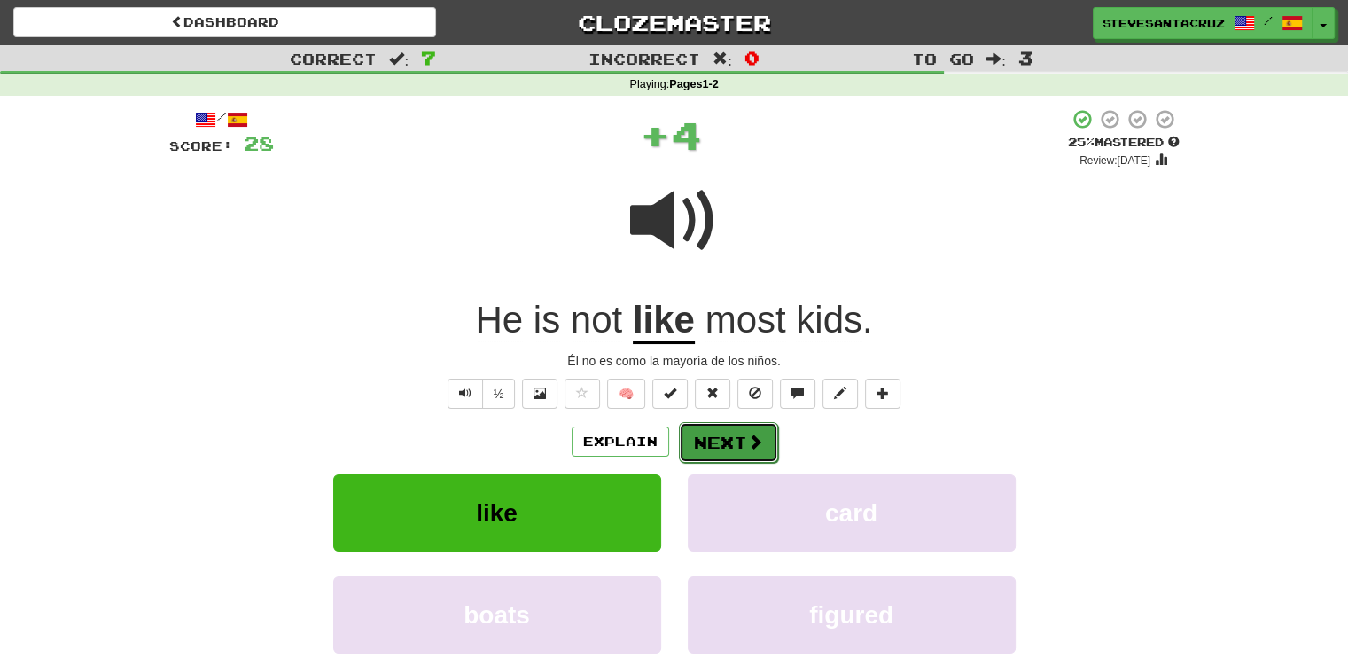
click at [737, 432] on button "Next" at bounding box center [728, 442] width 99 height 41
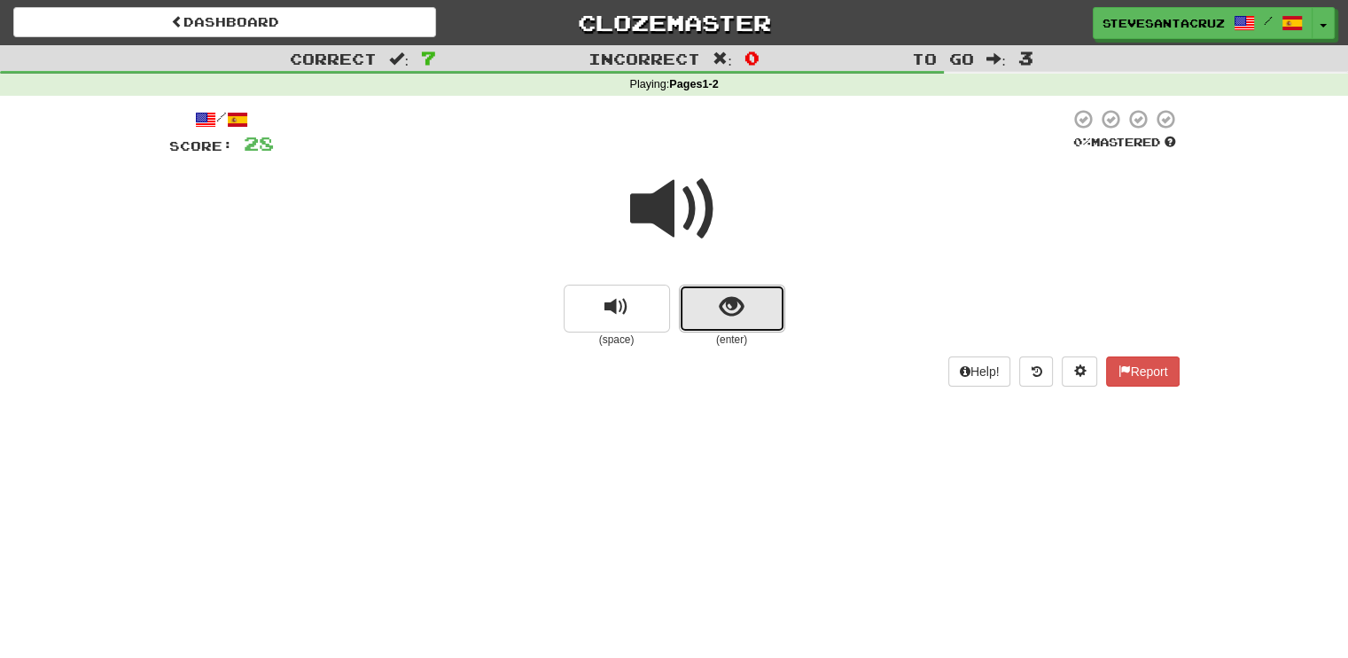
click at [737, 296] on span "show sentence" at bounding box center [732, 307] width 24 height 24
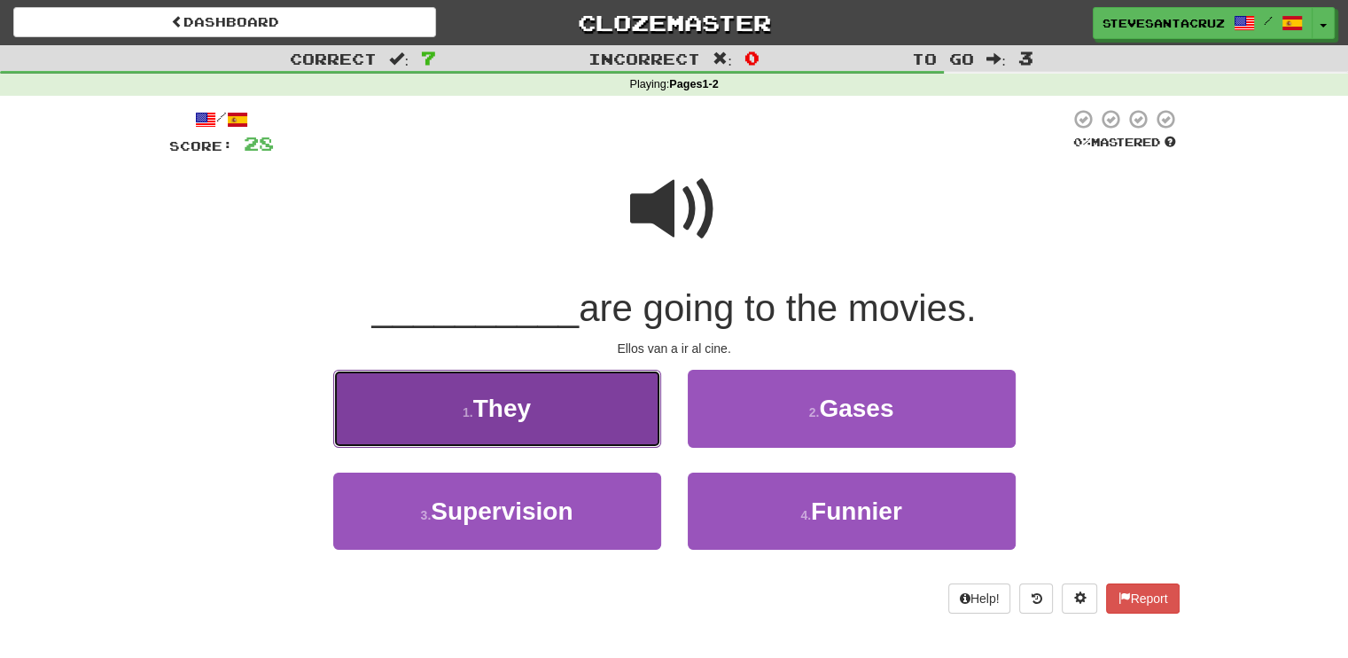
click at [476, 416] on span "They" at bounding box center [502, 408] width 58 height 27
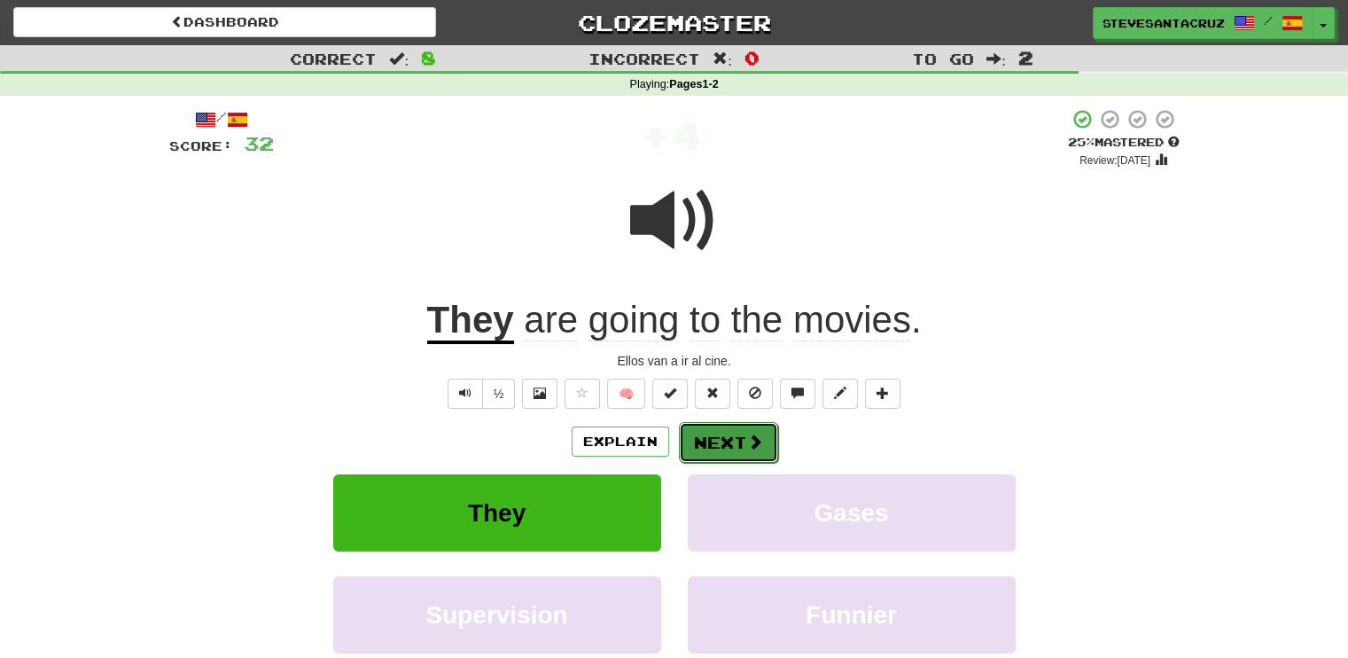
click at [747, 446] on span at bounding box center [755, 442] width 16 height 16
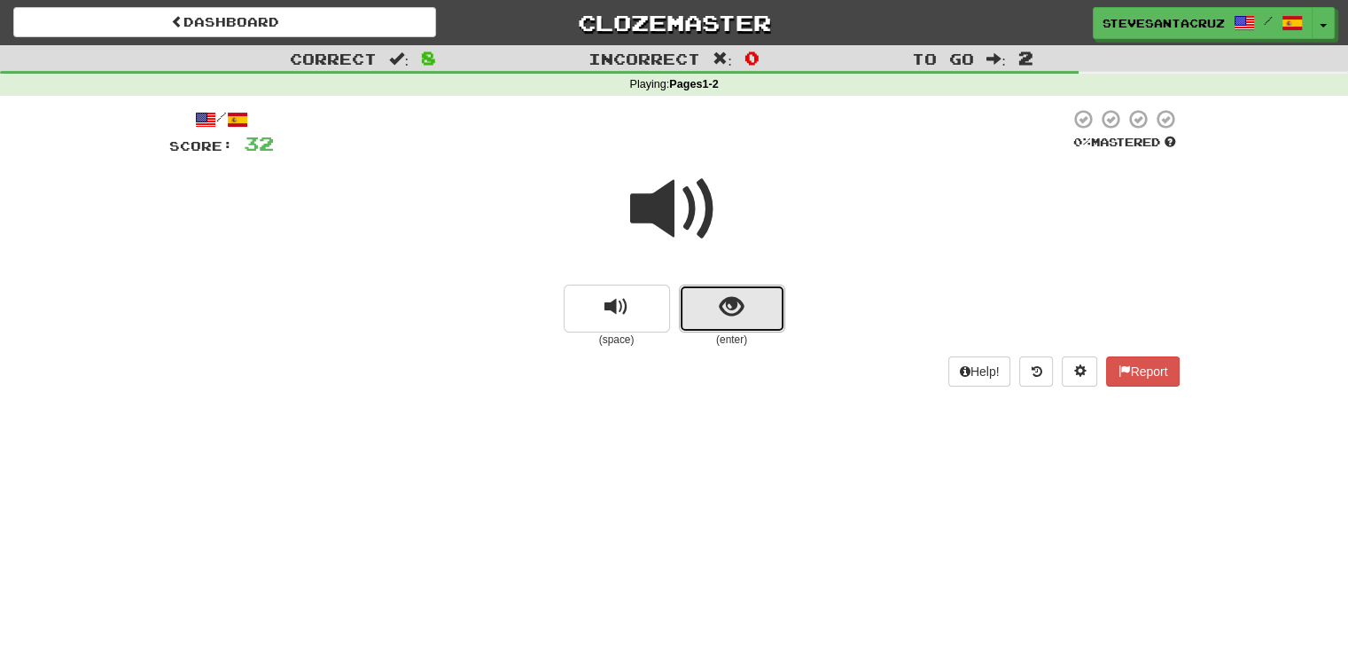
click at [718, 309] on button "show sentence" at bounding box center [732, 309] width 106 height 48
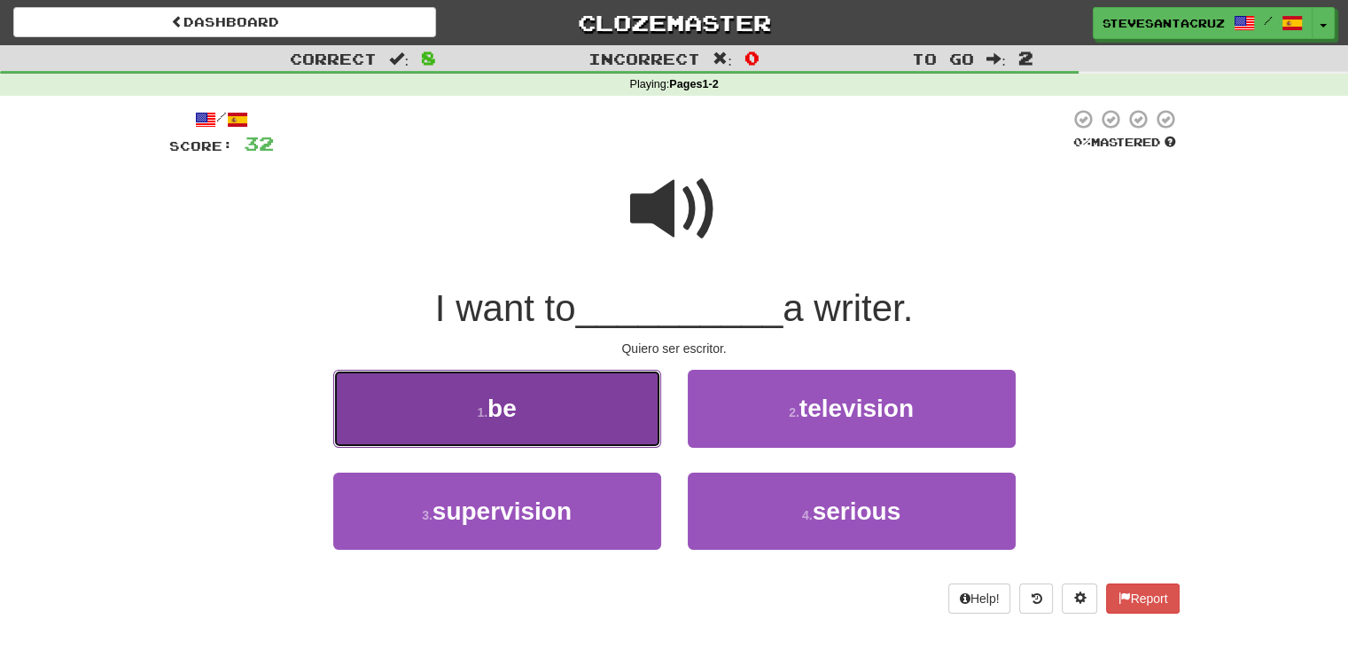
click at [621, 426] on button "1 . be" at bounding box center [497, 408] width 328 height 77
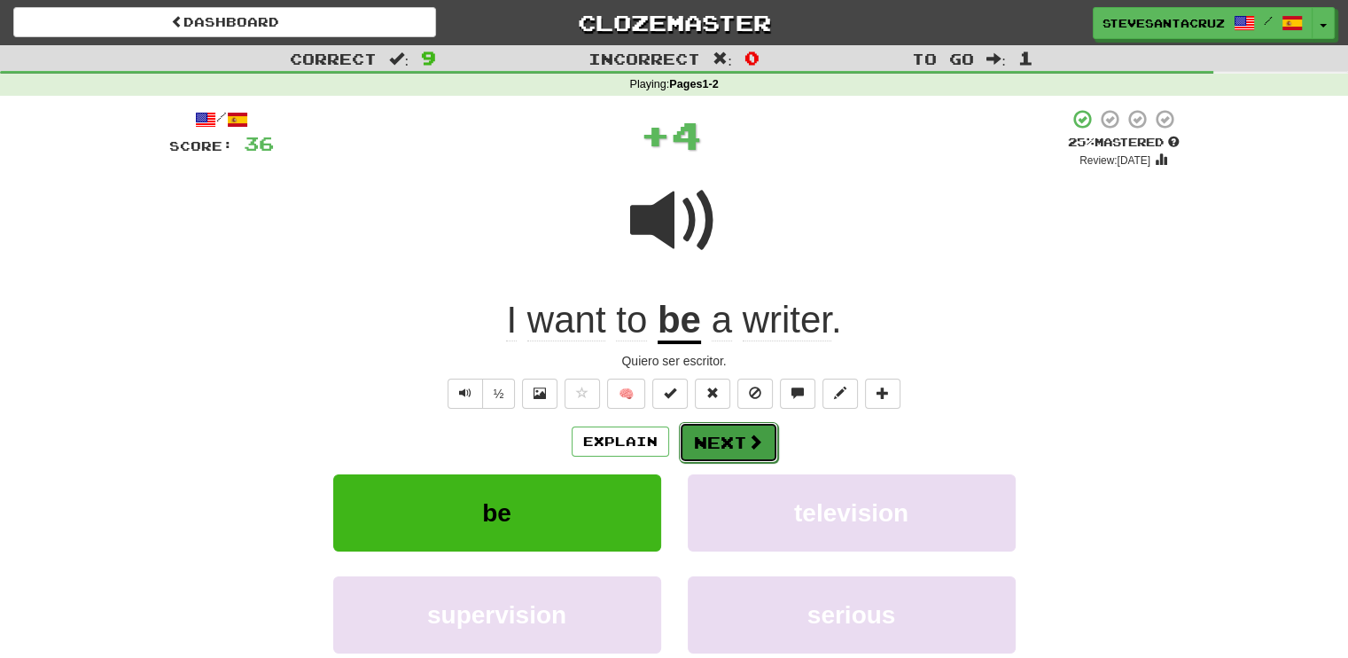
click at [709, 432] on button "Next" at bounding box center [728, 442] width 99 height 41
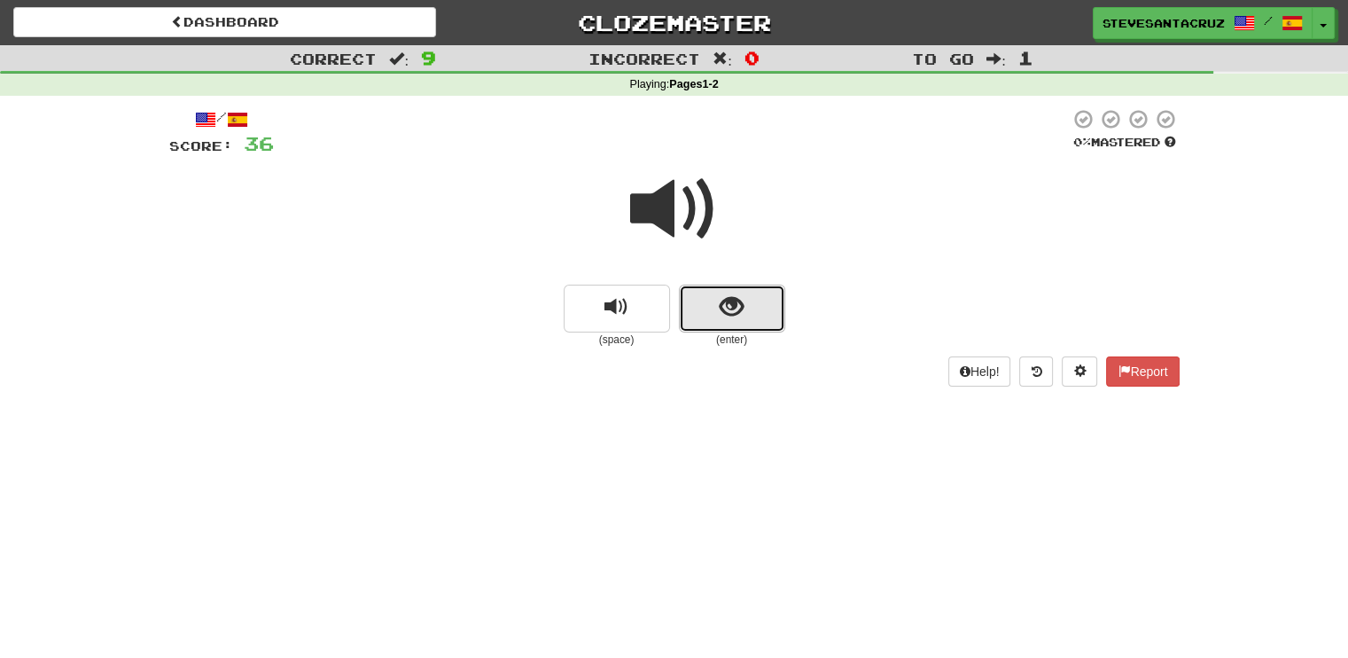
click at [721, 314] on span "show sentence" at bounding box center [732, 307] width 24 height 24
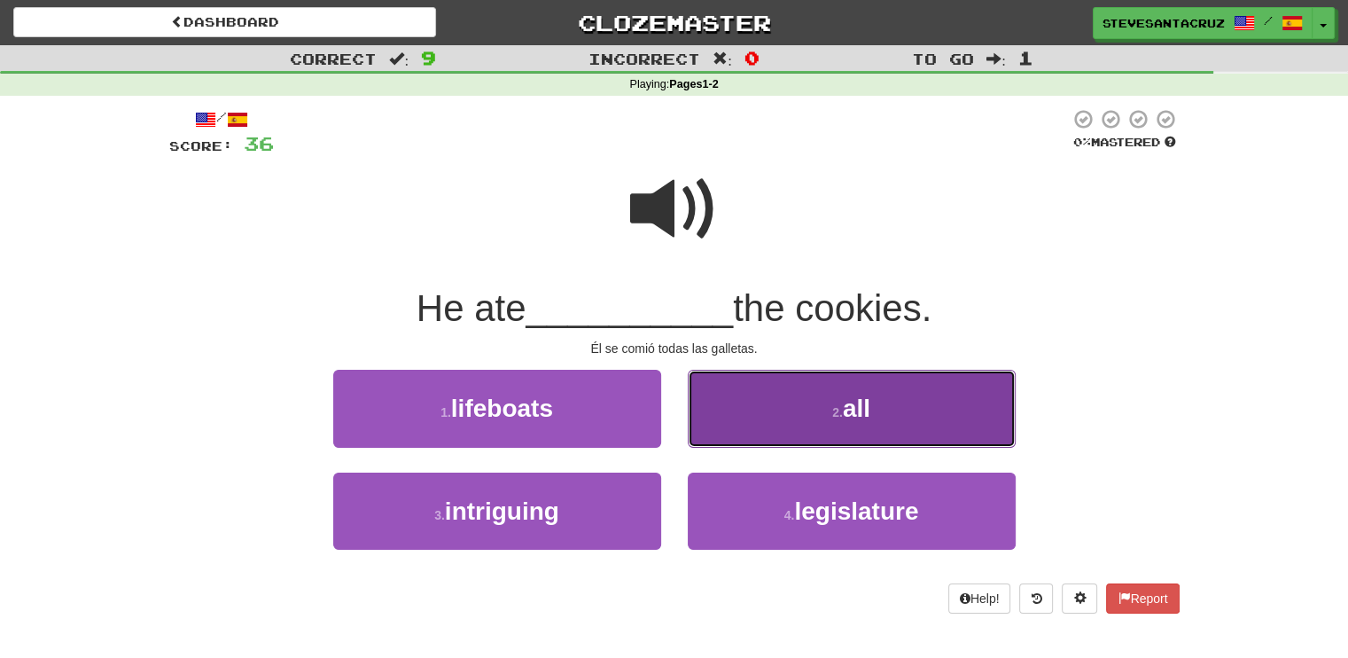
click at [747, 407] on button "2 . all" at bounding box center [852, 408] width 328 height 77
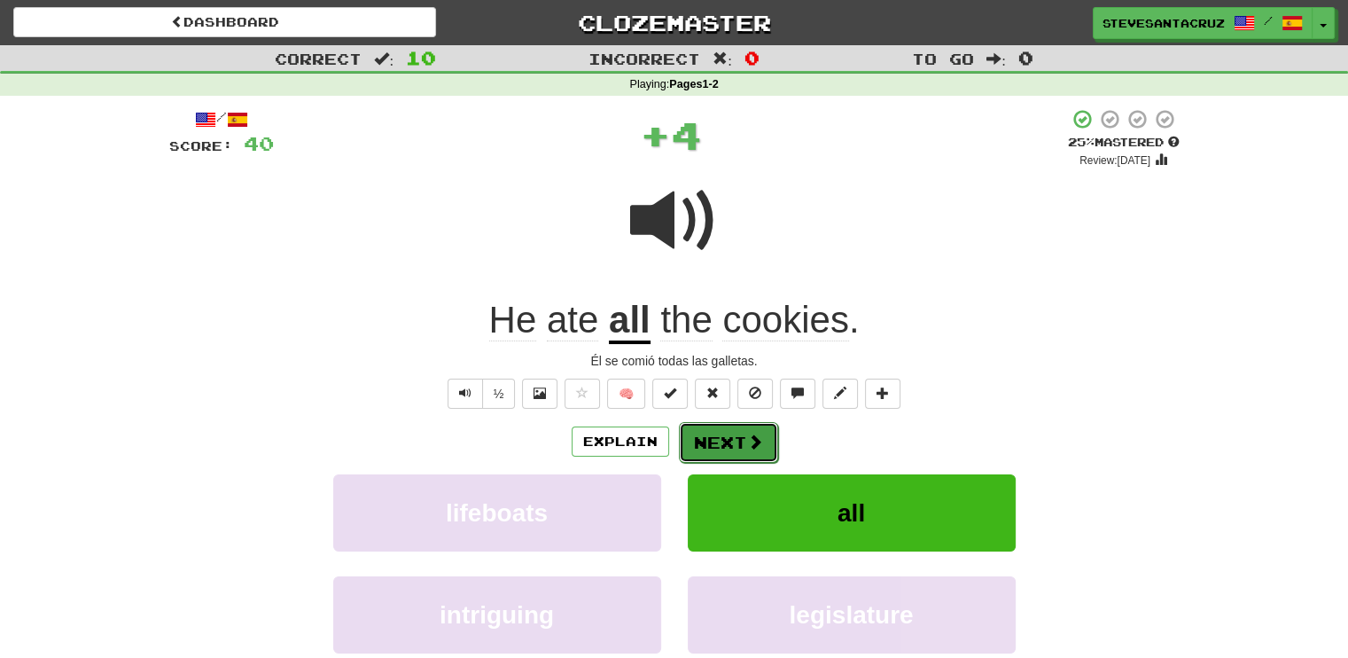
click at [741, 439] on button "Next" at bounding box center [728, 442] width 99 height 41
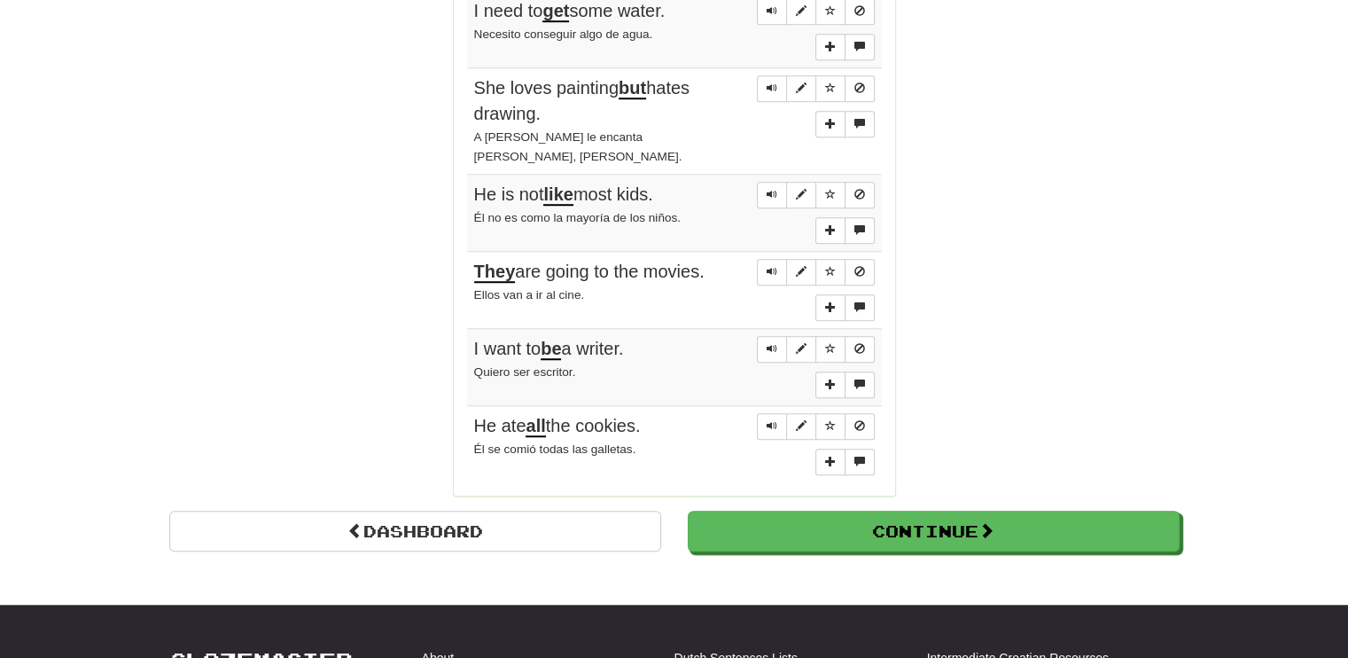
scroll to position [1241, 0]
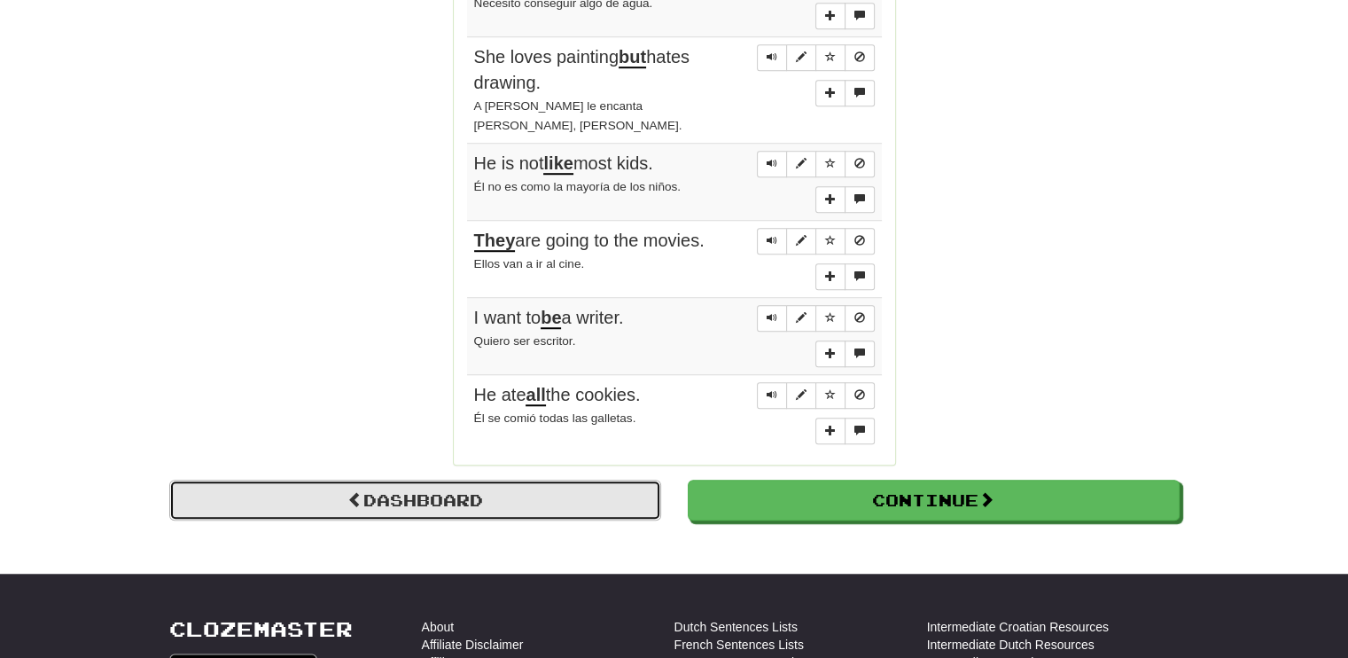
click at [480, 480] on link "Dashboard" at bounding box center [415, 500] width 492 height 41
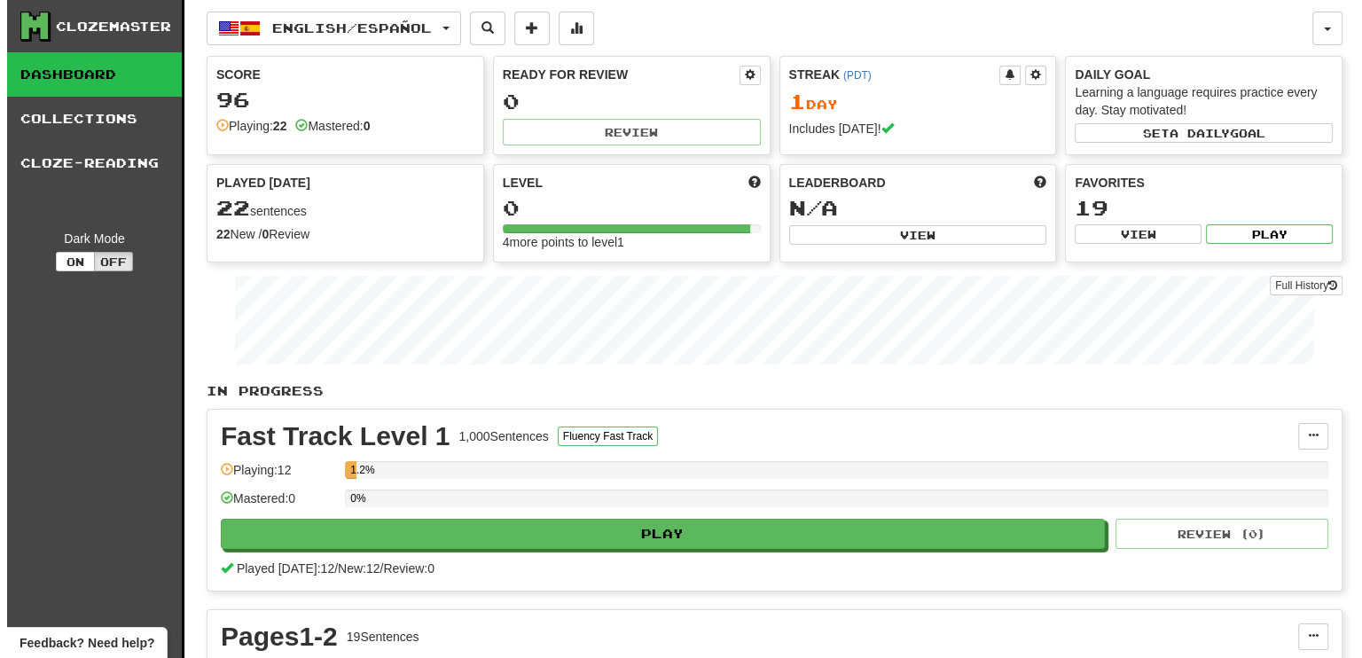
scroll to position [355, 0]
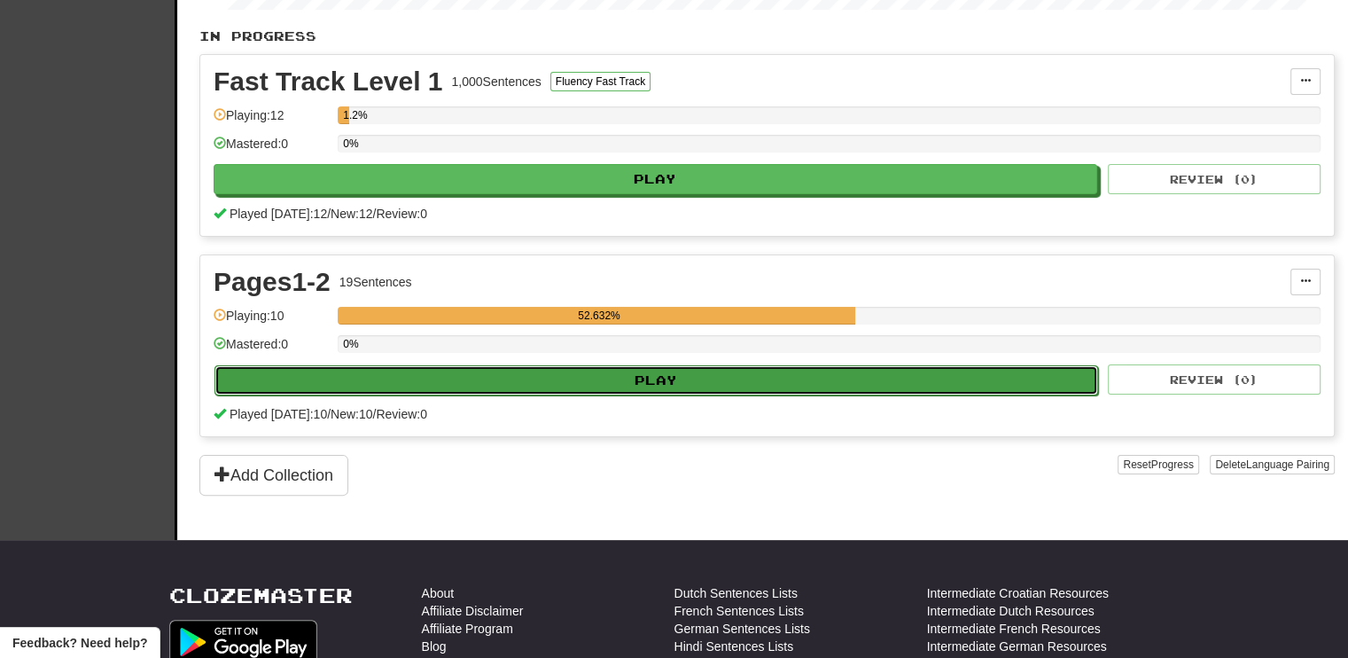
click at [779, 379] on button "Play" at bounding box center [657, 380] width 884 height 30
select select "**"
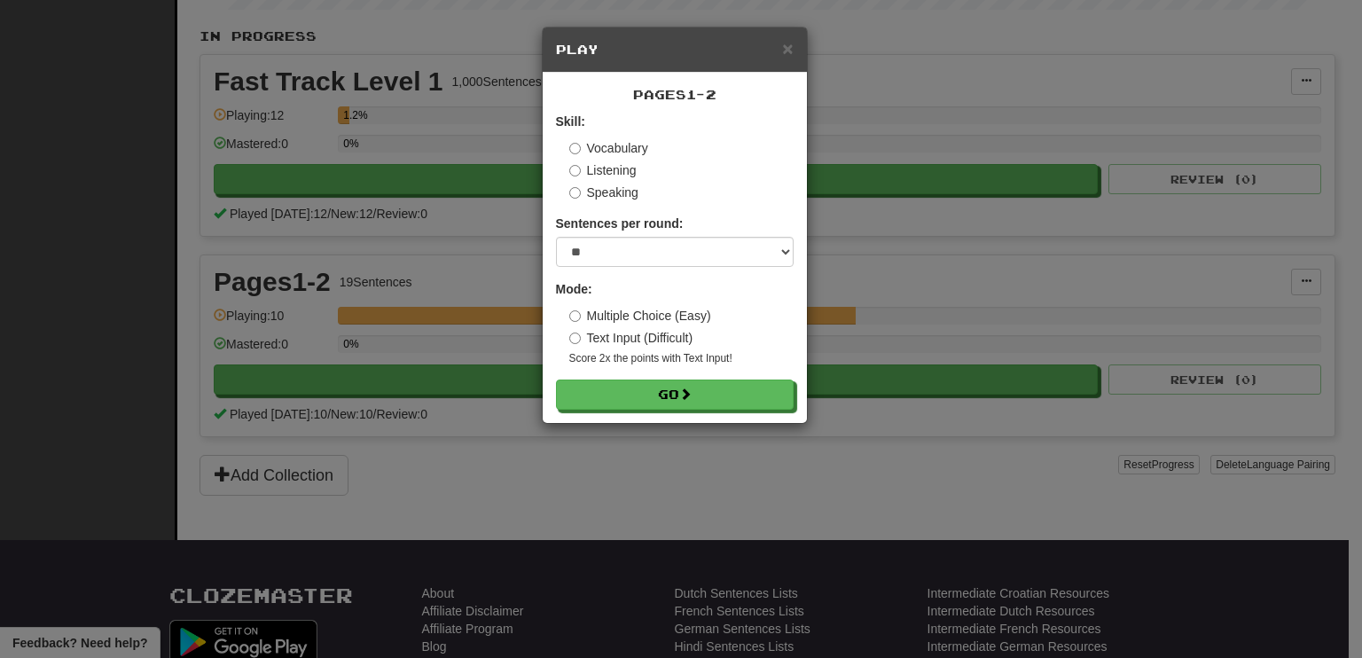
click at [567, 164] on div "Skill: Vocabulary Listening Speaking" at bounding box center [675, 157] width 238 height 89
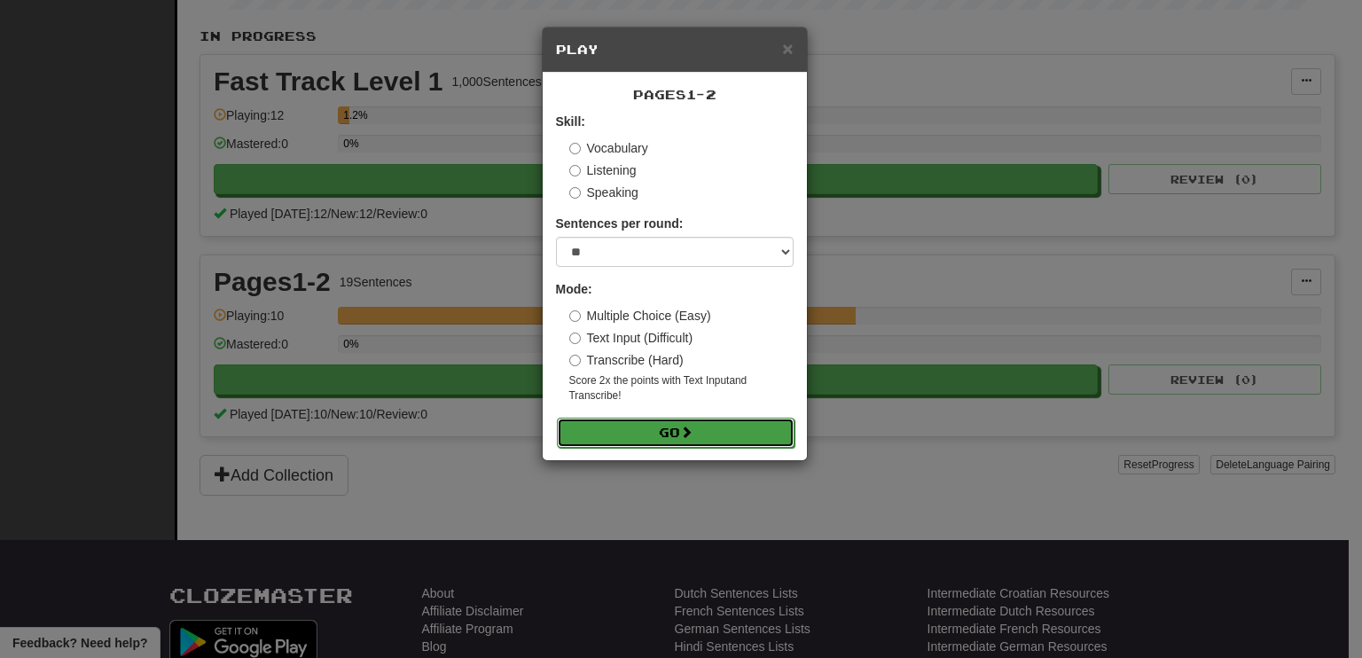
click at [692, 432] on span at bounding box center [686, 432] width 12 height 12
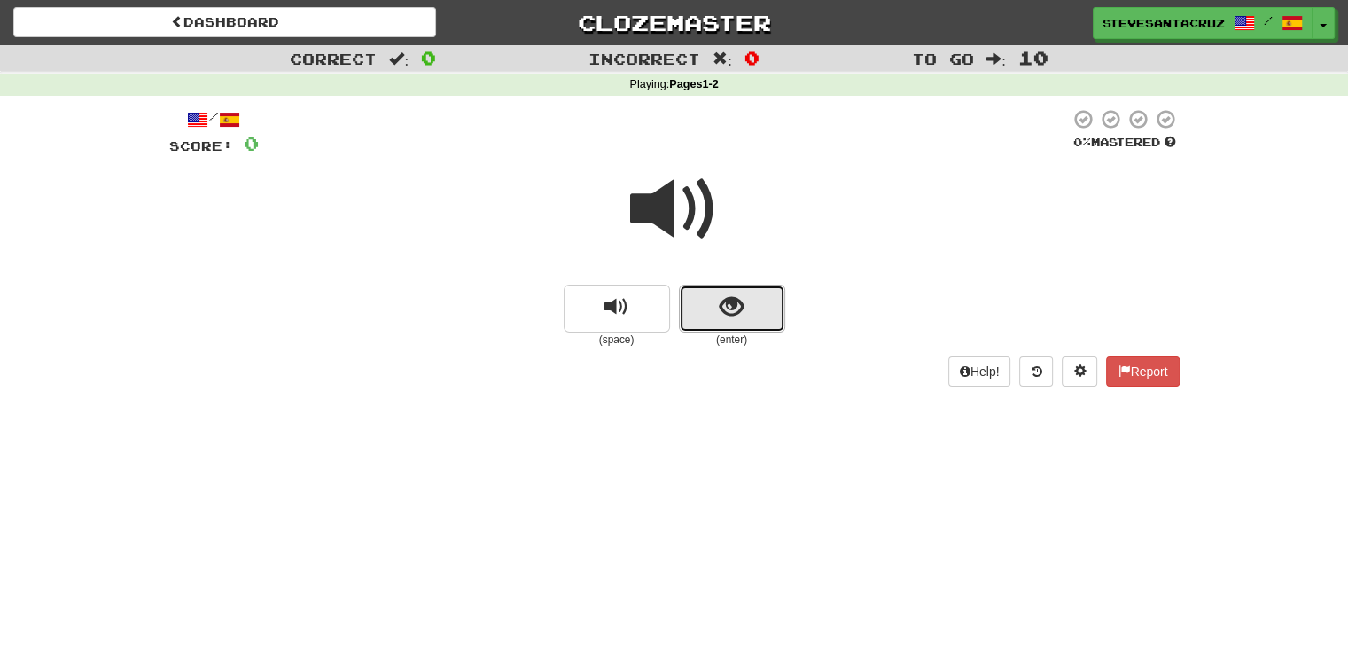
click at [737, 318] on span "show sentence" at bounding box center [732, 307] width 24 height 24
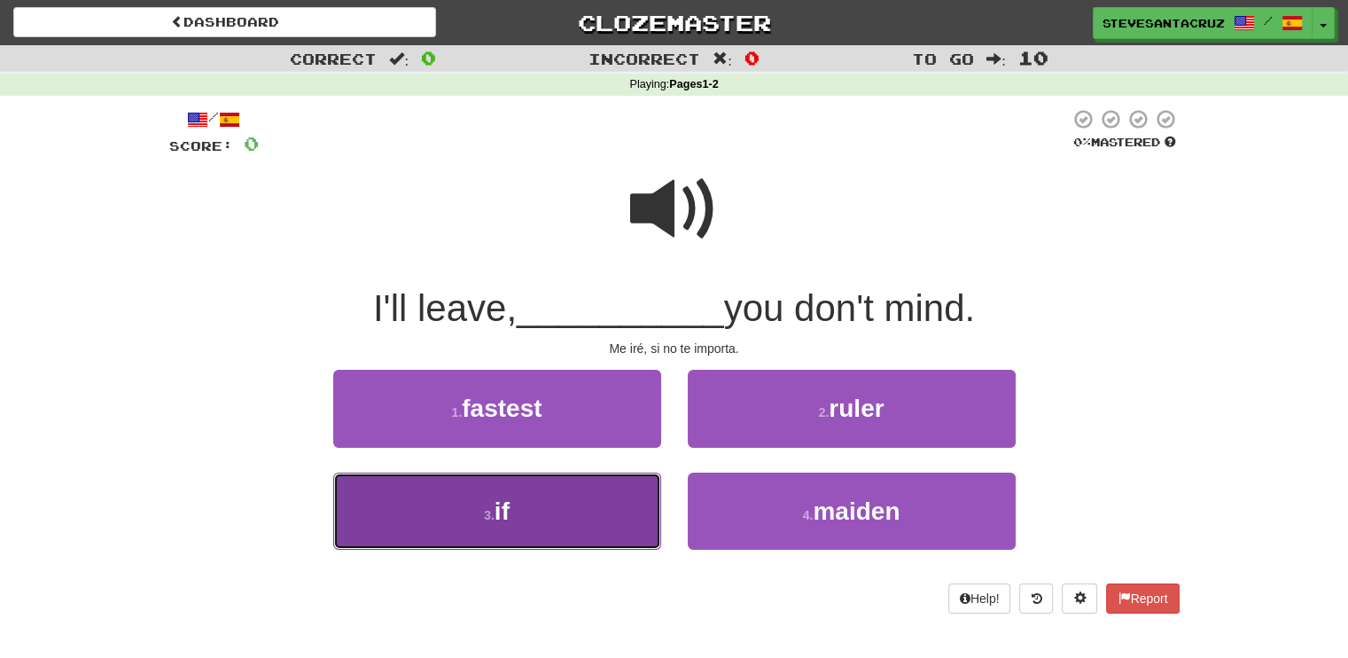
click at [514, 513] on button "3 . if" at bounding box center [497, 511] width 328 height 77
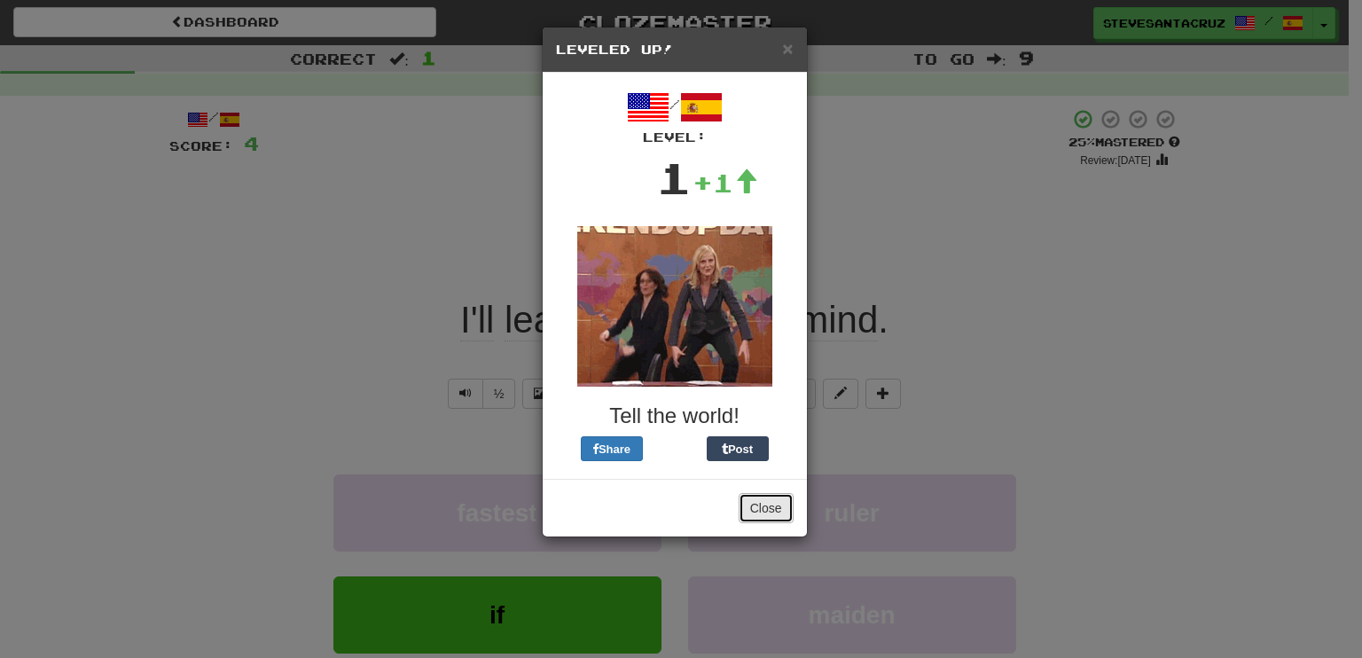
click at [777, 506] on button "Close" at bounding box center [765, 508] width 55 height 30
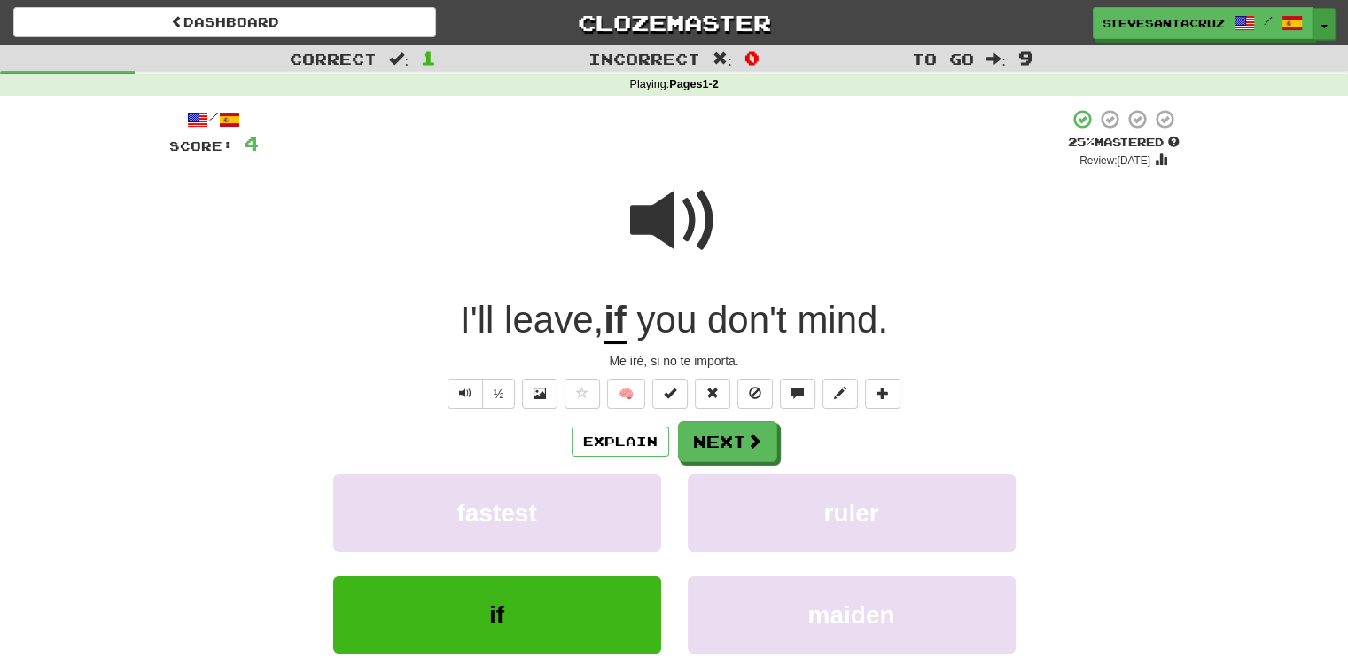
click at [1324, 32] on button "Toggle Dropdown" at bounding box center [1324, 24] width 23 height 32
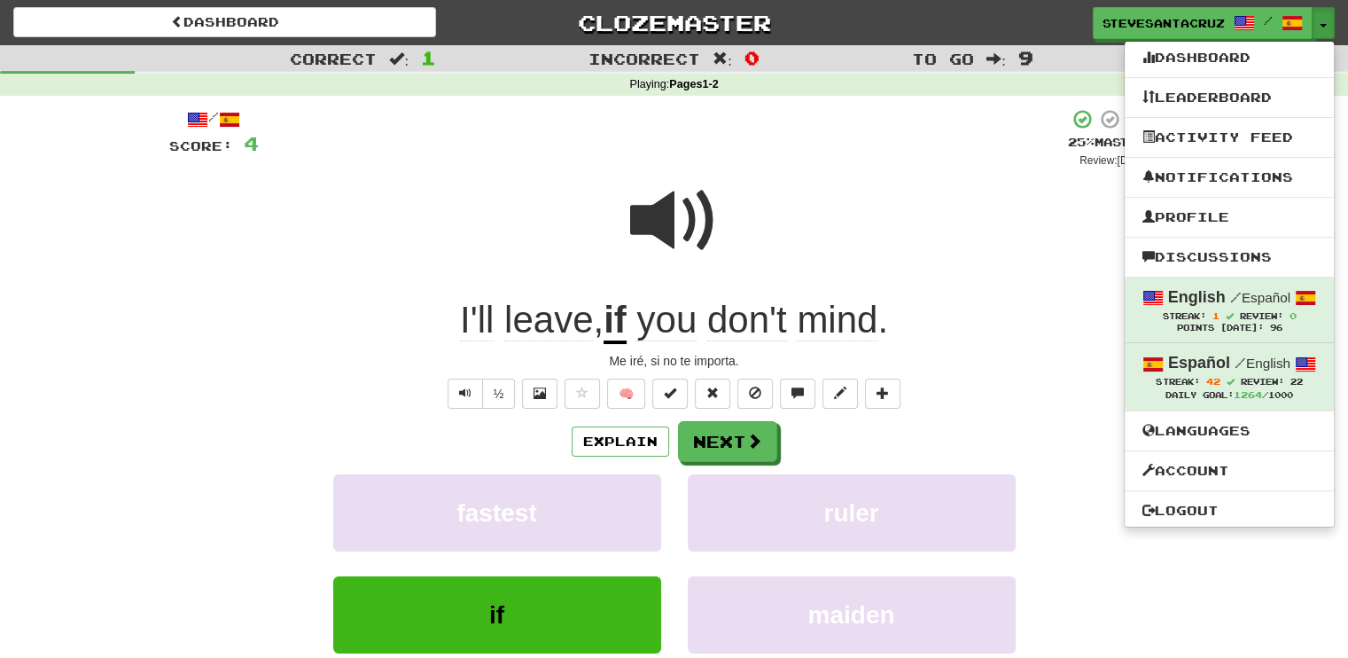
click at [985, 254] on div at bounding box center [674, 232] width 1011 height 127
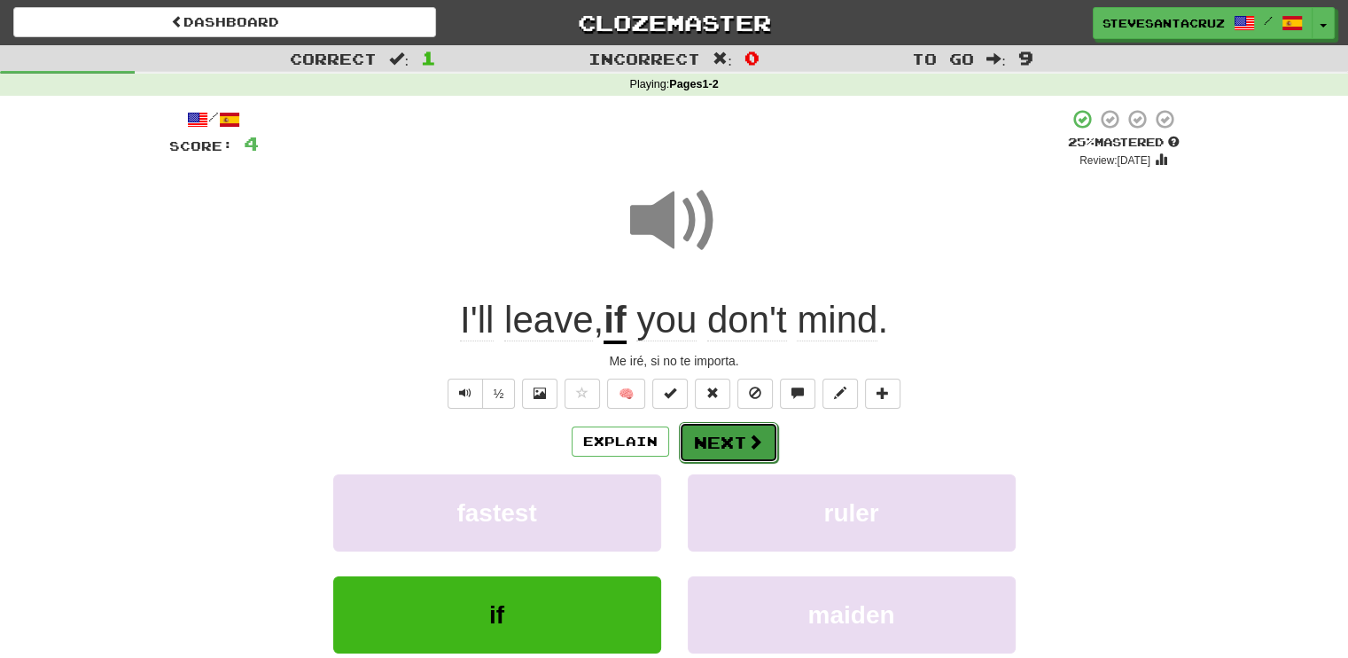
click at [716, 440] on button "Next" at bounding box center [728, 442] width 99 height 41
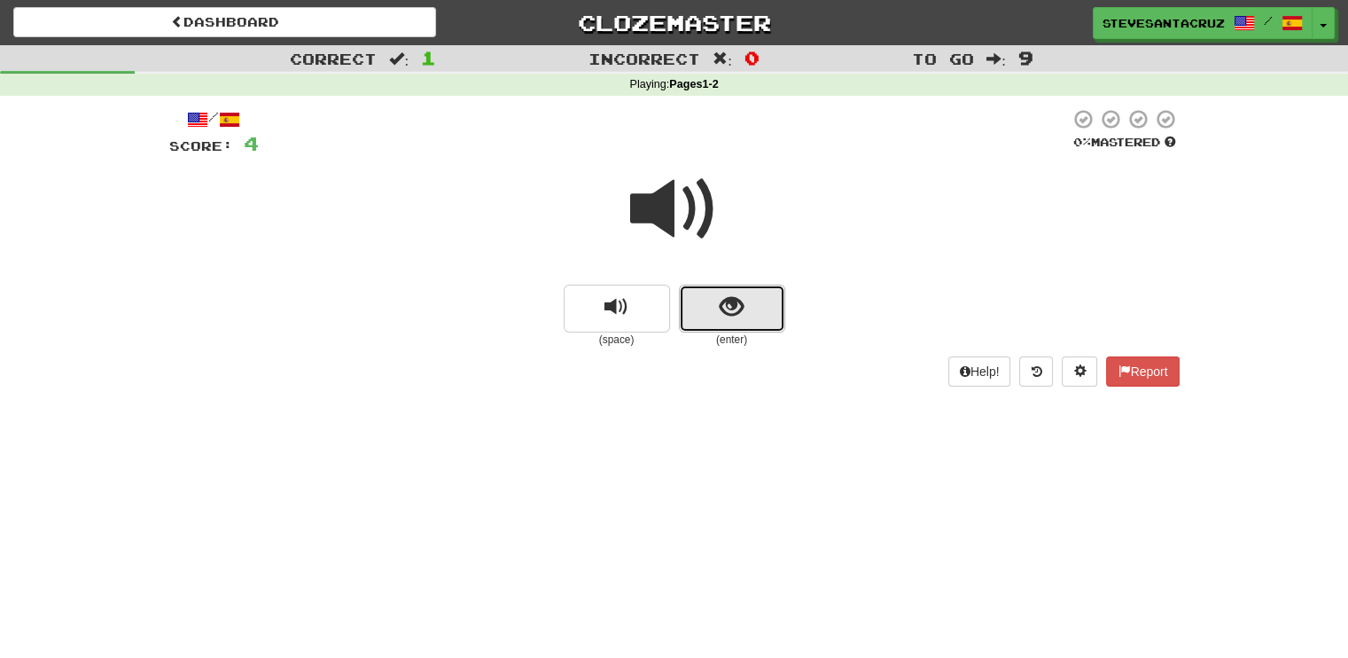
click at [723, 309] on span "show sentence" at bounding box center [732, 307] width 24 height 24
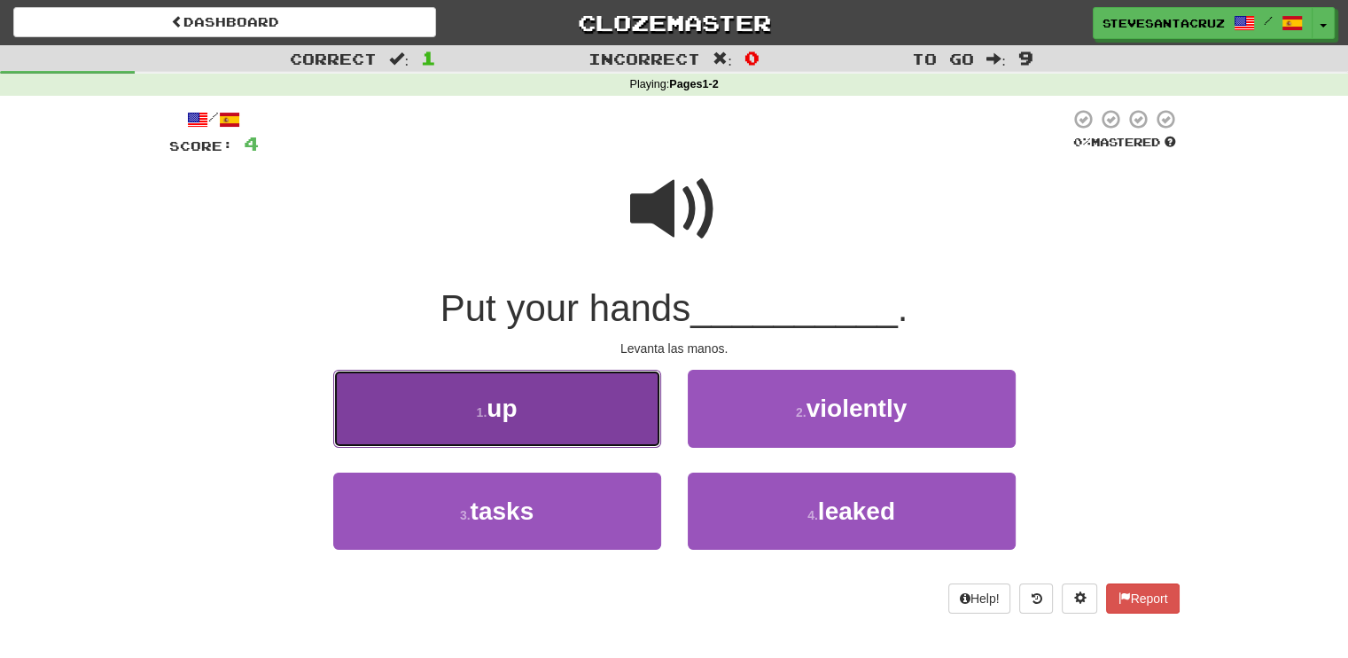
click at [588, 432] on button "1 . up" at bounding box center [497, 408] width 328 height 77
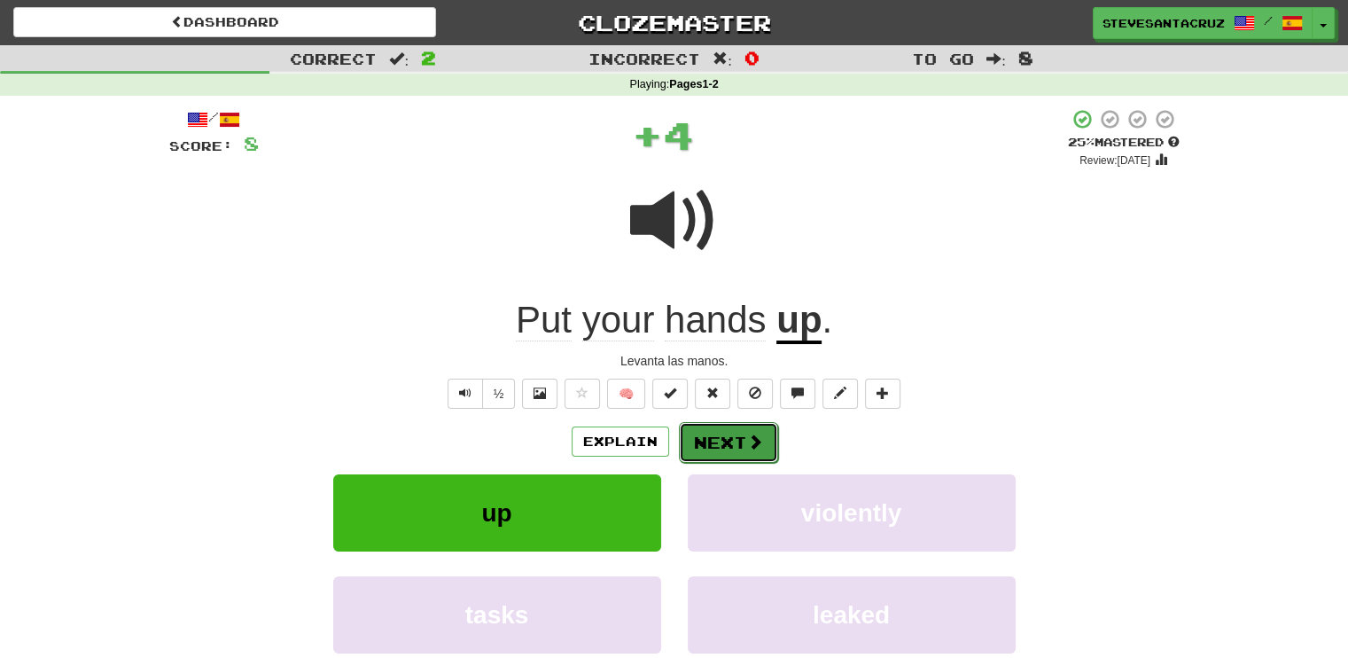
click at [719, 439] on button "Next" at bounding box center [728, 442] width 99 height 41
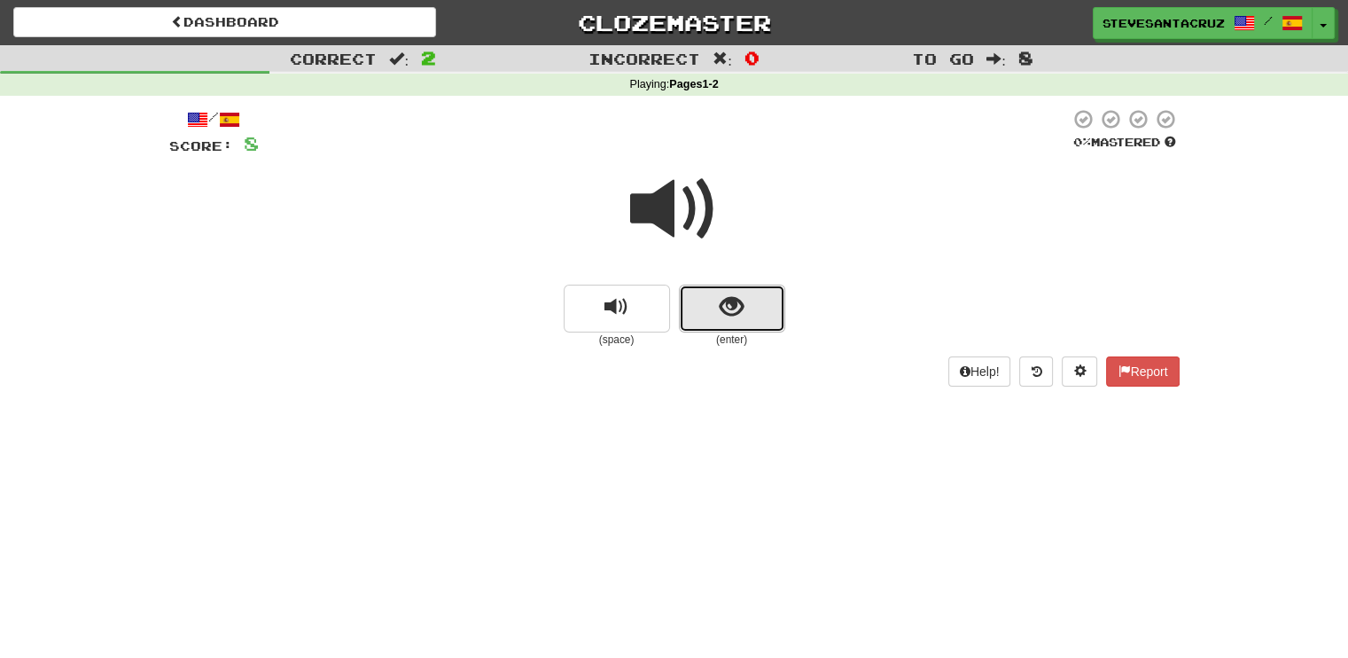
click at [721, 316] on span "show sentence" at bounding box center [732, 307] width 24 height 24
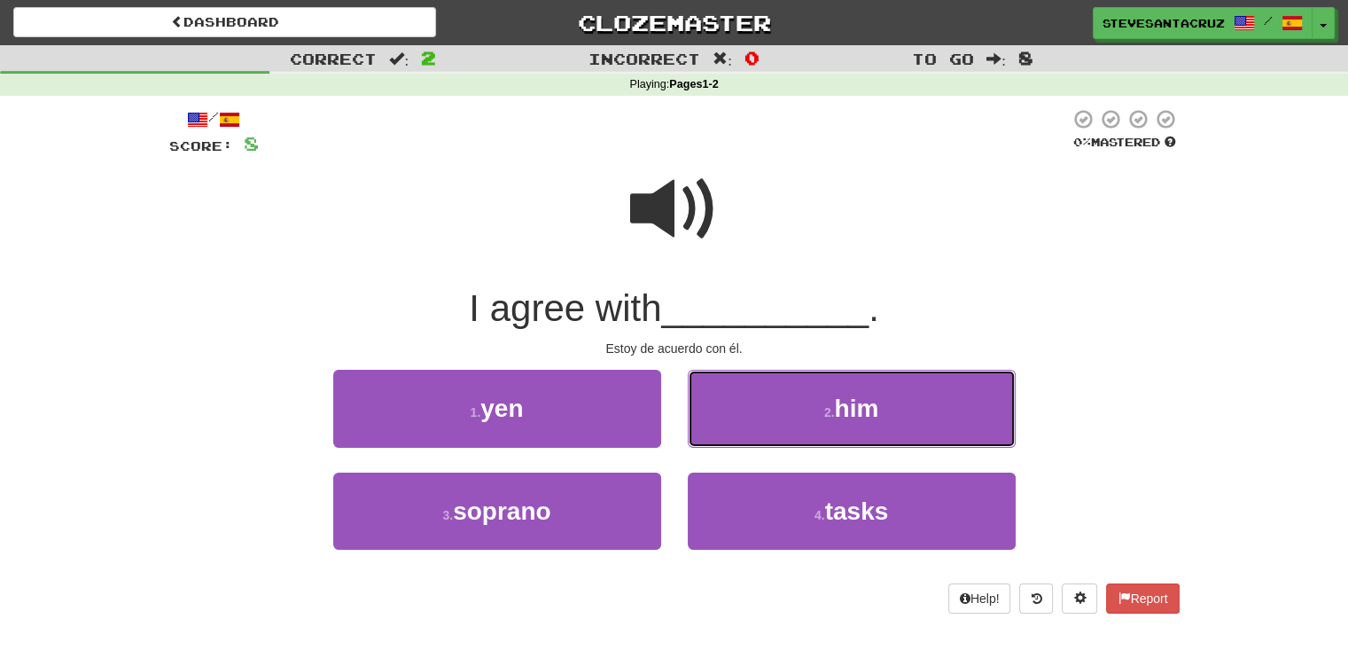
click at [760, 410] on button "2 . him" at bounding box center [852, 408] width 328 height 77
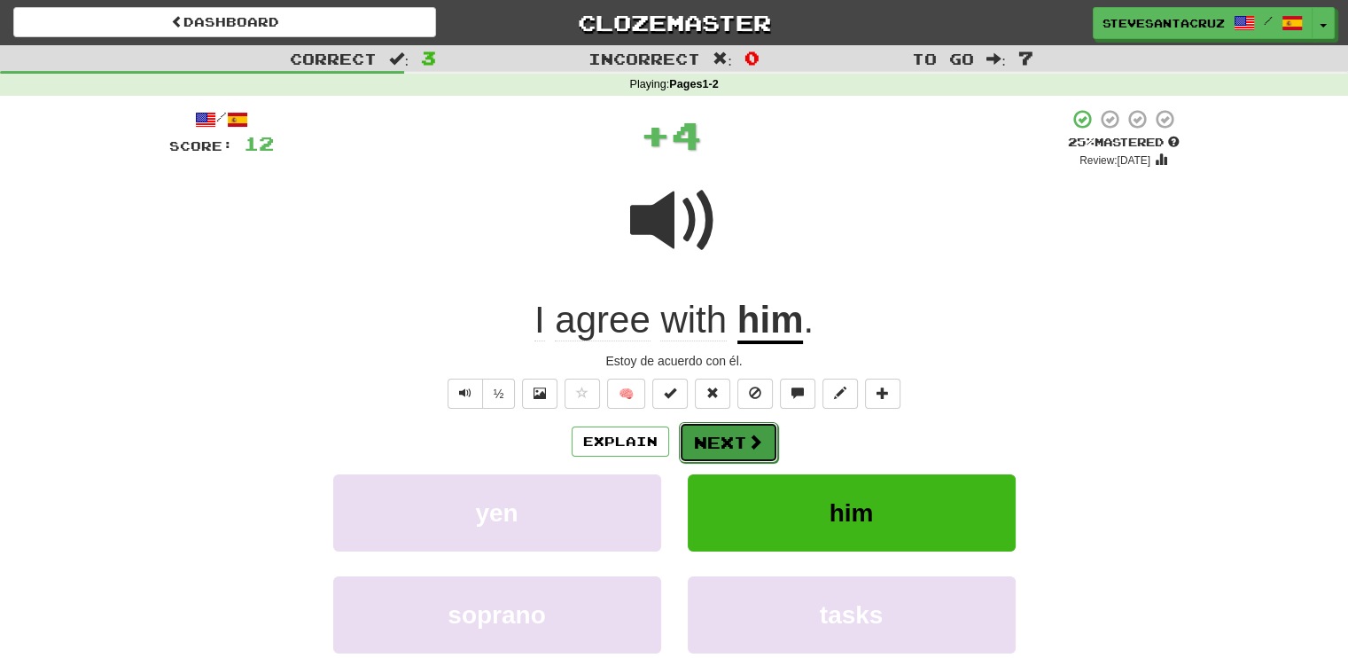
click at [748, 445] on span at bounding box center [755, 442] width 16 height 16
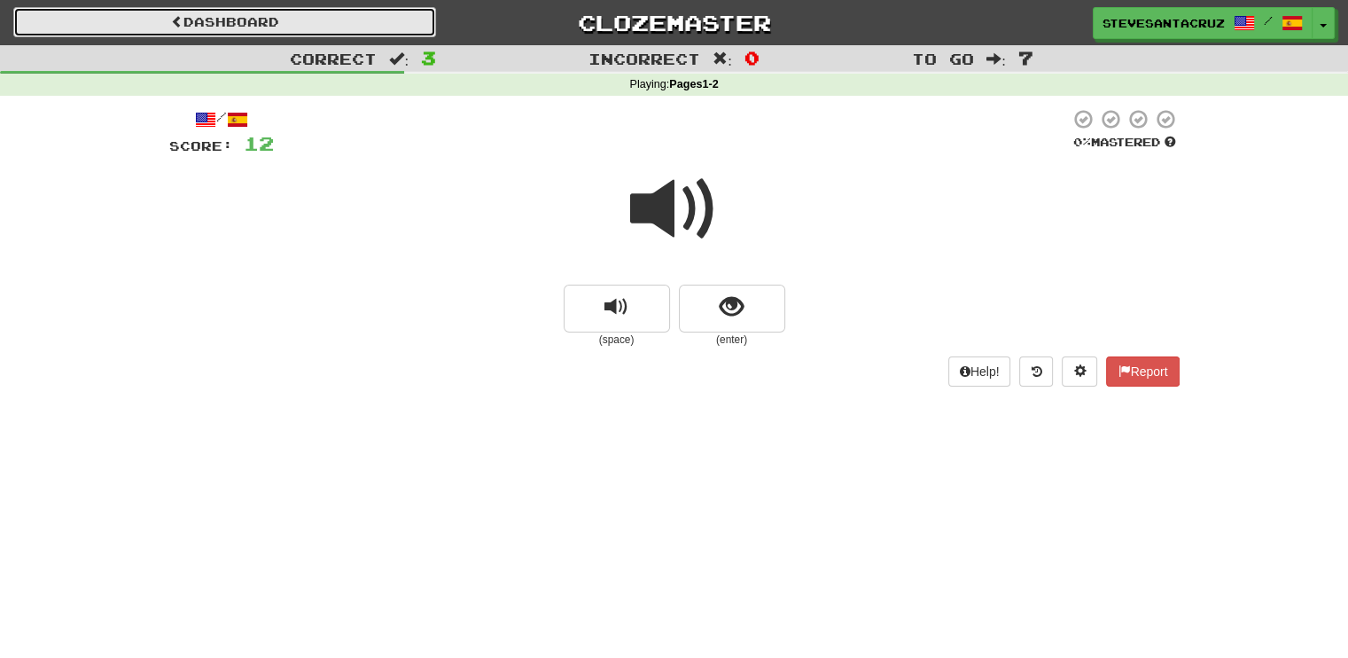
click at [177, 10] on link "Dashboard" at bounding box center [224, 22] width 423 height 30
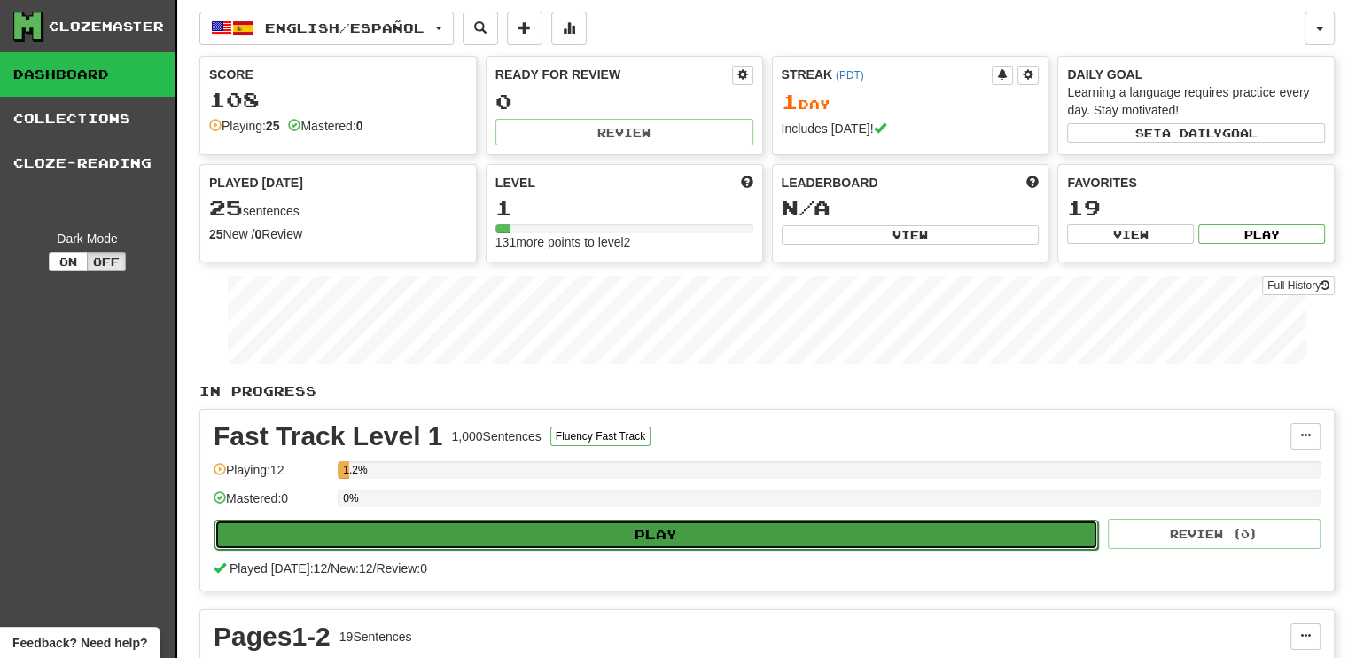
click at [748, 539] on button "Play" at bounding box center [657, 534] width 884 height 30
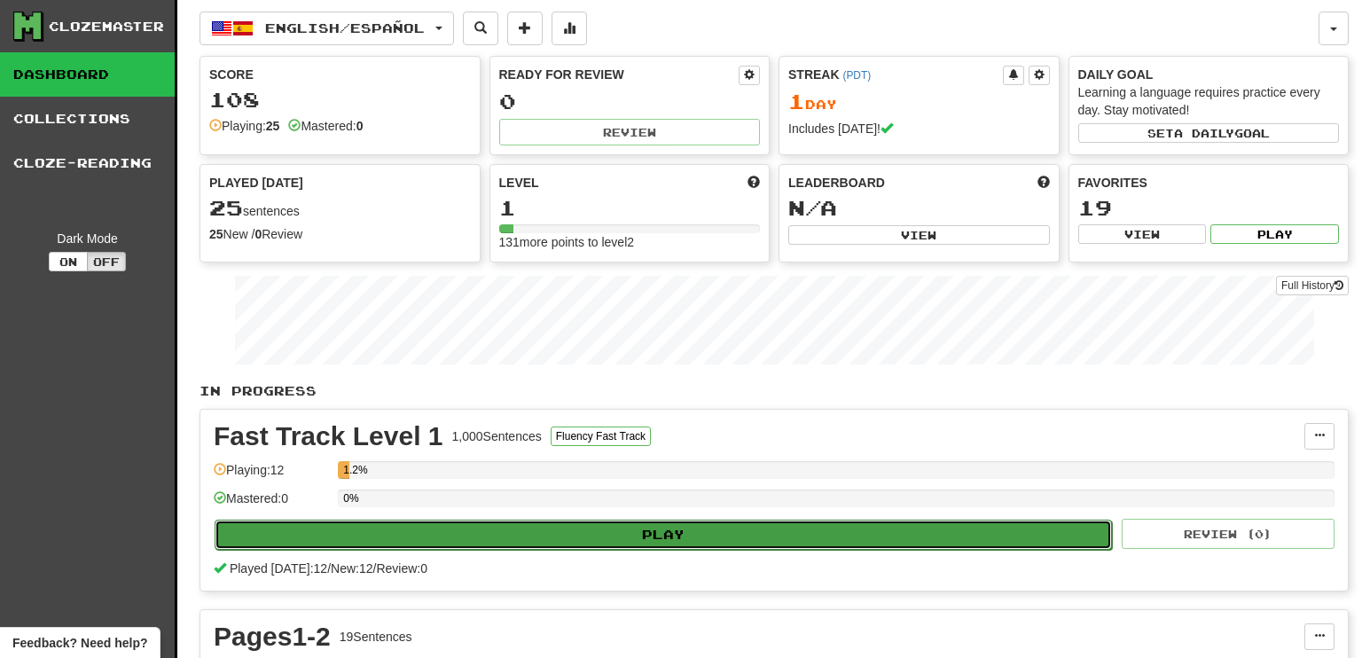
select select "**"
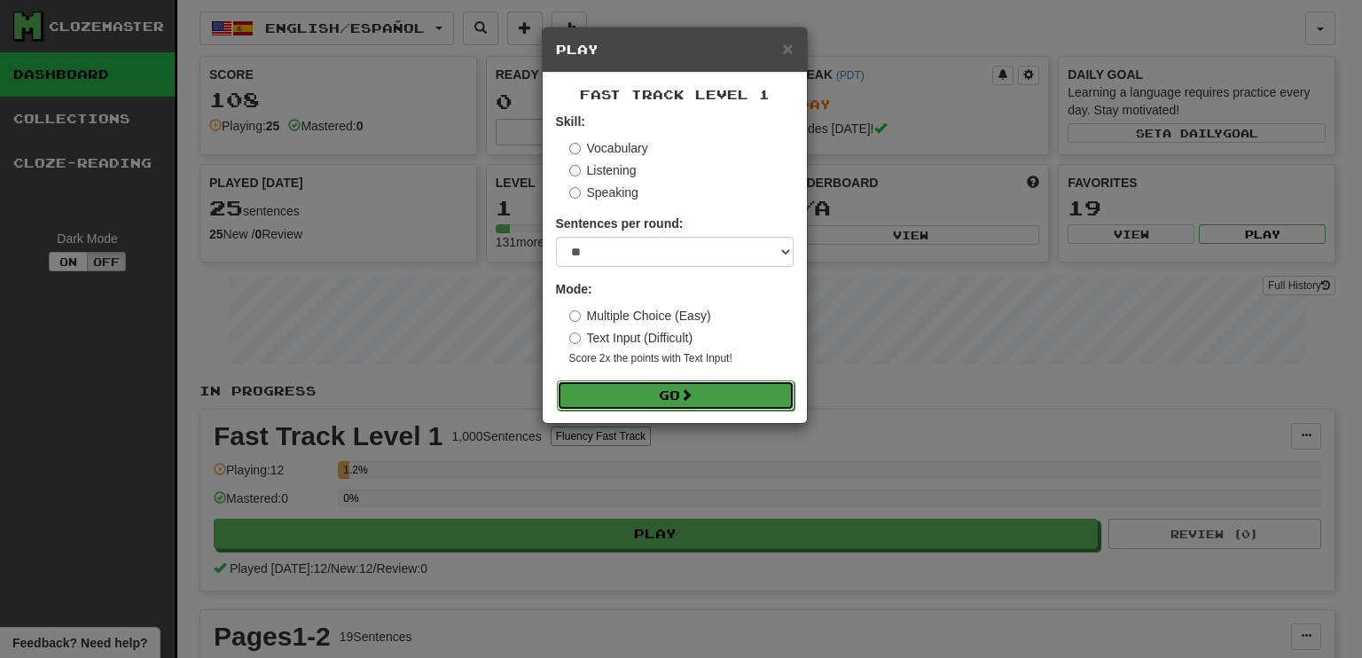
click at [637, 396] on button "Go" at bounding box center [676, 395] width 238 height 30
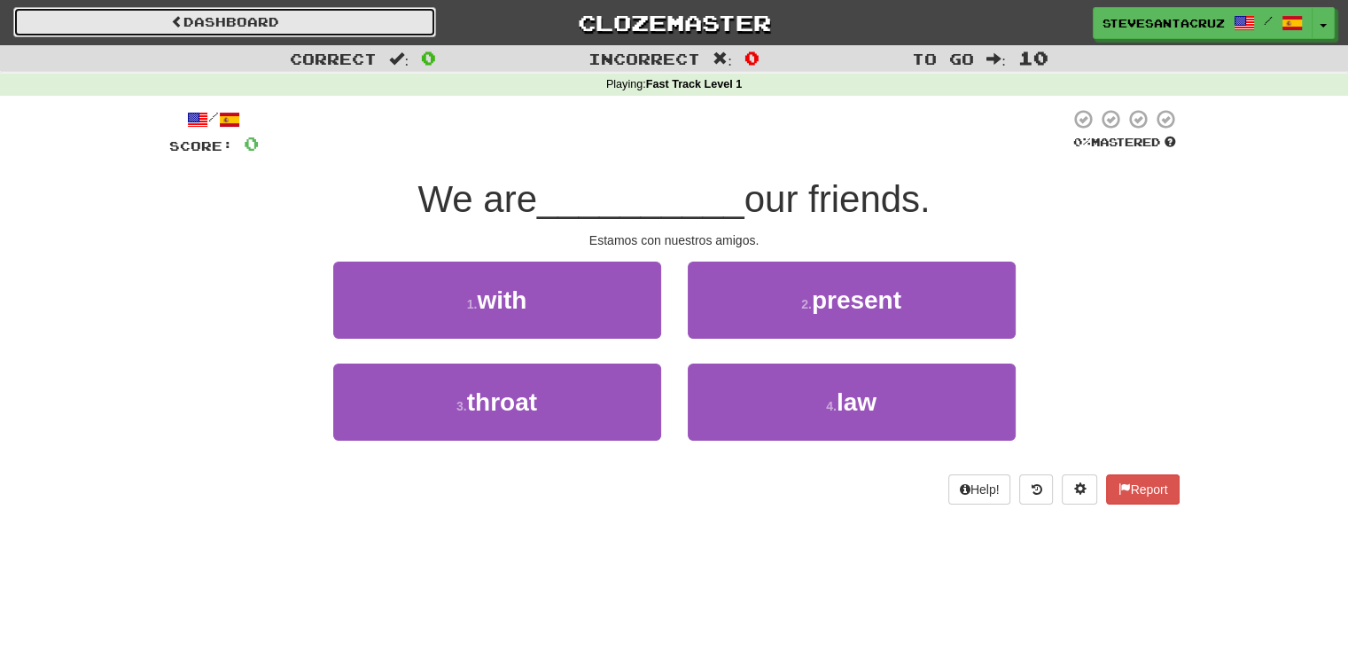
click at [124, 19] on link "Dashboard" at bounding box center [224, 22] width 423 height 30
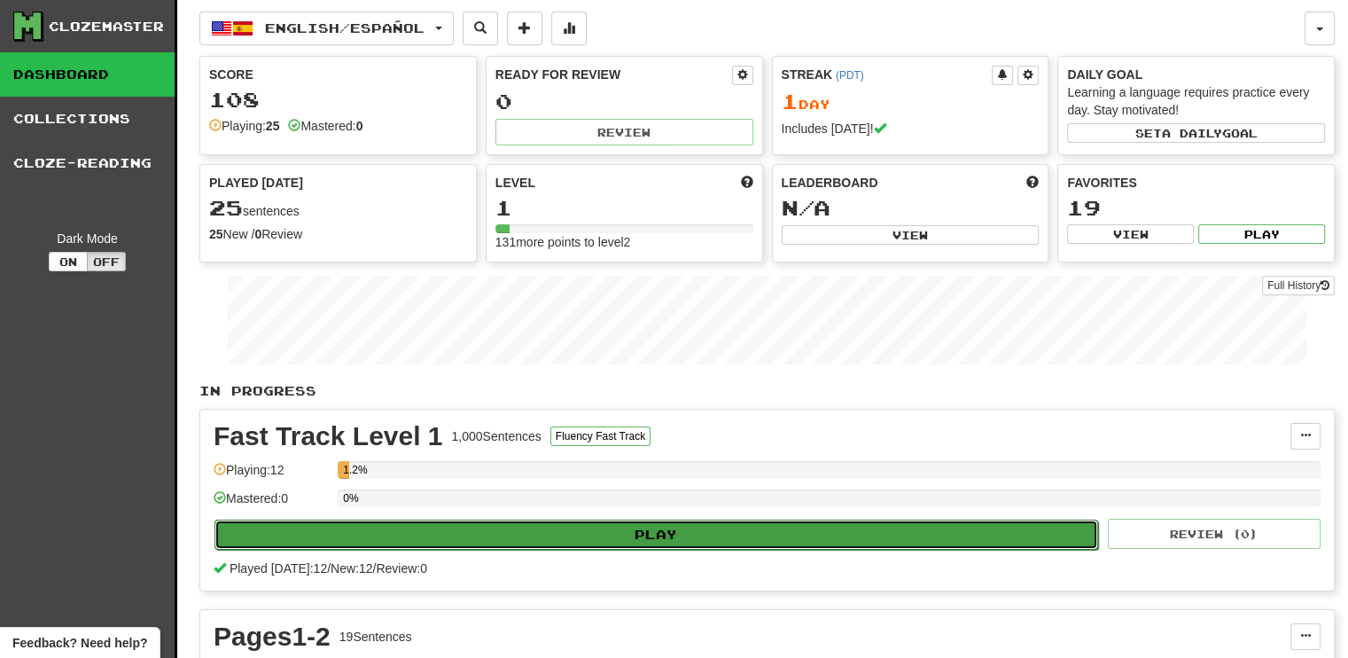
click at [610, 530] on button "Play" at bounding box center [657, 534] width 884 height 30
select select "**"
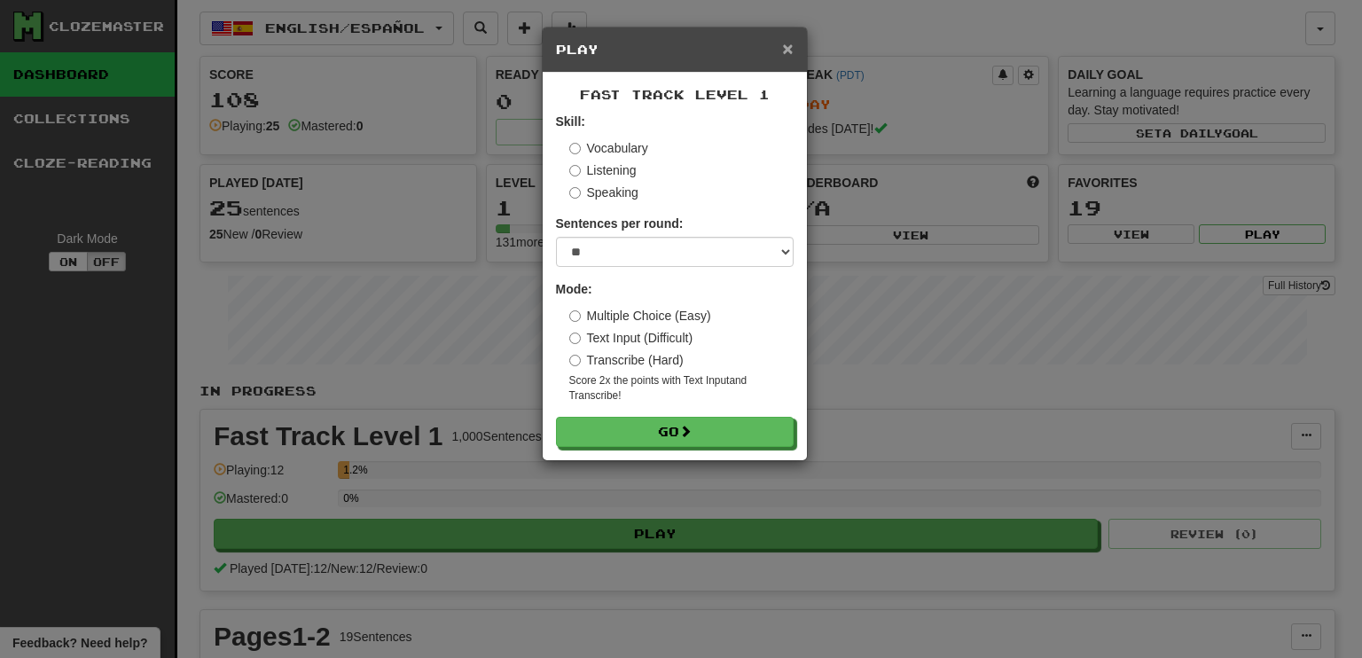
click at [787, 47] on span "×" at bounding box center [787, 48] width 11 height 20
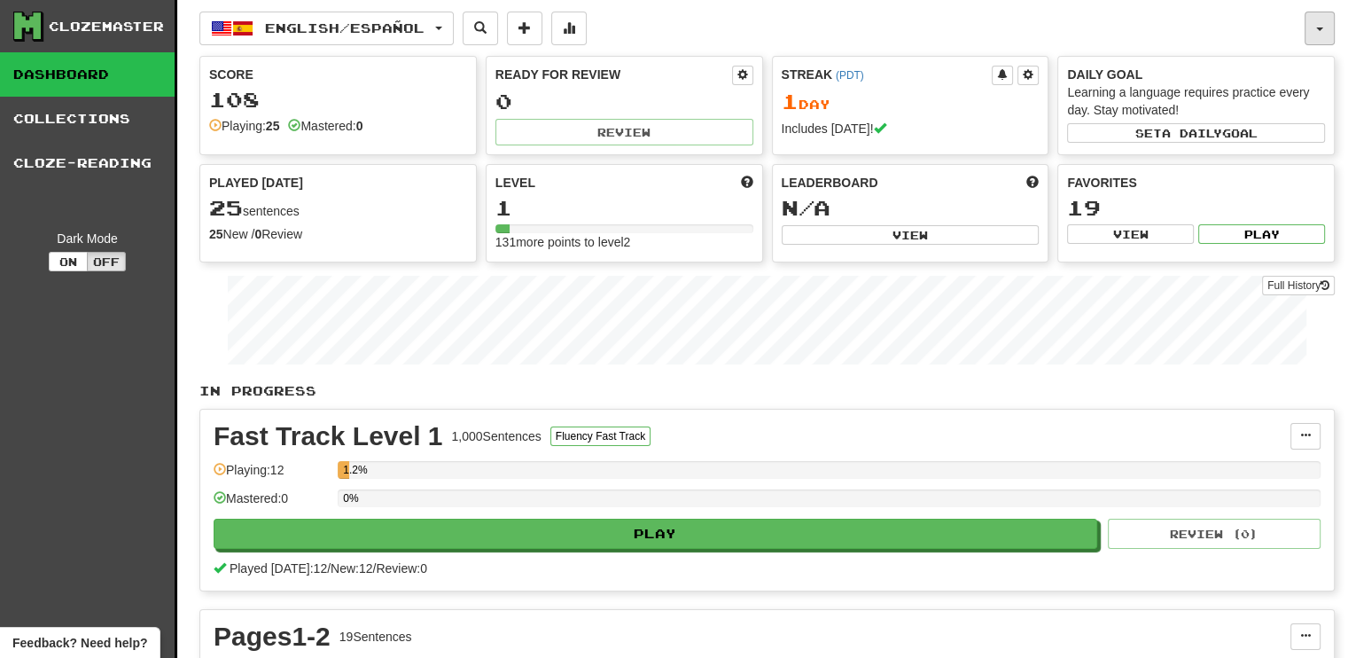
click at [1323, 27] on span "button" at bounding box center [1319, 29] width 7 height 4
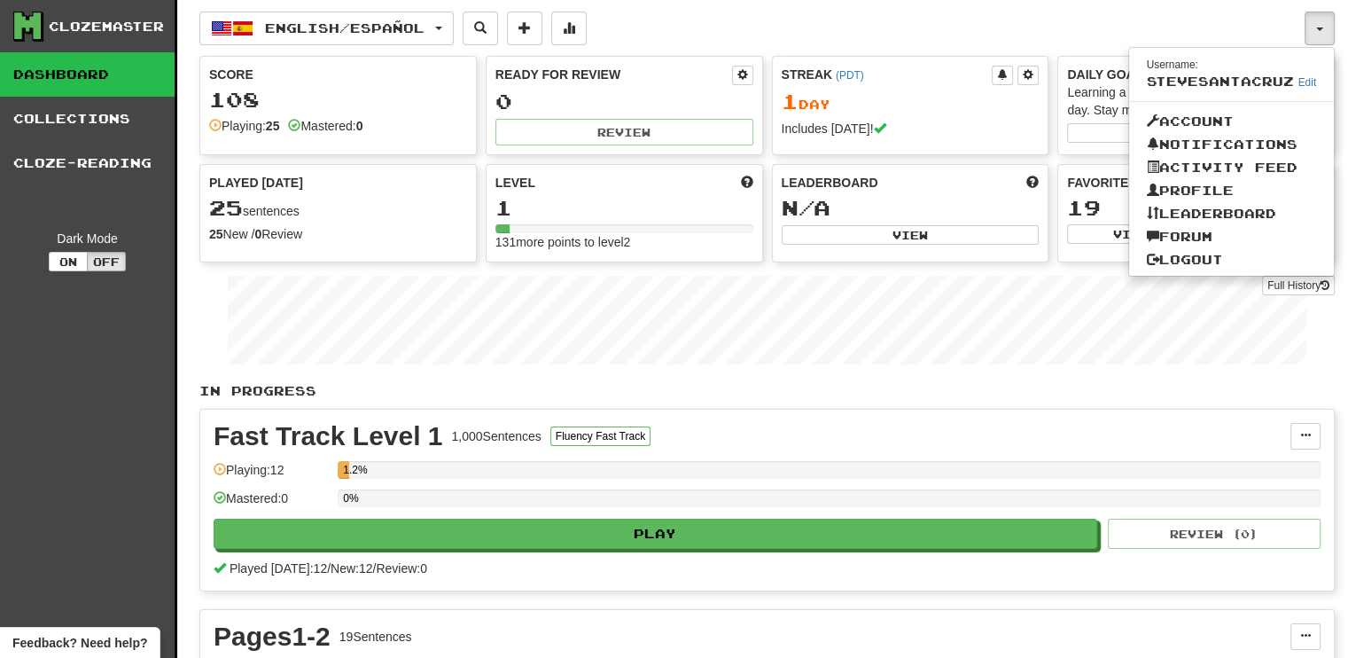
click at [1152, 27] on div "English / Español English / Español Streak: 1 Review: 0 Points [DATE]: 108 Espa…" at bounding box center [751, 29] width 1105 height 34
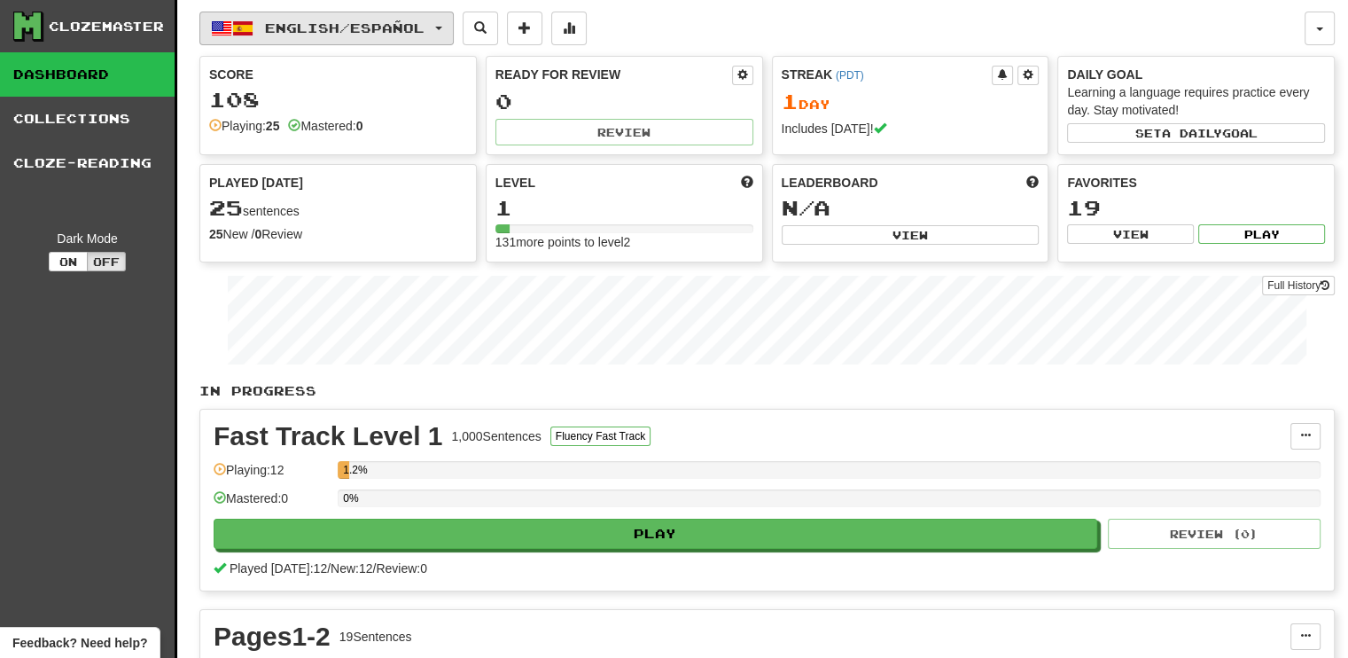
click at [454, 32] on button "English / Español" at bounding box center [326, 29] width 254 height 34
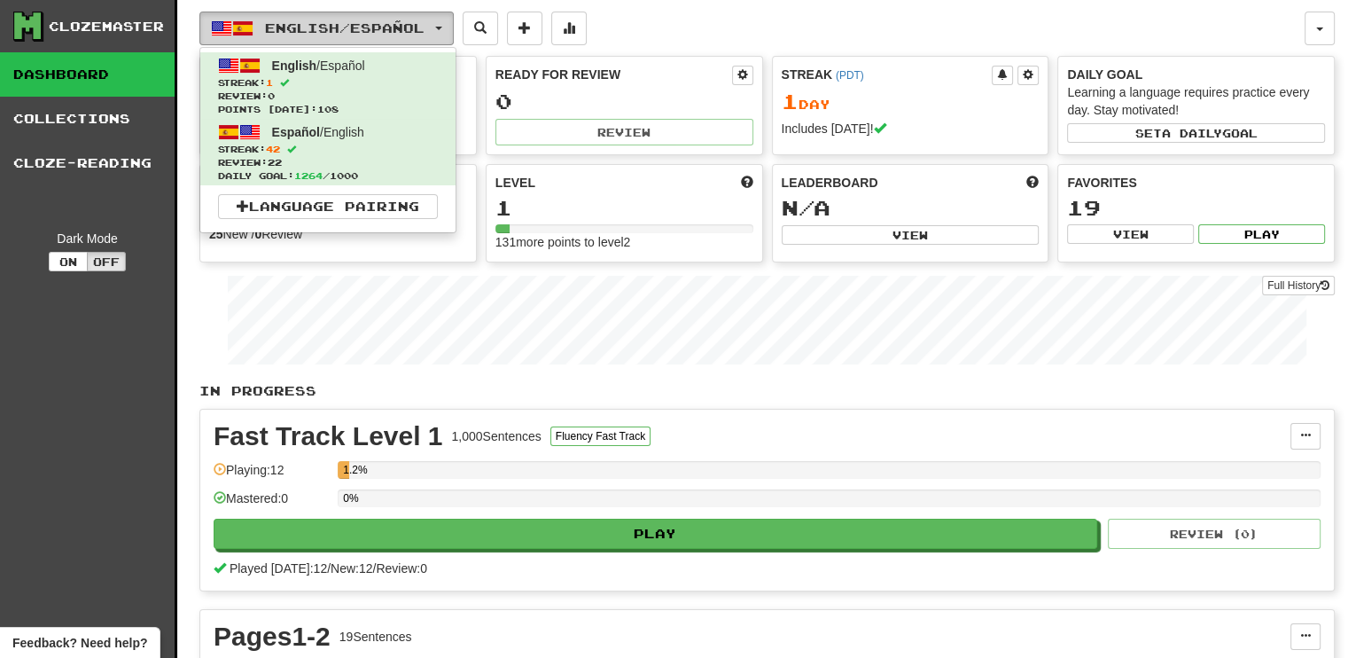
click at [454, 32] on button "English / Español" at bounding box center [326, 29] width 254 height 34
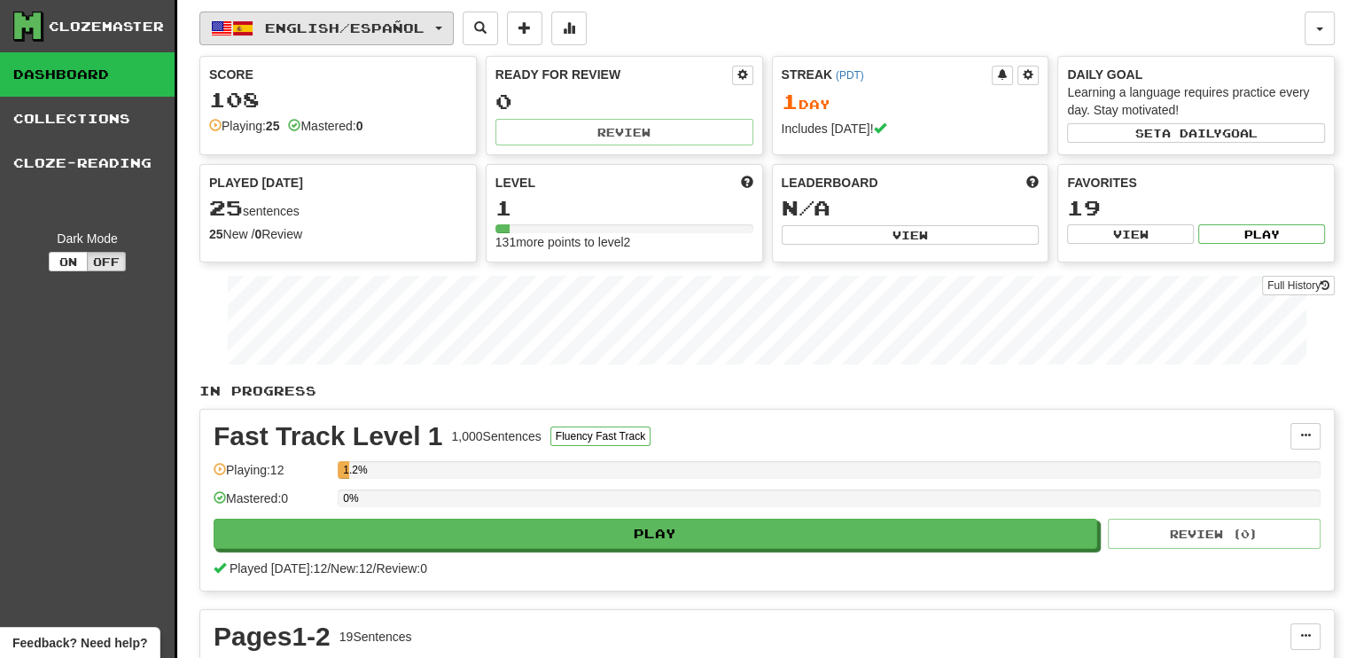
click at [442, 27] on span "button" at bounding box center [438, 29] width 7 height 4
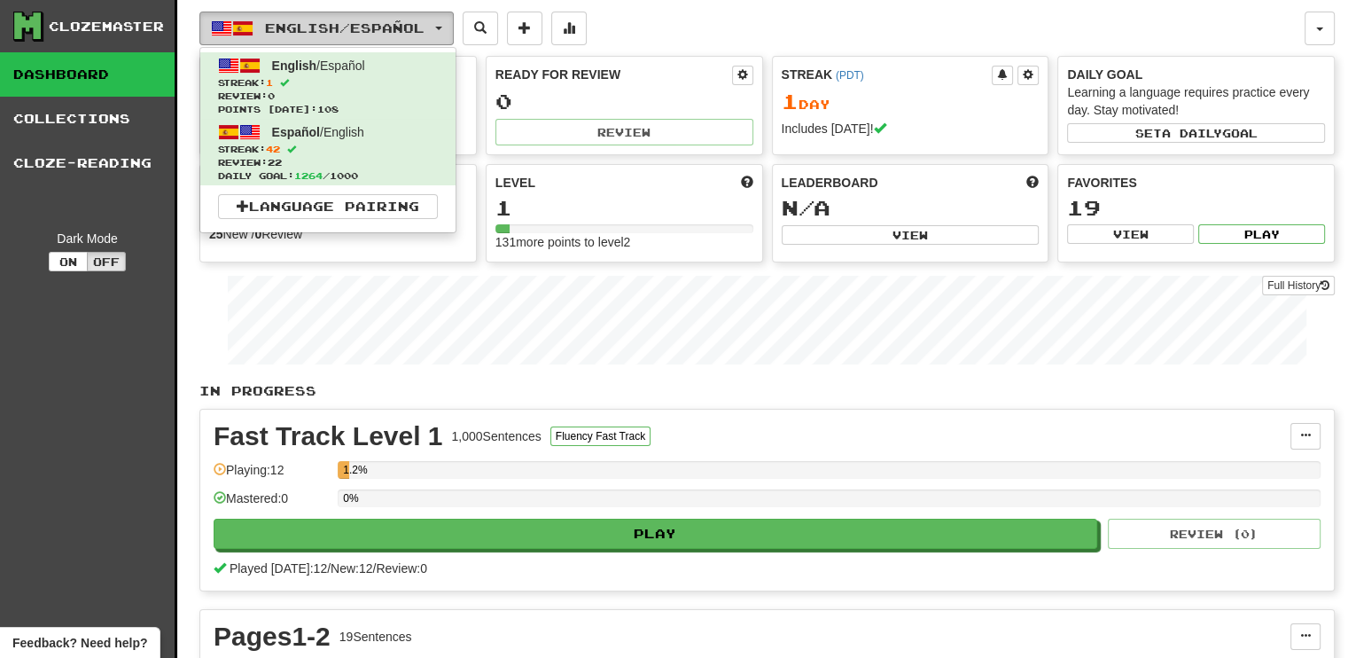
click at [442, 27] on span "button" at bounding box center [438, 29] width 7 height 4
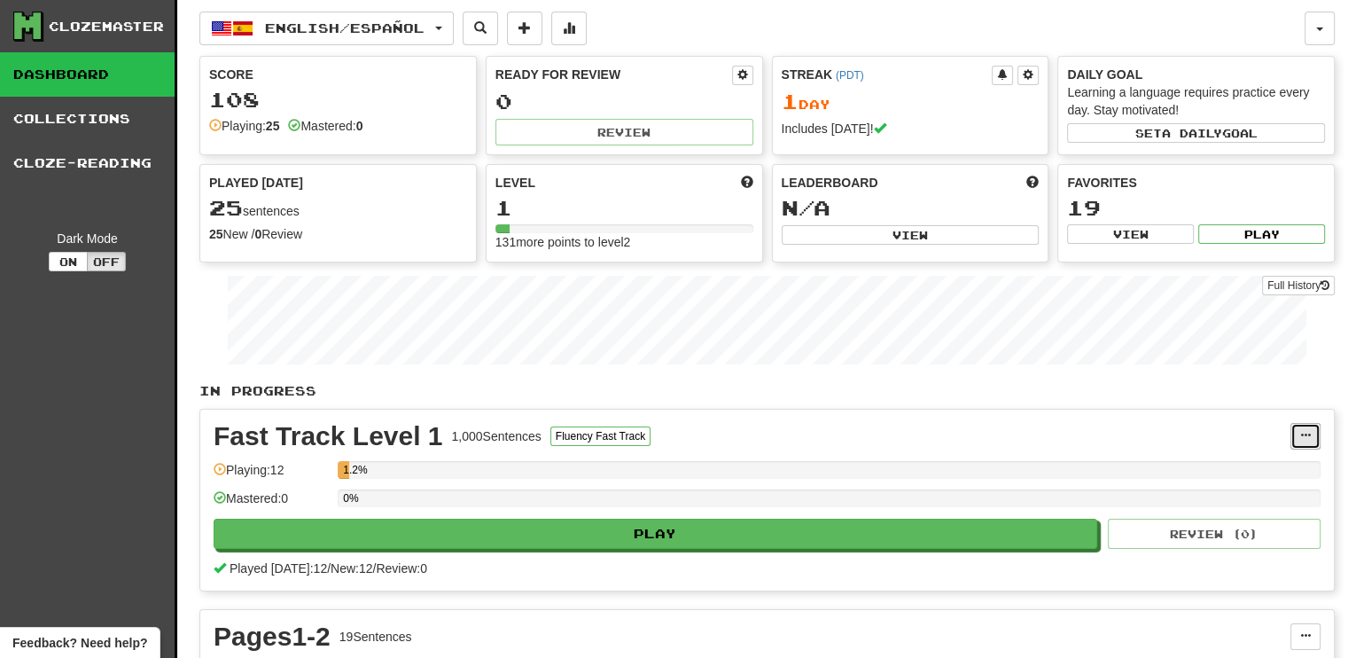
click at [1299, 434] on button at bounding box center [1306, 436] width 30 height 27
click at [1192, 467] on span "Manage Sentences" at bounding box center [1230, 468] width 107 height 14
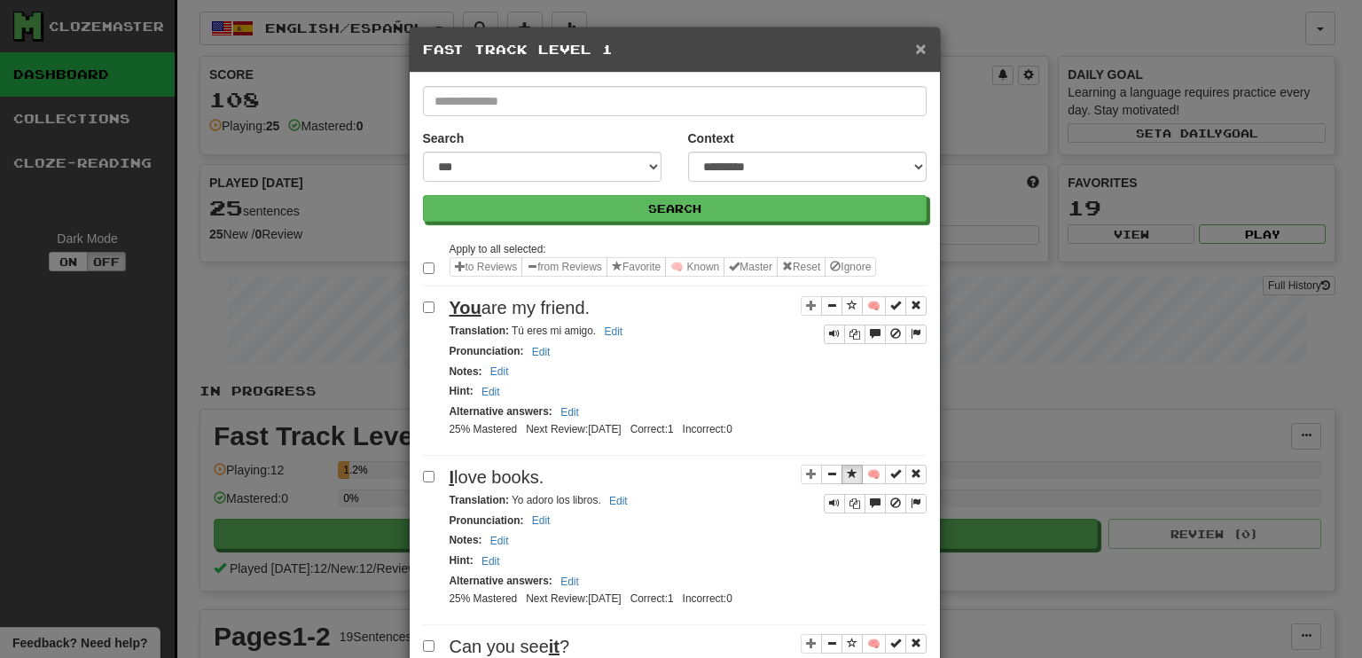
click at [915, 50] on span "×" at bounding box center [920, 48] width 11 height 20
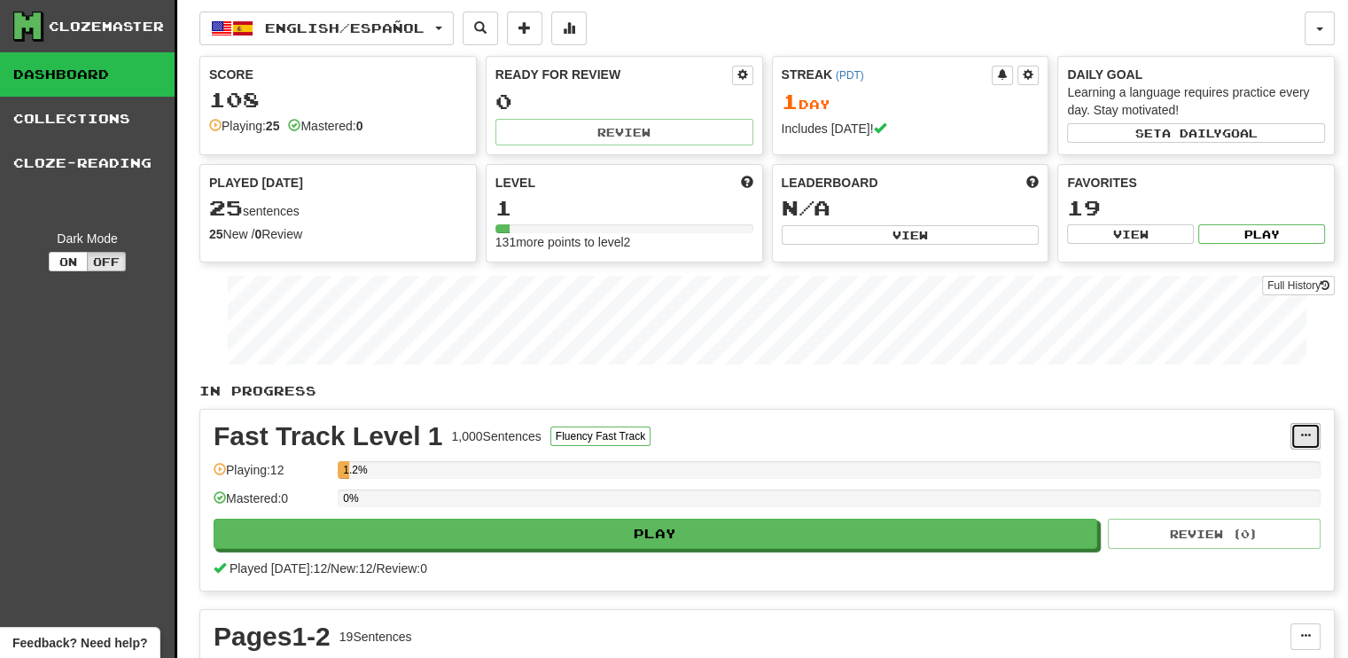
click at [1308, 435] on span at bounding box center [1306, 435] width 11 height 11
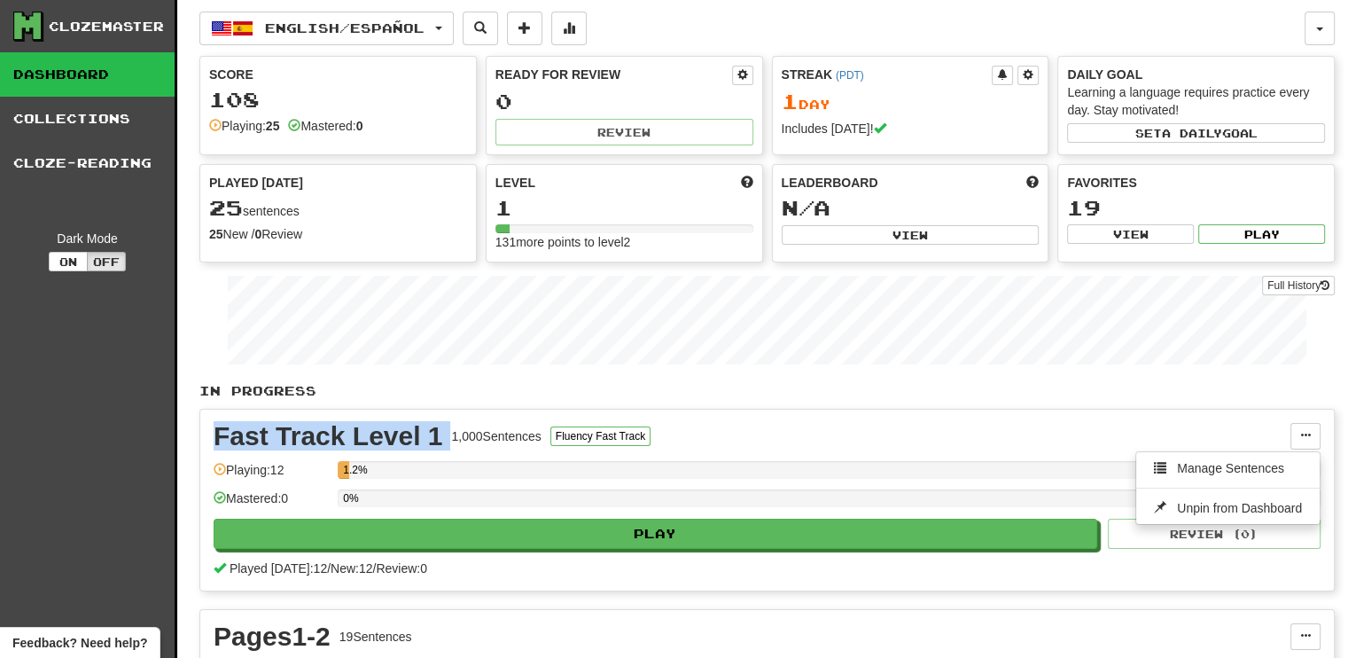
drag, startPoint x: 210, startPoint y: 433, endPoint x: 440, endPoint y: 434, distance: 229.6
click at [449, 435] on div "Fast Track Level 1 1,000 Sentences Fluency Fast Track Manage Sentences Unpin fr…" at bounding box center [767, 500] width 1134 height 181
copy div "Fast Track Level 1"
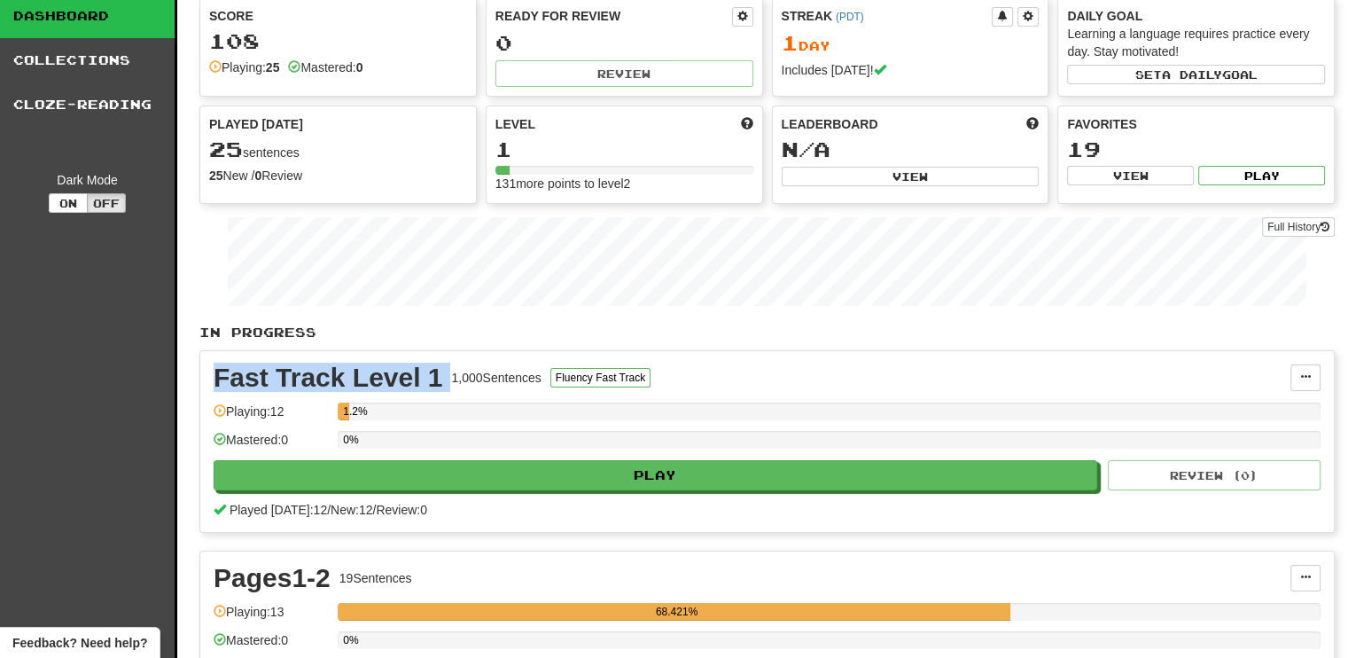
scroll to position [89, 0]
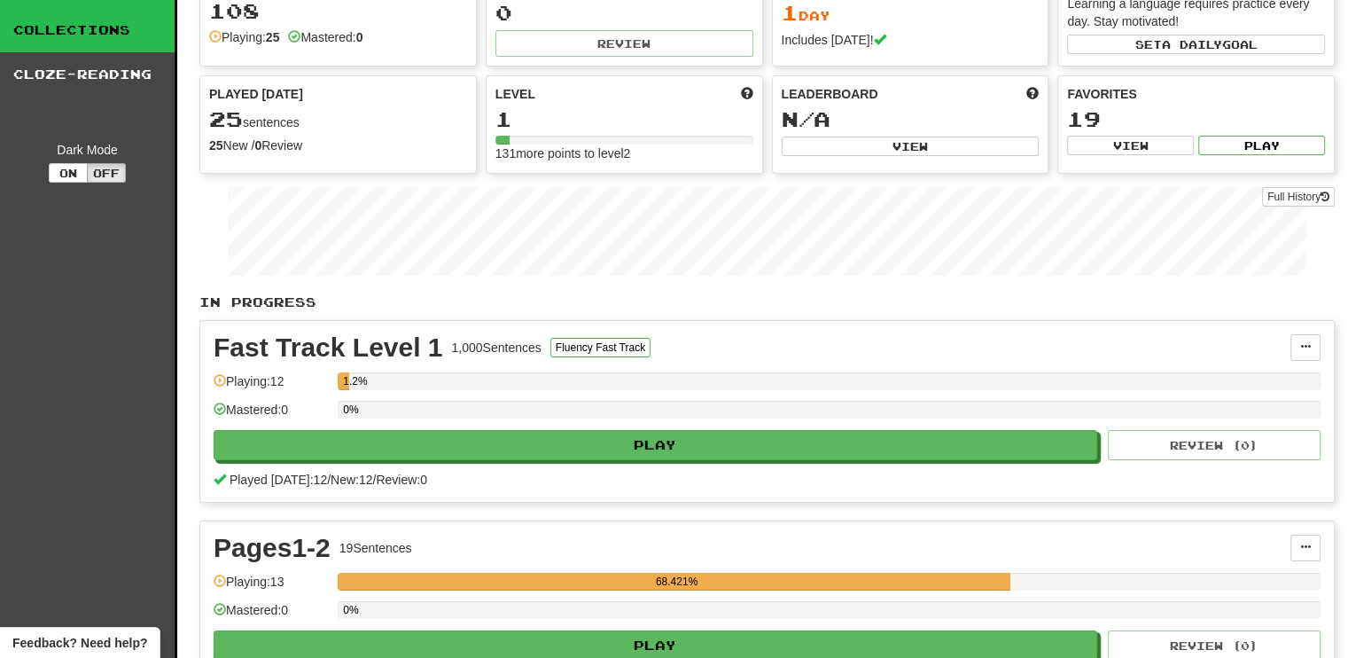
click at [30, 26] on link "Collections" at bounding box center [87, 30] width 175 height 44
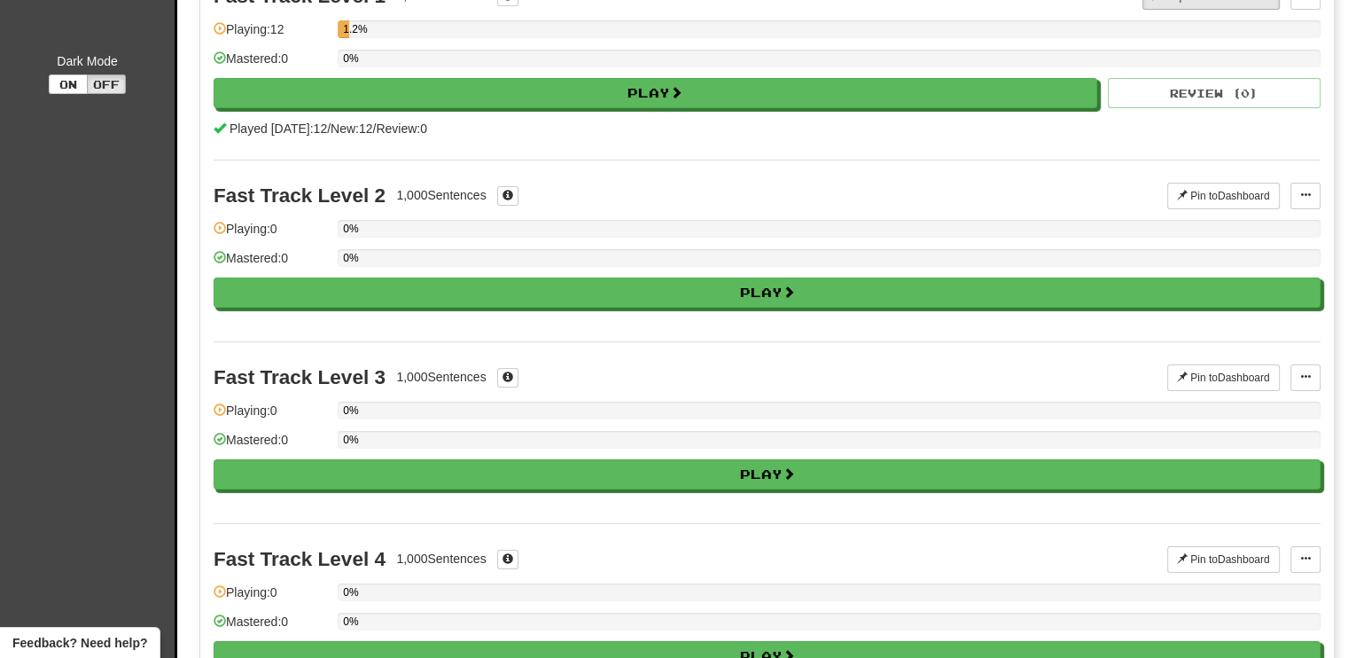
scroll to position [0, 0]
